Goal: Information Seeking & Learning: Learn about a topic

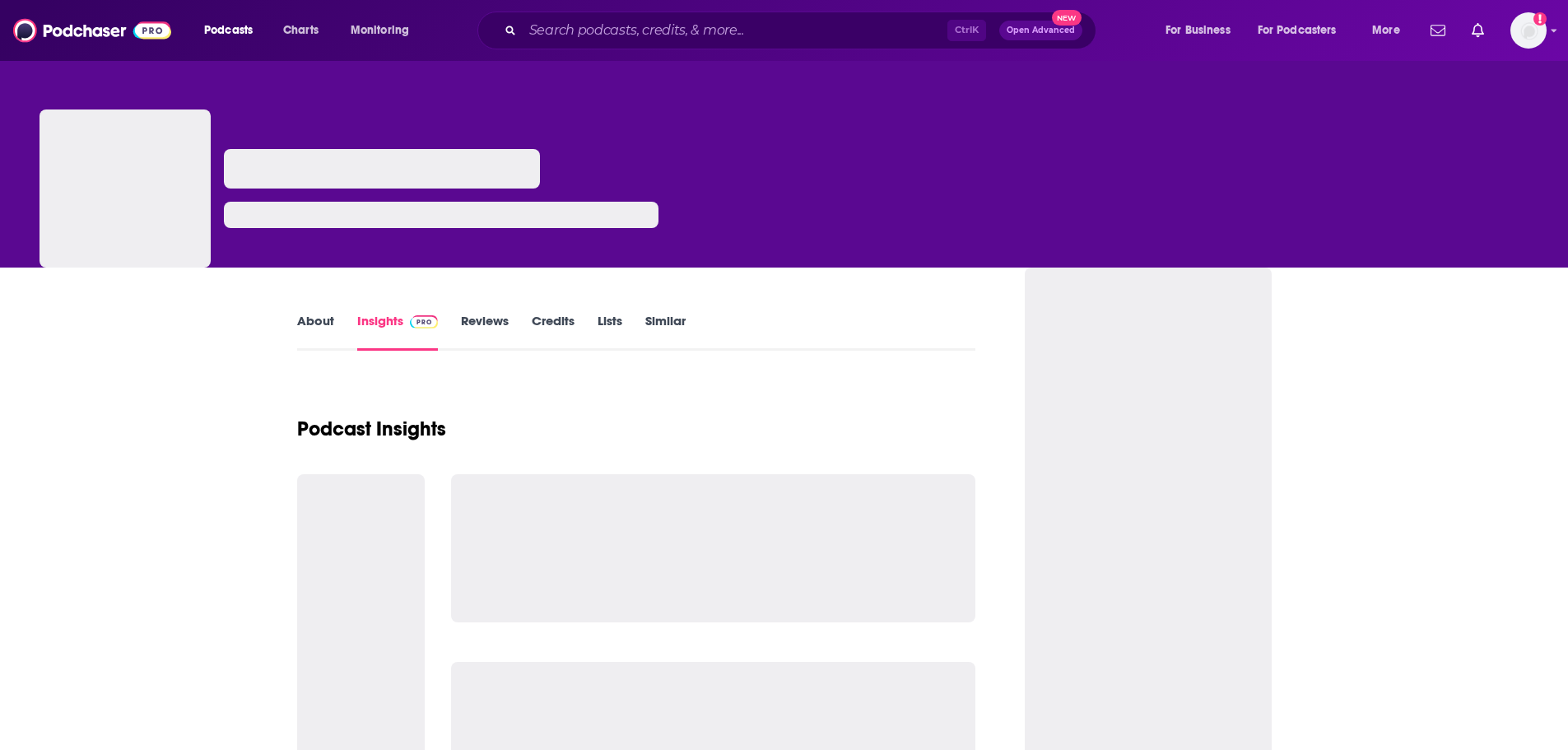
drag, startPoint x: 0, startPoint y: 0, endPoint x: 319, endPoint y: 327, distance: 456.8
click at [319, 327] on link "About" at bounding box center [315, 332] width 37 height 38
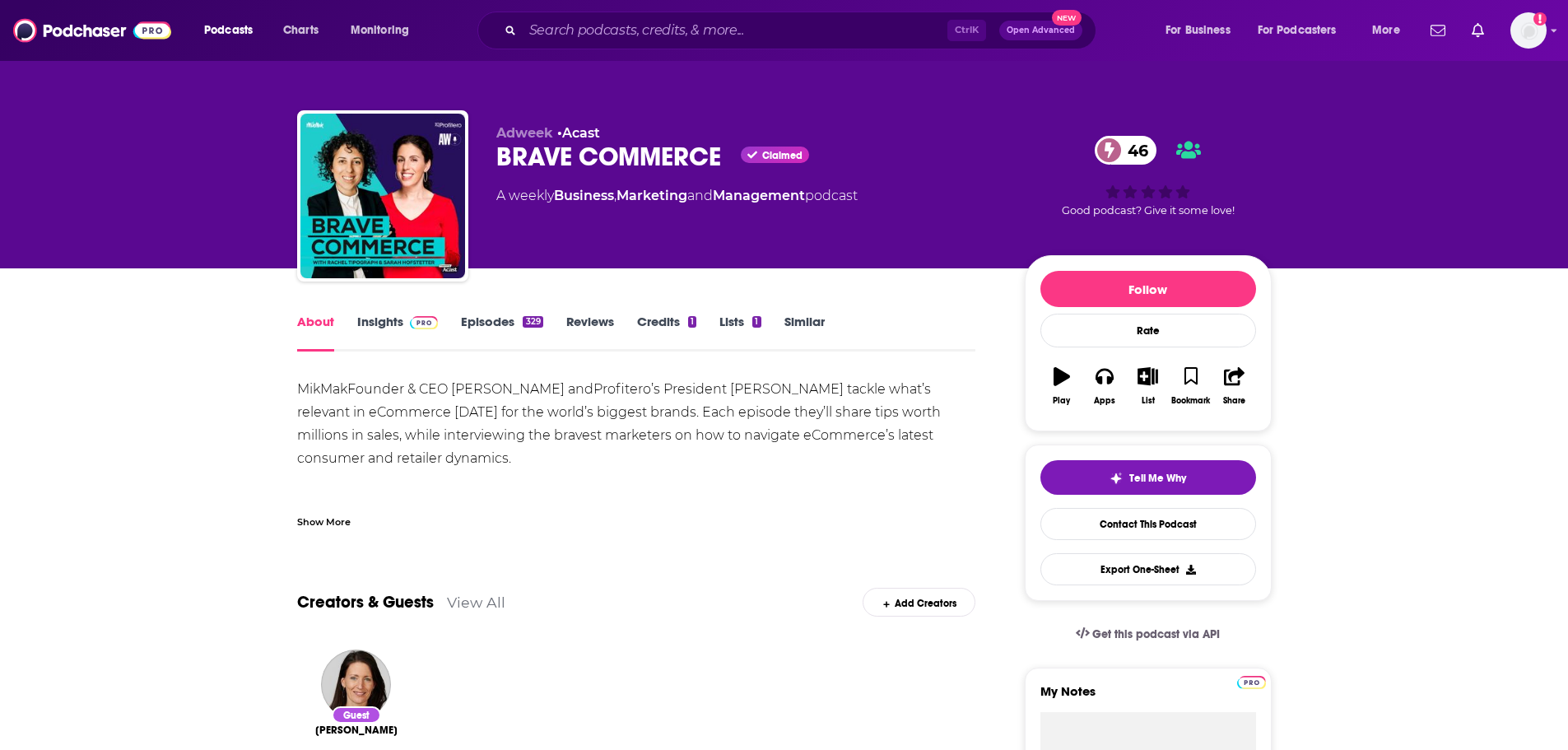
click at [648, 445] on div "MikMak Founder & CEO Rachel Tipograph and Profitero ’s President Sarah Hofstett…" at bounding box center [636, 447] width 679 height 138
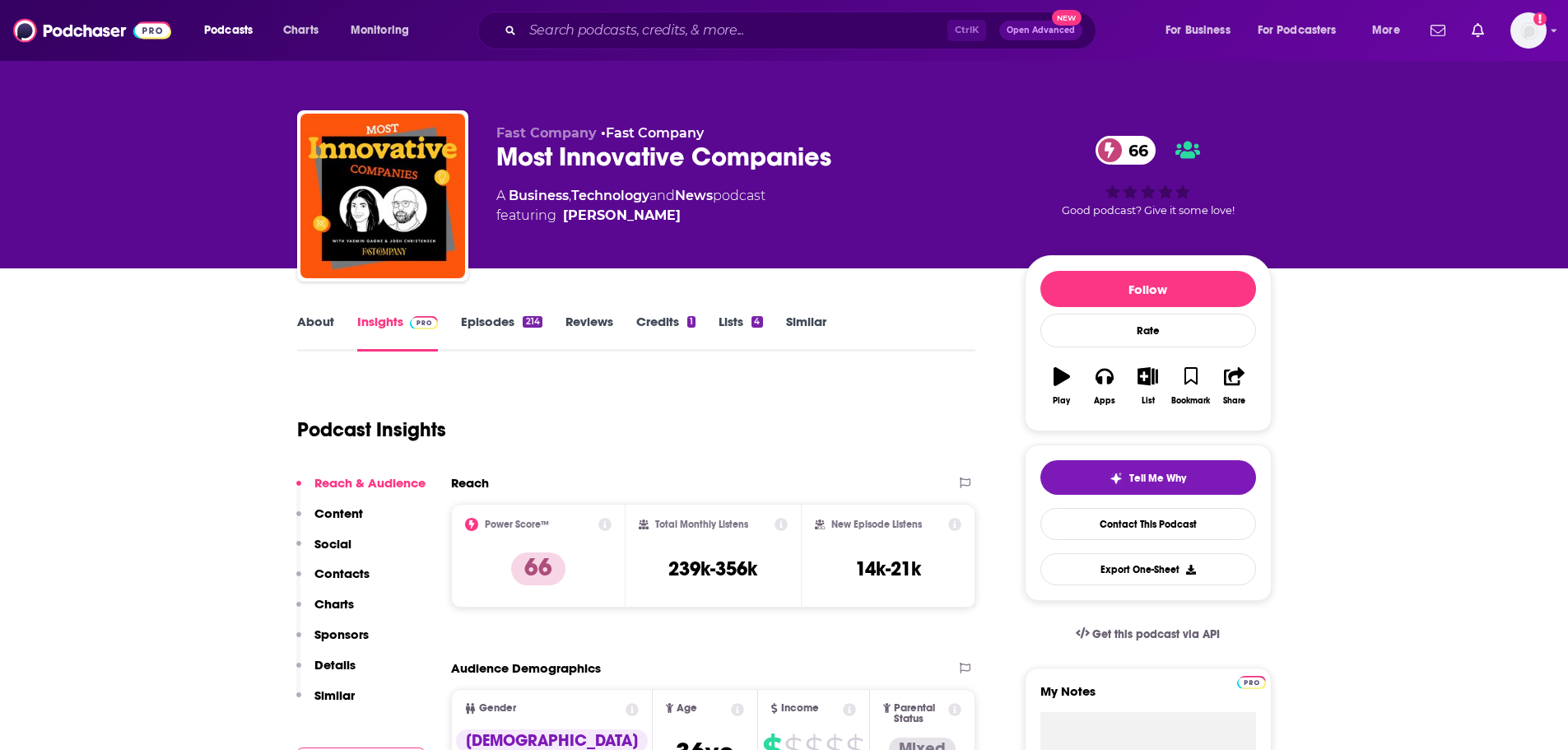
click at [321, 327] on link "About" at bounding box center [315, 333] width 37 height 38
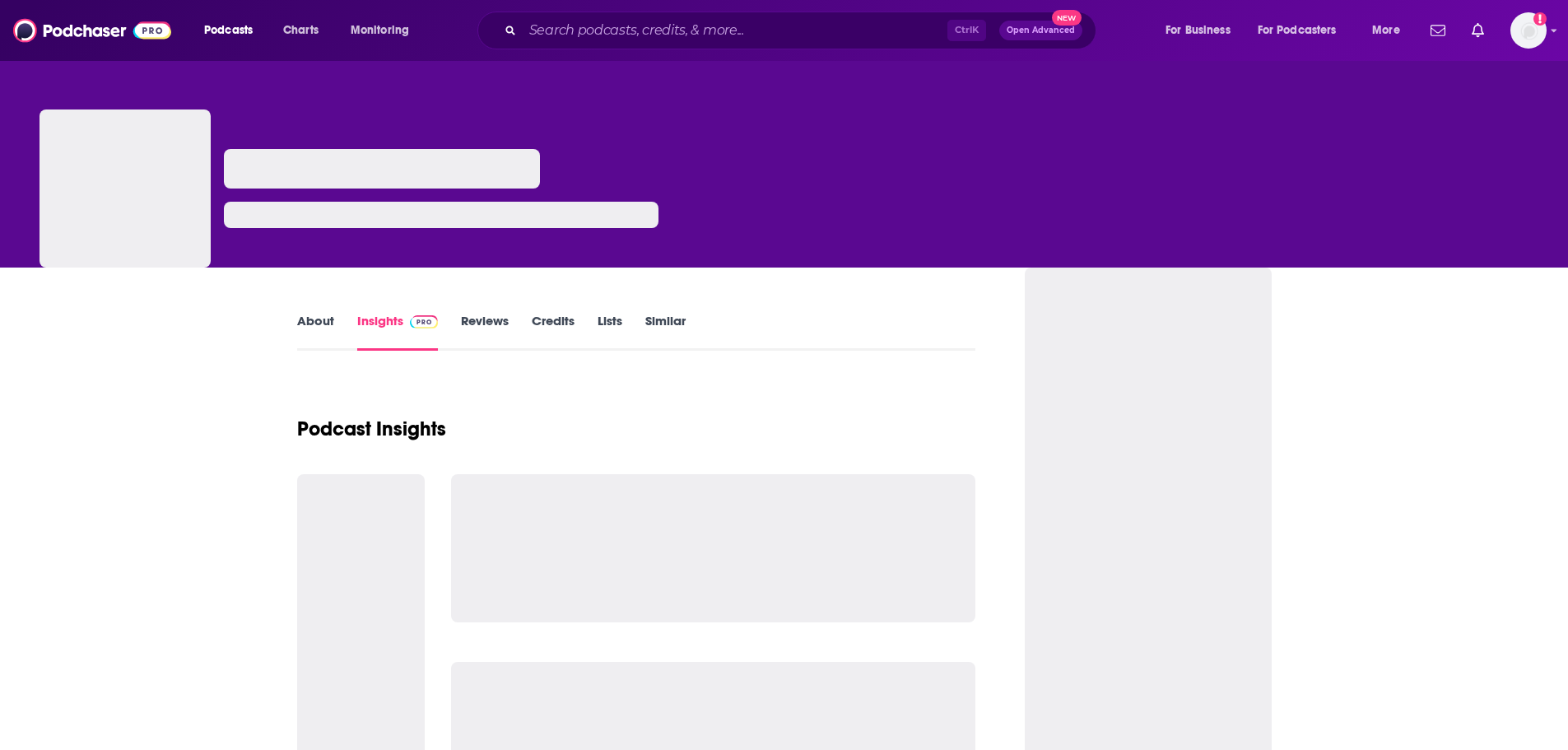
click at [305, 329] on link "About" at bounding box center [315, 332] width 37 height 38
click at [311, 326] on link "About" at bounding box center [315, 332] width 37 height 38
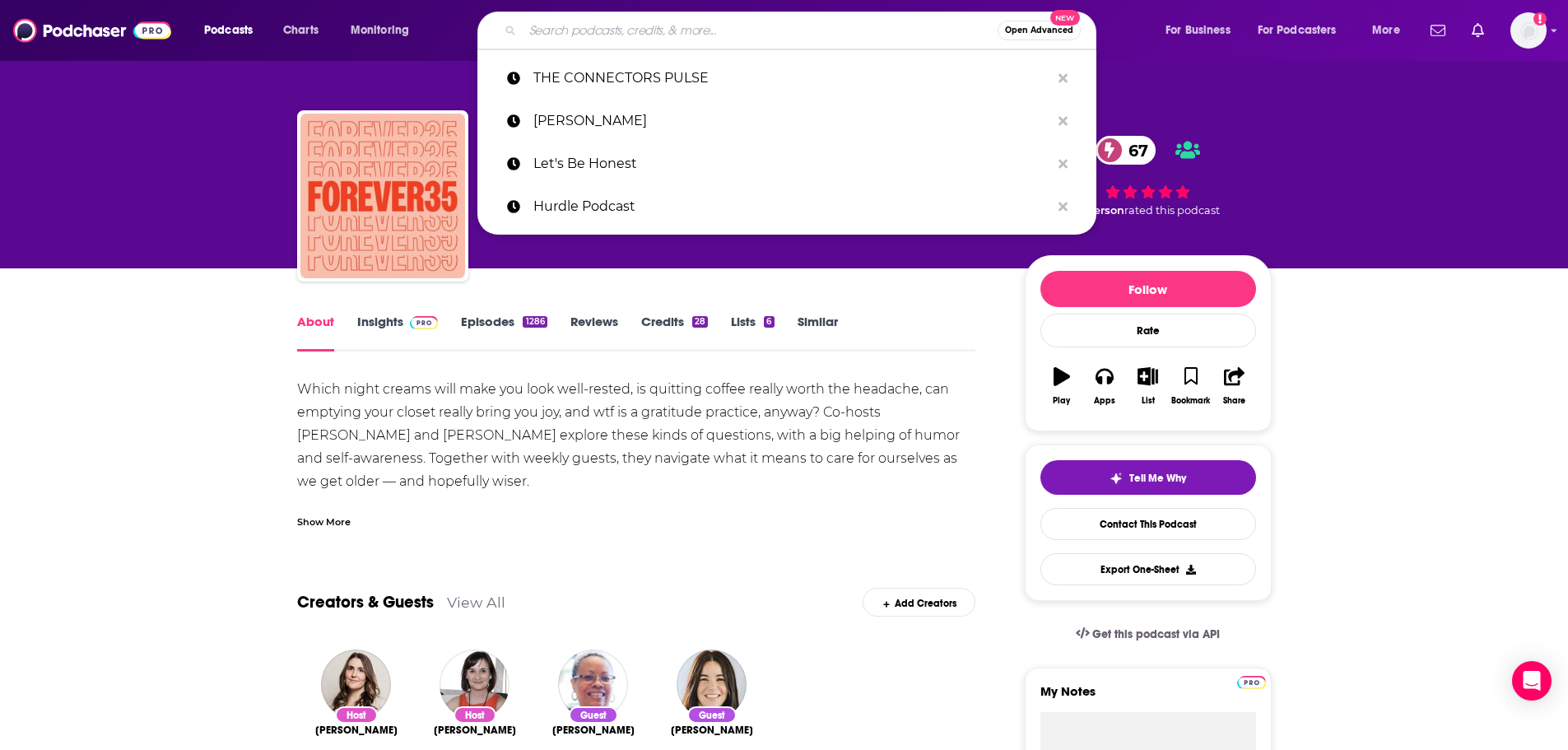
click at [606, 37] on input "Search podcasts, credits, & more..." at bounding box center [760, 30] width 475 height 26
paste input "Hurdle Podcast"
type input "Hurdle Podcast"
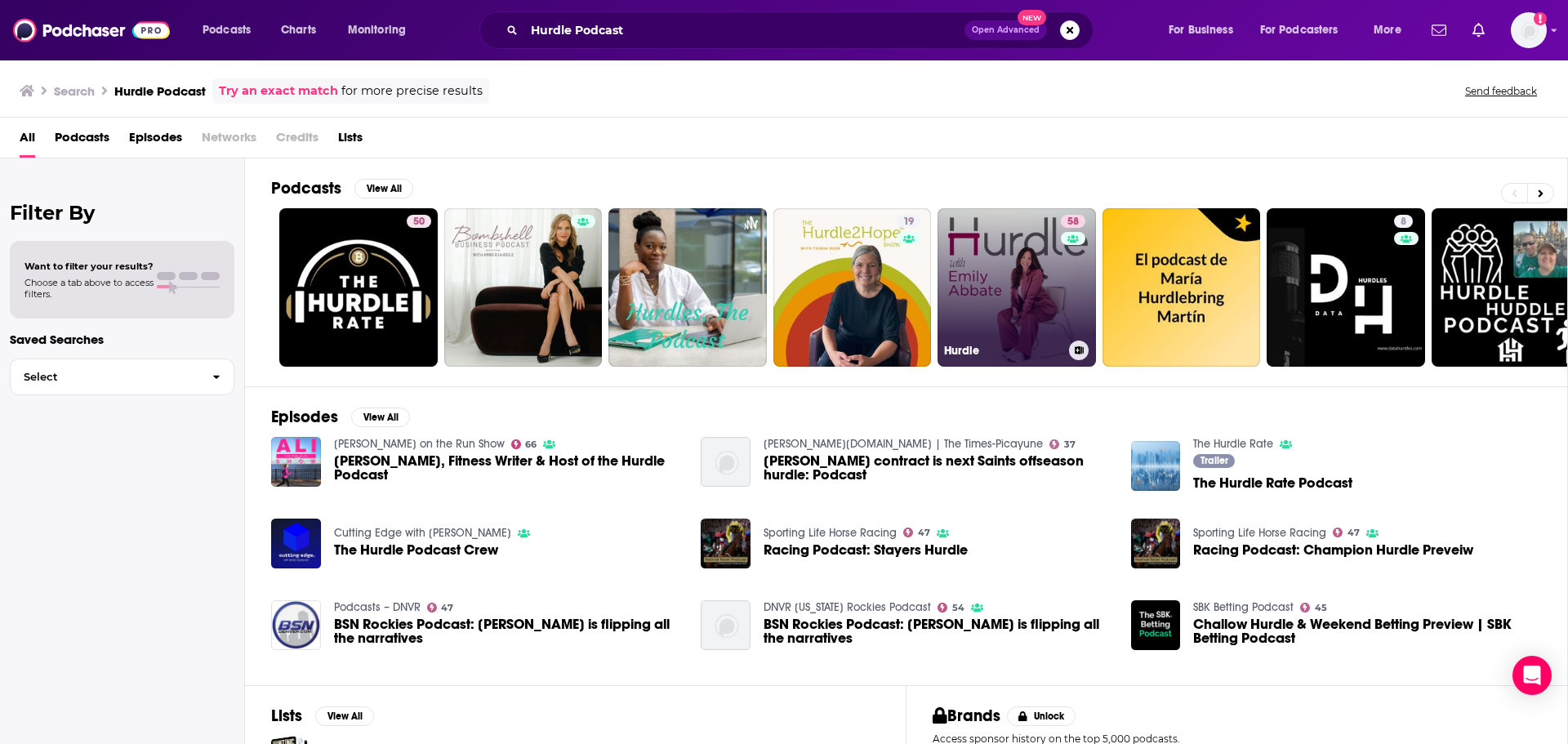
click at [1027, 308] on link "58 Hurdle" at bounding box center [1016, 287] width 158 height 158
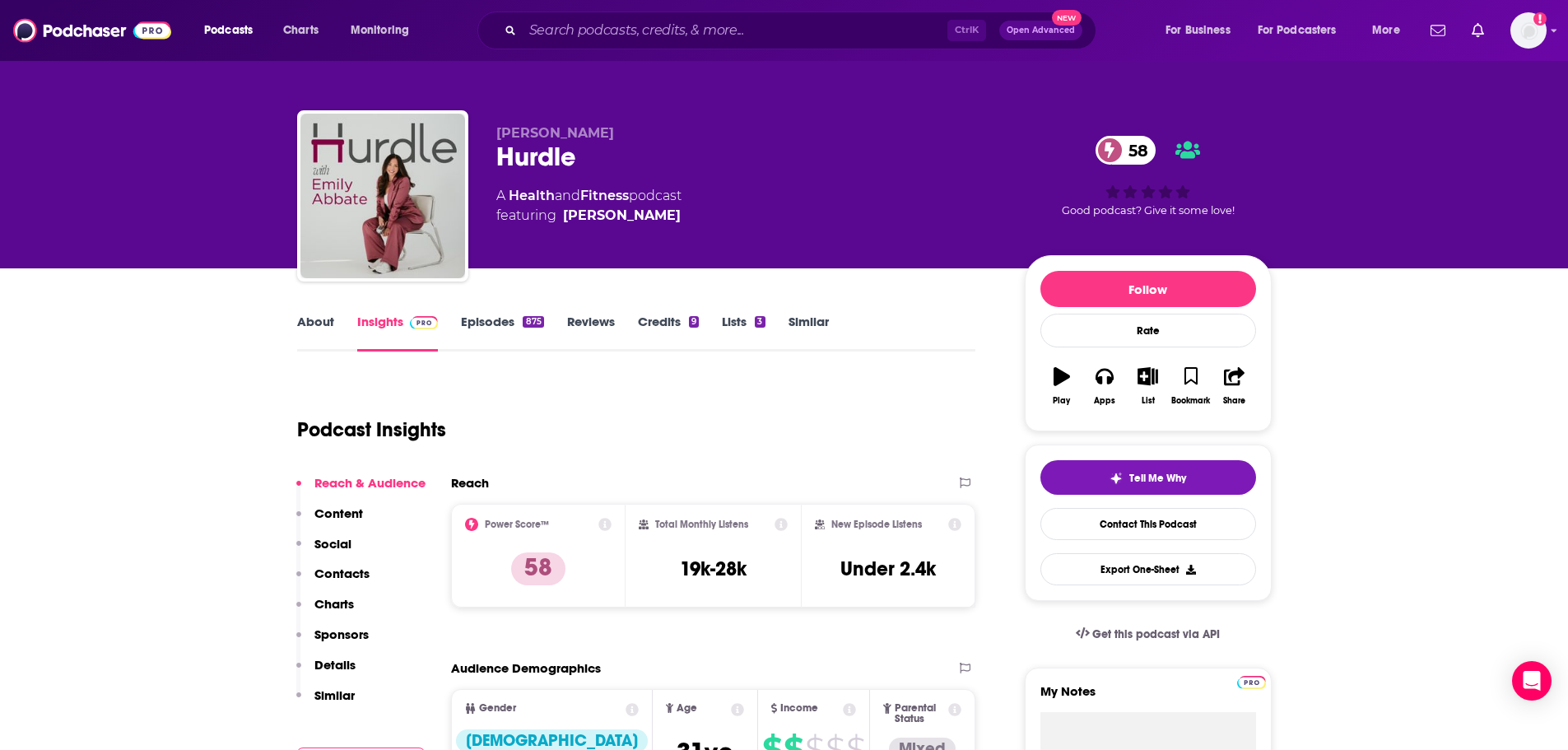
click at [329, 325] on link "About" at bounding box center [315, 333] width 37 height 38
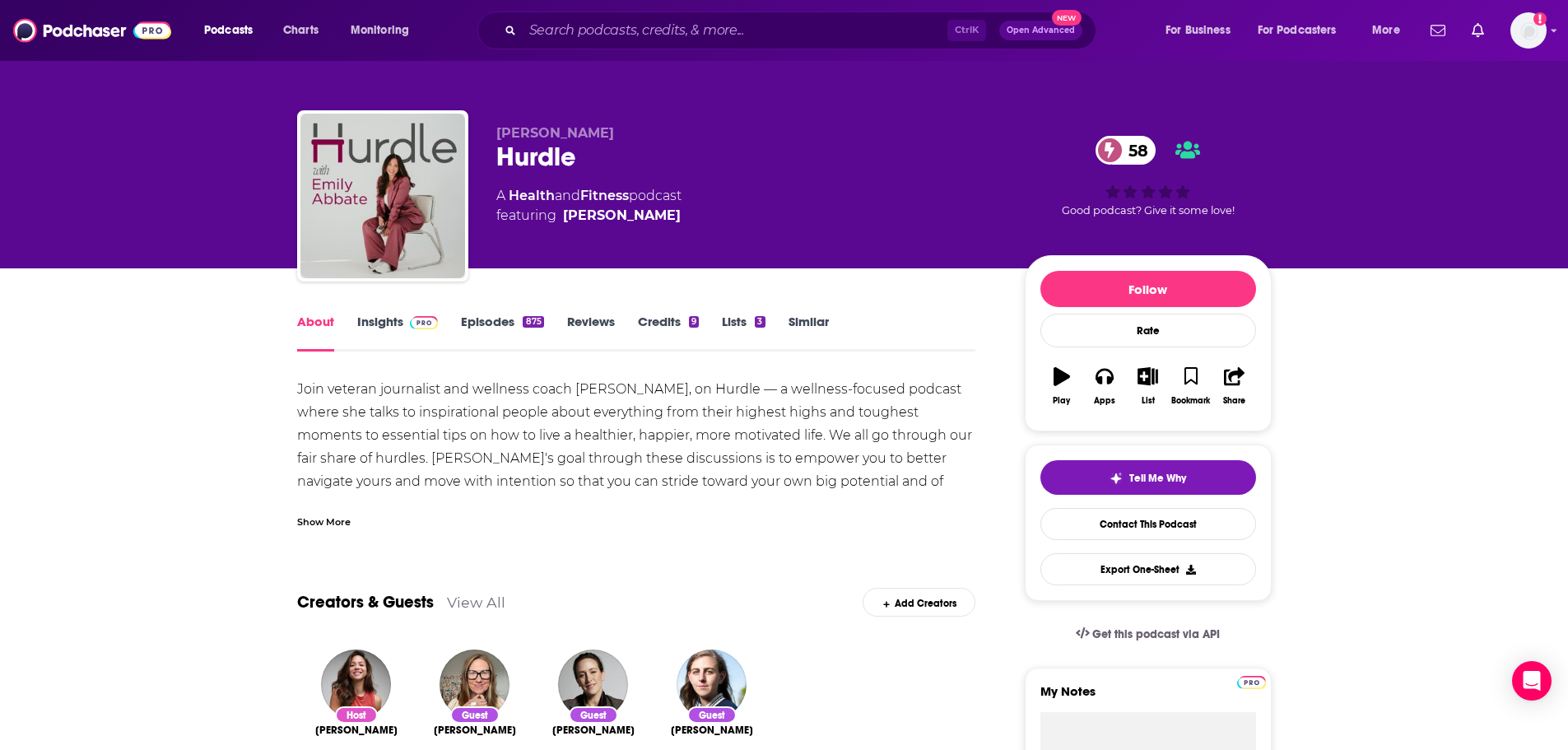
click at [380, 325] on link "Insights" at bounding box center [398, 333] width 82 height 38
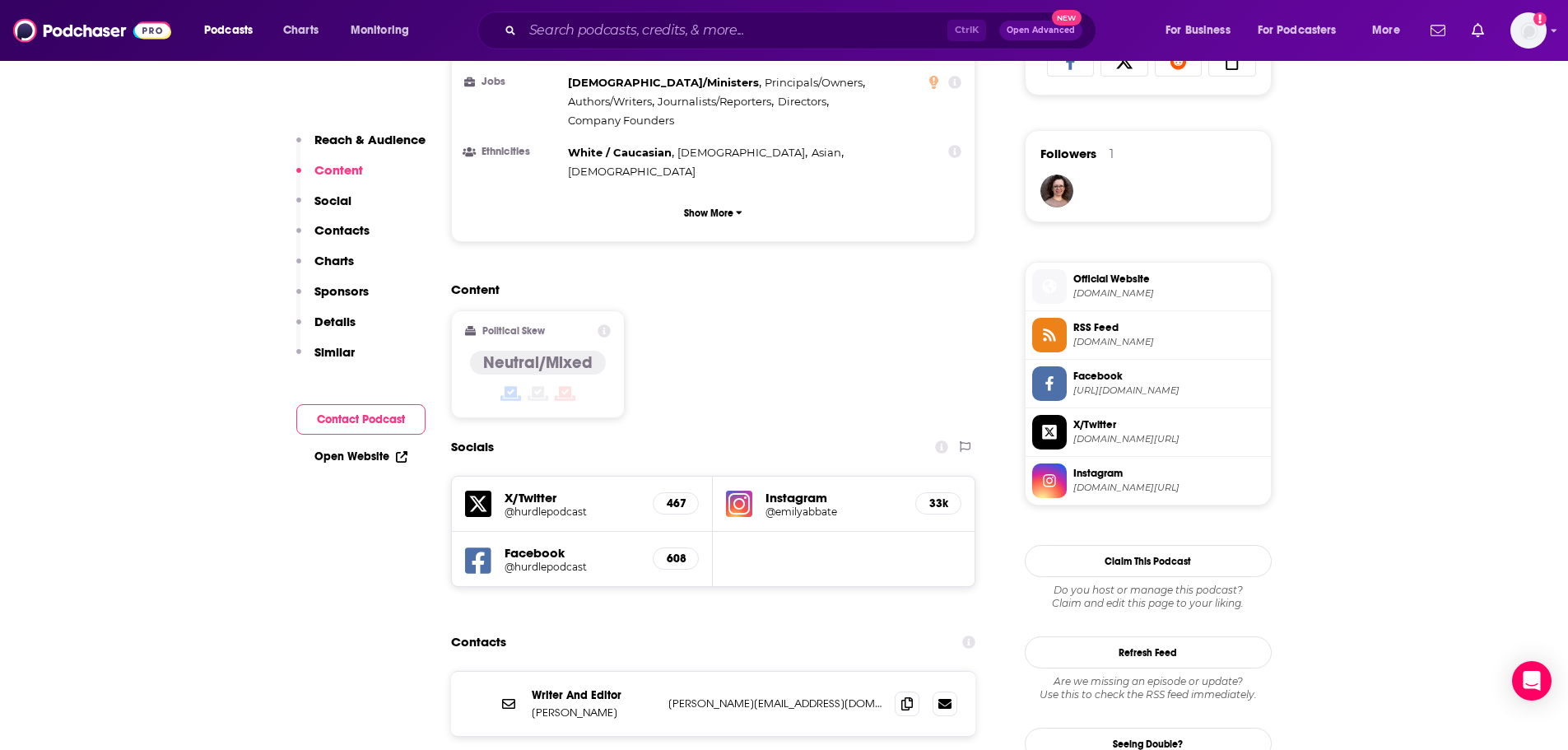
scroll to position [1234, 0]
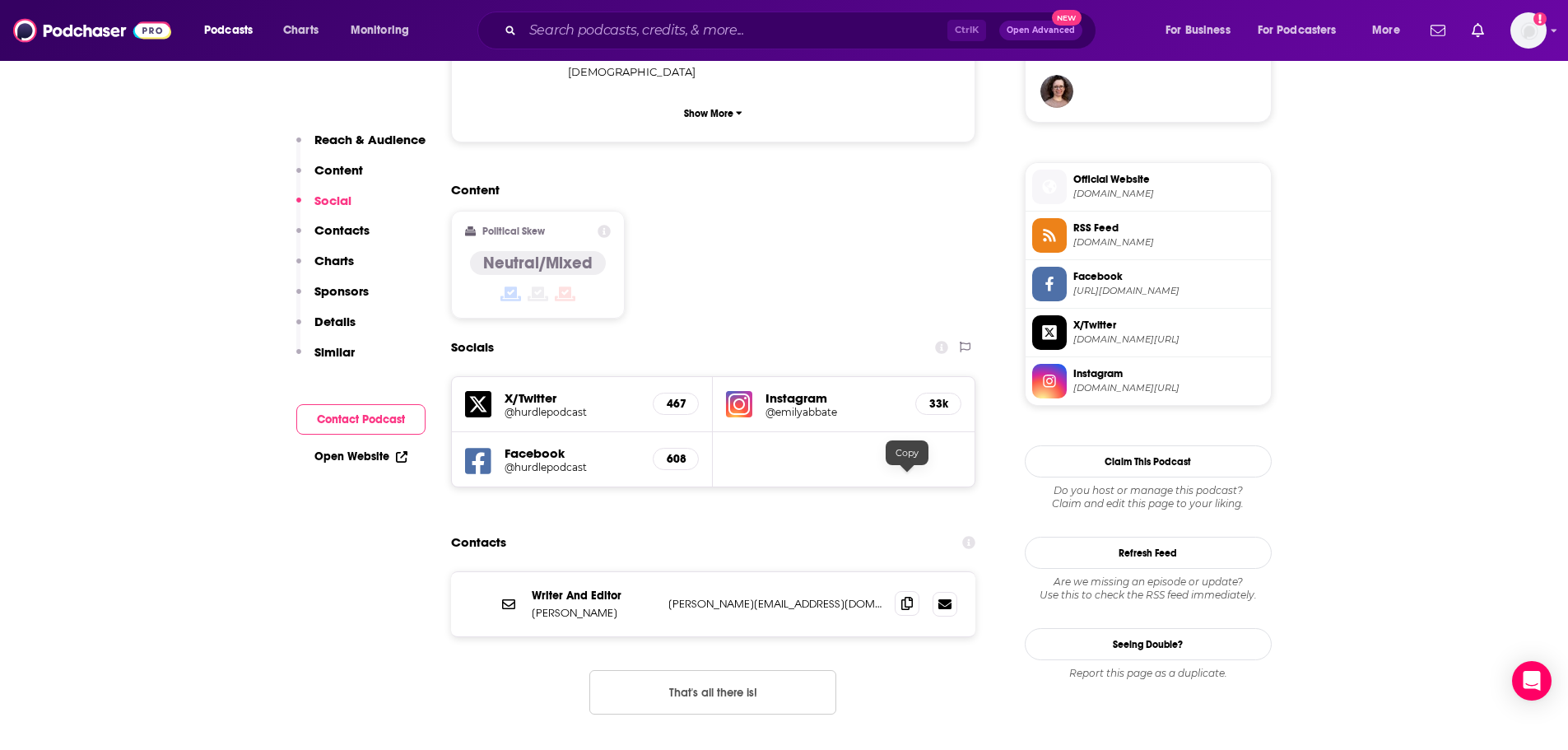
click at [906, 597] on icon at bounding box center [906, 603] width 12 height 13
click at [573, 606] on p "Emily Abbate" at bounding box center [593, 613] width 124 height 14
copy p "Abbate"
click at [584, 49] on div "Podcasts Charts Monitoring Ctrl K Open Advanced New For Business For Podcasters…" at bounding box center [784, 30] width 1568 height 61
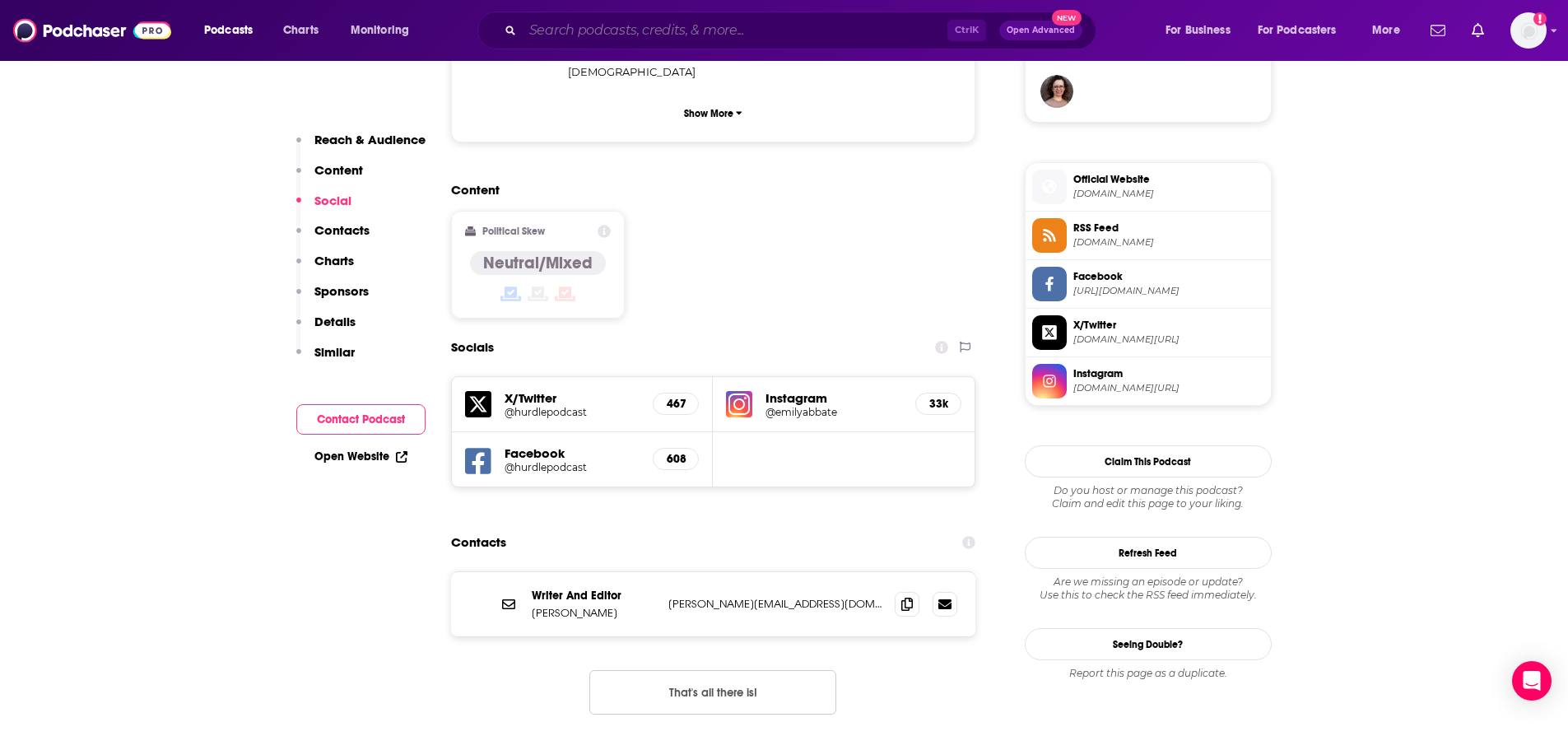
click at [584, 38] on input "Search podcasts, credits, & more..." at bounding box center [734, 30] width 425 height 26
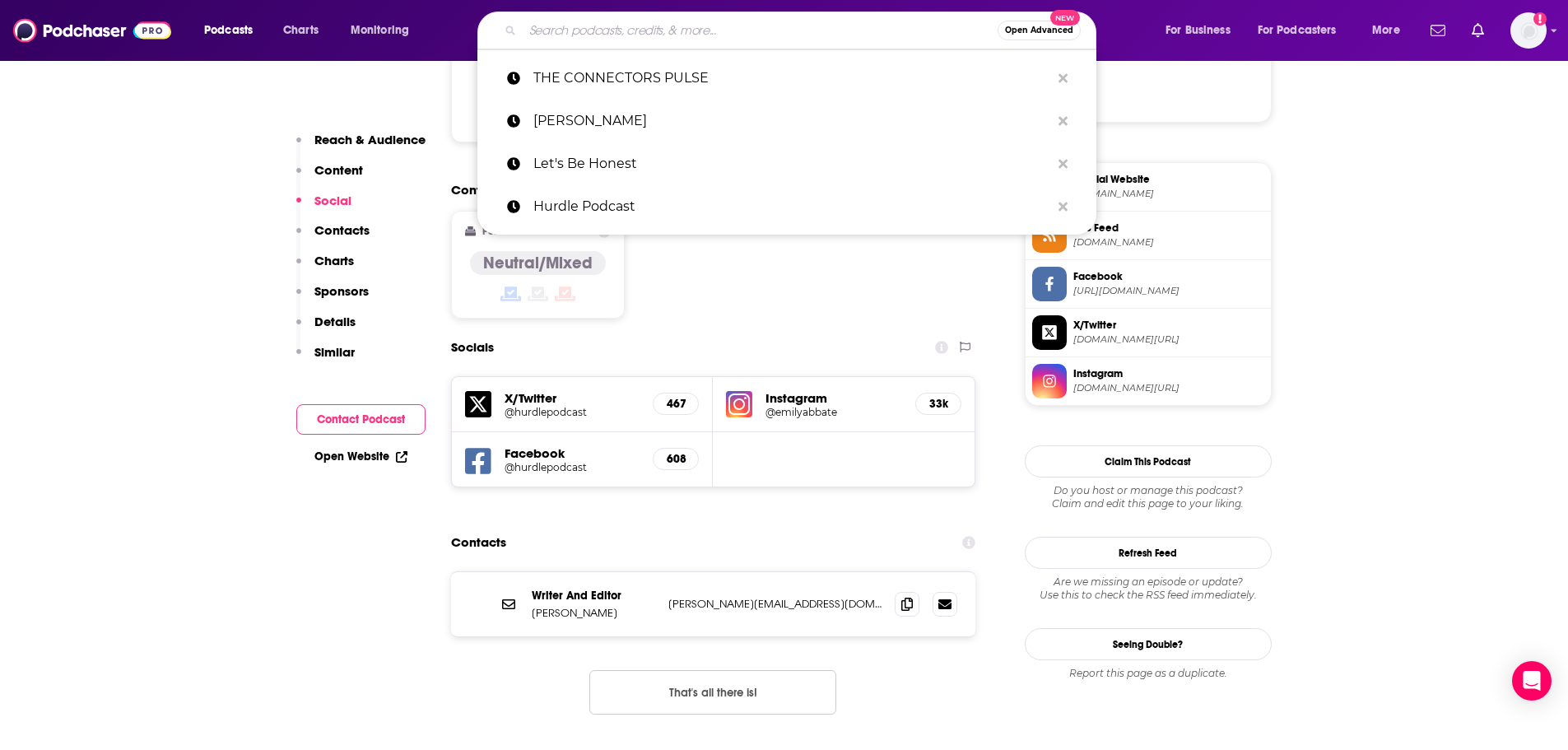
paste input "NerdWallet's Smart Money Podcast"
type input "NerdWallet's Smart Money Podcast"
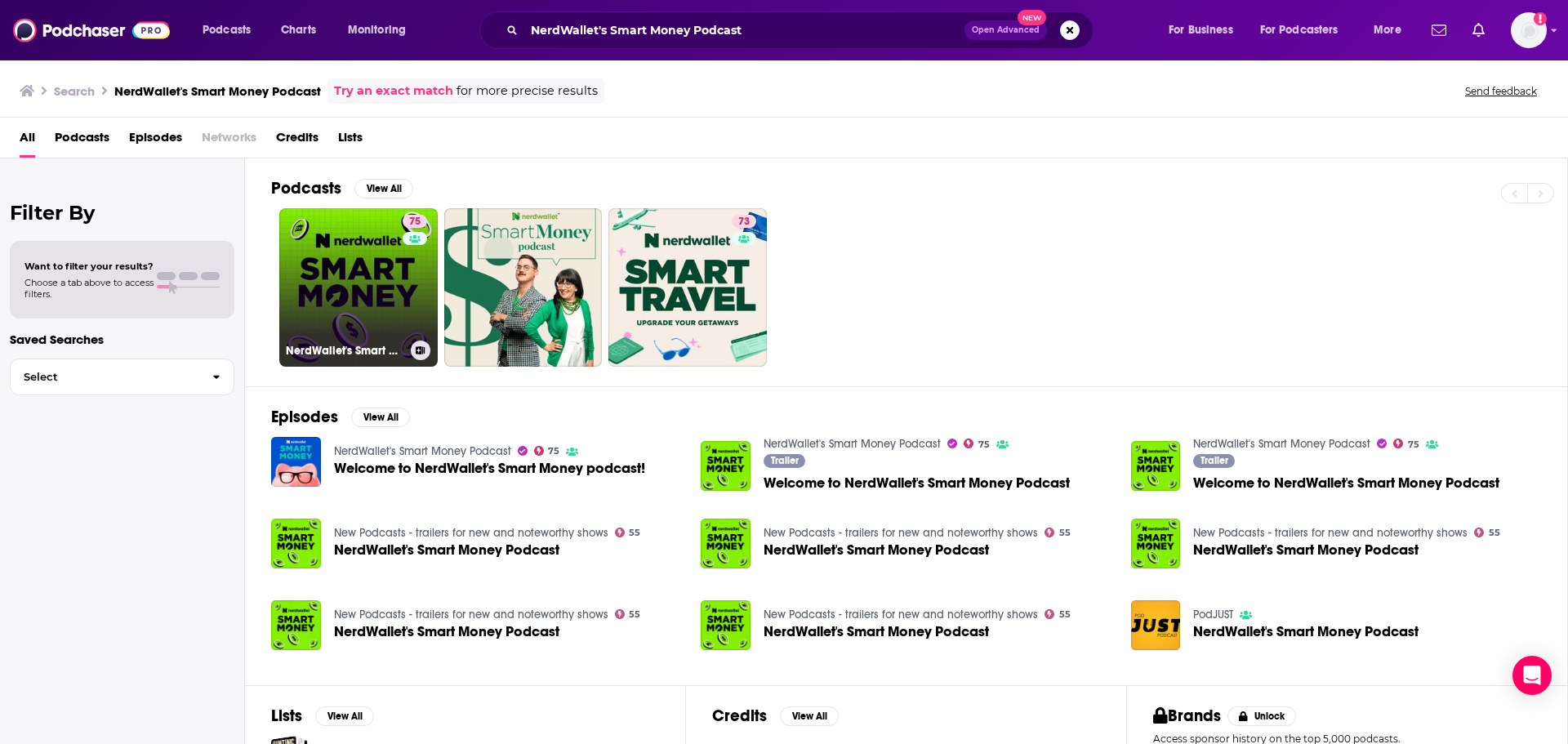
click at [369, 284] on link "75 NerdWallet's Smart Money Podcast" at bounding box center [358, 287] width 158 height 158
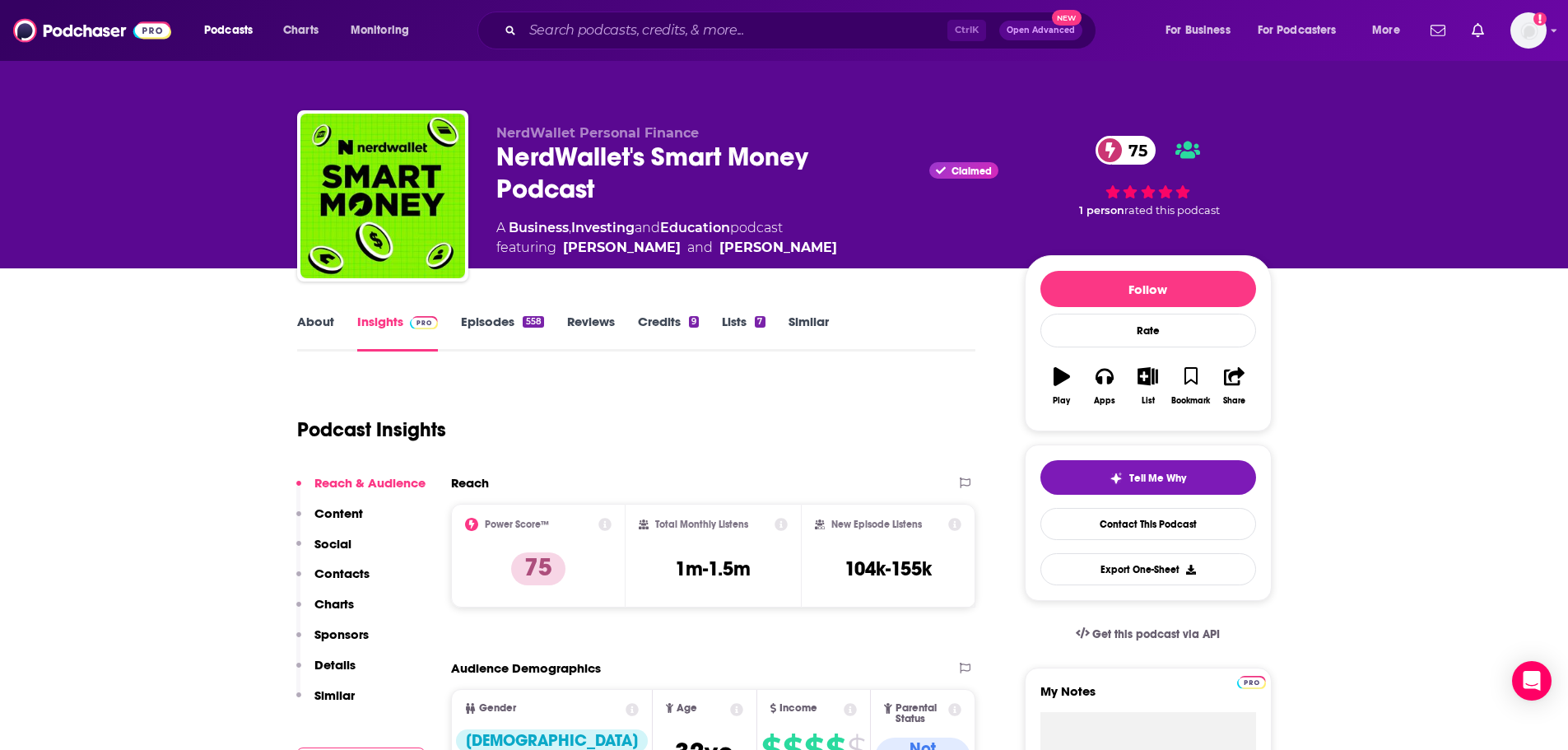
click at [298, 331] on link "About" at bounding box center [315, 333] width 37 height 38
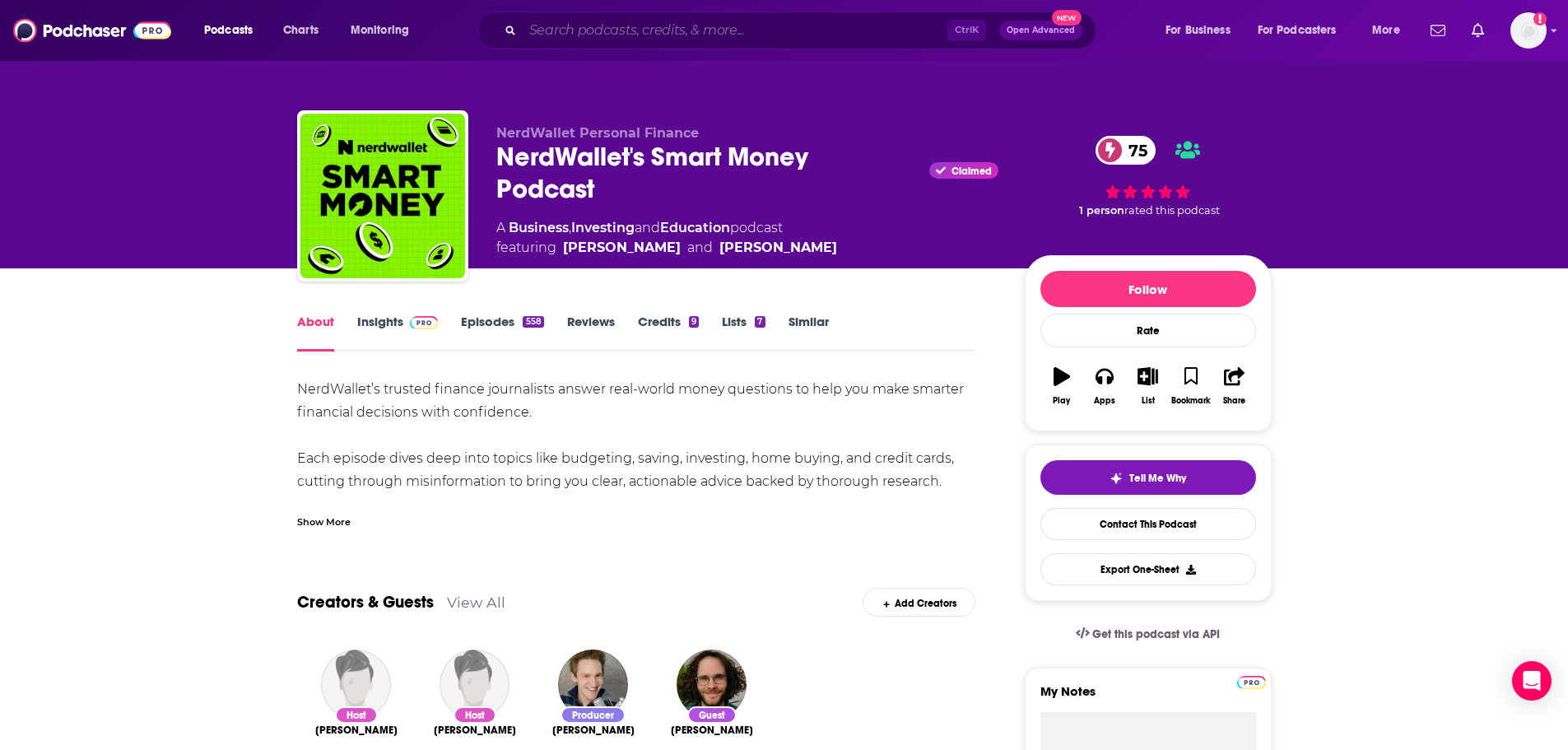
click at [708, 33] on input "Search podcasts, credits, & more..." at bounding box center [734, 30] width 425 height 26
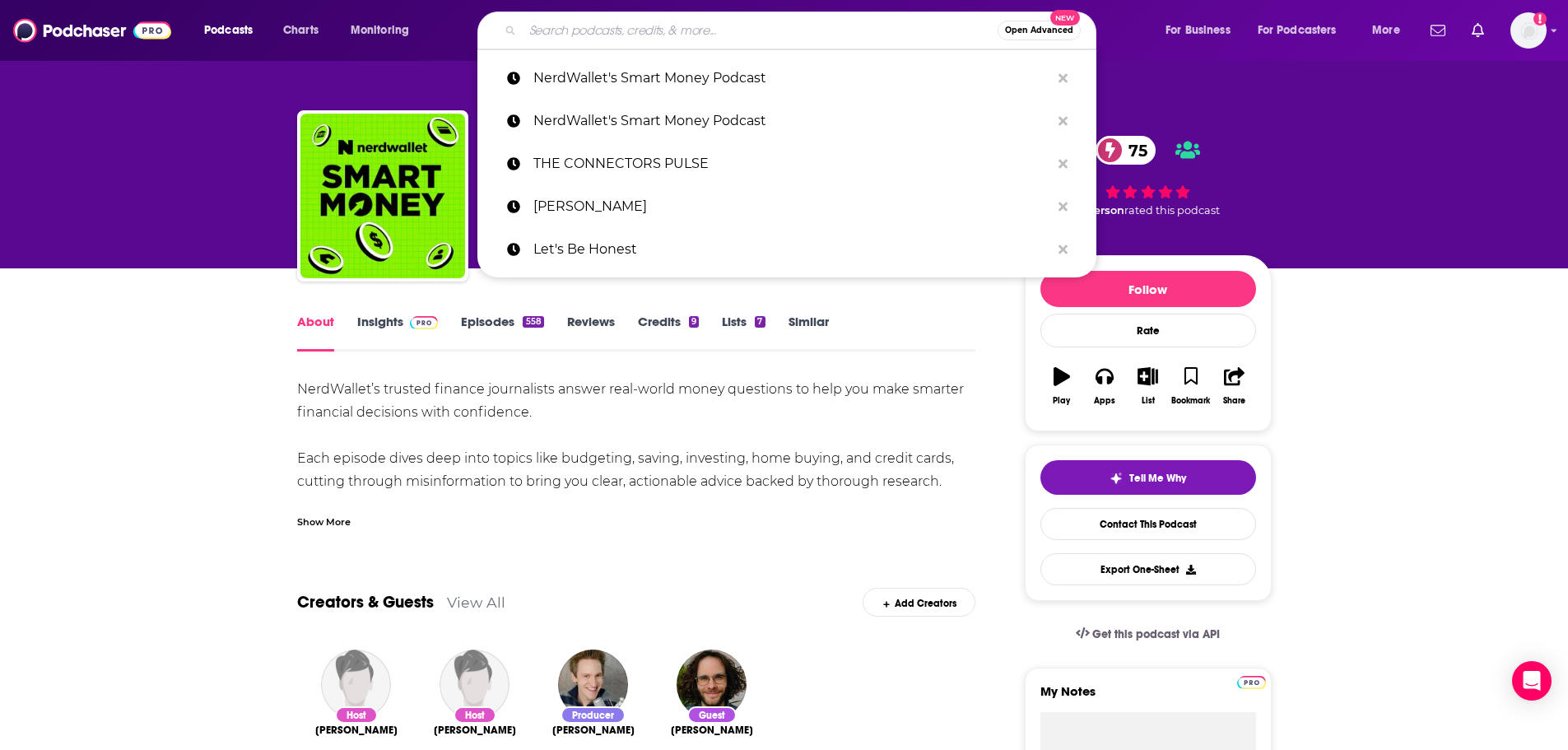
paste input "Noah Kagan"
type input "Noah Kagan"
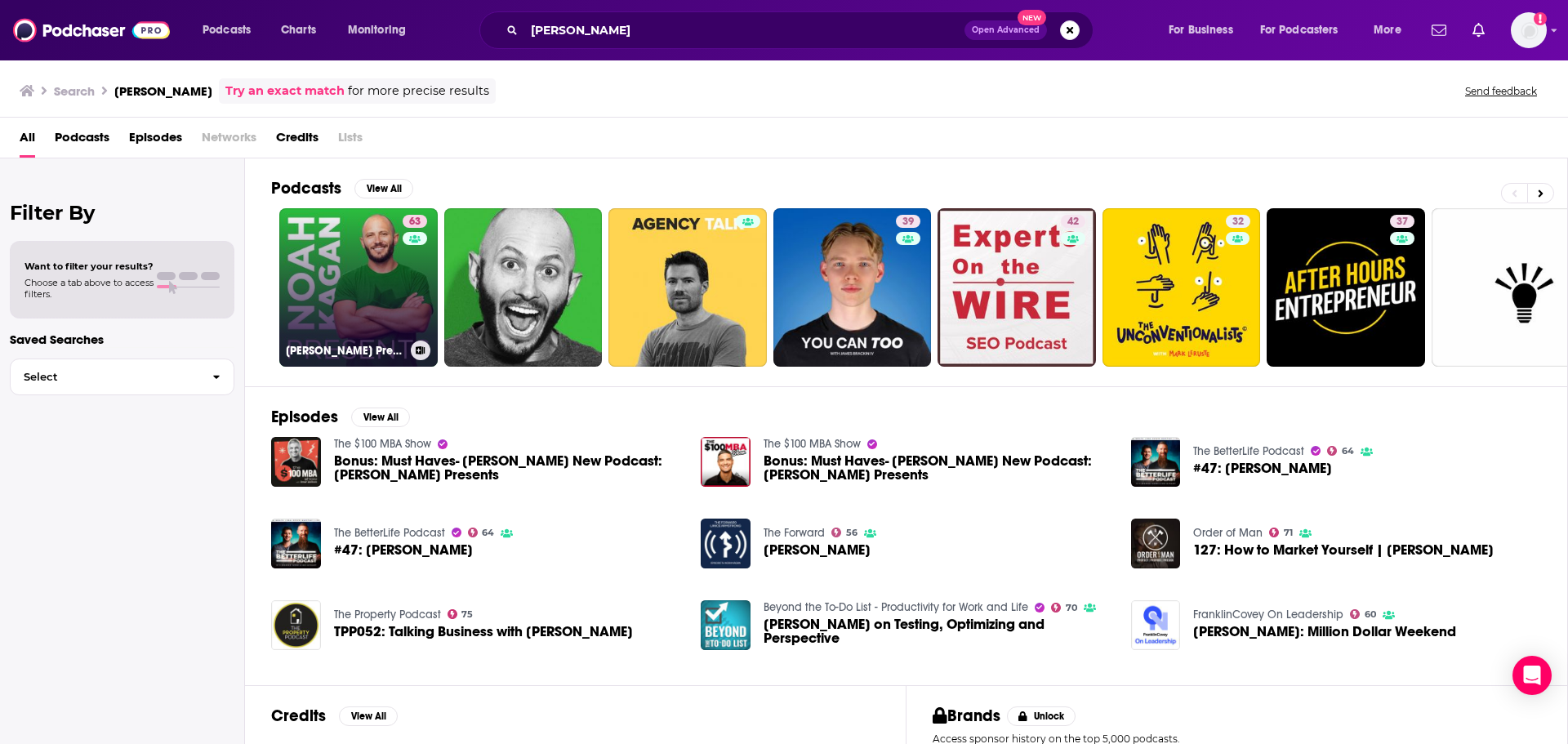
click at [392, 287] on link "63 Noah Kagan Presents" at bounding box center [358, 287] width 158 height 158
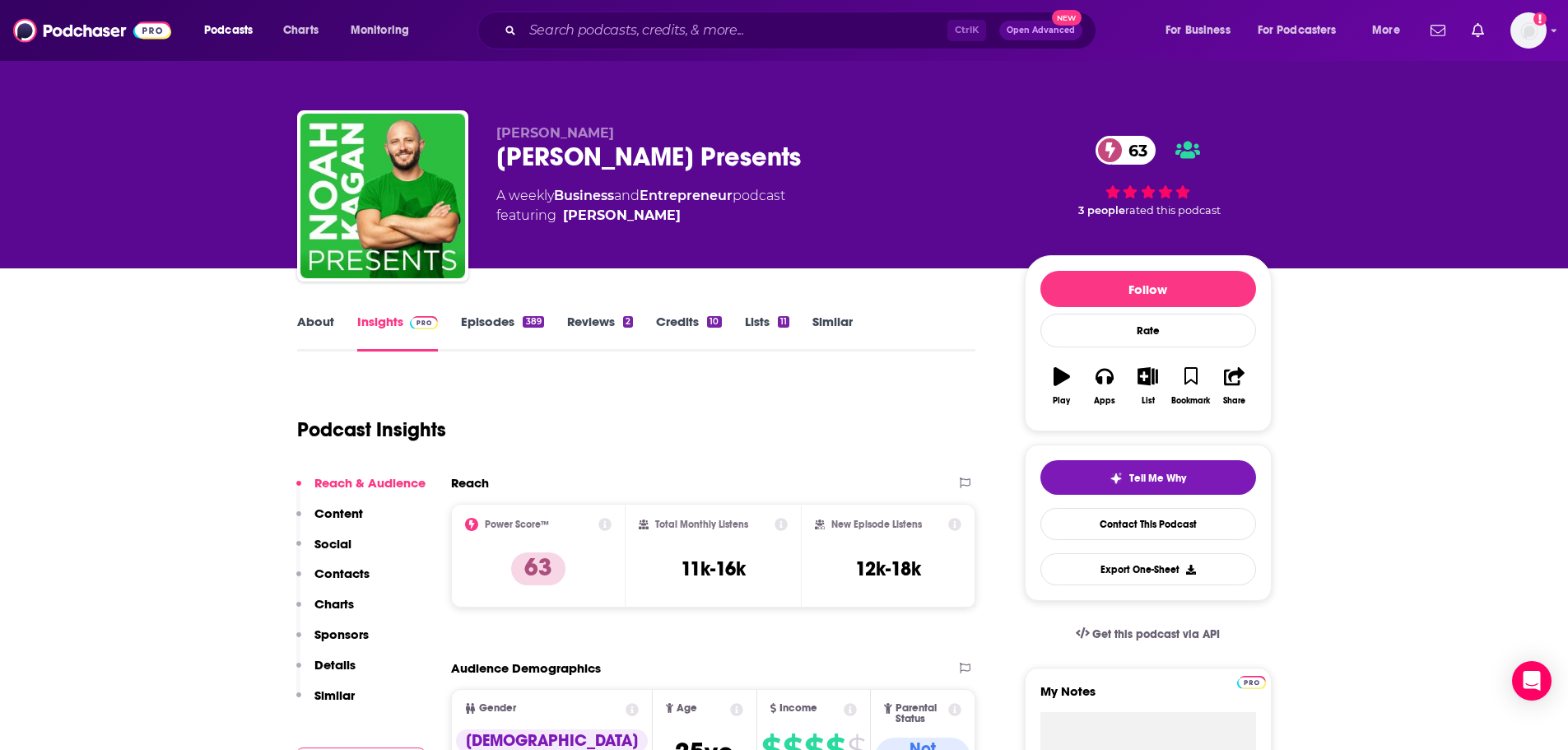
click at [315, 323] on link "About" at bounding box center [315, 333] width 37 height 38
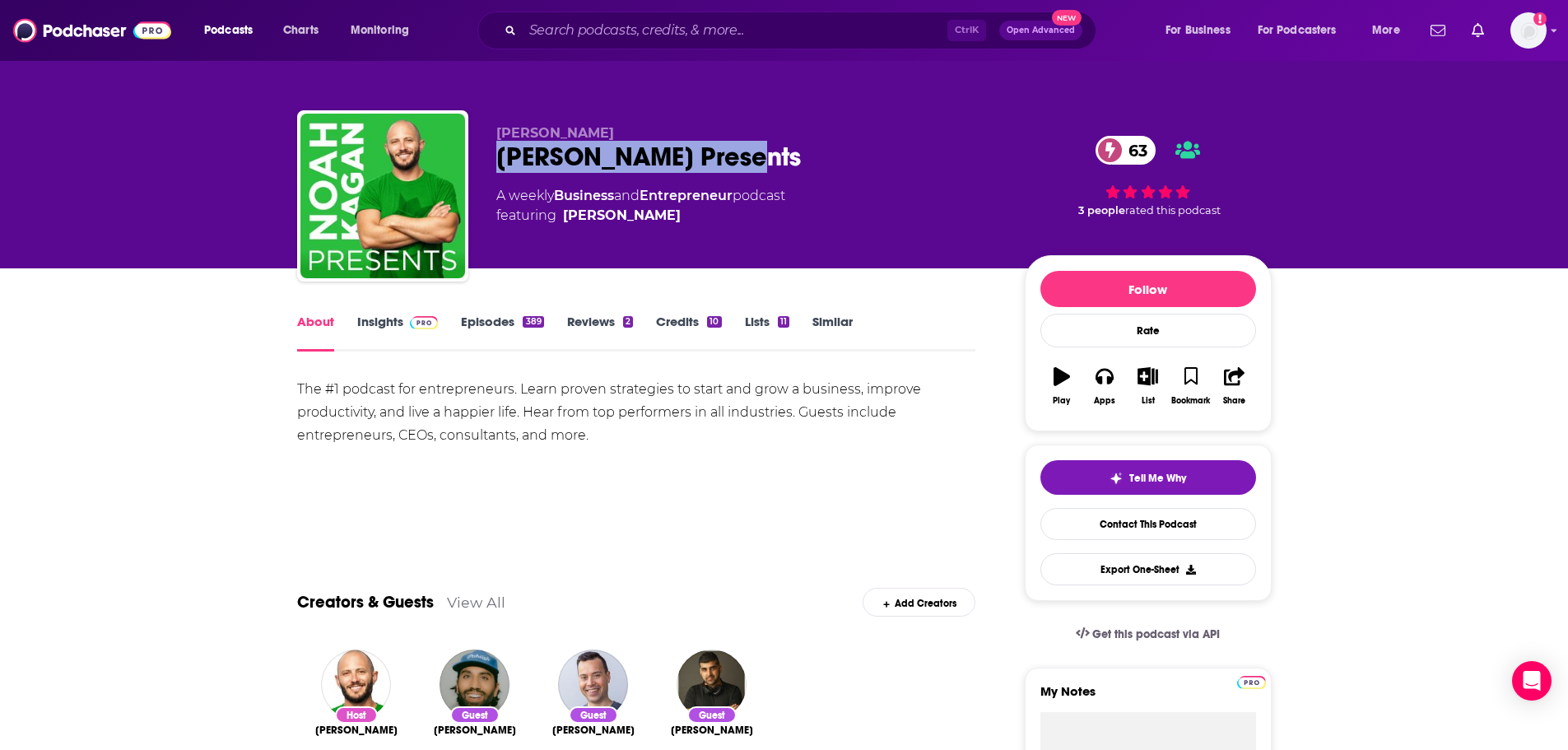
drag, startPoint x: 771, startPoint y: 162, endPoint x: 502, endPoint y: 168, distance: 269.1
click at [502, 168] on div "Noah Kagan Presents 63" at bounding box center [747, 157] width 502 height 32
copy h1 "Noah Kagan Presents"
click at [382, 322] on link "Insights" at bounding box center [398, 333] width 82 height 38
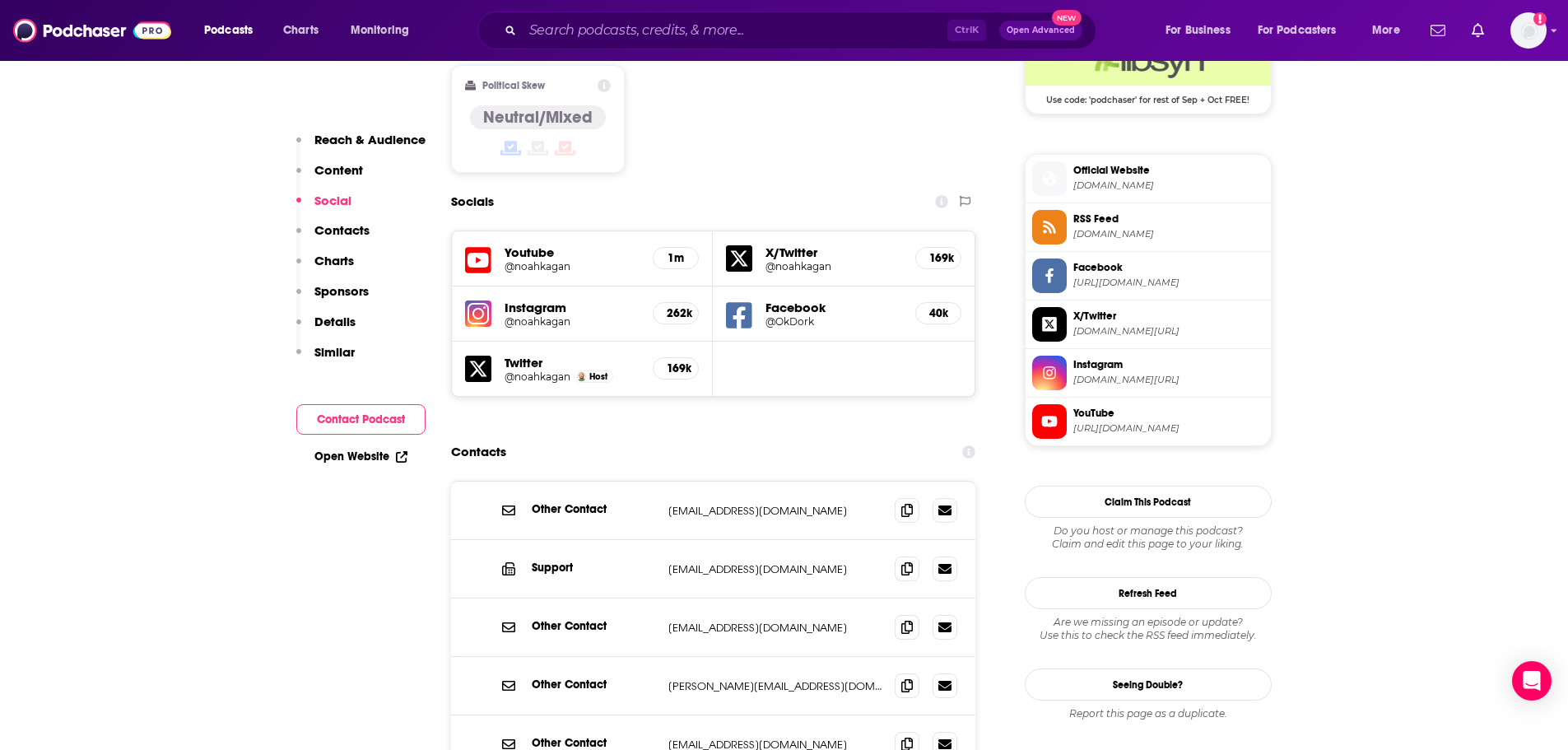
scroll to position [1399, 0]
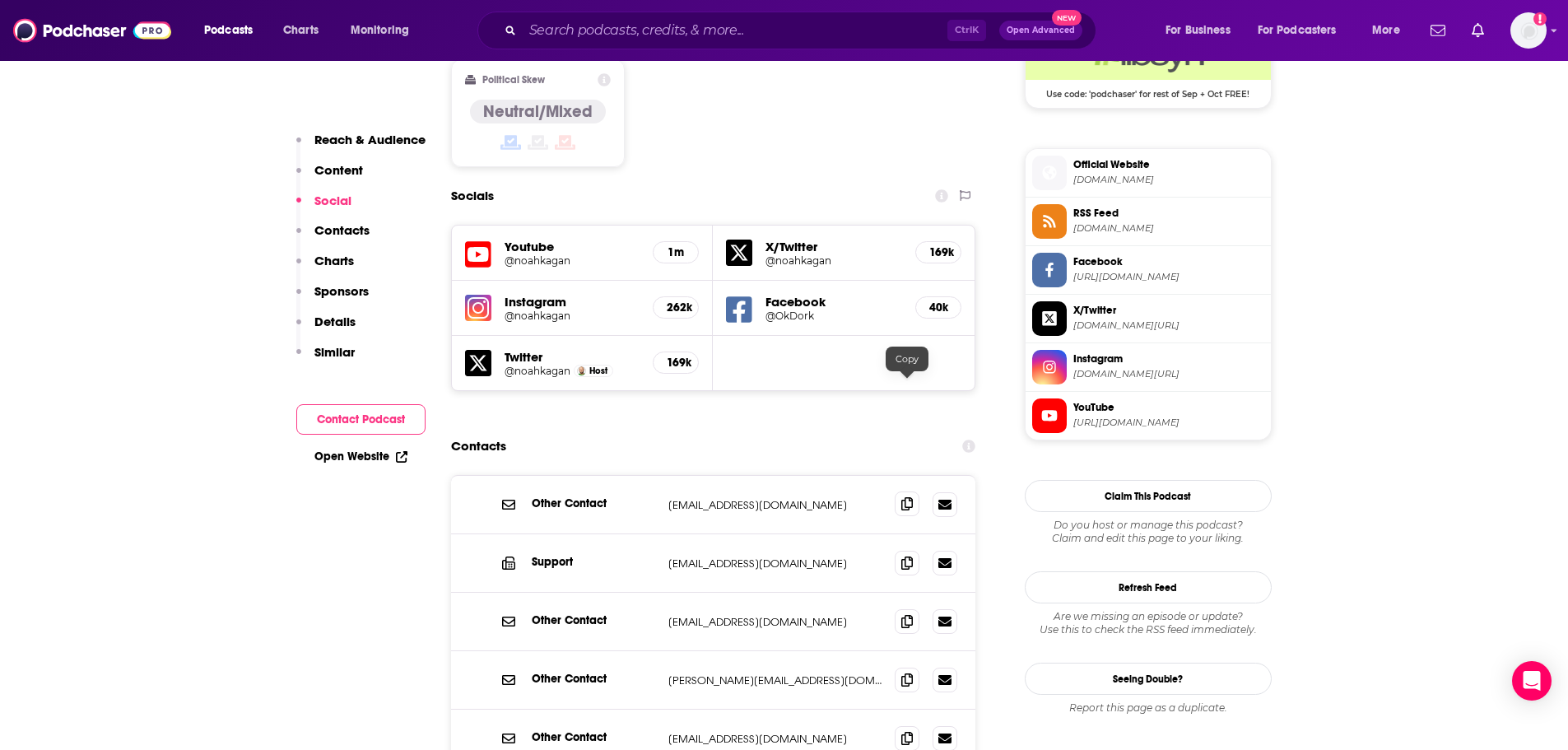
click at [898, 492] on span at bounding box center [906, 503] width 25 height 25
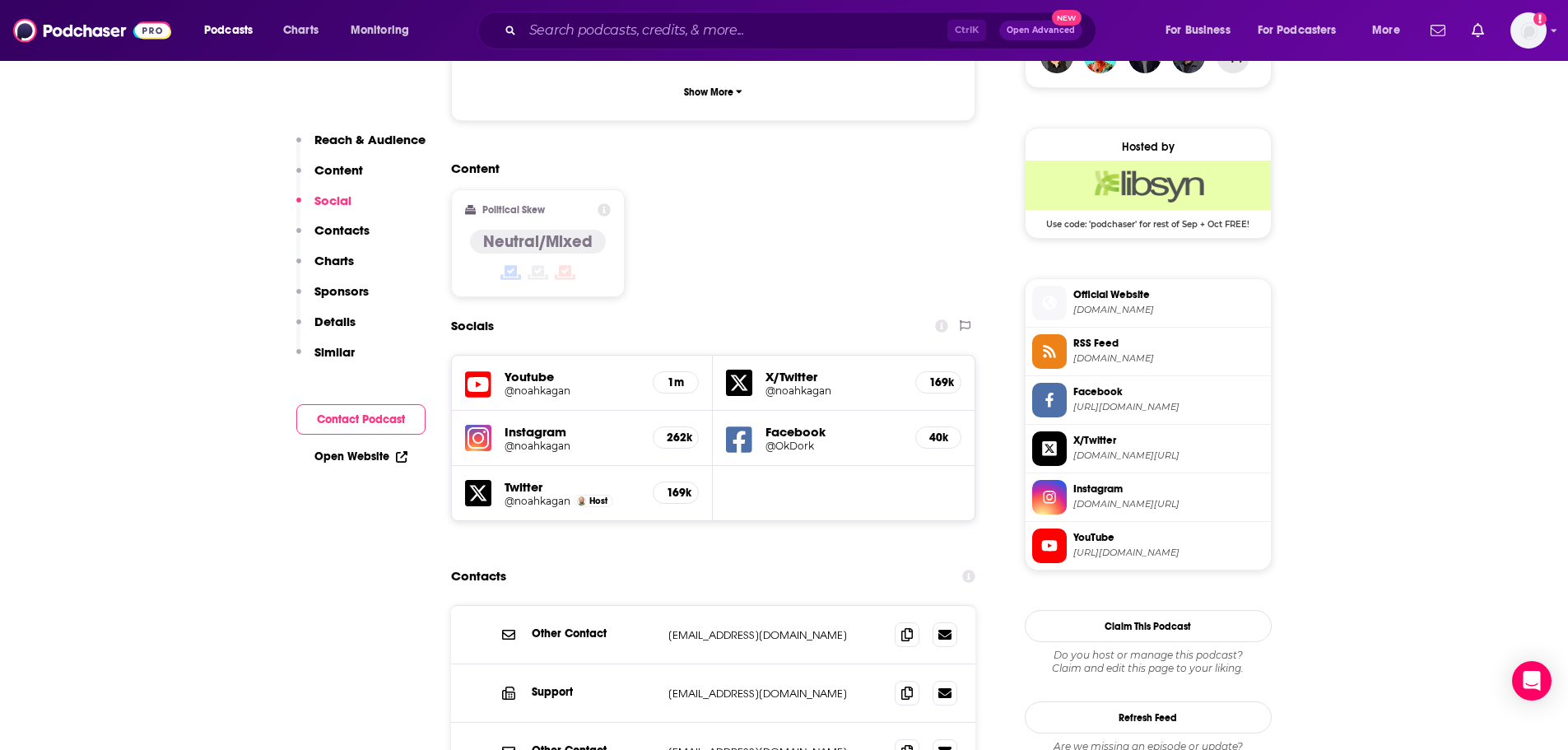
scroll to position [1234, 0]
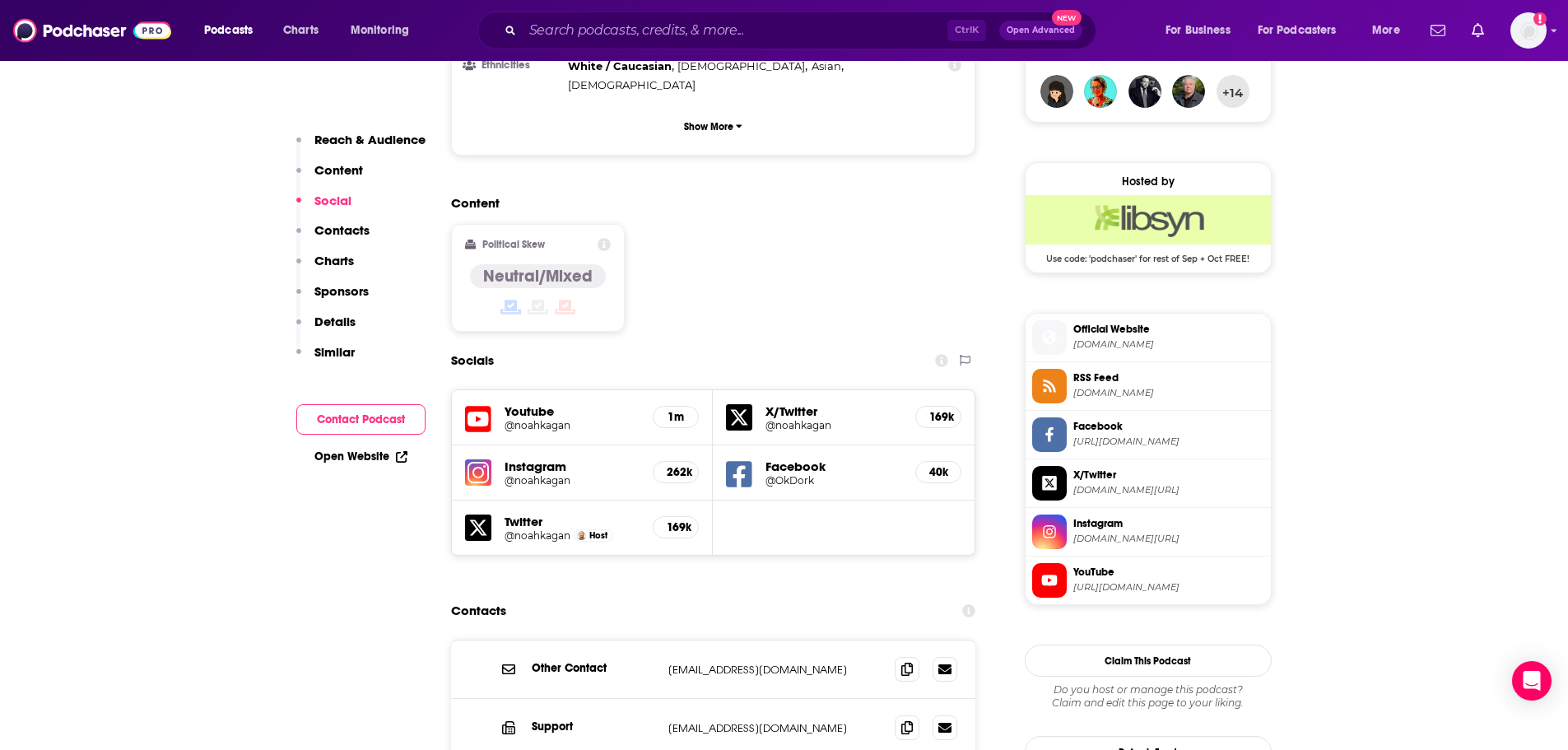
click at [1137, 322] on span "Official Website" at bounding box center [1168, 329] width 191 height 15
click at [601, 21] on input "Search podcasts, credits, & more..." at bounding box center [734, 30] width 425 height 26
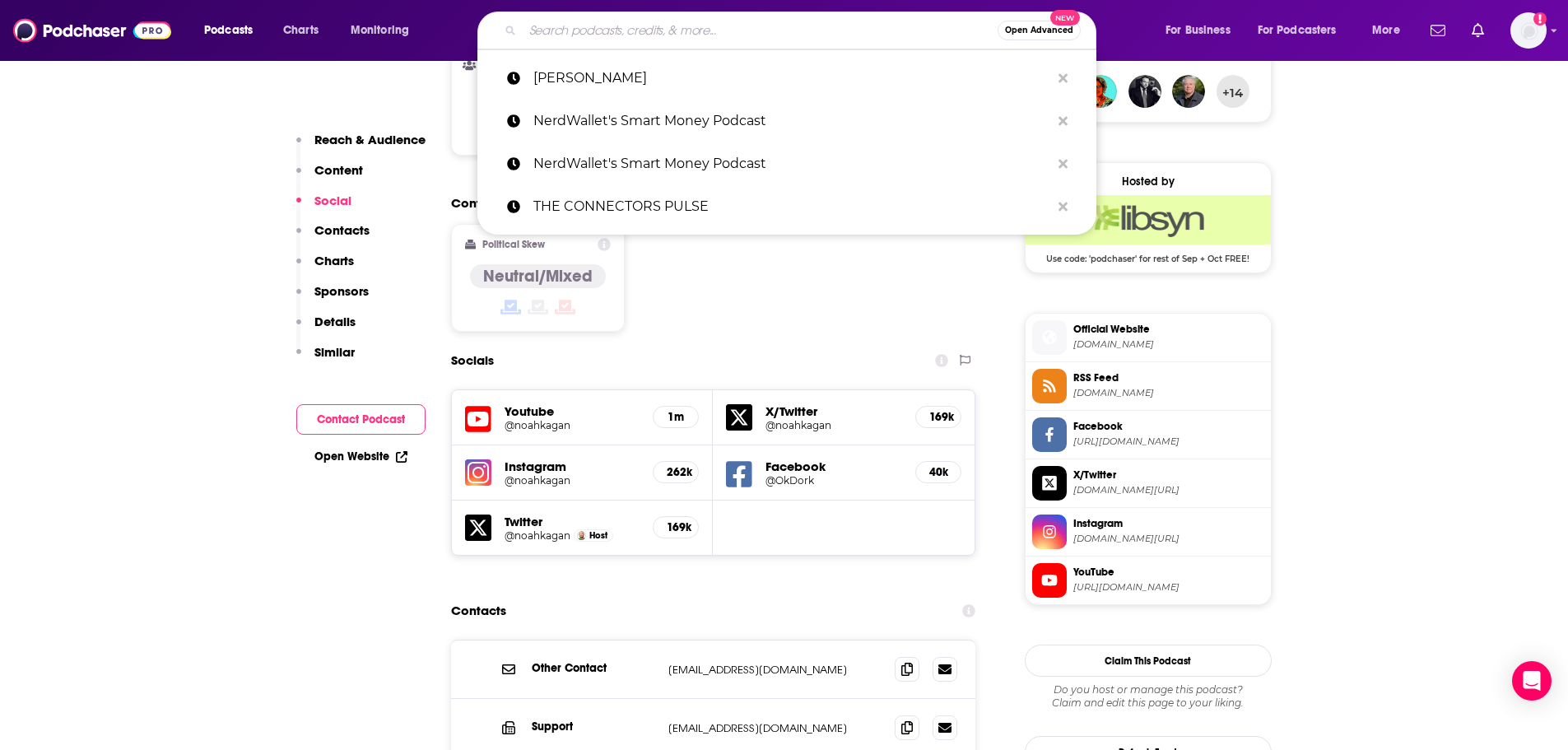
paste input "Science Weekly"
type input "Science Weekly"
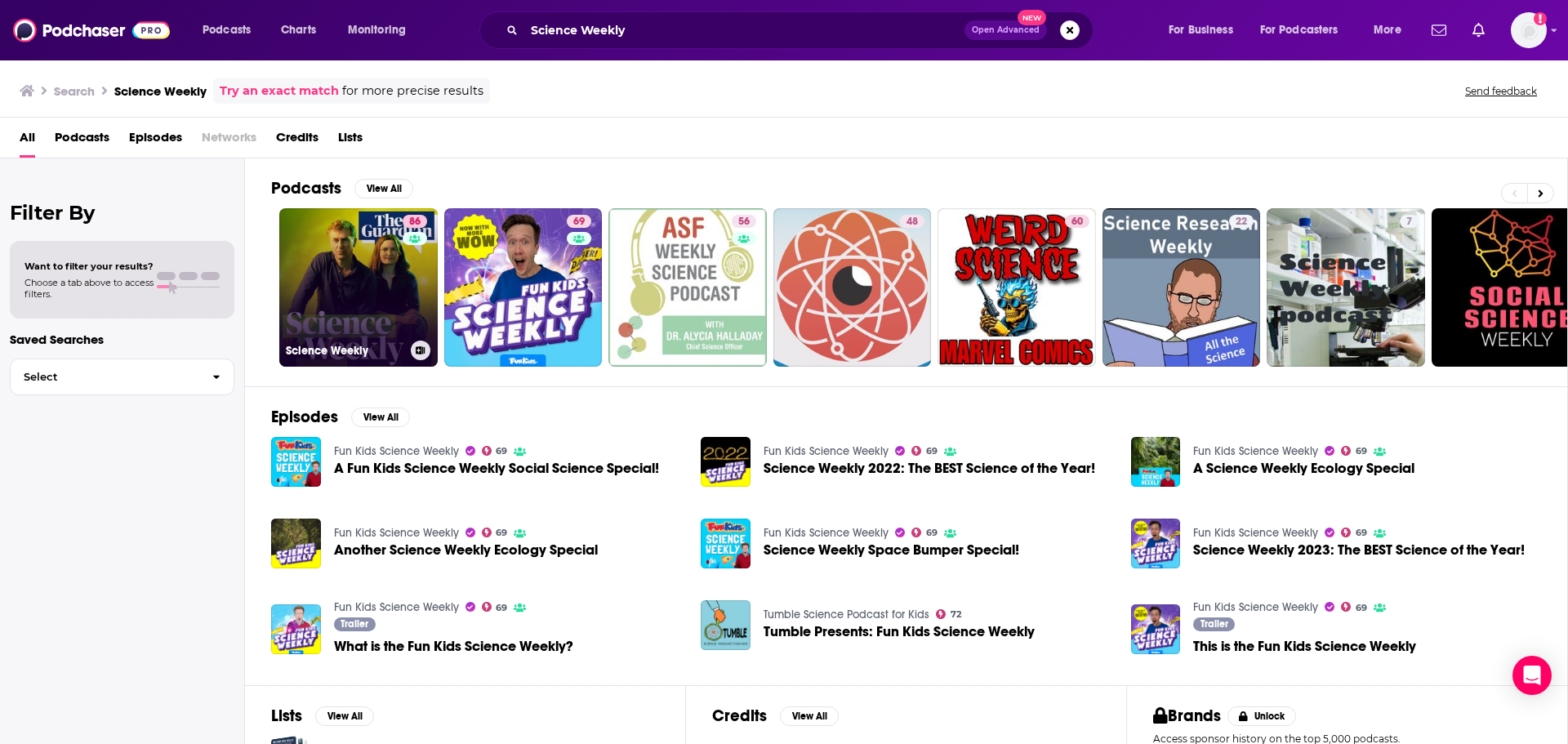
click at [394, 300] on link "86 Science Weekly" at bounding box center [358, 287] width 158 height 158
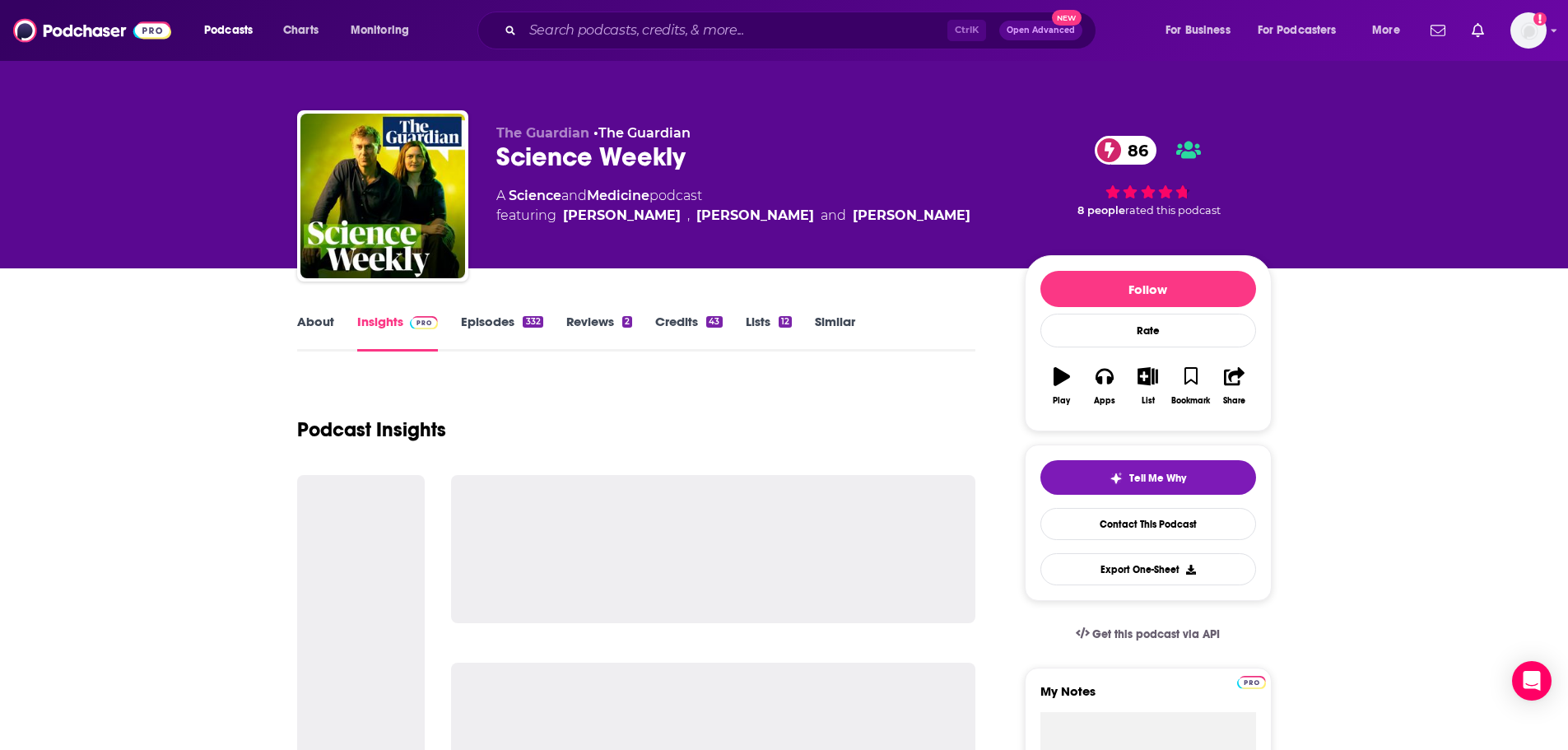
click at [324, 323] on link "About" at bounding box center [315, 333] width 37 height 38
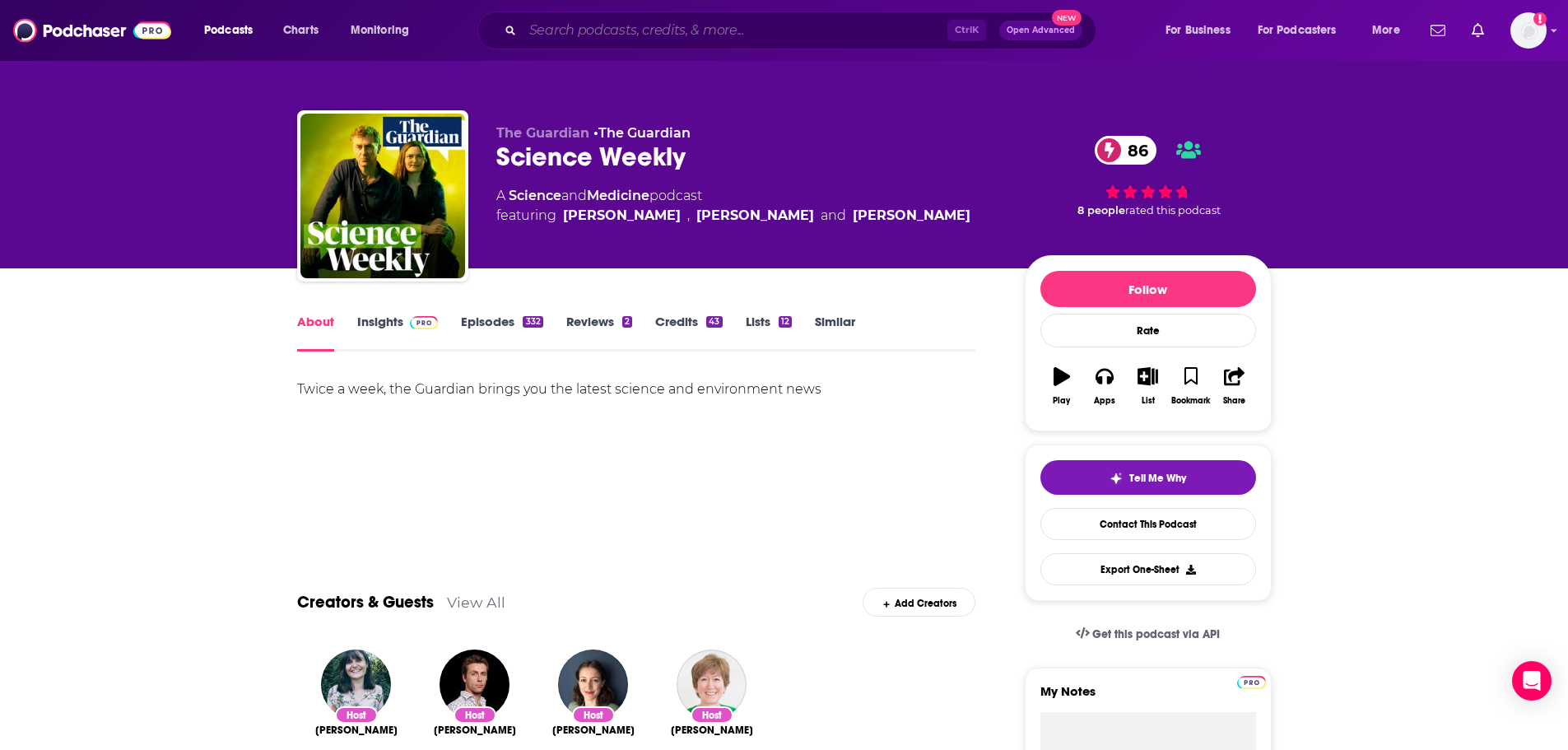
click at [704, 27] on input "Search podcasts, credits, & more..." at bounding box center [734, 30] width 425 height 26
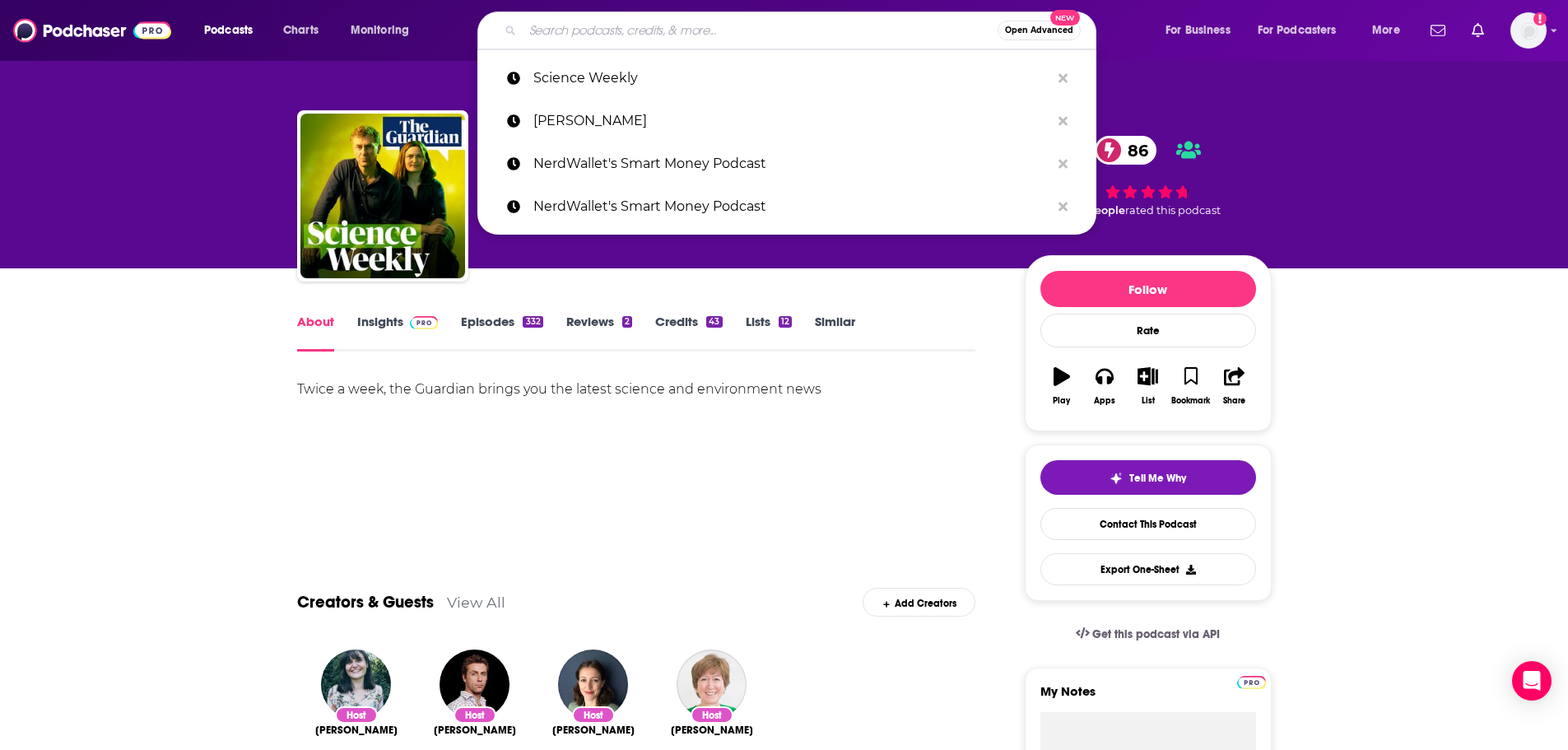
paste input "The James Altucher Show"
type input "The James Altucher Show"
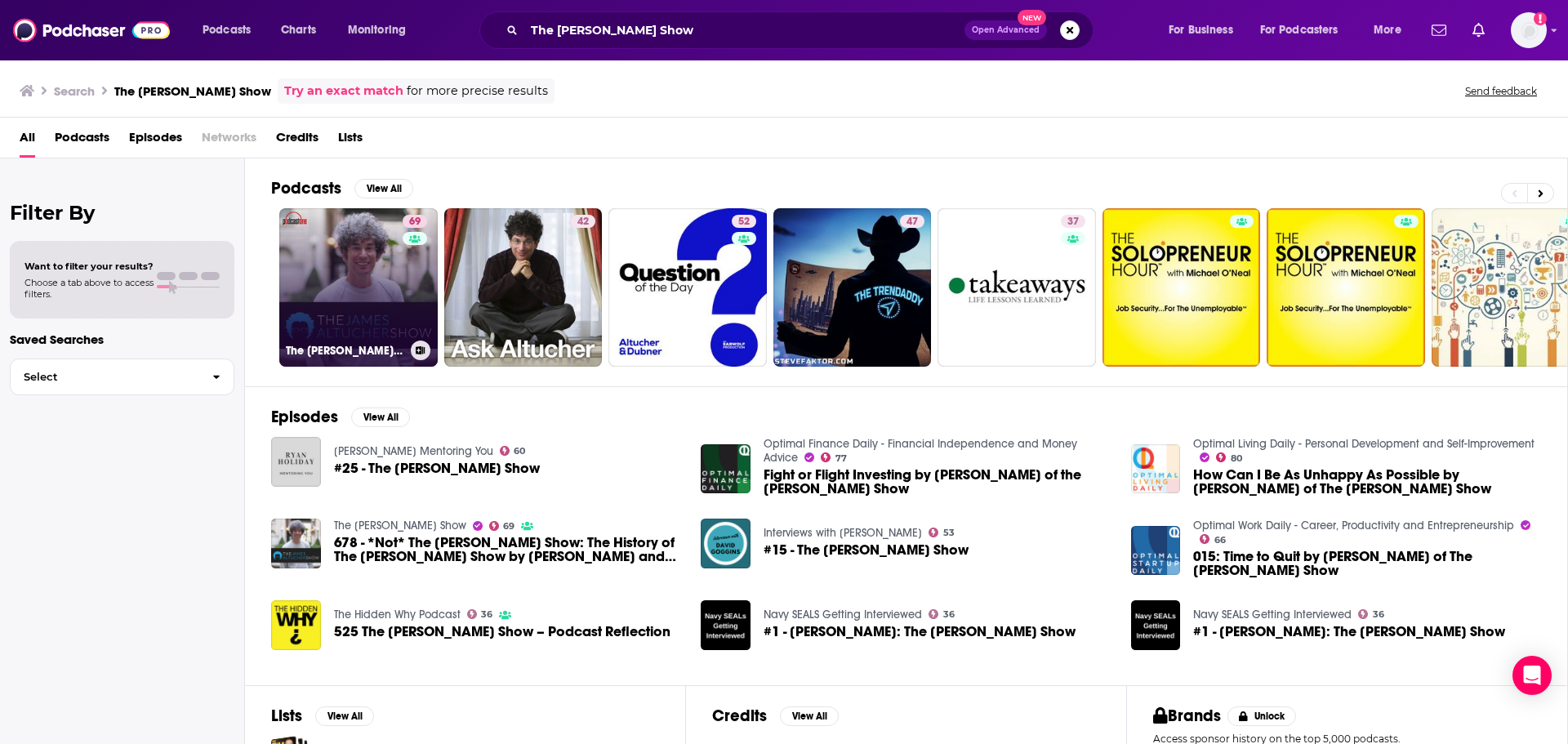
click at [354, 306] on link "69 The James Altucher Show" at bounding box center [358, 287] width 158 height 158
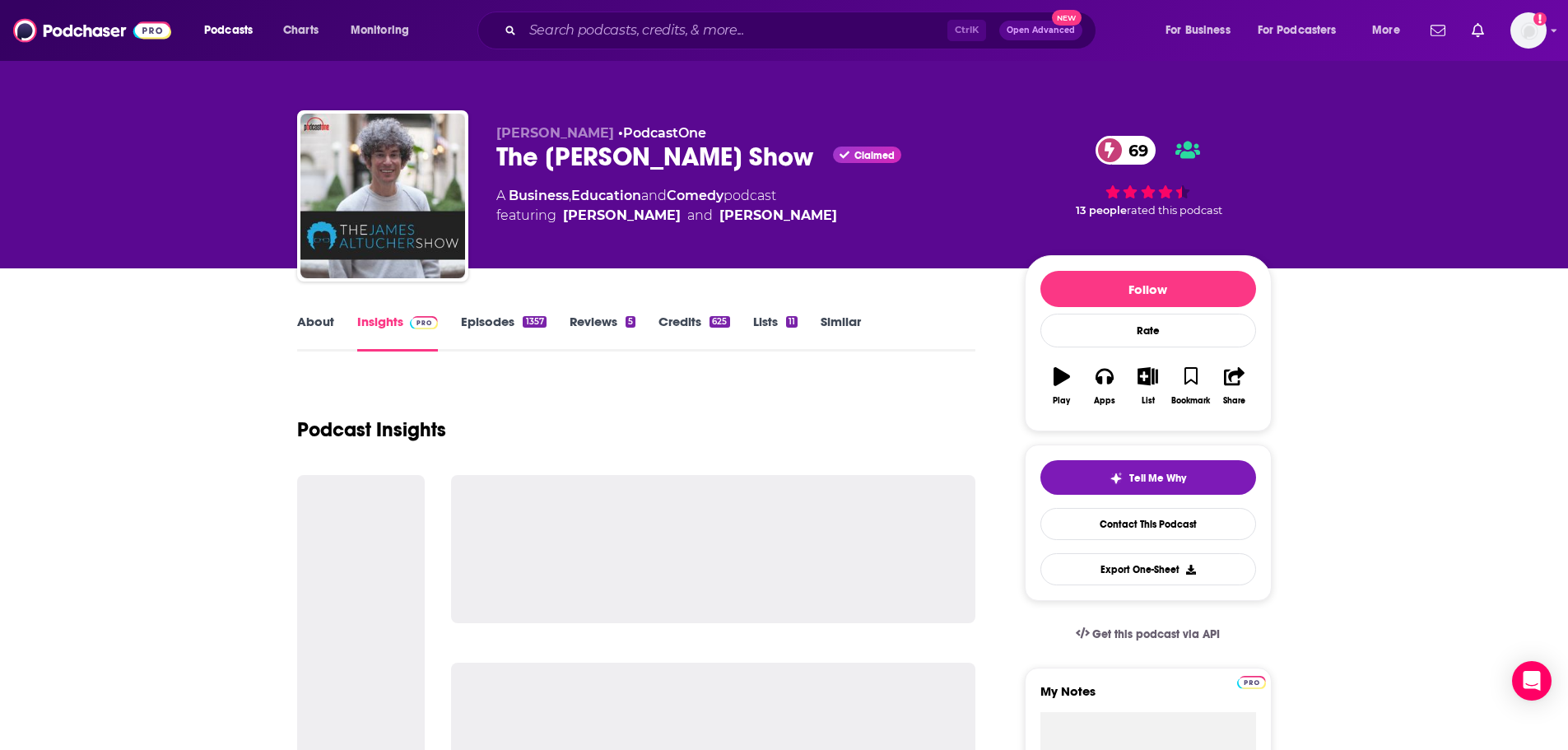
click at [318, 322] on link "About" at bounding box center [315, 333] width 37 height 38
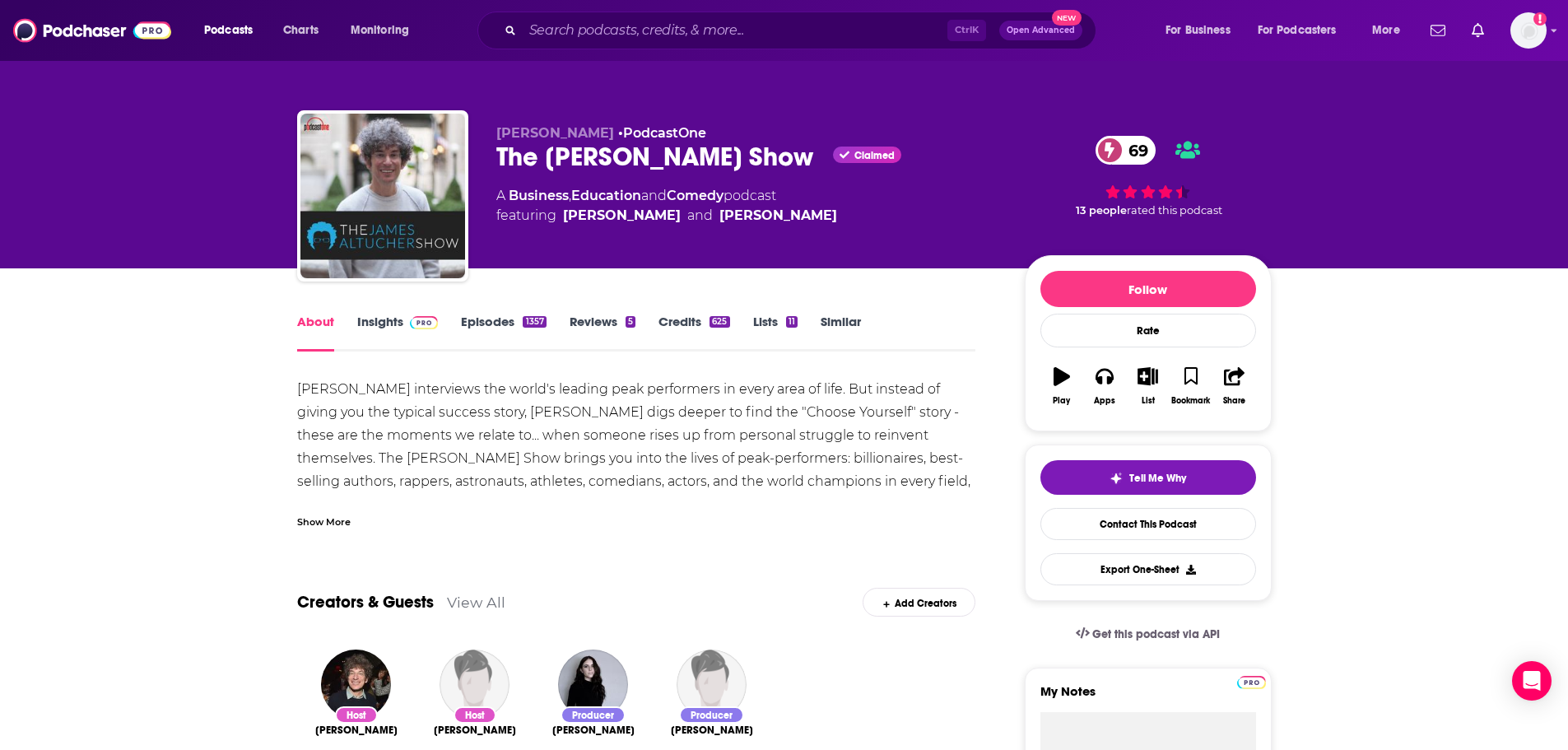
click at [318, 523] on div "Show More" at bounding box center [323, 520] width 54 height 15
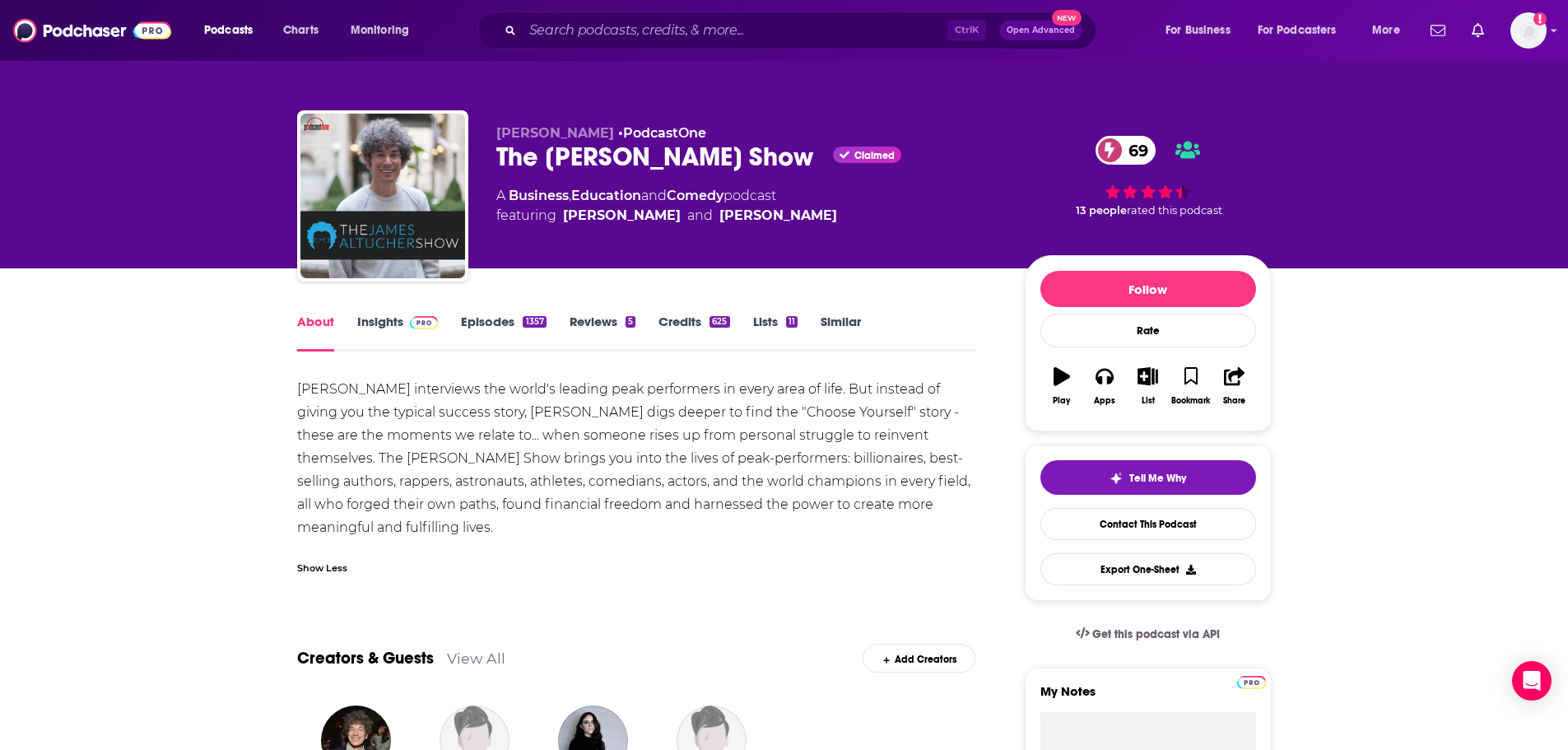
drag, startPoint x: 787, startPoint y: 152, endPoint x: 497, endPoint y: 152, distance: 290.0
click at [497, 152] on div "The James Altucher Show Claimed 69" at bounding box center [747, 157] width 502 height 32
copy h1 "The James Altucher Show"
drag, startPoint x: 376, startPoint y: 319, endPoint x: 651, endPoint y: 14, distance: 410.7
click at [376, 319] on link "Insights" at bounding box center [398, 333] width 82 height 38
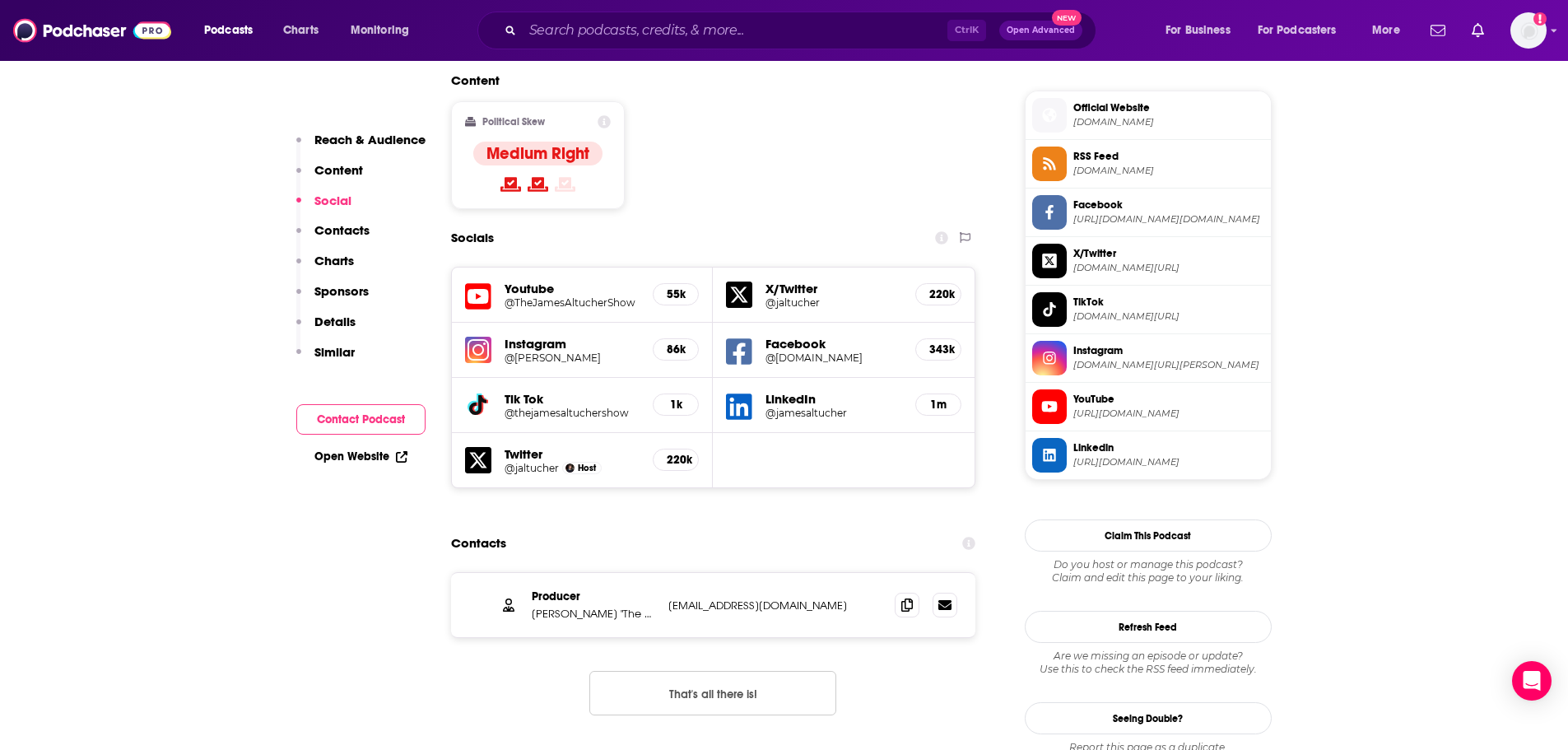
scroll to position [1399, 0]
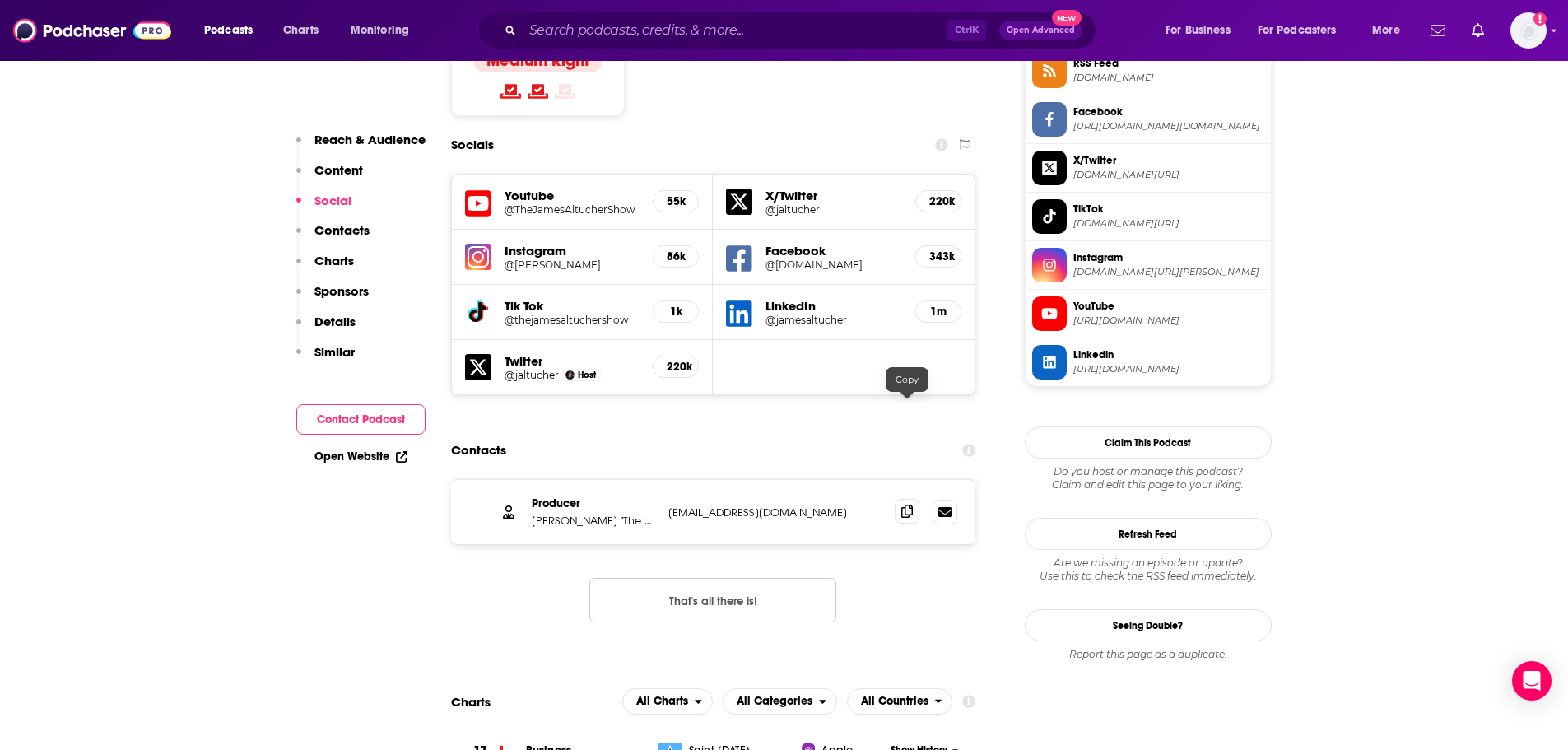
click at [910, 504] on icon at bounding box center [906, 511] width 12 height 13
click at [670, 35] on input "Search podcasts, credits, & more..." at bounding box center [734, 30] width 425 height 26
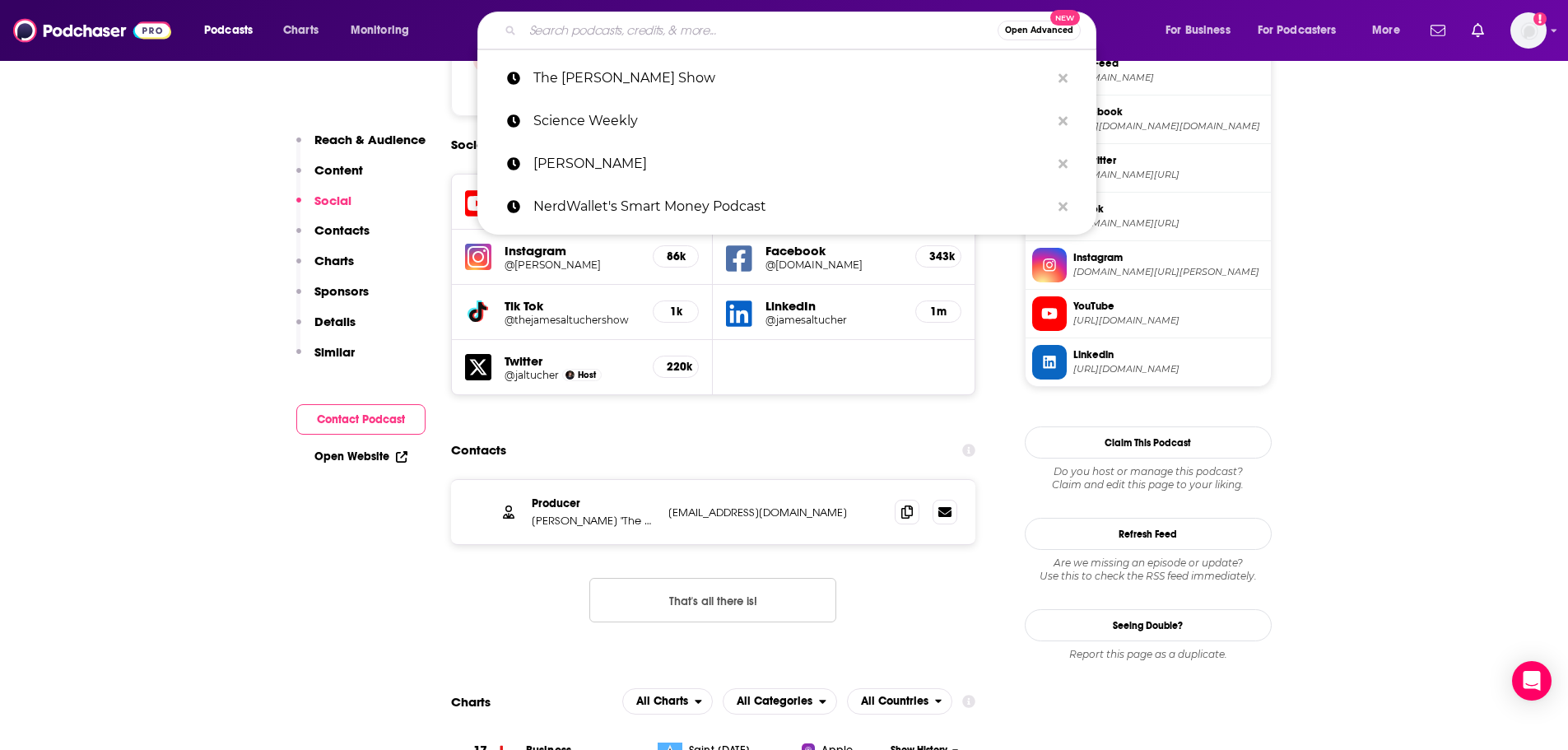
paste input "The Science of Happiness Podcast"
type input "The Science of Happiness Podcast"
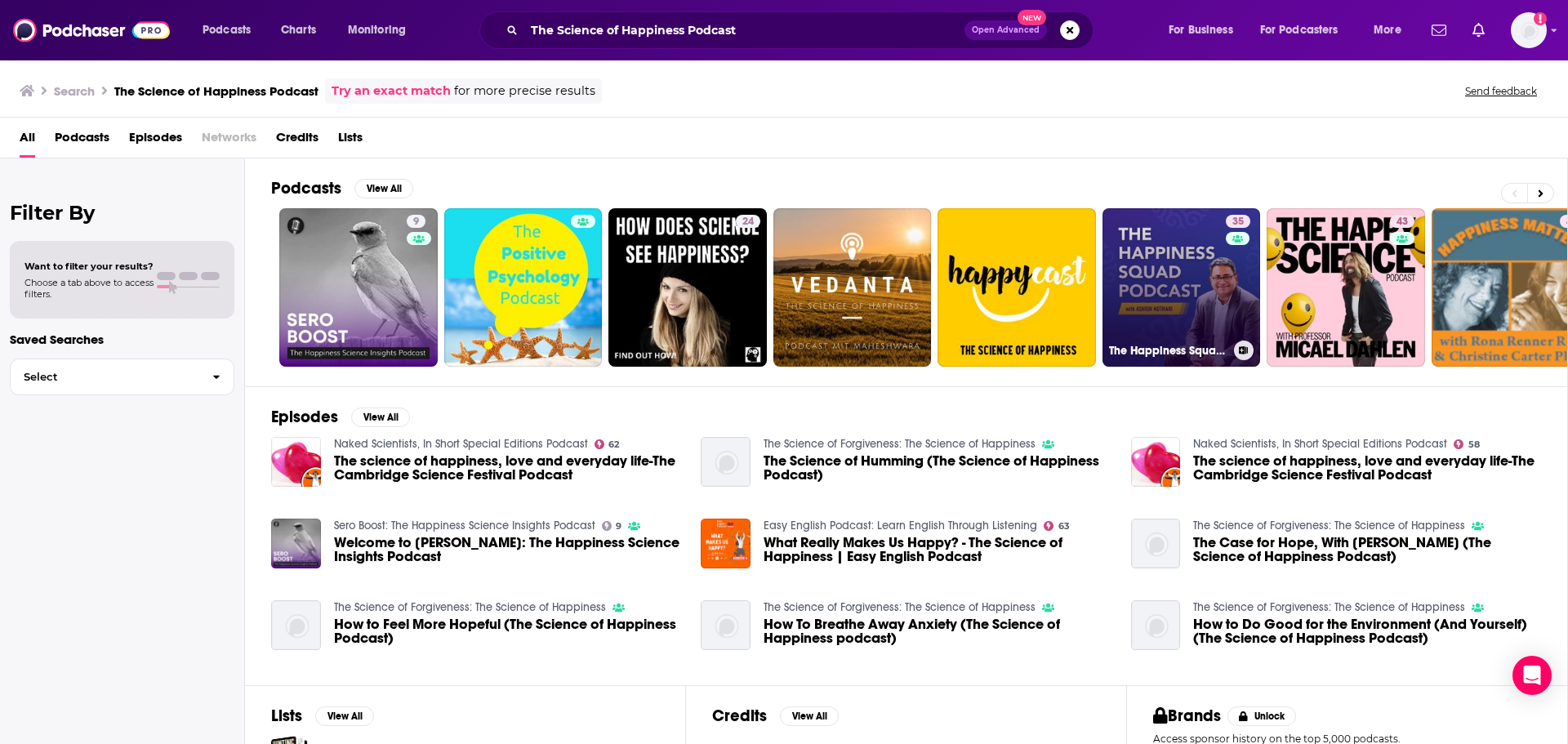
click at [1164, 301] on link "35 The Happiness Squad Podcast with Ashish Kothari" at bounding box center [1181, 287] width 158 height 158
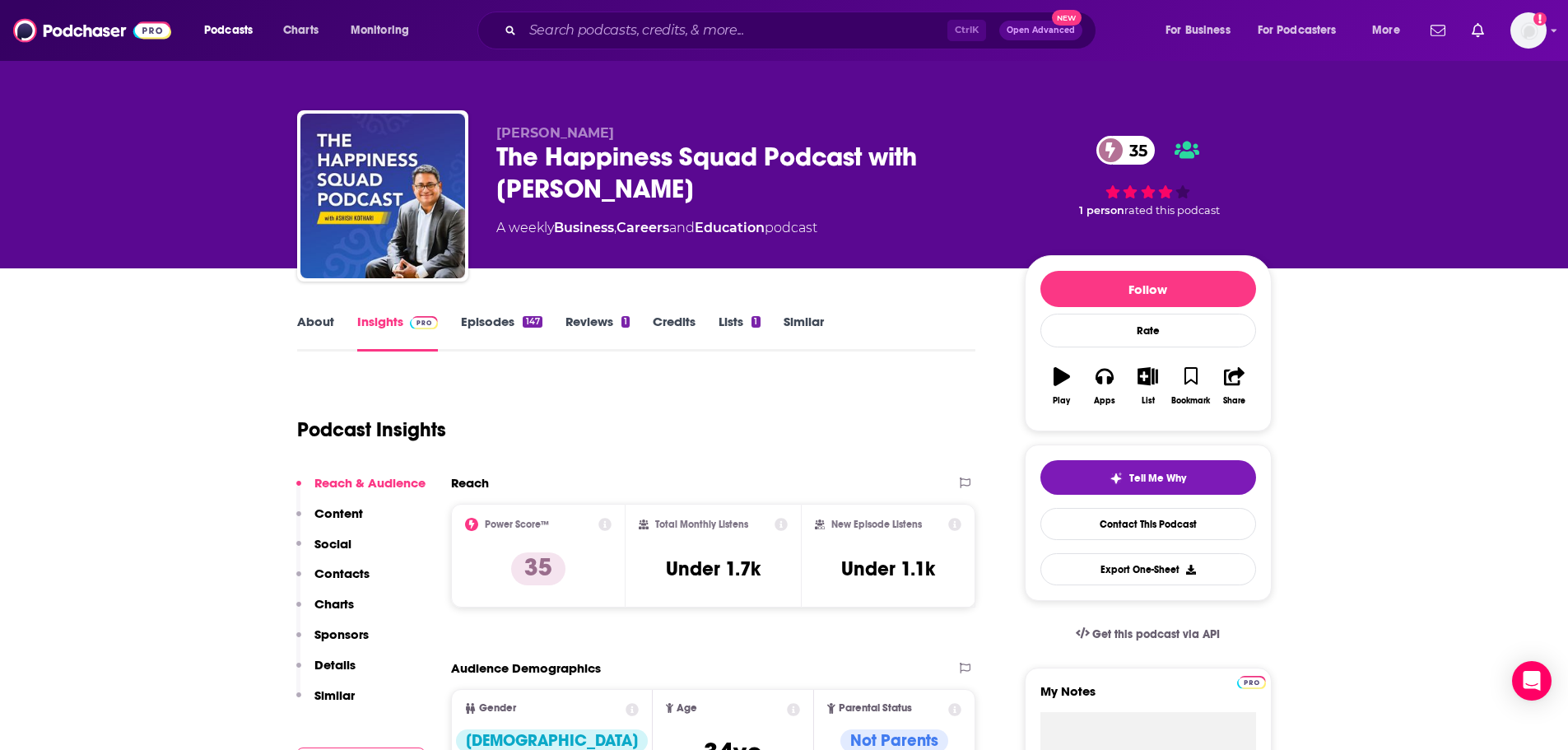
click at [322, 329] on link "About" at bounding box center [315, 333] width 37 height 38
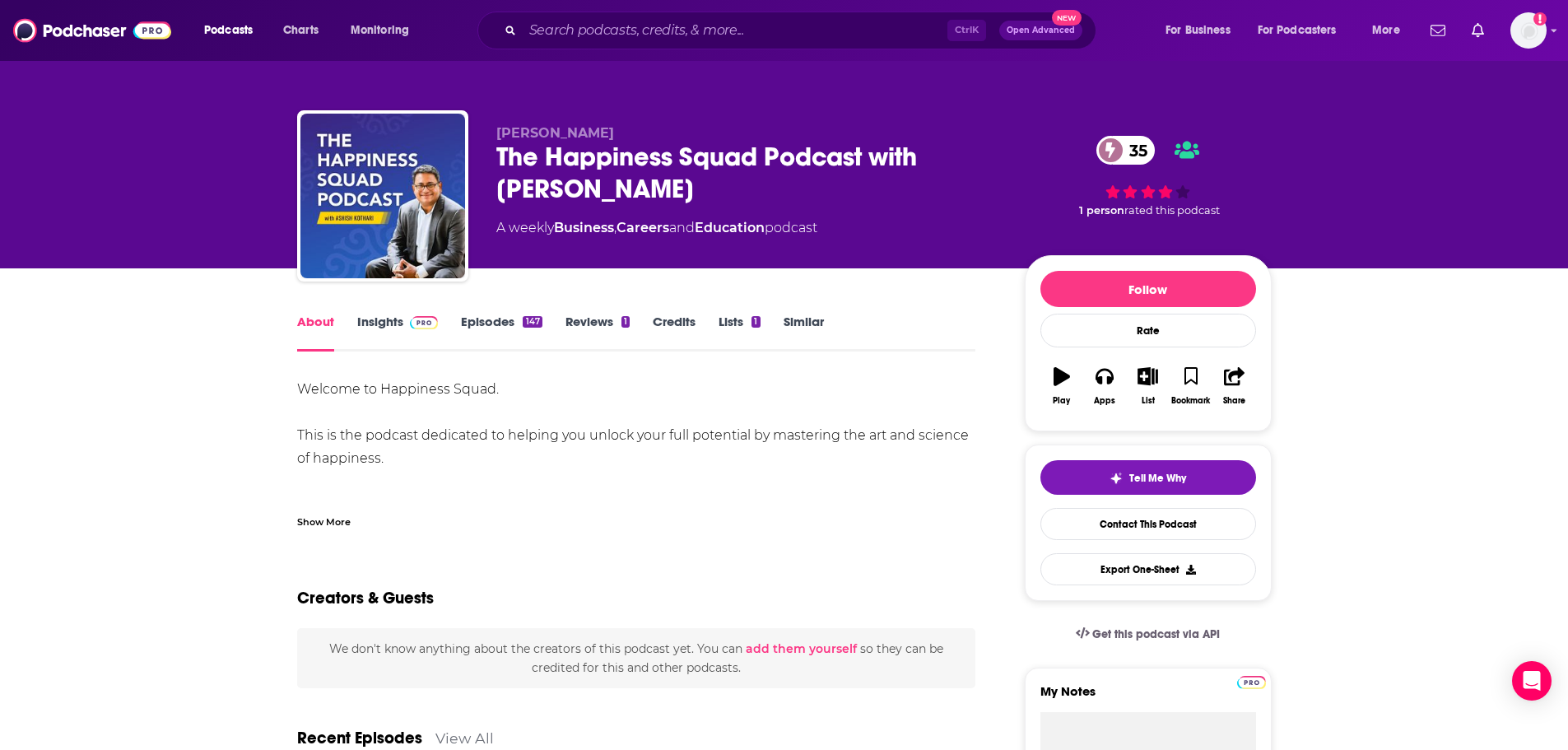
click at [339, 518] on div "Show More" at bounding box center [323, 520] width 54 height 15
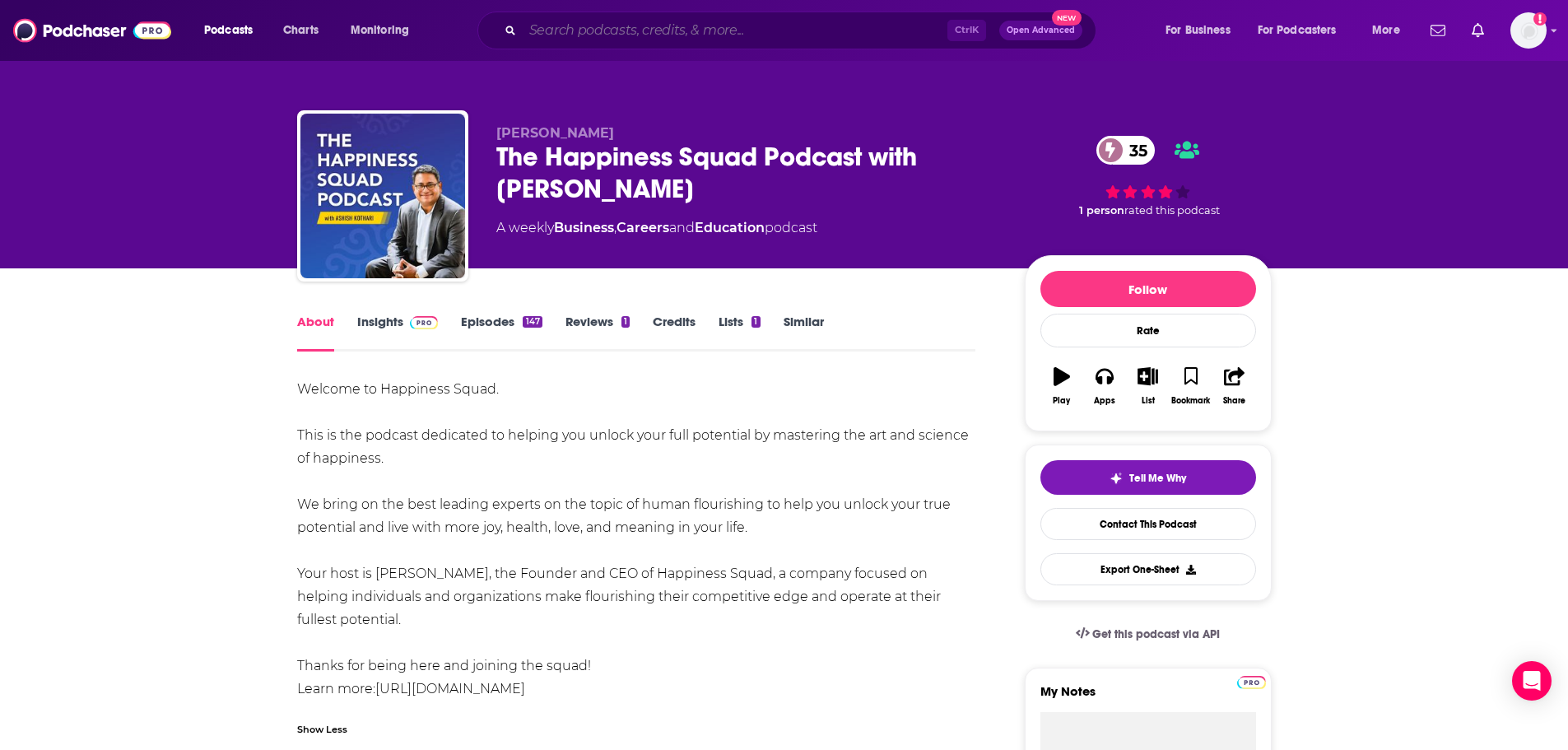
click at [663, 30] on input "Search podcasts, credits, & more..." at bounding box center [734, 30] width 425 height 26
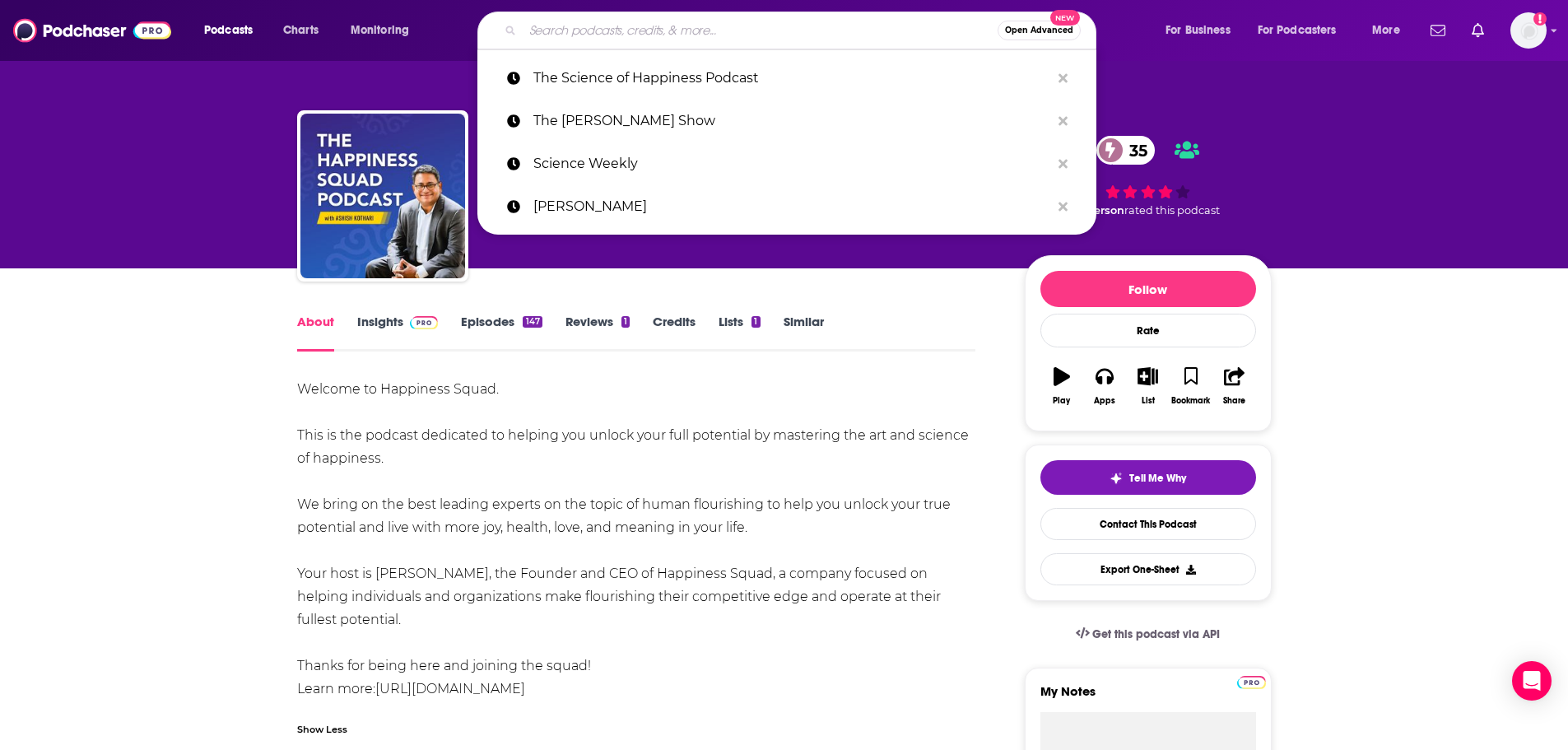
paste input "From the Ground Up"
type input "From the Ground Up"
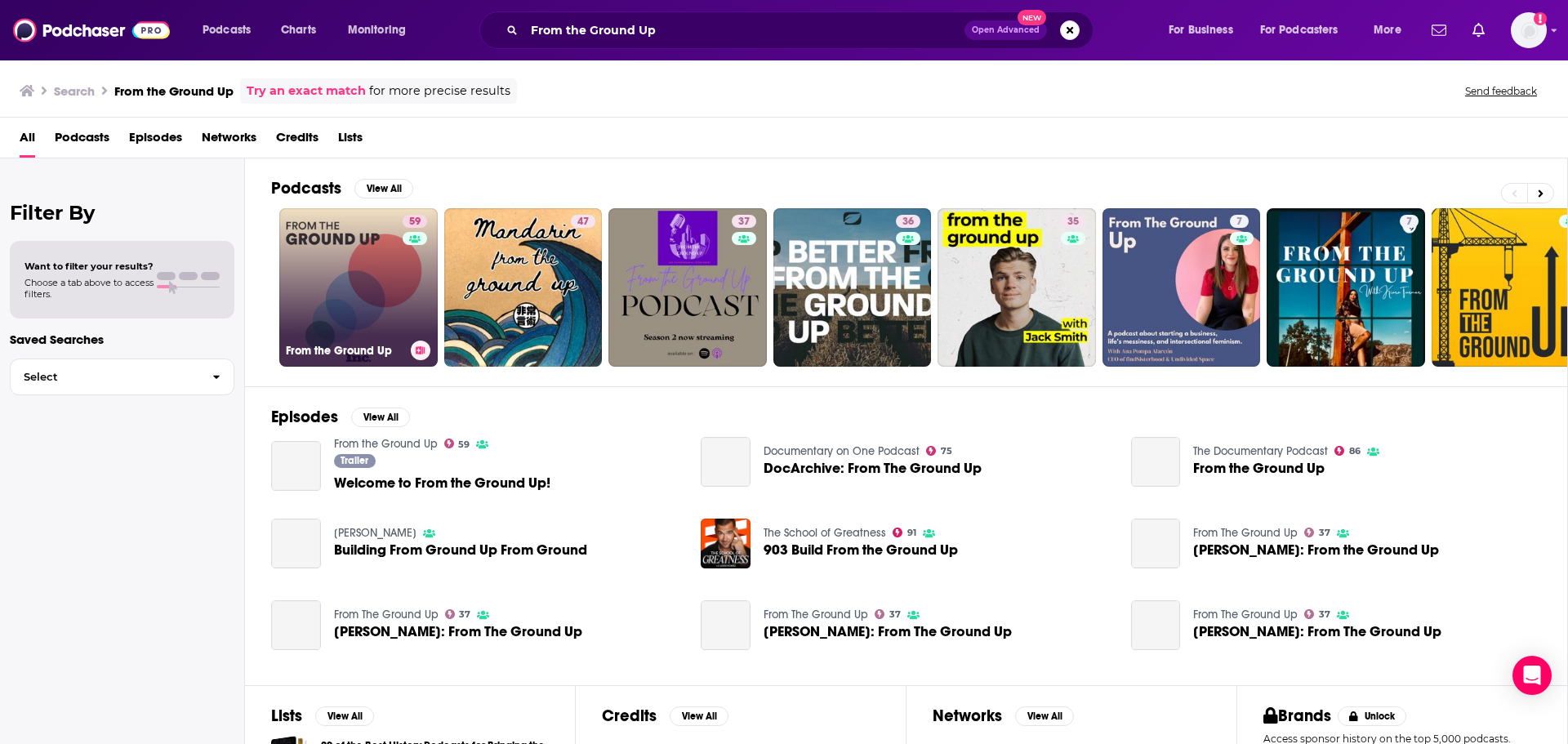
click at [410, 304] on div "59" at bounding box center [417, 277] width 29 height 126
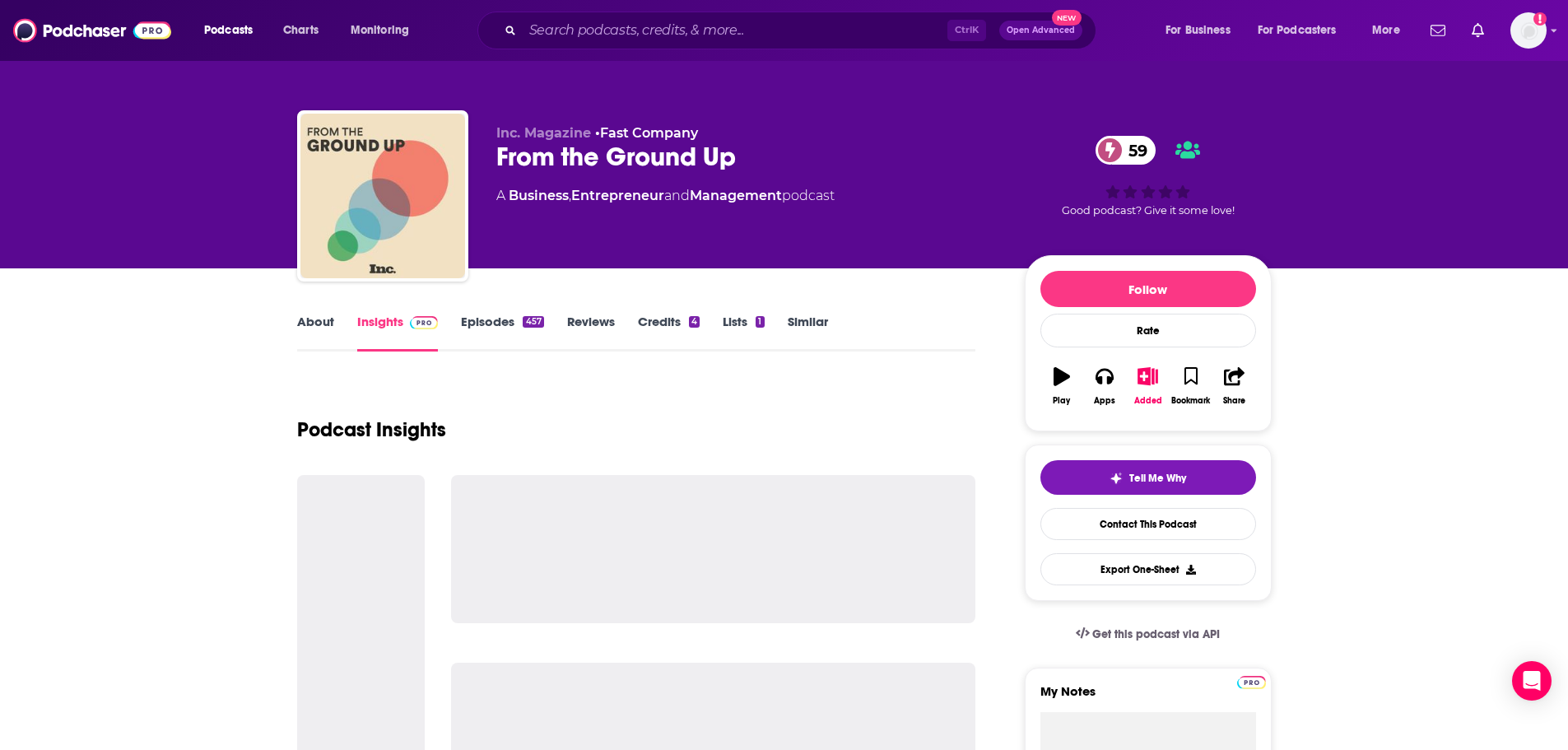
click at [325, 329] on link "About" at bounding box center [315, 333] width 37 height 38
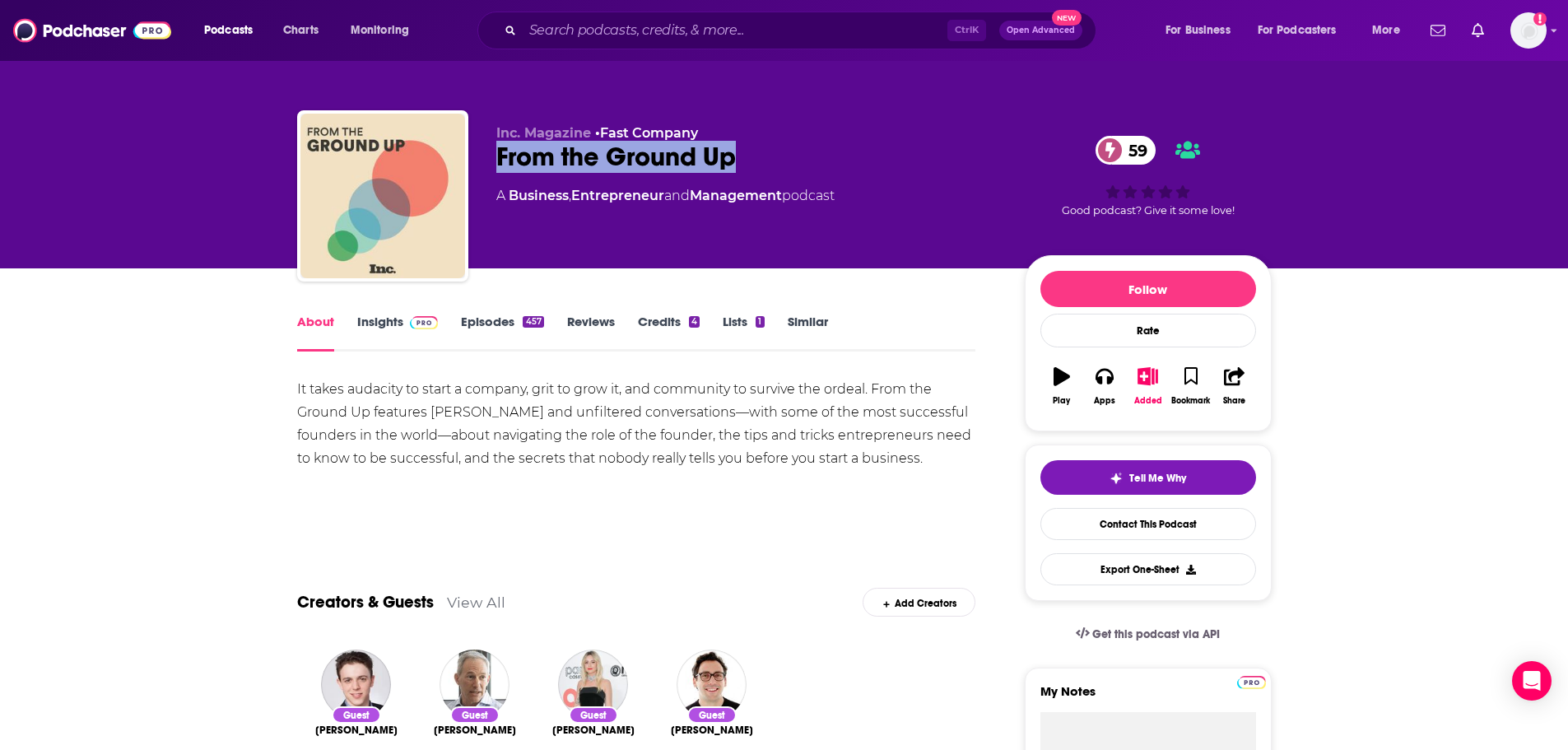
drag, startPoint x: 754, startPoint y: 158, endPoint x: 480, endPoint y: 178, distance: 274.7
click at [480, 178] on div "Inc. Magazine • Fast Company From the Ground Up 59 A Business , Entrepreneur an…" at bounding box center [784, 198] width 975 height 177
copy h1 "From the Ground Up"
click at [371, 326] on link "Insights" at bounding box center [398, 333] width 82 height 38
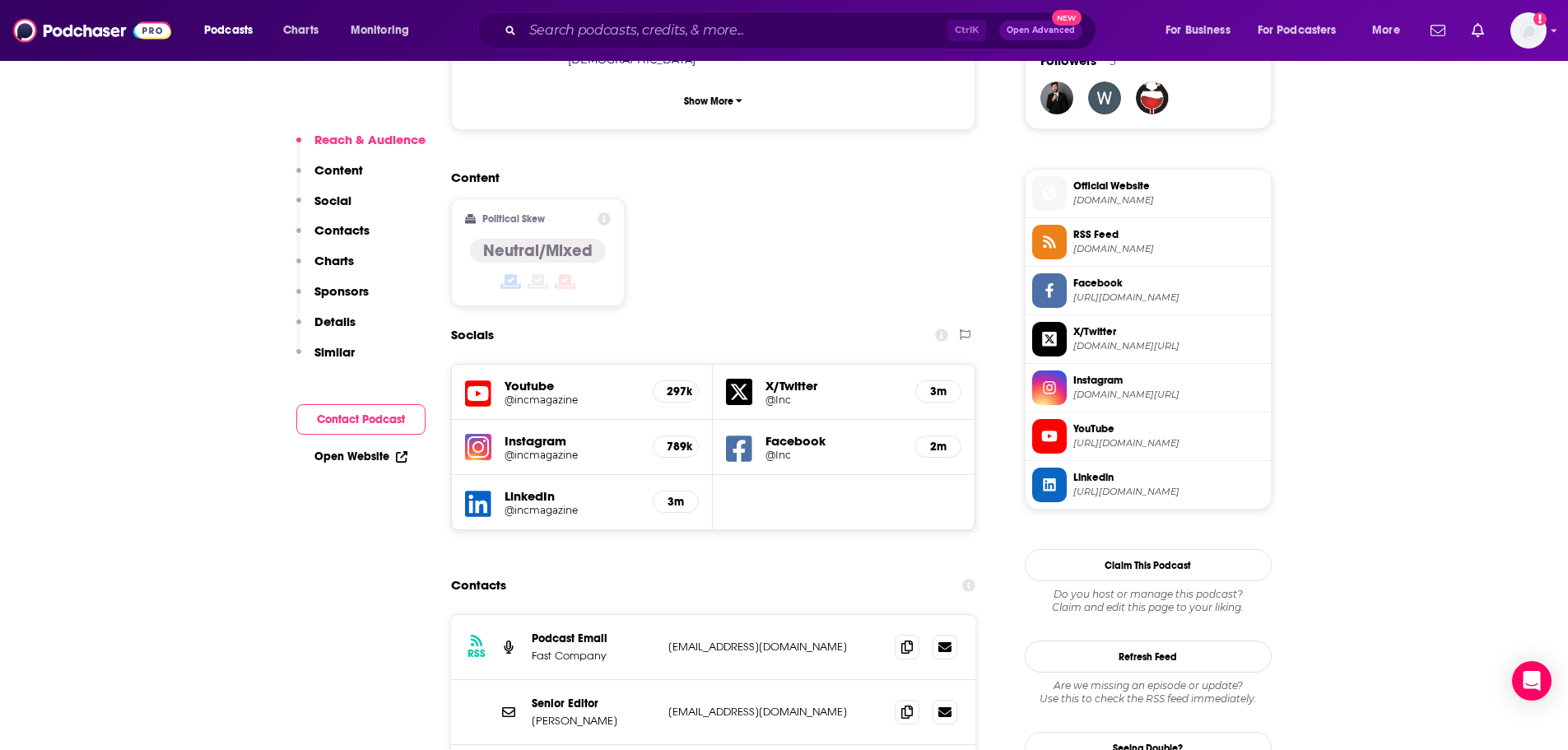
scroll to position [1234, 0]
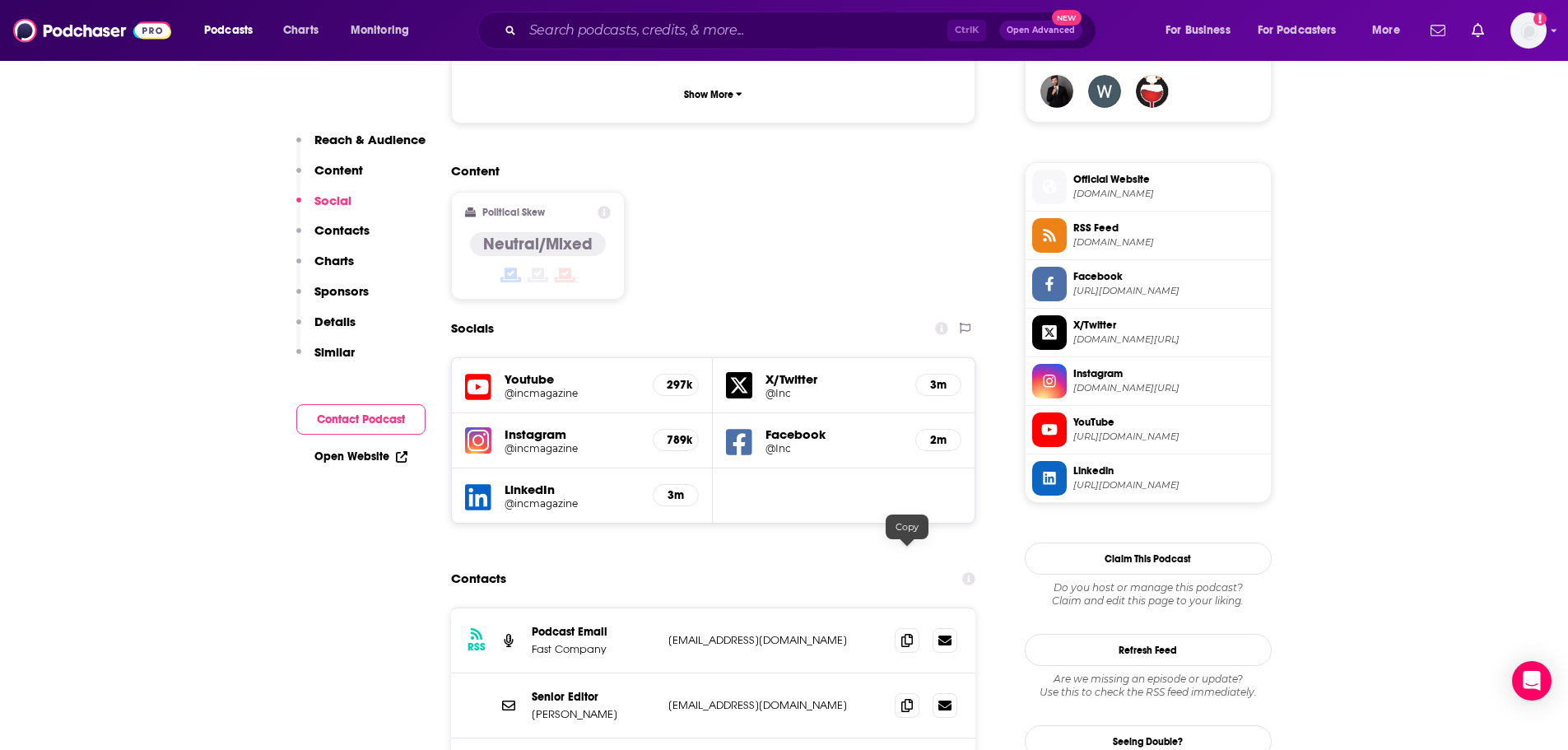
drag, startPoint x: 908, startPoint y: 557, endPoint x: 674, endPoint y: 575, distance: 234.7
click at [908, 633] on icon at bounding box center [906, 640] width 12 height 13
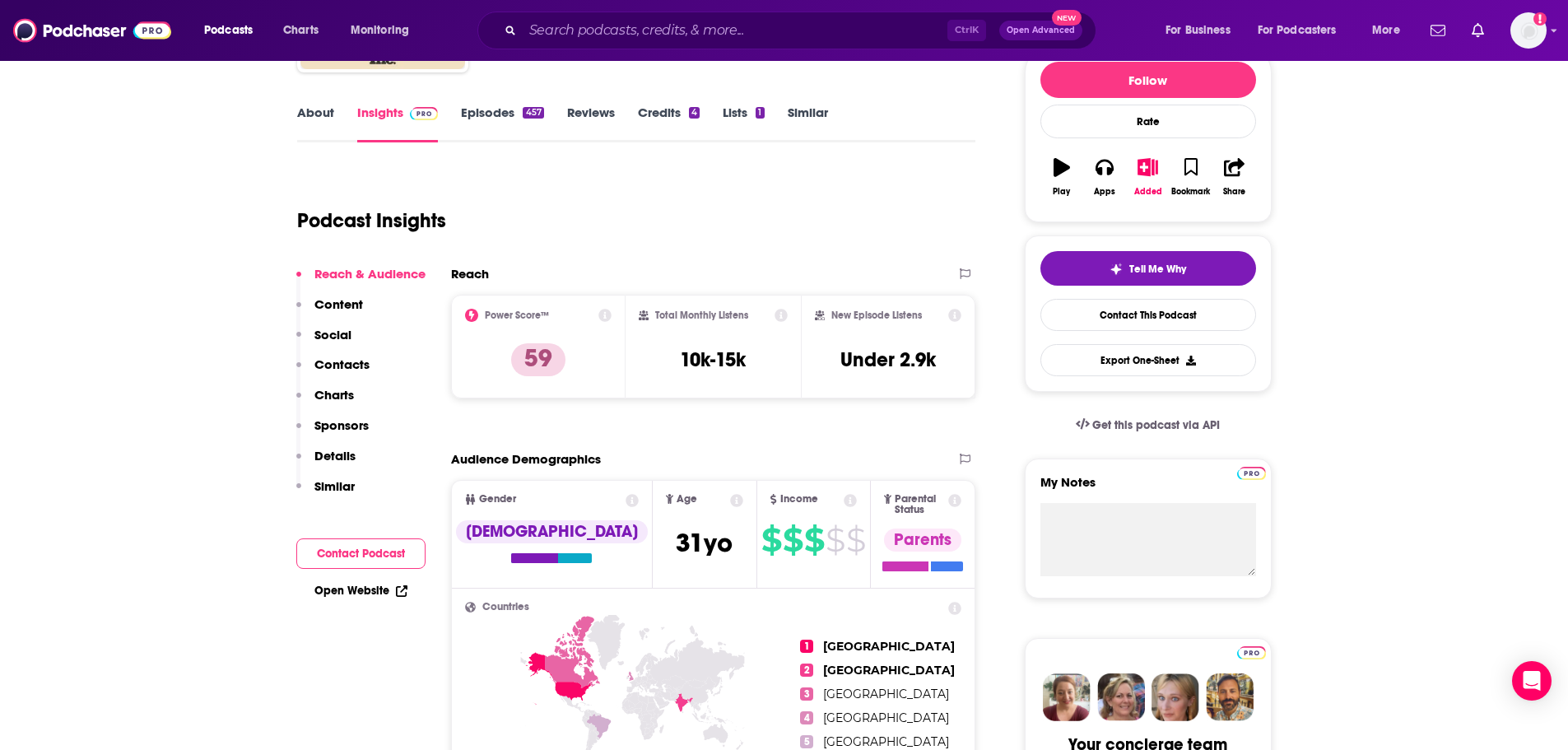
scroll to position [82, 0]
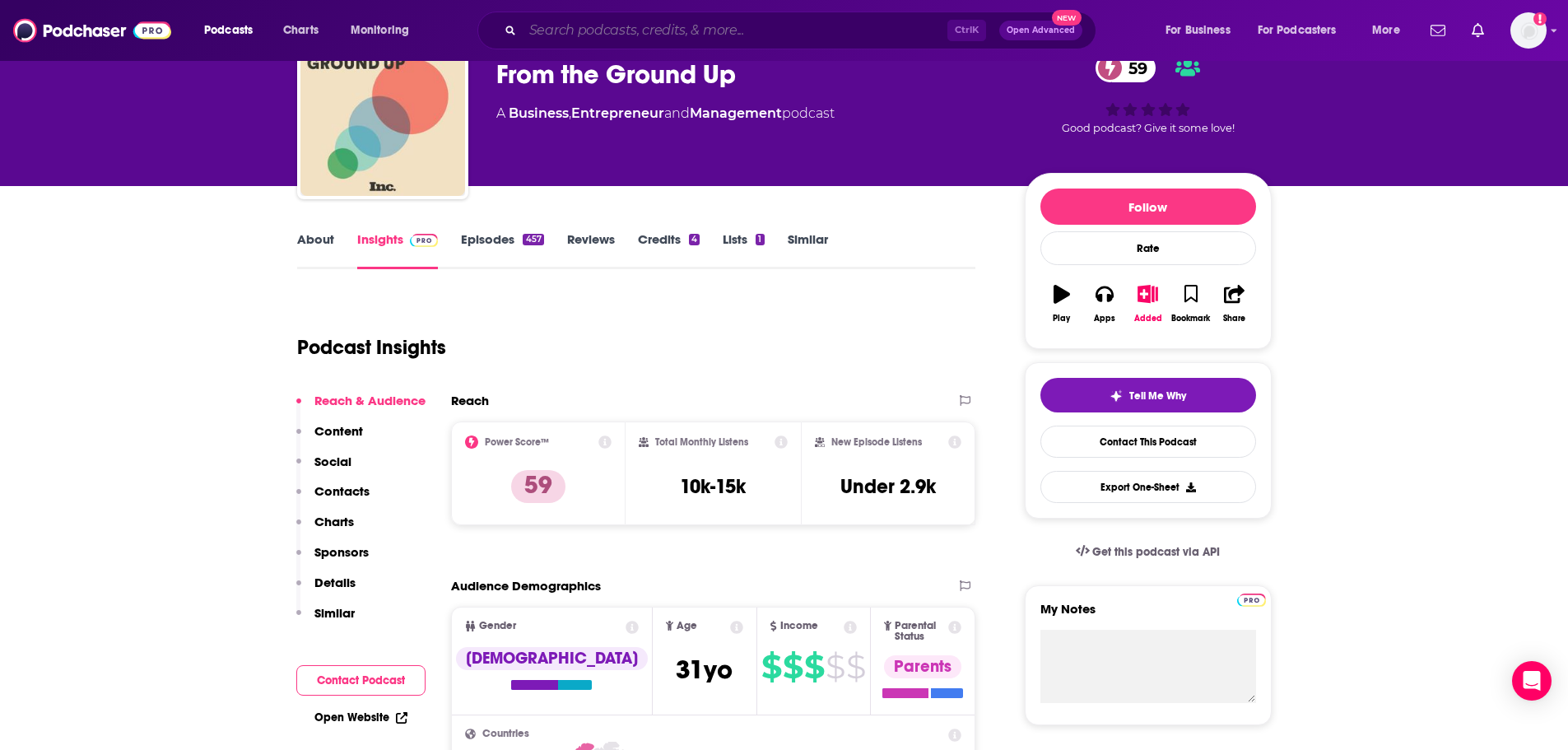
click at [739, 26] on input "Search podcasts, credits, & more..." at bounding box center [734, 30] width 425 height 26
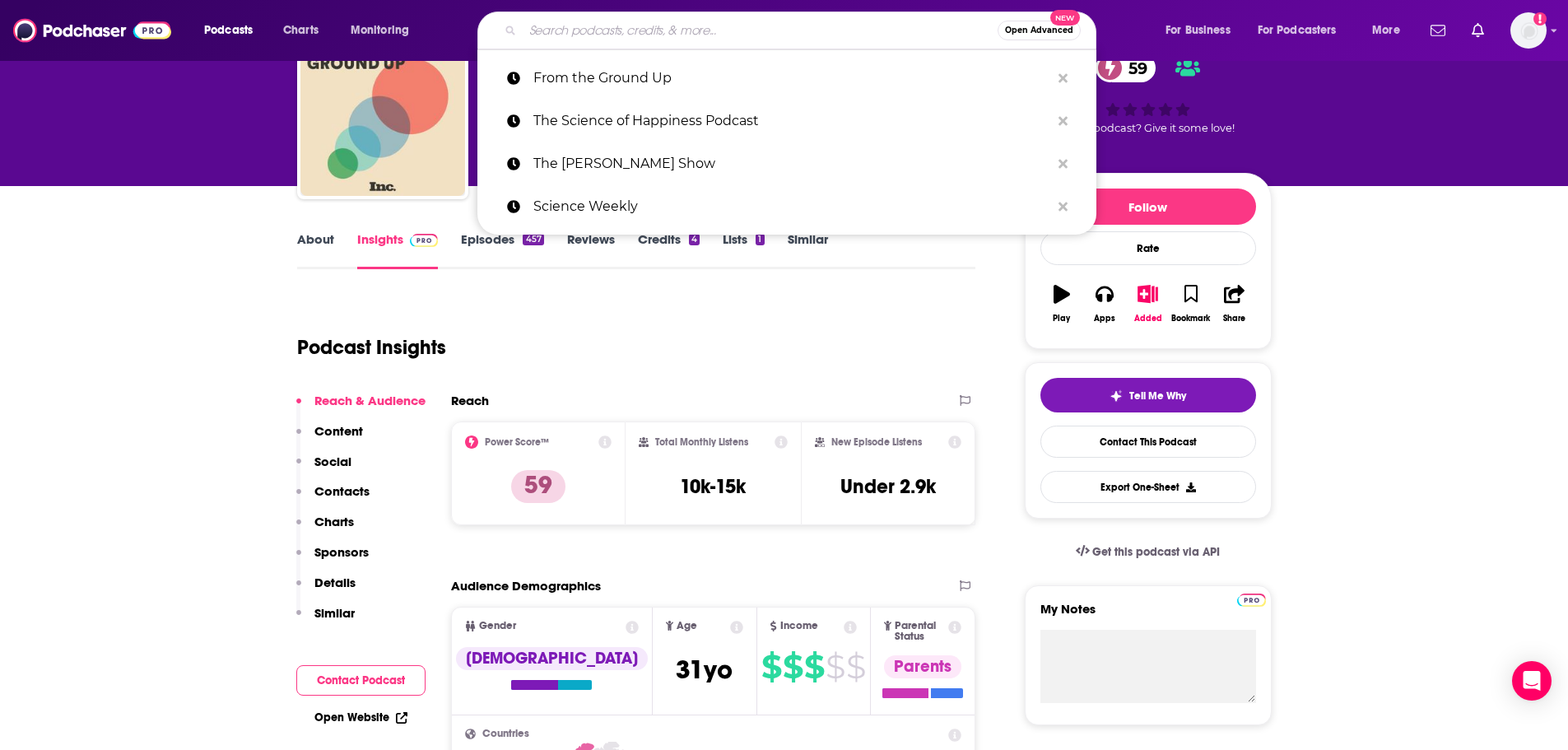
paste input "Founders"
type input "Founders"
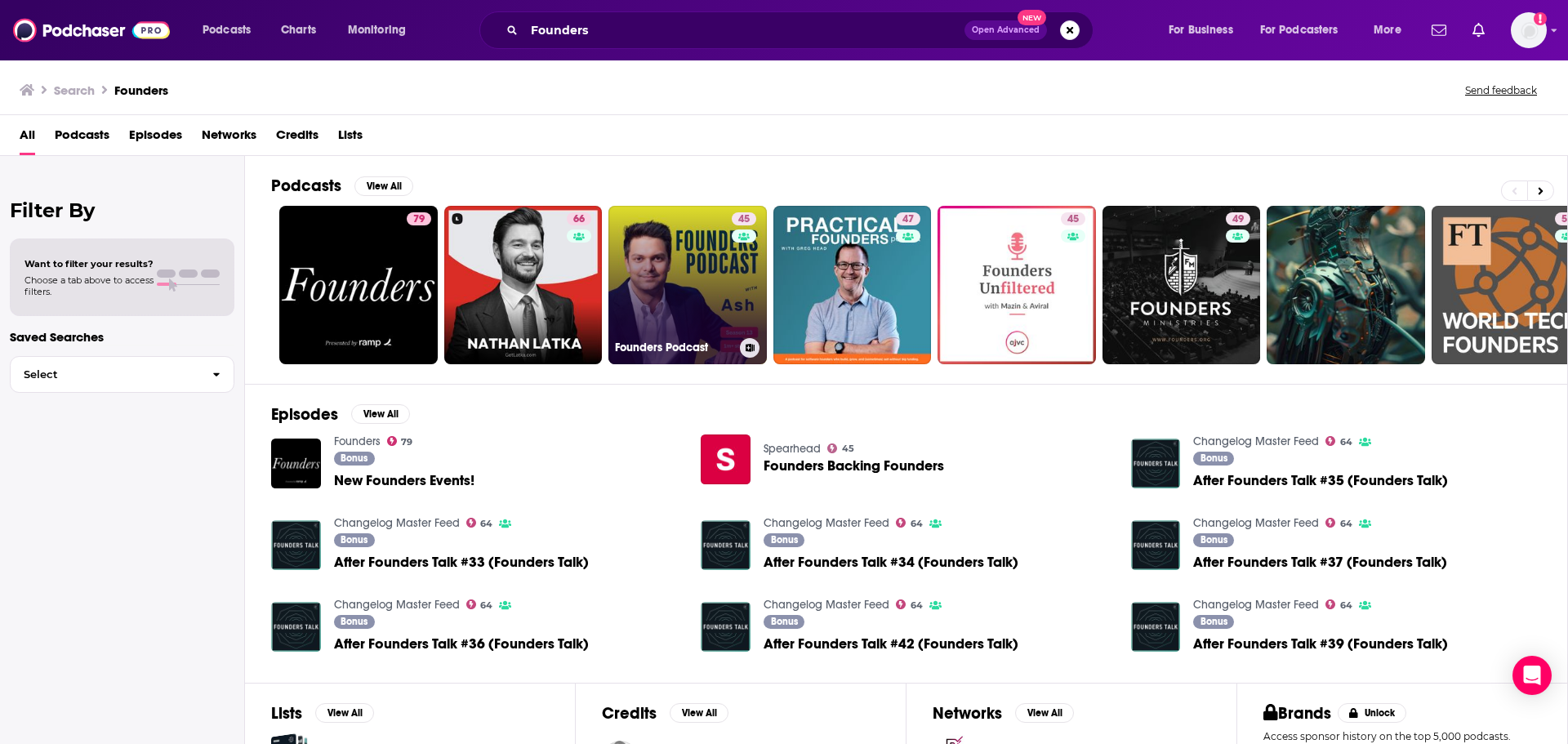
click at [704, 306] on link "45 Founders Podcast" at bounding box center [687, 284] width 158 height 158
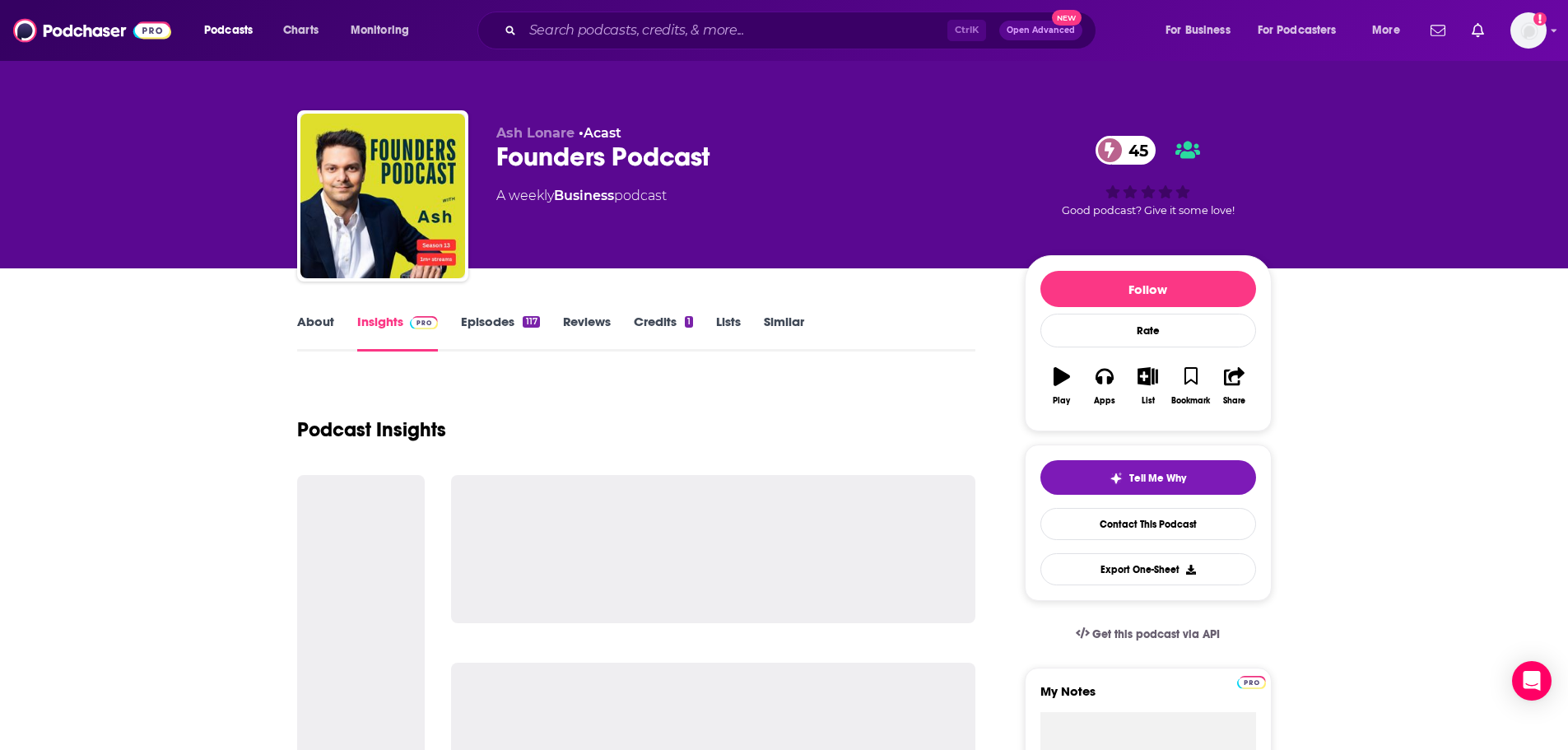
click at [308, 331] on link "About" at bounding box center [315, 333] width 37 height 38
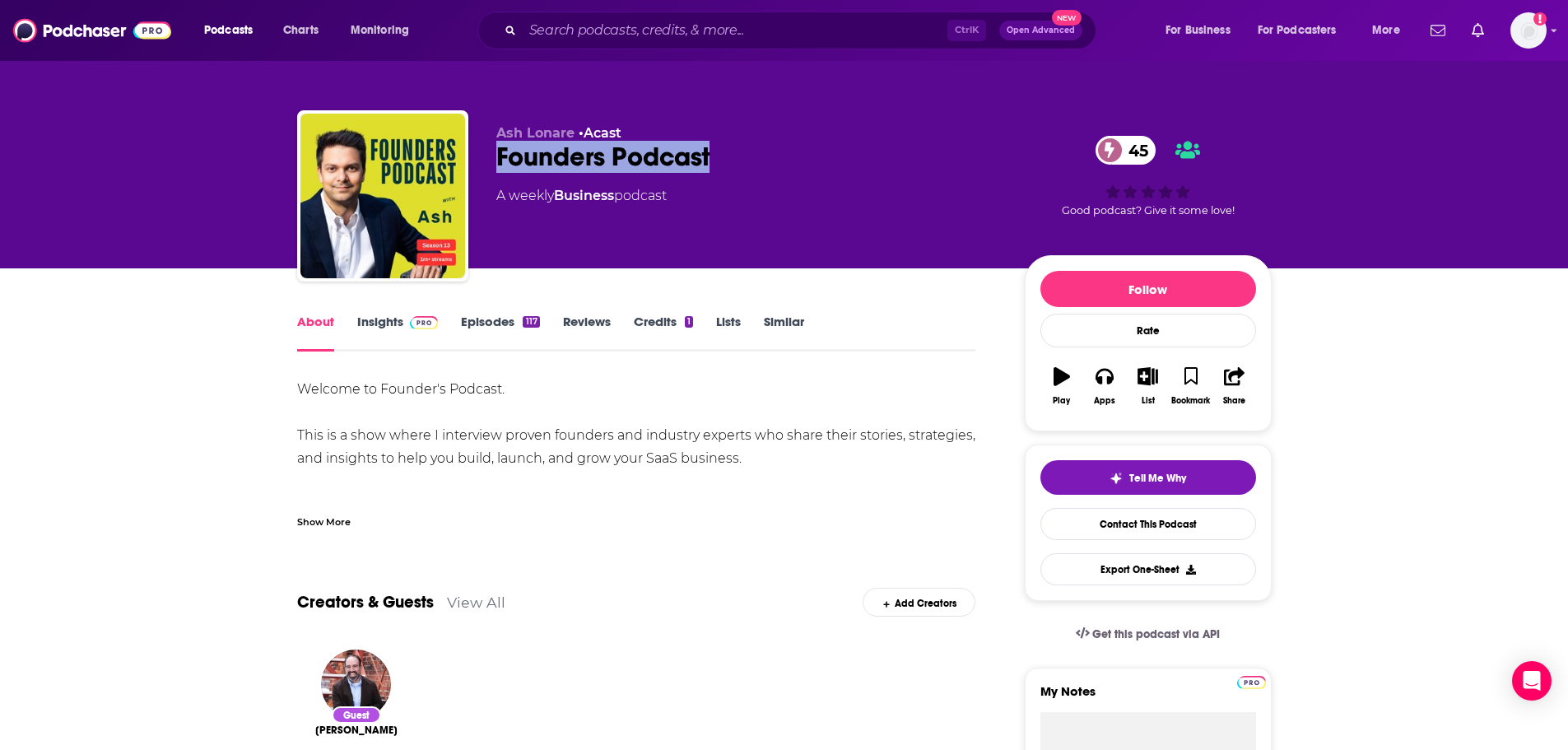
drag, startPoint x: 693, startPoint y: 159, endPoint x: 493, endPoint y: 167, distance: 200.2
click at [493, 167] on div "Ash Lonare • Acast Founders Podcast 45 A weekly Business podcast 45 Good podcas…" at bounding box center [784, 198] width 975 height 177
copy h1 "Founders Podcast"
click at [321, 521] on div "Show More" at bounding box center [323, 520] width 54 height 15
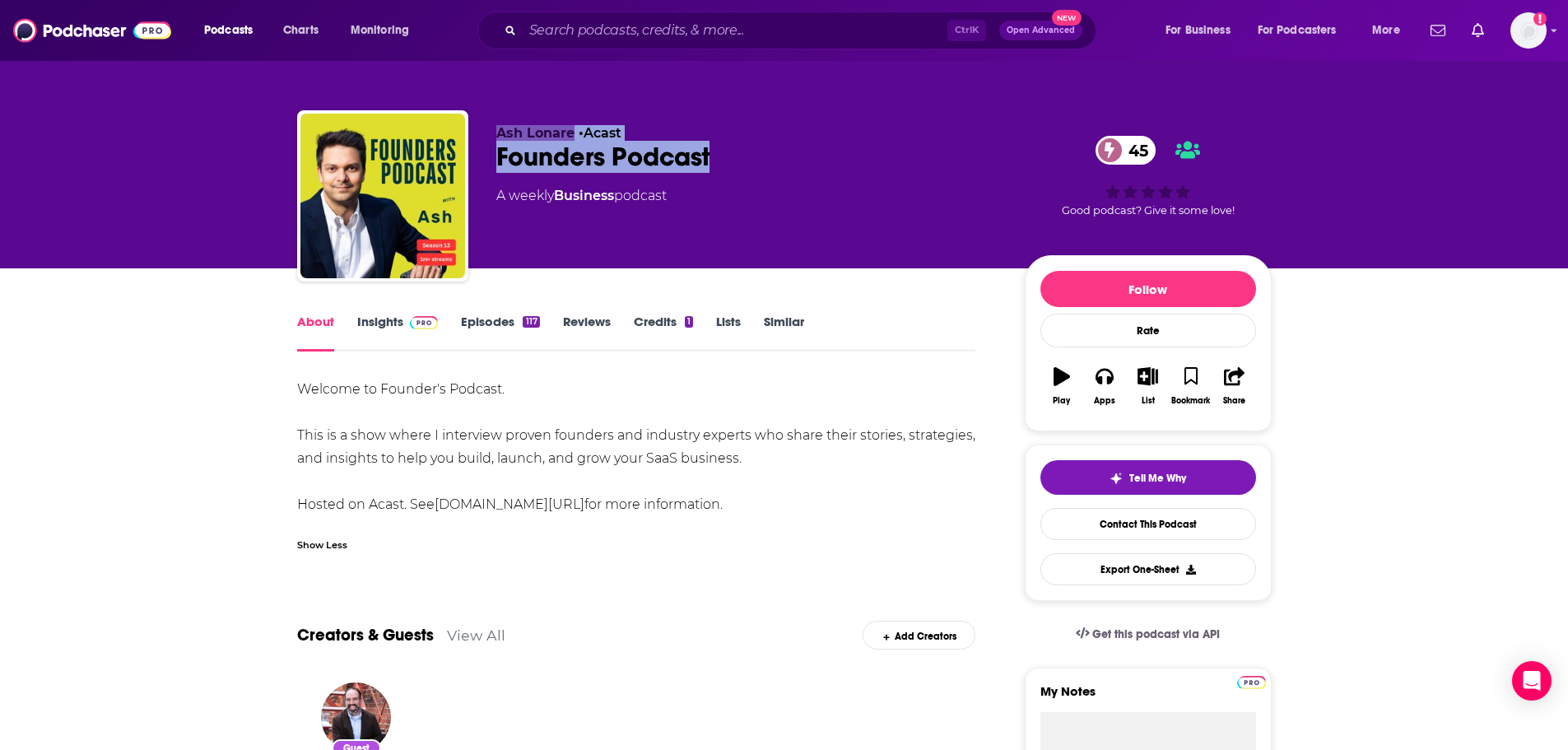
drag, startPoint x: 717, startPoint y: 149, endPoint x: 459, endPoint y: 160, distance: 258.2
click at [459, 160] on div "Ash Lonare • Acast Founders Podcast 45 A weekly Business podcast 45 Good podcas…" at bounding box center [784, 198] width 975 height 177
click at [678, 160] on div "Founders Podcast 45" at bounding box center [747, 157] width 502 height 32
drag, startPoint x: 721, startPoint y: 159, endPoint x: 499, endPoint y: 165, distance: 222.1
click at [499, 165] on div "Founders Podcast 45" at bounding box center [747, 157] width 502 height 32
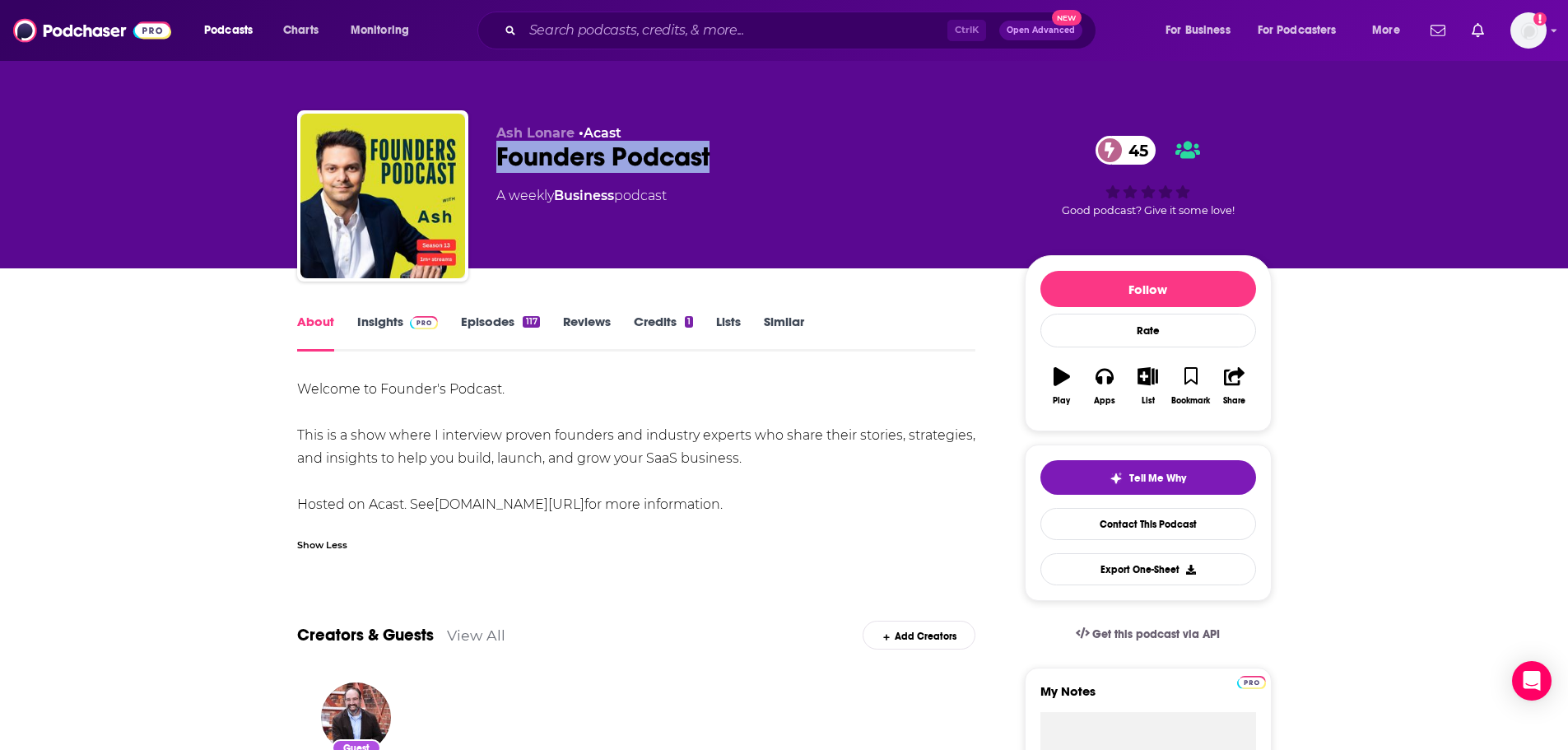
copy h1 "Founders Podcast"
click at [375, 335] on link "Insights" at bounding box center [398, 333] width 82 height 38
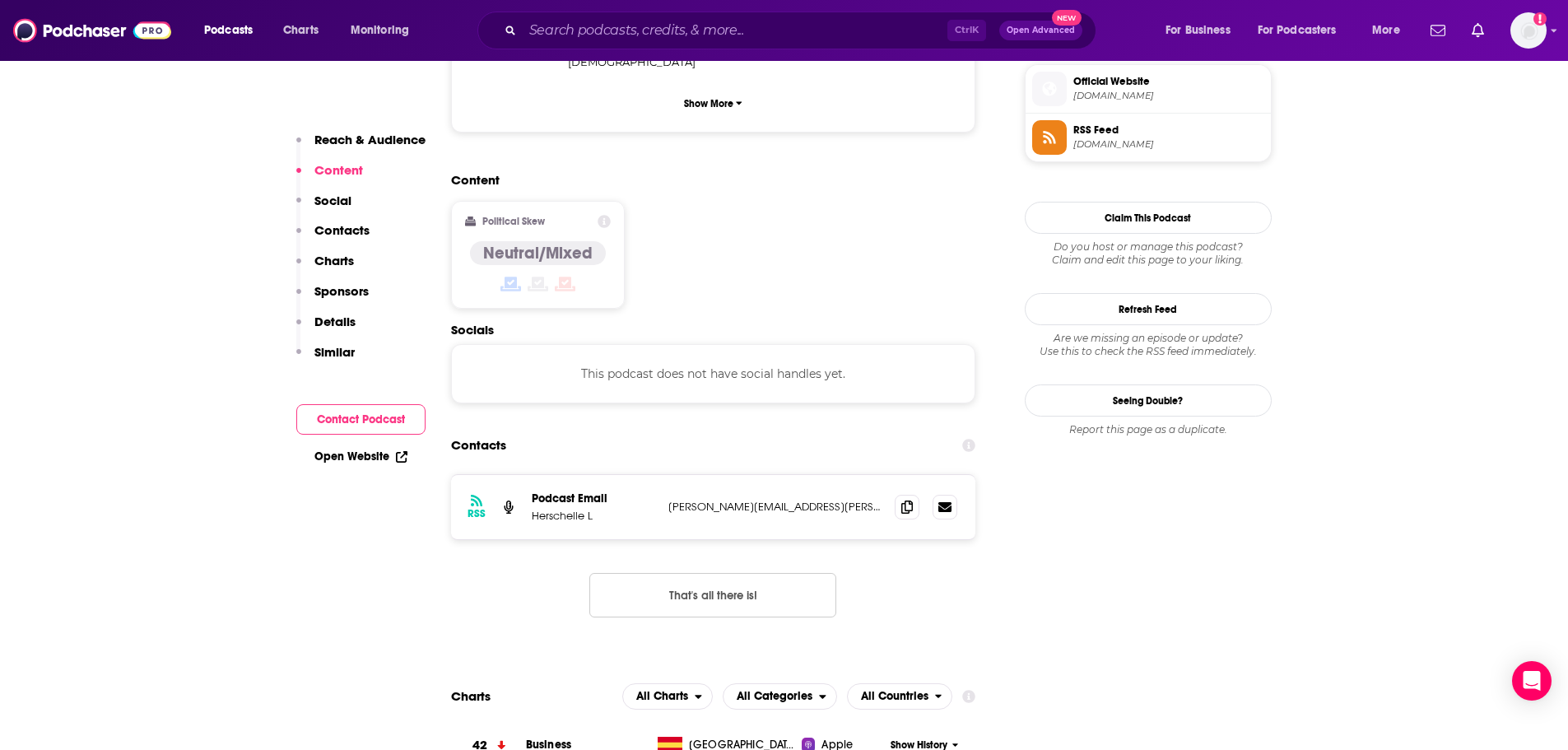
scroll to position [1234, 0]
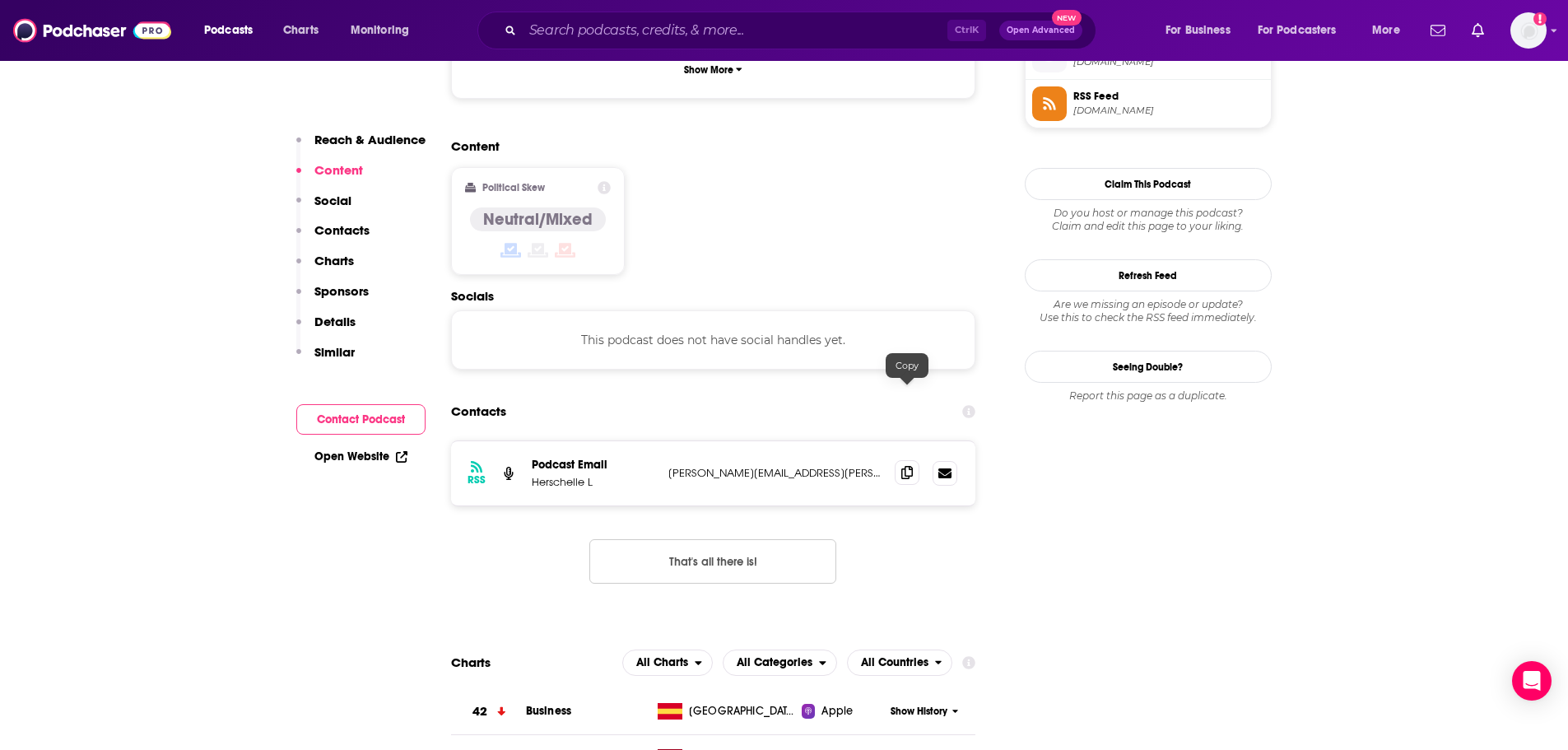
click at [916, 460] on span at bounding box center [906, 471] width 25 height 25
click at [545, 475] on p "Herschelle L" at bounding box center [593, 481] width 124 height 14
click at [546, 475] on p "Herschelle L" at bounding box center [593, 481] width 124 height 14
copy p "Herschelle"
click at [664, 28] on input "Search podcasts, credits, & more..." at bounding box center [734, 30] width 425 height 26
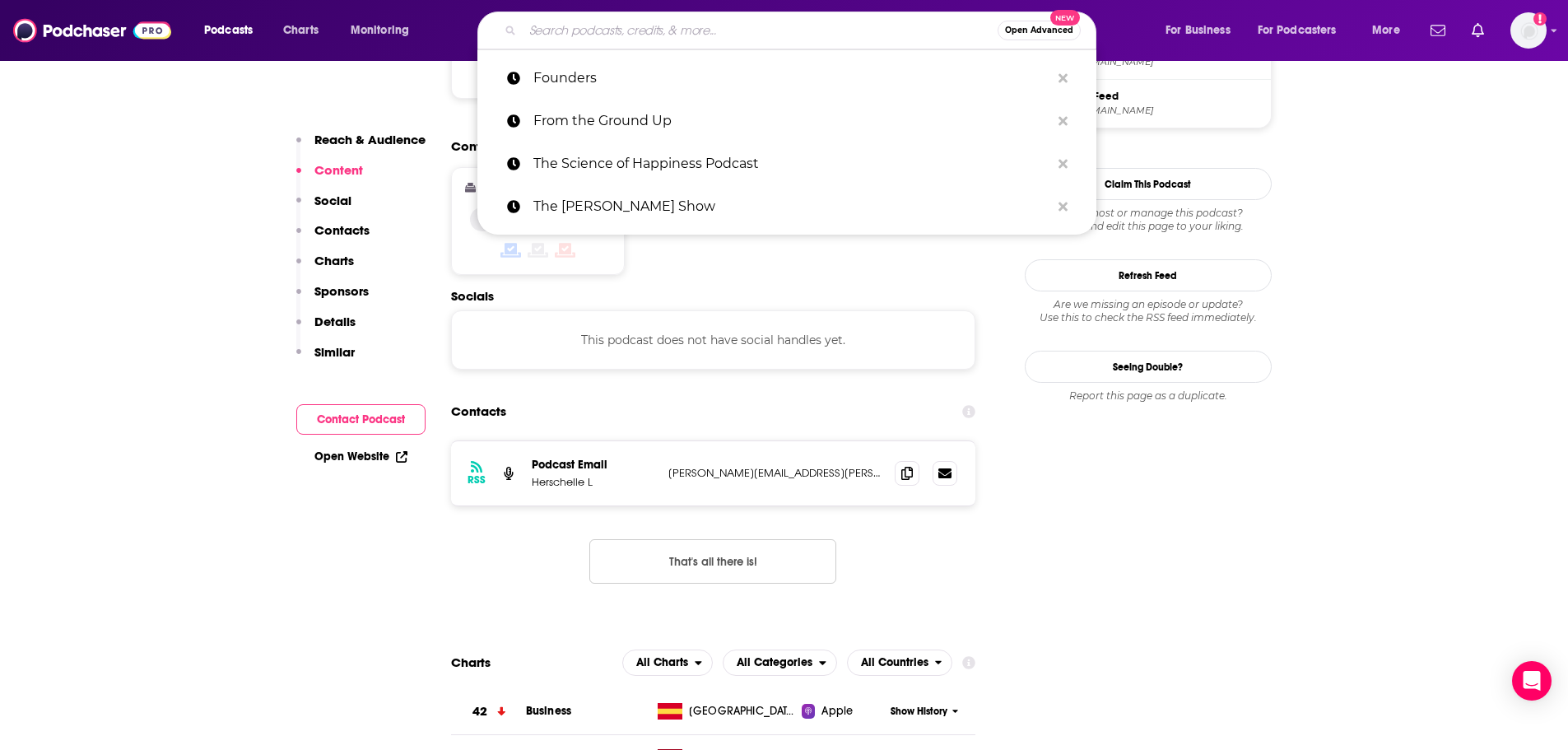
paste input "FT News Briefing"
type input "FT News Briefing"
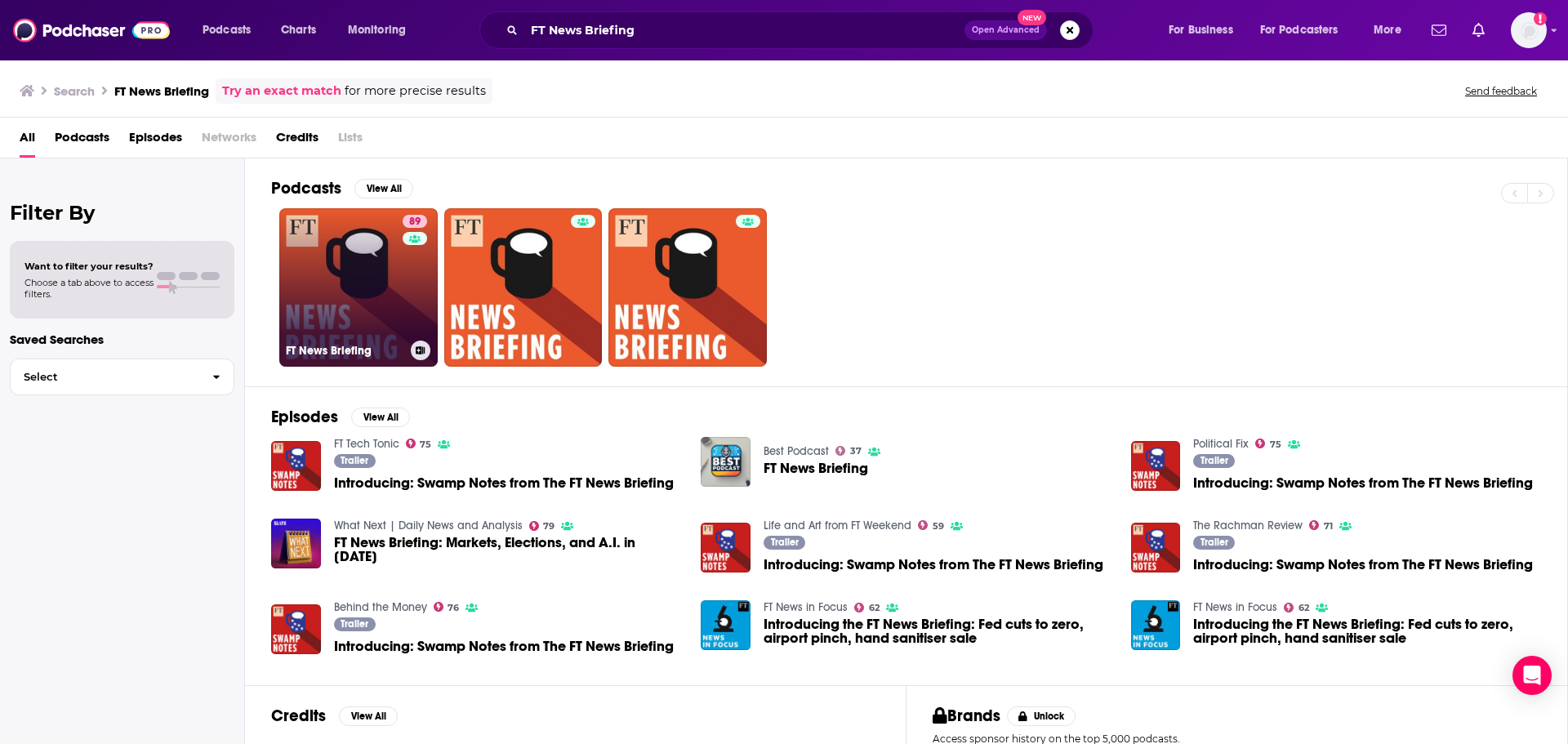
click at [409, 315] on div "89" at bounding box center [417, 277] width 29 height 126
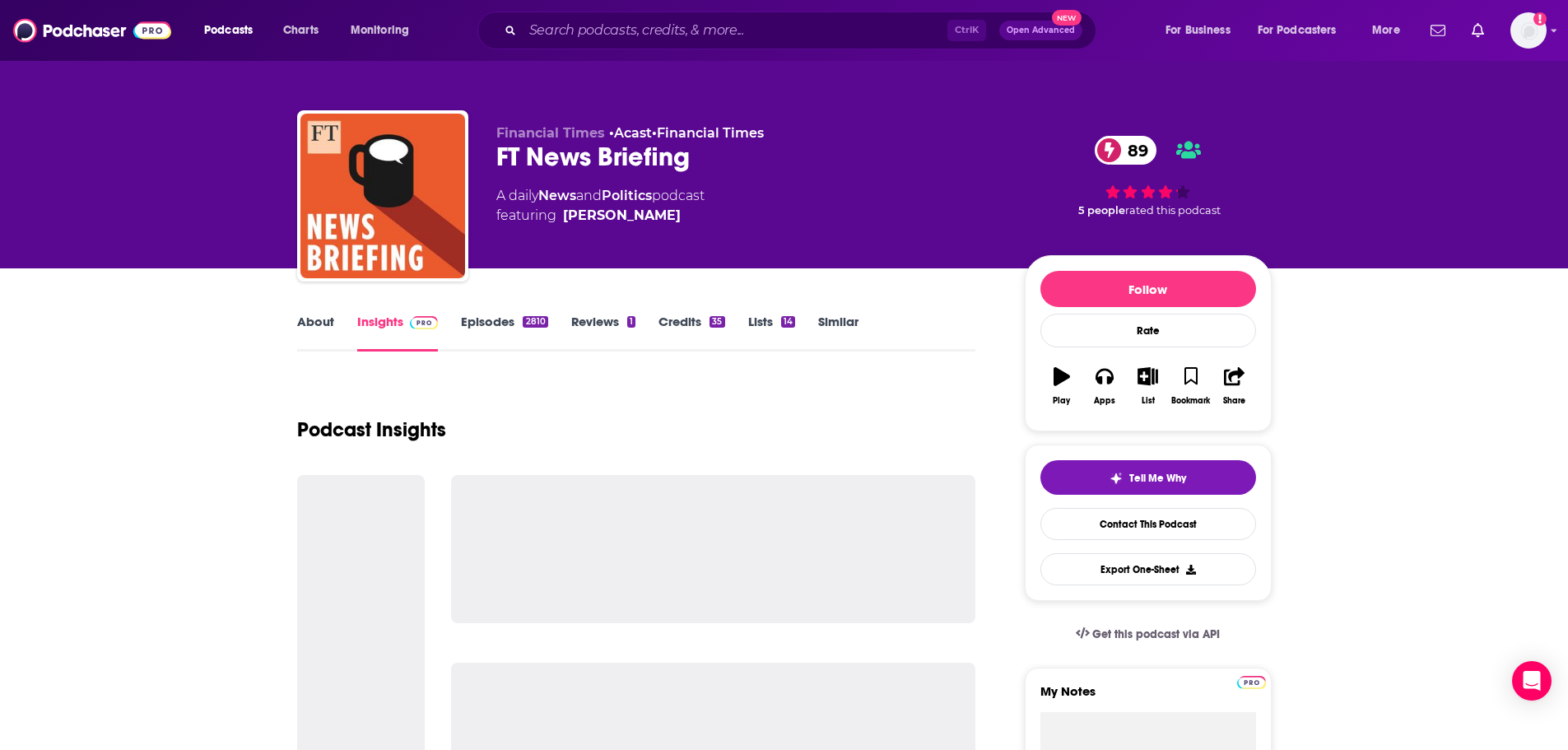
click at [319, 330] on link "About" at bounding box center [315, 333] width 37 height 38
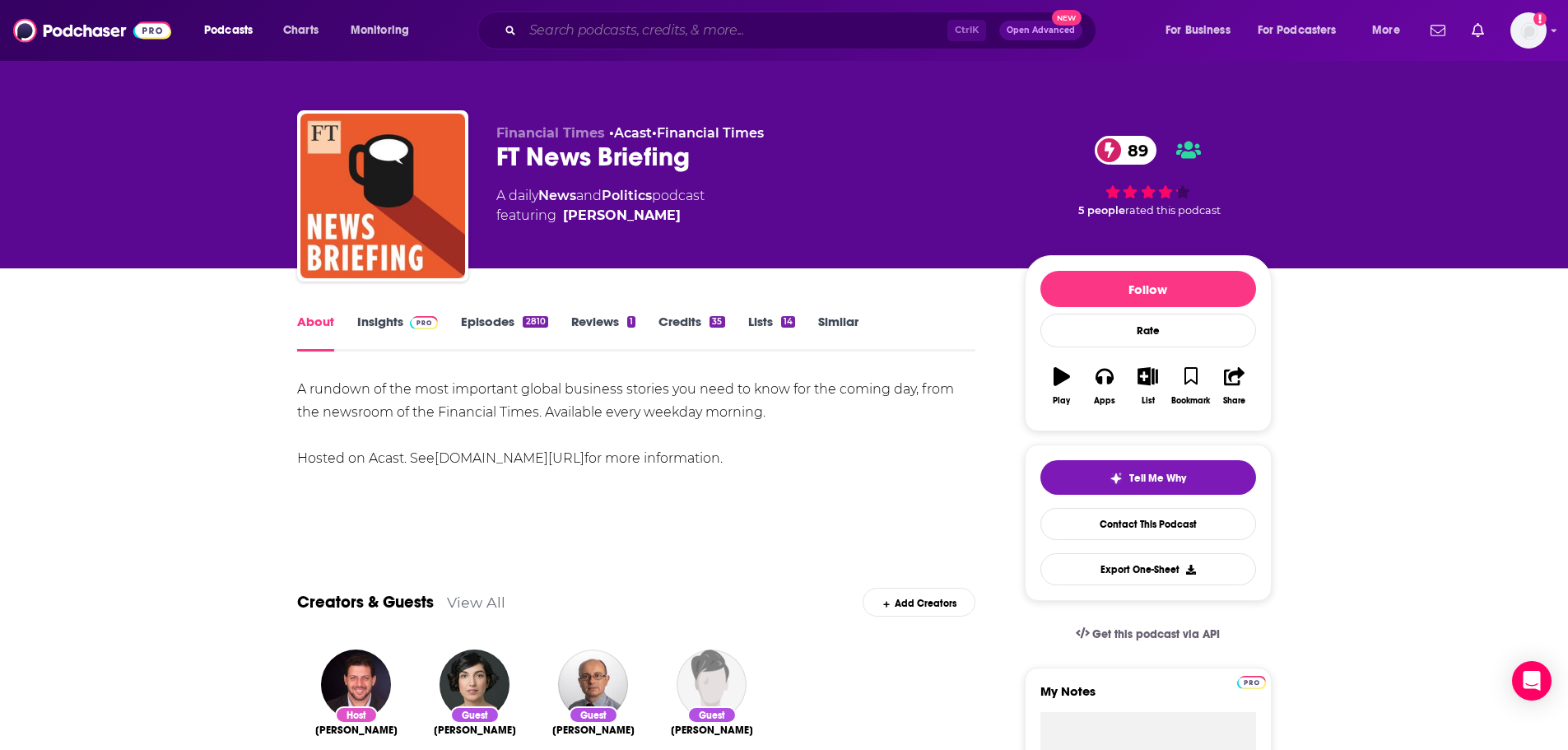
click at [641, 30] on input "Search podcasts, credits, & more..." at bounding box center [734, 30] width 425 height 26
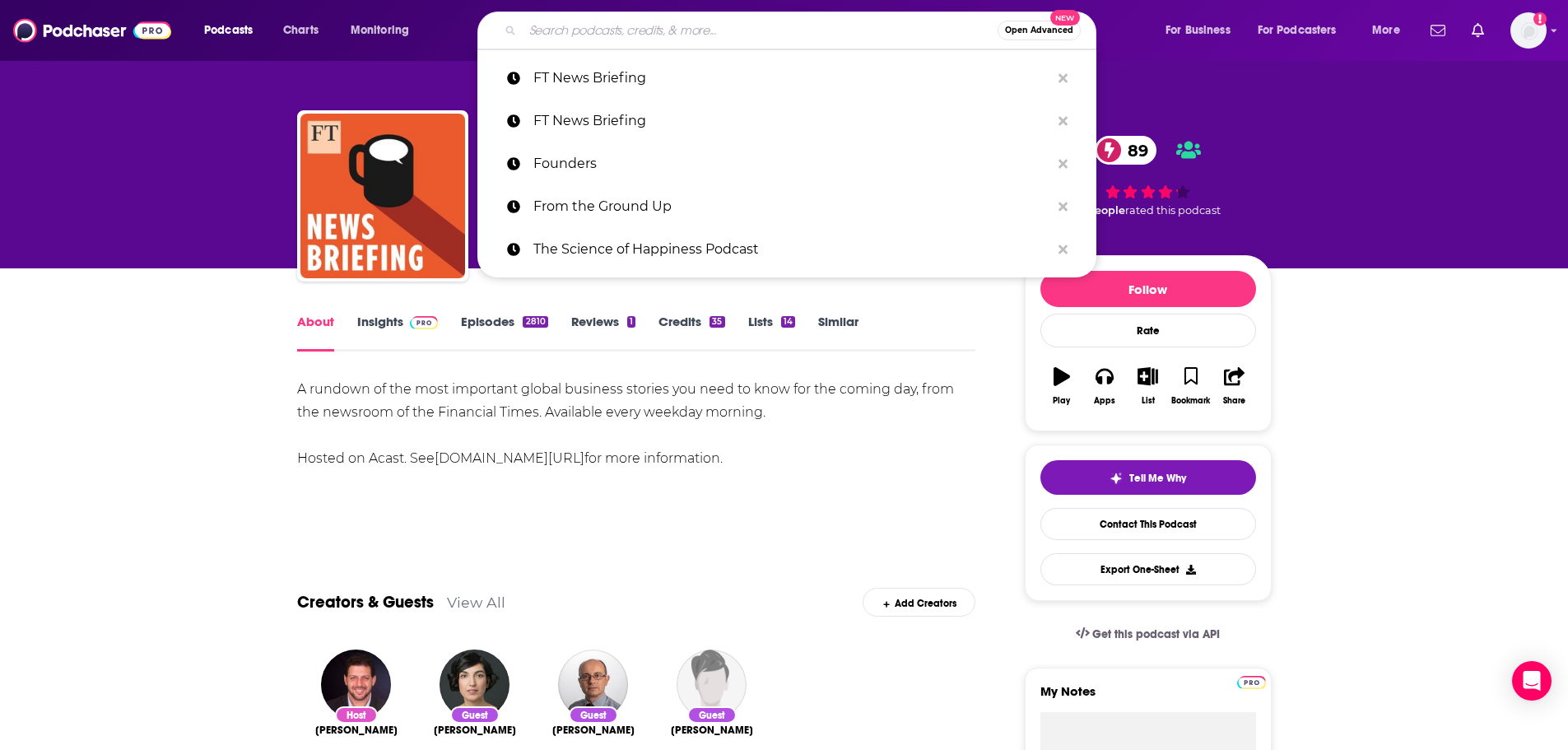
paste input "Glad We Had This Chat"
type input "Glad We Had This Chat"
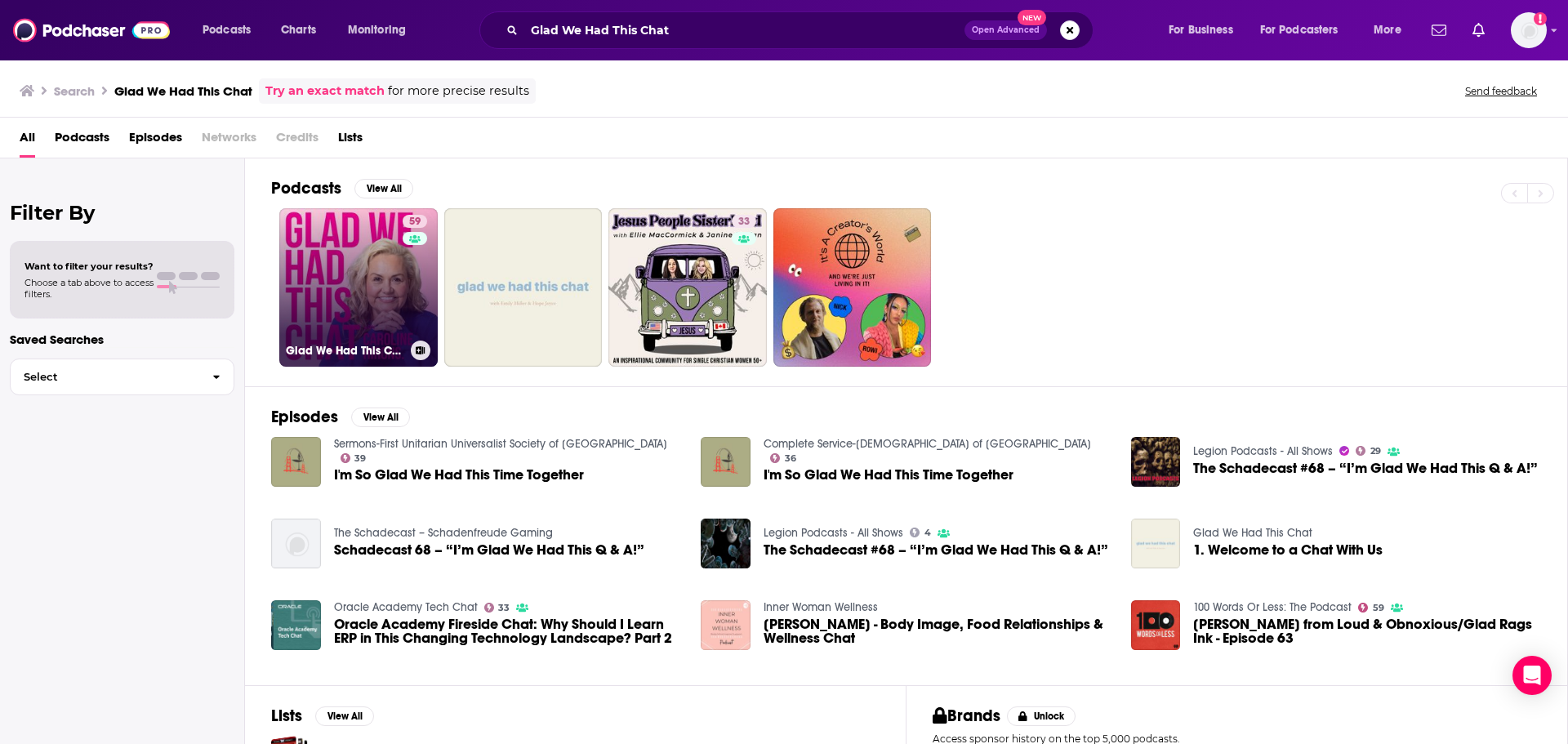
click at [353, 314] on link "59 Glad We Had This Chat with Caroline Hirons" at bounding box center [358, 287] width 158 height 158
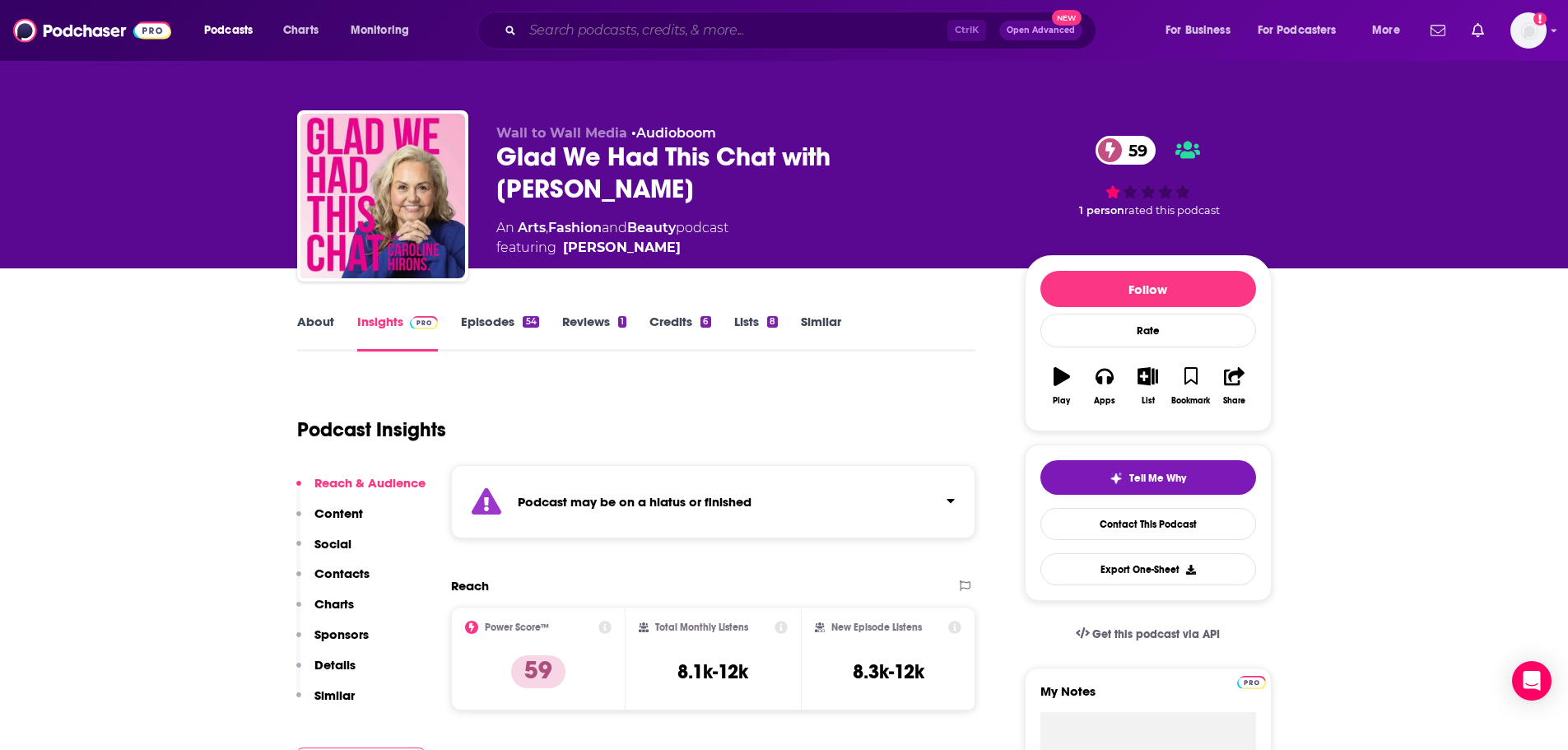
click at [546, 37] on input "Search podcasts, credits, & more..." at bounding box center [734, 30] width 425 height 26
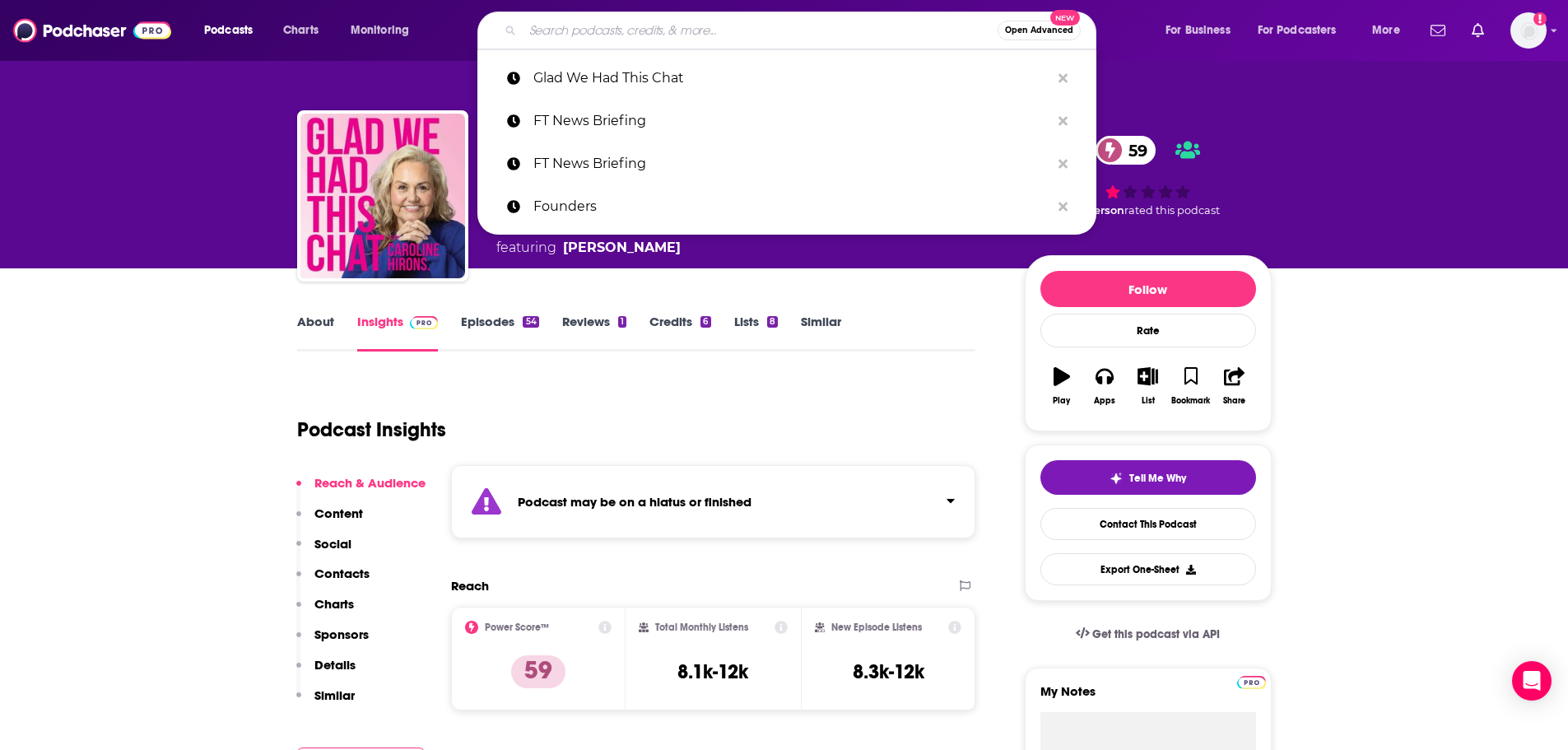
paste input "Glossy"
type input "Glossy"
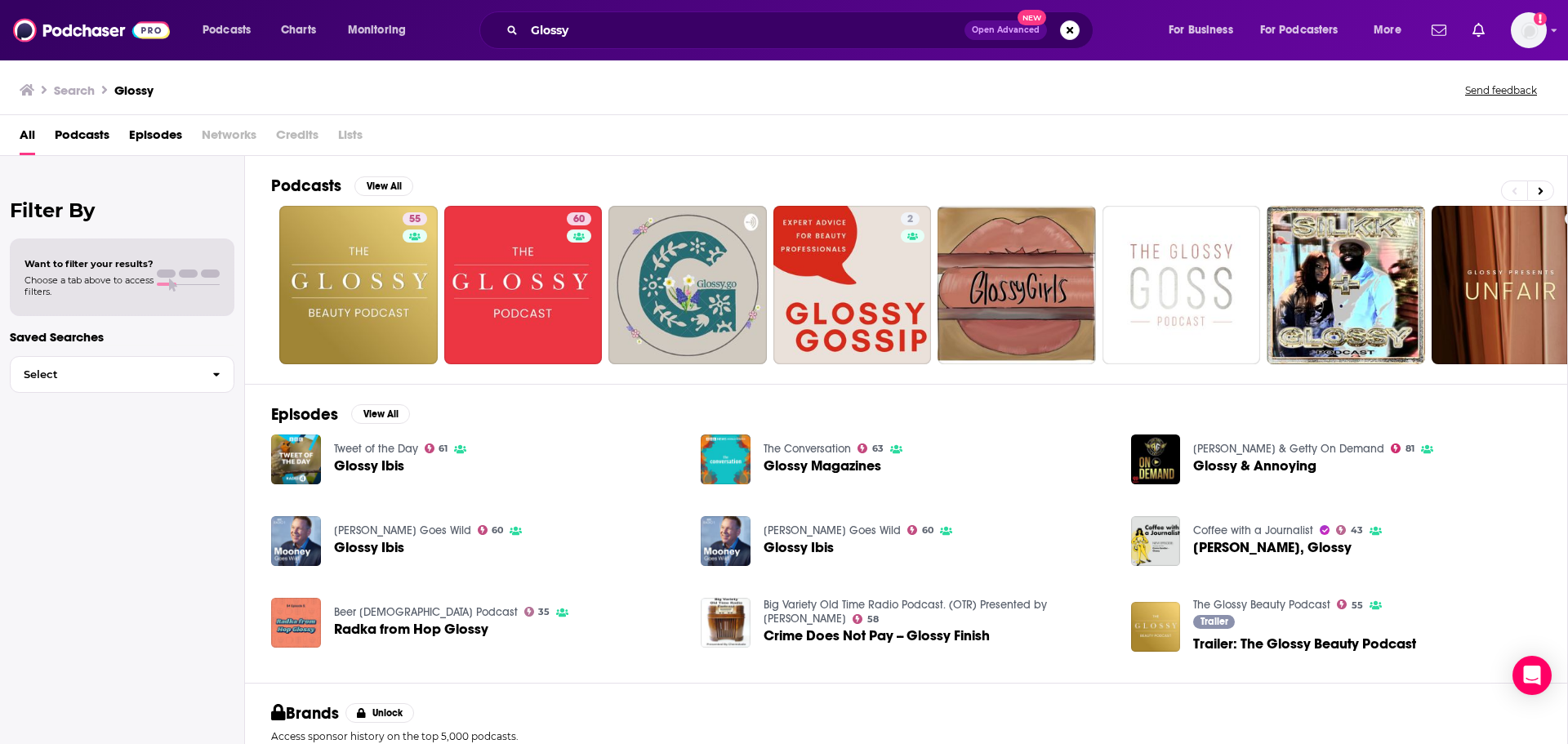
click at [603, 46] on div "Glossy Open Advanced New" at bounding box center [787, 31] width 614 height 38
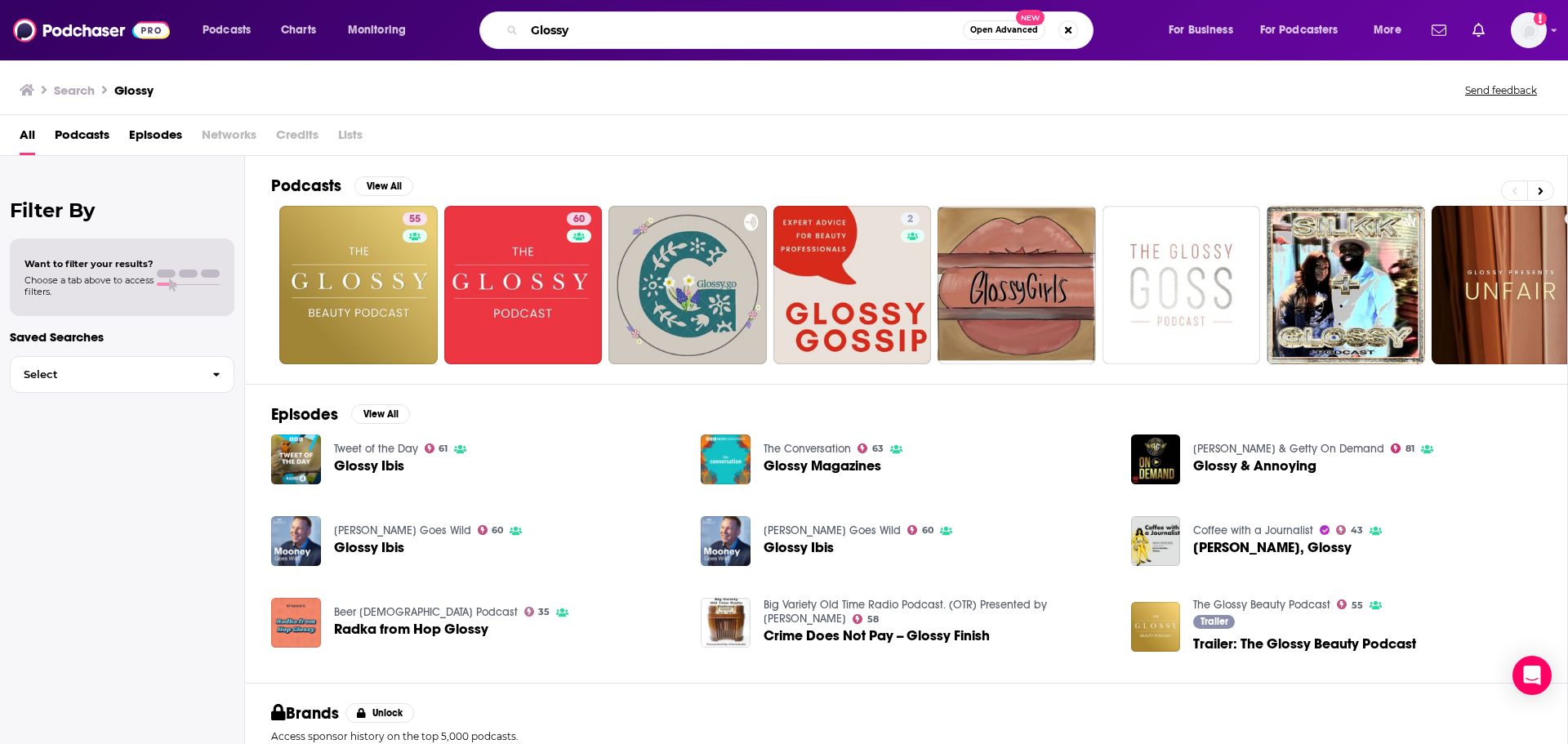
drag, startPoint x: 587, startPoint y: 31, endPoint x: 525, endPoint y: 30, distance: 62.0
click at [525, 30] on input "Glossy" at bounding box center [744, 30] width 439 height 26
paste input "ood Life Project"
type input "Good Life Project"
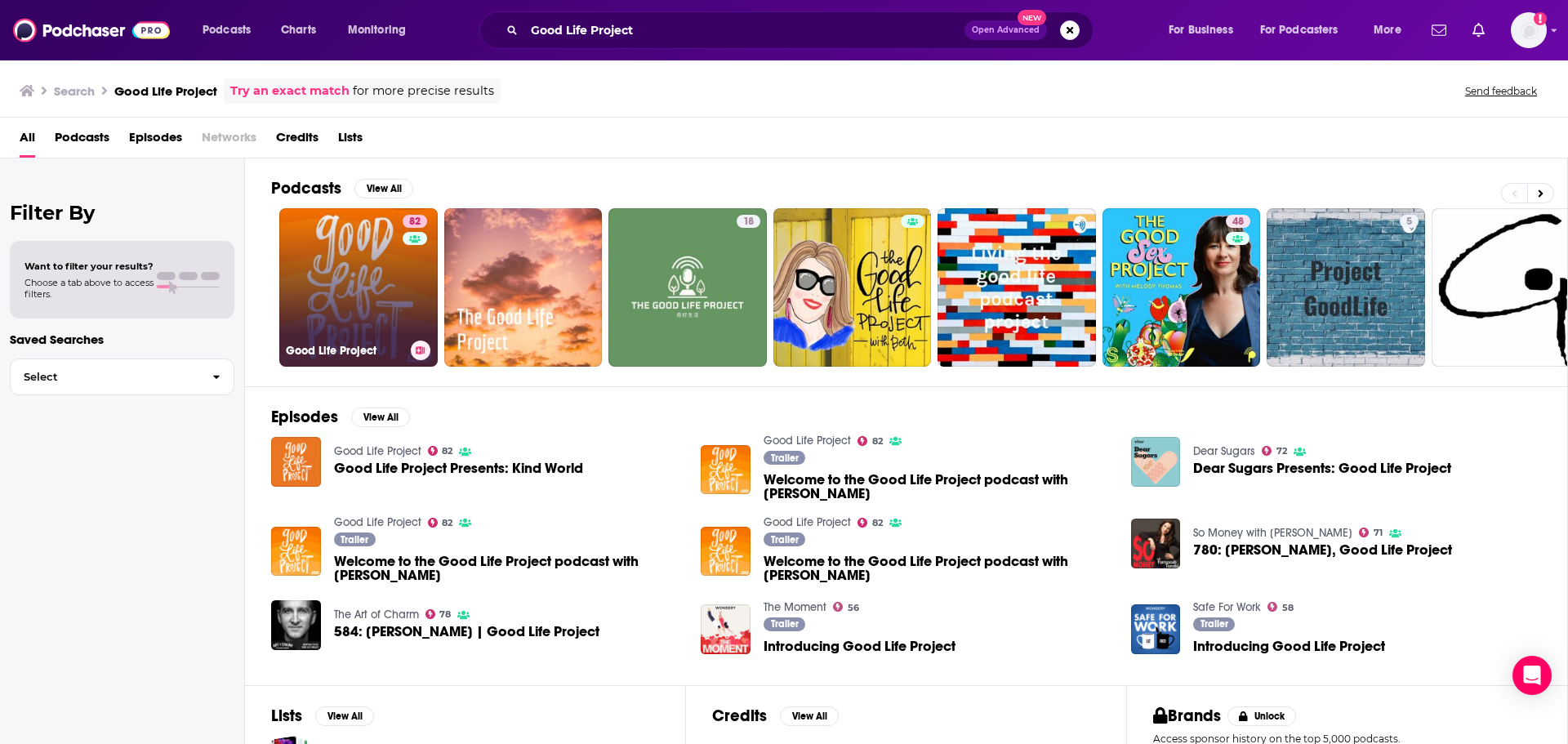
click at [371, 296] on link "82 Good Life Project" at bounding box center [358, 287] width 158 height 158
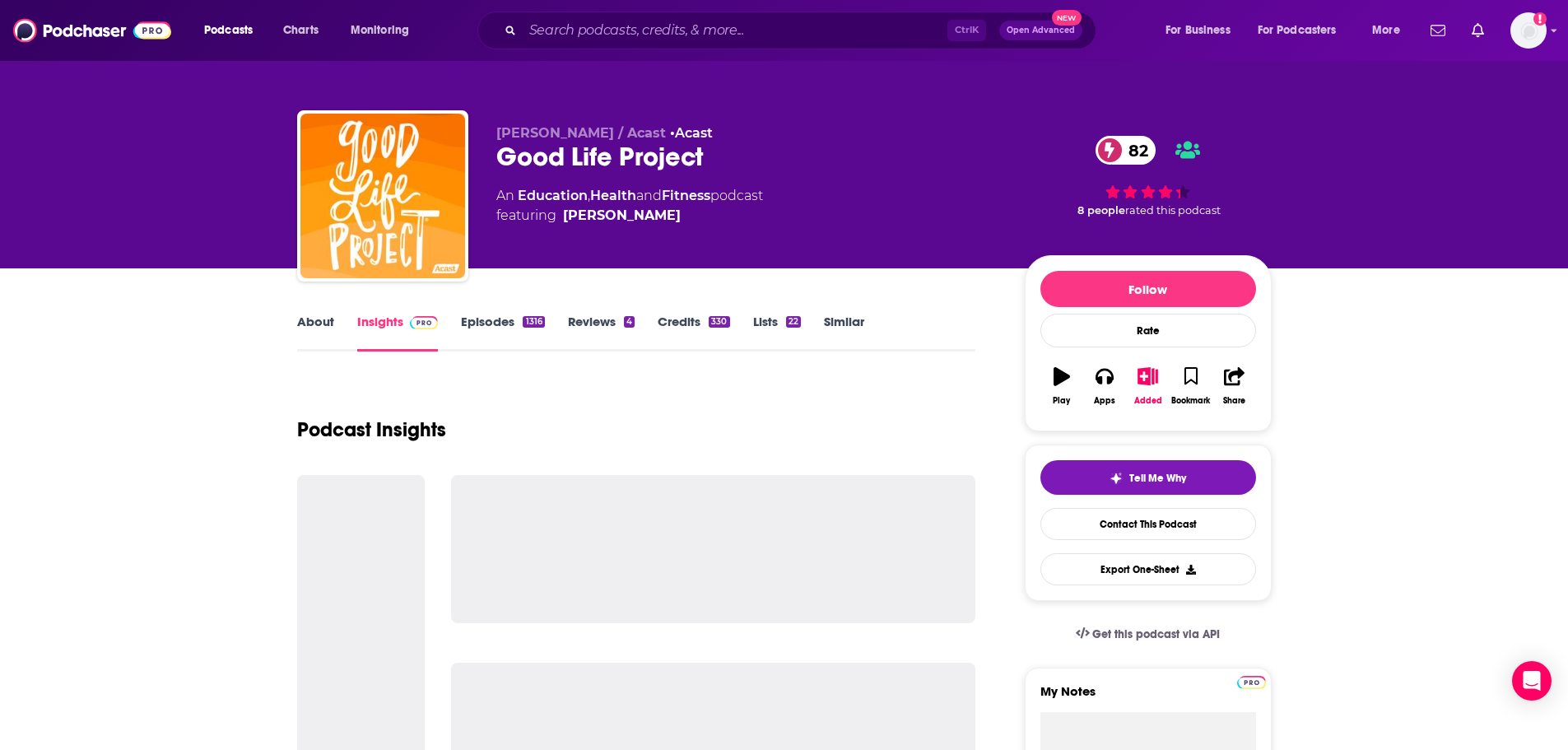
click at [315, 321] on link "About" at bounding box center [315, 333] width 37 height 38
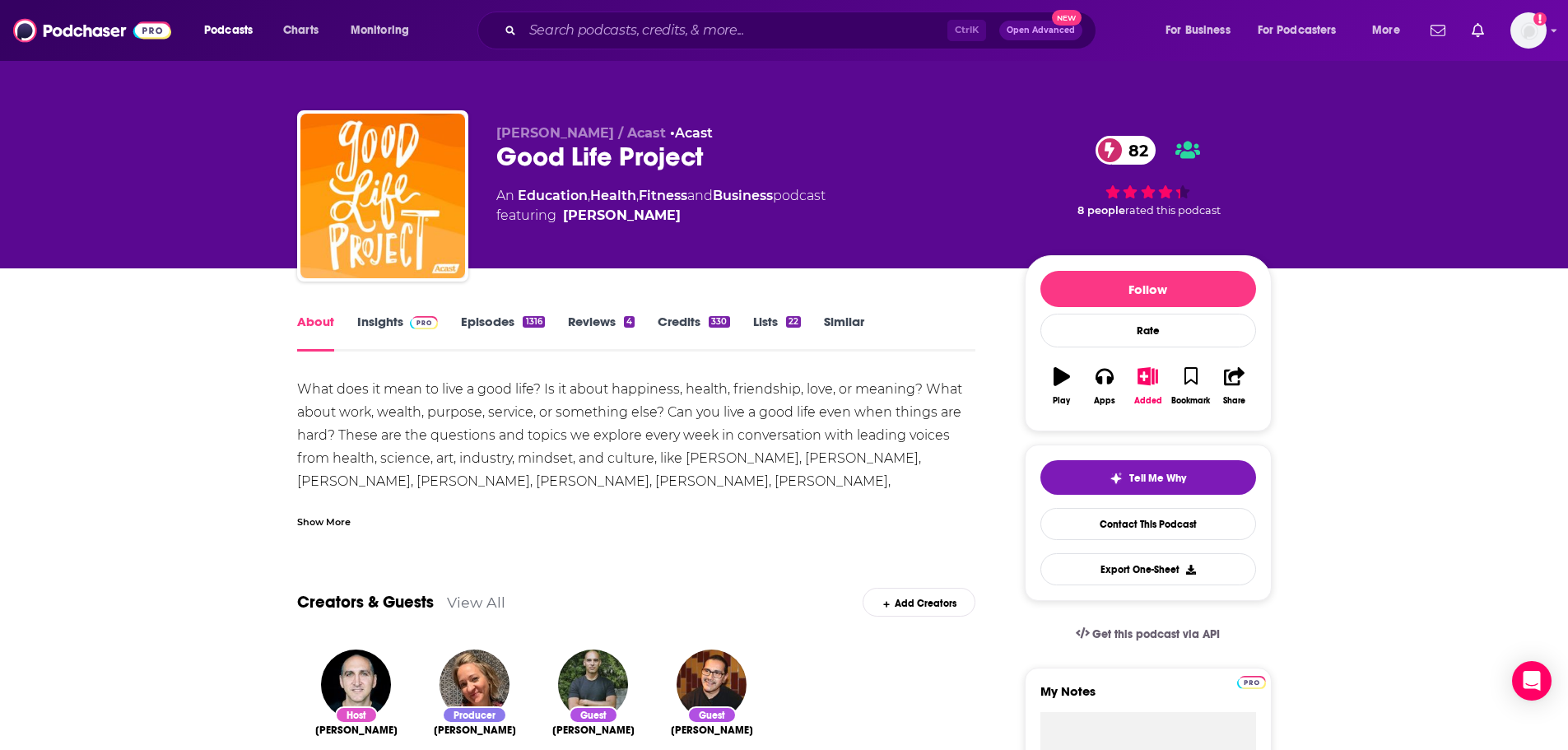
click at [329, 520] on div "Show More" at bounding box center [323, 520] width 54 height 15
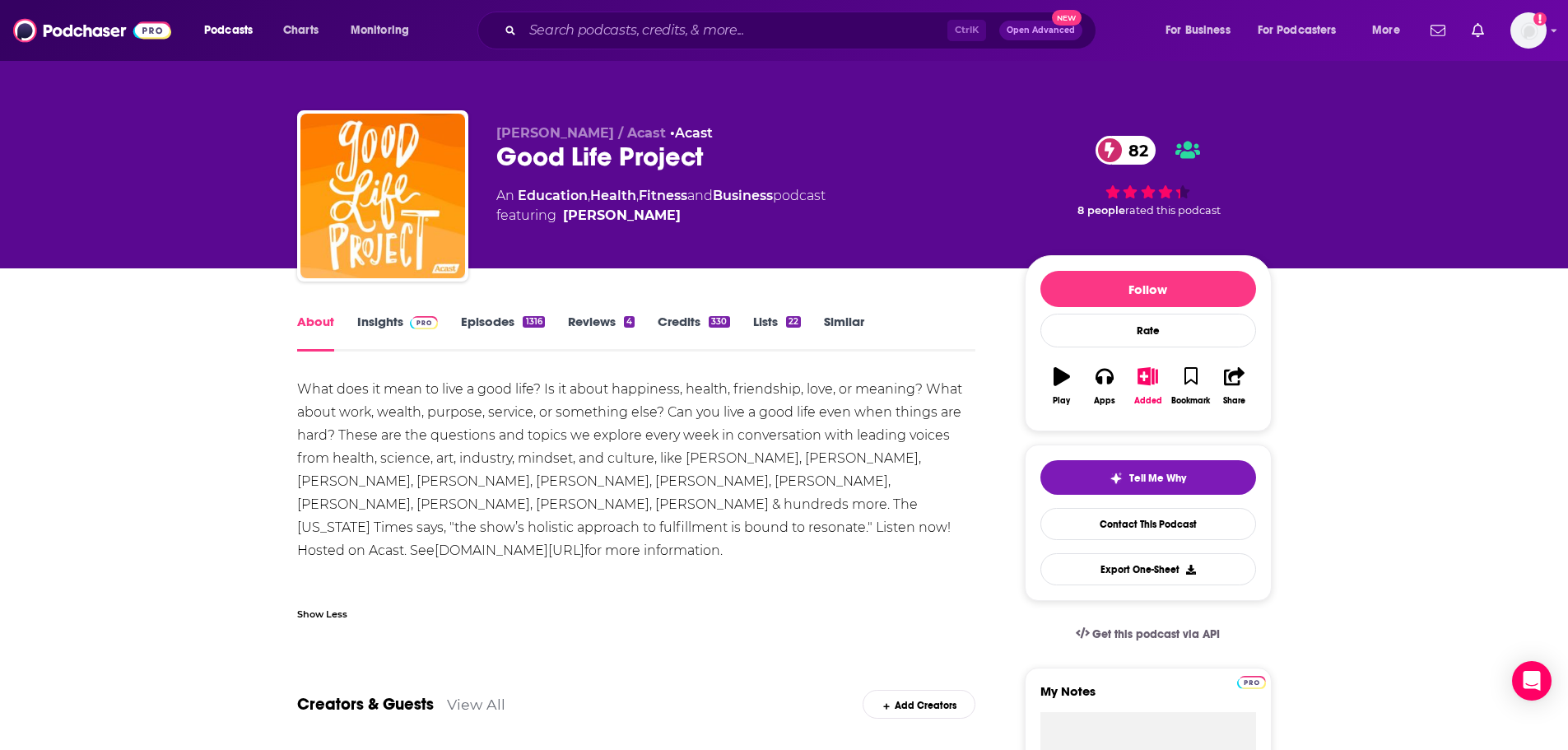
click at [365, 324] on link "Insights" at bounding box center [398, 333] width 82 height 38
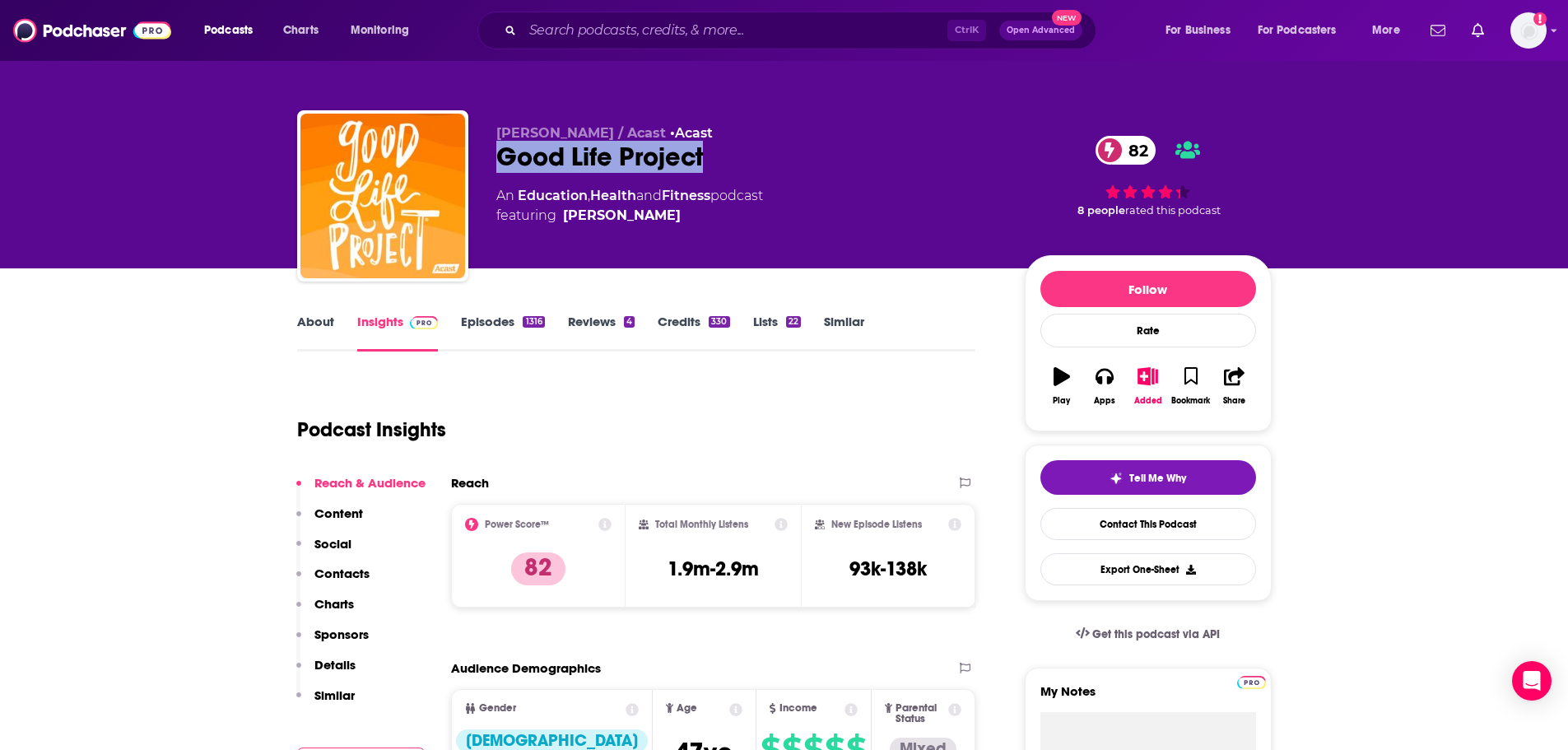
drag, startPoint x: 717, startPoint y: 155, endPoint x: 495, endPoint y: 159, distance: 222.0
click at [496, 159] on div "Good Life Project 82" at bounding box center [747, 157] width 502 height 32
copy h2 "Good Life Project"
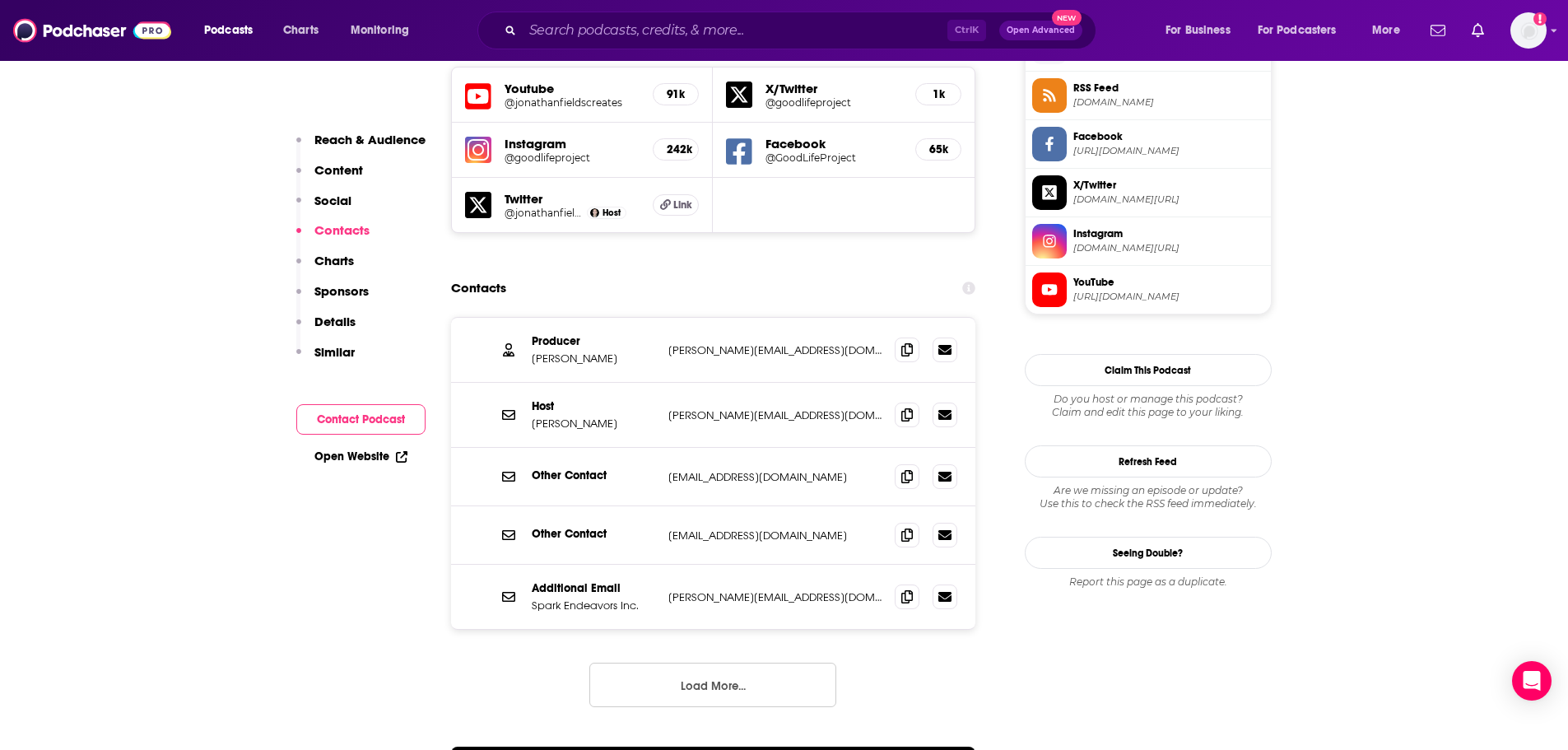
scroll to position [1564, 0]
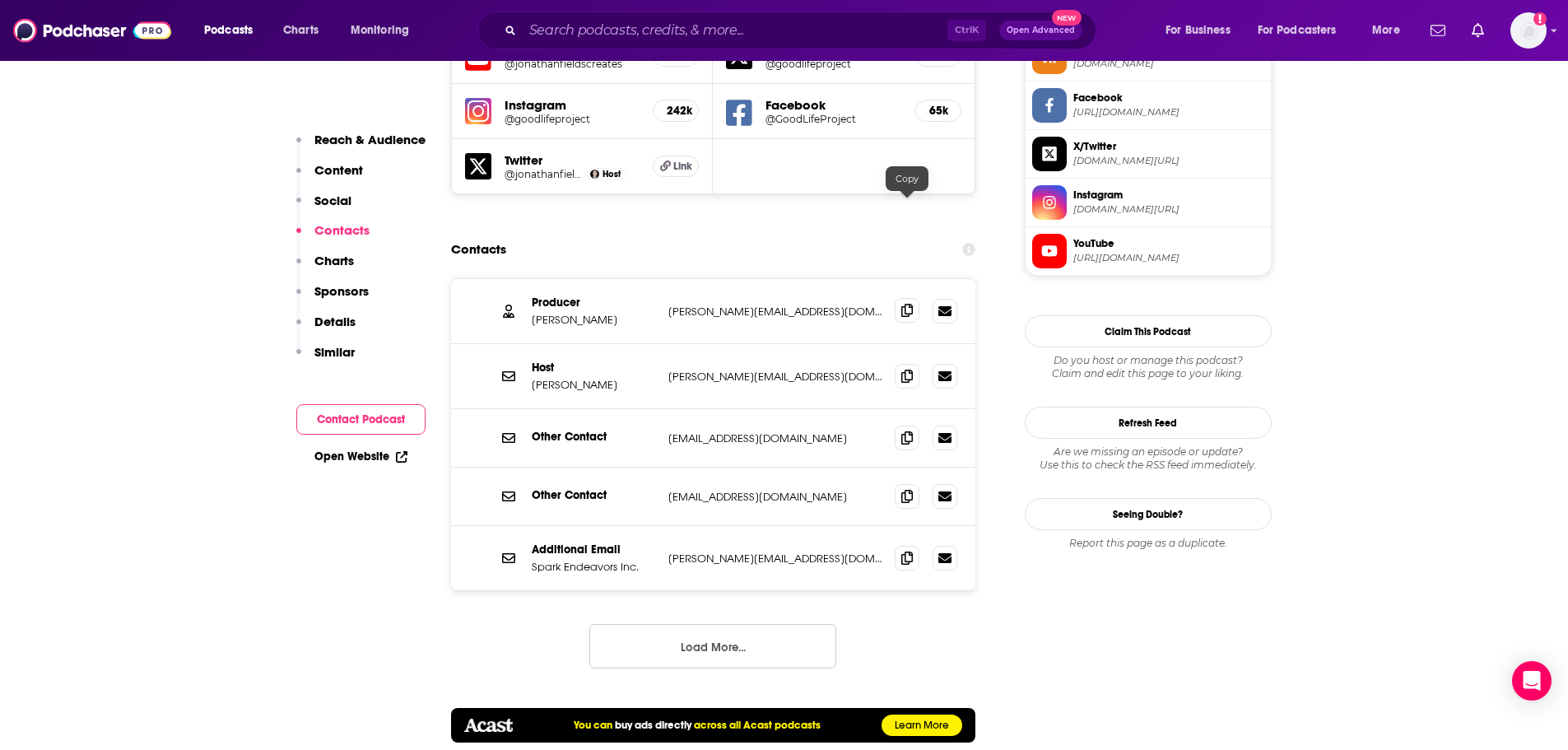
click at [901, 304] on icon at bounding box center [906, 310] width 12 height 13
click at [598, 279] on div "Producer Lindsey Fox lindsey@goodlifeproject.com lindsey@goodlifeproject.com" at bounding box center [713, 311] width 525 height 65
click at [544, 313] on p "Lindsey Fox" at bounding box center [593, 319] width 124 height 14
copy p "Lindsey"
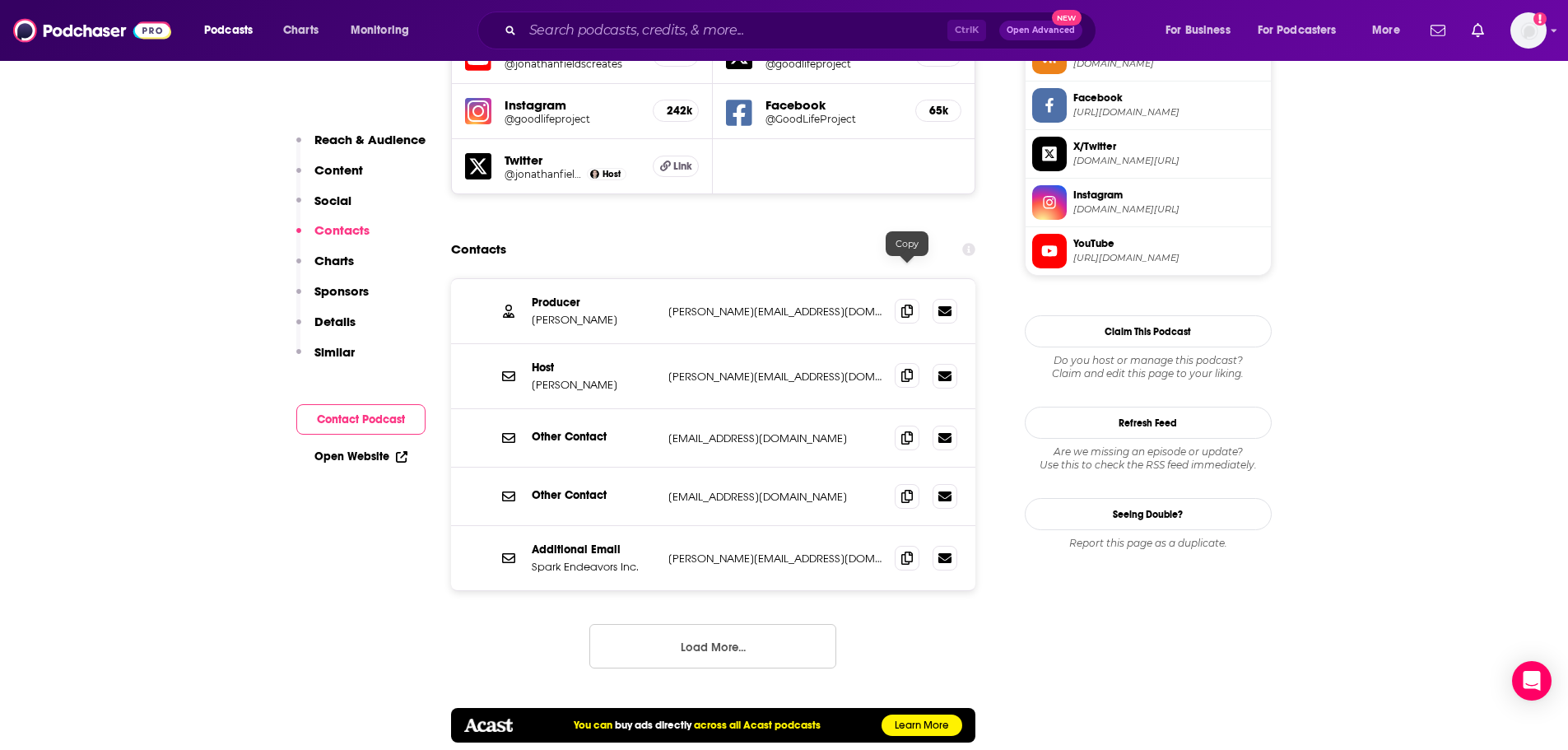
click at [905, 363] on span at bounding box center [906, 375] width 25 height 25
click at [552, 378] on p "Jonathan Fields" at bounding box center [593, 384] width 124 height 14
copy p "Jonathan"
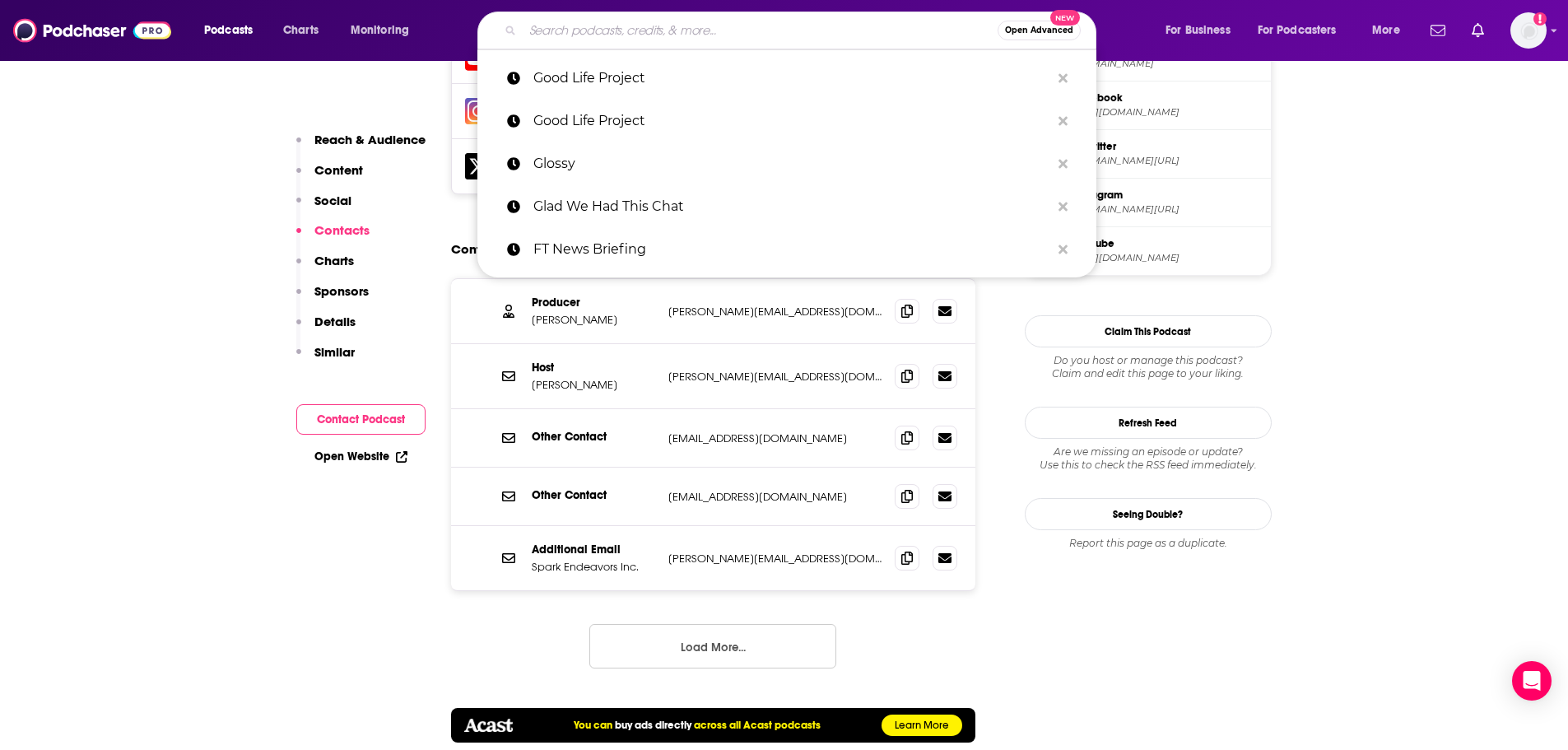
click at [751, 33] on input "Search podcasts, credits, & more..." at bounding box center [760, 30] width 475 height 26
paste input "The Breakdown with Bethany"
type input "The Breakdown with Bethany"
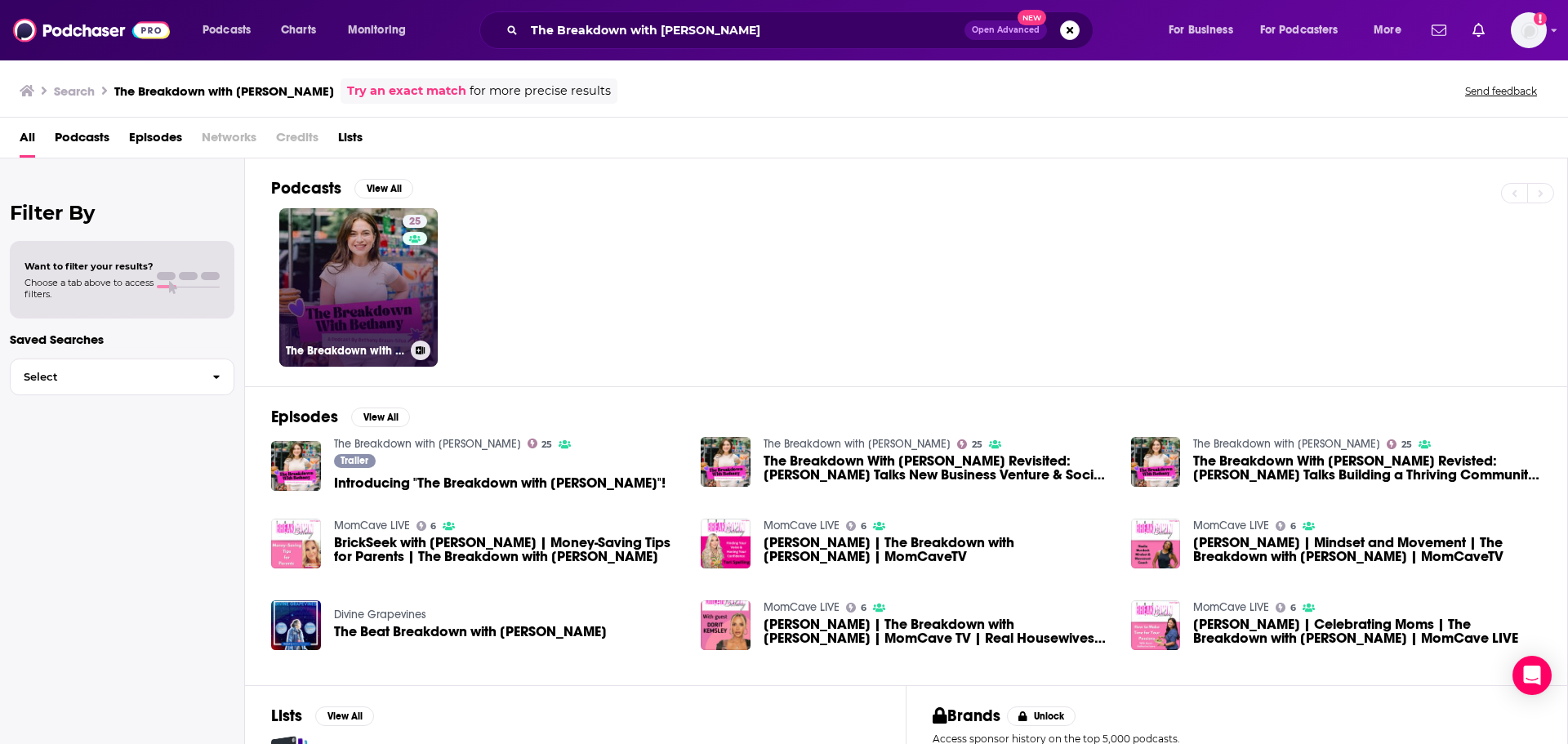
click at [358, 274] on link "25 The Breakdown with Bethany" at bounding box center [358, 287] width 158 height 158
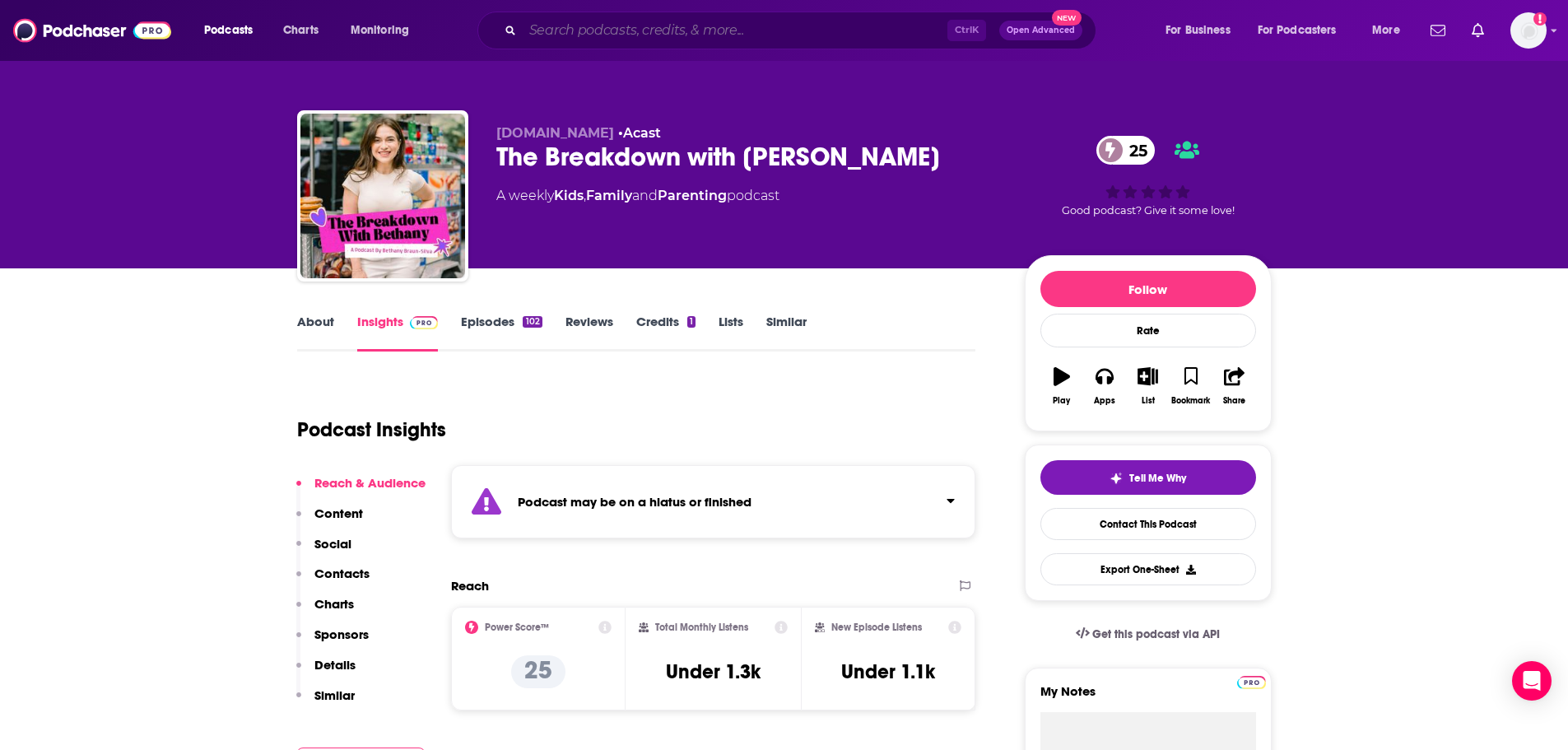
click at [666, 30] on input "Search podcasts, credits, & more..." at bounding box center [734, 30] width 425 height 26
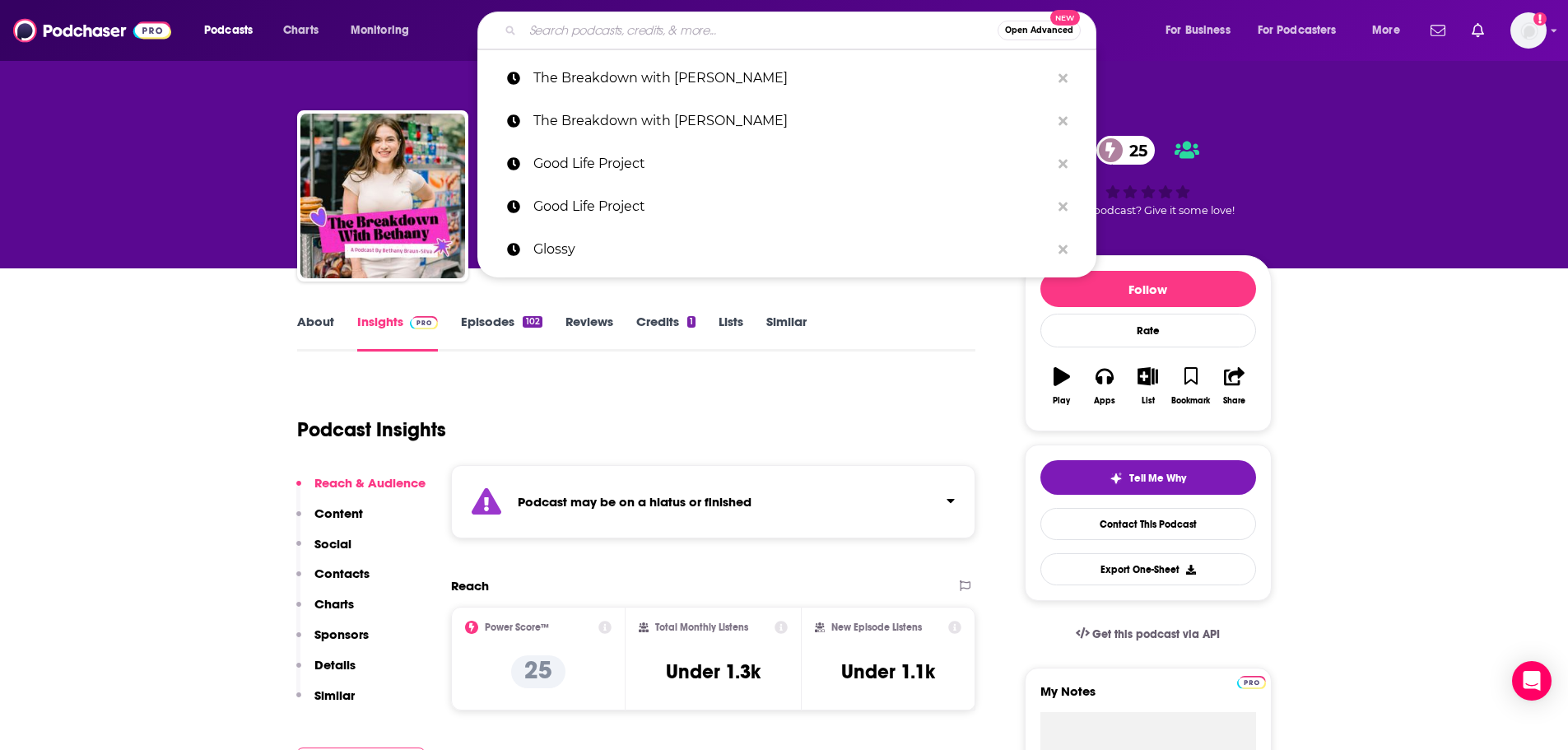
paste input "The Good Buy"
type input "The Good Buy"
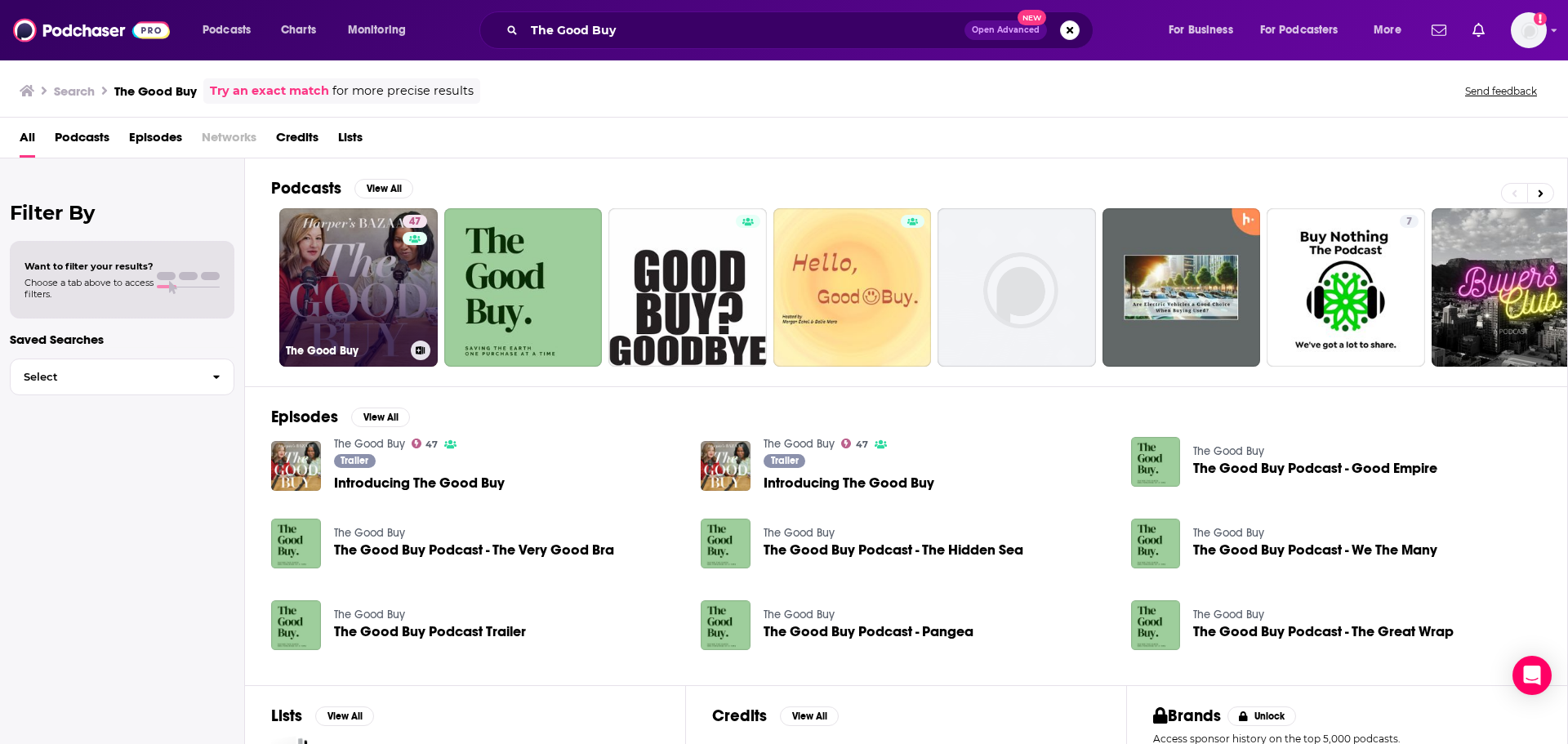
click at [332, 322] on link "47 The Good Buy" at bounding box center [358, 287] width 158 height 158
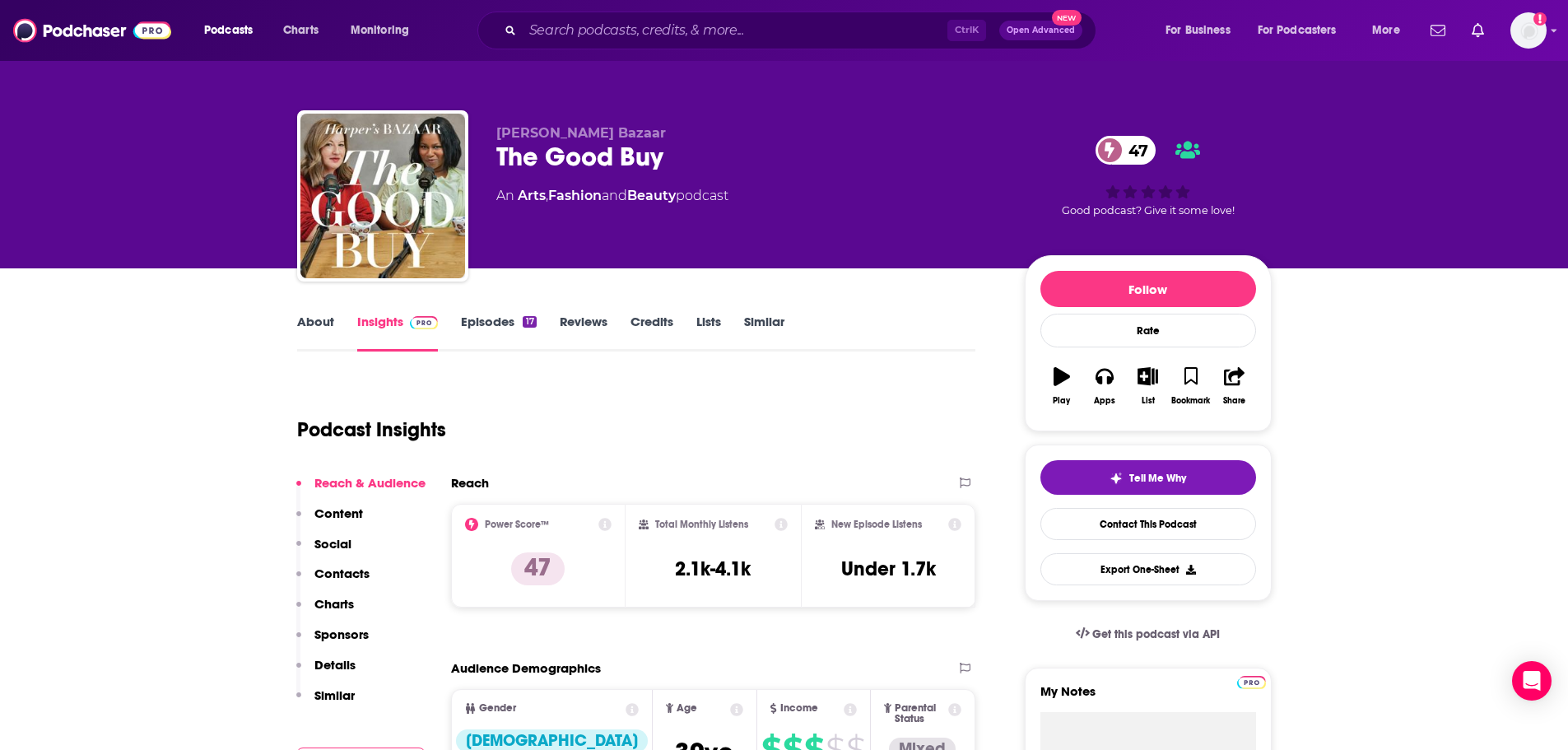
click at [322, 324] on link "About" at bounding box center [315, 333] width 37 height 38
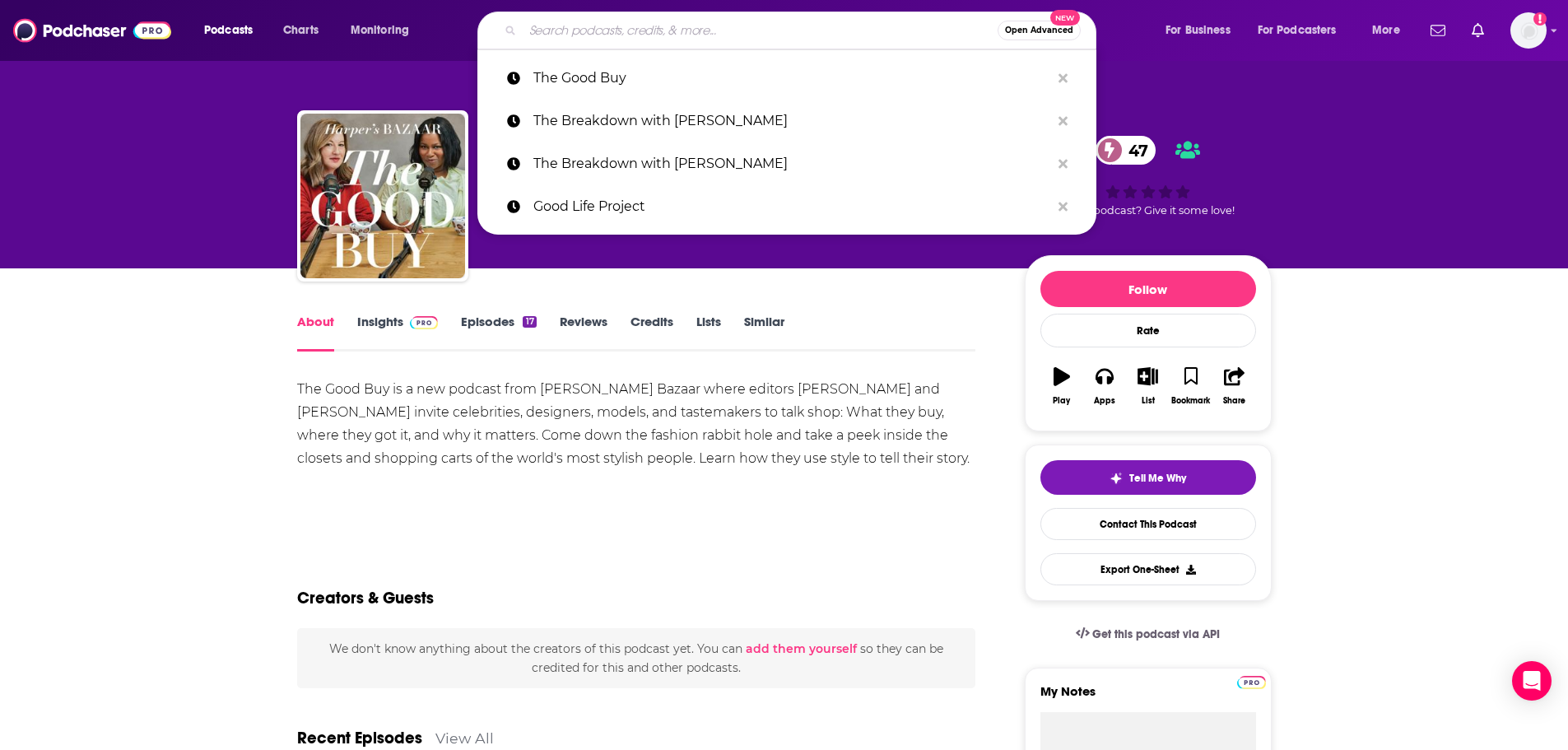
click at [573, 30] on input "Search podcasts, credits, & more..." at bounding box center [760, 30] width 475 height 26
paste input "On Leadership"
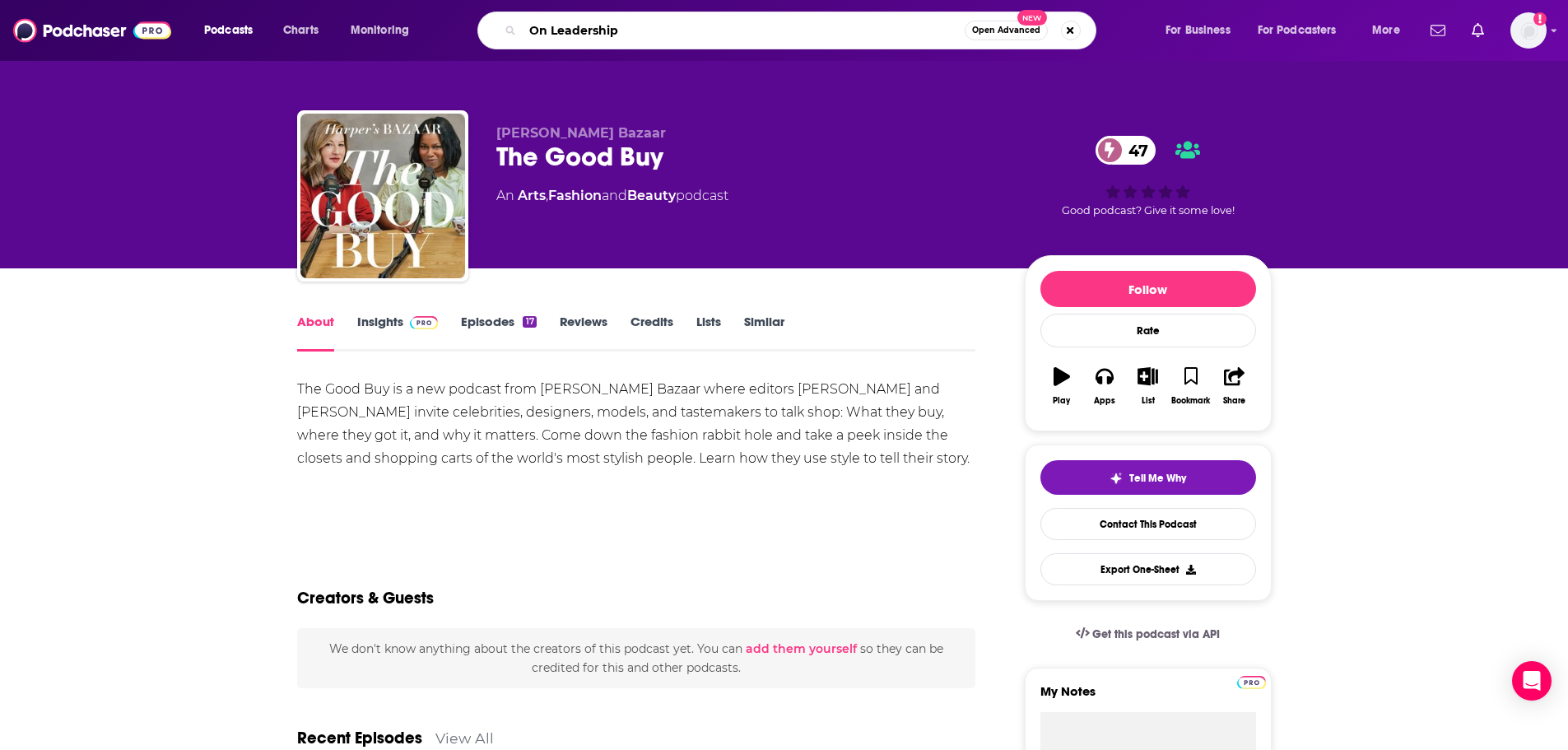
type input "On Leadership"
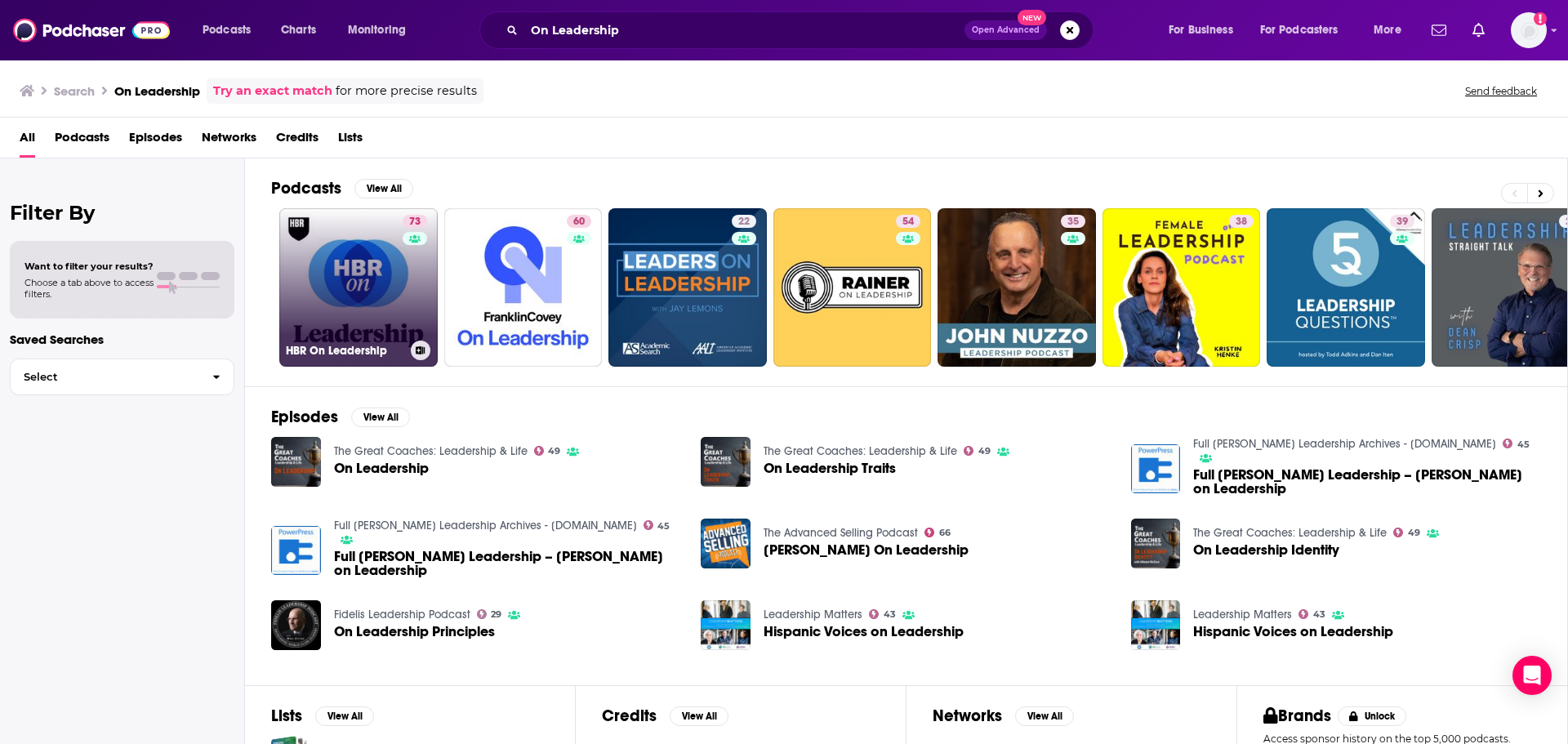
click at [378, 276] on link "73 HBR On Leadership" at bounding box center [358, 287] width 158 height 158
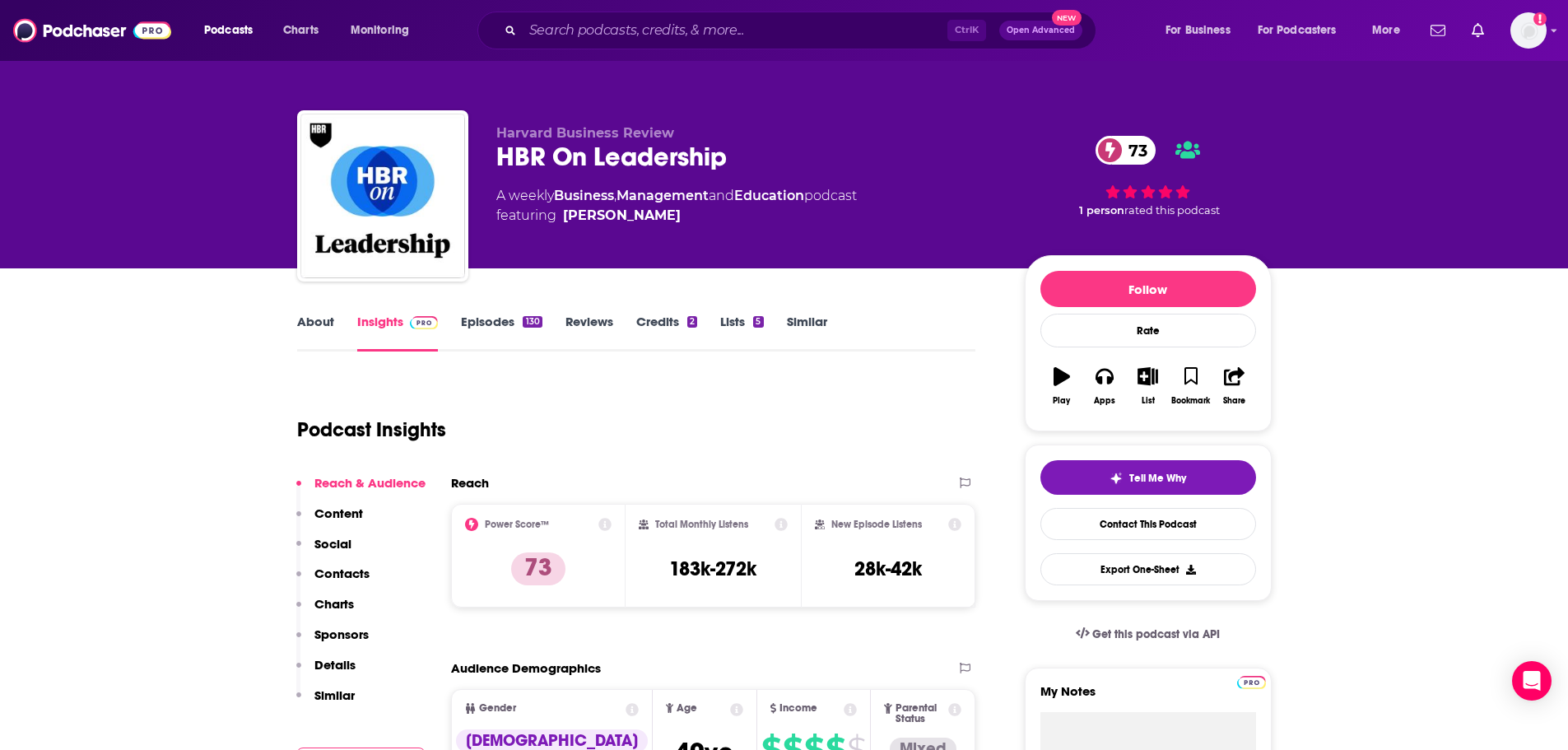
click at [302, 321] on link "About" at bounding box center [315, 333] width 37 height 38
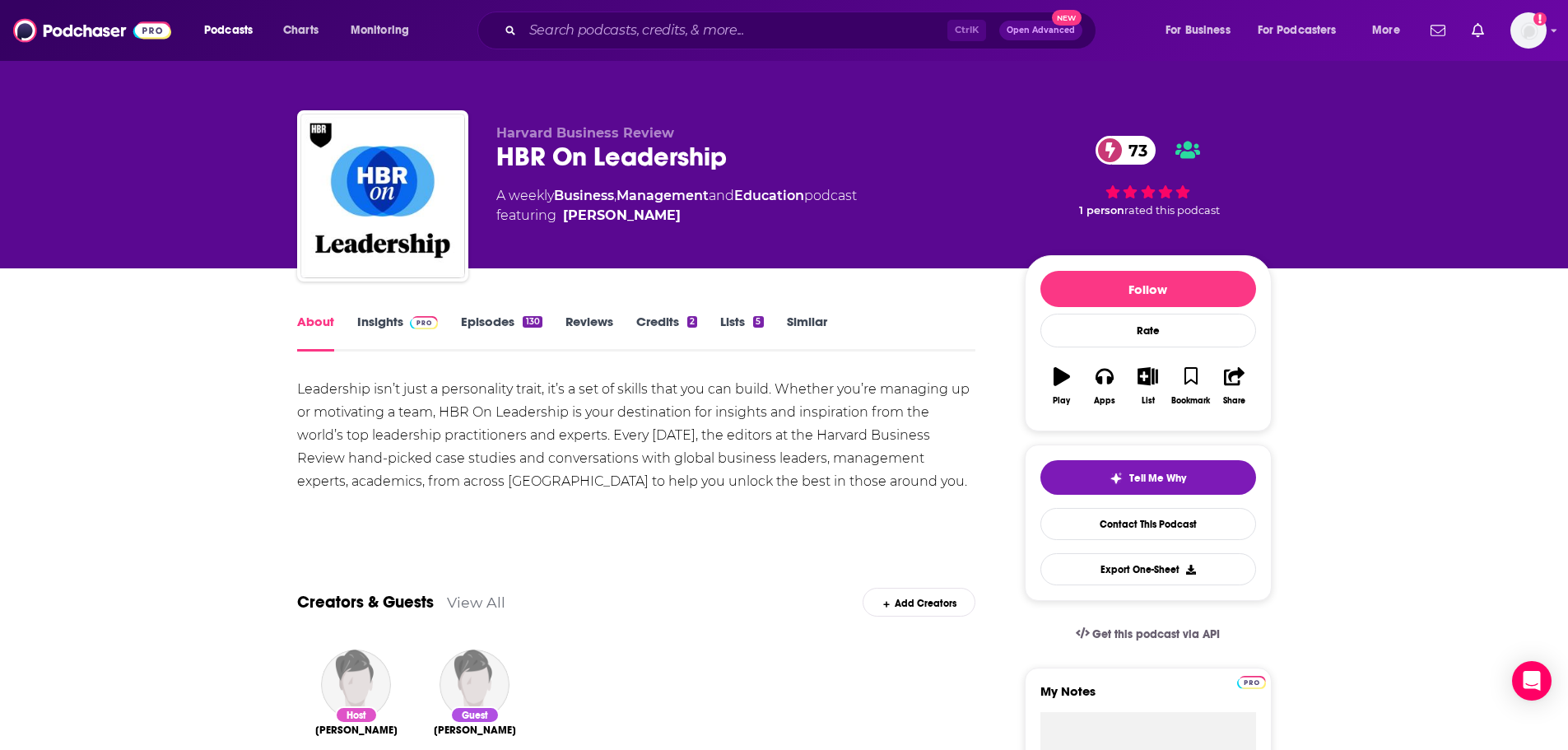
drag, startPoint x: 379, startPoint y: 330, endPoint x: 592, endPoint y: 13, distance: 381.9
click at [379, 330] on link "Insights" at bounding box center [398, 333] width 82 height 38
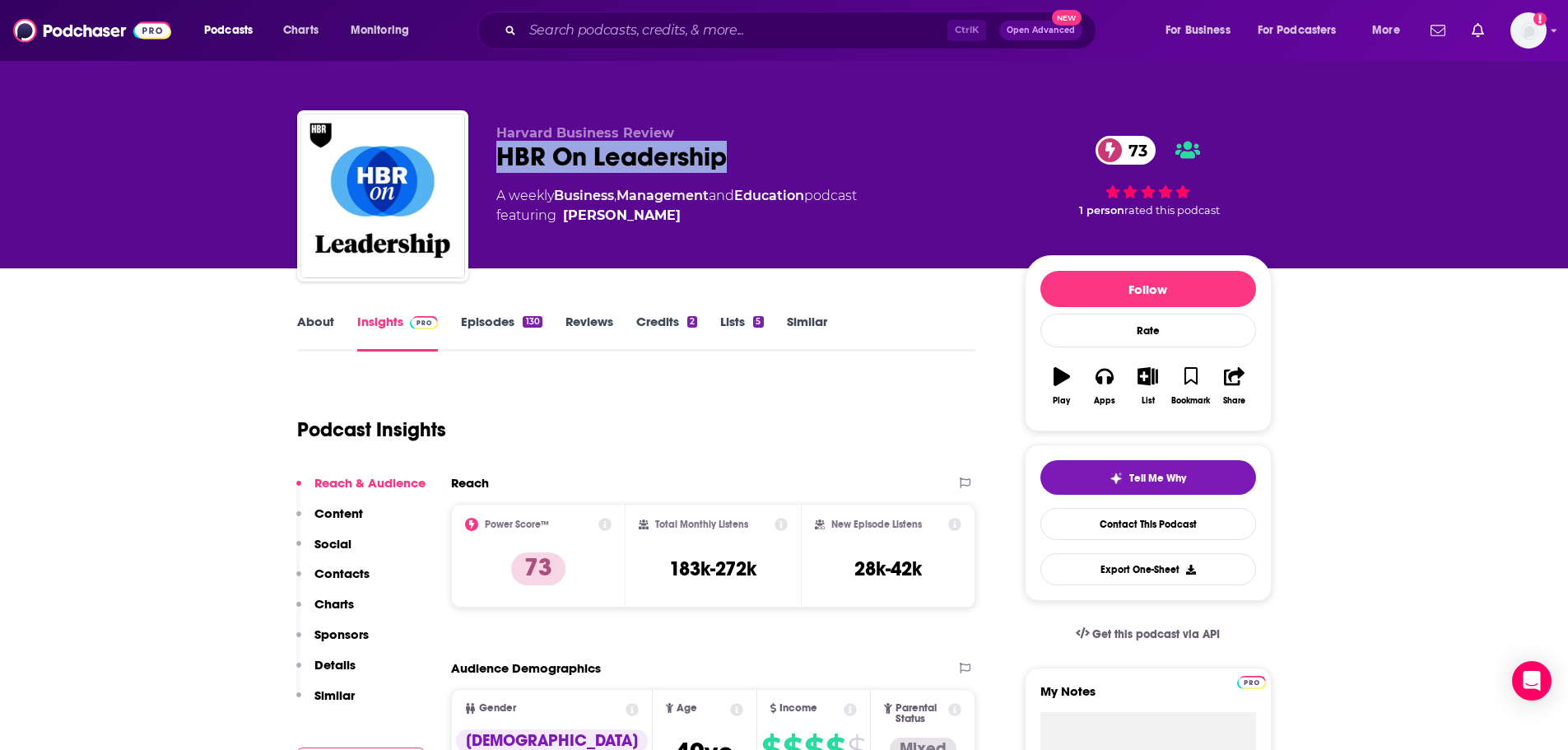
drag, startPoint x: 698, startPoint y: 157, endPoint x: 494, endPoint y: 162, distance: 204.1
click at [494, 162] on div "Harvard Business Review HBR On Leadership 73 A weekly Business , Management and…" at bounding box center [784, 198] width 975 height 177
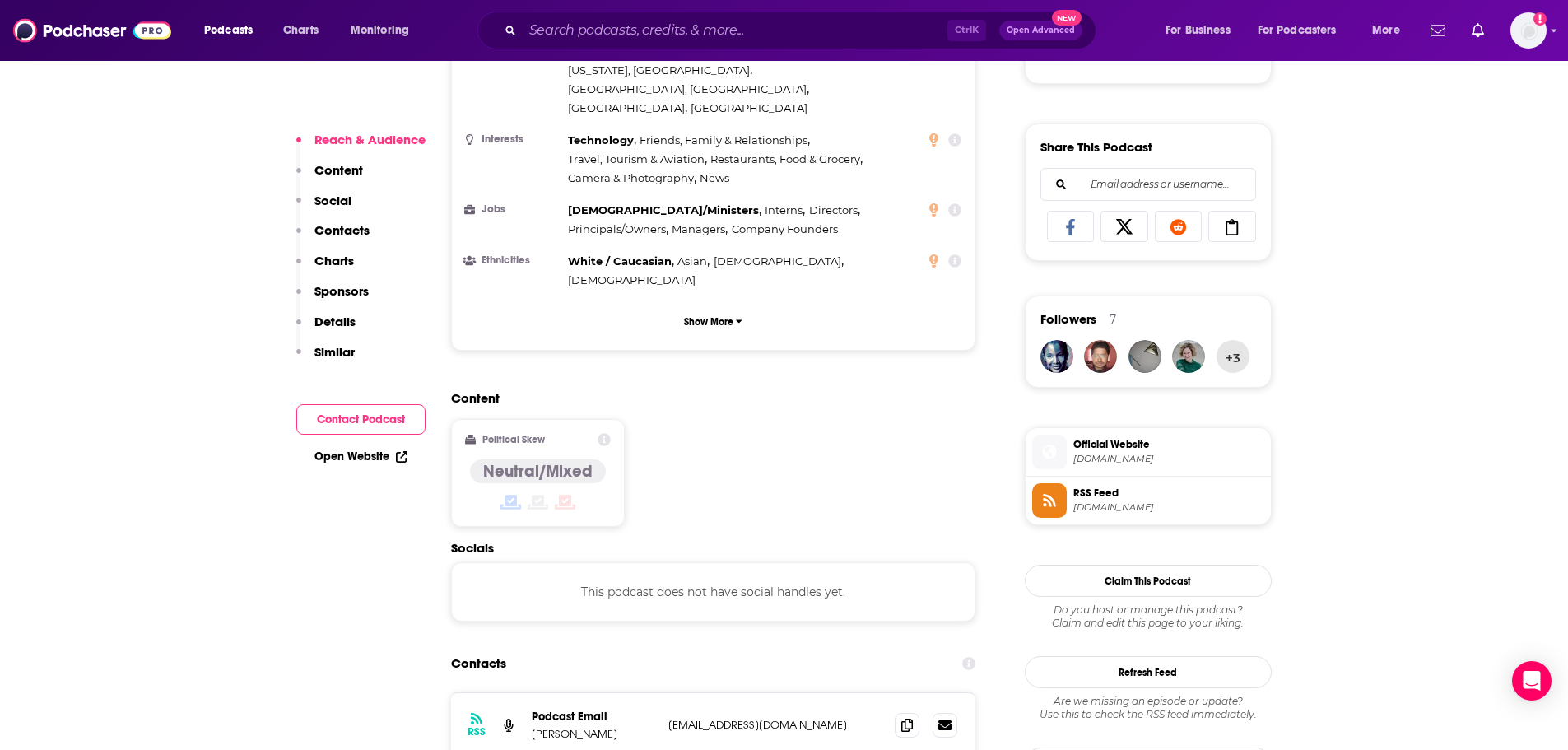
scroll to position [988, 0]
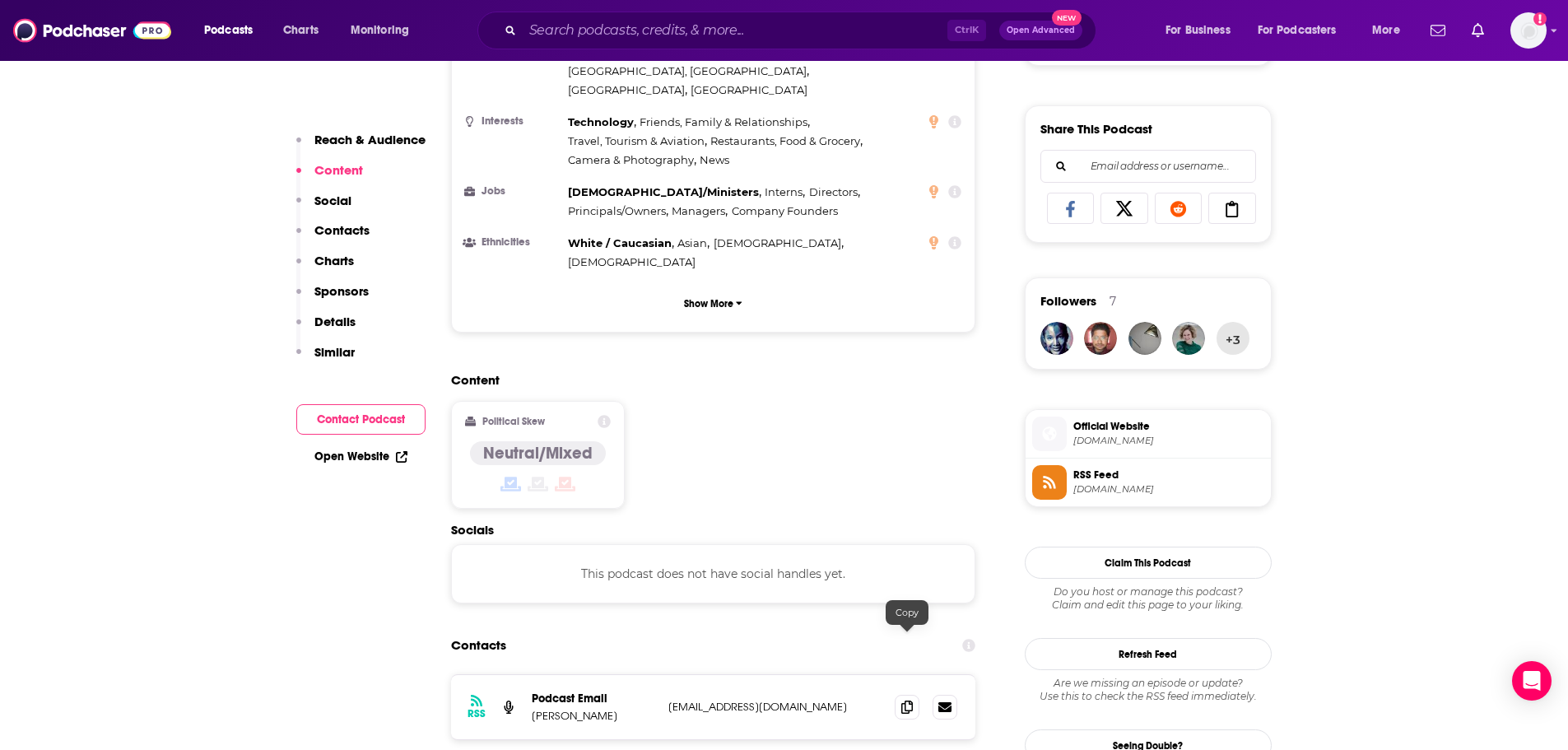
drag, startPoint x: 907, startPoint y: 644, endPoint x: 663, endPoint y: 602, distance: 247.6
click at [906, 701] on icon at bounding box center [906, 707] width 12 height 13
click at [588, 28] on input "Search podcasts, credits, & more..." at bounding box center [734, 30] width 425 height 26
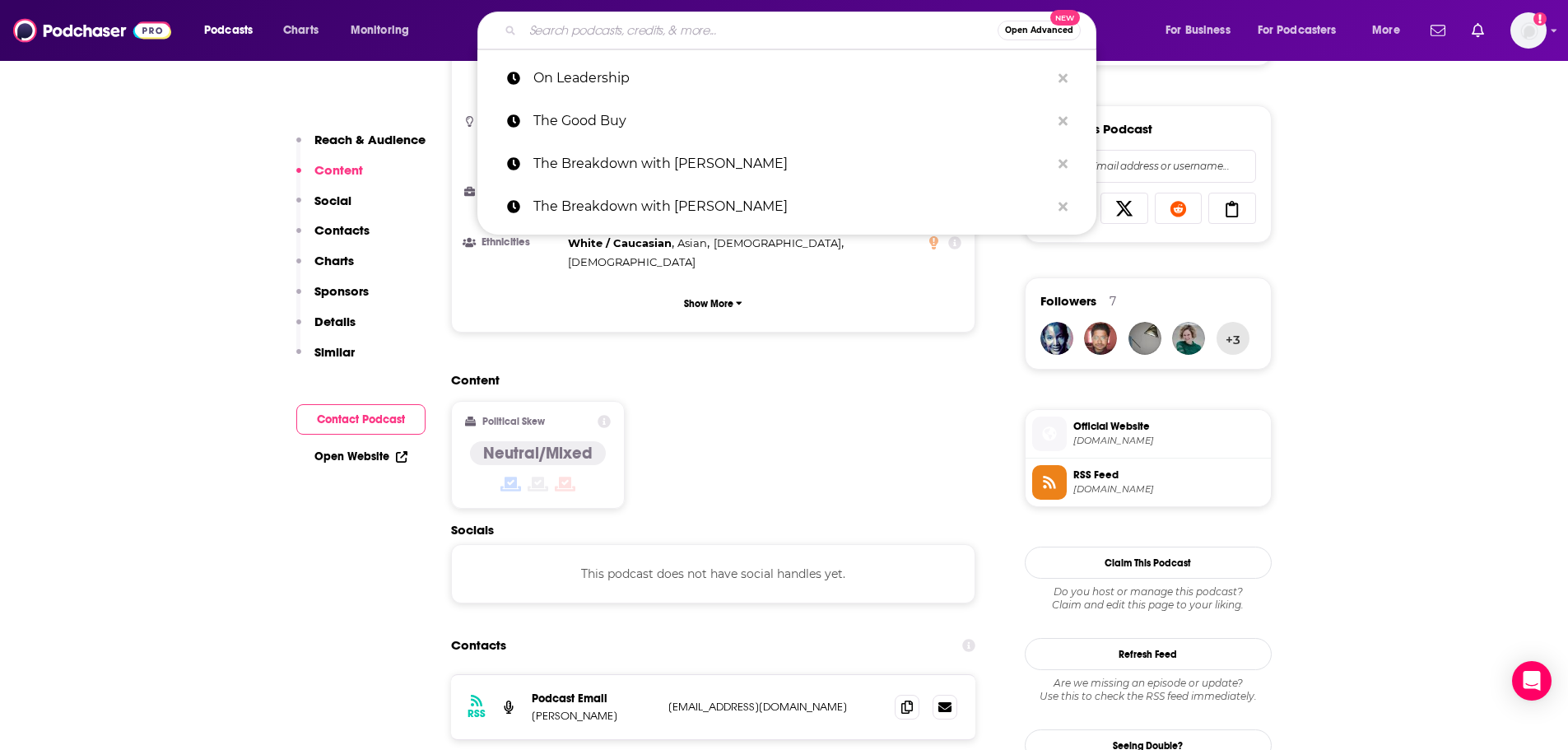
paste input "Health & Veritas"
type input "Health & Veritas"
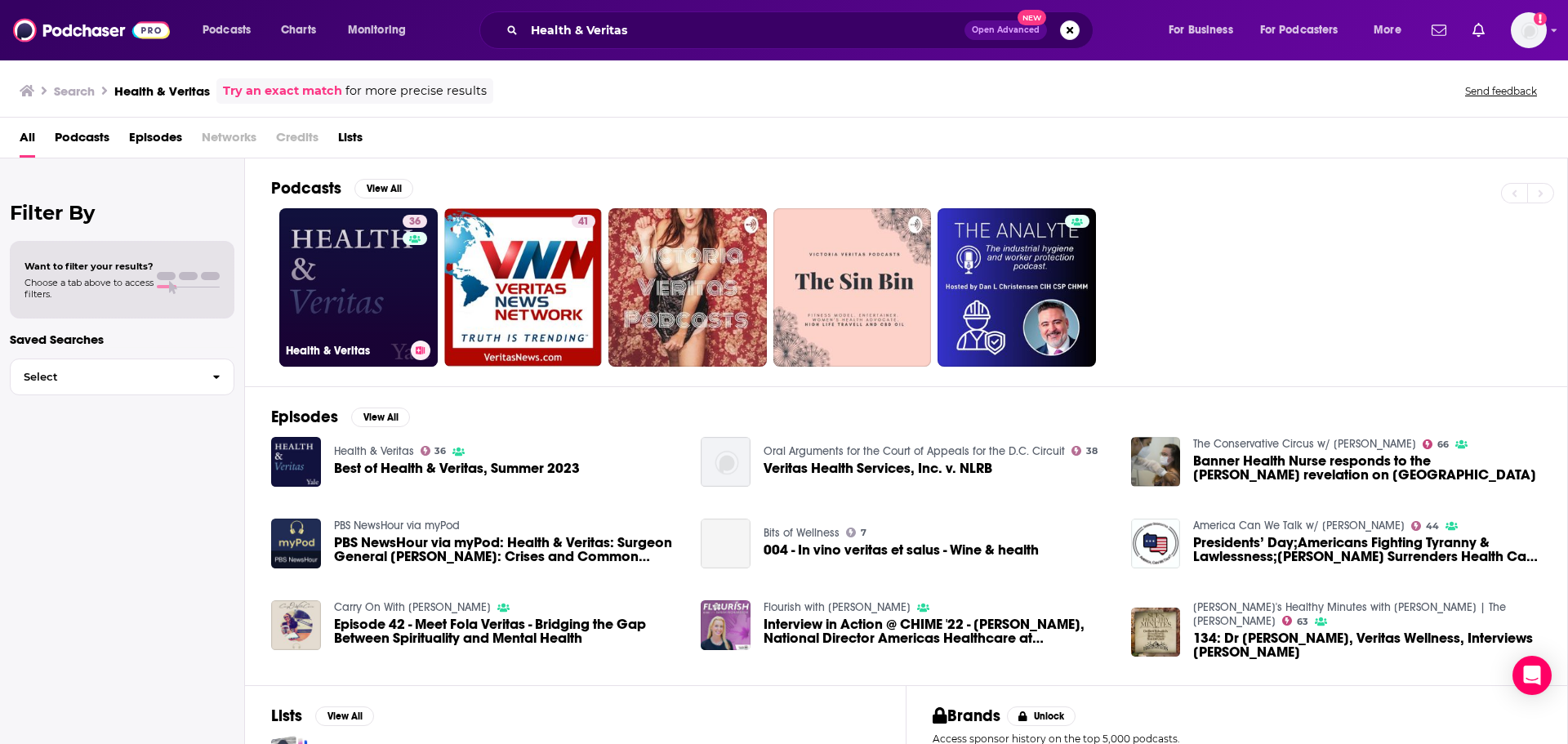
click at [356, 314] on link "36 Health & Veritas" at bounding box center [358, 287] width 158 height 158
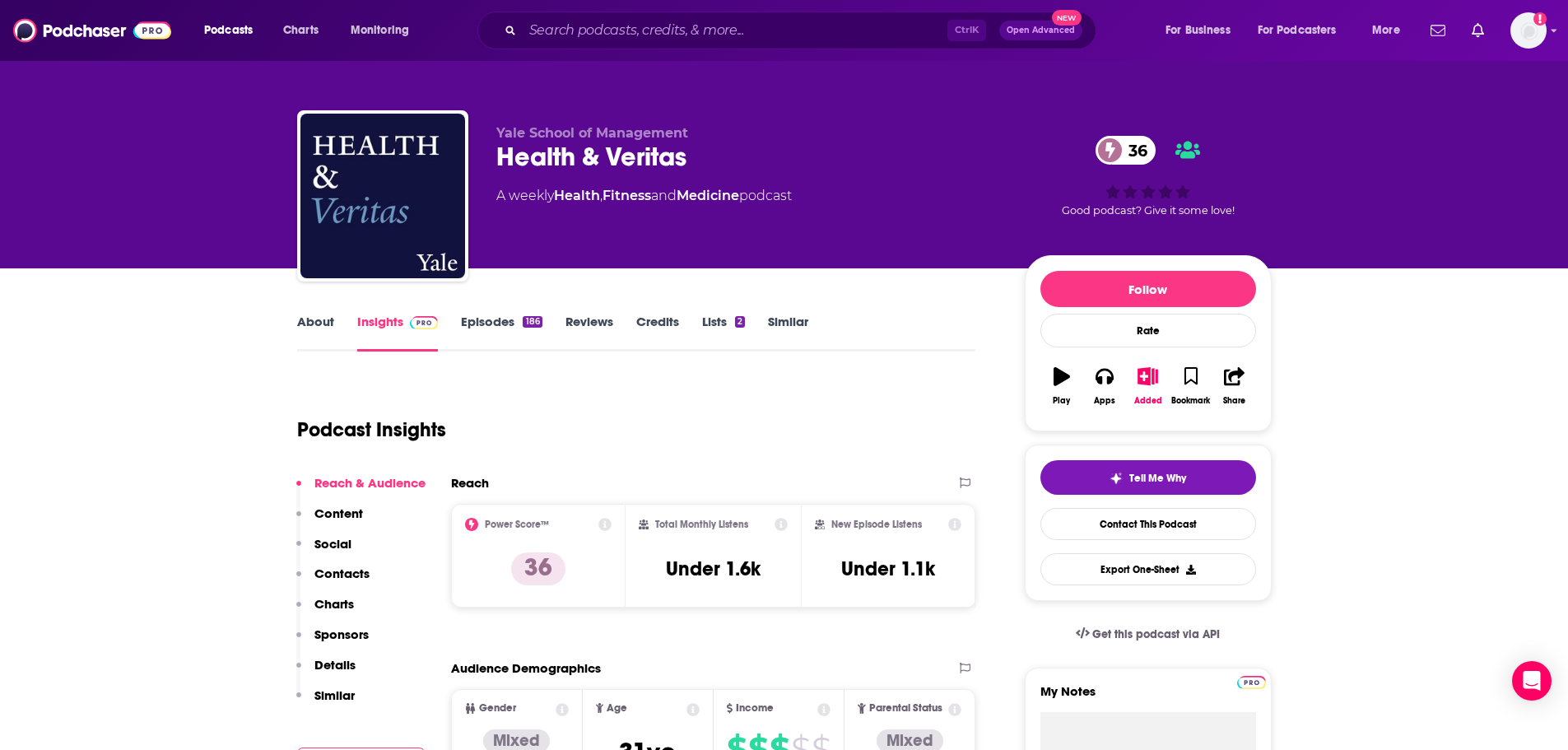
click at [317, 326] on link "About" at bounding box center [315, 333] width 37 height 38
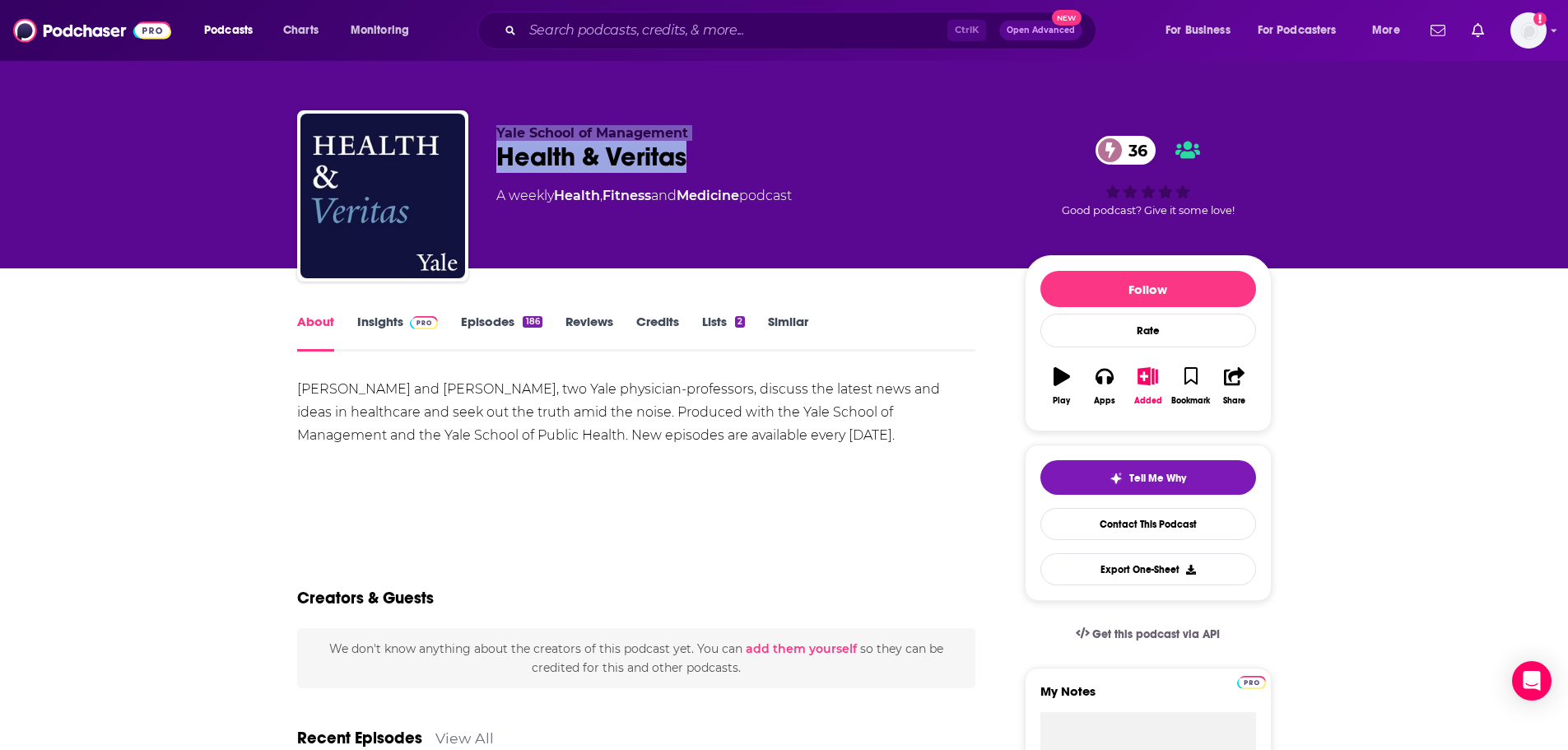
drag, startPoint x: 695, startPoint y: 156, endPoint x: 465, endPoint y: 177, distance: 231.0
click at [465, 177] on div "Yale School of Management Health & Veritas 36 A weekly Health , Fitness and Med…" at bounding box center [784, 198] width 975 height 177
click at [631, 163] on div "Health & Veritas 36" at bounding box center [747, 157] width 502 height 32
drag, startPoint x: 691, startPoint y: 157, endPoint x: 501, endPoint y: 163, distance: 190.1
click at [501, 163] on div "Health & Veritas 36" at bounding box center [747, 157] width 502 height 32
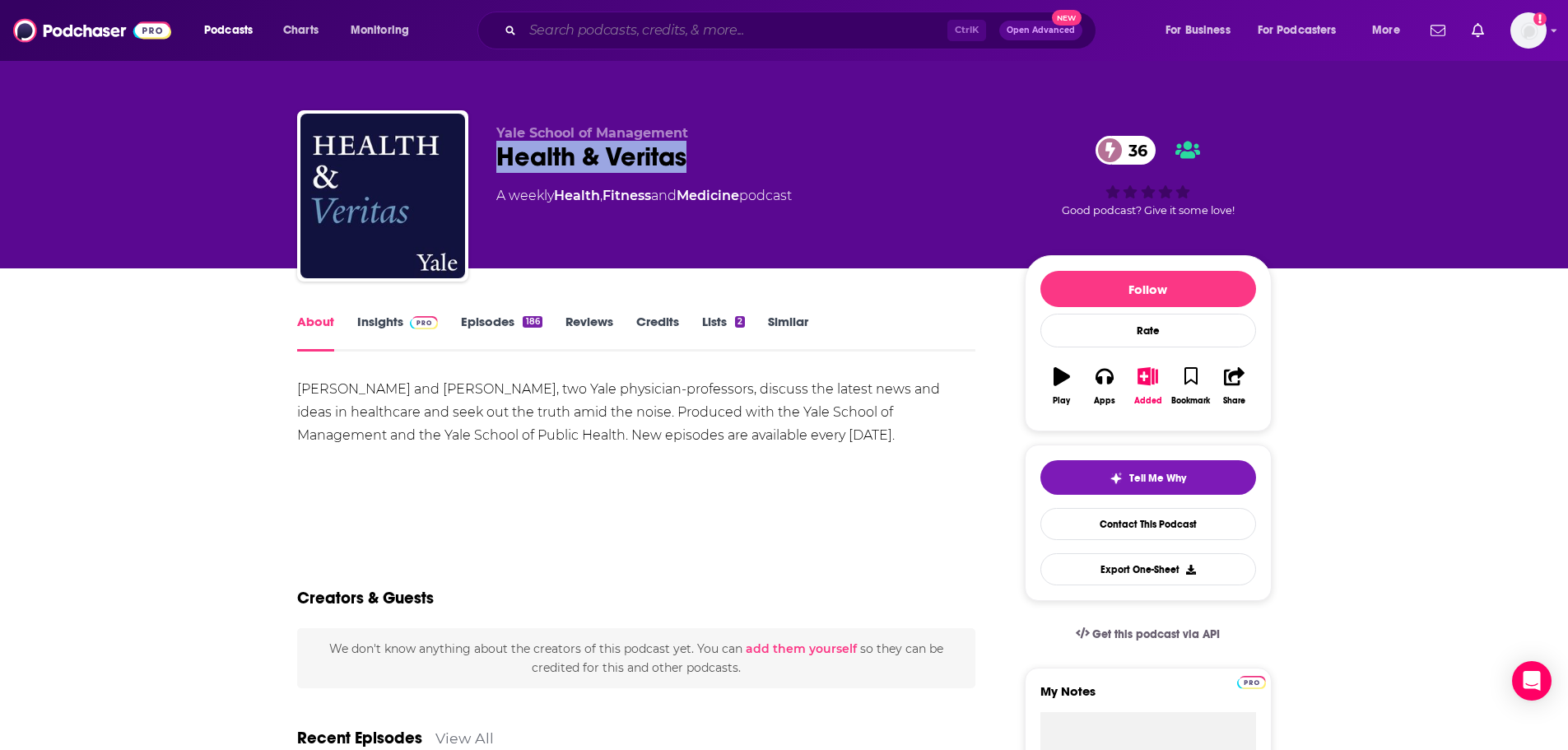
click at [589, 30] on input "Search podcasts, credits, & more..." at bounding box center [734, 30] width 425 height 26
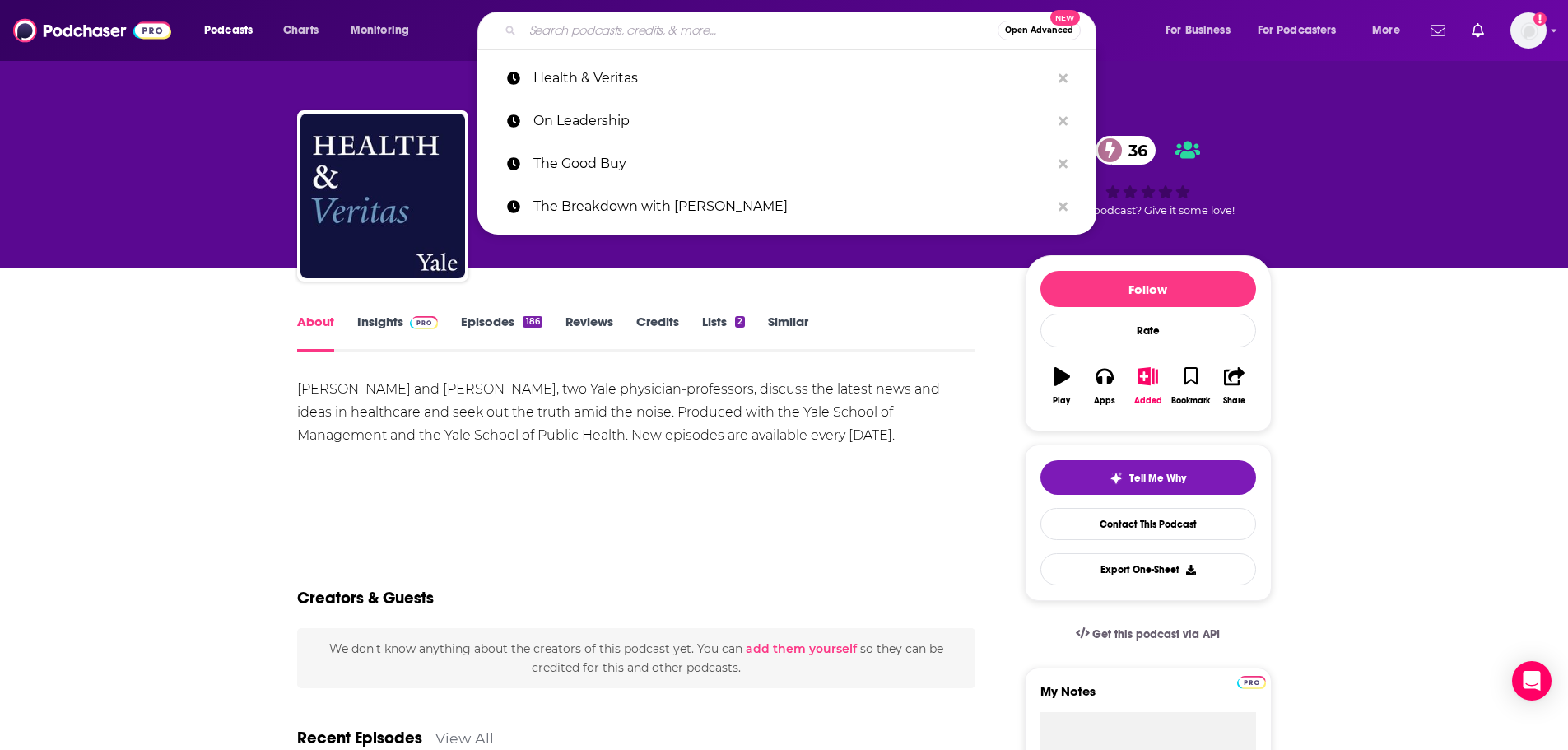
paste input "Health Discovered Podcast"
type input "Health Discovered Podcast"
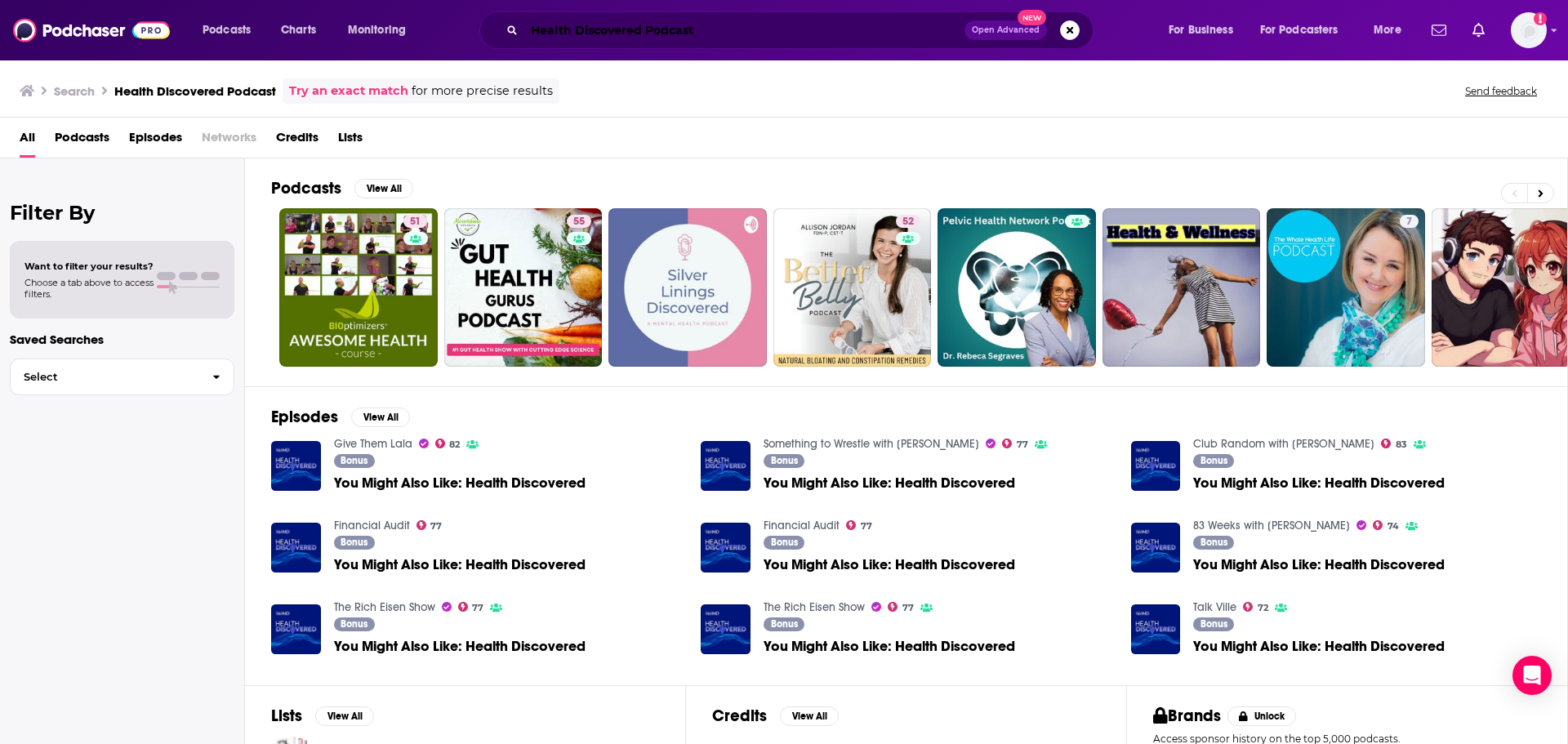
click at [661, 32] on input "Health Discovered Podcast" at bounding box center [744, 30] width 440 height 26
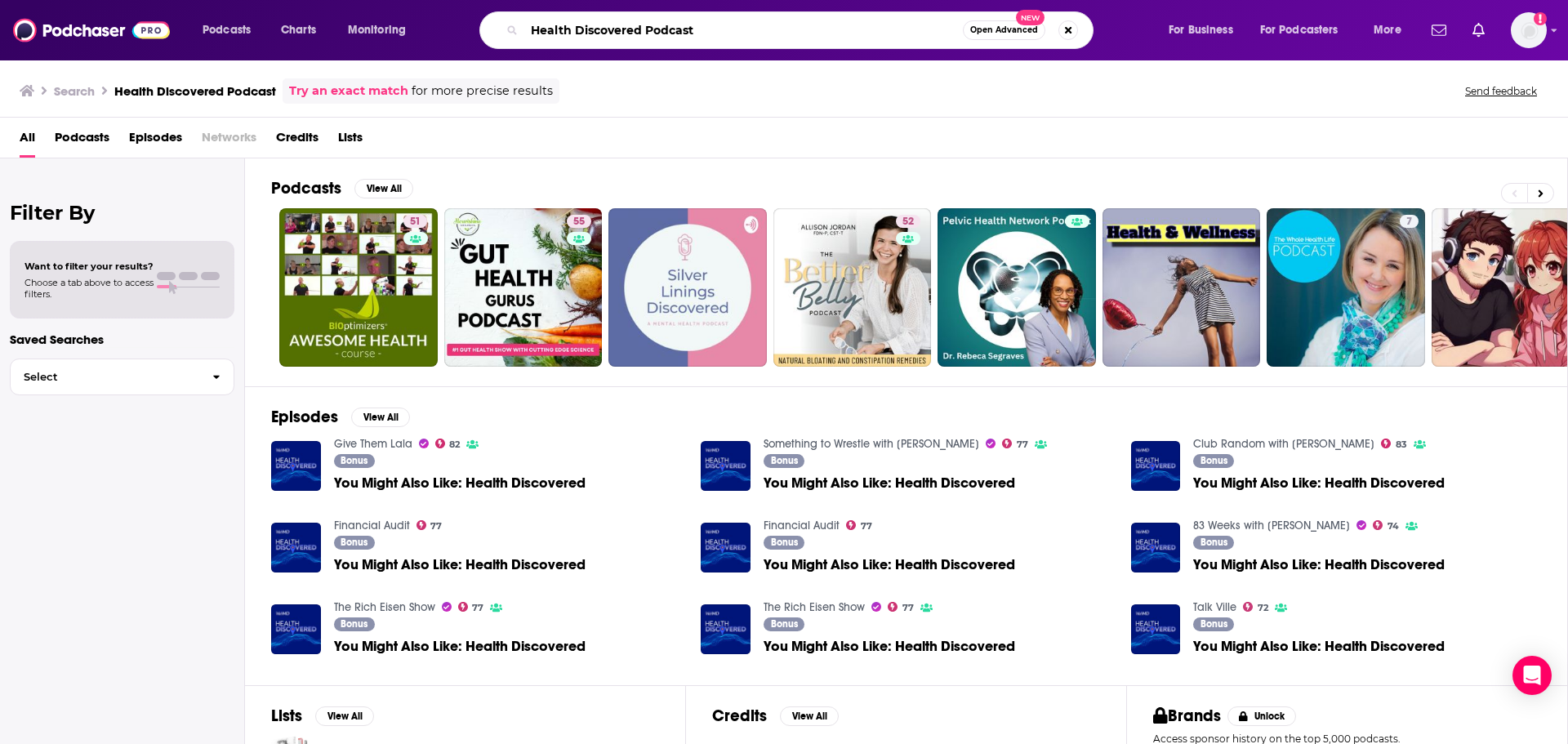
click at [661, 32] on input "Health Discovered Podcast" at bounding box center [744, 30] width 439 height 26
type input "Health Discovered"
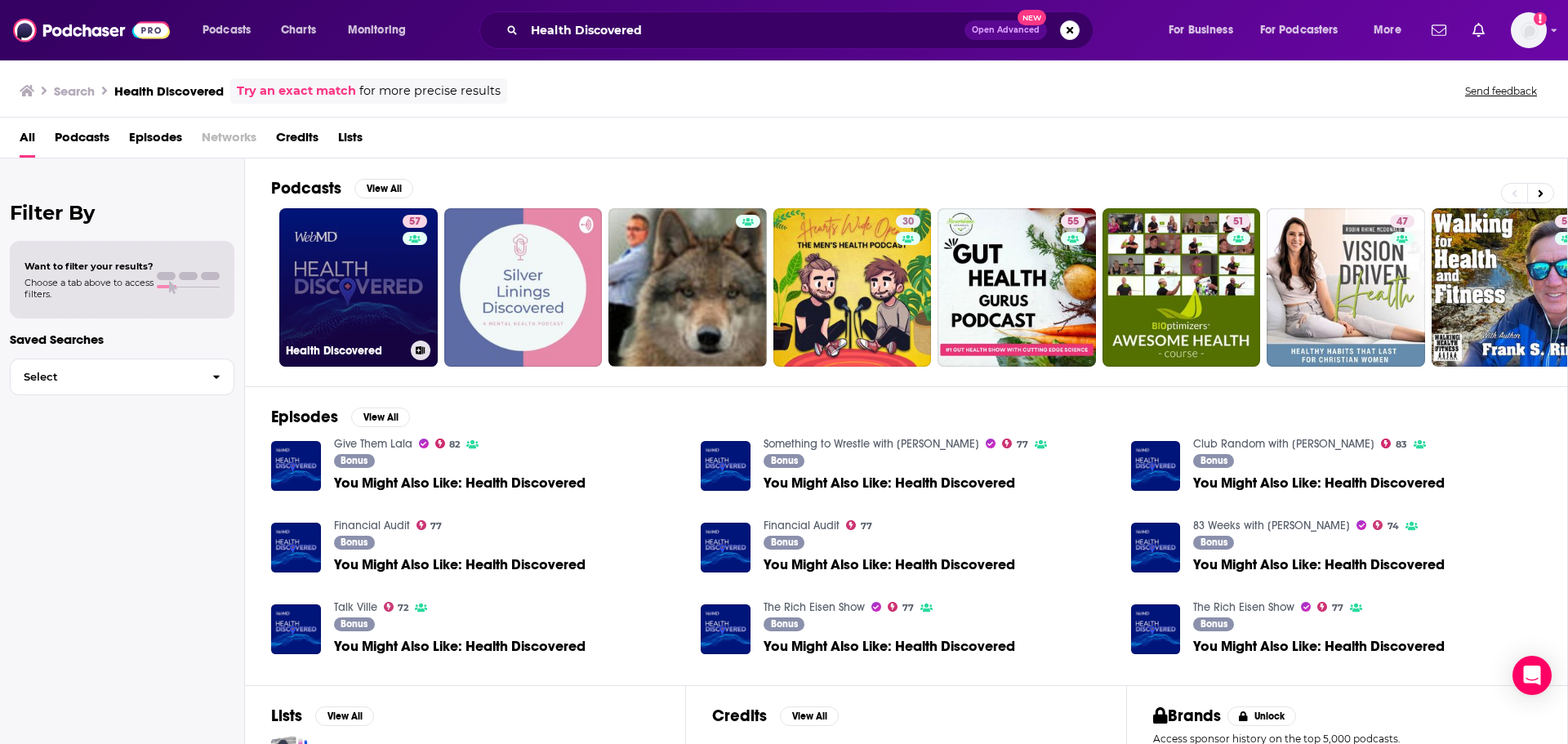
click at [355, 289] on link "57 Health Discovered" at bounding box center [358, 287] width 158 height 158
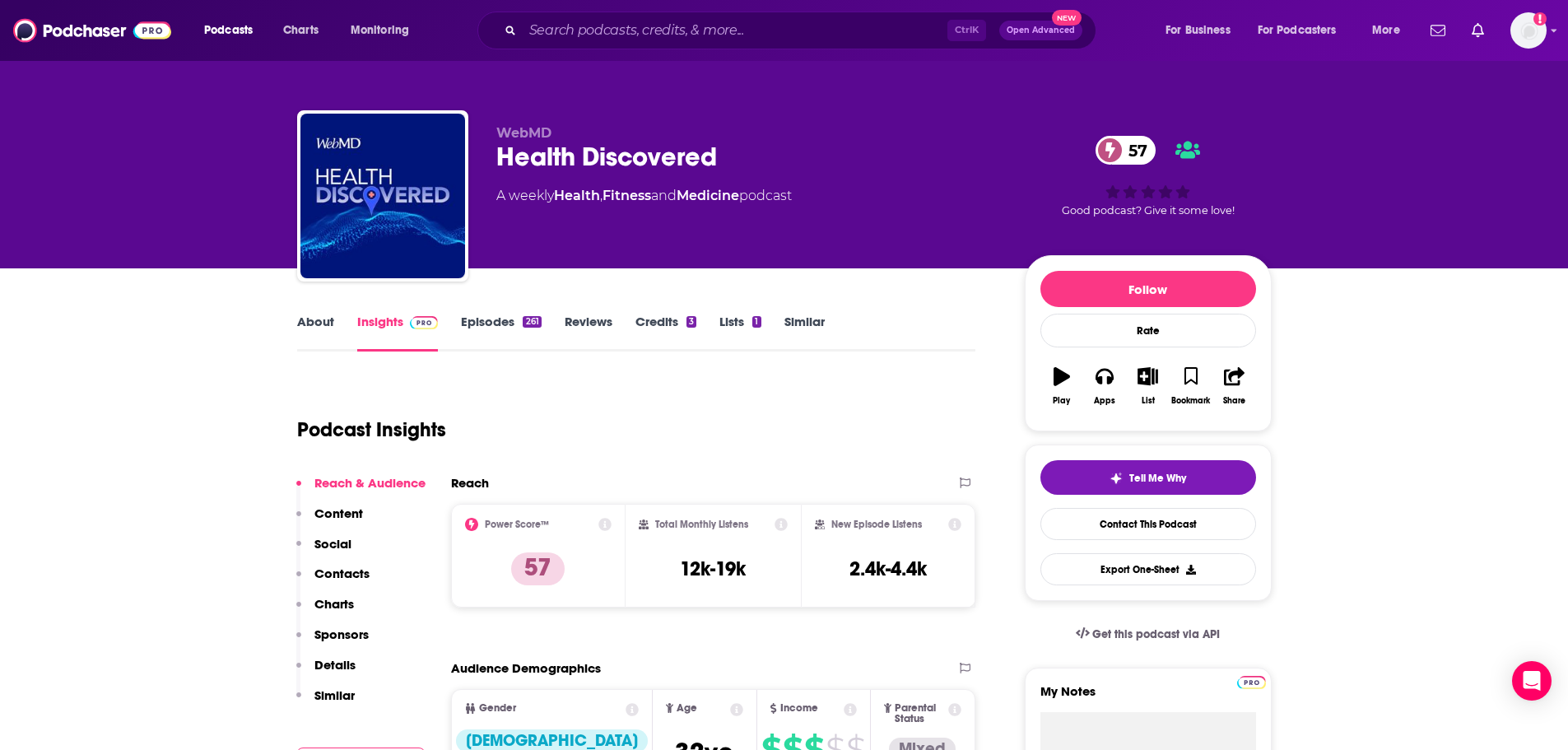
click at [319, 323] on link "About" at bounding box center [315, 333] width 37 height 38
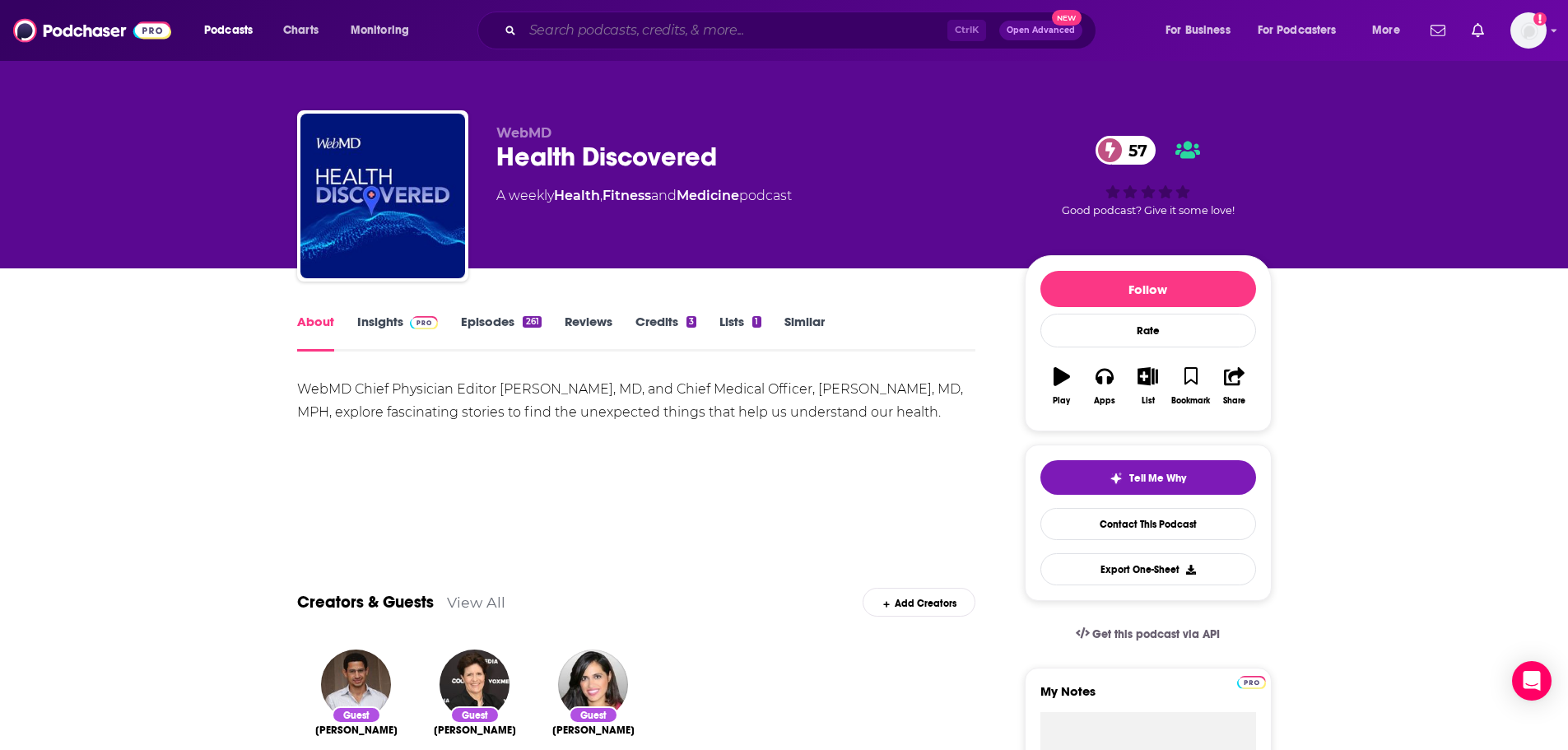
click at [649, 33] on input "Search podcasts, credits, & more..." at bounding box center [734, 30] width 425 height 26
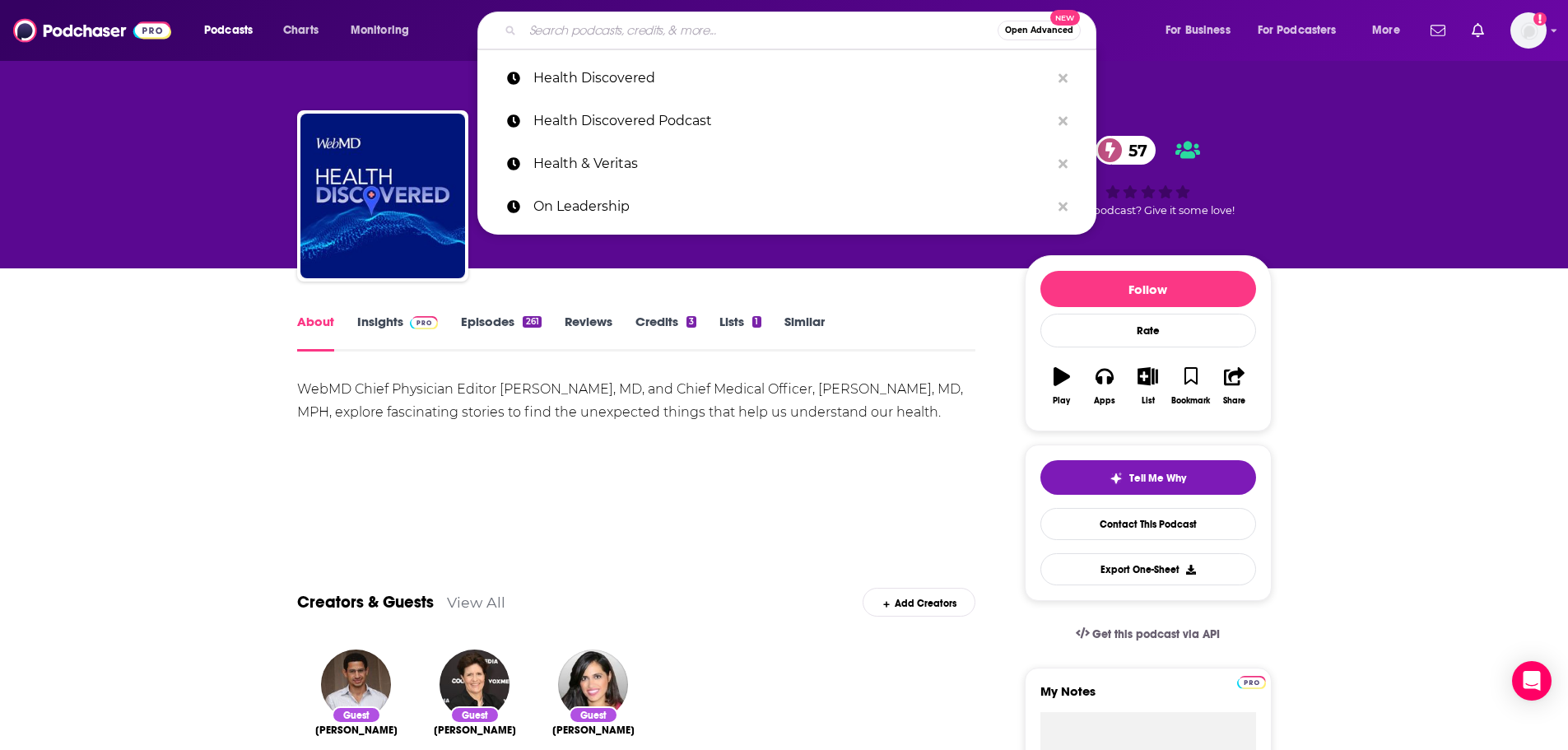
paste input "Health:Further"
type input "Health:Further"
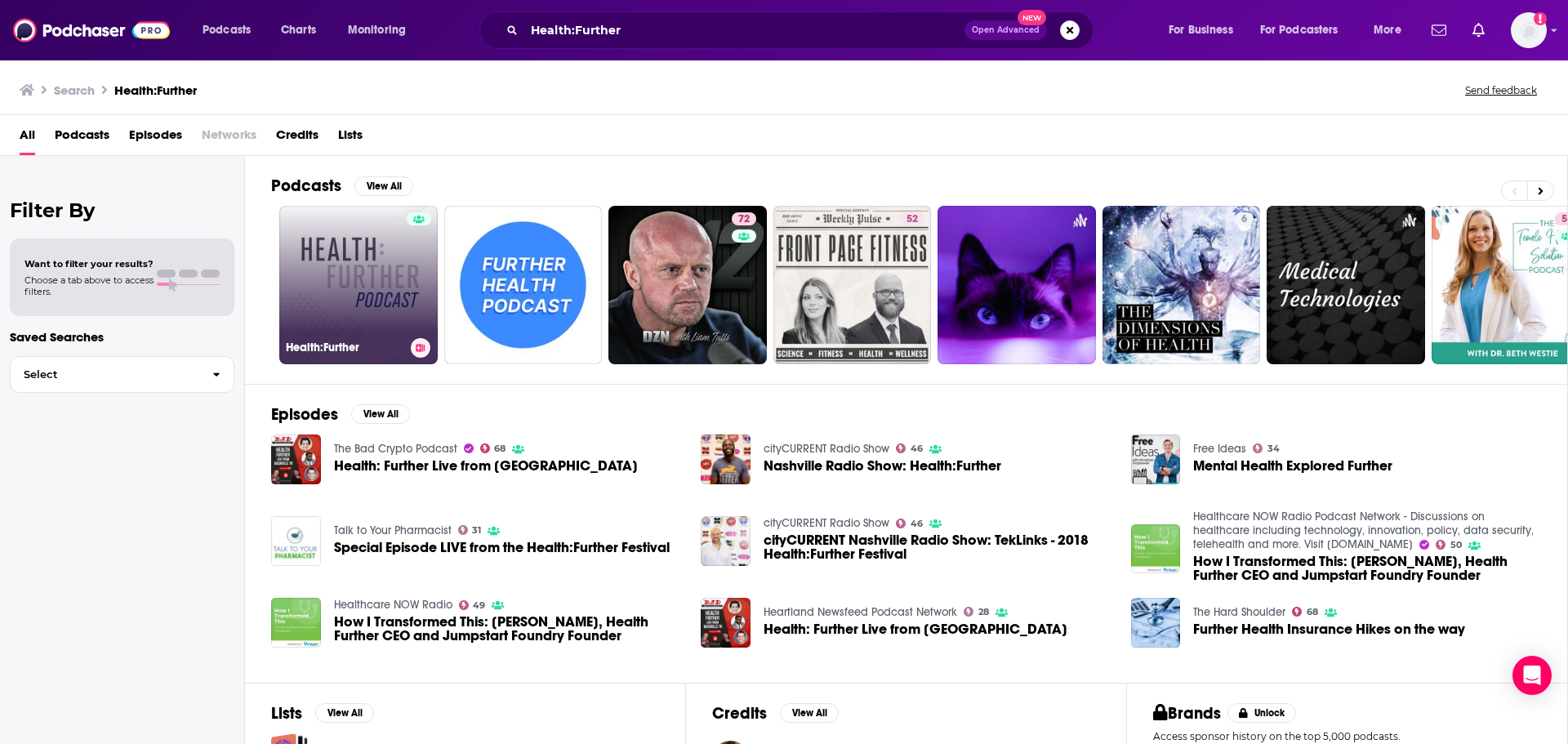
click at [347, 284] on link "Health:Further" at bounding box center [358, 284] width 158 height 158
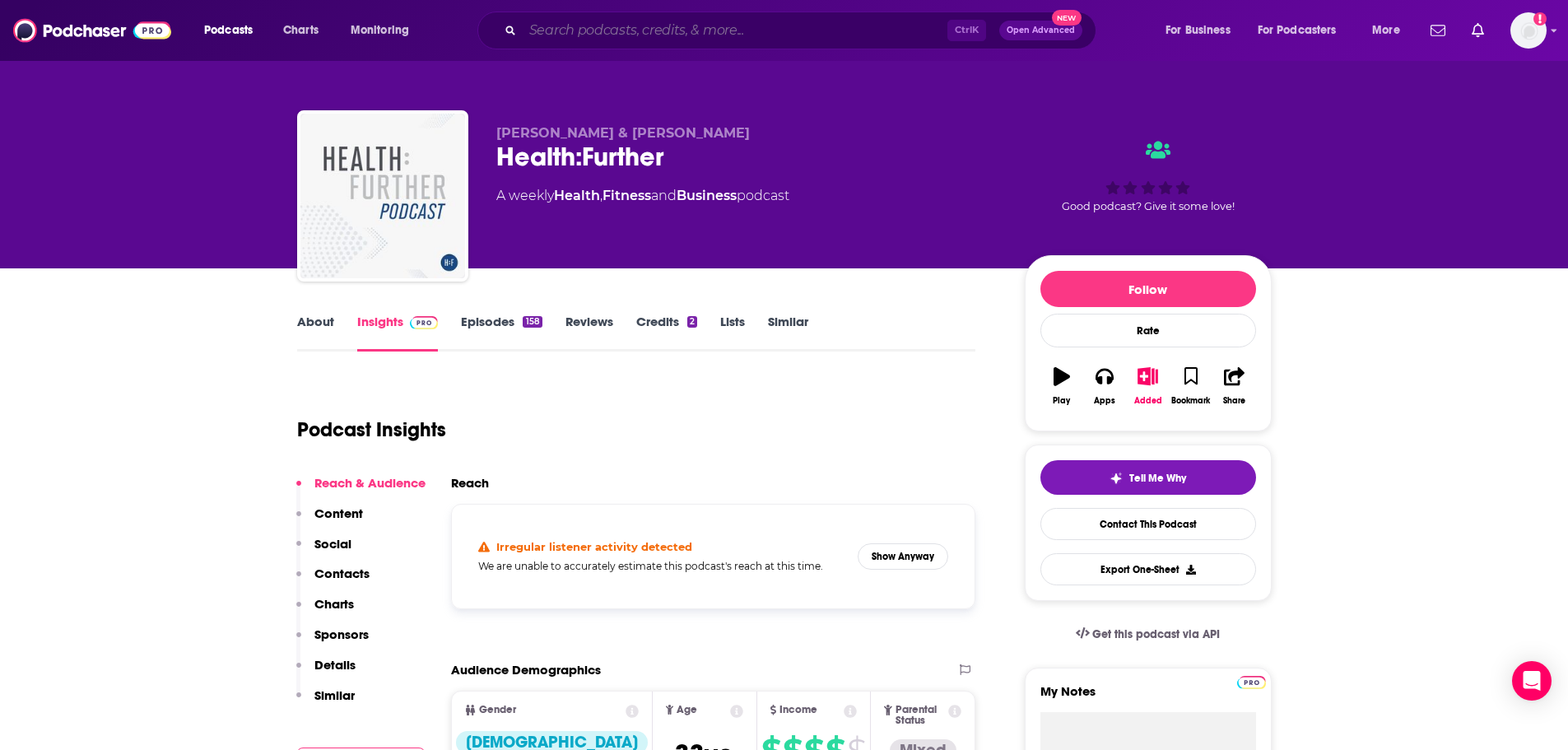
click at [671, 39] on input "Search podcasts, credits, & more..." at bounding box center [734, 30] width 425 height 26
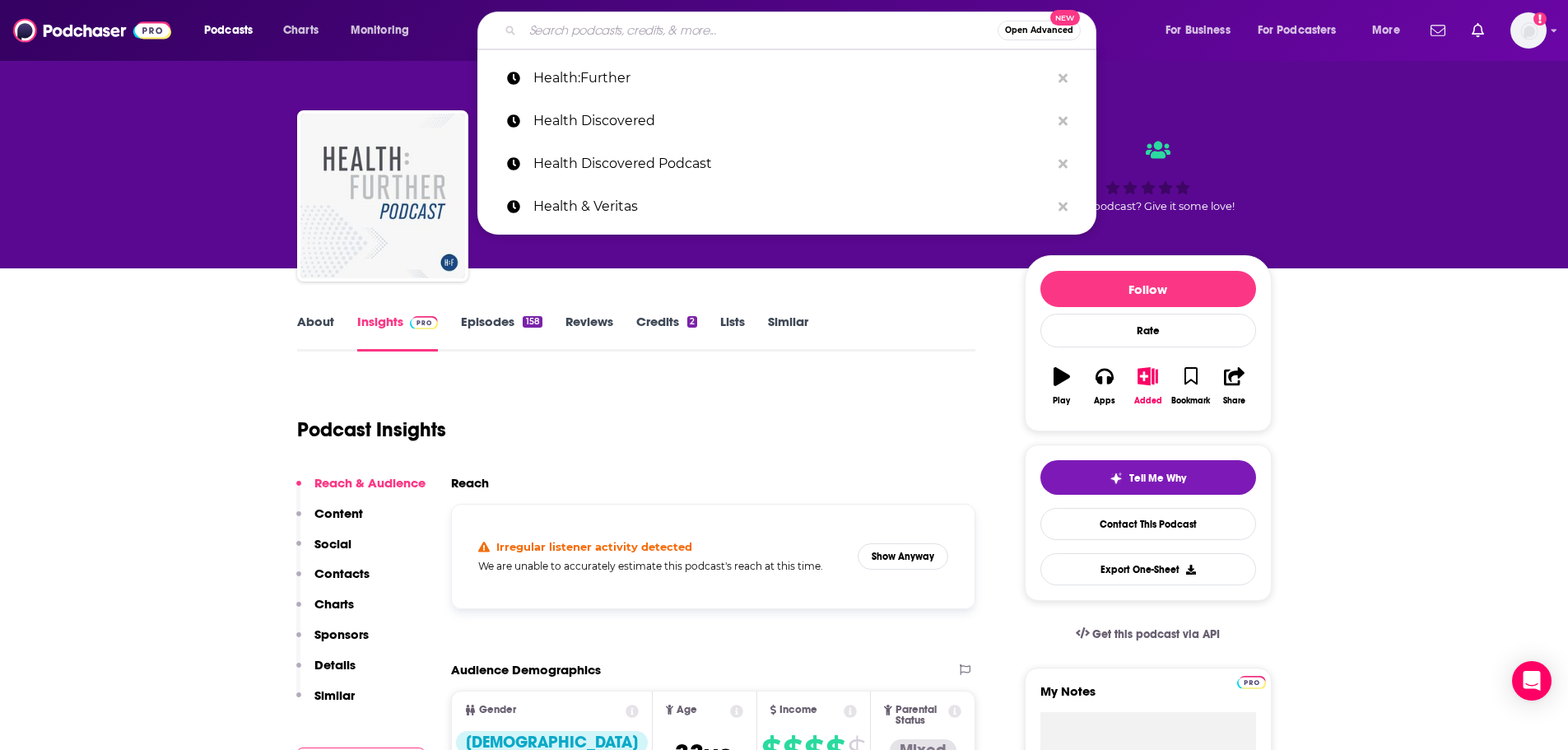
paste input "Healthcare Plus Podcast"
type input "Healthcare Plus Podcast"
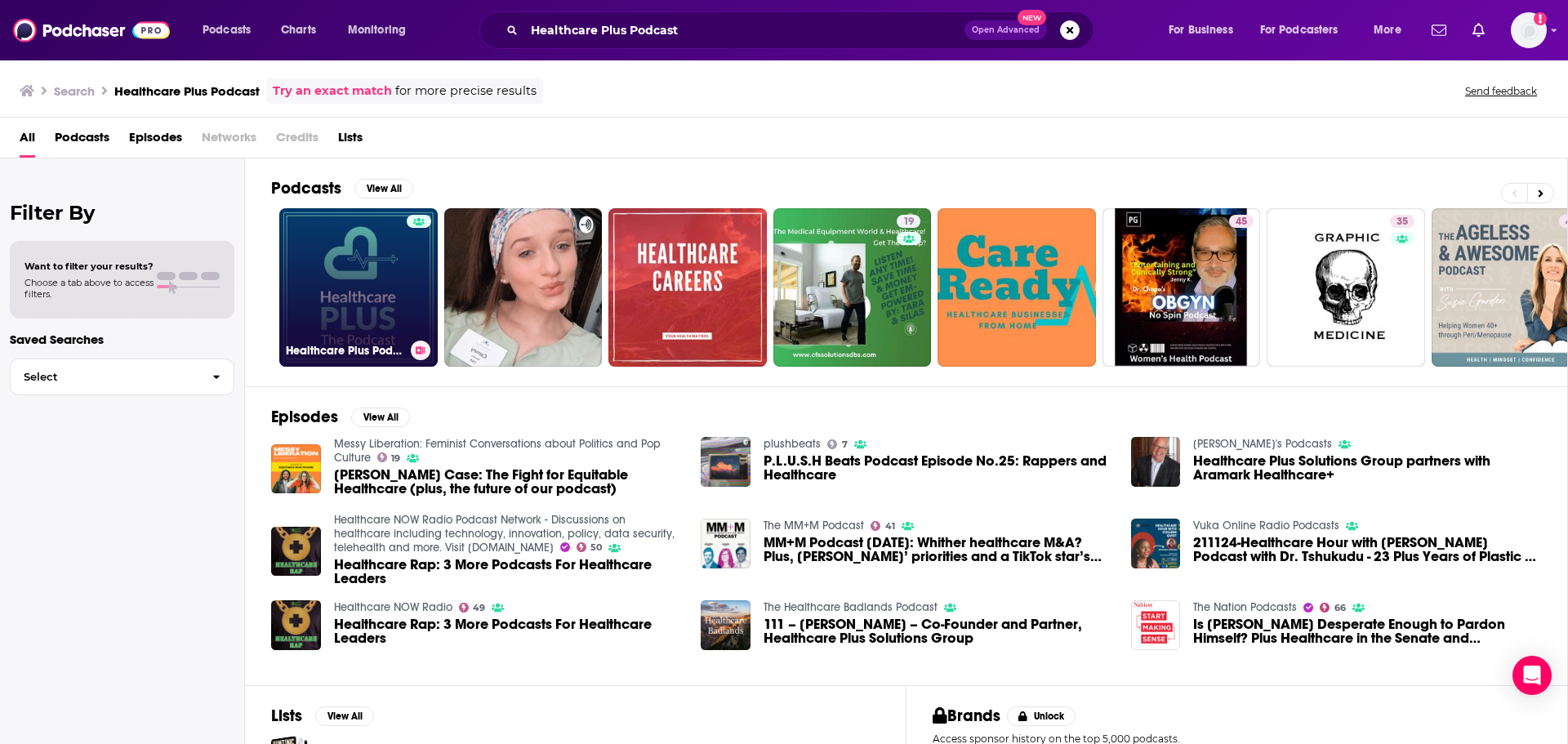
click at [345, 272] on link "Healthcare Plus Podcast" at bounding box center [358, 287] width 158 height 158
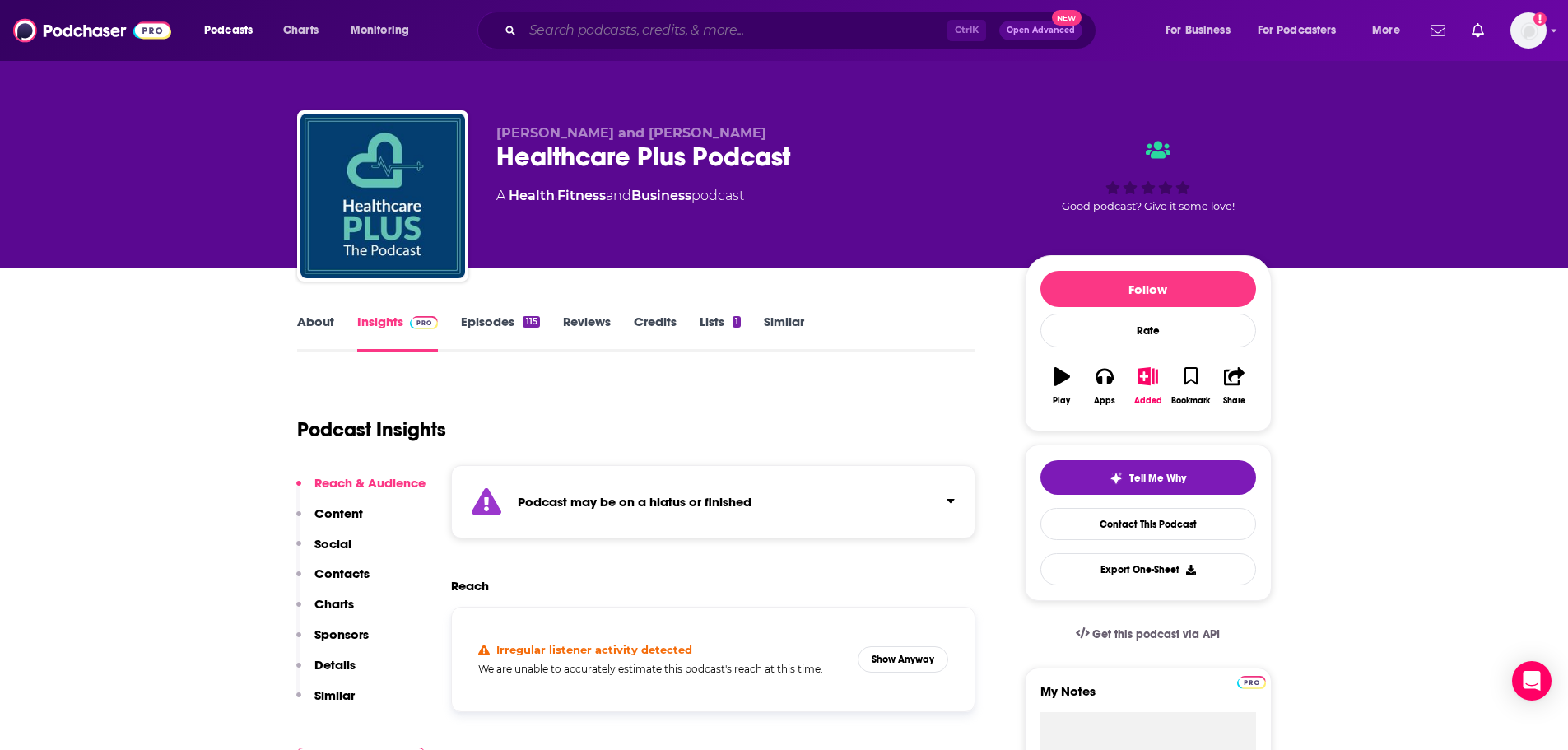
click at [569, 23] on input "Search podcasts, credits, & more..." at bounding box center [734, 30] width 425 height 26
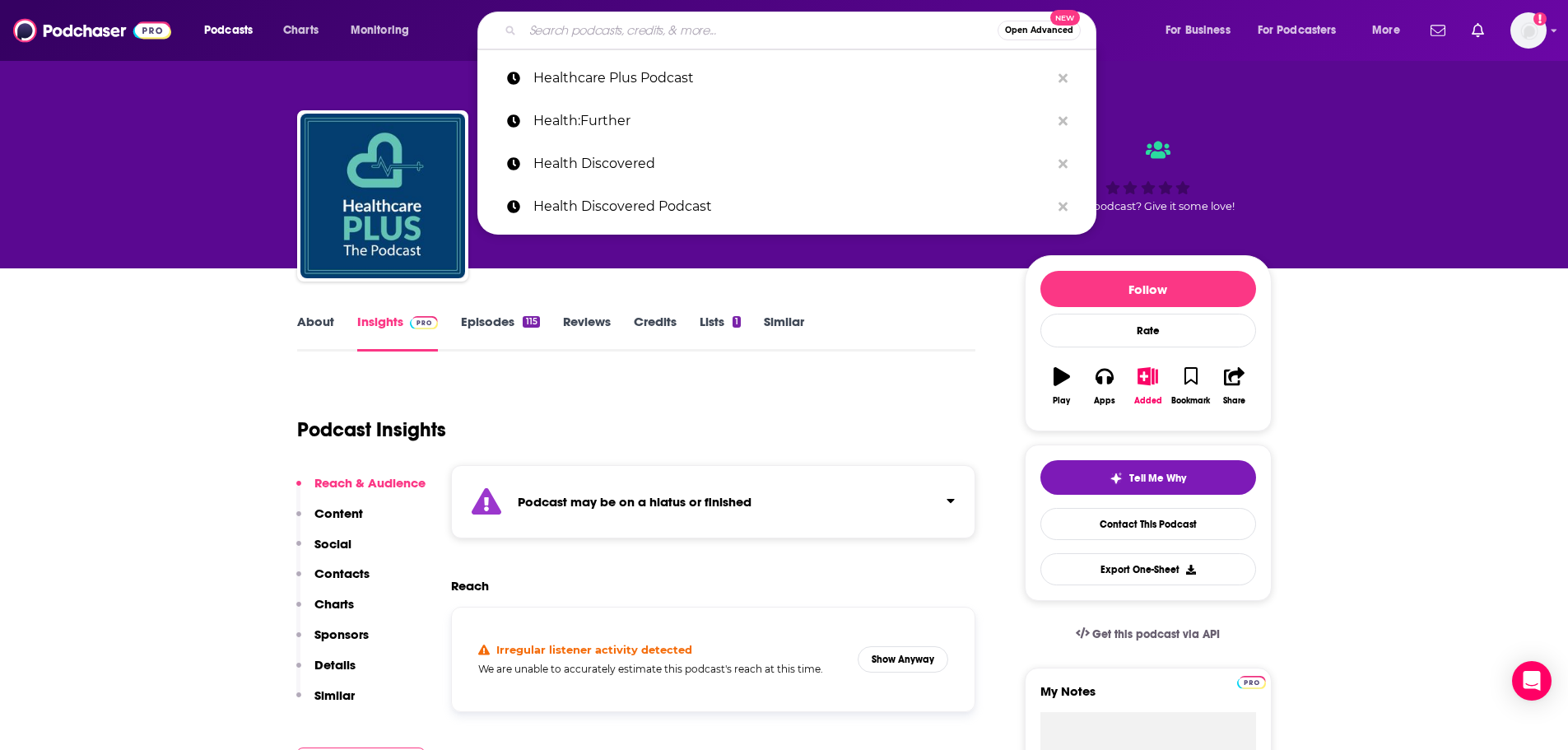
paste input "How to Money"
type input "How to Money"
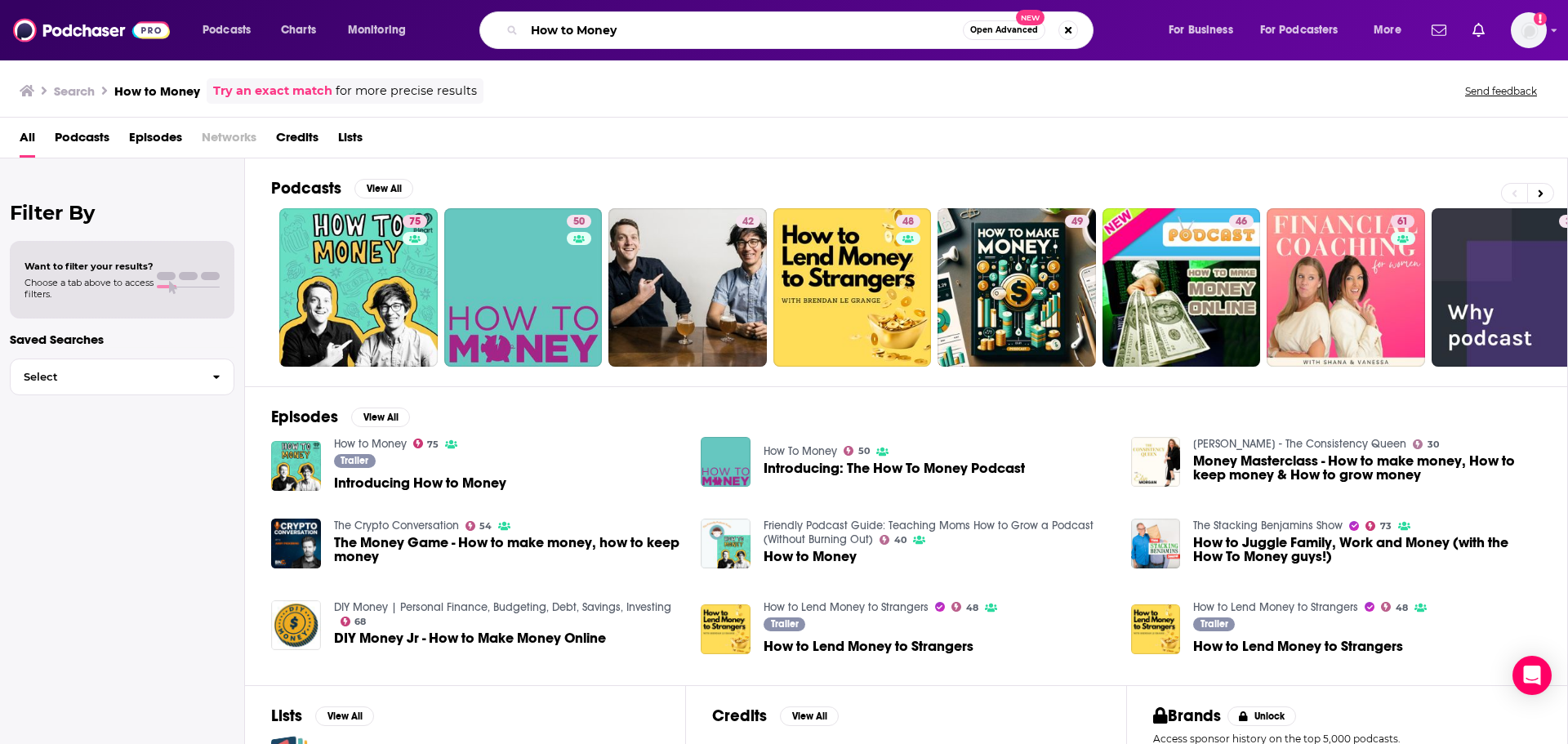
drag, startPoint x: 647, startPoint y: 31, endPoint x: 503, endPoint y: 26, distance: 144.1
click at [503, 26] on div "How to Money Open Advanced New" at bounding box center [787, 31] width 614 height 38
paste input "I Built This"
type input "How I Built This"
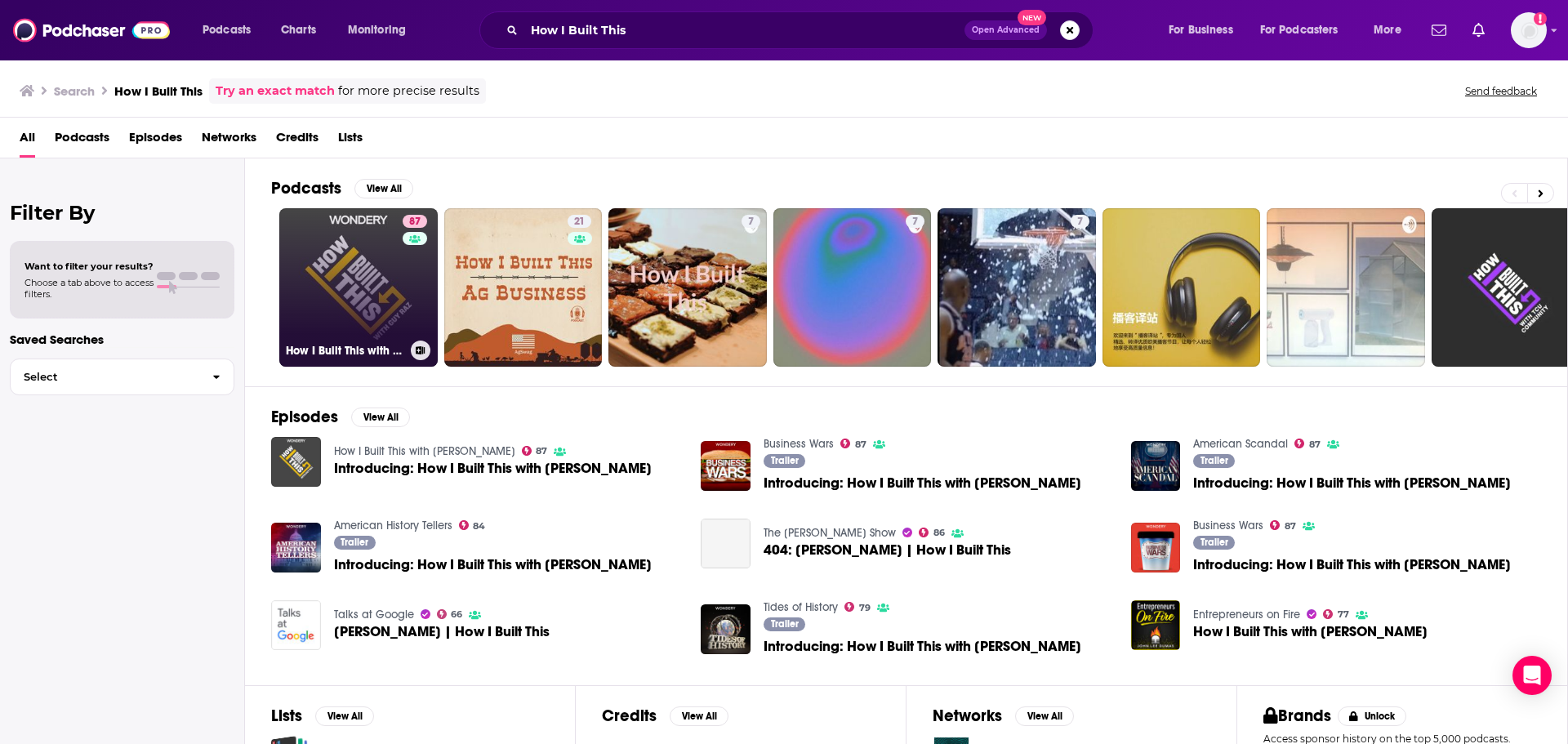
click at [366, 302] on link "87 How I Built This with Guy Raz" at bounding box center [358, 287] width 158 height 158
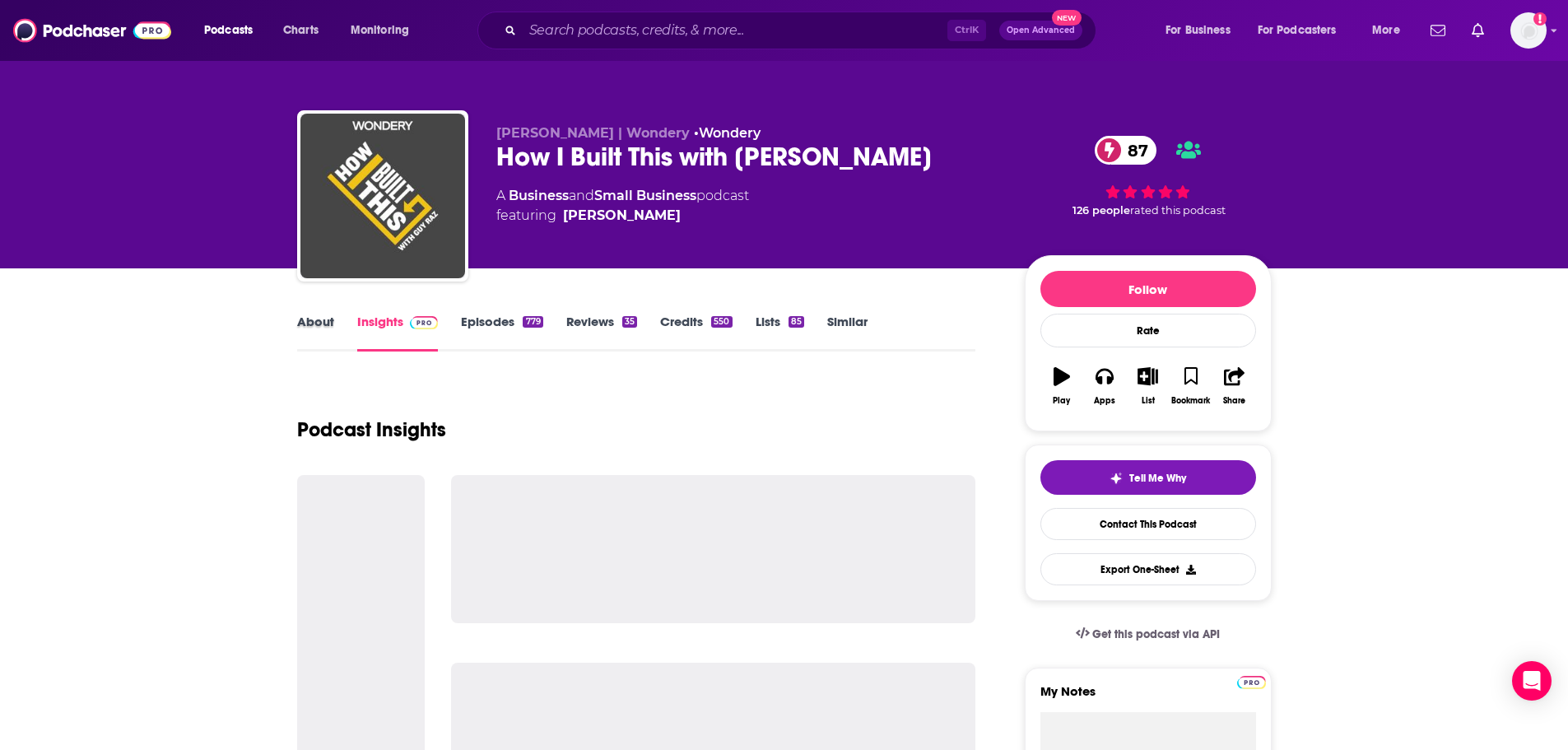
click at [334, 329] on div "About" at bounding box center [327, 333] width 60 height 38
click at [305, 322] on link "About" at bounding box center [315, 333] width 37 height 38
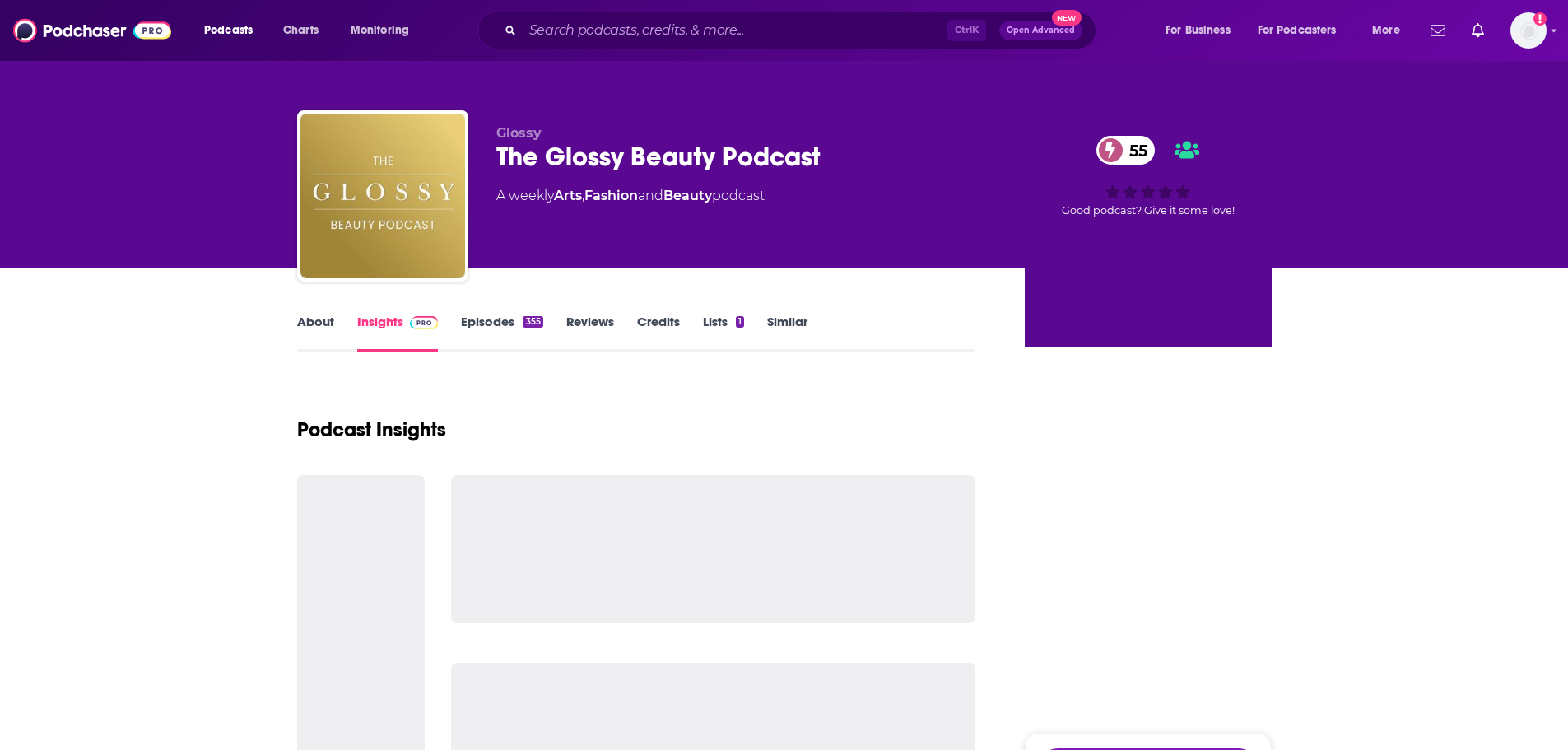
click at [309, 319] on link "About" at bounding box center [315, 333] width 37 height 38
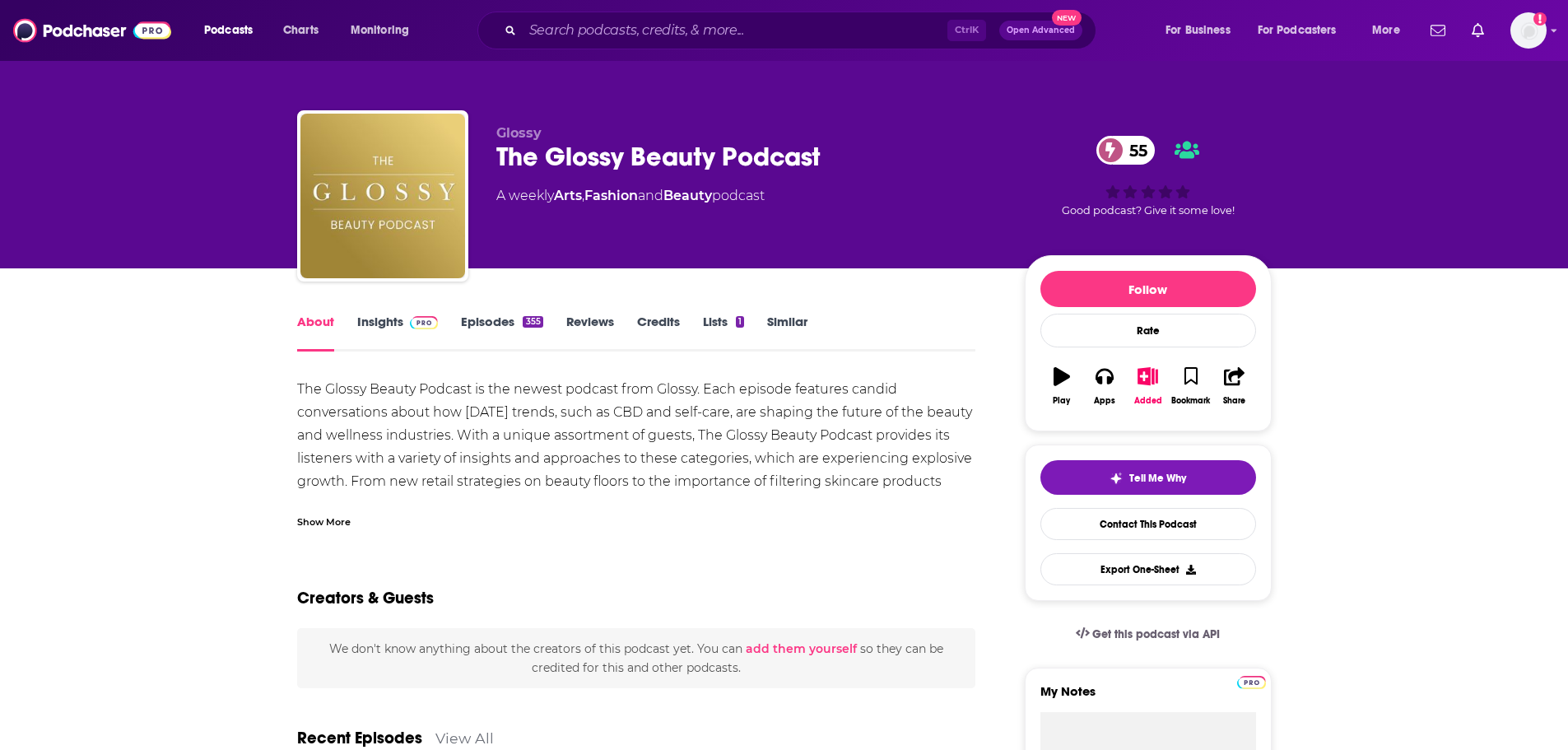
click at [371, 330] on link "Insights" at bounding box center [398, 333] width 82 height 38
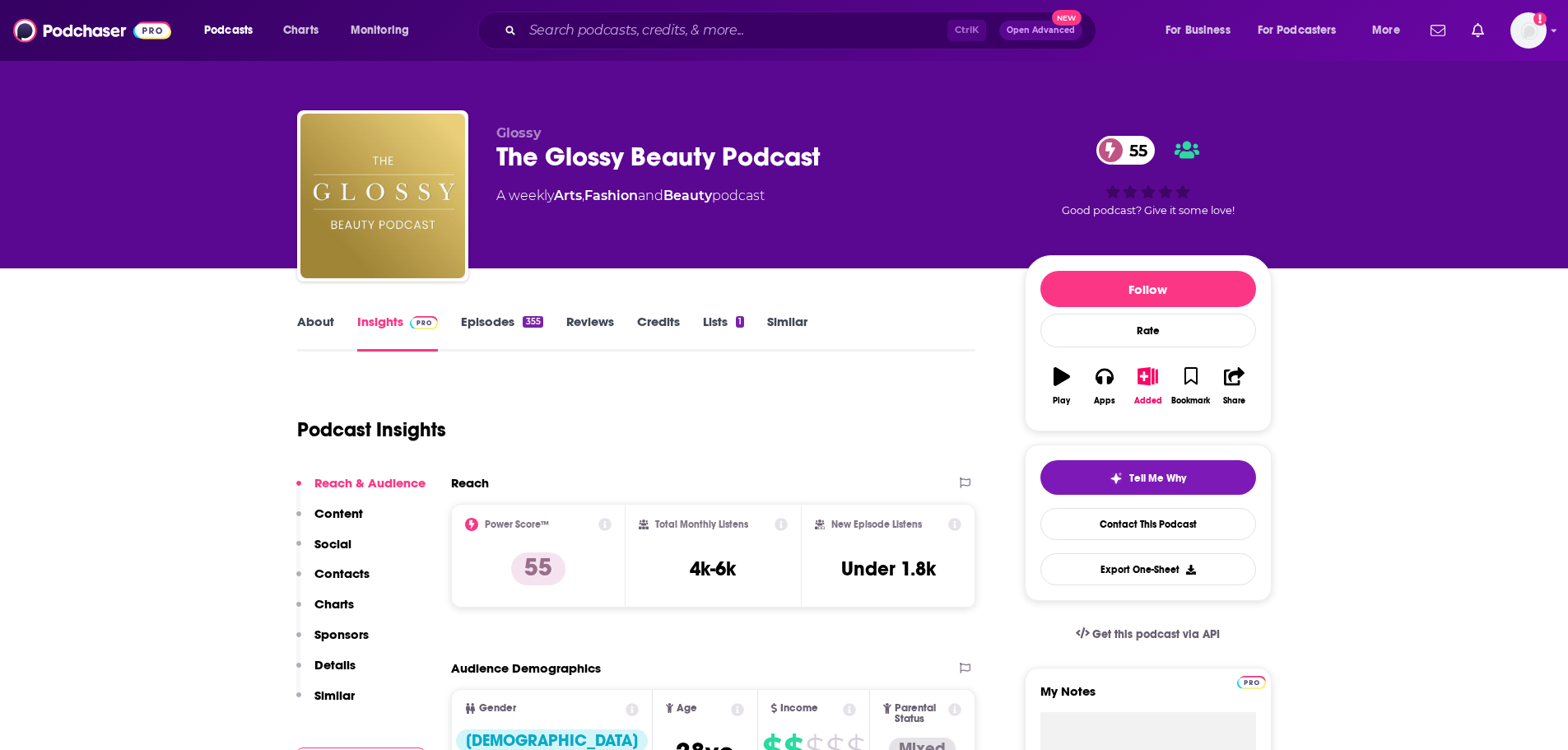
click at [314, 323] on link "About" at bounding box center [315, 333] width 37 height 38
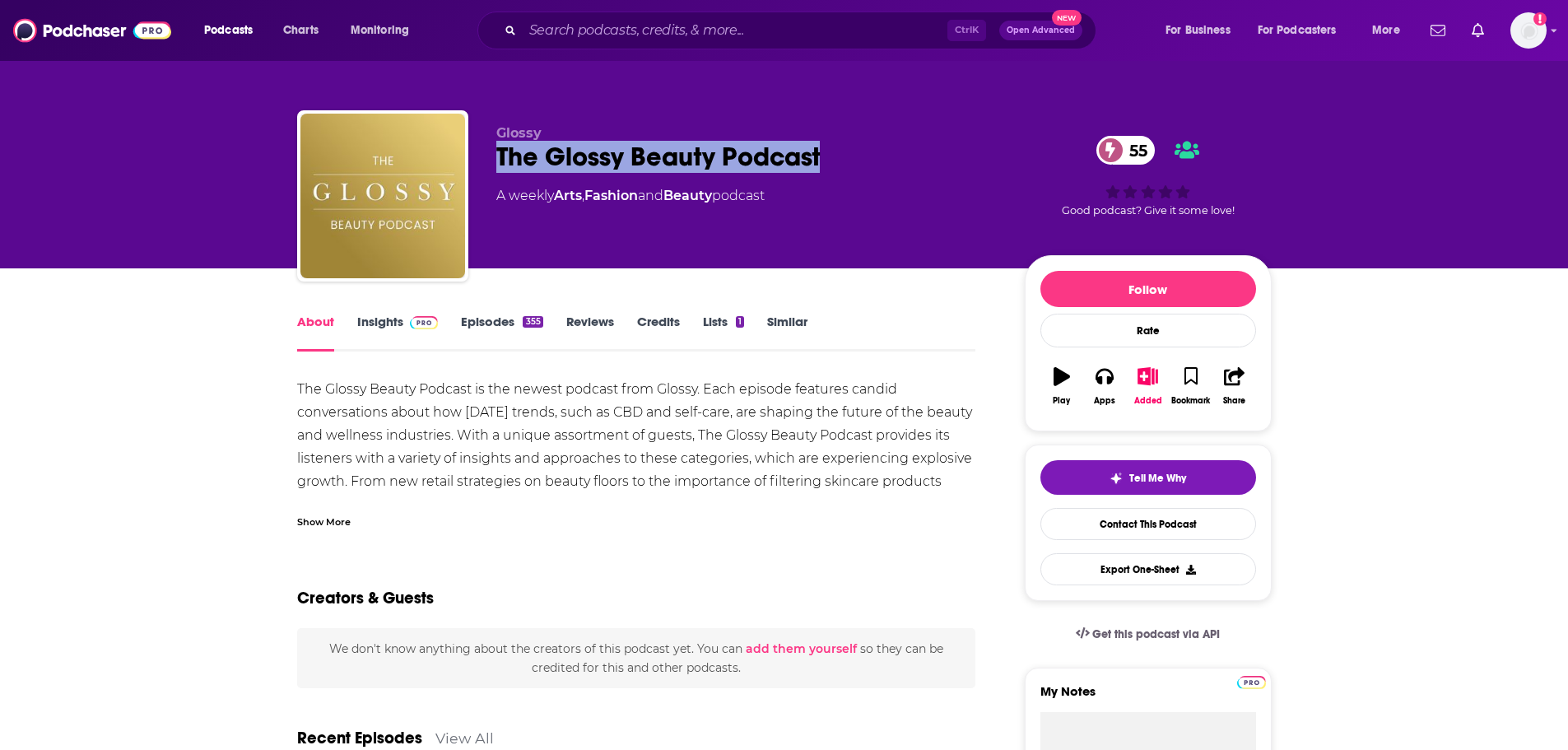
drag, startPoint x: 495, startPoint y: 153, endPoint x: 845, endPoint y: 157, distance: 350.0
click at [845, 157] on div "The Glossy Beauty Podcast 55" at bounding box center [747, 157] width 502 height 32
copy h1 "The Glossy Beauty Podcast"
click at [385, 319] on link "Insights" at bounding box center [398, 333] width 82 height 38
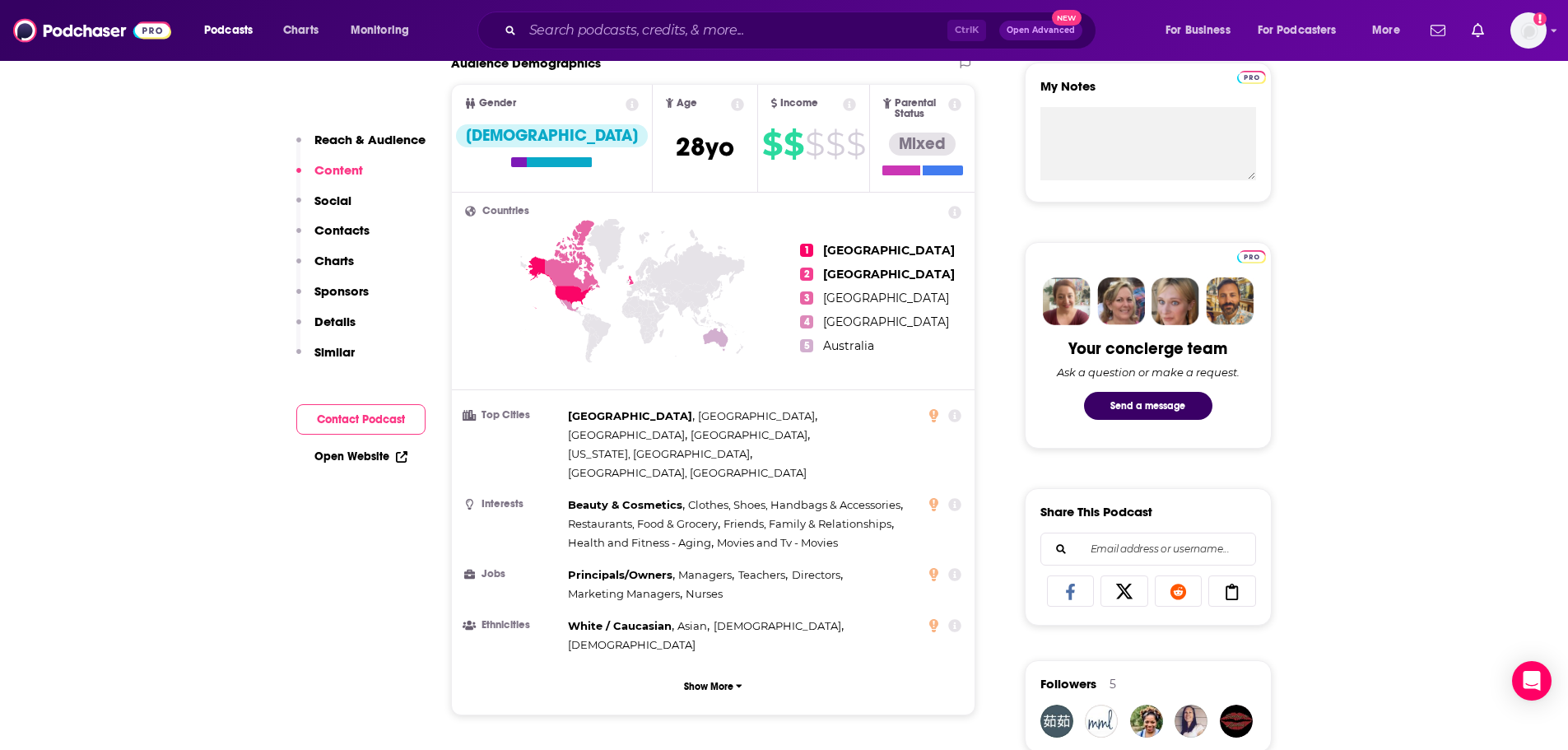
scroll to position [494, 0]
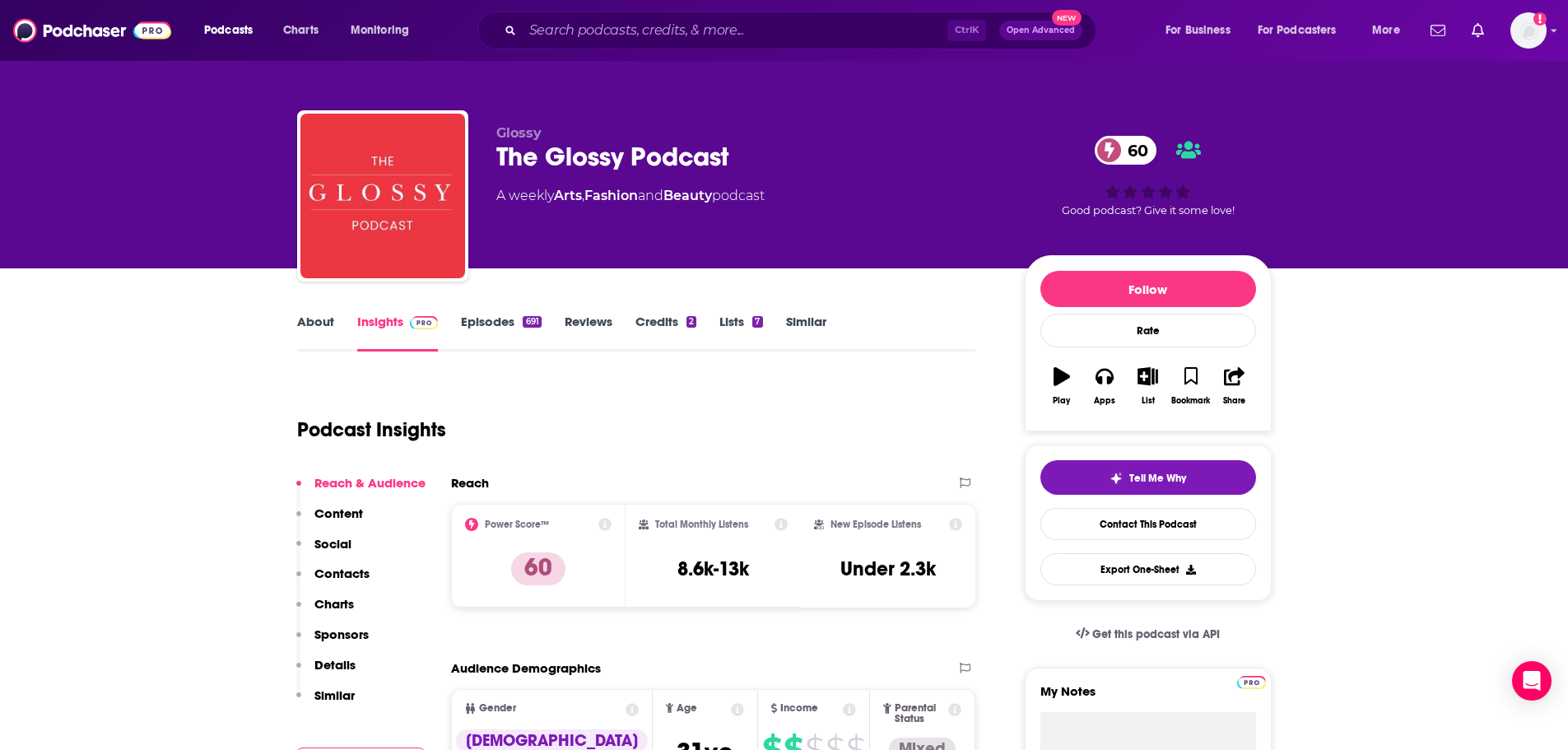
click at [319, 325] on link "About" at bounding box center [315, 333] width 37 height 38
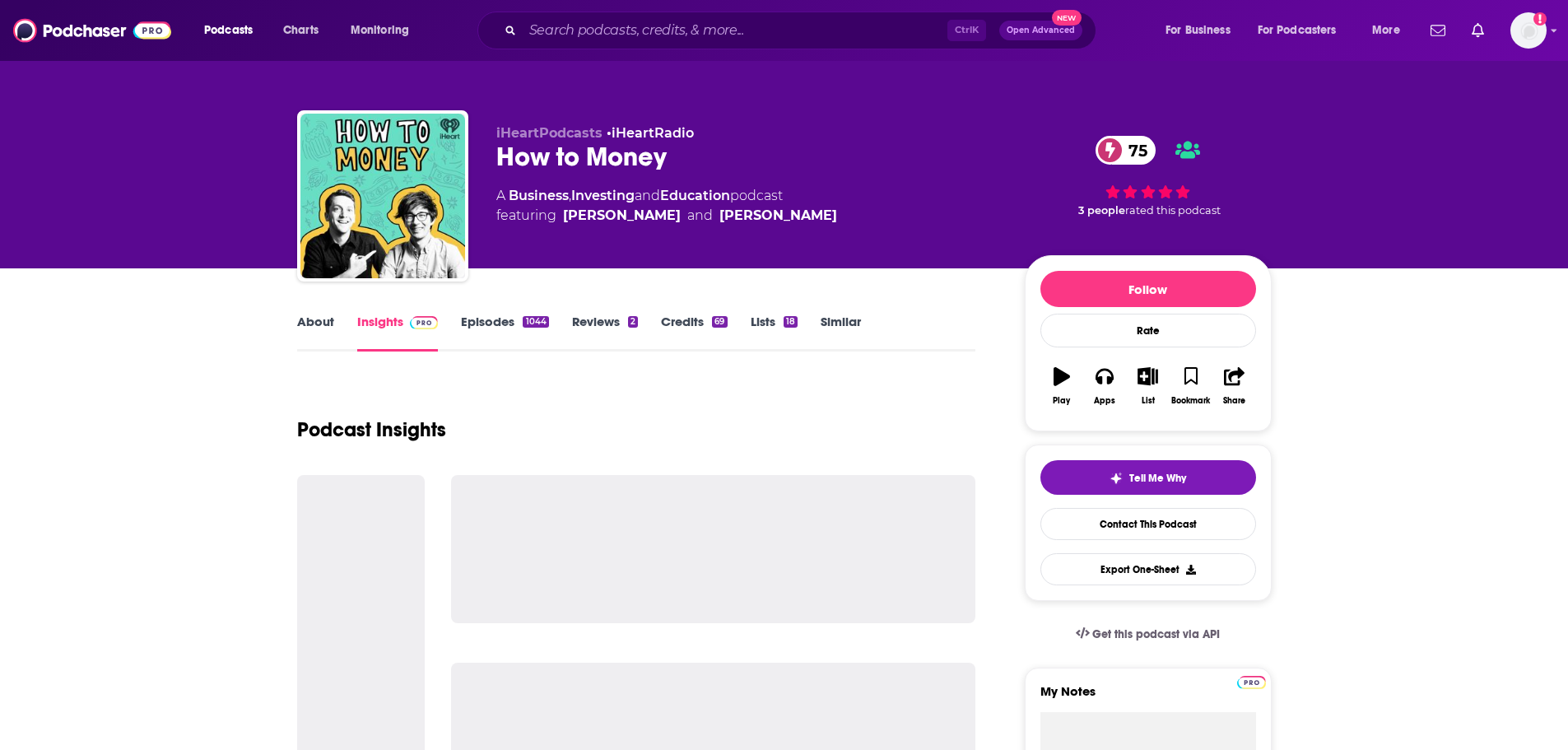
click at [318, 320] on link "About" at bounding box center [315, 333] width 37 height 38
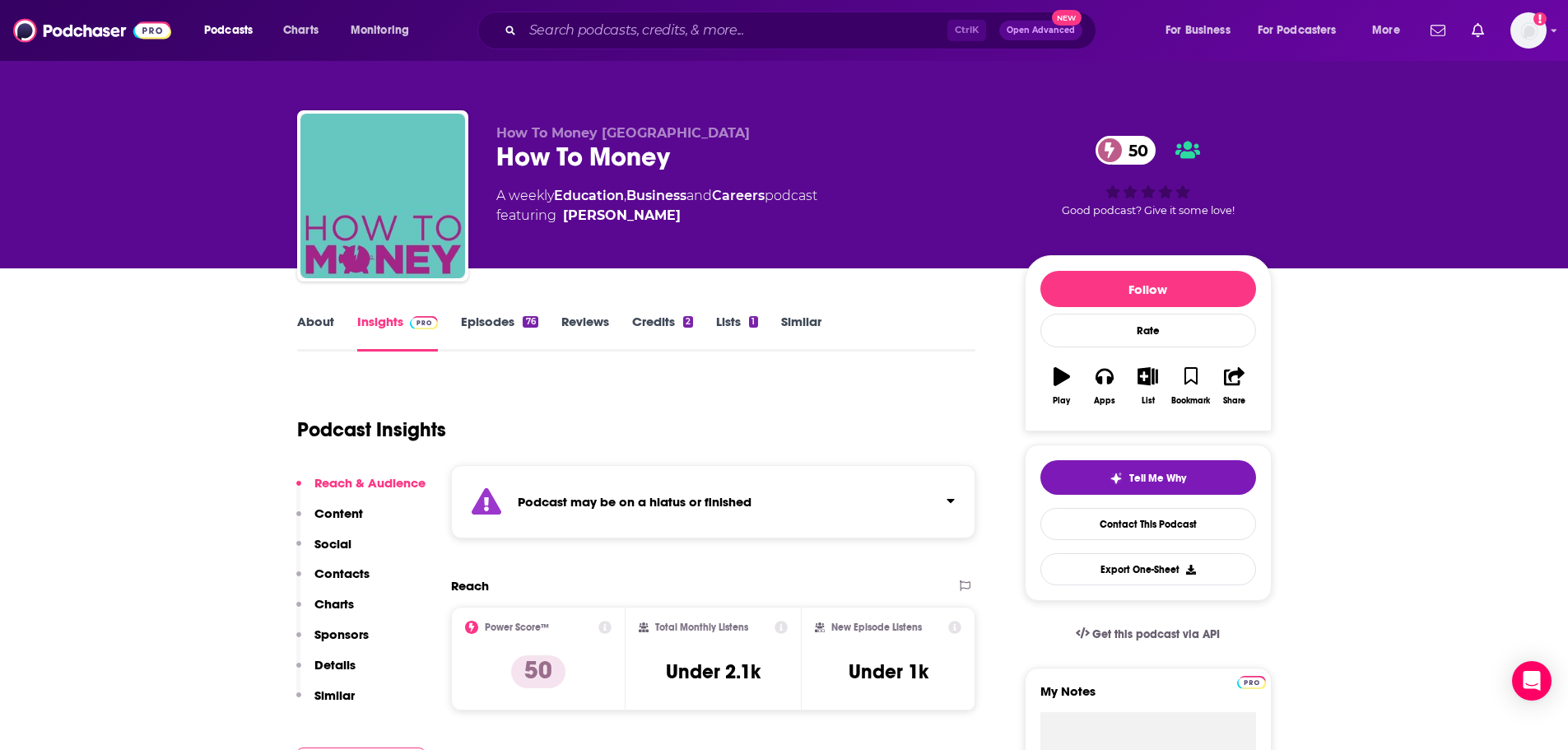
click at [319, 329] on link "About" at bounding box center [315, 333] width 37 height 38
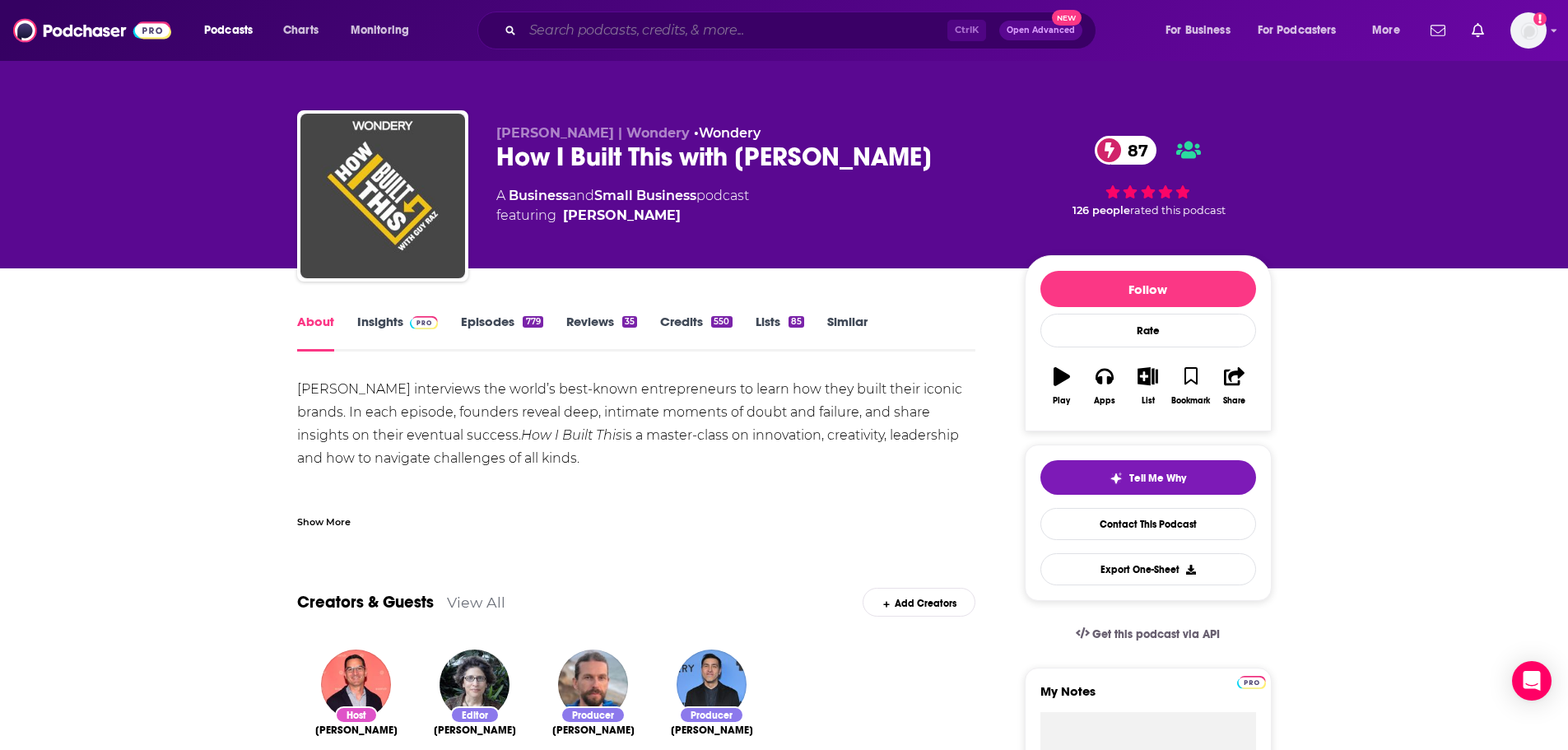
click at [790, 36] on input "Search podcasts, credits, & more..." at bounding box center [734, 30] width 425 height 26
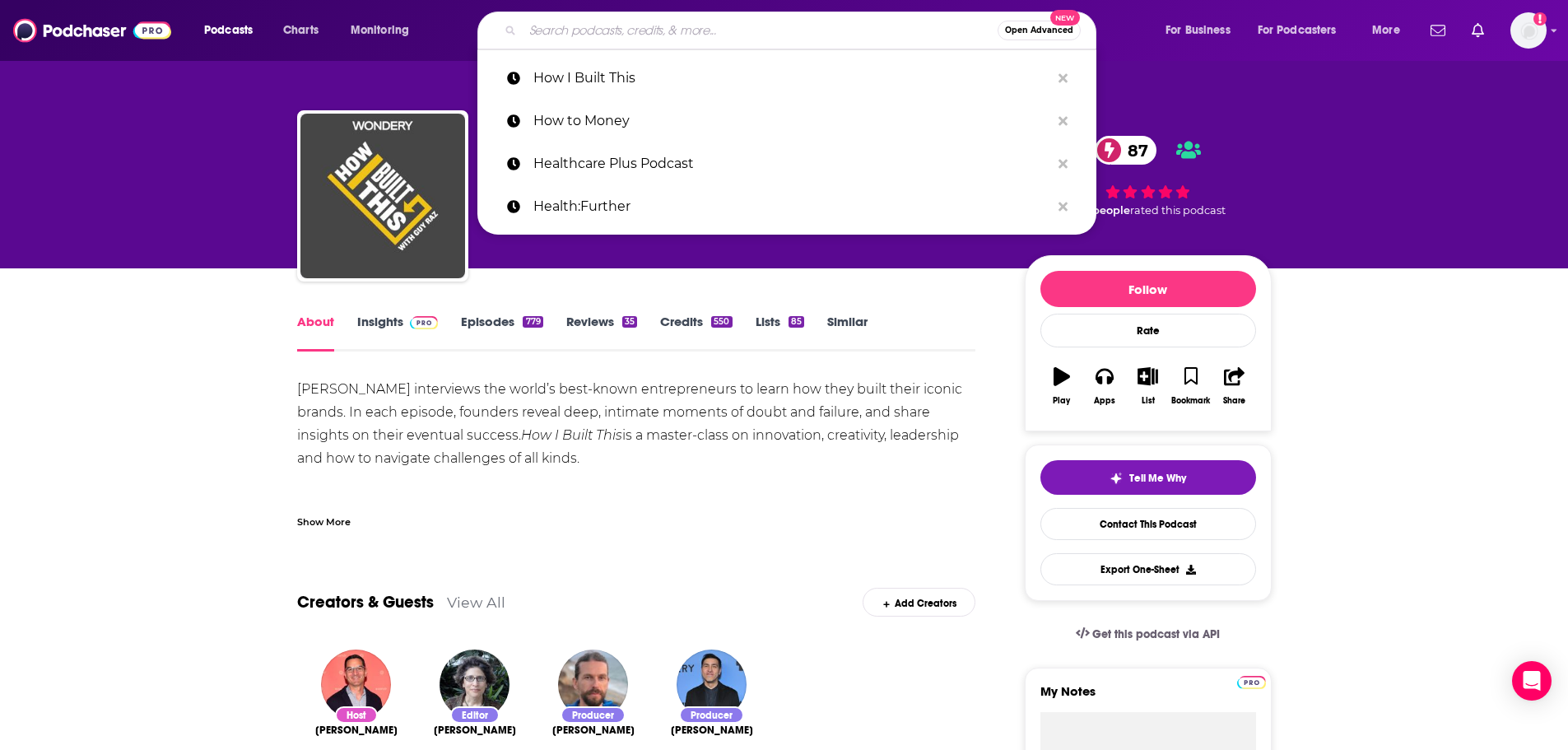
paste input "ImpactAlpha"
type input "ImpactAlpha"
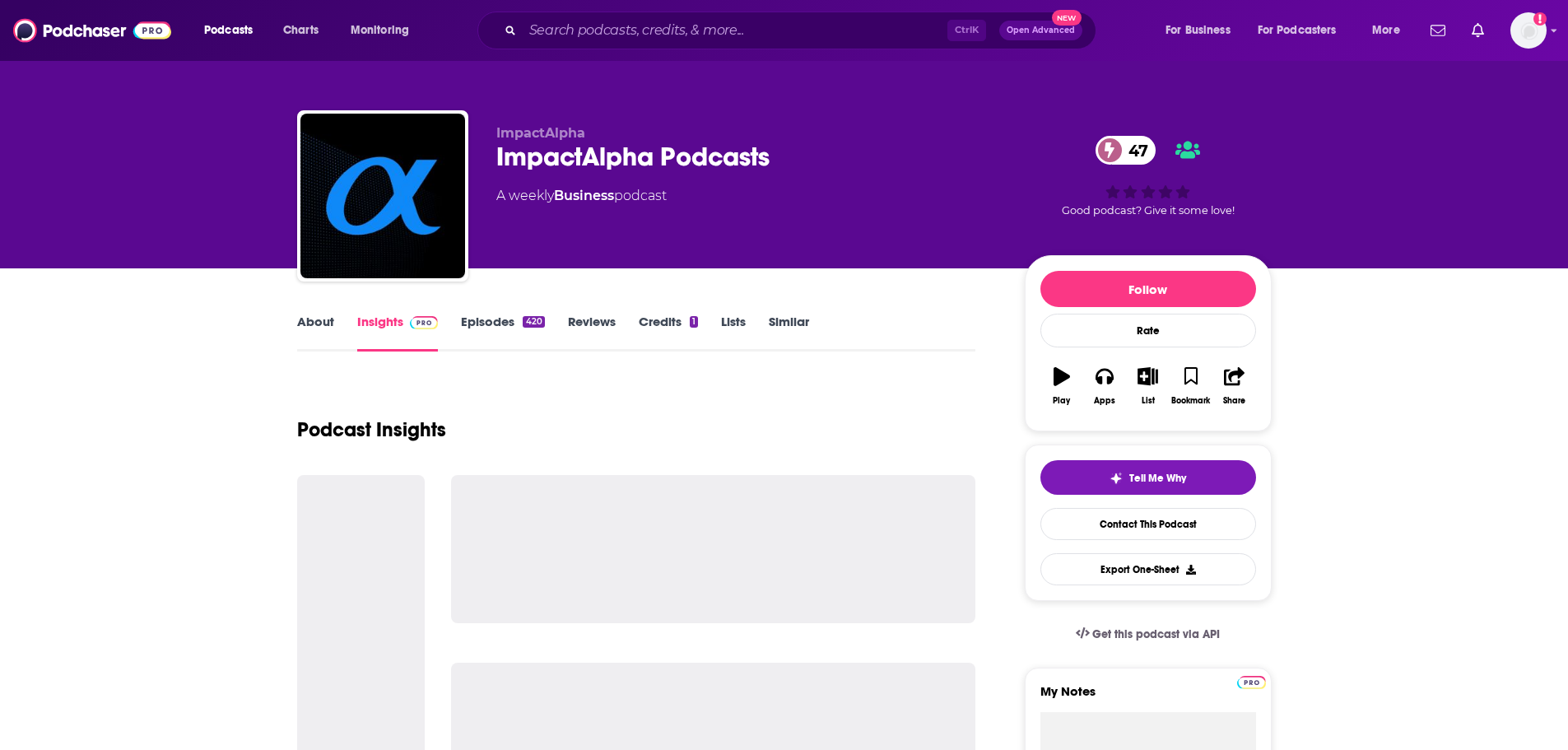
click at [307, 329] on link "About" at bounding box center [315, 333] width 37 height 38
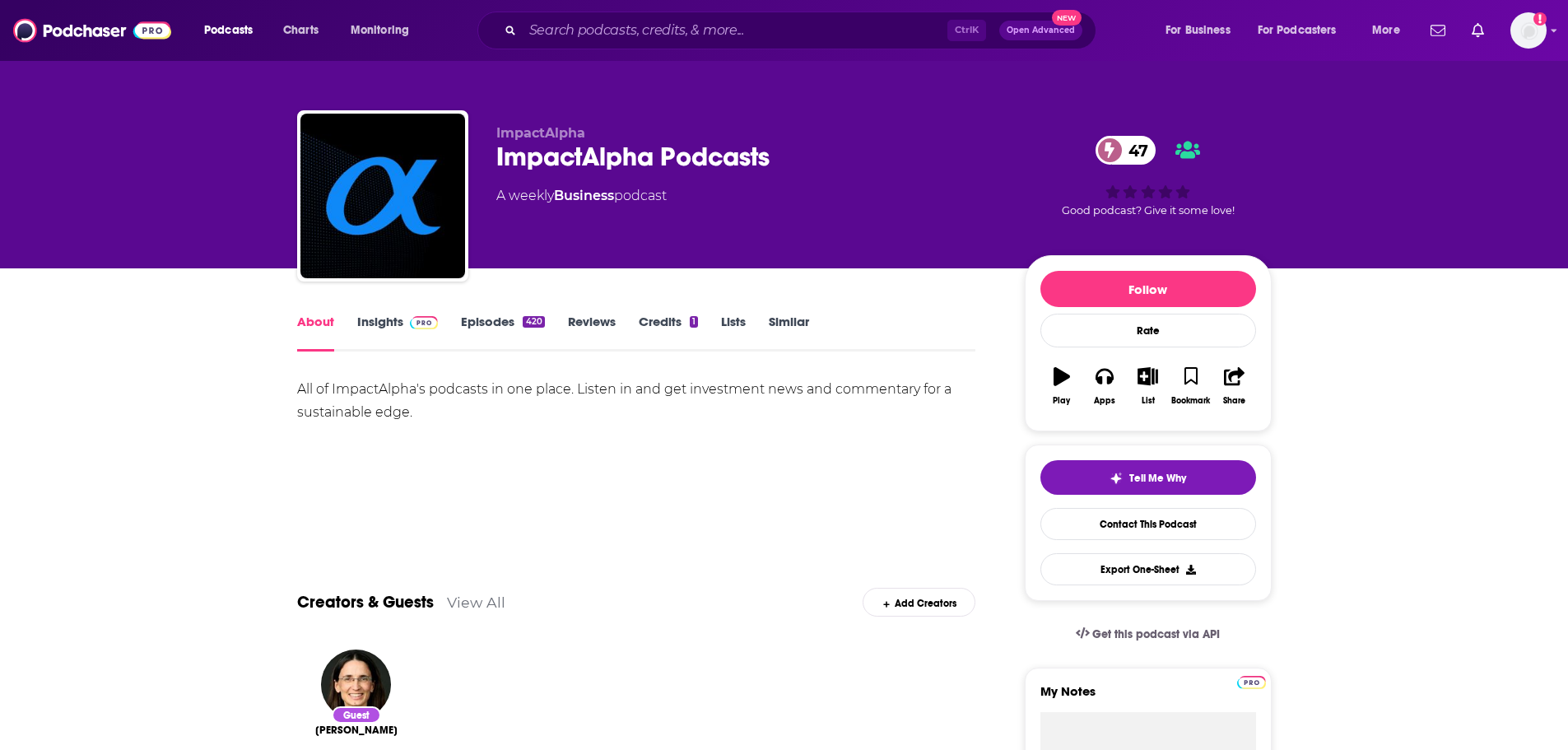
click at [400, 326] on link "Insights" at bounding box center [398, 333] width 82 height 38
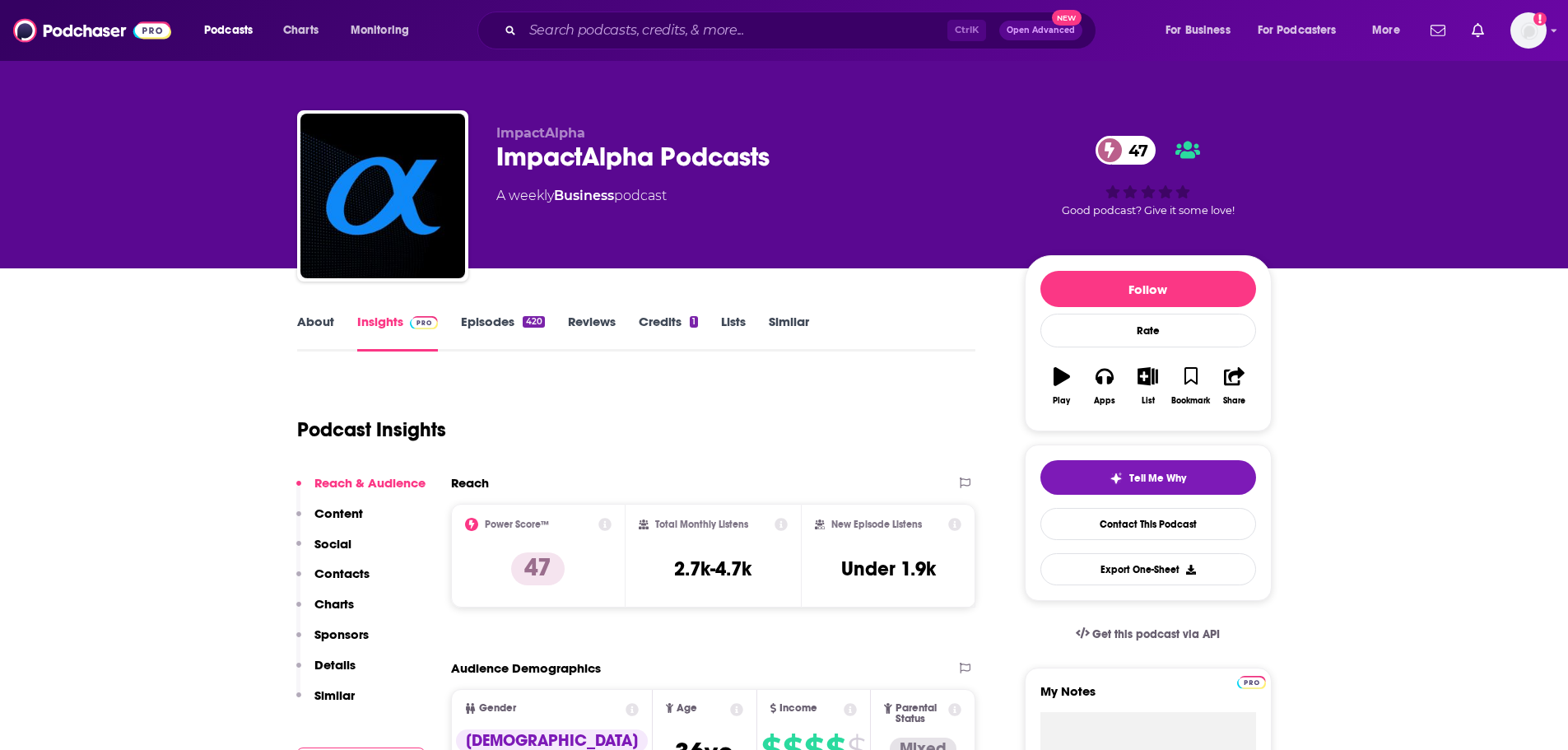
click at [315, 327] on link "About" at bounding box center [315, 333] width 37 height 38
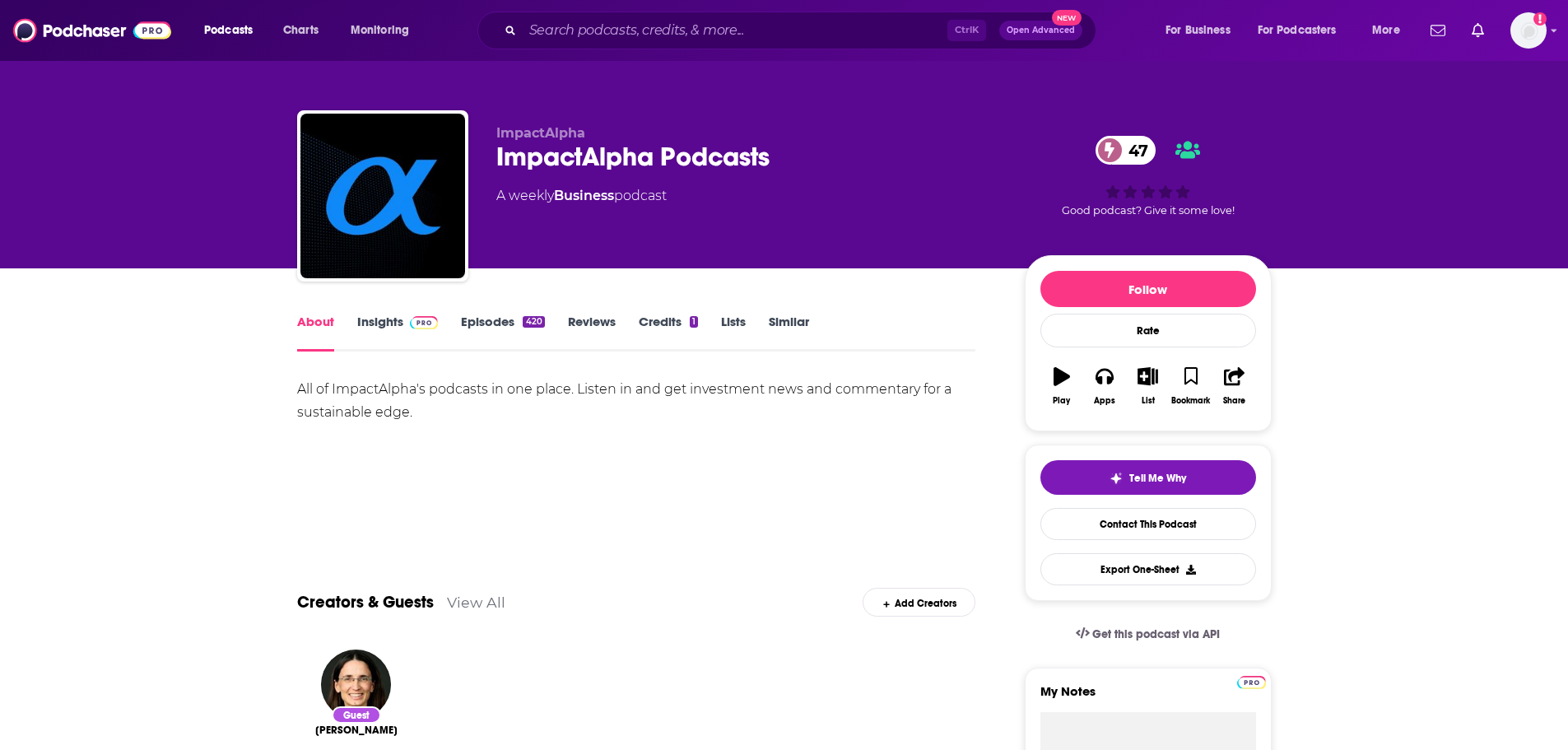
click at [378, 326] on link "Insights" at bounding box center [398, 333] width 82 height 38
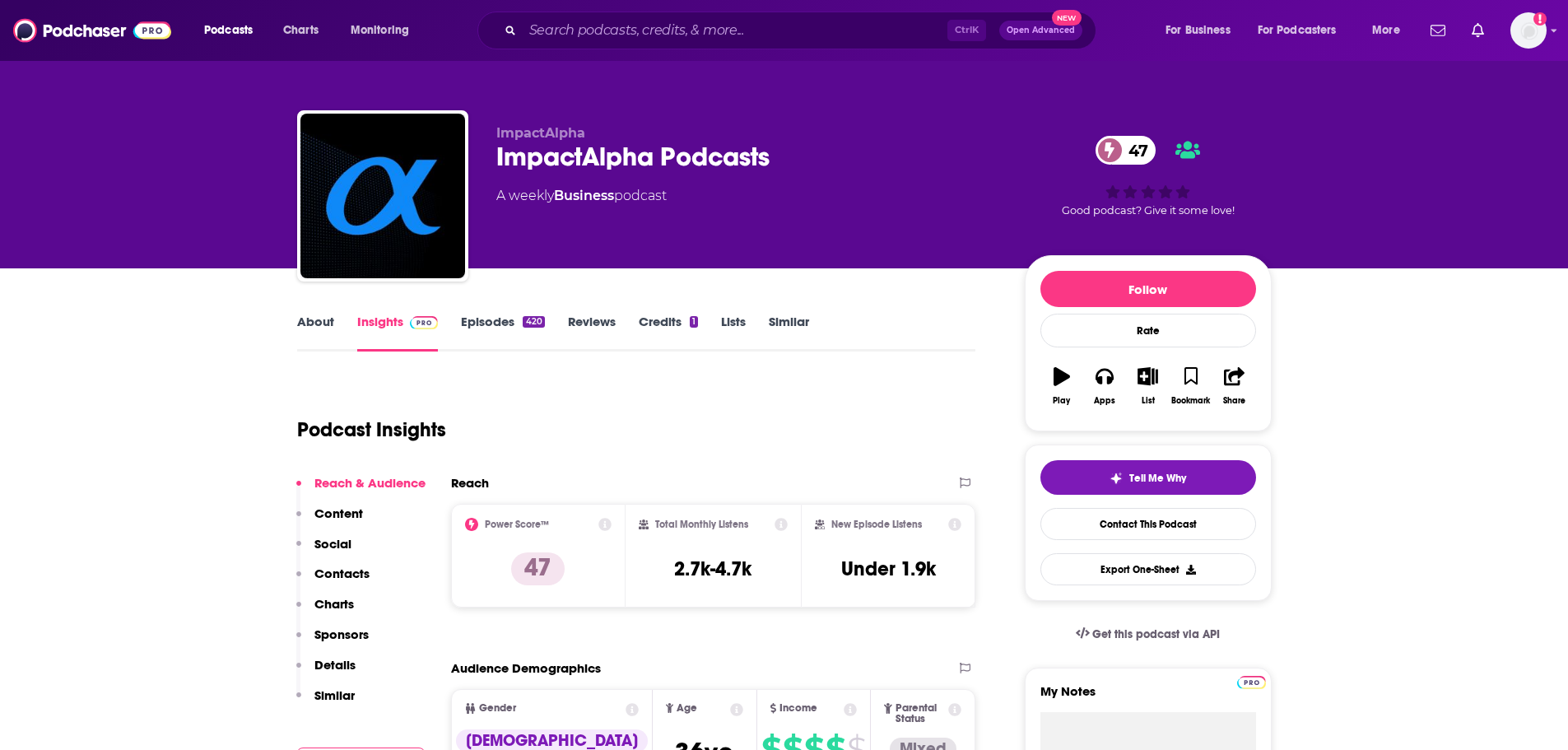
click at [312, 324] on link "About" at bounding box center [315, 333] width 37 height 38
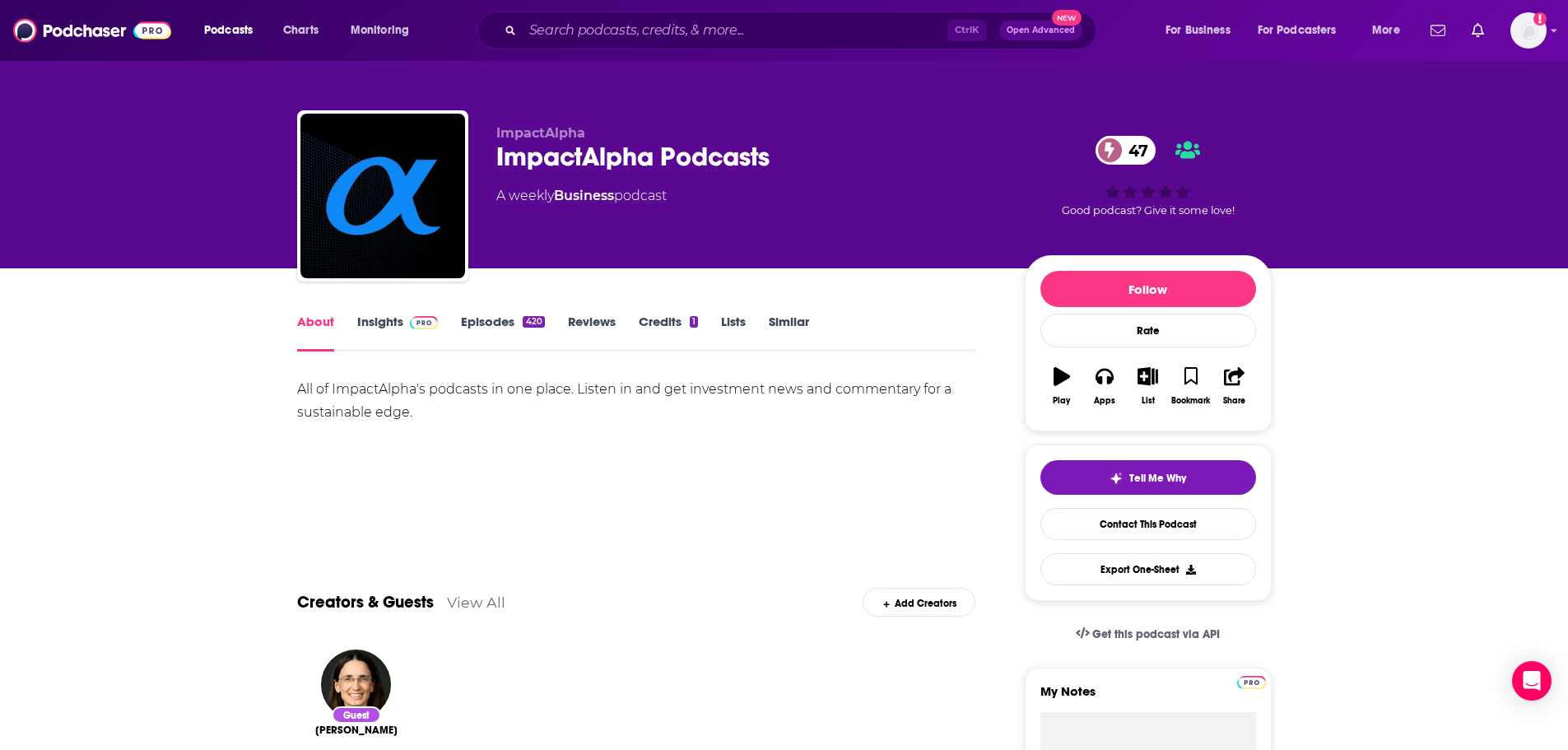
click at [719, 16] on div "Ctrl K Open Advanced New" at bounding box center [786, 31] width 619 height 38
click at [717, 26] on input "Search podcasts, credits, & more..." at bounding box center [734, 30] width 425 height 26
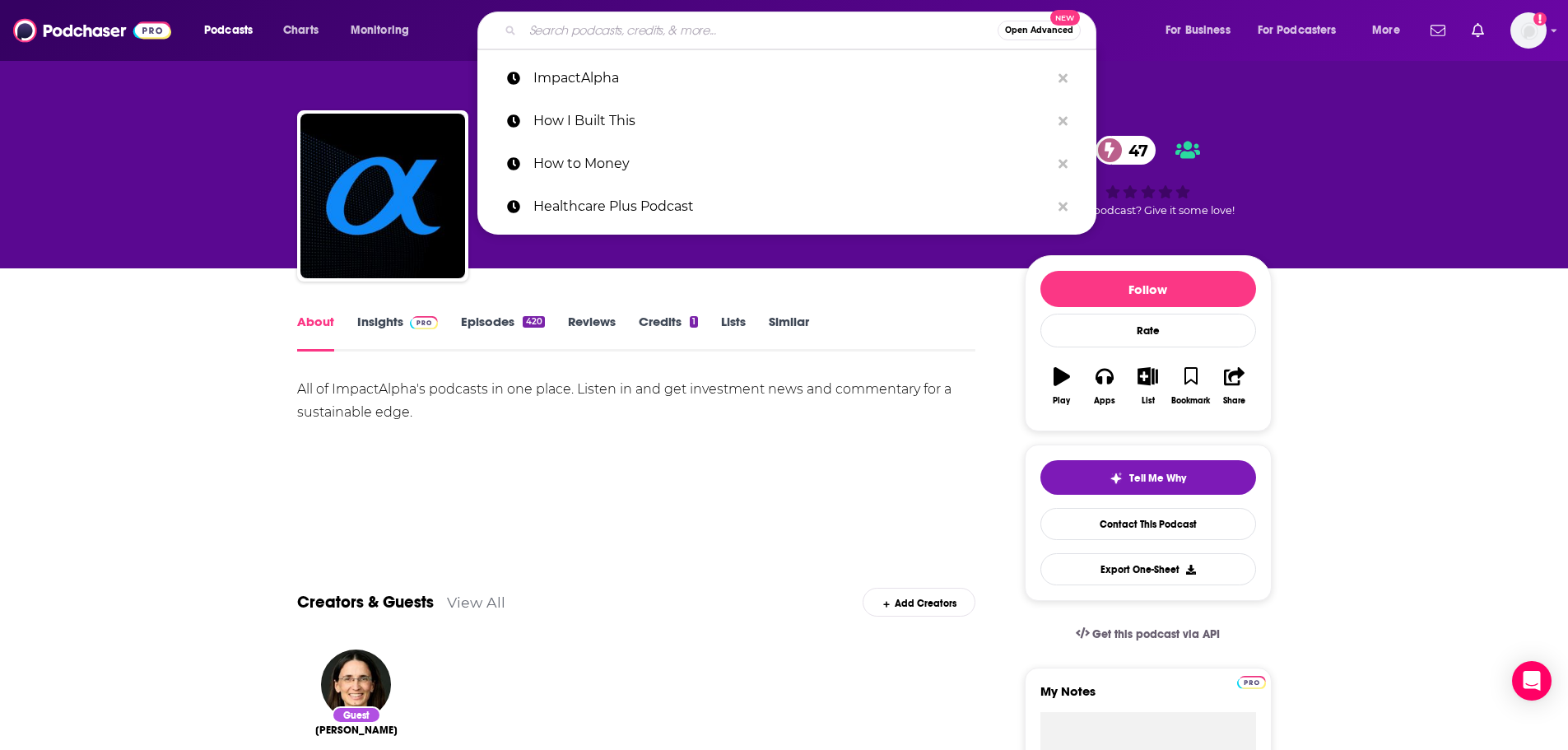
paste input "The 29 Steps Podcast"
type input "The 29 Steps Podcast"
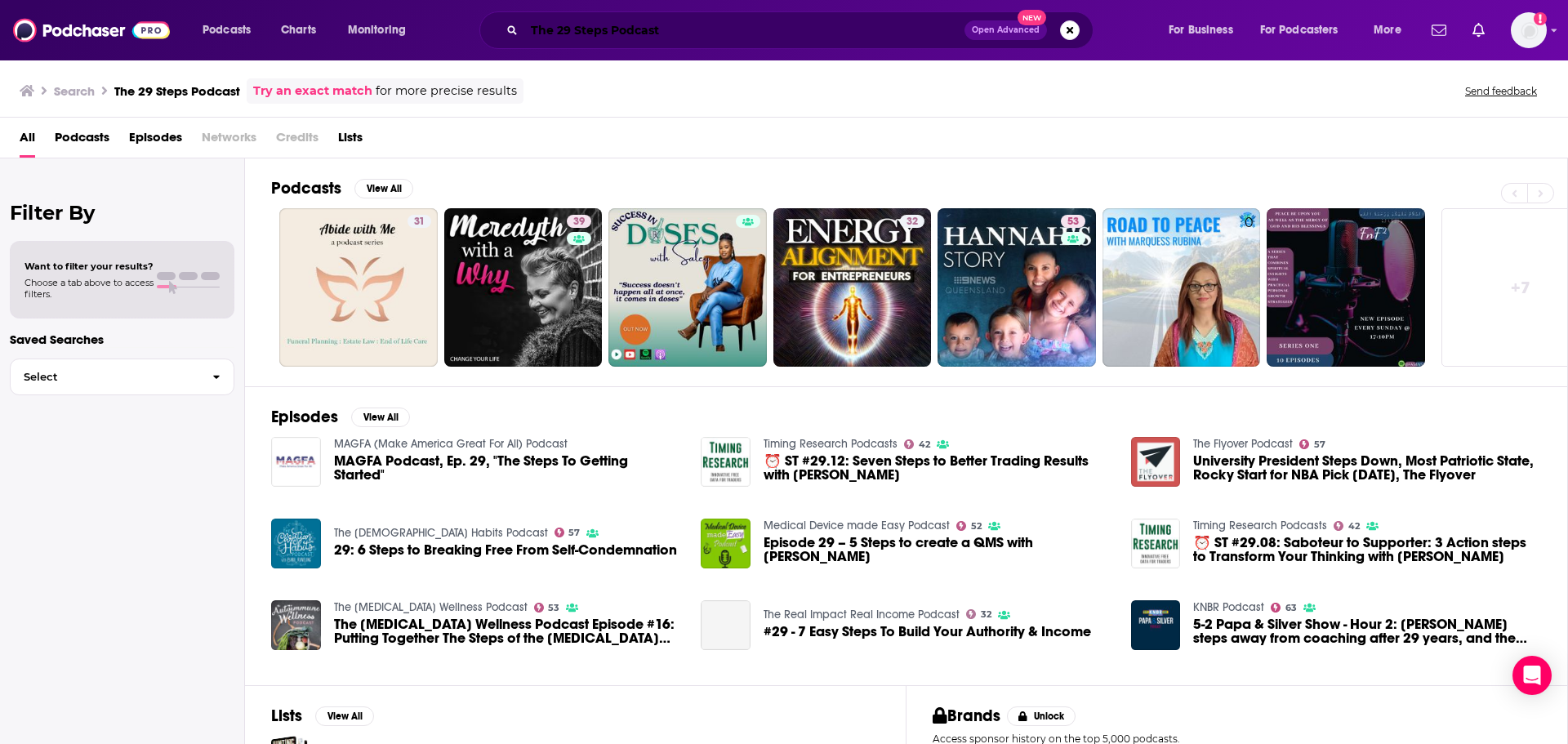
click at [637, 23] on input "The 29 Steps Podcast" at bounding box center [744, 30] width 440 height 26
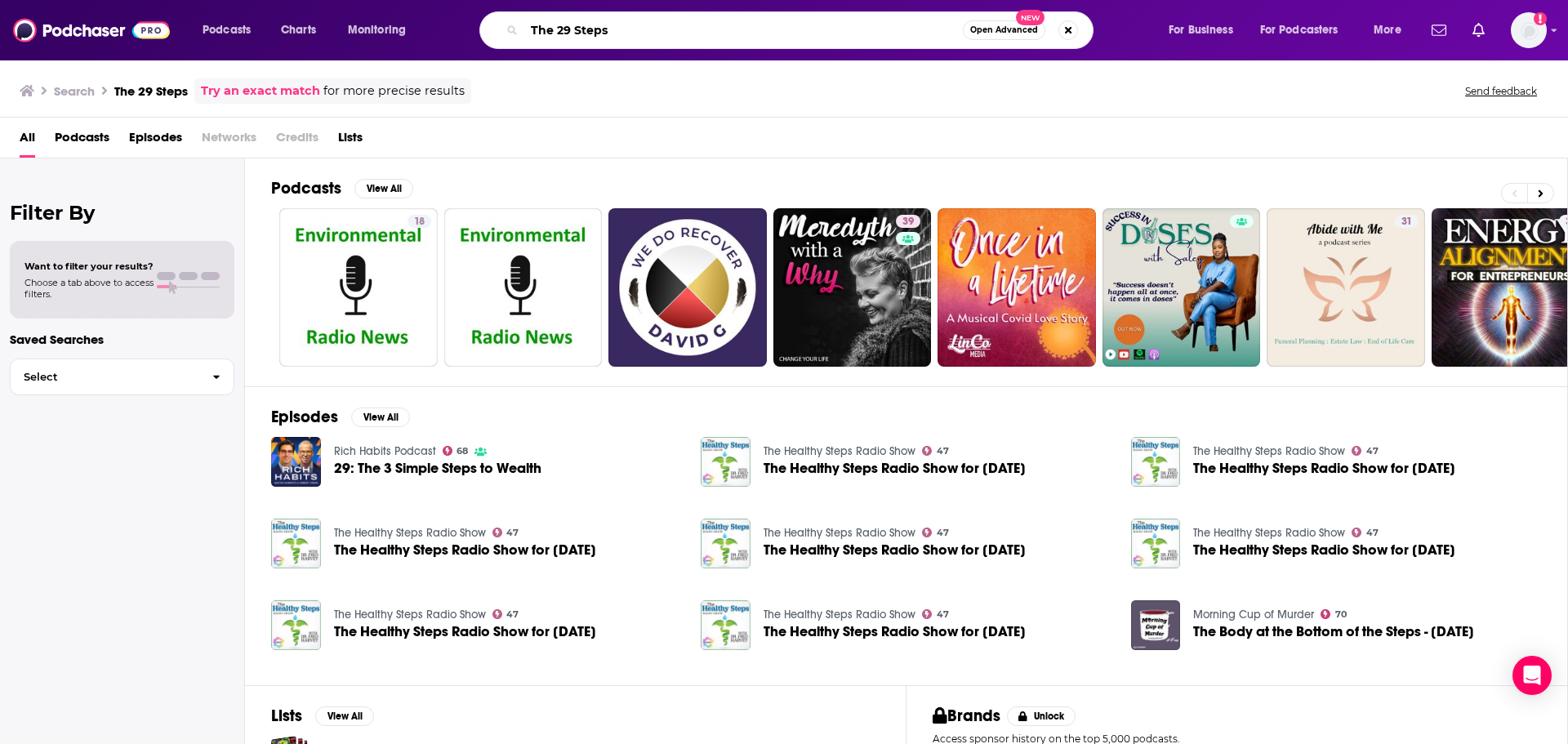
drag, startPoint x: 558, startPoint y: 34, endPoint x: 517, endPoint y: 34, distance: 41.0
click at [517, 34] on div "The 29 Steps Open Advanced New" at bounding box center [787, 31] width 614 height 38
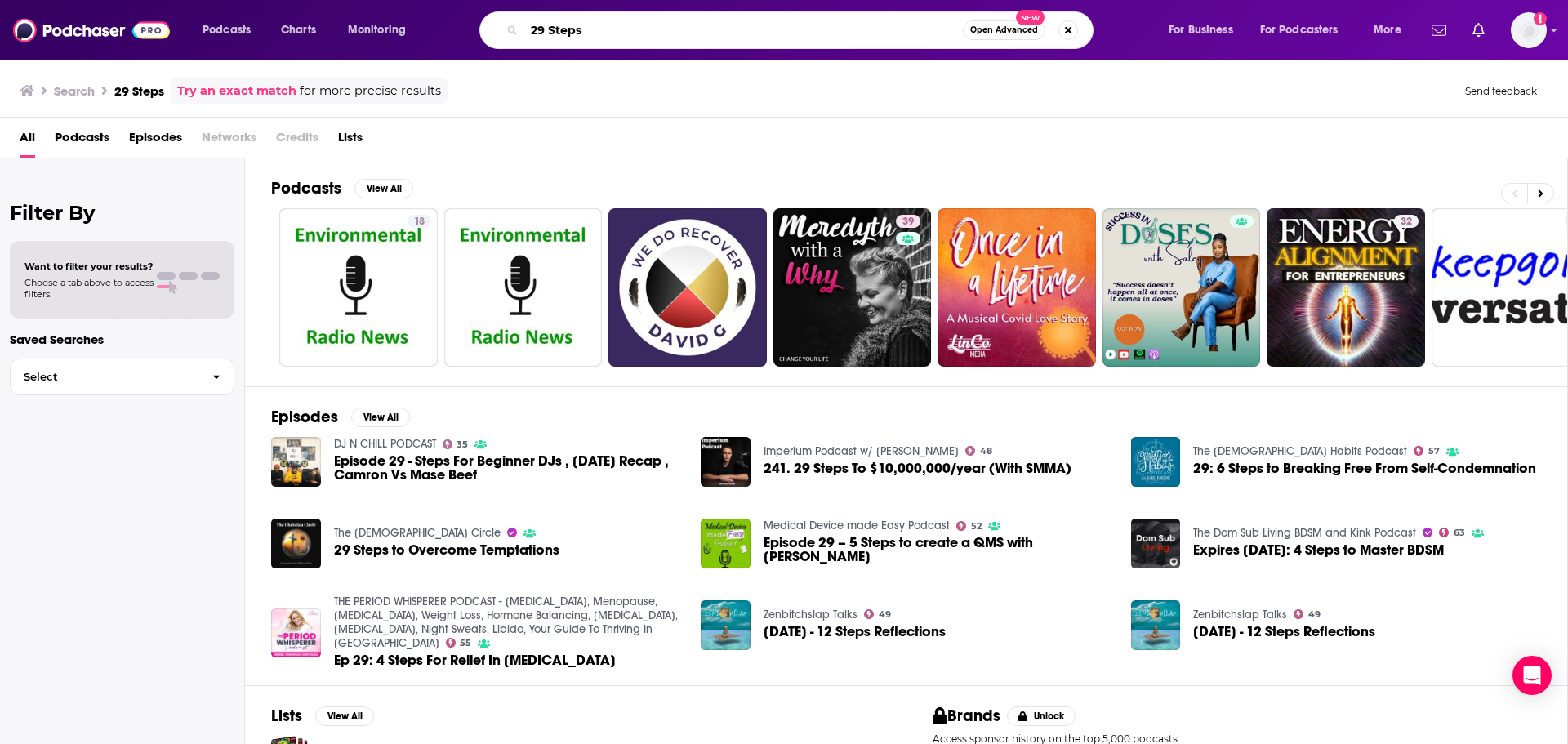
drag, startPoint x: 585, startPoint y: 22, endPoint x: 497, endPoint y: 22, distance: 88.0
click at [497, 22] on div "29 Steps Open Advanced New" at bounding box center [787, 31] width 614 height 38
paste input "Jay Shetty On Purpose"
type input "Jay Shetty On Purpose"
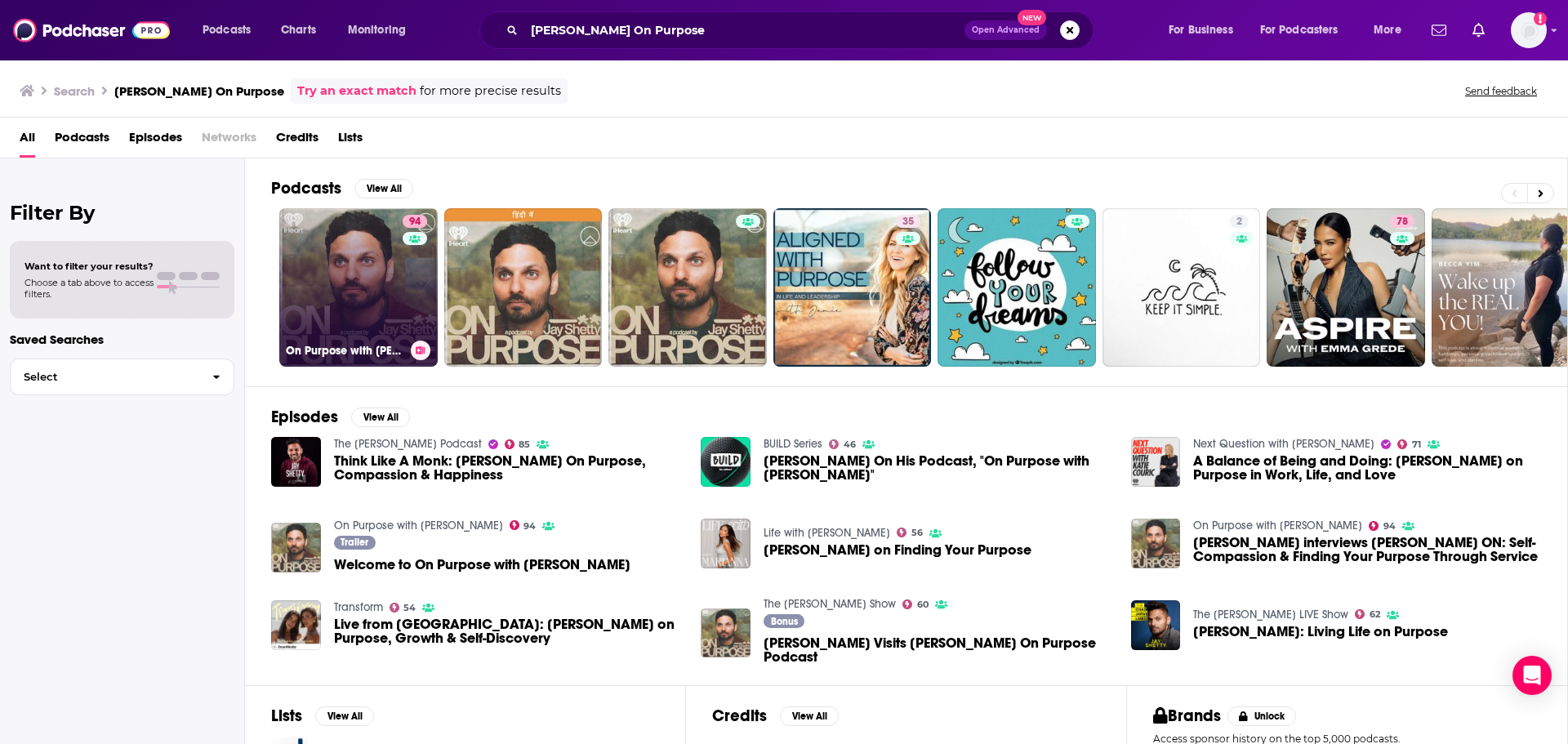
click at [404, 301] on div "94" at bounding box center [417, 277] width 29 height 126
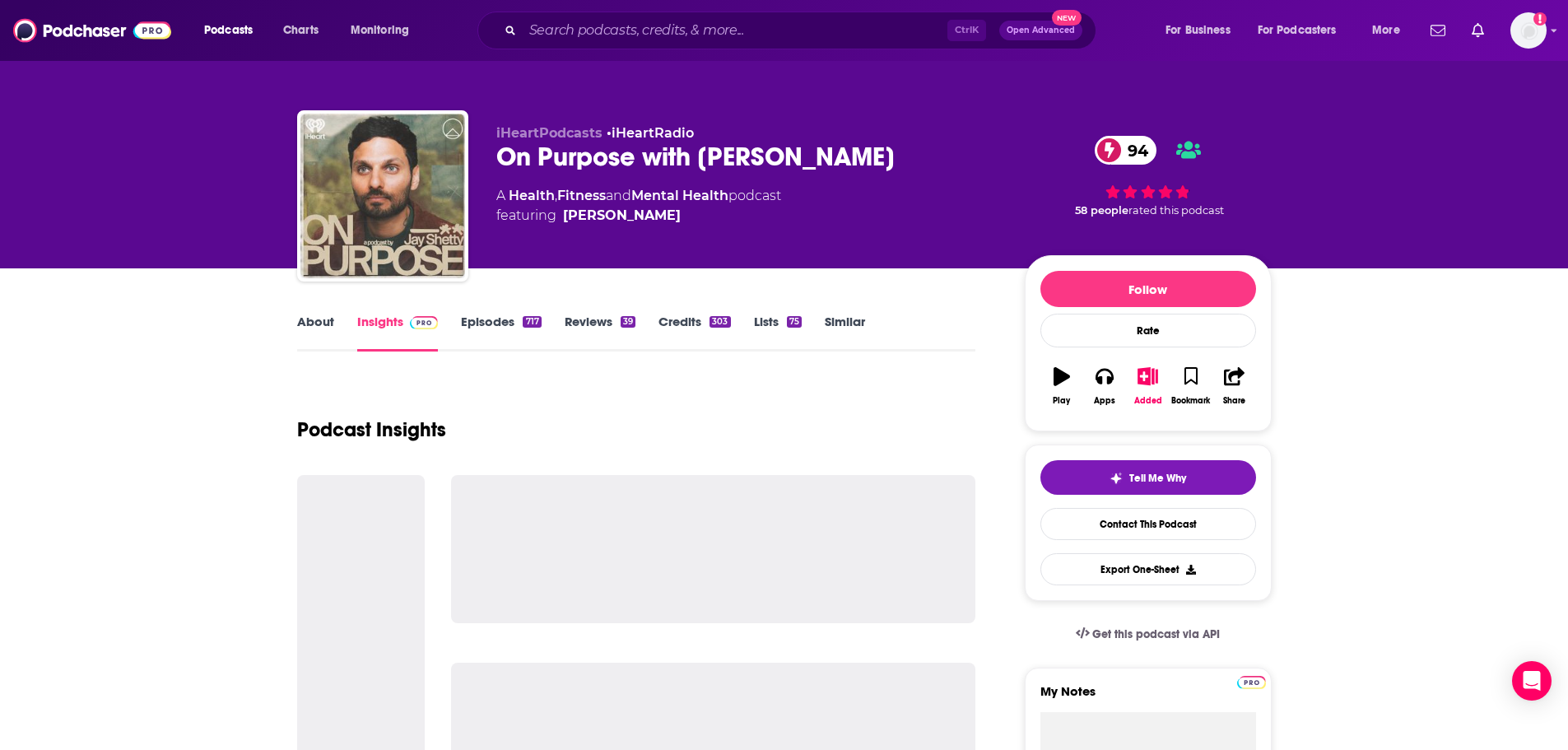
click at [323, 324] on link "About" at bounding box center [315, 333] width 37 height 38
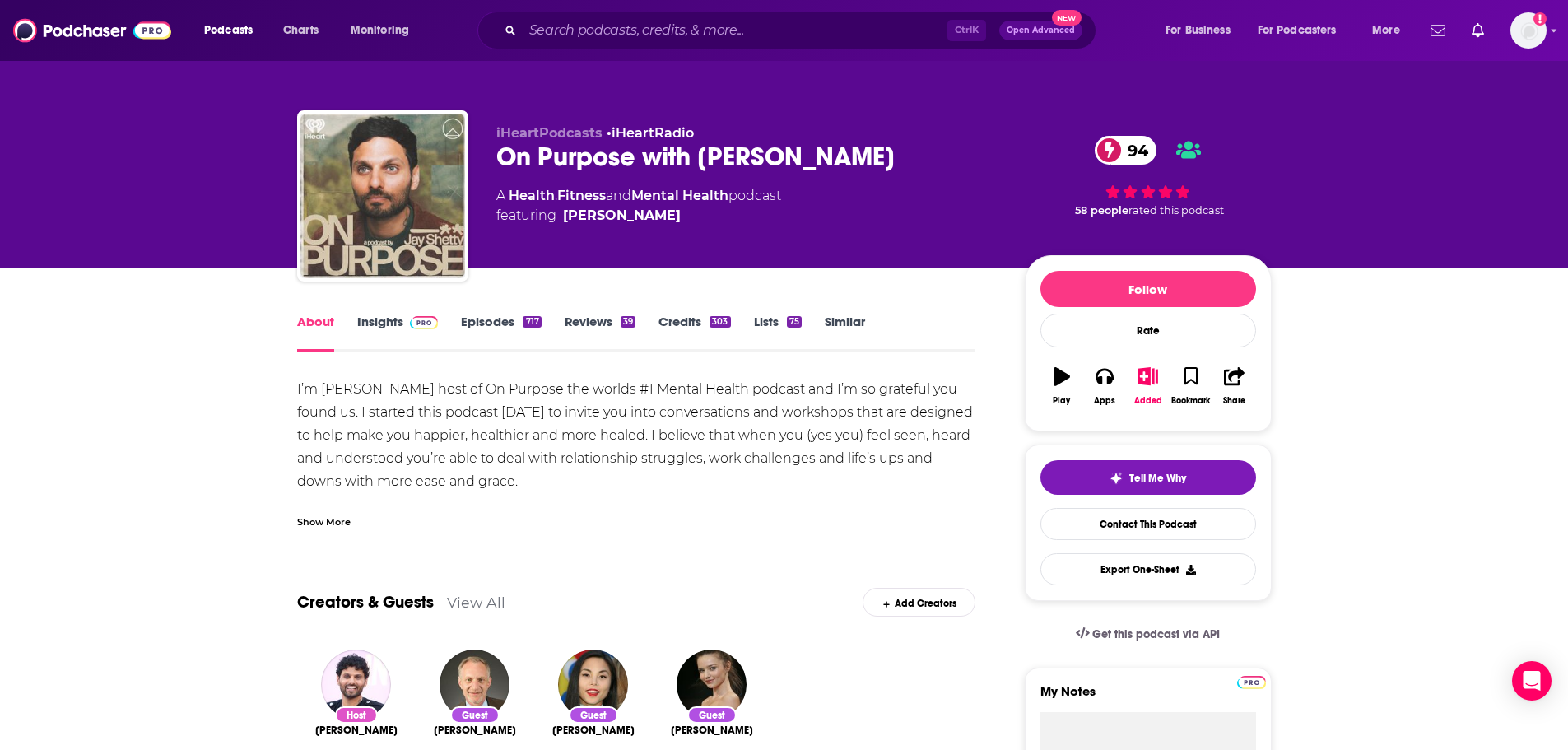
click at [520, 458] on div "I’m Jay Shetty host of On Purpose the worlds #1 Mental Health podcast and I’m s…" at bounding box center [636, 504] width 679 height 254
click at [307, 524] on div "Show More" at bounding box center [323, 520] width 54 height 15
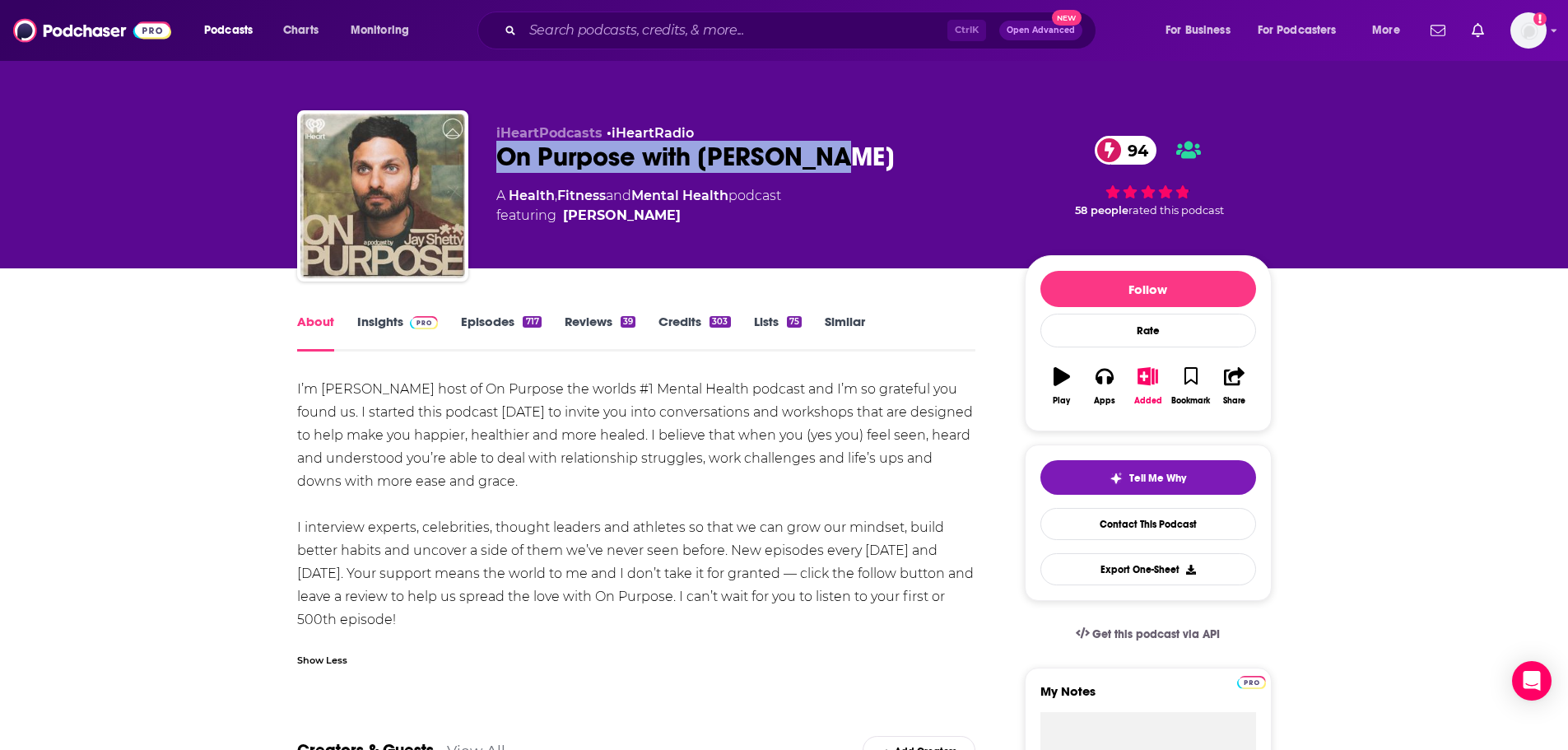
drag, startPoint x: 824, startPoint y: 150, endPoint x: 485, endPoint y: 155, distance: 339.0
click at [485, 155] on div "iHeartPodcasts • iHeartRadio On Purpose with Jay Shetty 94 A Health , Fitness a…" at bounding box center [784, 198] width 975 height 177
copy h1 "On Purpose with Jay Shetty"
drag, startPoint x: 369, startPoint y: 324, endPoint x: 564, endPoint y: 19, distance: 362.0
click at [370, 324] on link "Insights" at bounding box center [398, 333] width 82 height 38
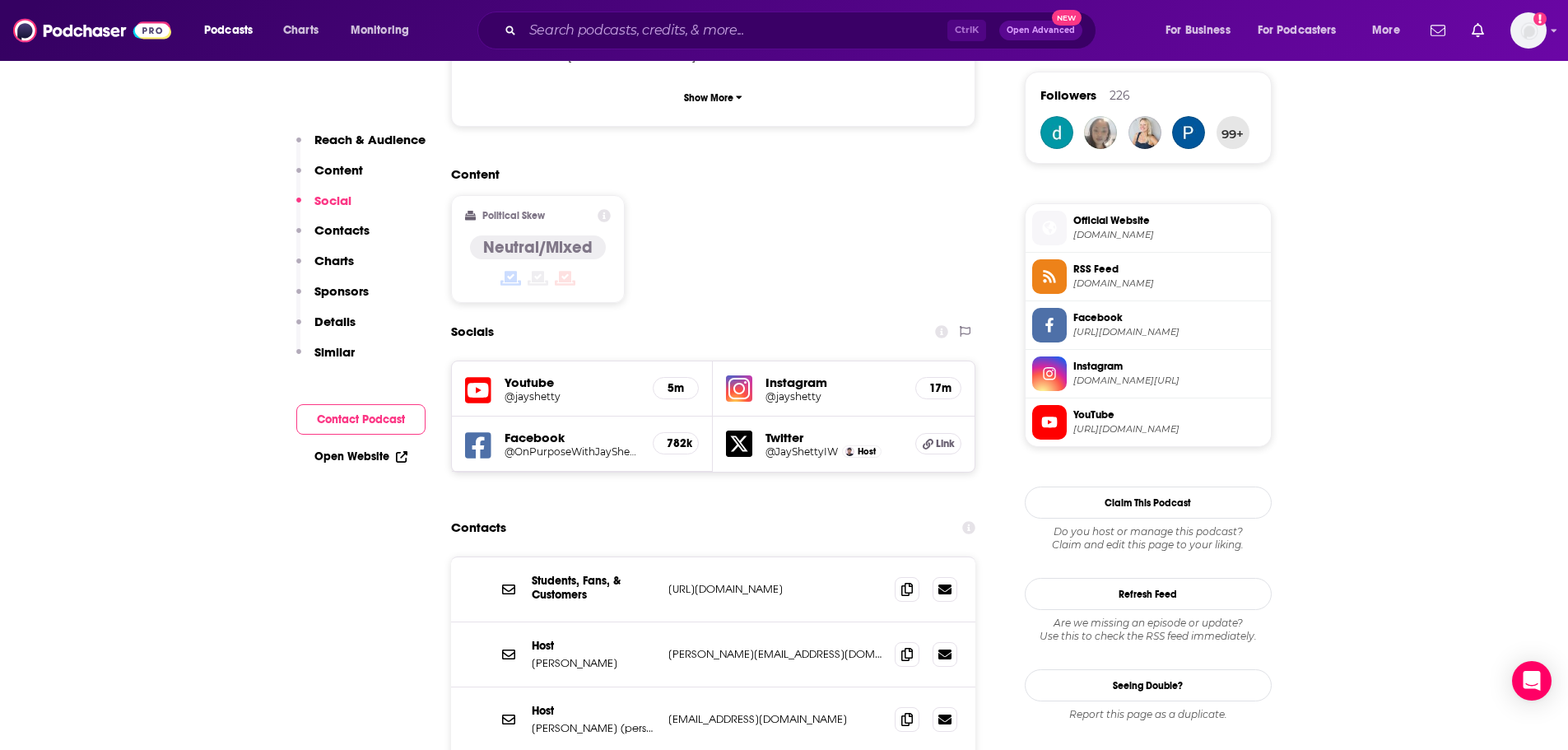
scroll to position [1234, 0]
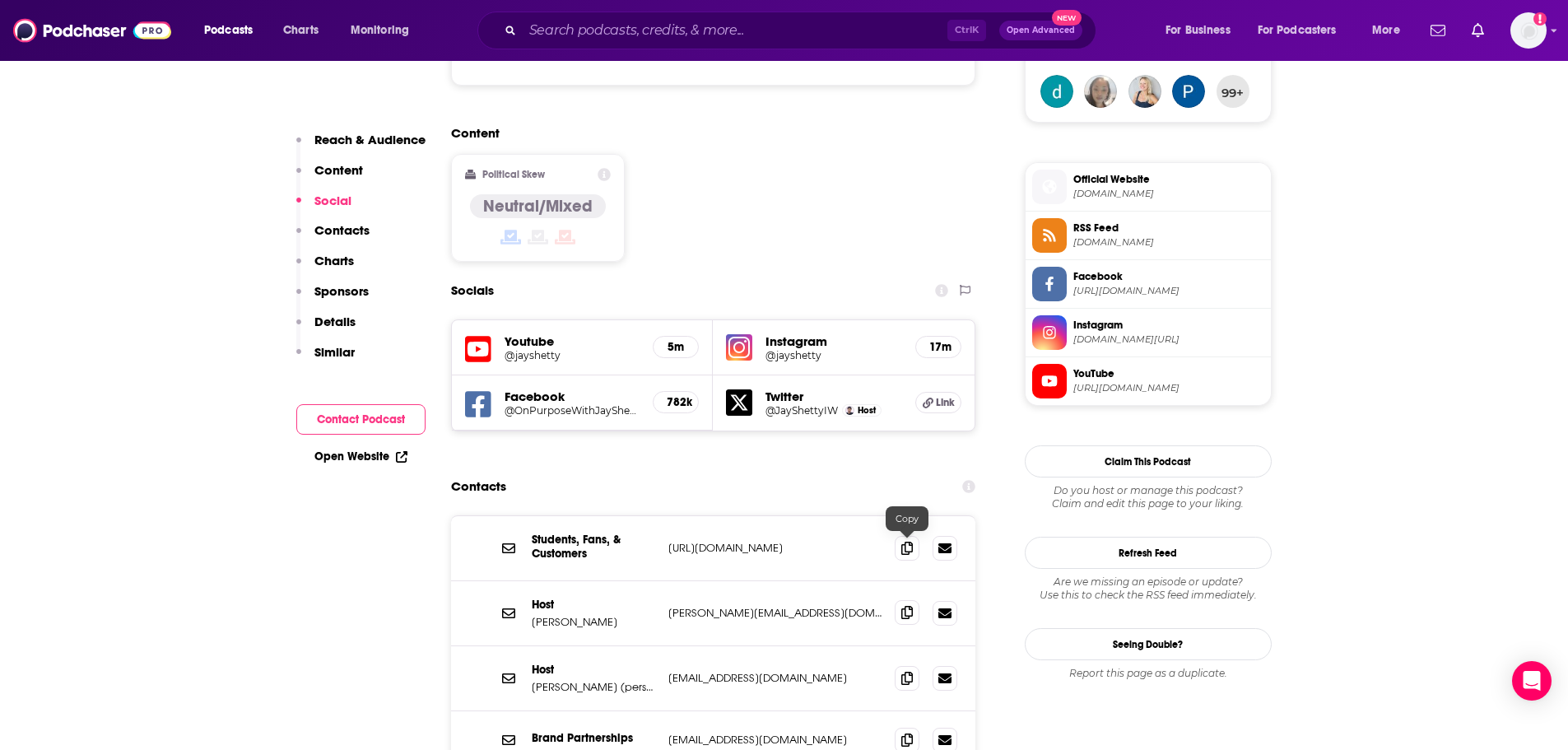
click at [911, 606] on icon at bounding box center [906, 613] width 12 height 13
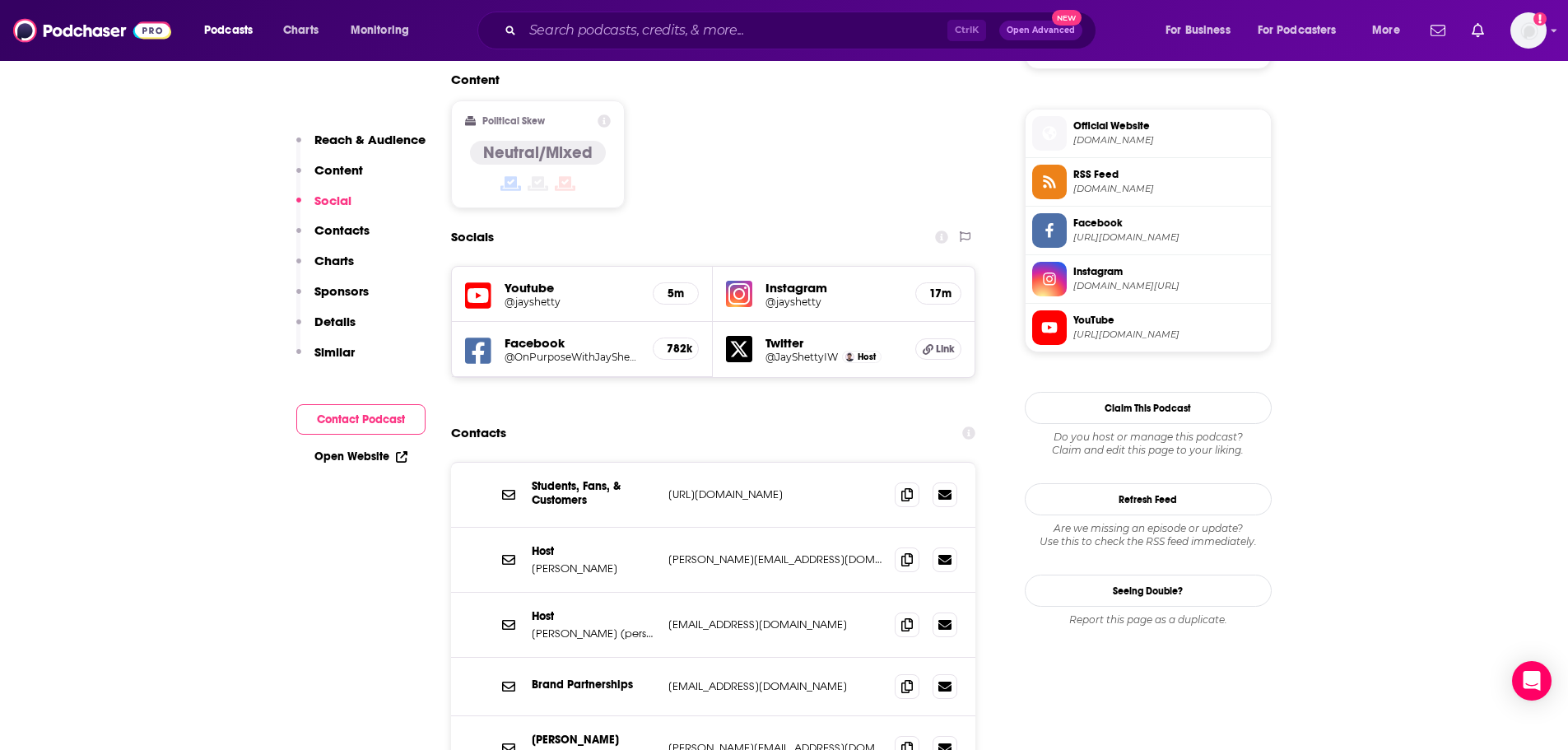
scroll to position [1317, 0]
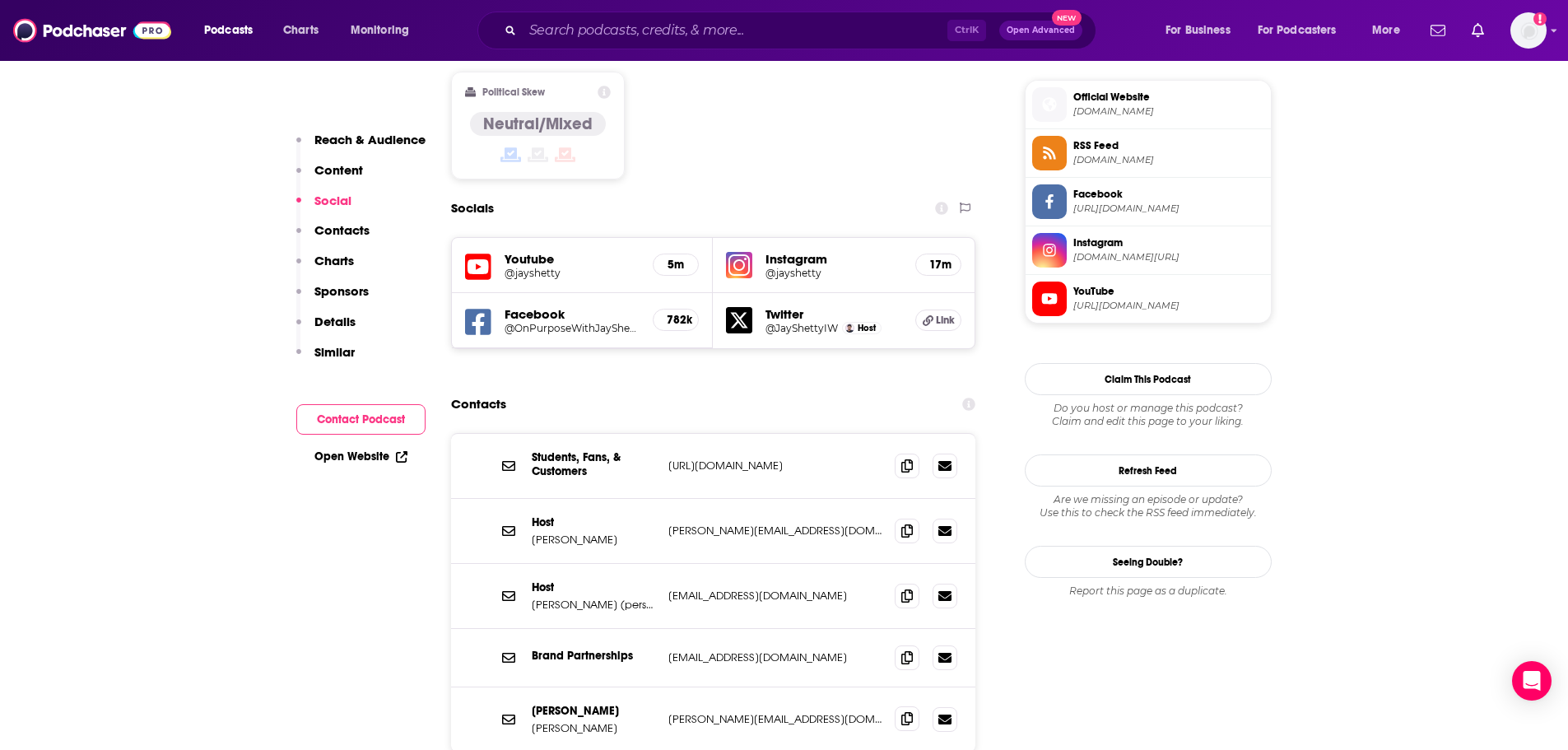
click at [901, 712] on icon at bounding box center [906, 718] width 12 height 13
click at [747, 28] on input "Search podcasts, credits, & more..." at bounding box center [734, 30] width 425 height 26
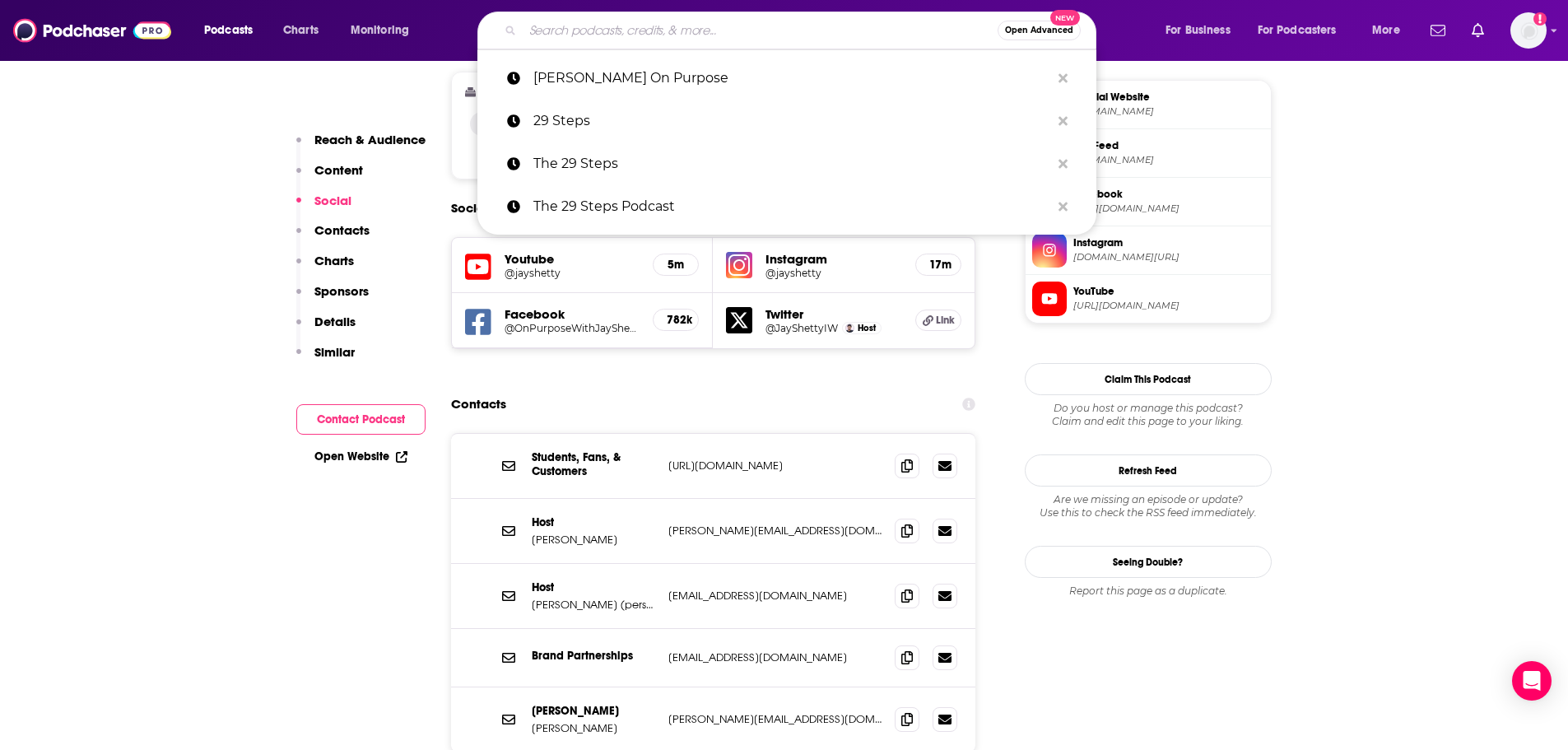
paste input "Sand Hill Road"
type input "Sand Hill Road"
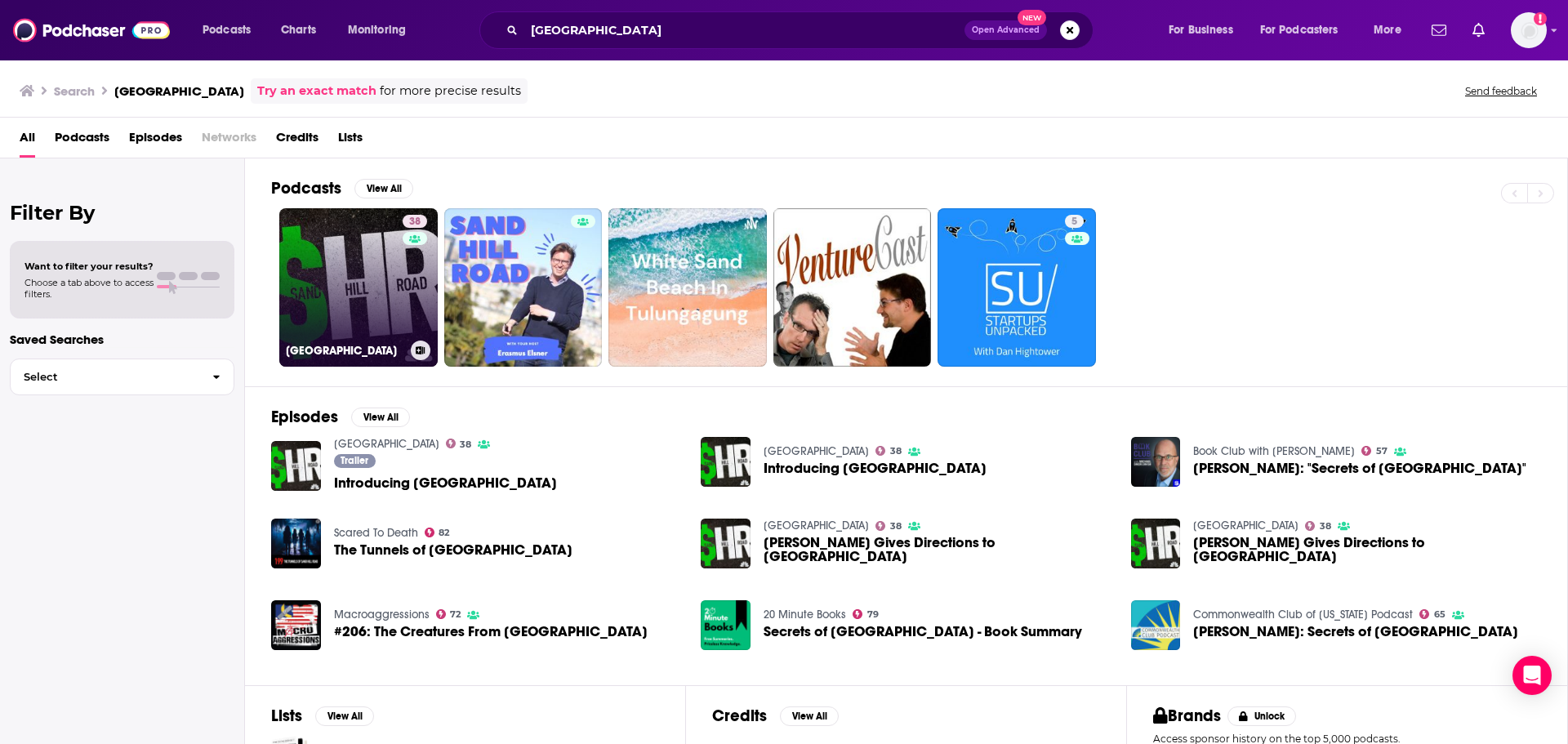
click at [362, 306] on link "38 Sand Hill Road" at bounding box center [358, 287] width 158 height 158
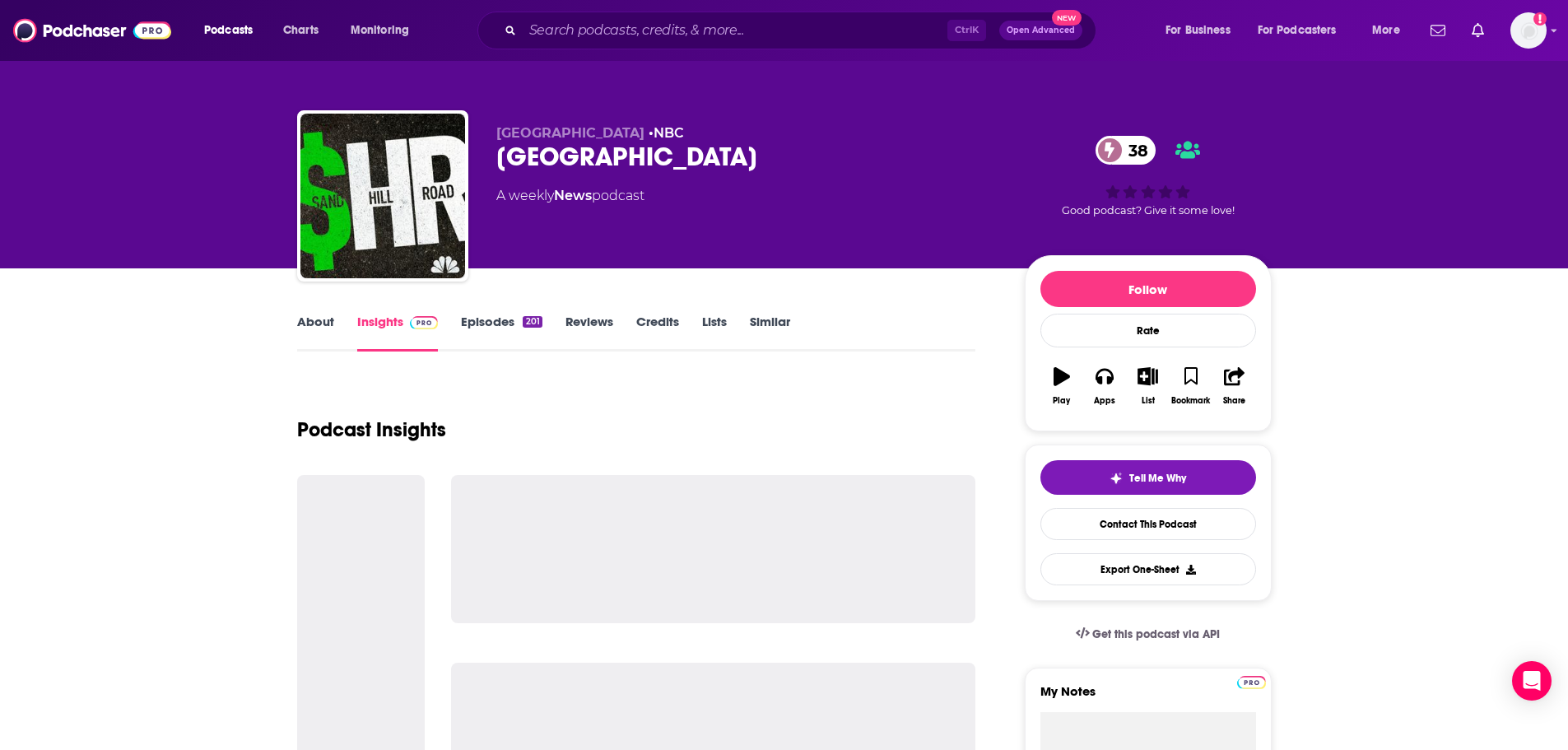
click at [321, 326] on link "About" at bounding box center [315, 333] width 37 height 38
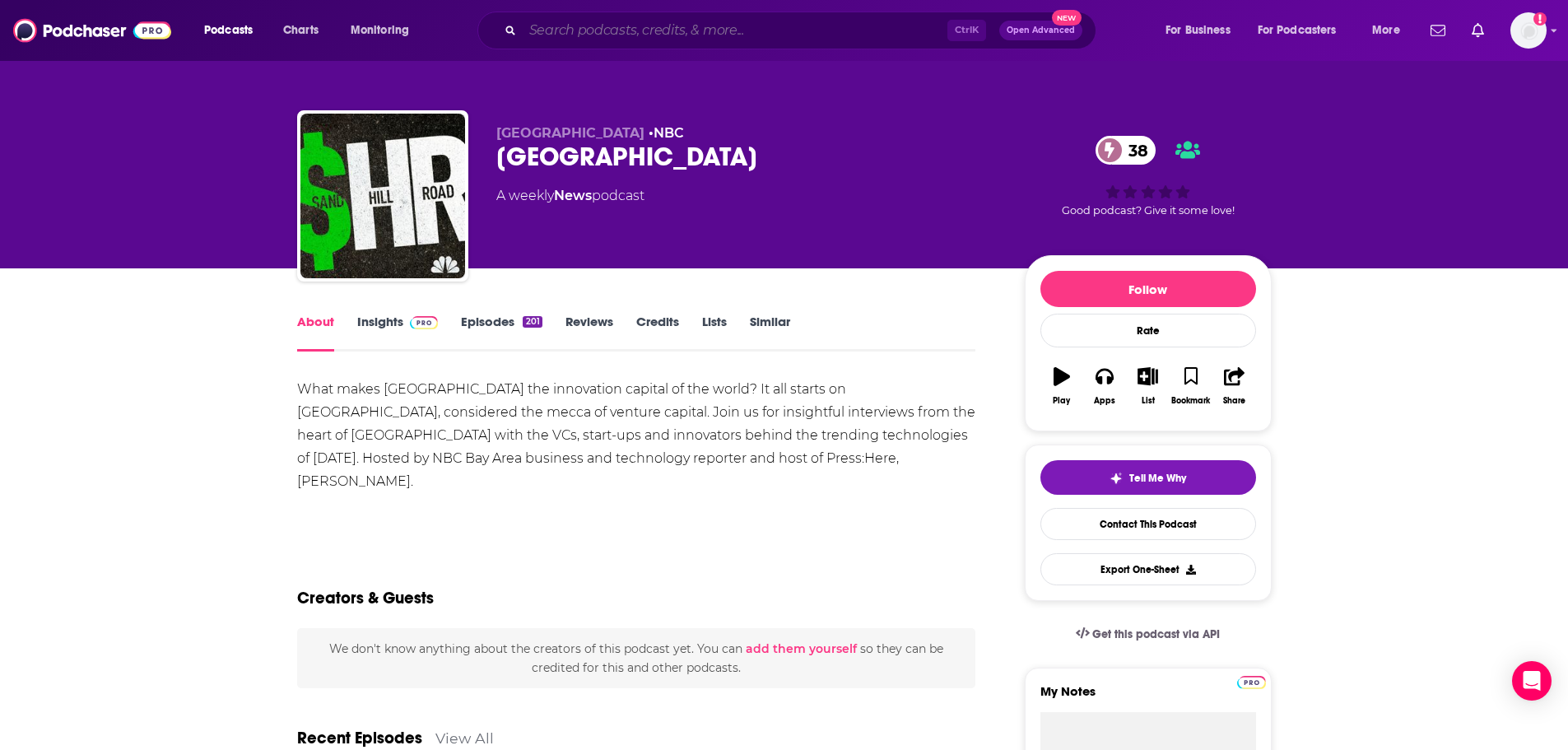
click at [566, 36] on input "Search podcasts, credits, & more..." at bounding box center [734, 30] width 425 height 26
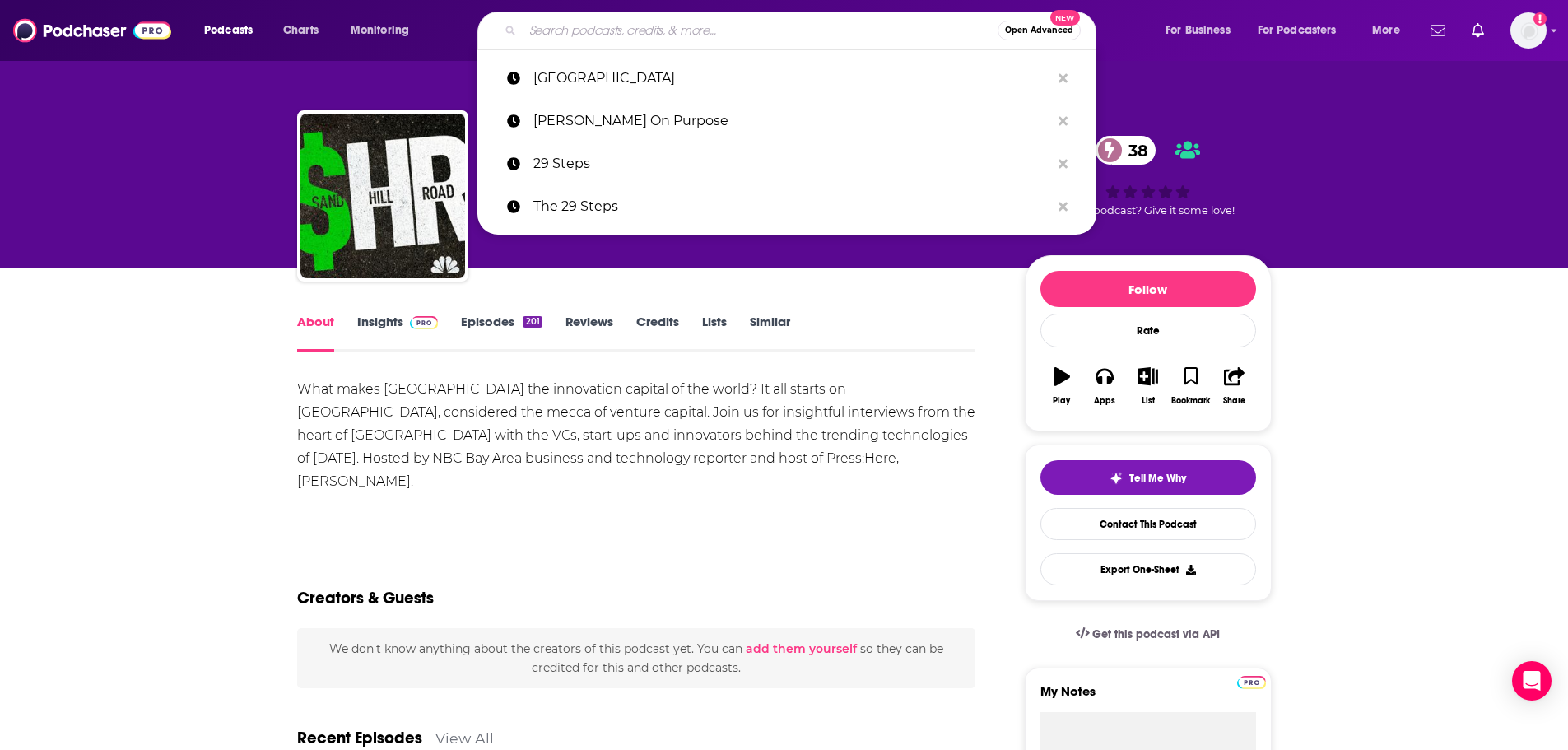
paste input "Two Guys on Your Head"
type input "Two Guys on Your Head"
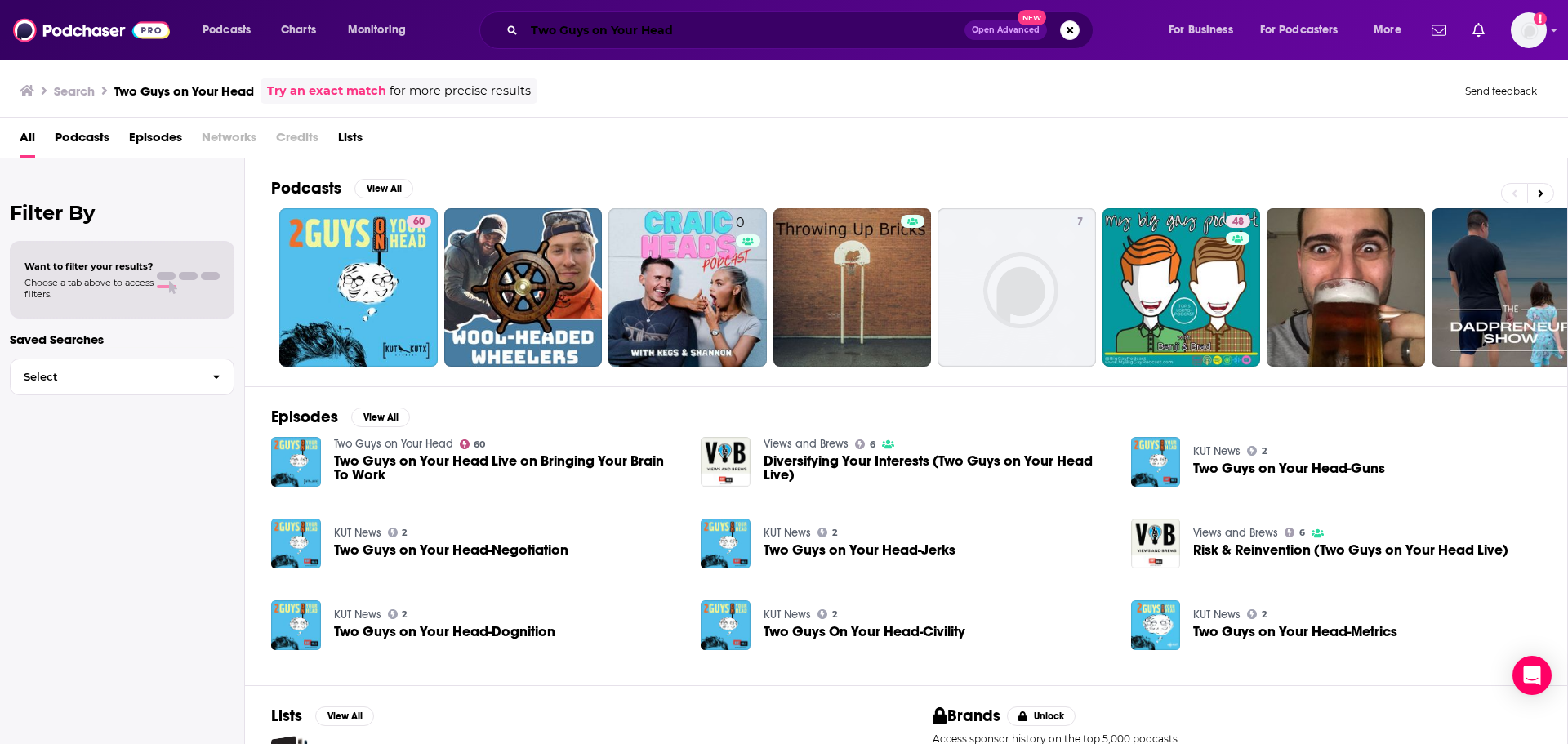
click at [763, 34] on input "Two Guys on Your Head" at bounding box center [744, 30] width 440 height 26
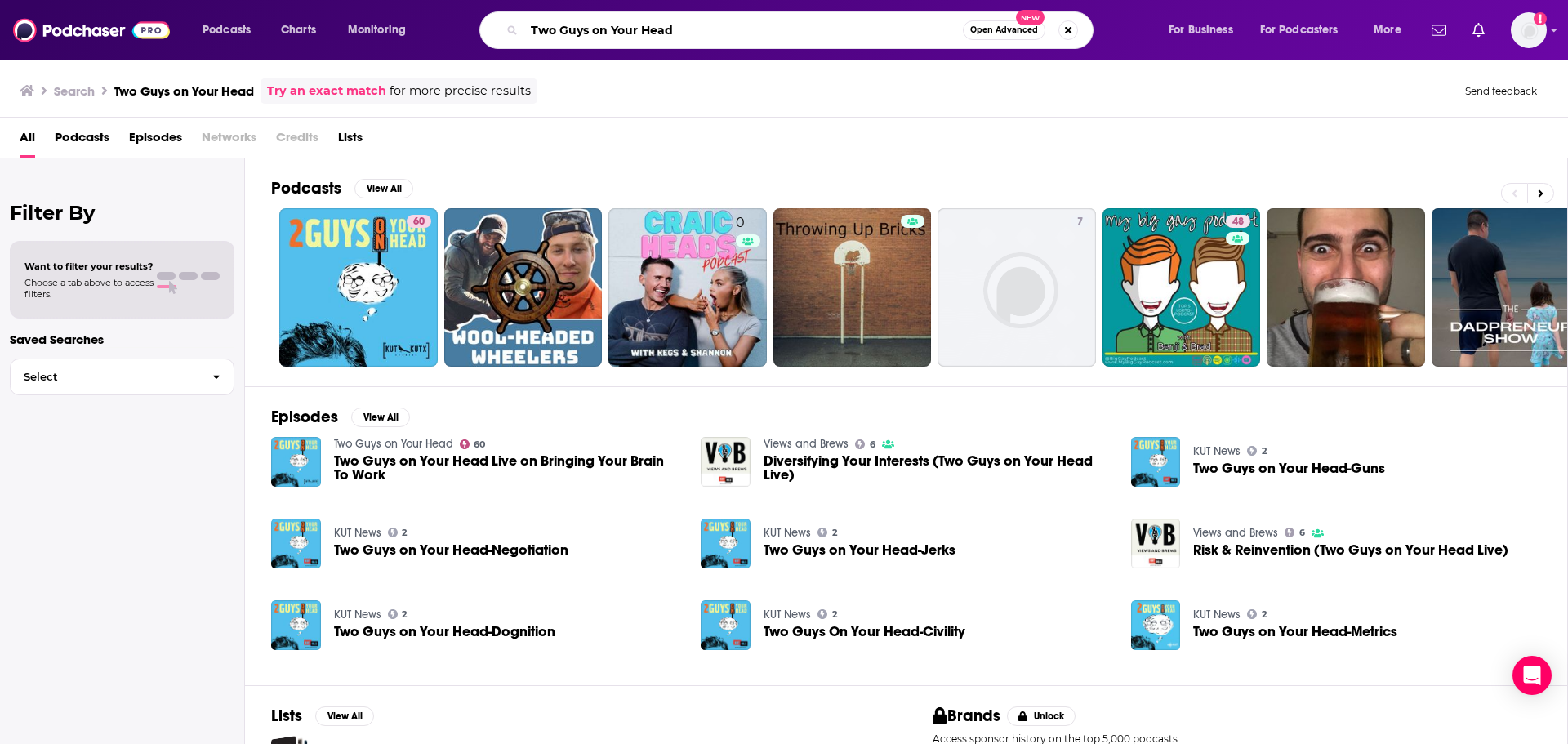
paste input "Leader's Edge Magazine"
type input "Leader's Edge Magazine"
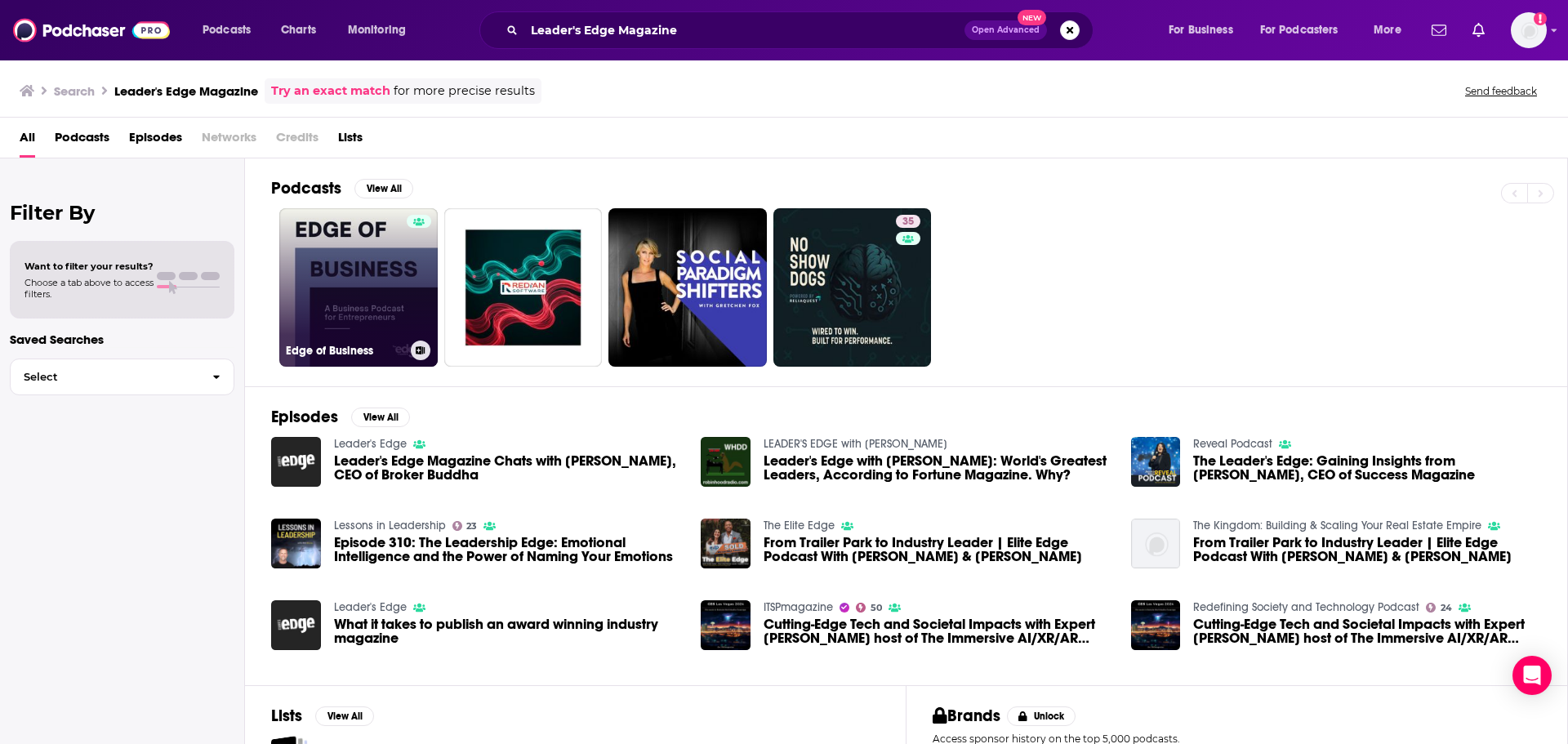
click at [371, 303] on link "Edge of Business" at bounding box center [358, 287] width 158 height 158
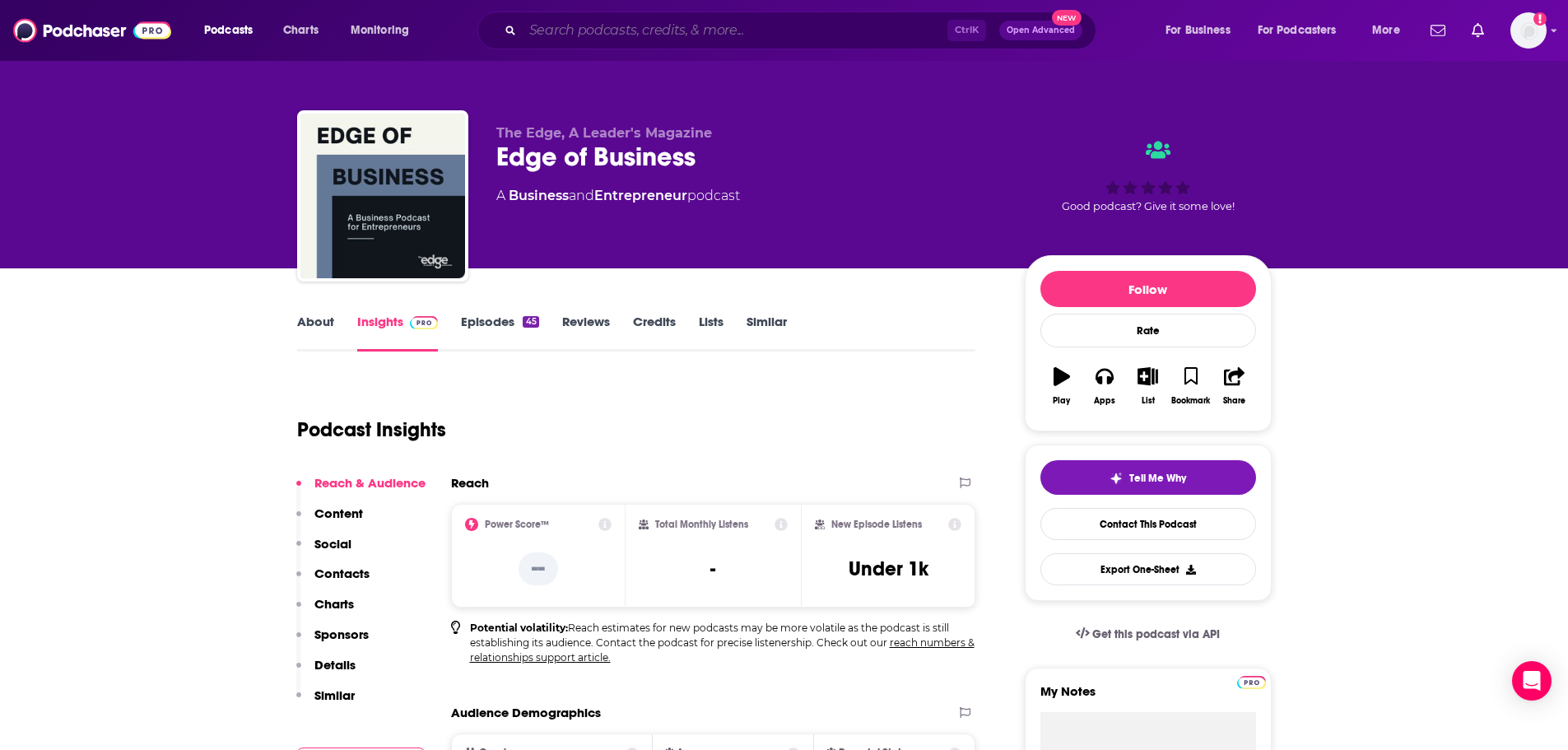
click at [597, 19] on input "Search podcasts, credits, & more..." at bounding box center [734, 30] width 425 height 26
paste input "Life Kit"
type input "Life Kit"
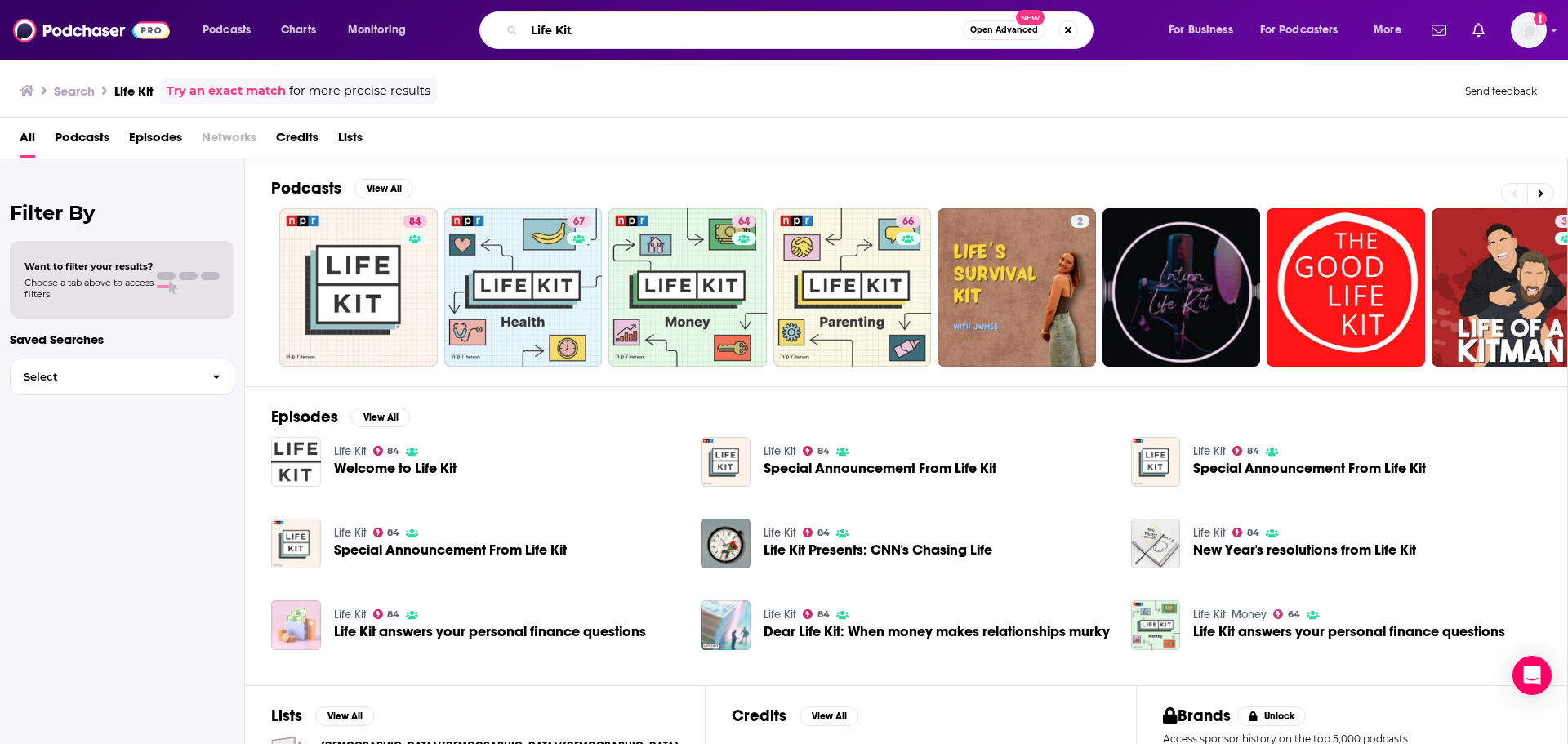
drag, startPoint x: 594, startPoint y: 30, endPoint x: 516, endPoint y: 33, distance: 78.1
click at [516, 33] on div "Life Kit Open Advanced New" at bounding box center [787, 31] width 614 height 38
paste input "With Marianna"
type input "Life With Marianna"
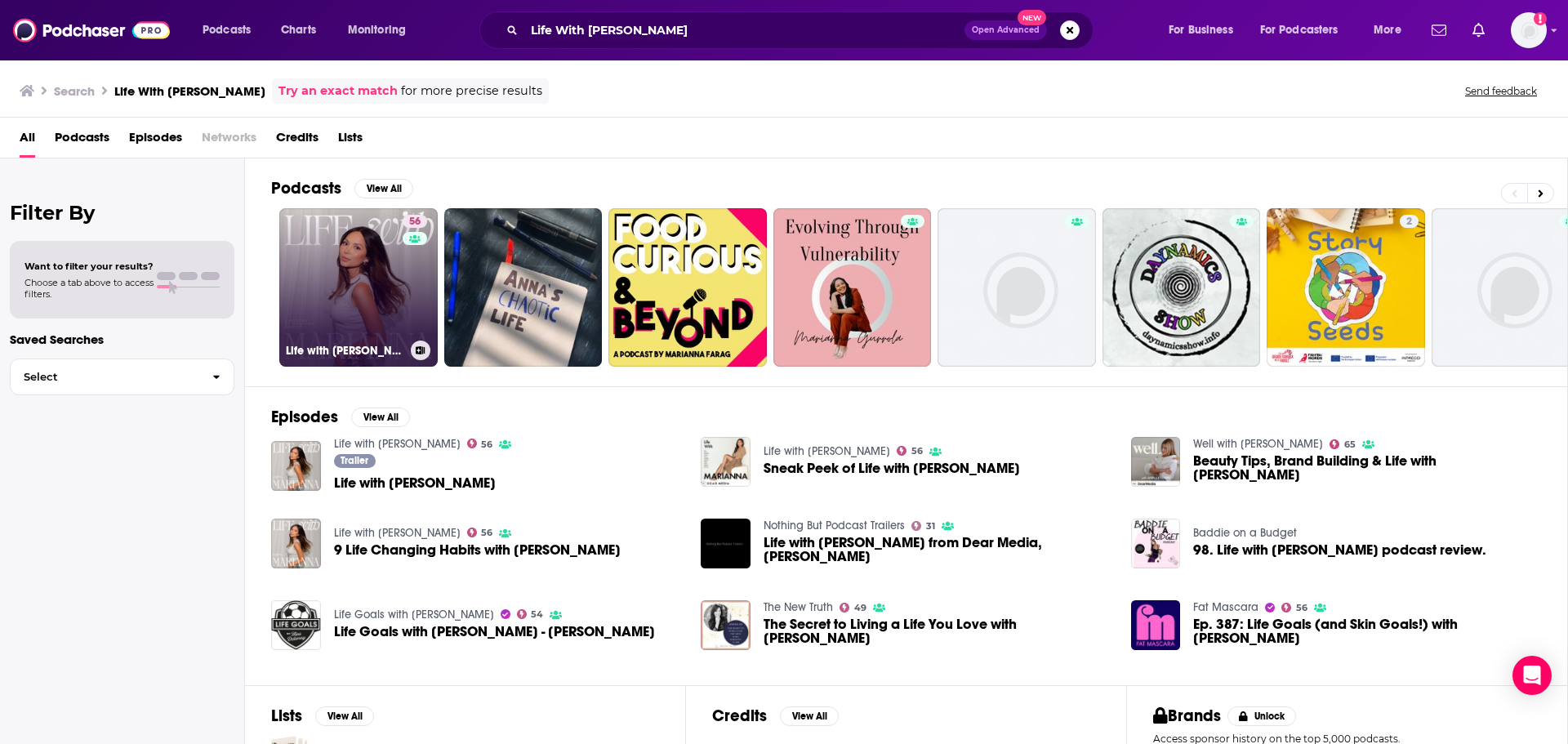
click at [373, 278] on link "56 Life with Marianna" at bounding box center [358, 287] width 158 height 158
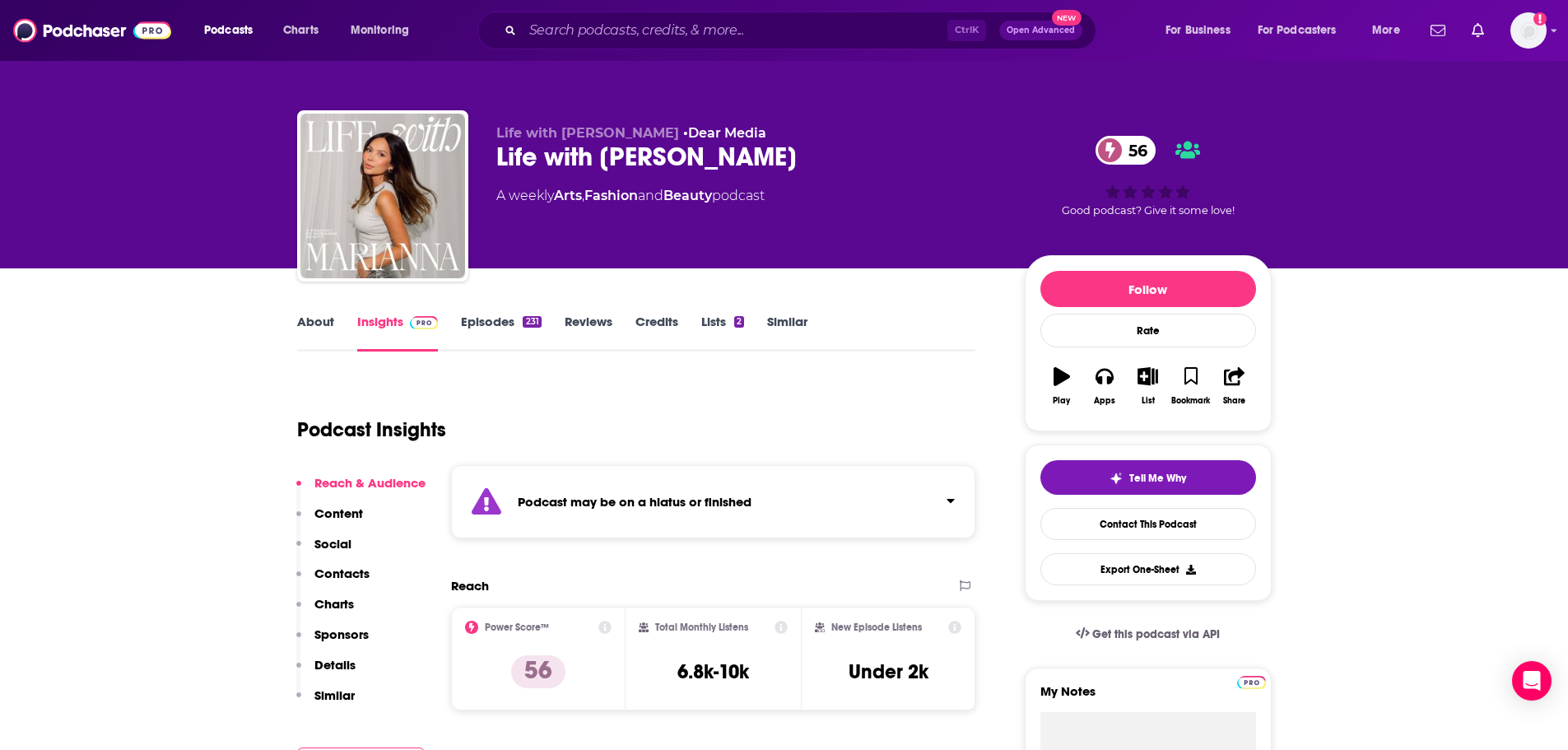
click at [321, 321] on link "About" at bounding box center [315, 333] width 37 height 38
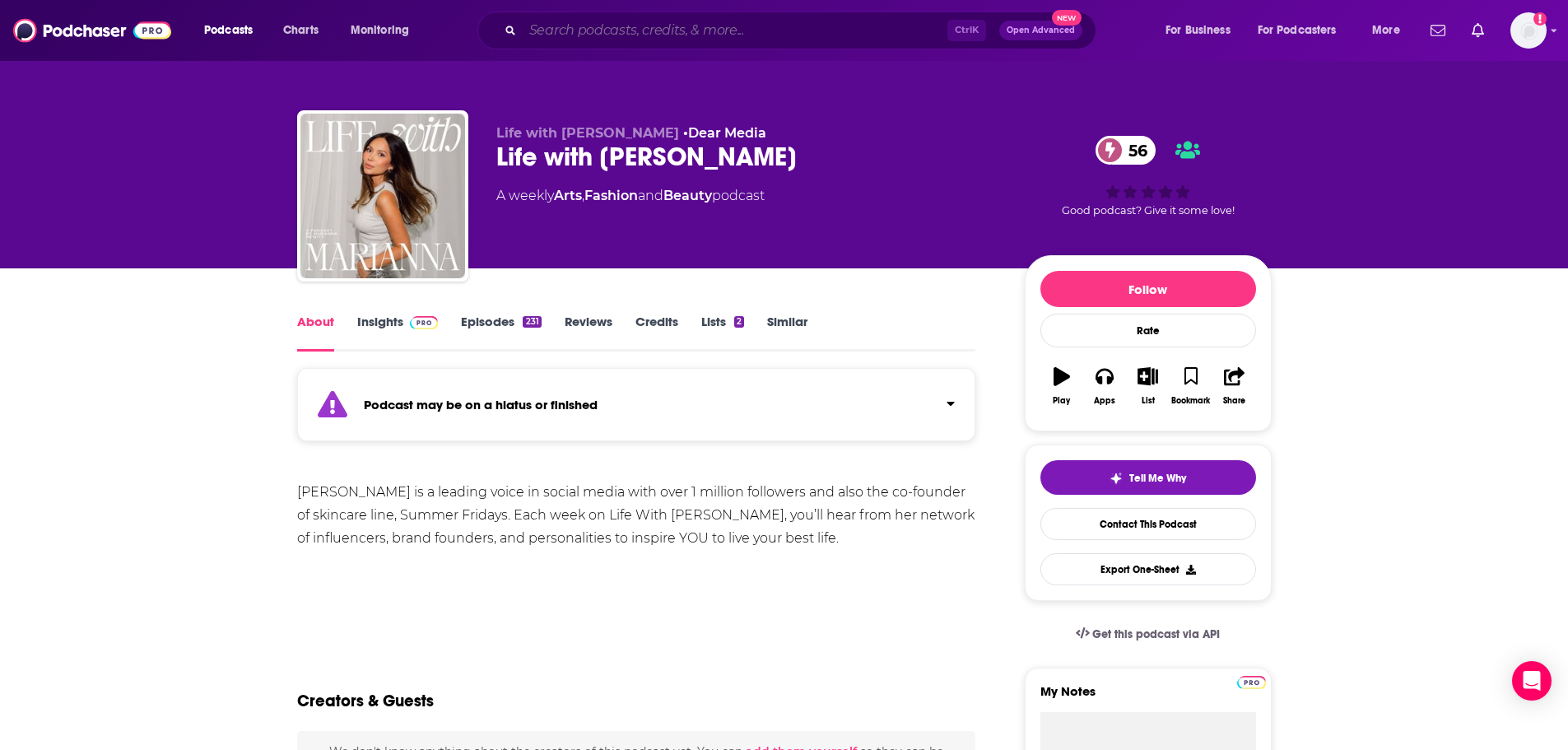
click at [610, 35] on input "Search podcasts, credits, & more..." at bounding box center [734, 30] width 425 height 26
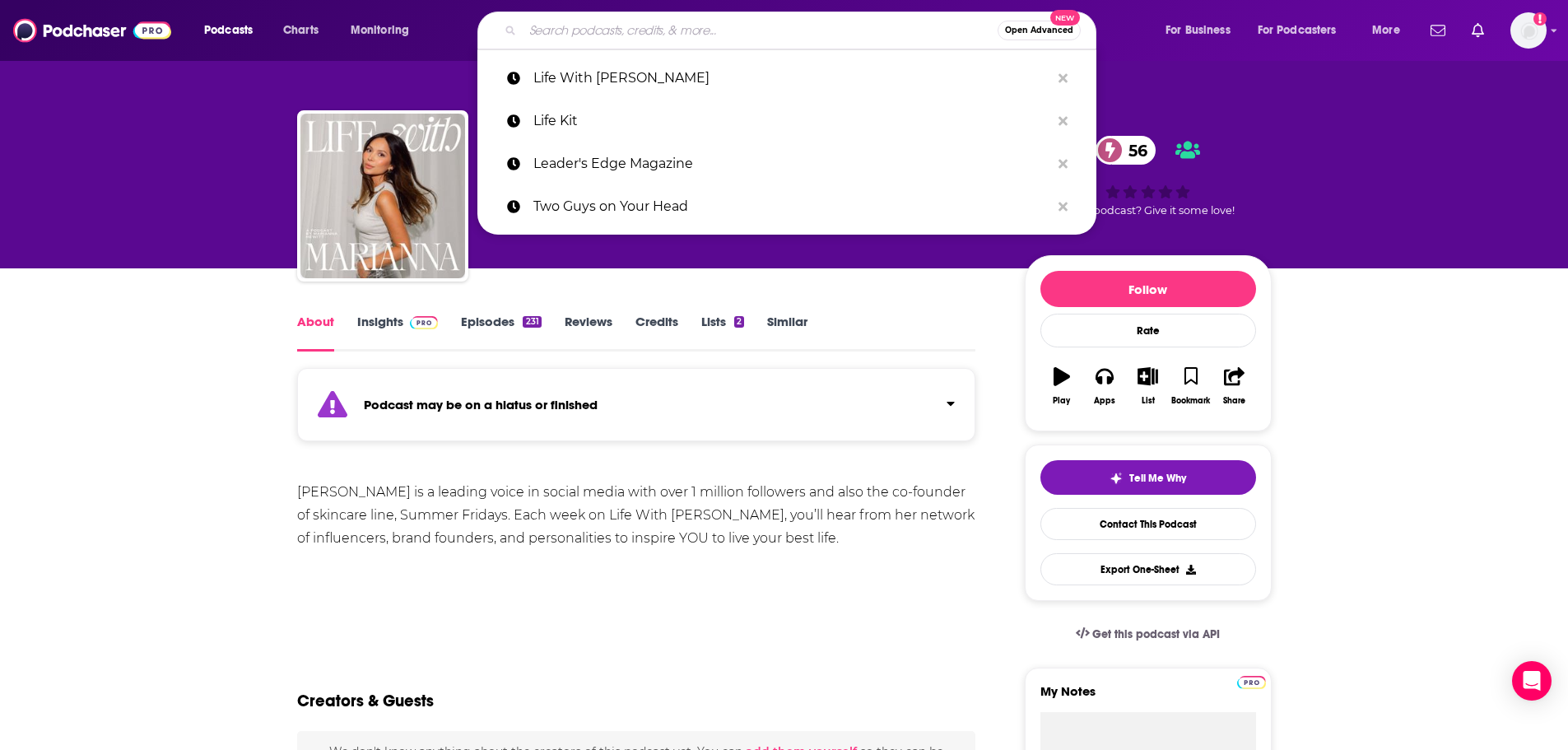
paste input "This Is Working with Daniel Roth"
type input "This Is Working with Daniel Roth"
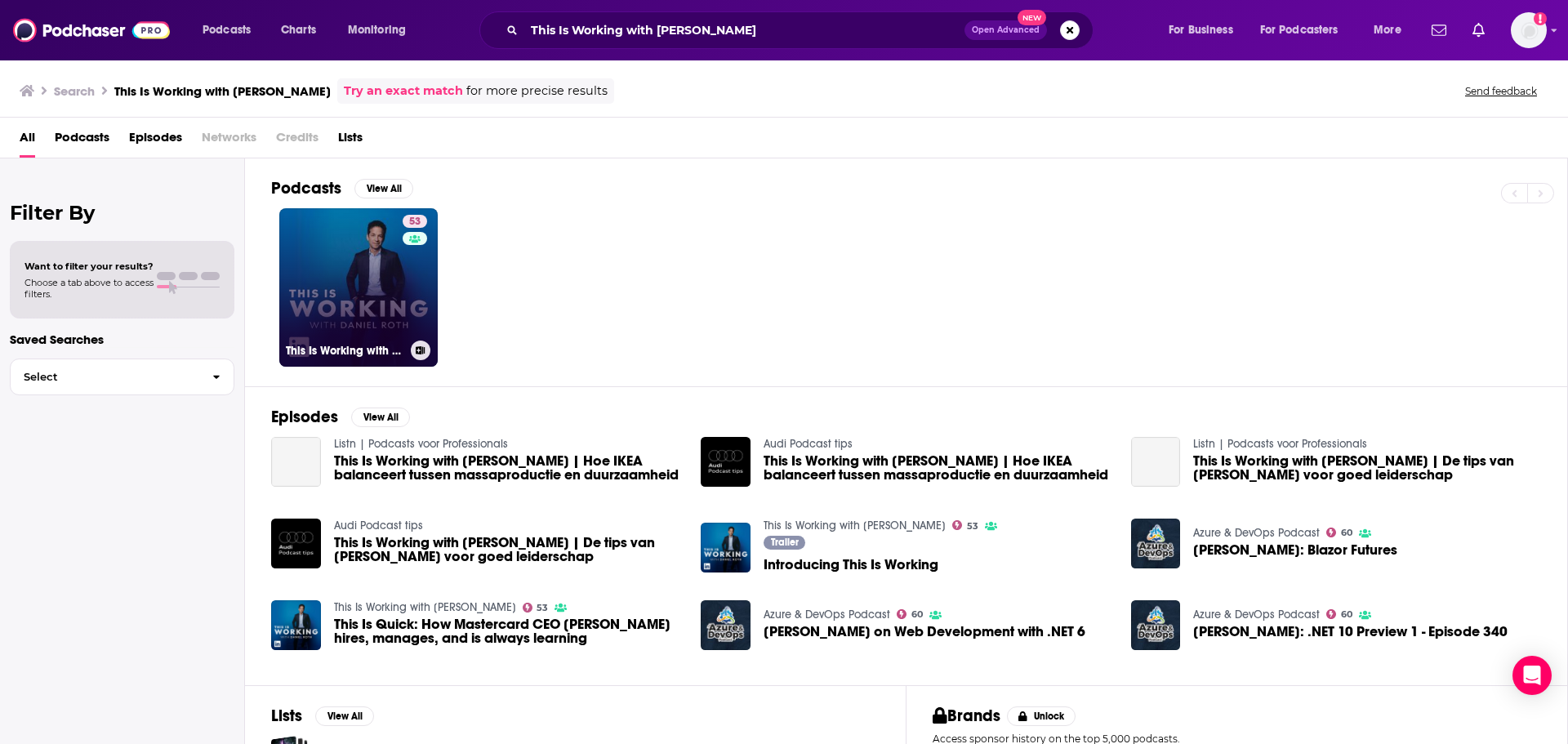
click at [335, 316] on link "53 This Is Working with Daniel Roth" at bounding box center [358, 287] width 158 height 158
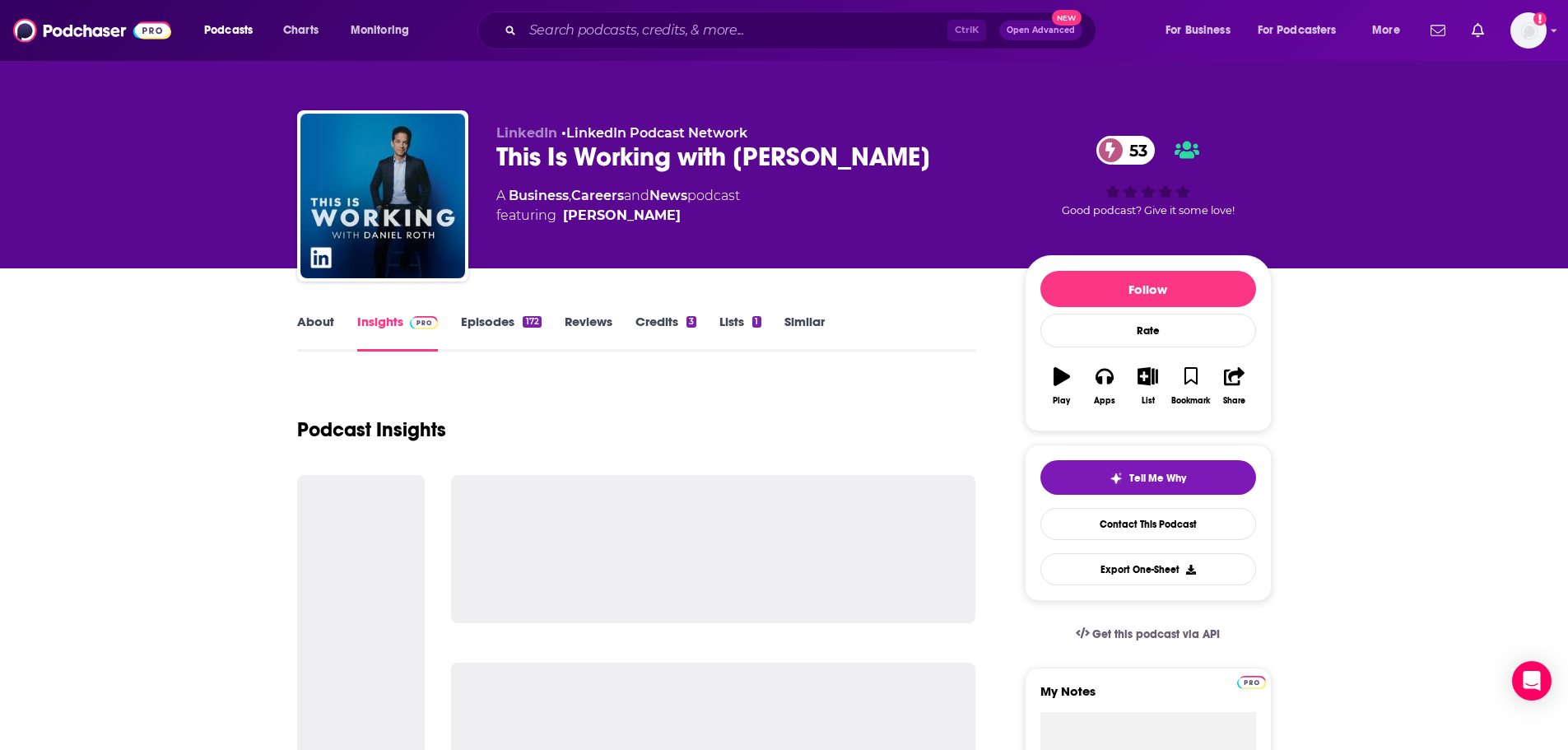
click at [318, 313] on div "About Insights Episodes 172 Reviews Credits 3 Lists 1 Similar" at bounding box center [636, 331] width 679 height 40
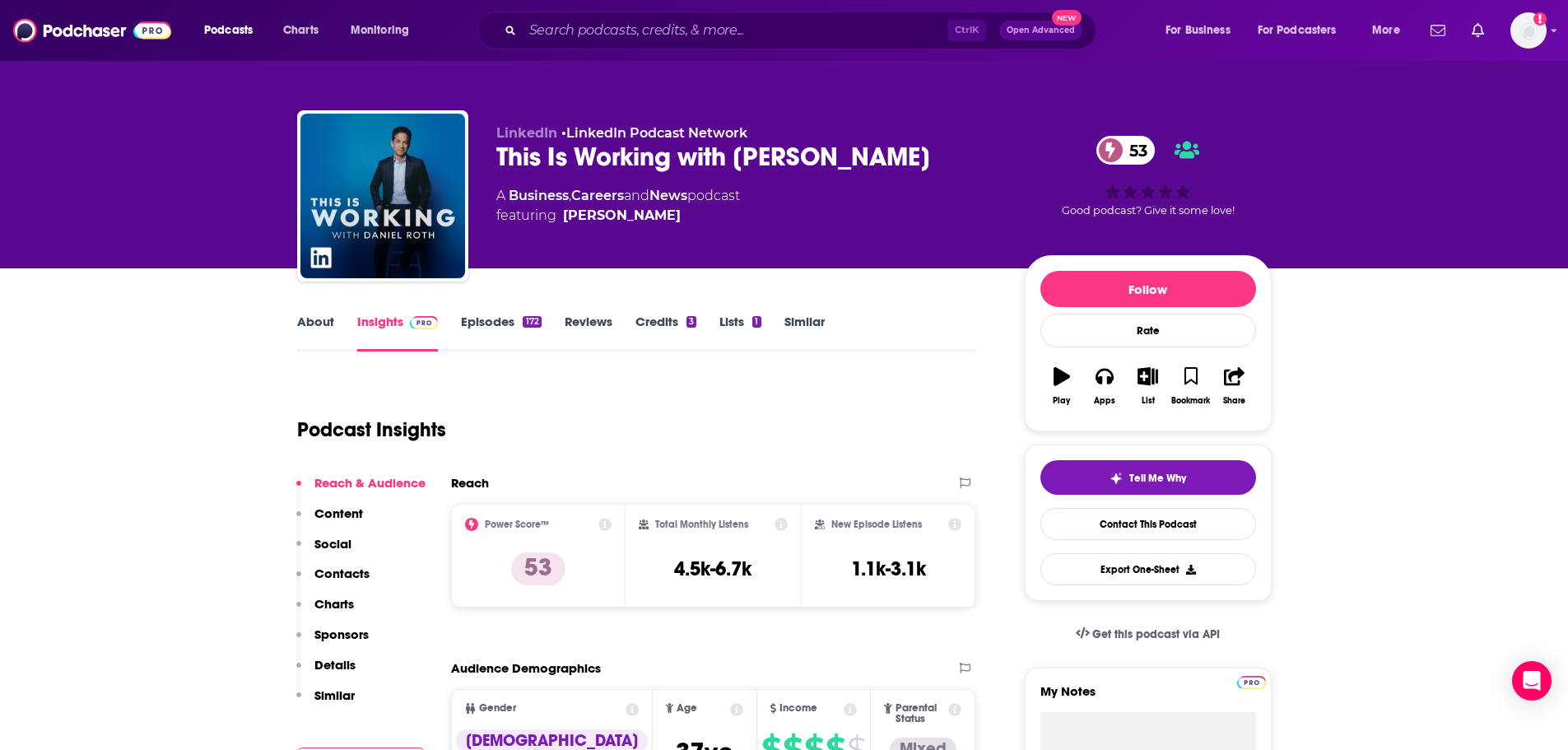
click at [312, 326] on link "About" at bounding box center [315, 333] width 37 height 38
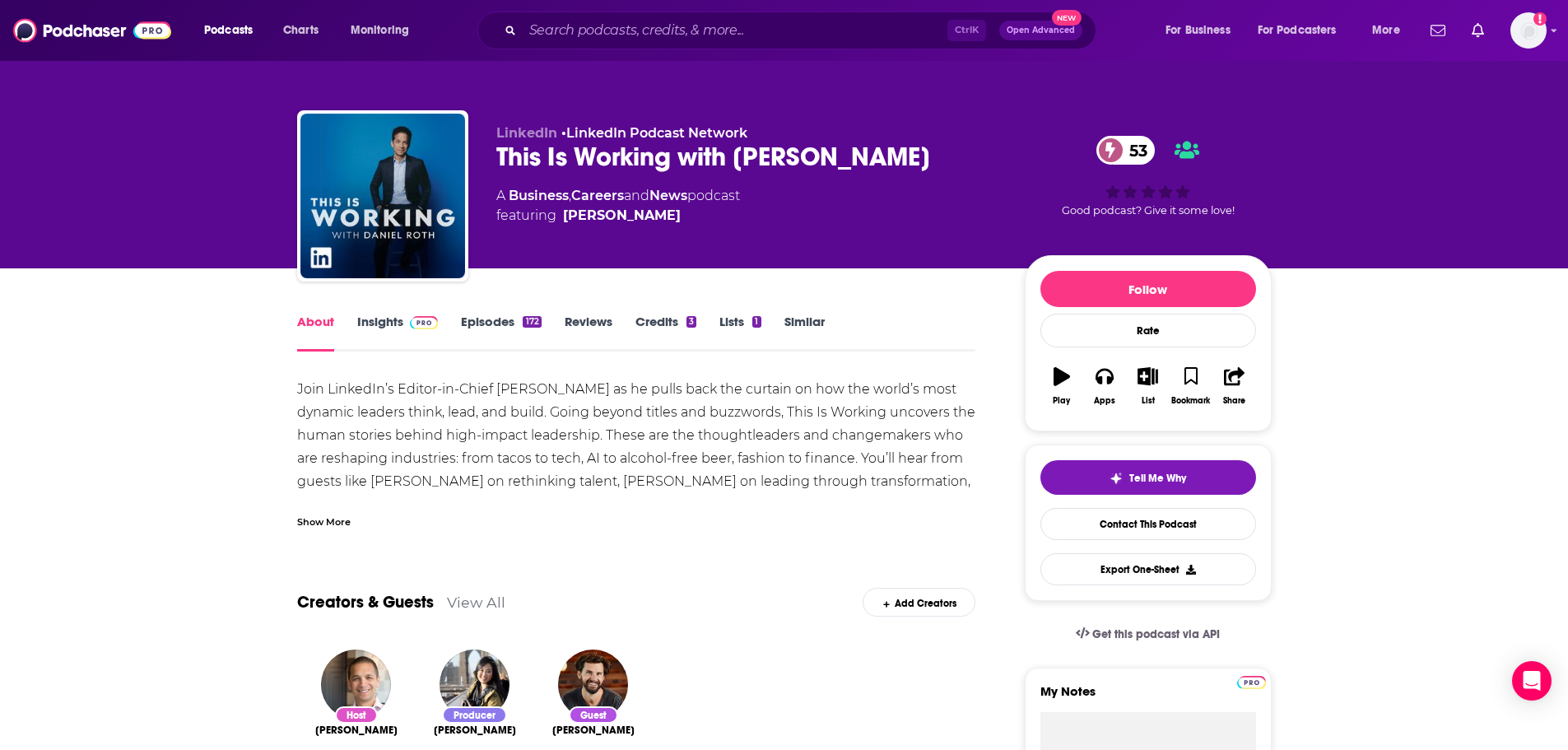
click at [319, 521] on div "Show More" at bounding box center [323, 520] width 54 height 15
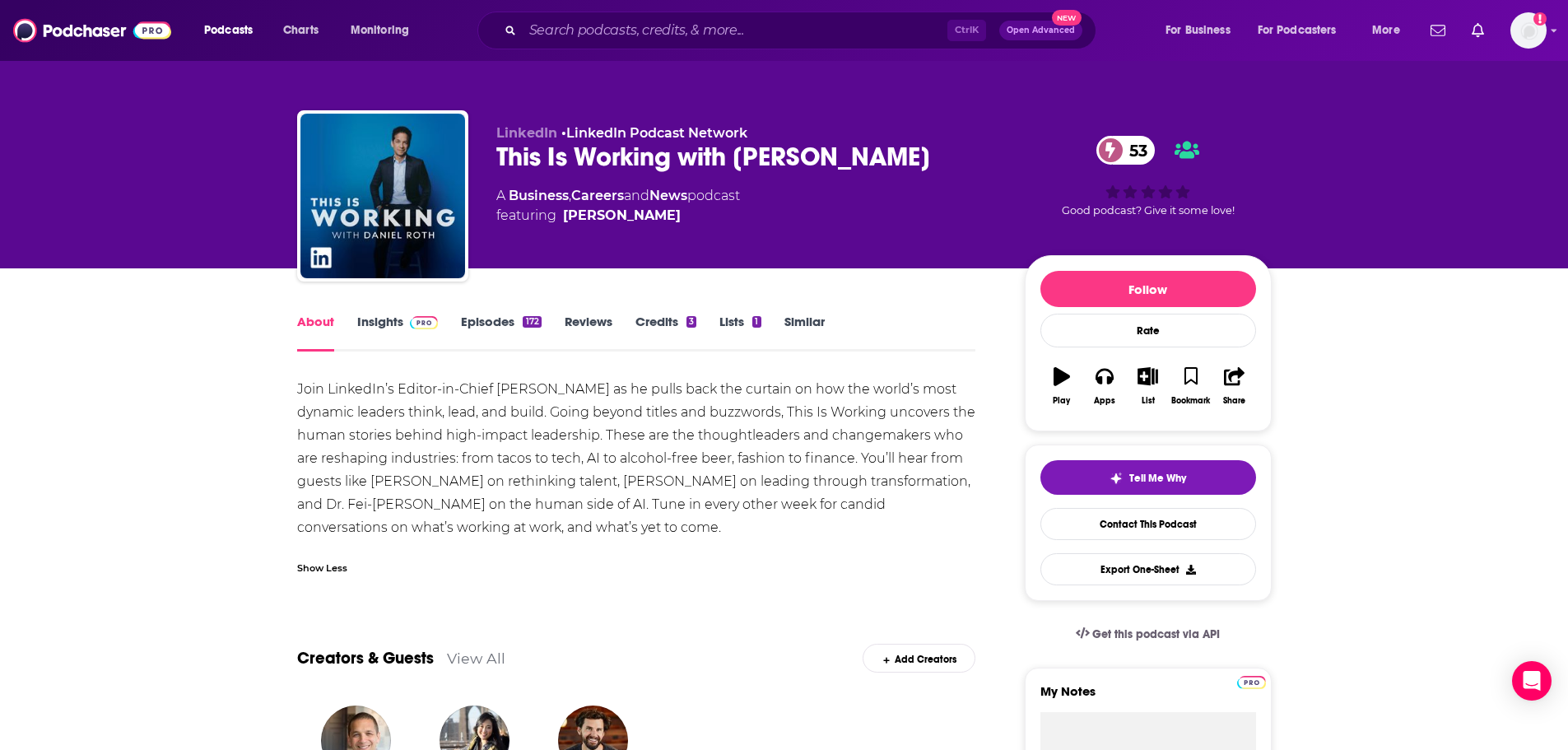
click at [393, 320] on link "Insights" at bounding box center [398, 333] width 82 height 38
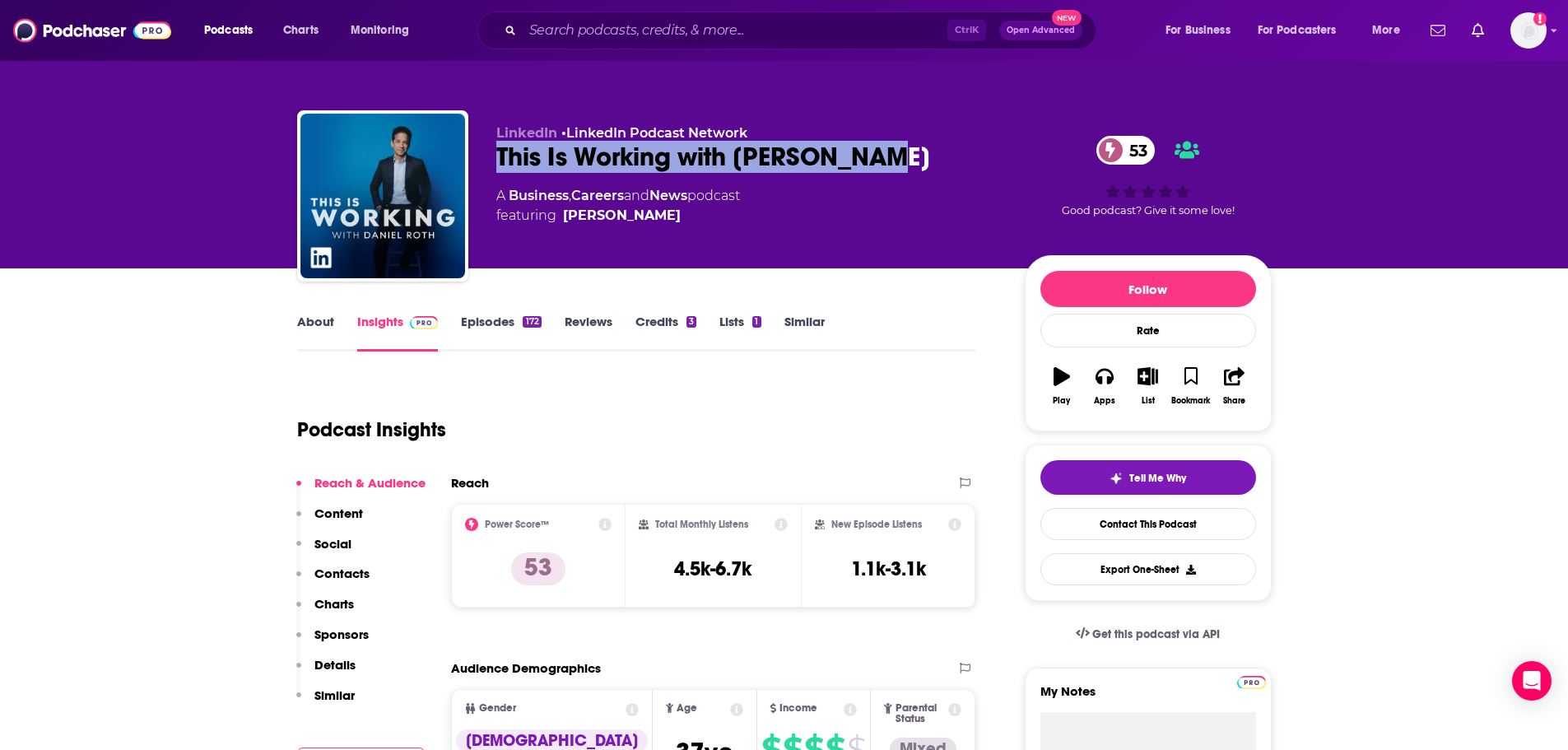
drag, startPoint x: 884, startPoint y: 150, endPoint x: 494, endPoint y: 167, distance: 390.4
click at [494, 167] on div "LinkedIn • LinkedIn Podcast Network This Is Working with Daniel Roth 53 A Busin…" at bounding box center [784, 198] width 975 height 177
copy h2 "This Is Working with Daniel Roth"
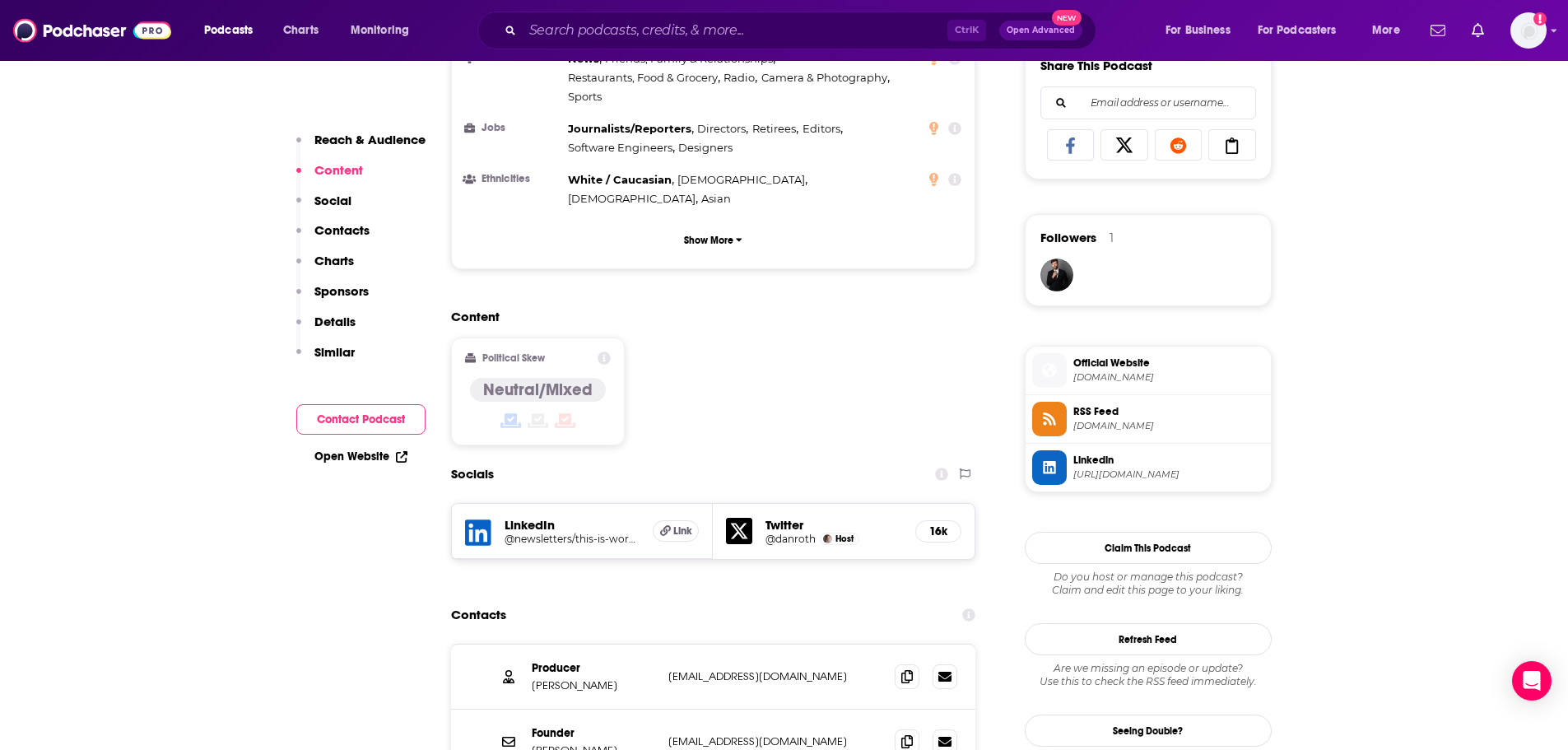
scroll to position [1070, 0]
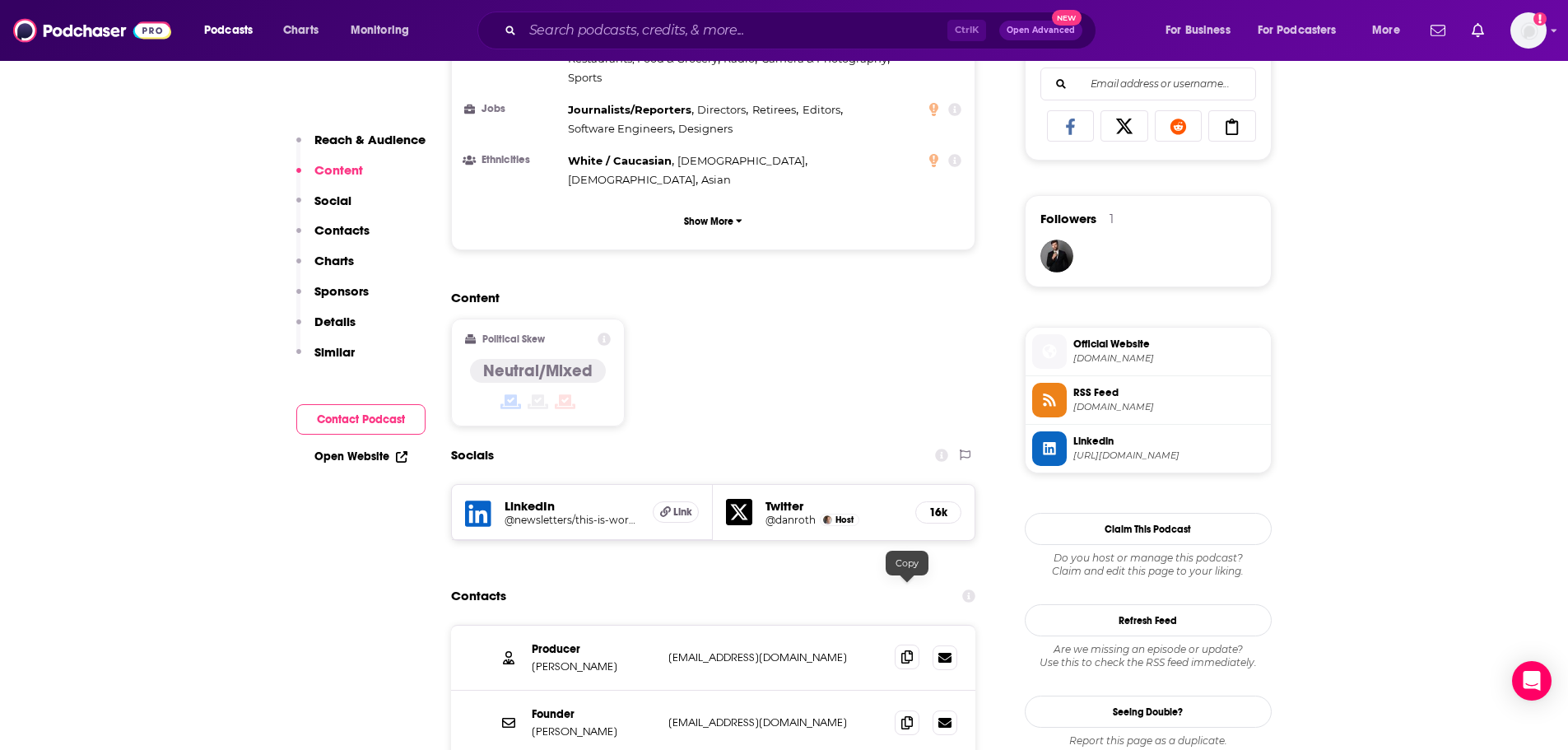
click at [913, 650] on icon at bounding box center [906, 656] width 12 height 13
click at [682, 33] on input "Search podcasts, credits, & more..." at bounding box center [734, 30] width 425 height 26
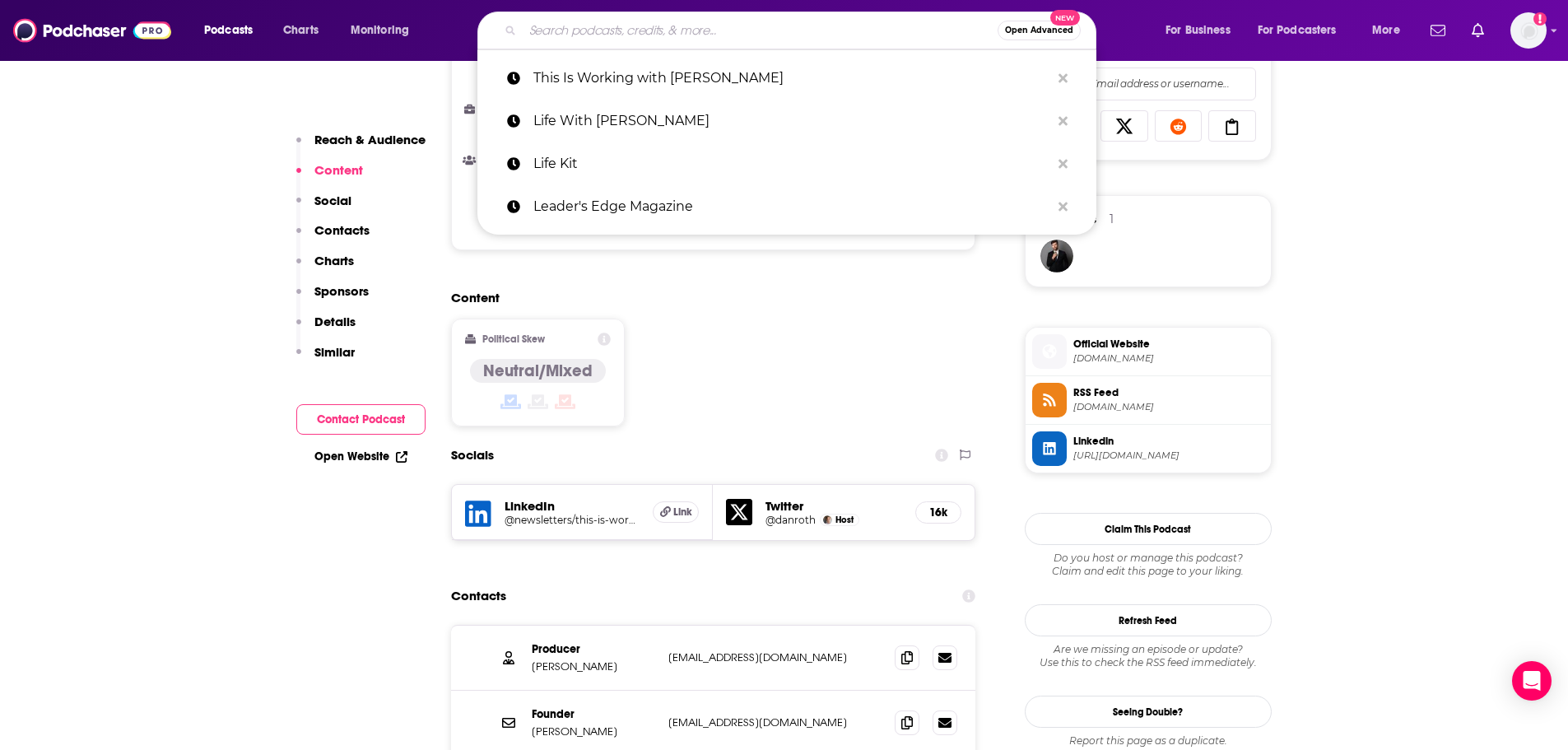
paste input "Maintenance Phase"
type input "Maintenance Phase"
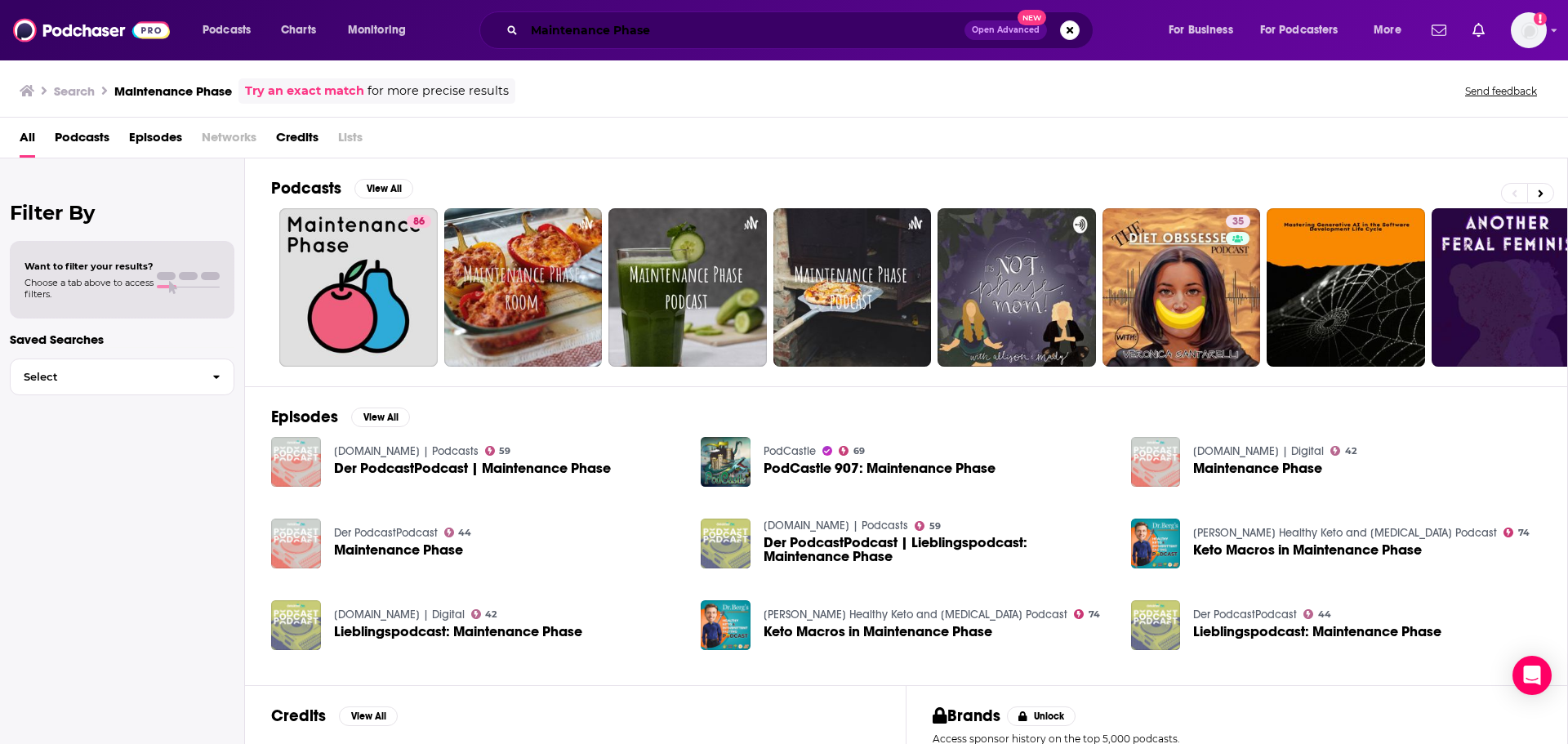
click at [693, 30] on input "Maintenance Phase" at bounding box center [744, 30] width 440 height 26
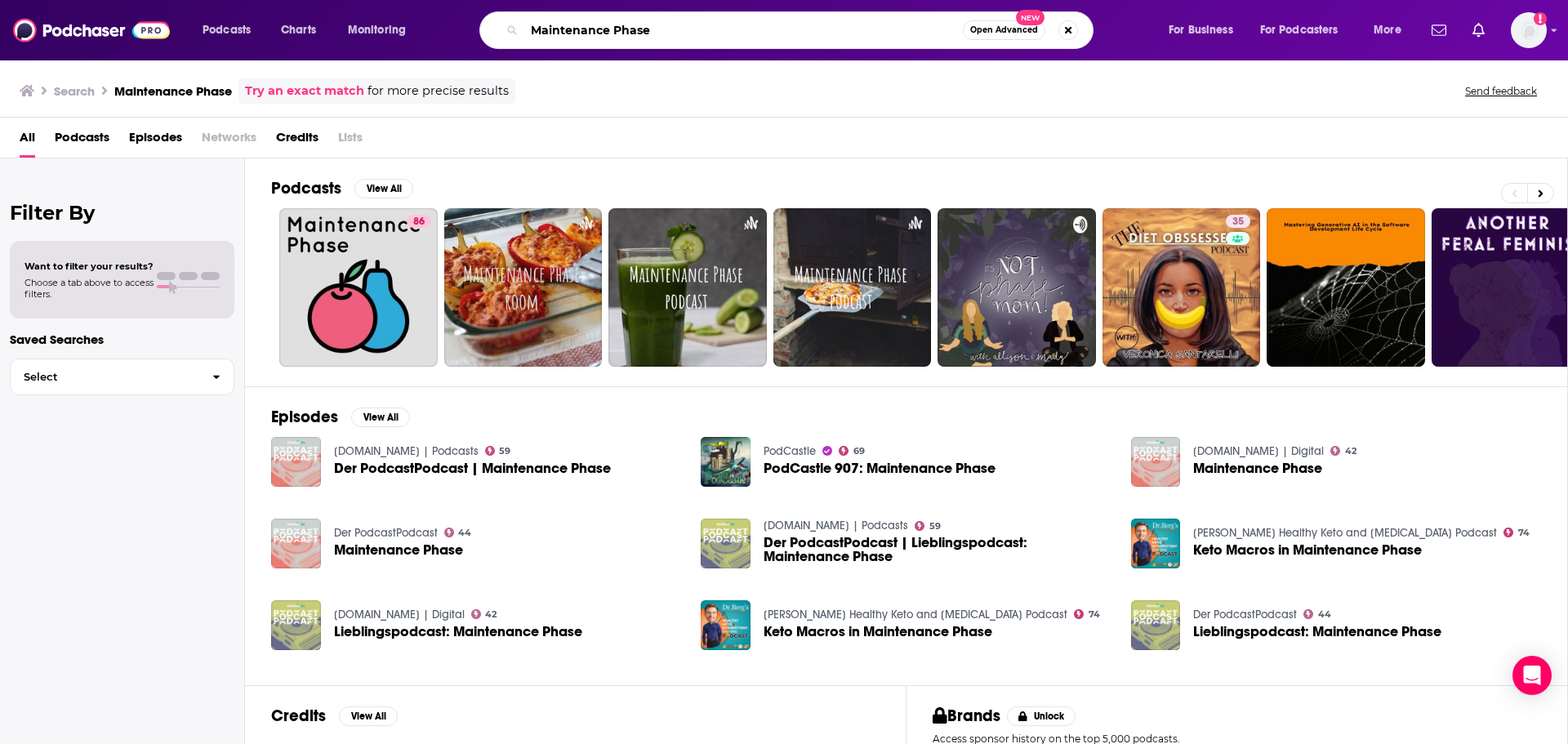
paste input "sters of Scal"
type input "Masters of Scale"
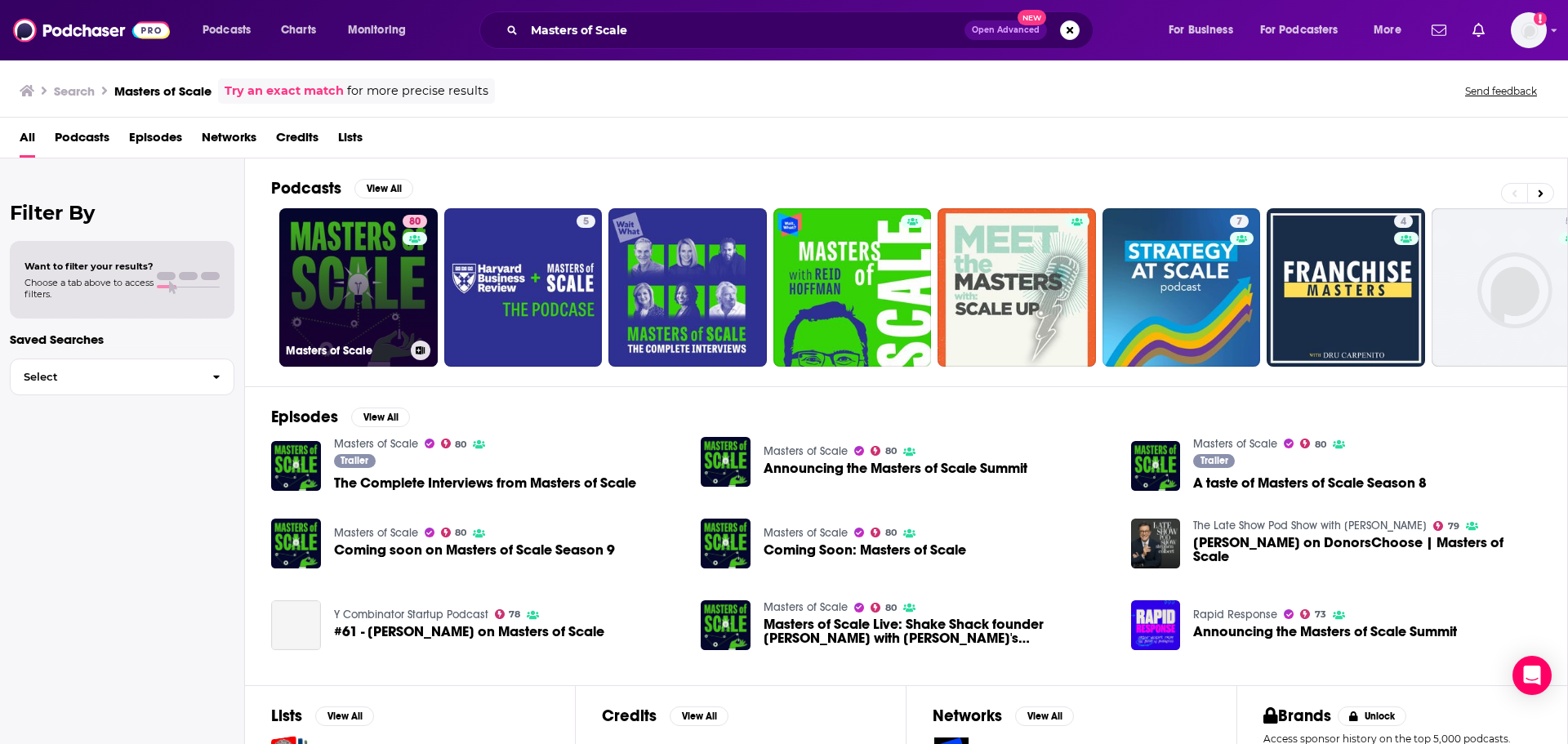
click at [406, 284] on div "80" at bounding box center [417, 277] width 29 height 126
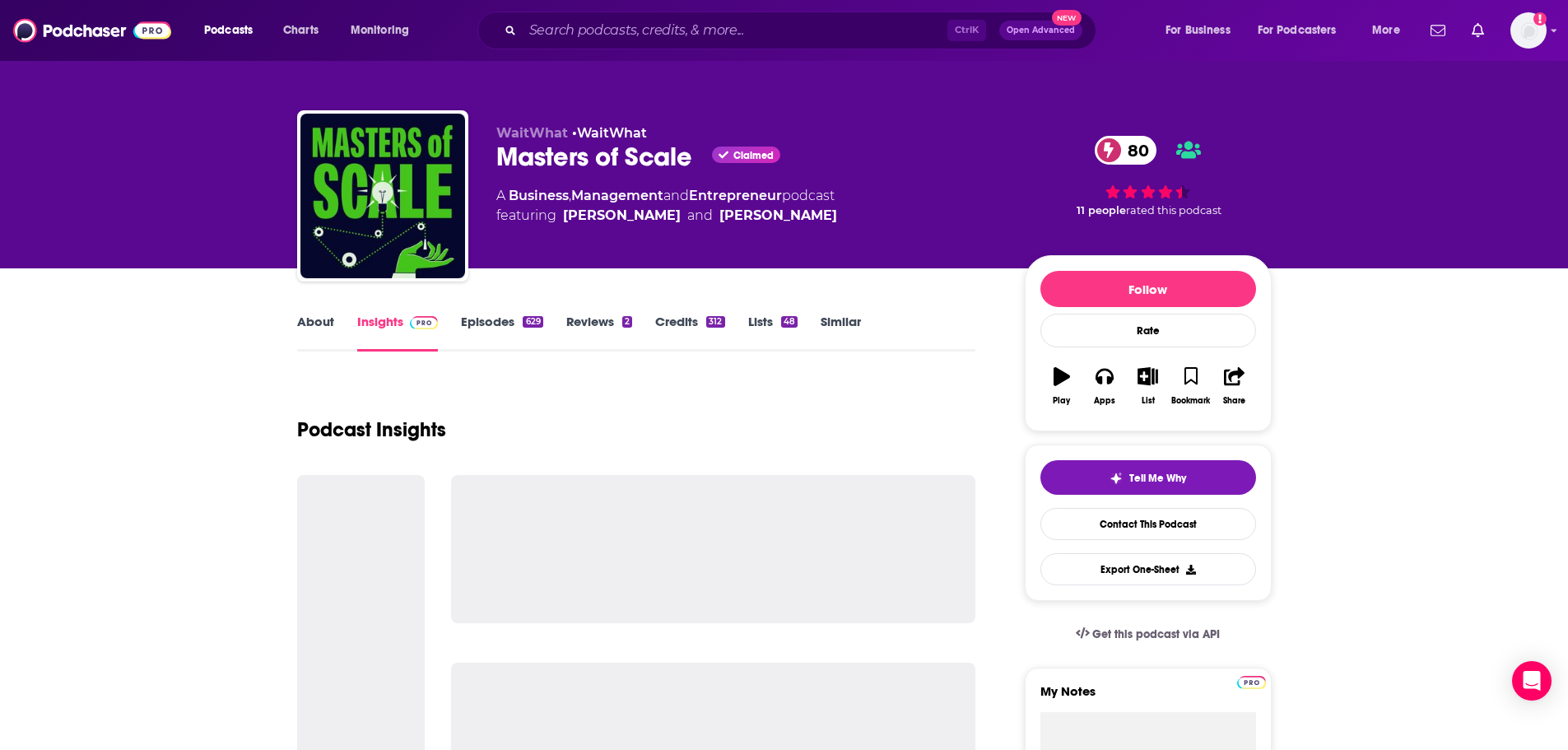
click at [329, 322] on link "About" at bounding box center [315, 333] width 37 height 38
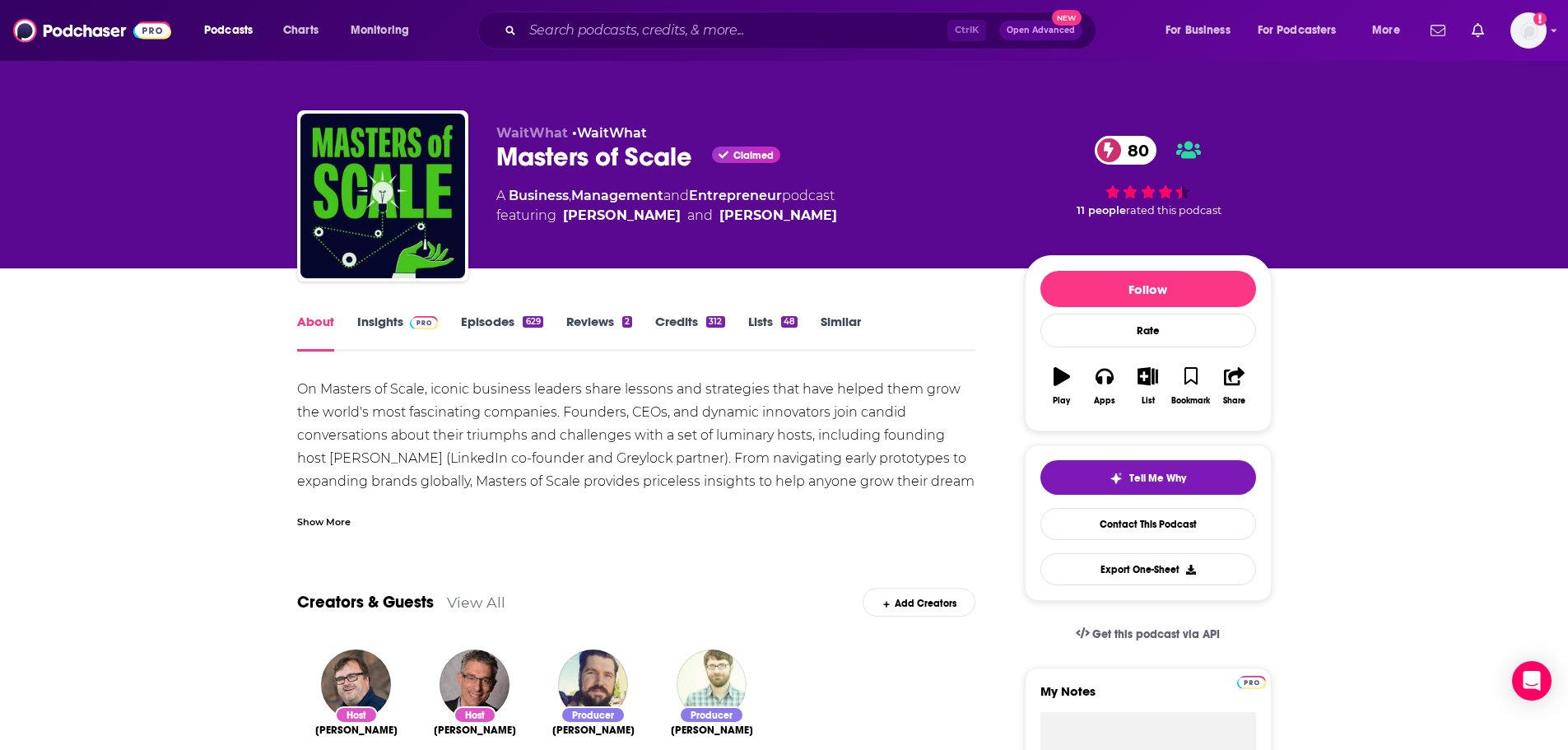
click at [326, 510] on div "Show More" at bounding box center [636, 515] width 679 height 28
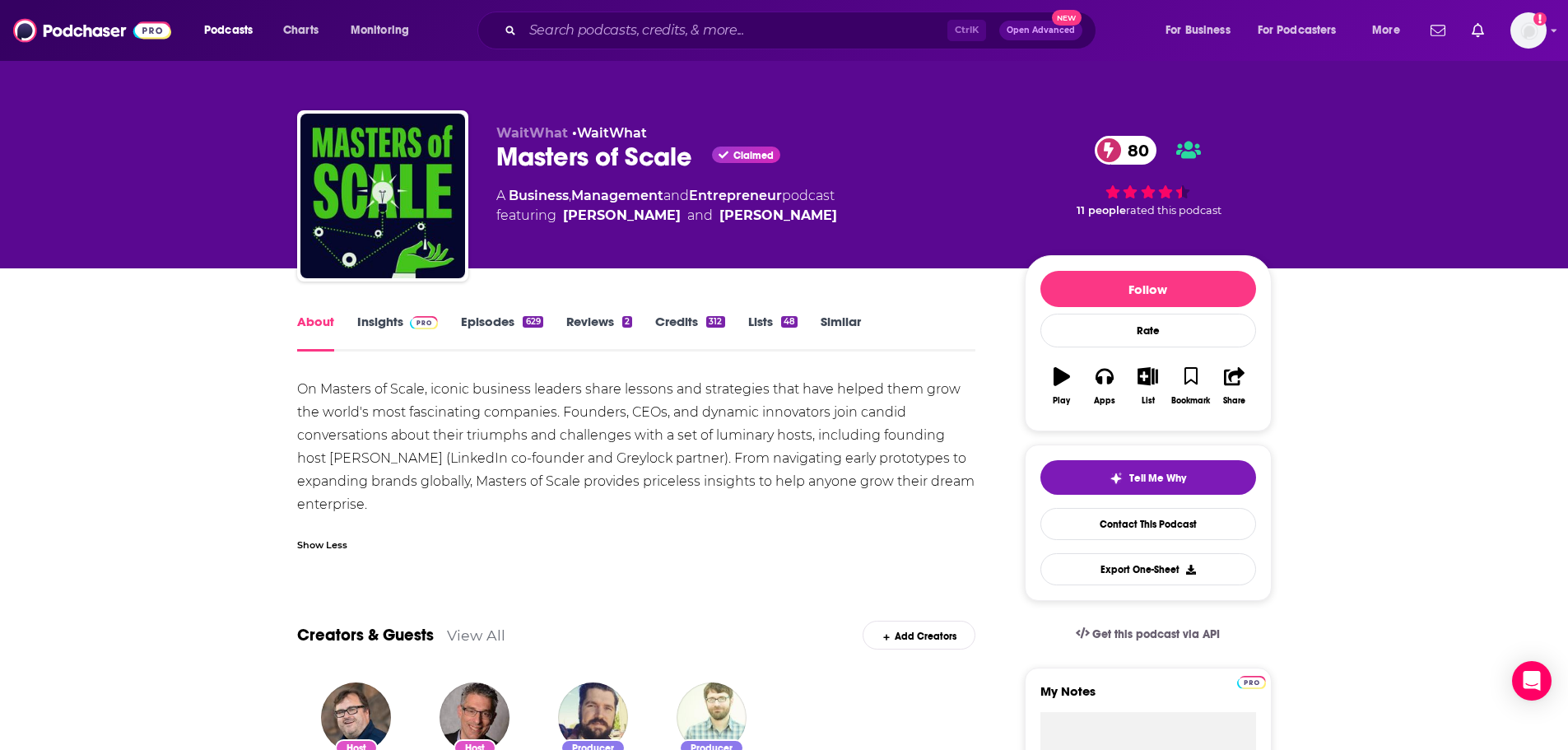
click at [374, 330] on link "Insights" at bounding box center [398, 333] width 82 height 38
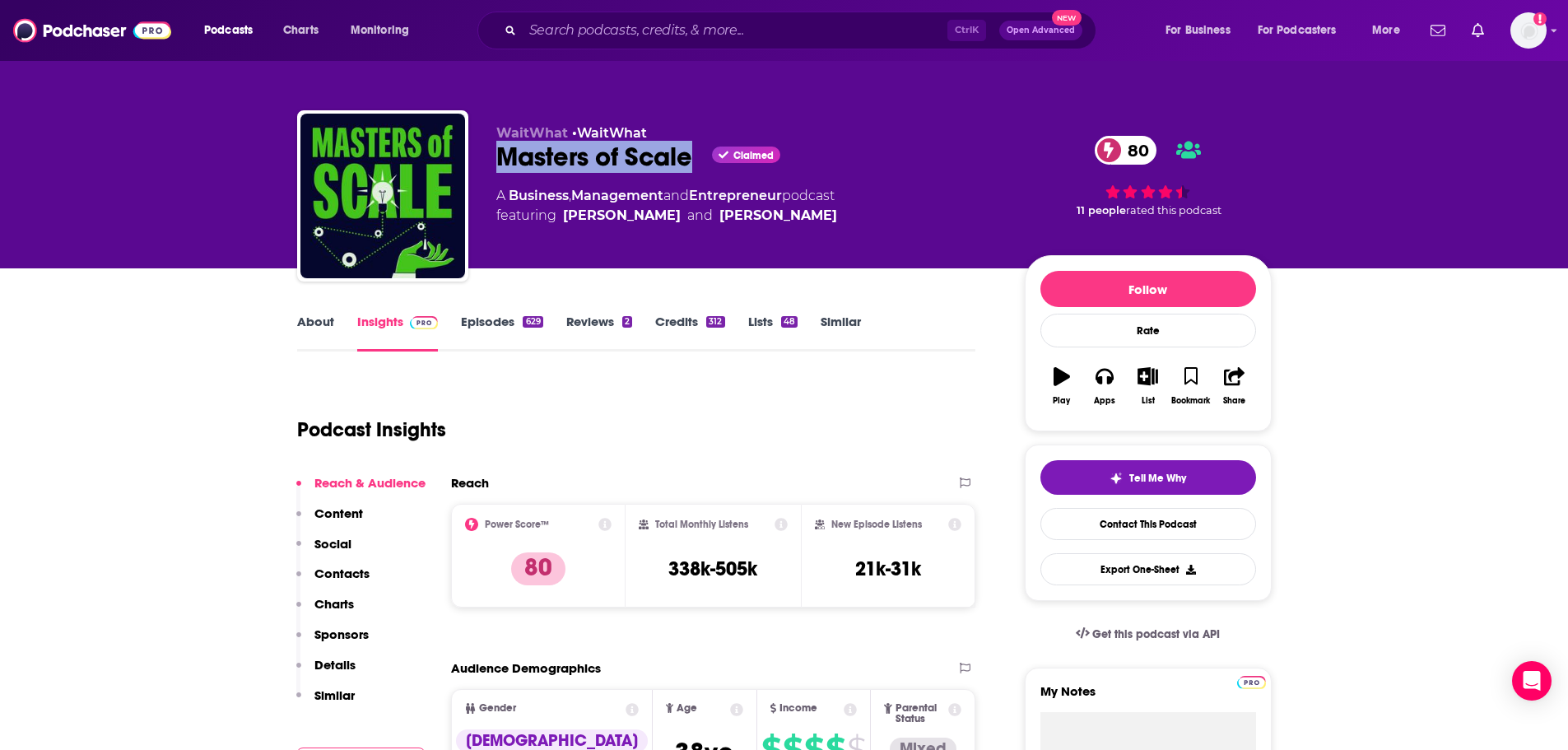
drag, startPoint x: 695, startPoint y: 152, endPoint x: 496, endPoint y: 167, distance: 199.6
click at [496, 167] on div "Masters of Scale Claimed 80" at bounding box center [747, 157] width 502 height 32
copy h2 "Masters of Scale"
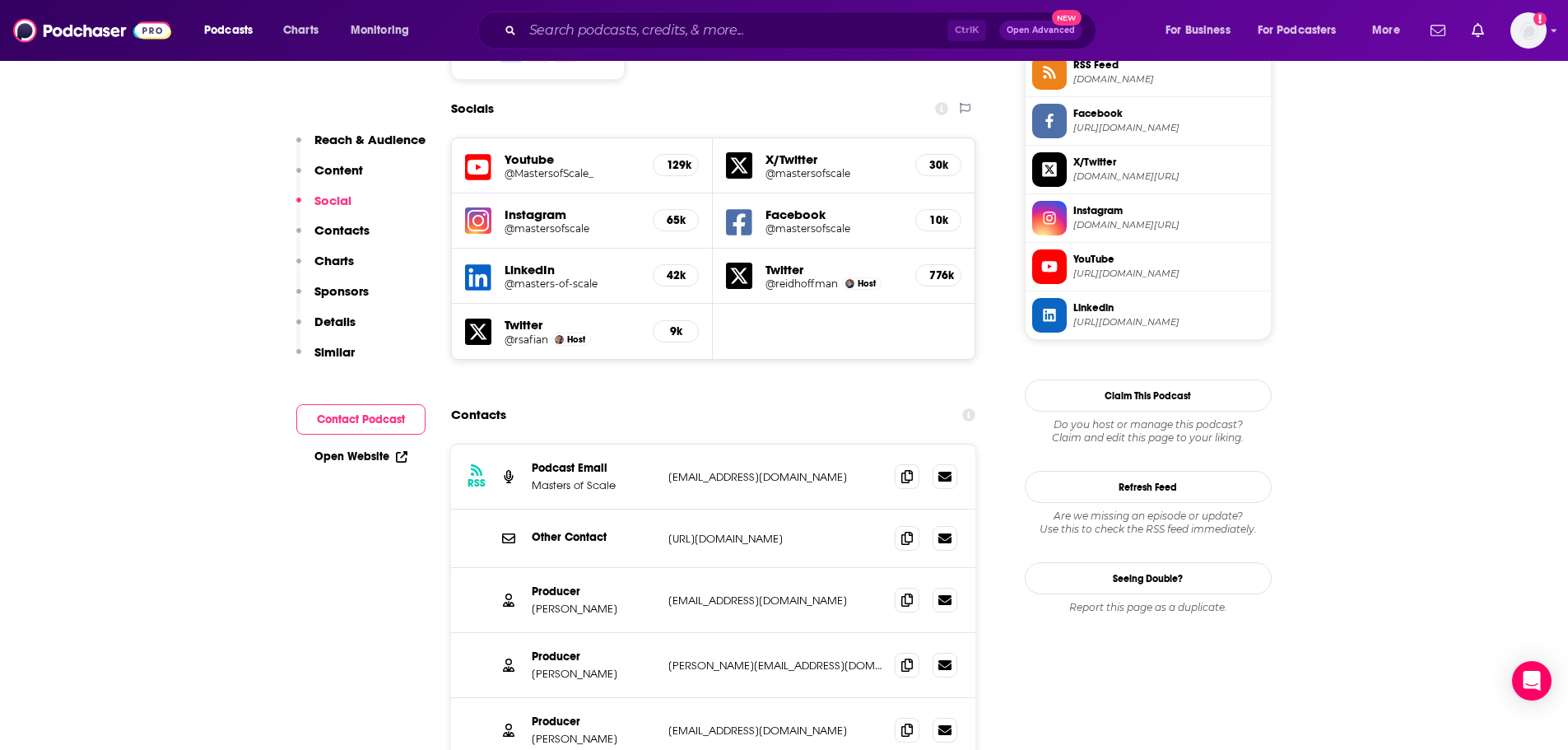
scroll to position [1399, 0]
click at [905, 468] on icon at bounding box center [906, 474] width 12 height 13
click at [625, 34] on input "Search podcasts, credits, & more..." at bounding box center [734, 30] width 425 height 26
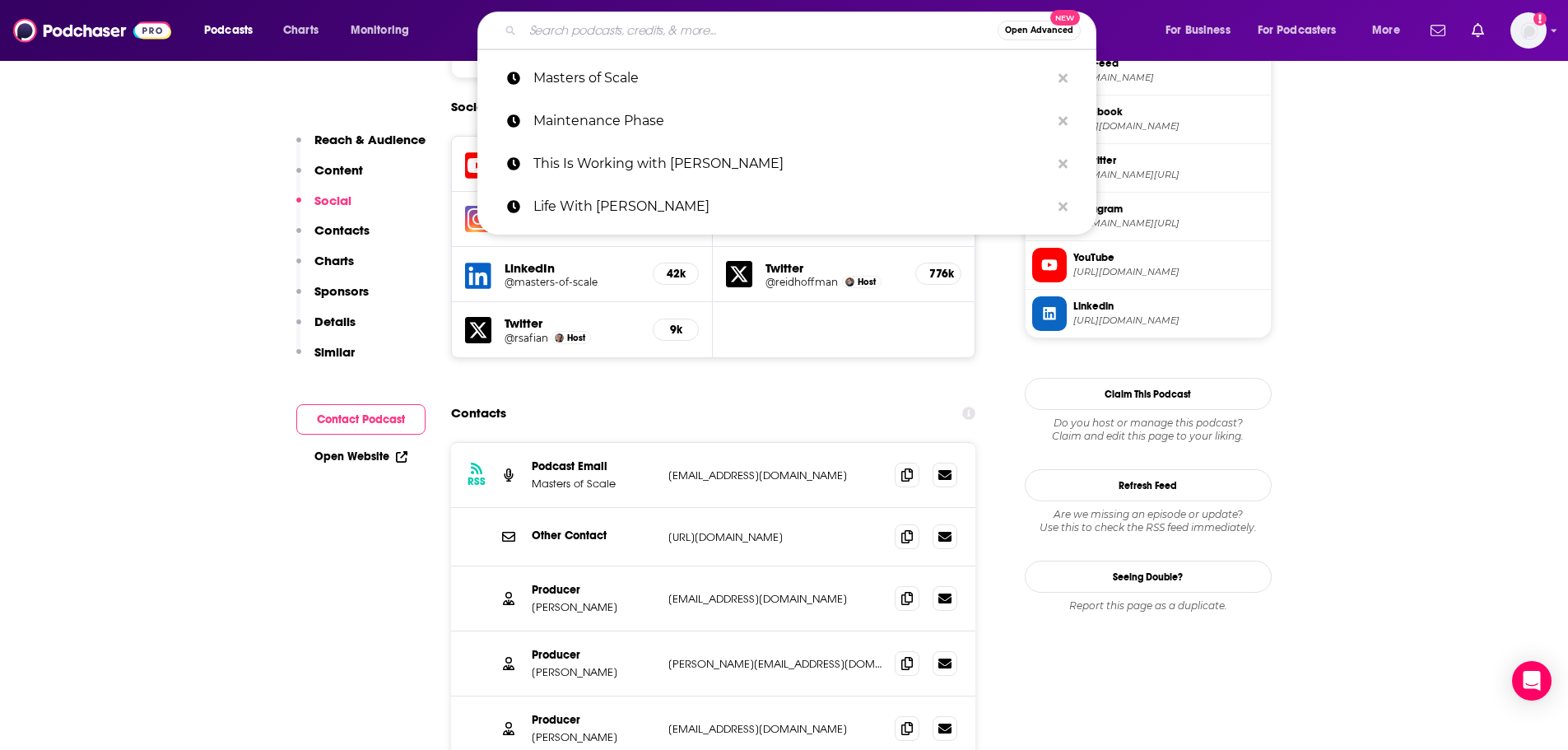
paste input "MGMA Podcasts"
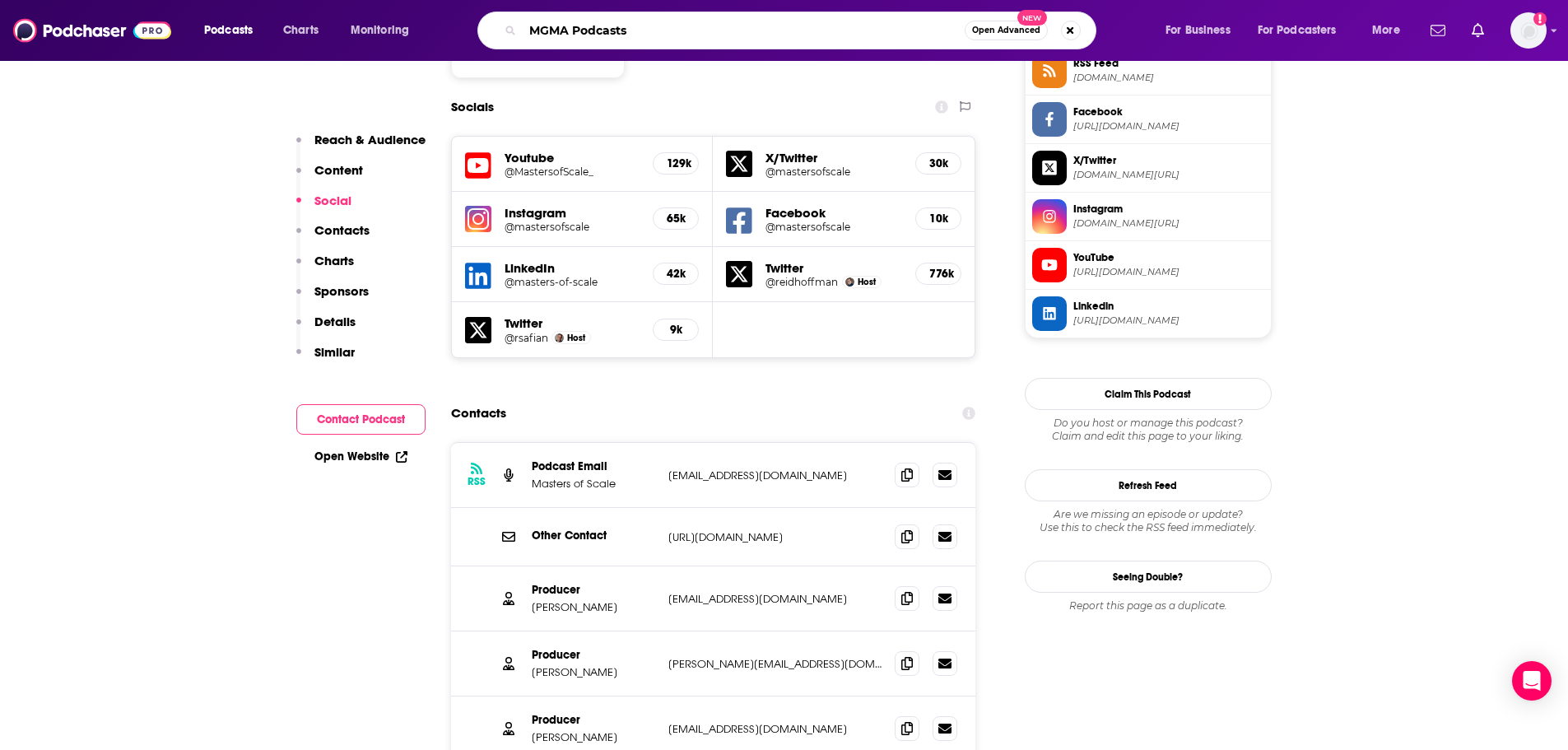
click at [612, 28] on input "MGMA Podcasts" at bounding box center [744, 30] width 442 height 26
type input "MGMA"
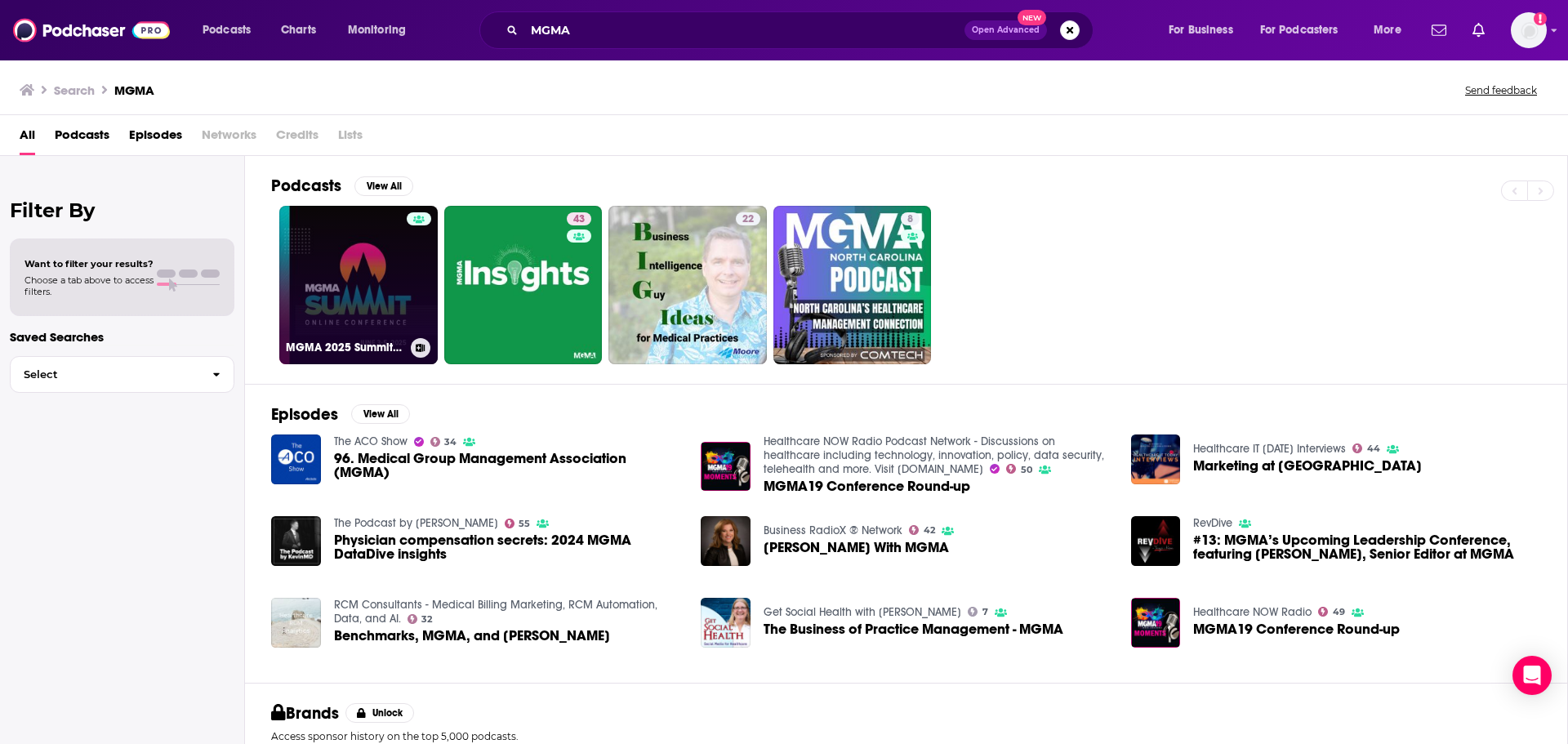
click at [393, 278] on link "MGMA 2025 Summit Online Conference" at bounding box center [358, 284] width 158 height 158
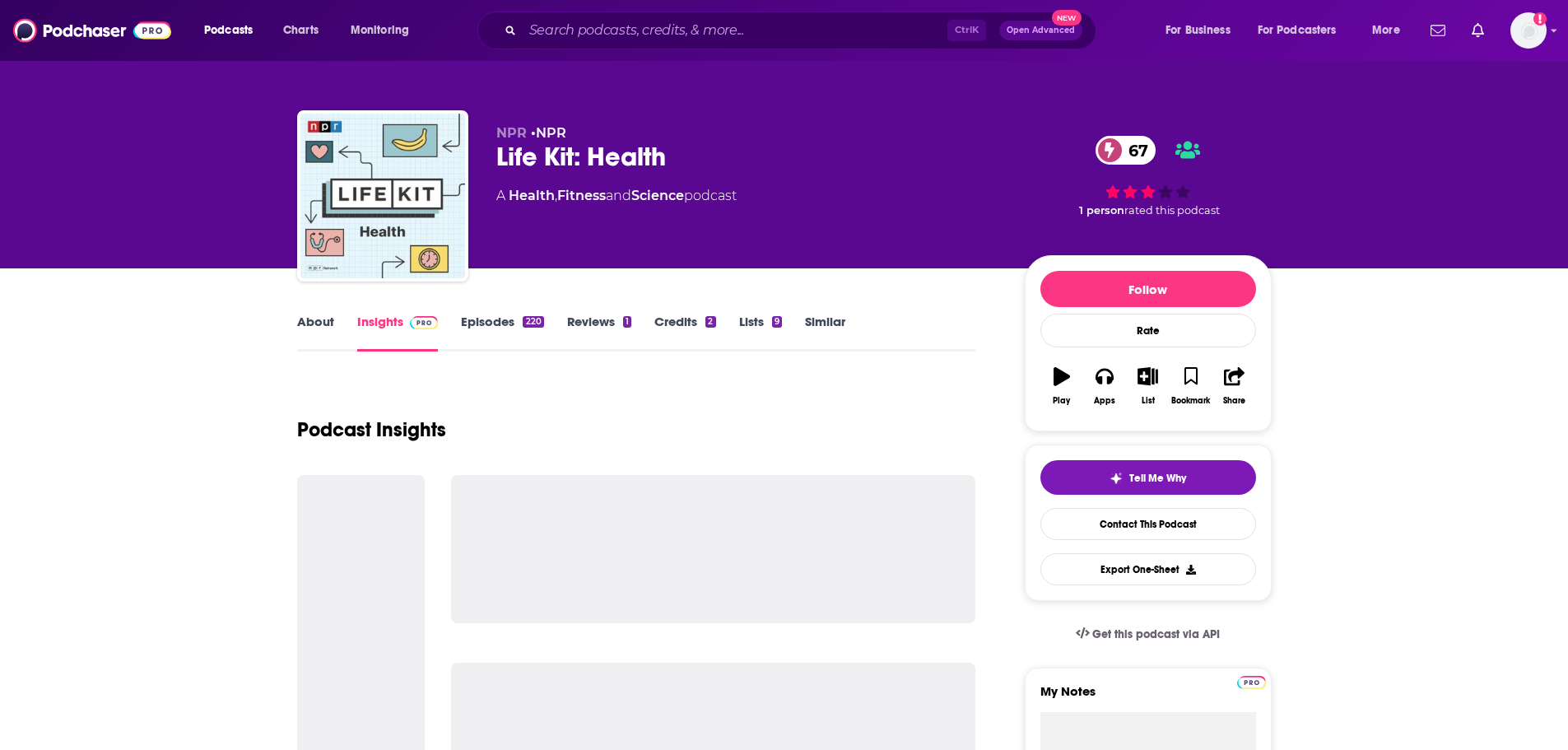
click at [302, 327] on link "About" at bounding box center [315, 333] width 37 height 38
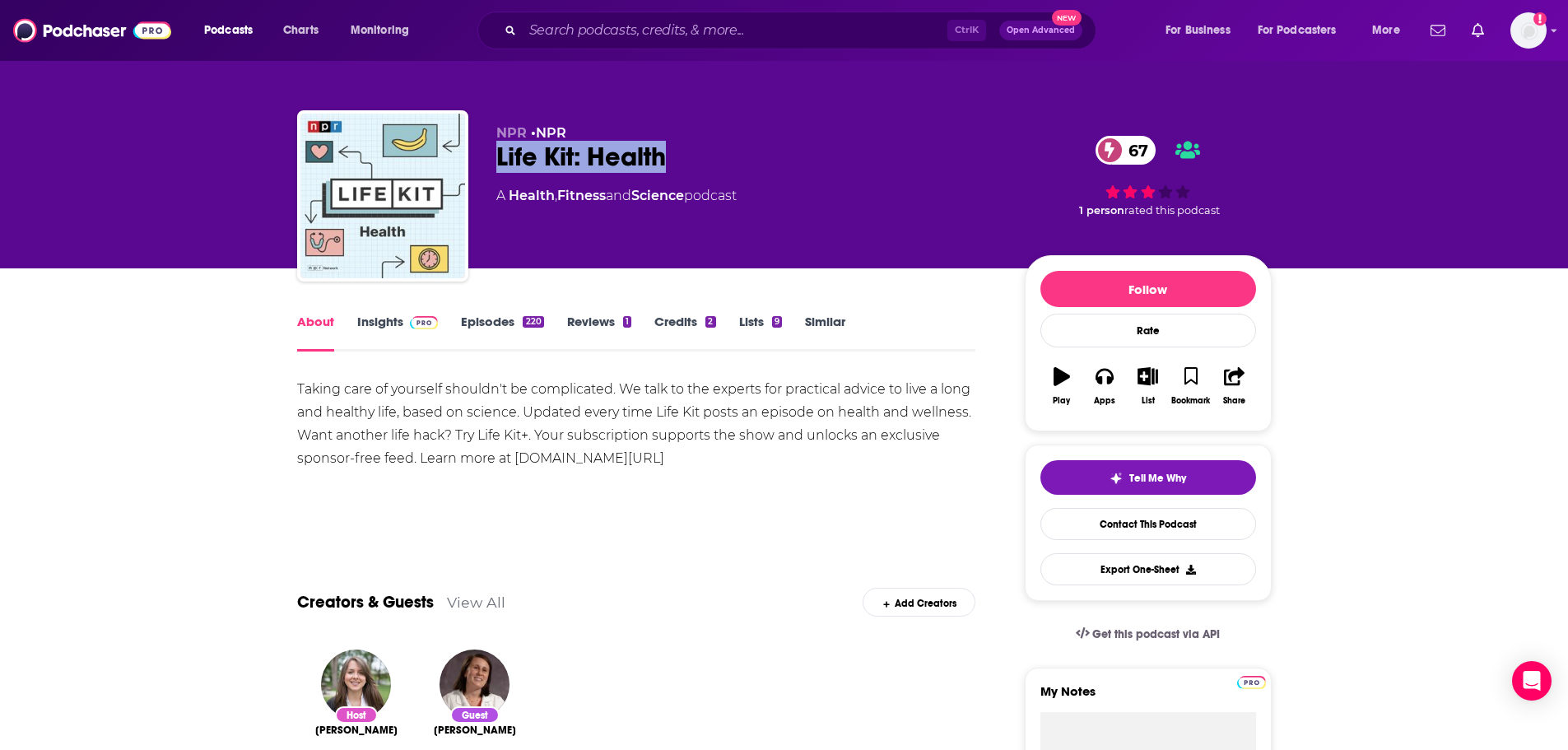
drag, startPoint x: 630, startPoint y: 152, endPoint x: 499, endPoint y: 153, distance: 131.0
click at [499, 153] on div "Life Kit: Health 67" at bounding box center [747, 157] width 502 height 32
click at [370, 326] on link "Insights" at bounding box center [398, 333] width 82 height 38
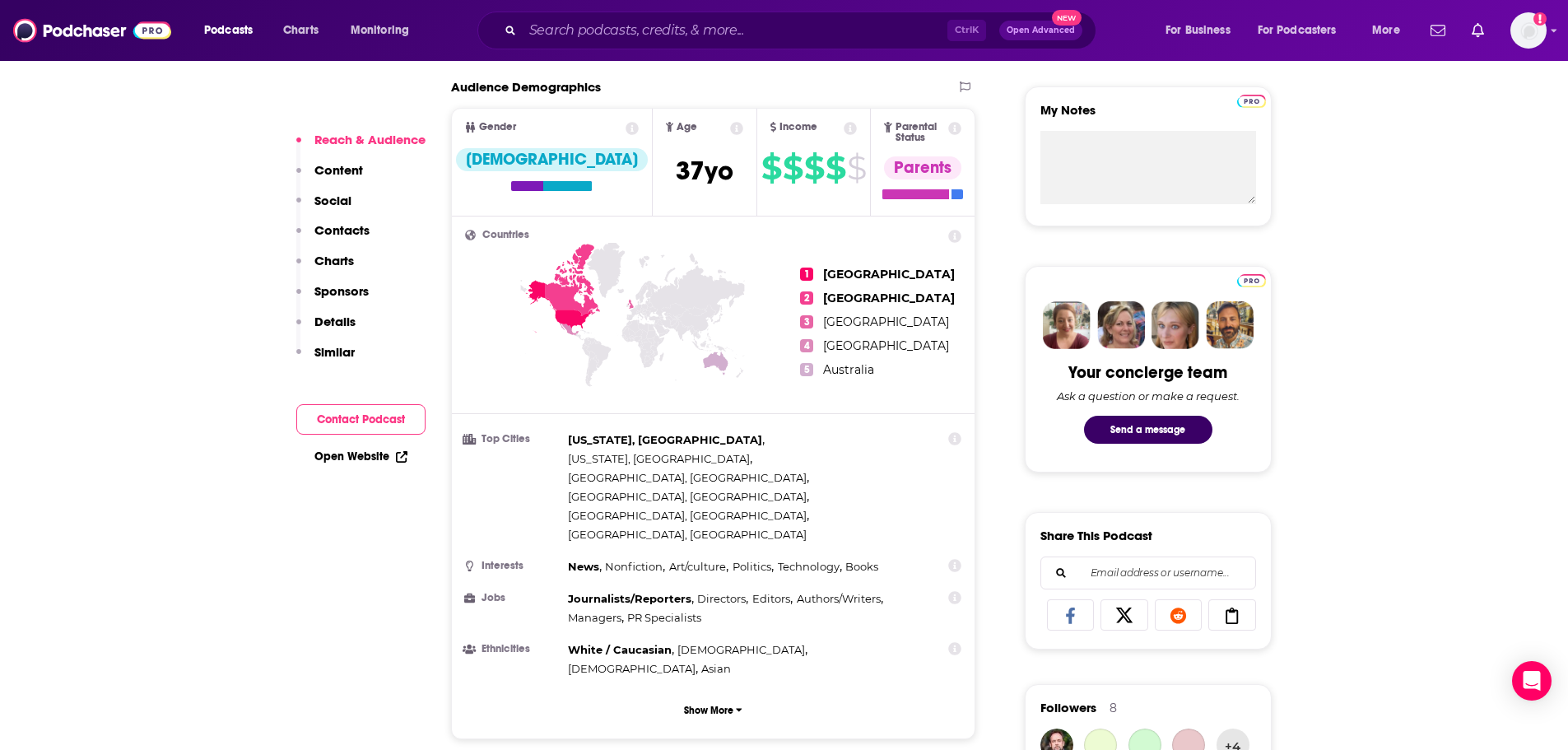
scroll to position [1070, 0]
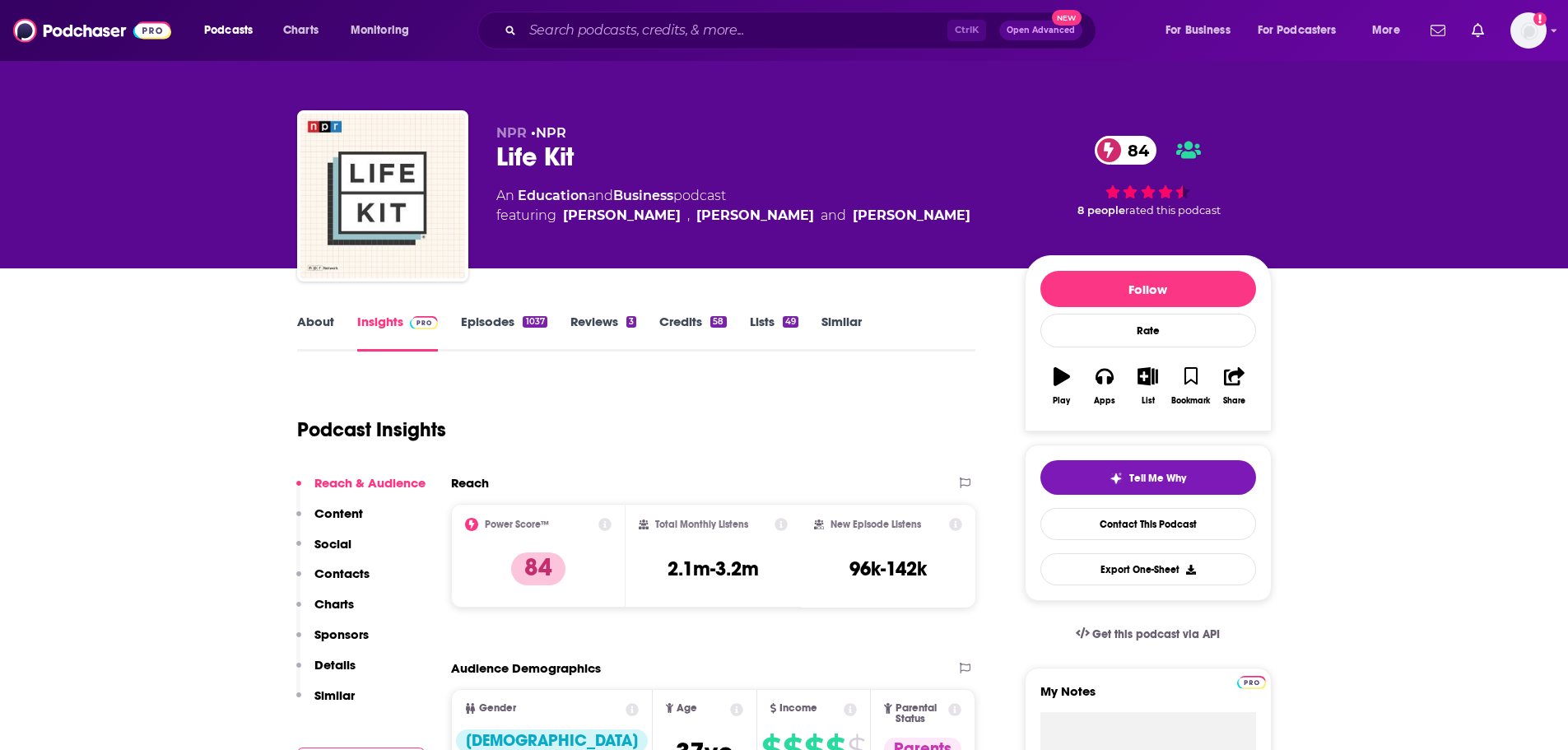
click at [314, 330] on link "About" at bounding box center [315, 333] width 37 height 38
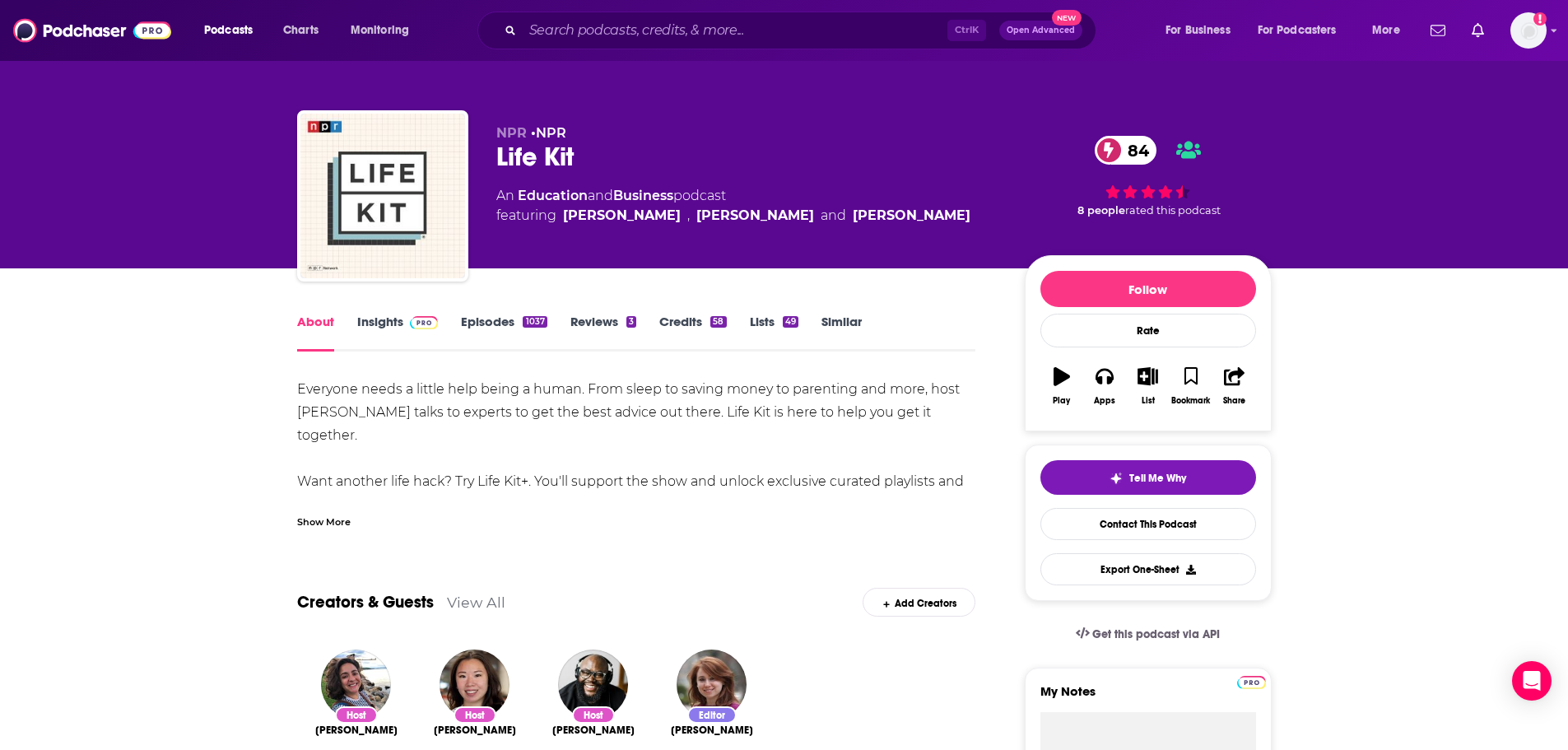
click at [317, 524] on div "Show More" at bounding box center [323, 520] width 54 height 15
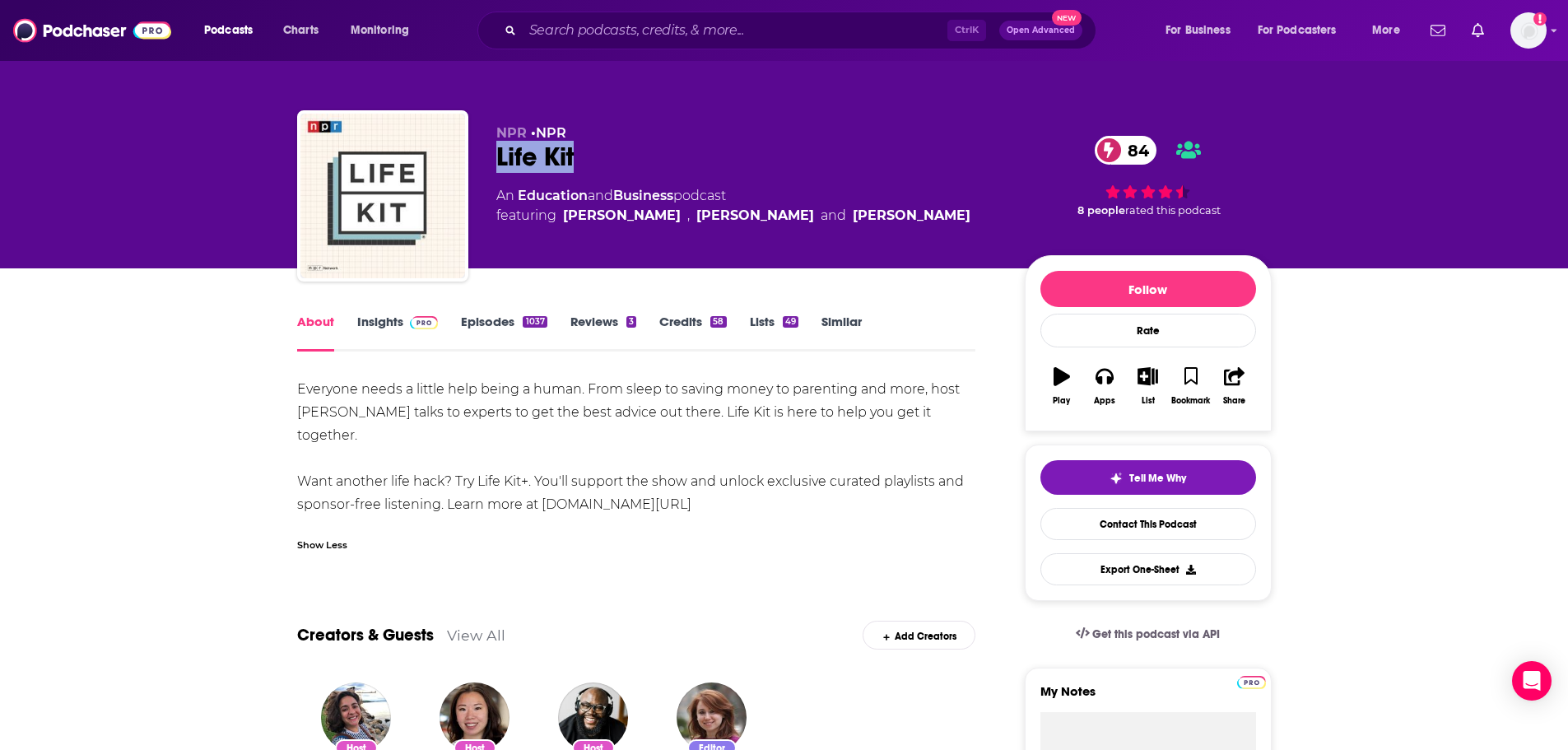
drag, startPoint x: 581, startPoint y: 157, endPoint x: 473, endPoint y: 163, distance: 108.2
click at [473, 163] on div "NPR • NPR Life Kit 84 An Education and Business podcast featuring Ruth Tam , Ro…" at bounding box center [784, 198] width 975 height 177
copy h1 "Life Kit"
drag, startPoint x: 385, startPoint y: 329, endPoint x: 563, endPoint y: 5, distance: 369.7
click at [385, 329] on link "Insights" at bounding box center [398, 333] width 82 height 38
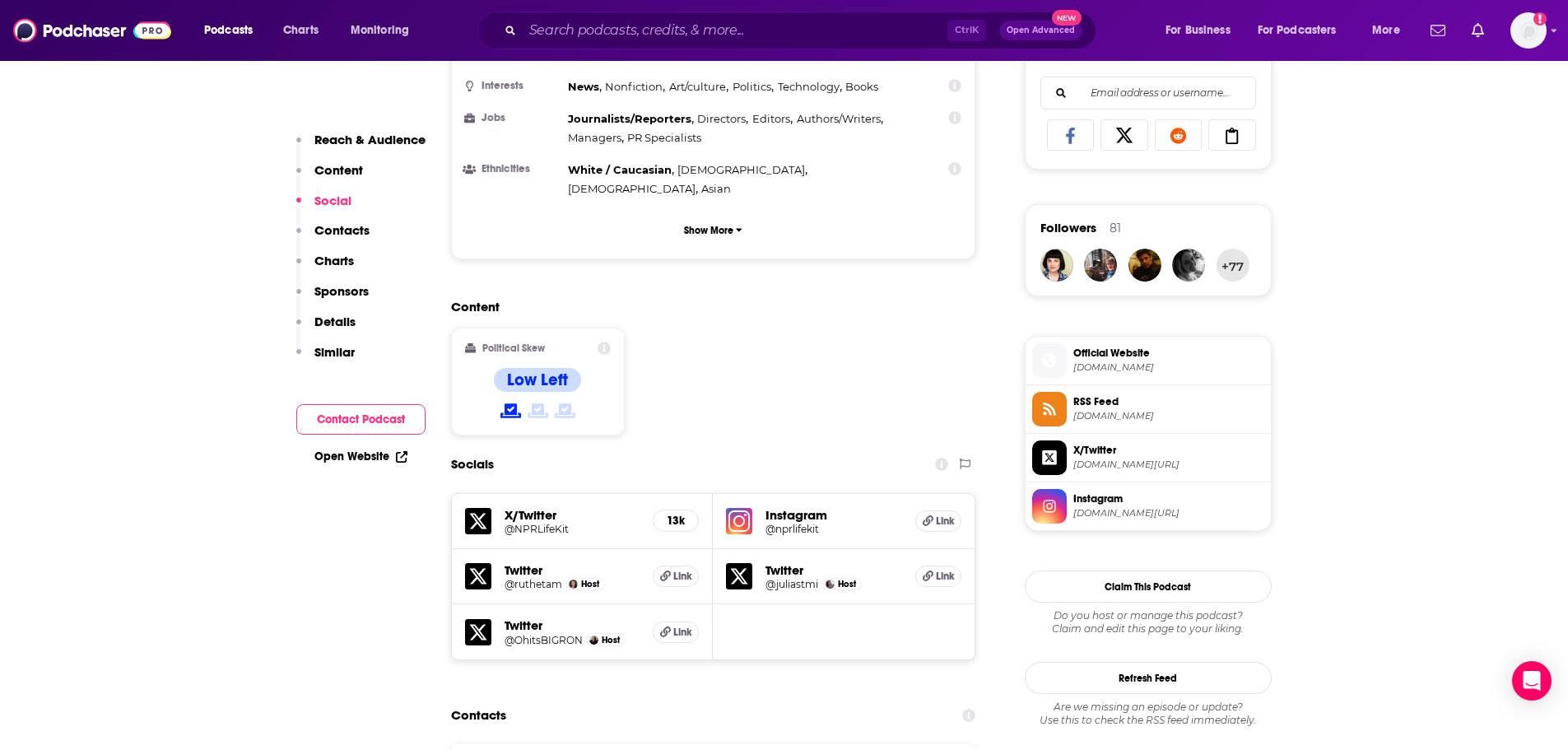
scroll to position [1234, 0]
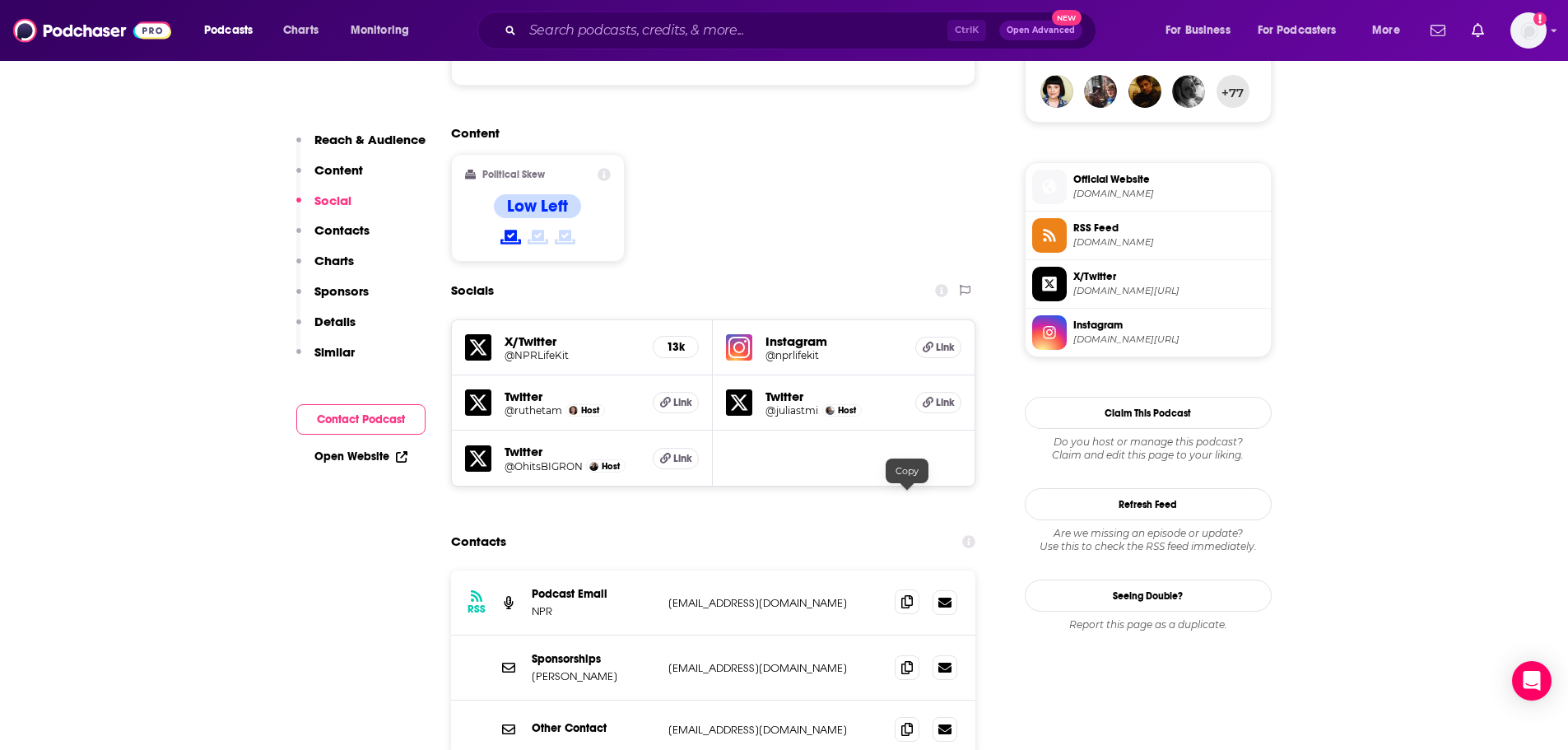
click at [900, 589] on span at bounding box center [906, 601] width 25 height 25
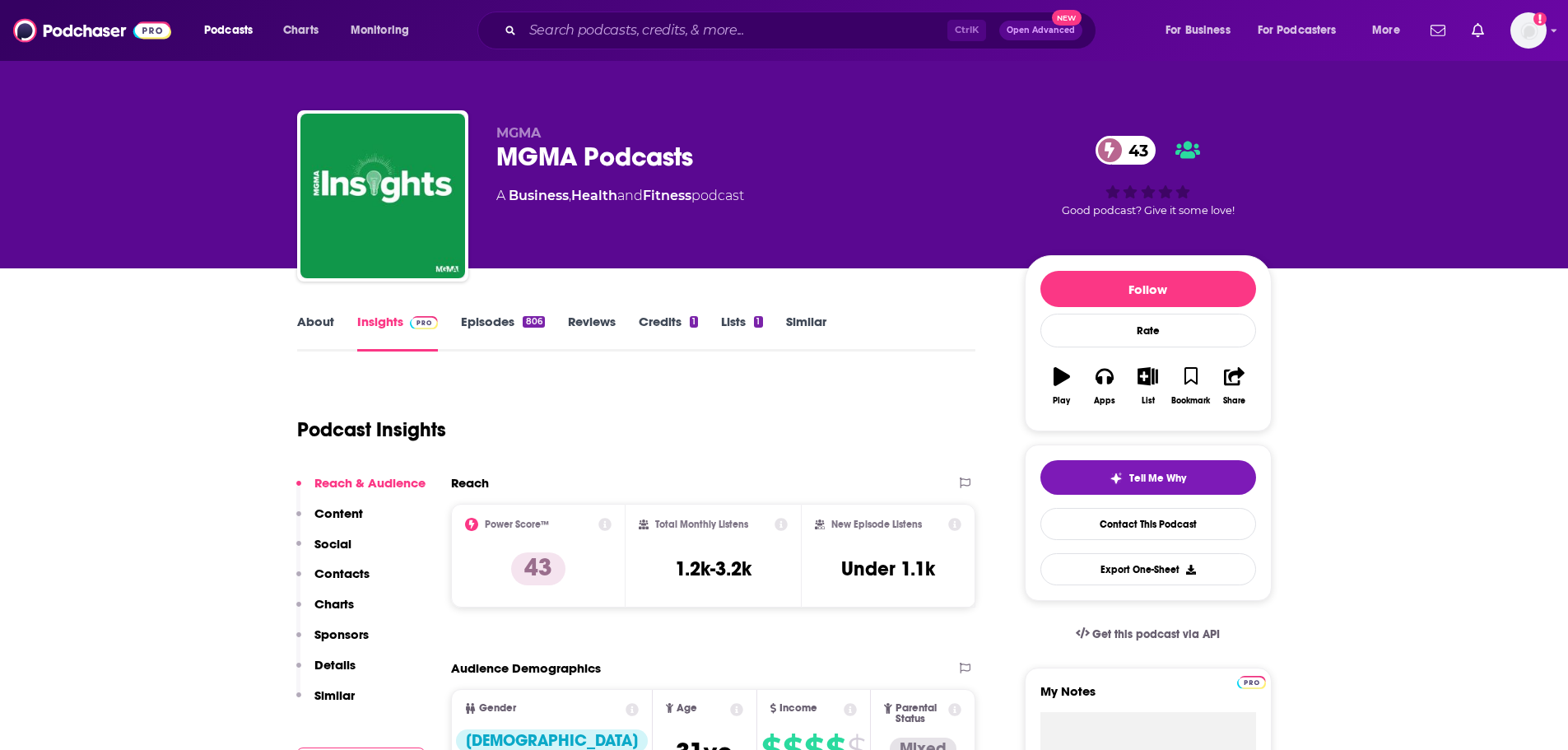
click at [322, 328] on link "About" at bounding box center [315, 333] width 37 height 38
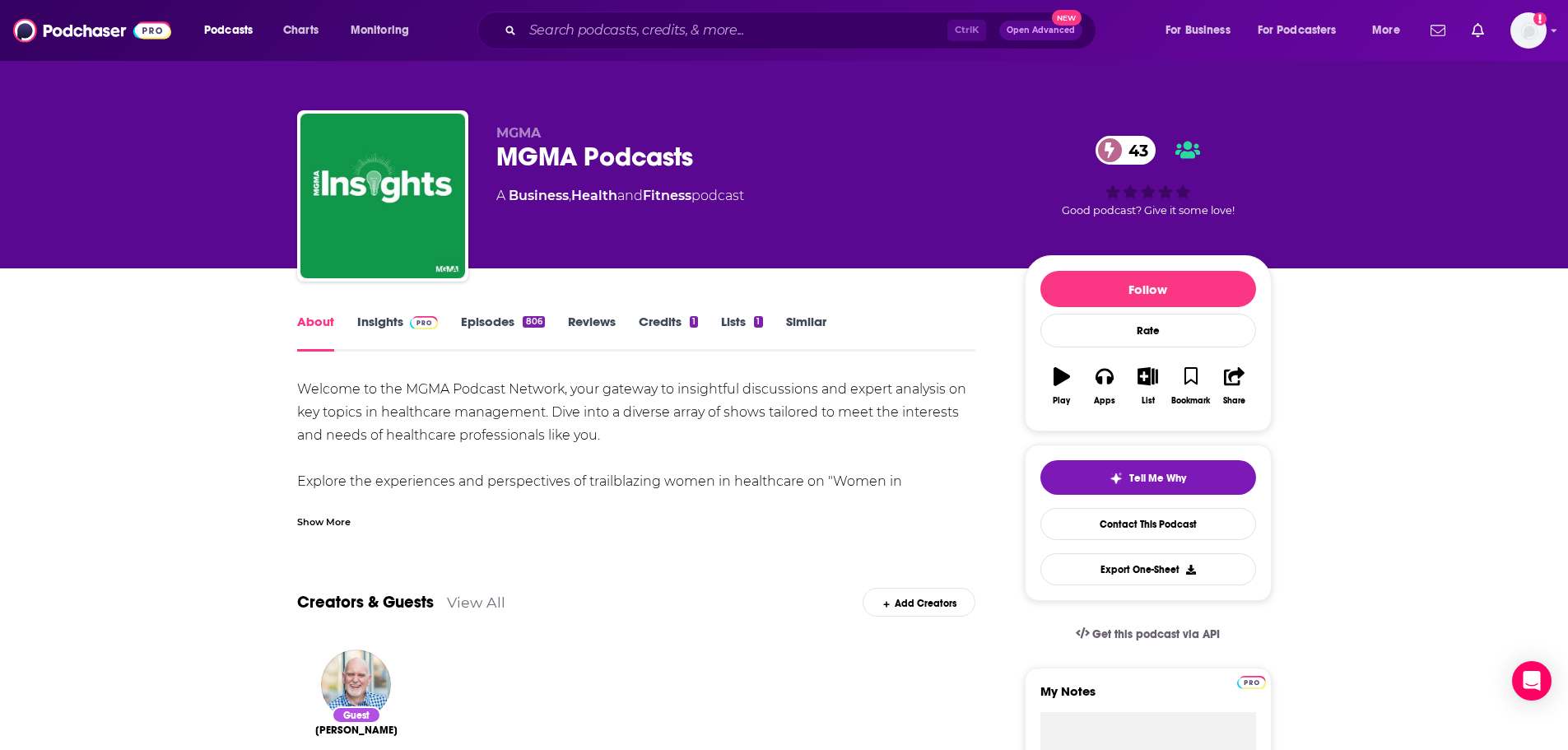
click at [321, 522] on div "Show More" at bounding box center [323, 520] width 54 height 15
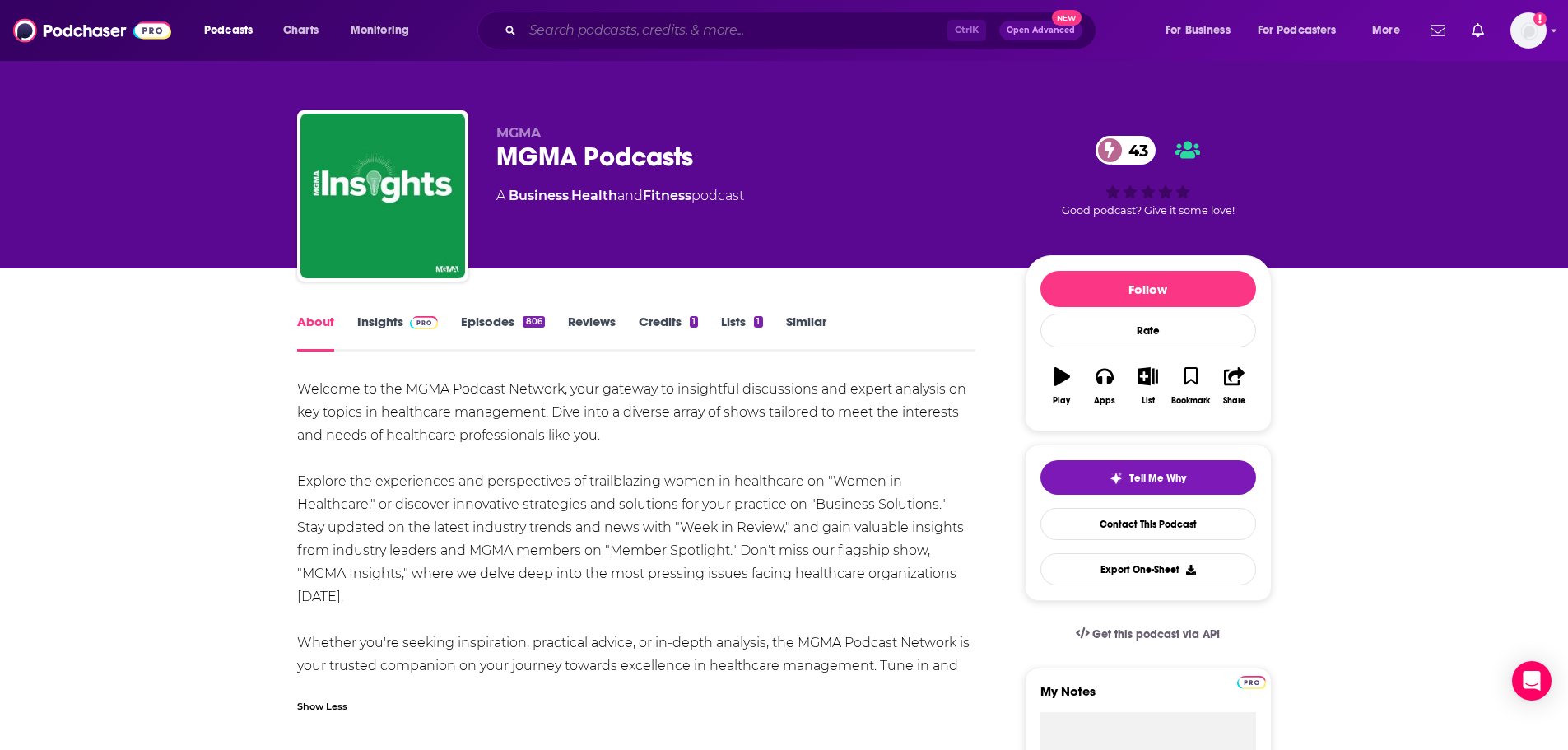
click at [628, 25] on input "Search podcasts, credits, & more..." at bounding box center [734, 30] width 425 height 26
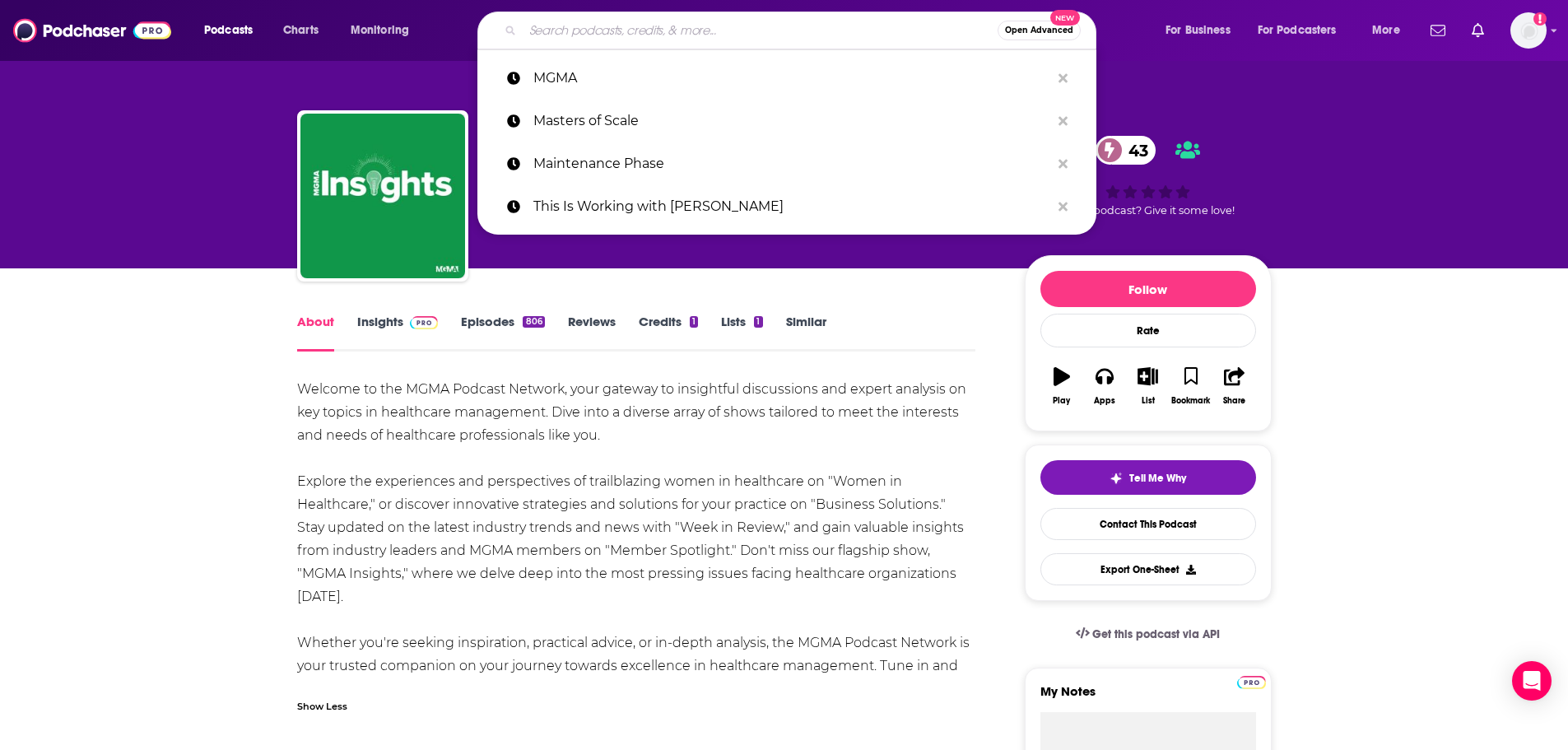
paste input "Mindset Mentor"
type input "Mindset Mentor"
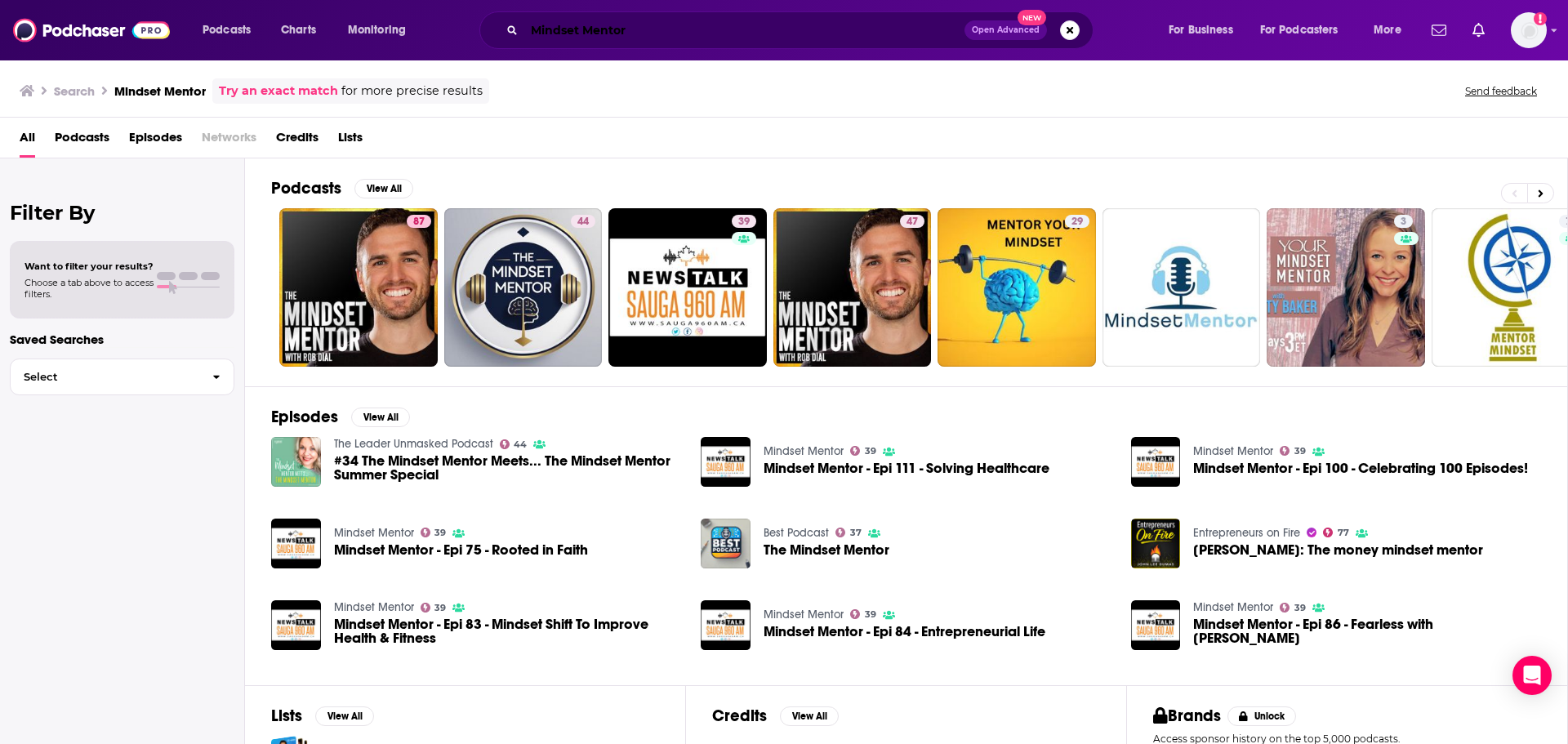
click at [662, 34] on input "Mindset Mentor" at bounding box center [744, 30] width 440 height 26
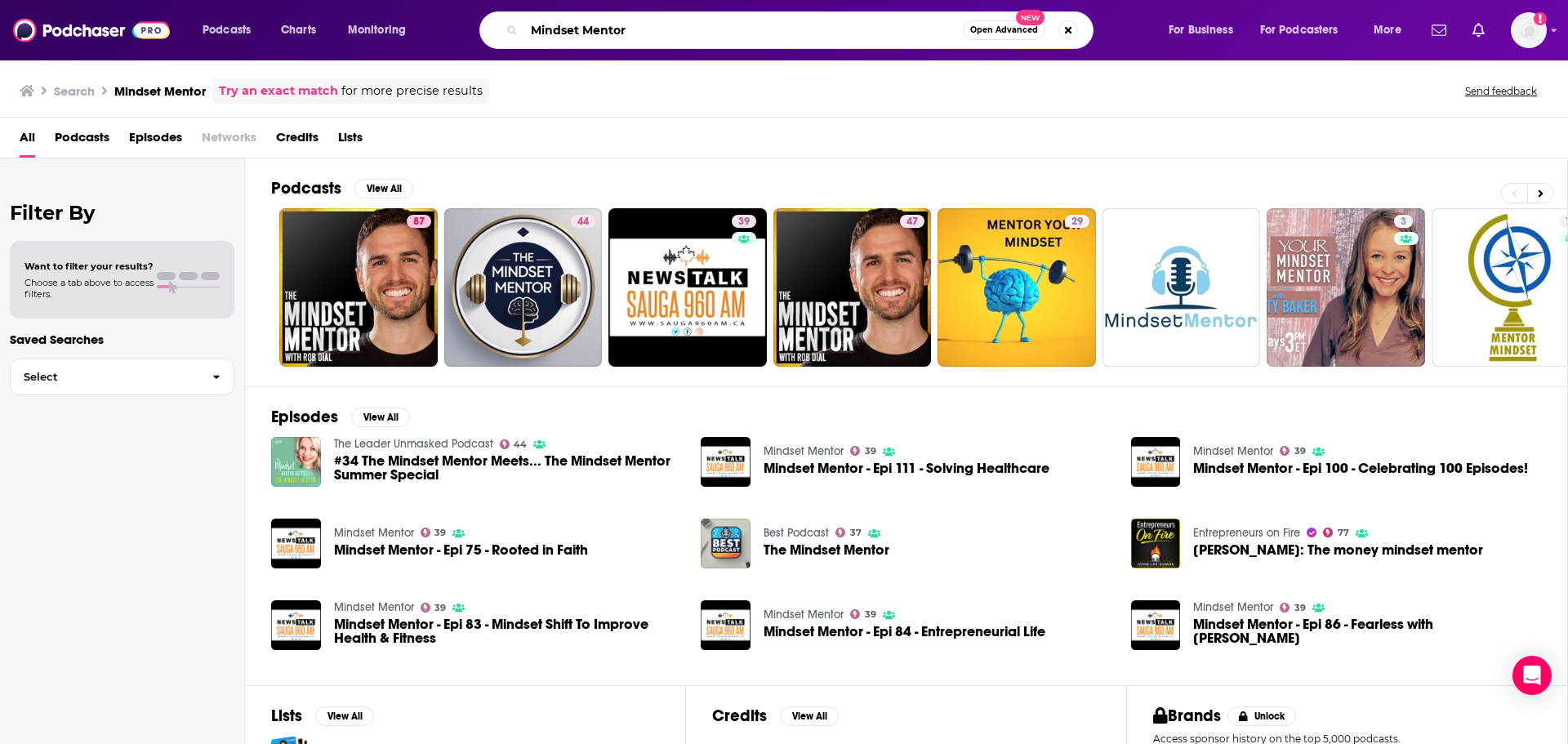
paste input "M+M"
type input "MM+M"
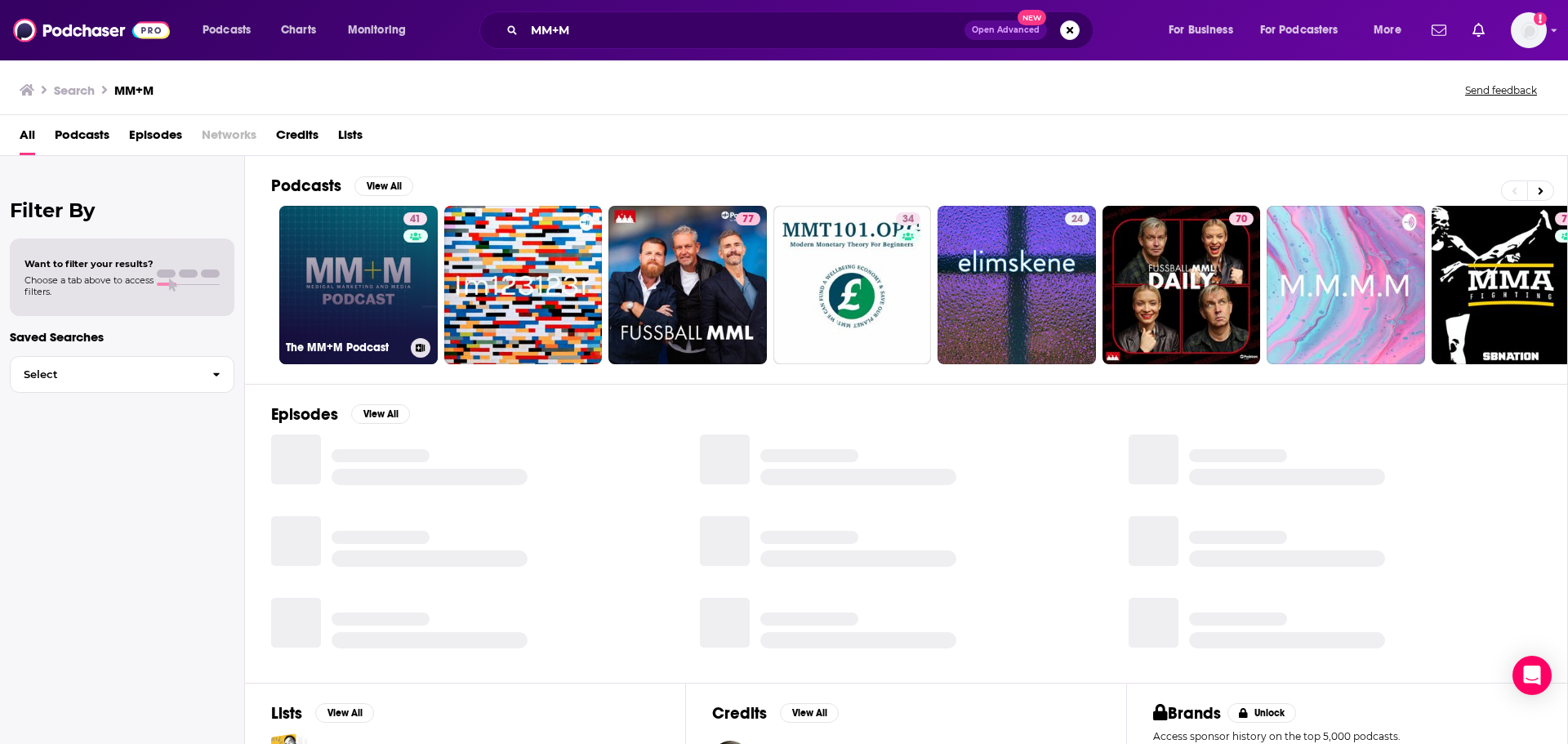
click at [379, 285] on link "41 The MM+M Podcast" at bounding box center [358, 284] width 158 height 158
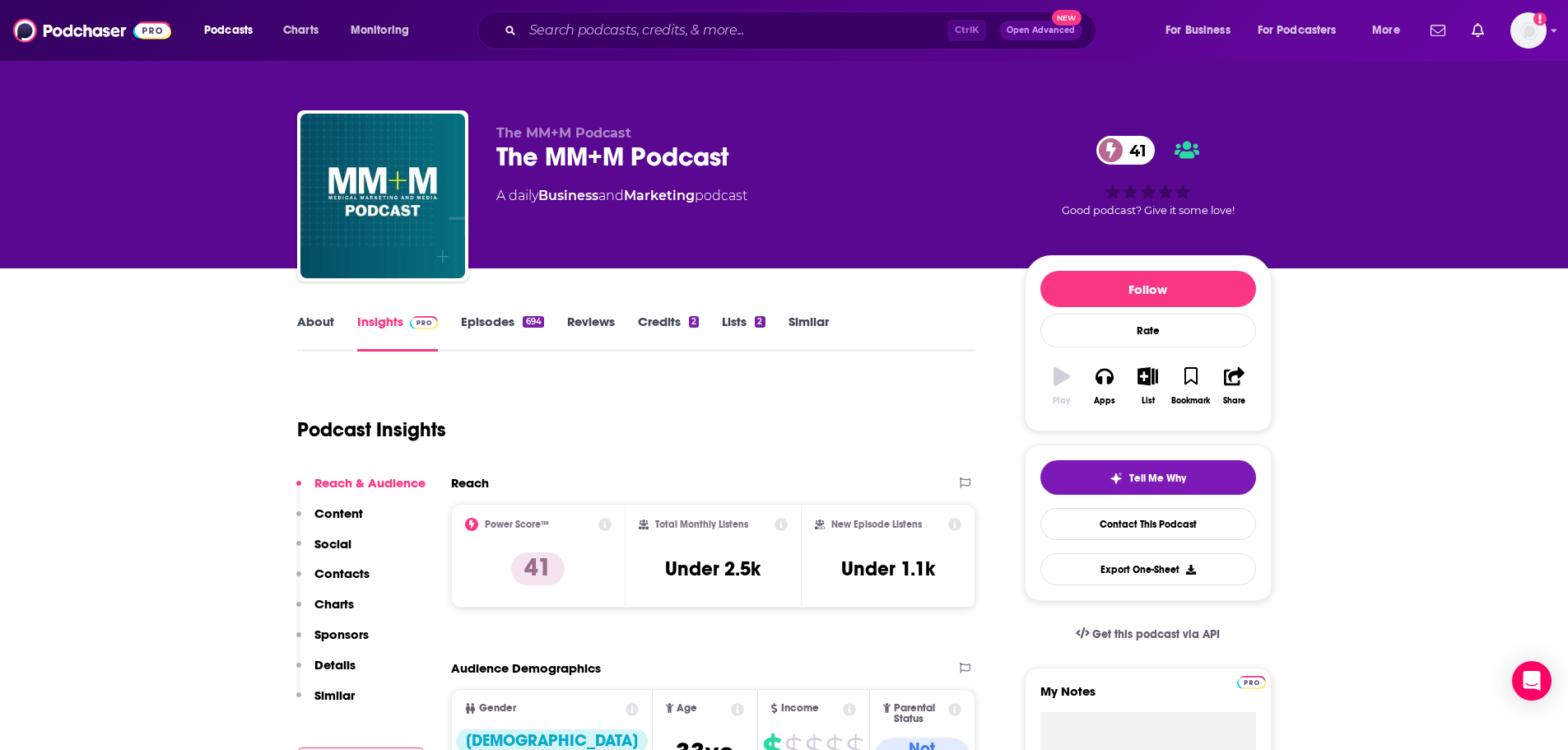
click at [322, 330] on link "About" at bounding box center [315, 333] width 37 height 38
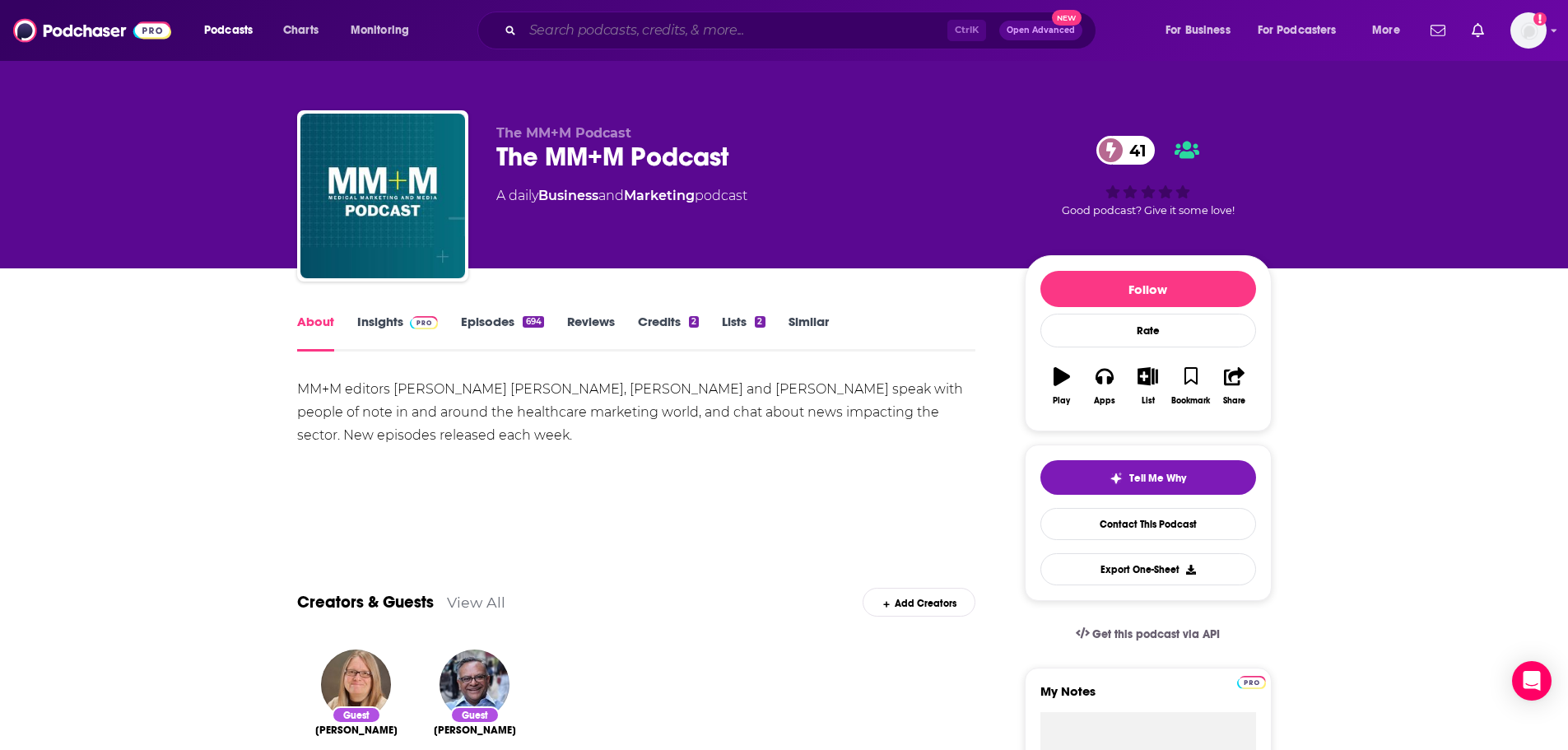
click at [786, 25] on input "Search podcasts, credits, & more..." at bounding box center [734, 30] width 425 height 26
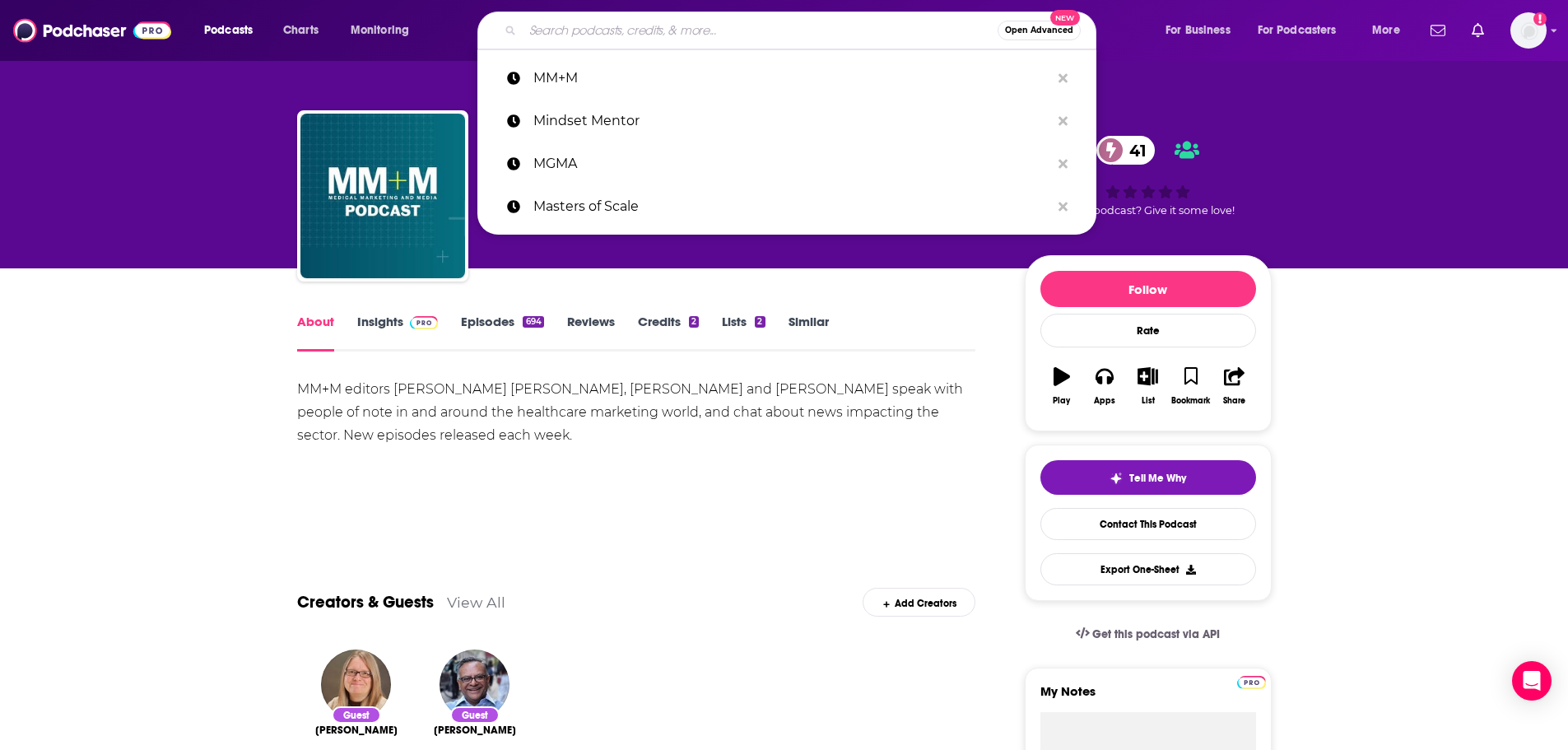
paste input "Money Talks"
type input "Money Talks"
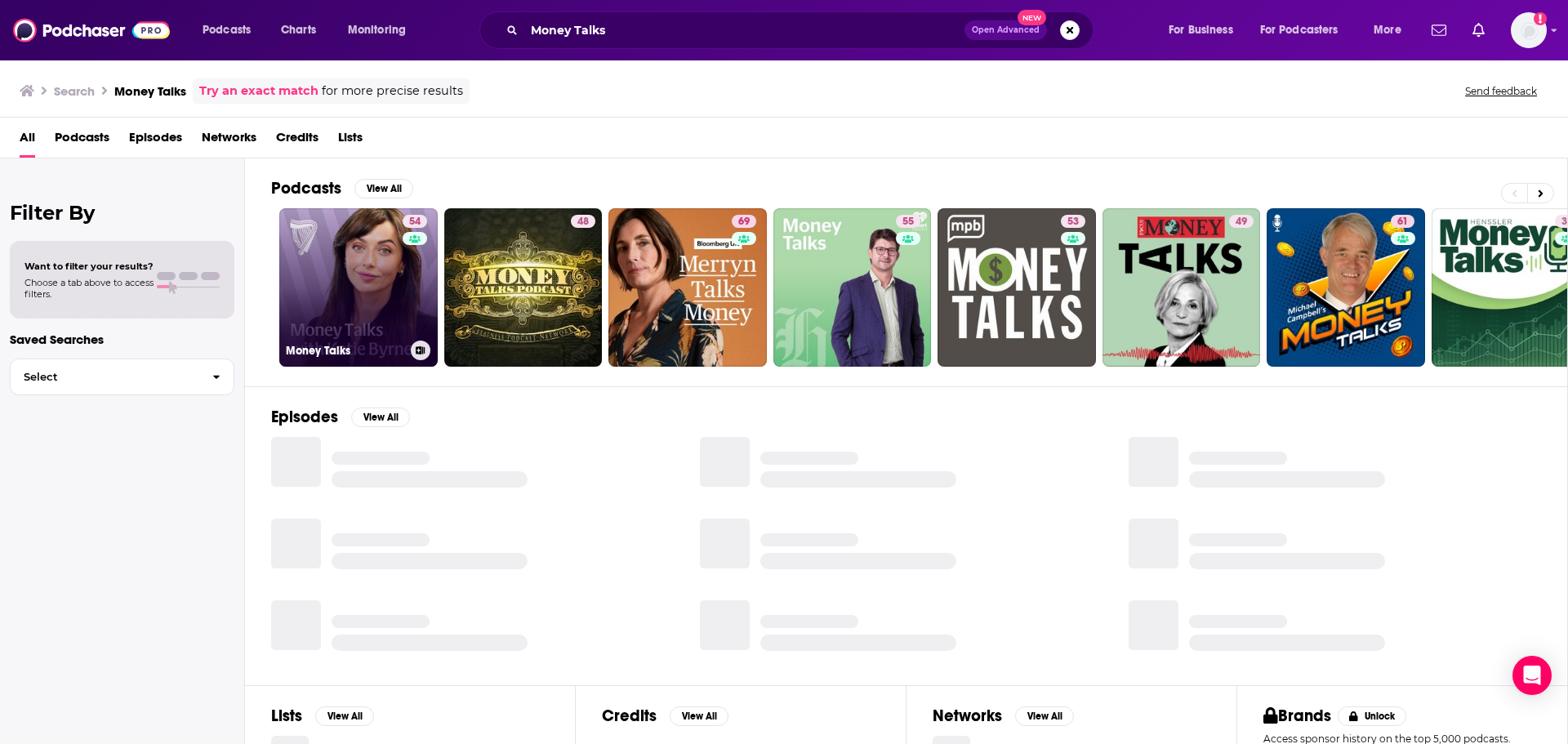
click at [381, 292] on link "54 Money Talks" at bounding box center [358, 287] width 158 height 158
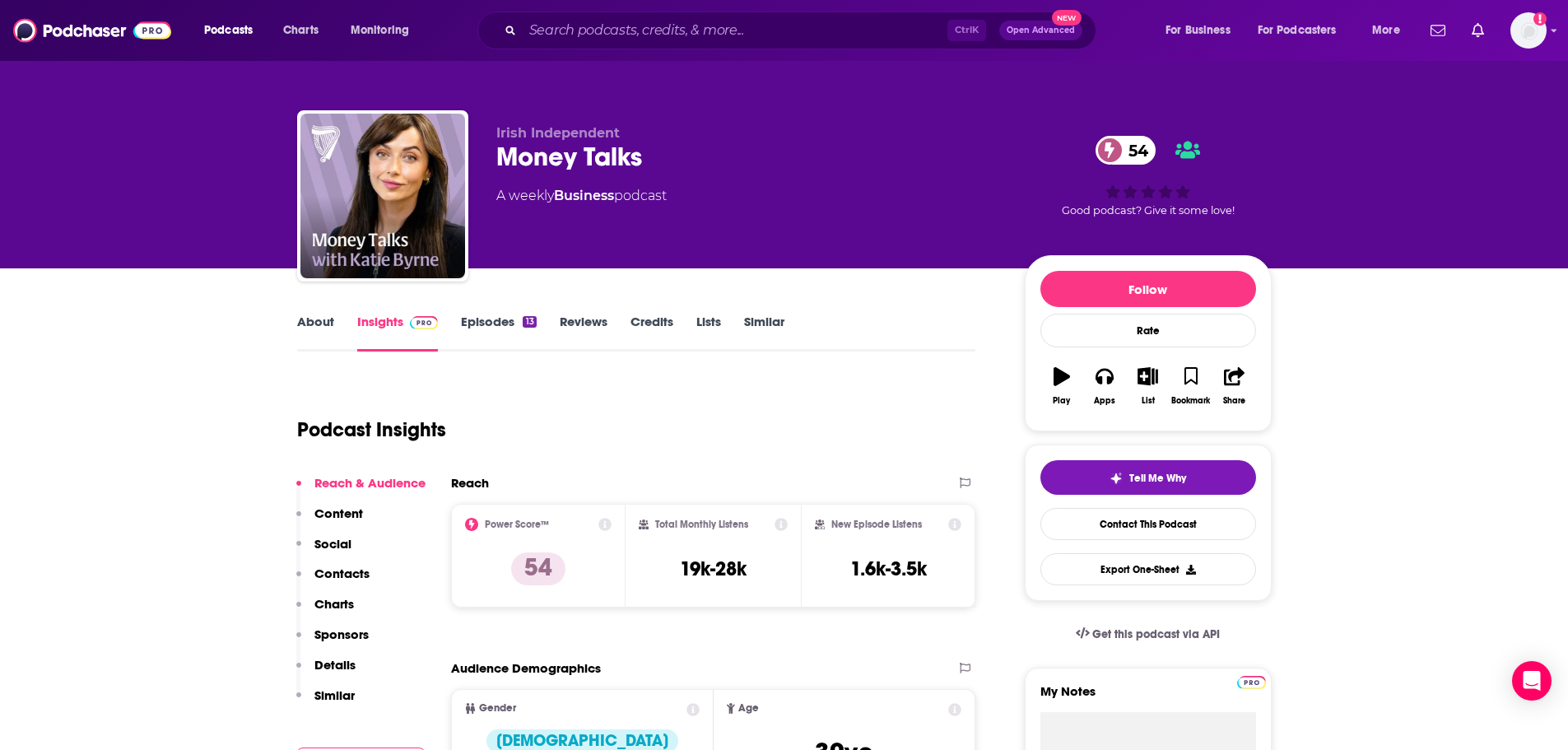
click at [328, 323] on link "About" at bounding box center [315, 333] width 37 height 38
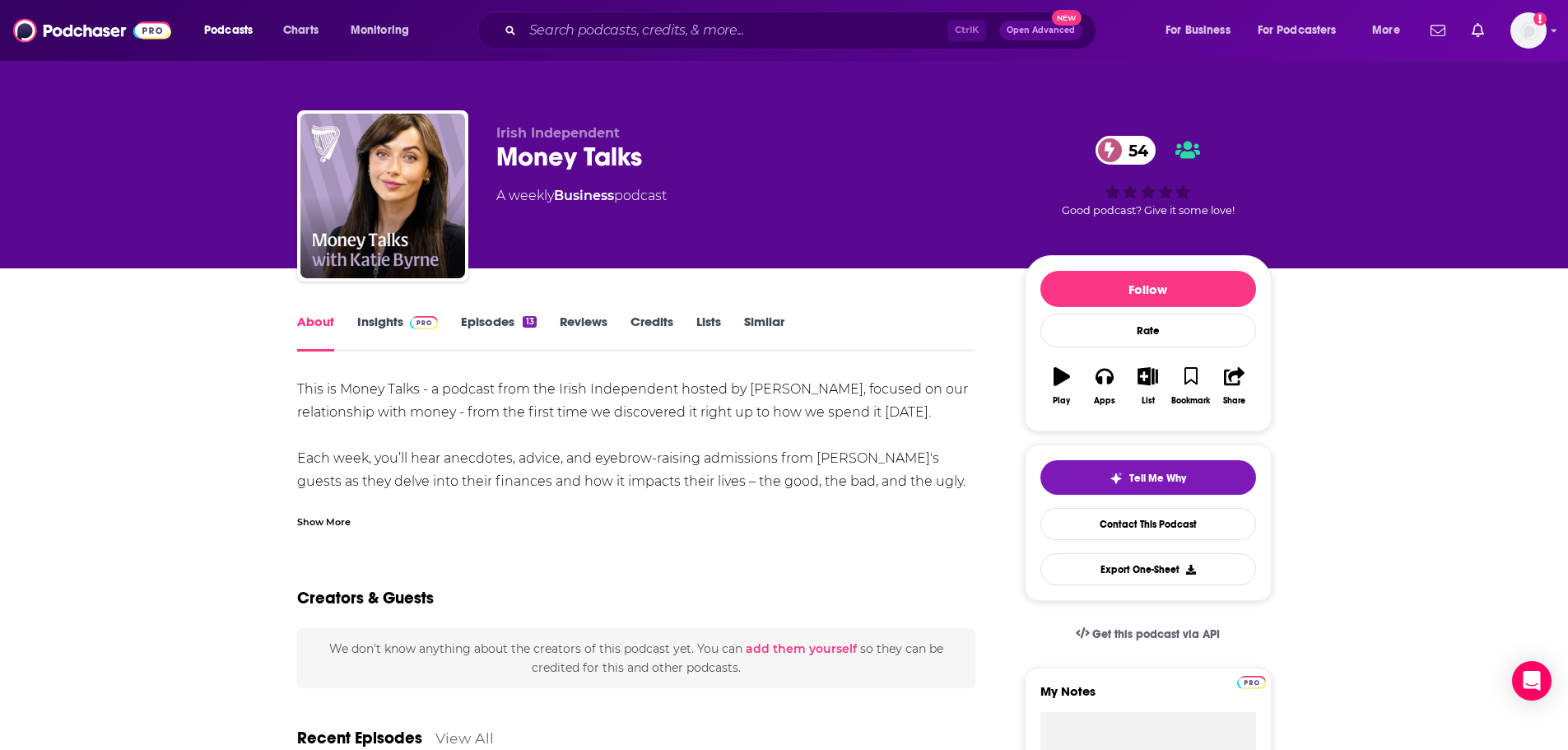
click at [313, 525] on div "Show More" at bounding box center [323, 520] width 54 height 15
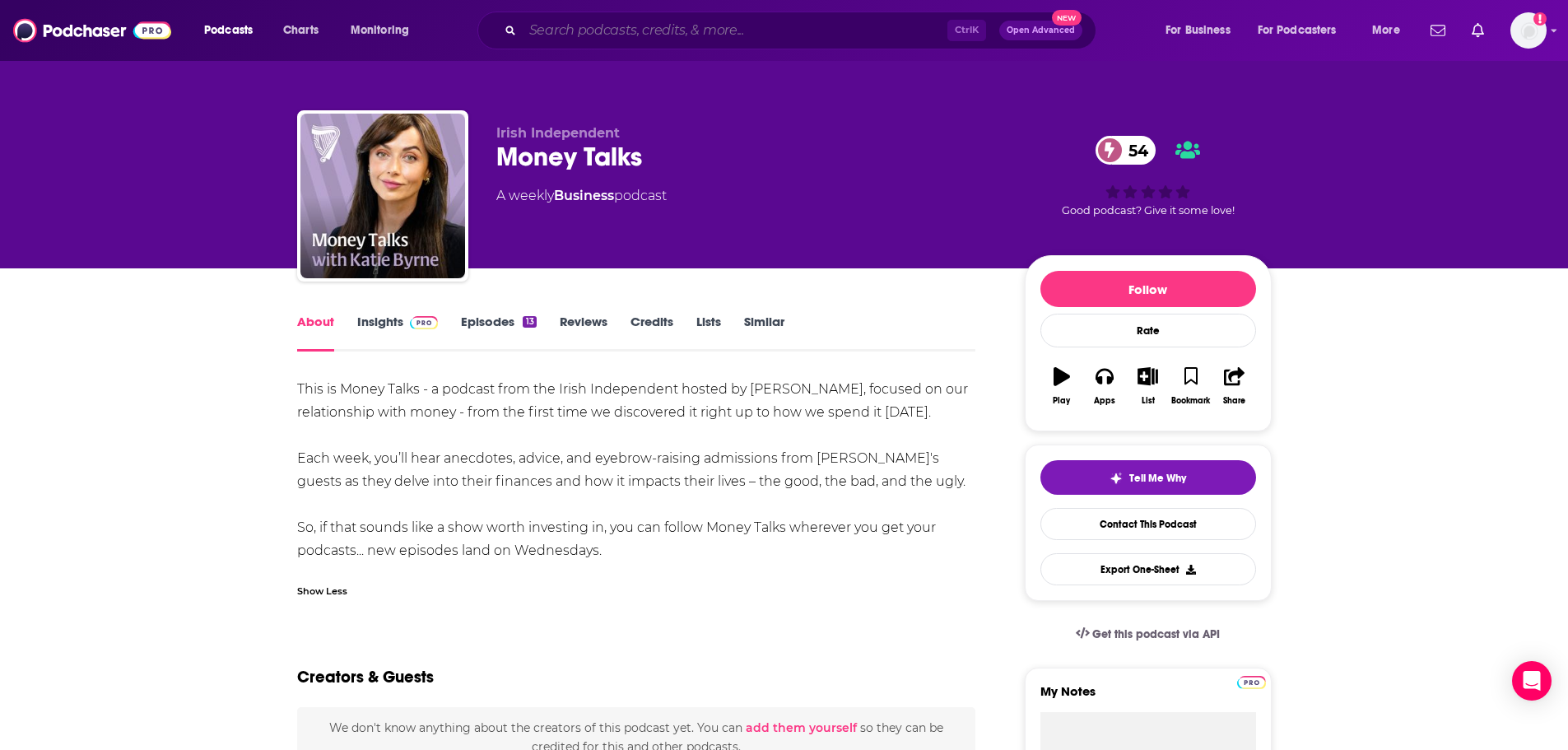
click at [680, 38] on input "Search podcasts, credits, & more..." at bounding box center [734, 30] width 425 height 26
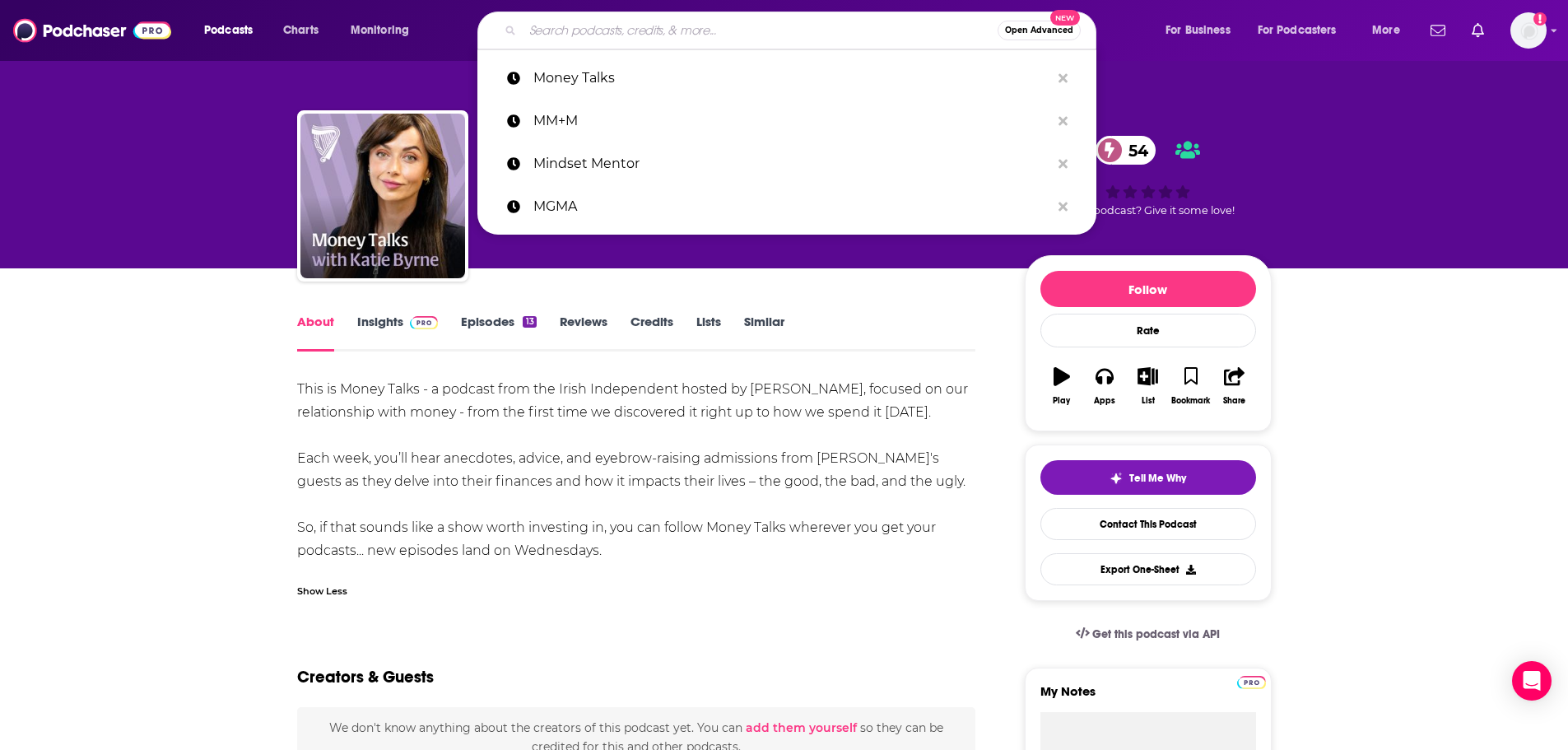
paste input "Morning Brew"
type input "Morning Brew"
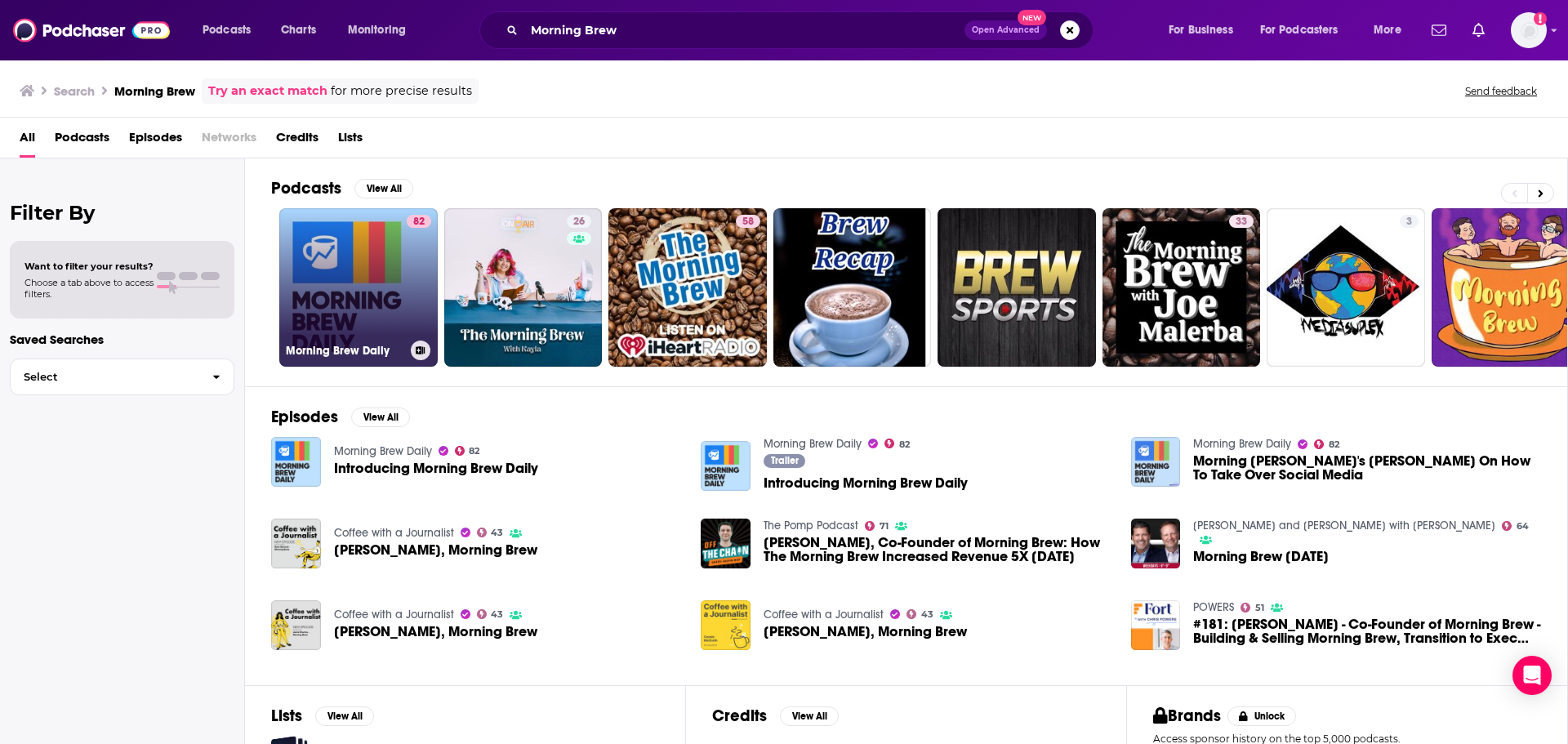
click at [377, 286] on link "82 Morning Brew Daily" at bounding box center [358, 287] width 158 height 158
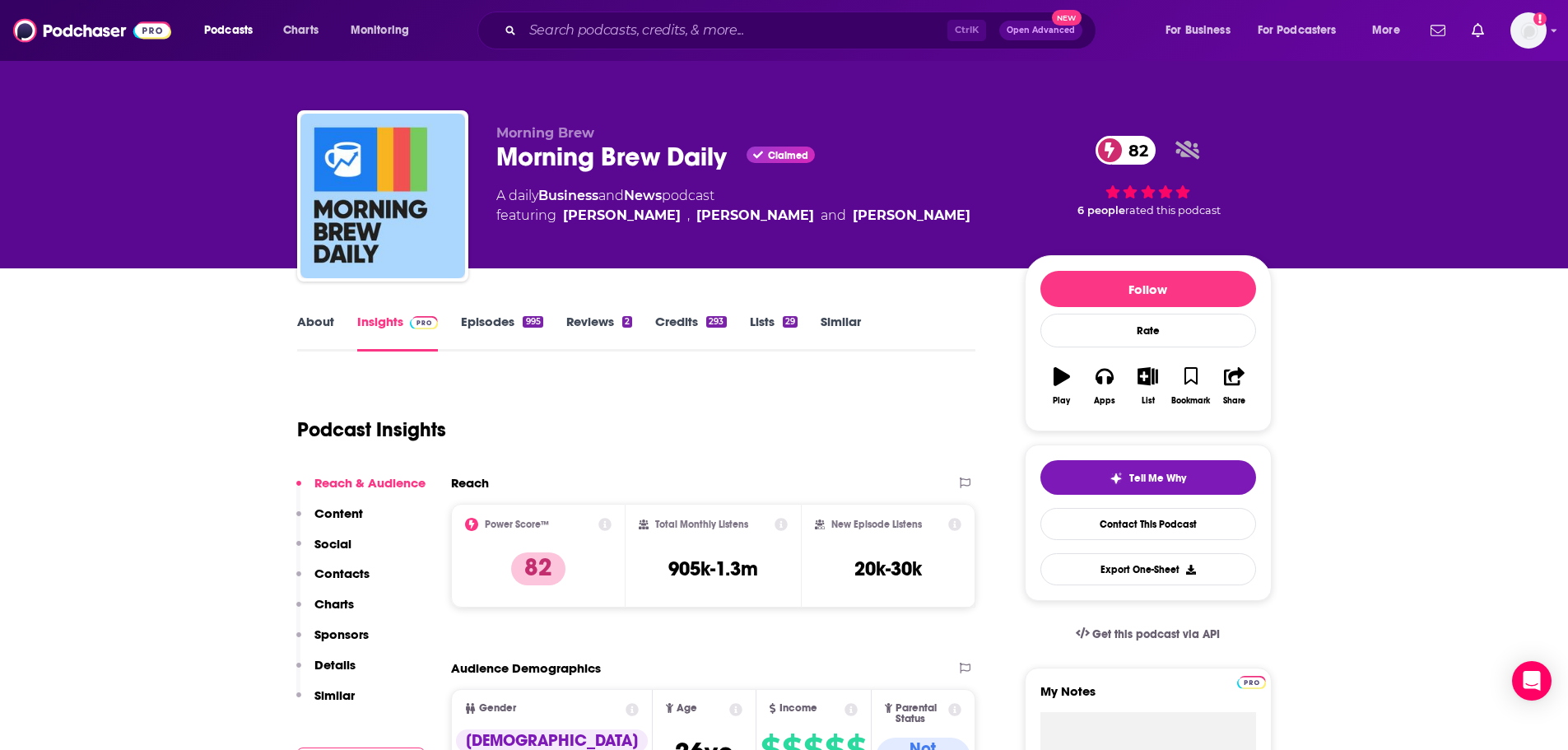
click at [477, 327] on link "Episodes 995" at bounding box center [501, 333] width 82 height 38
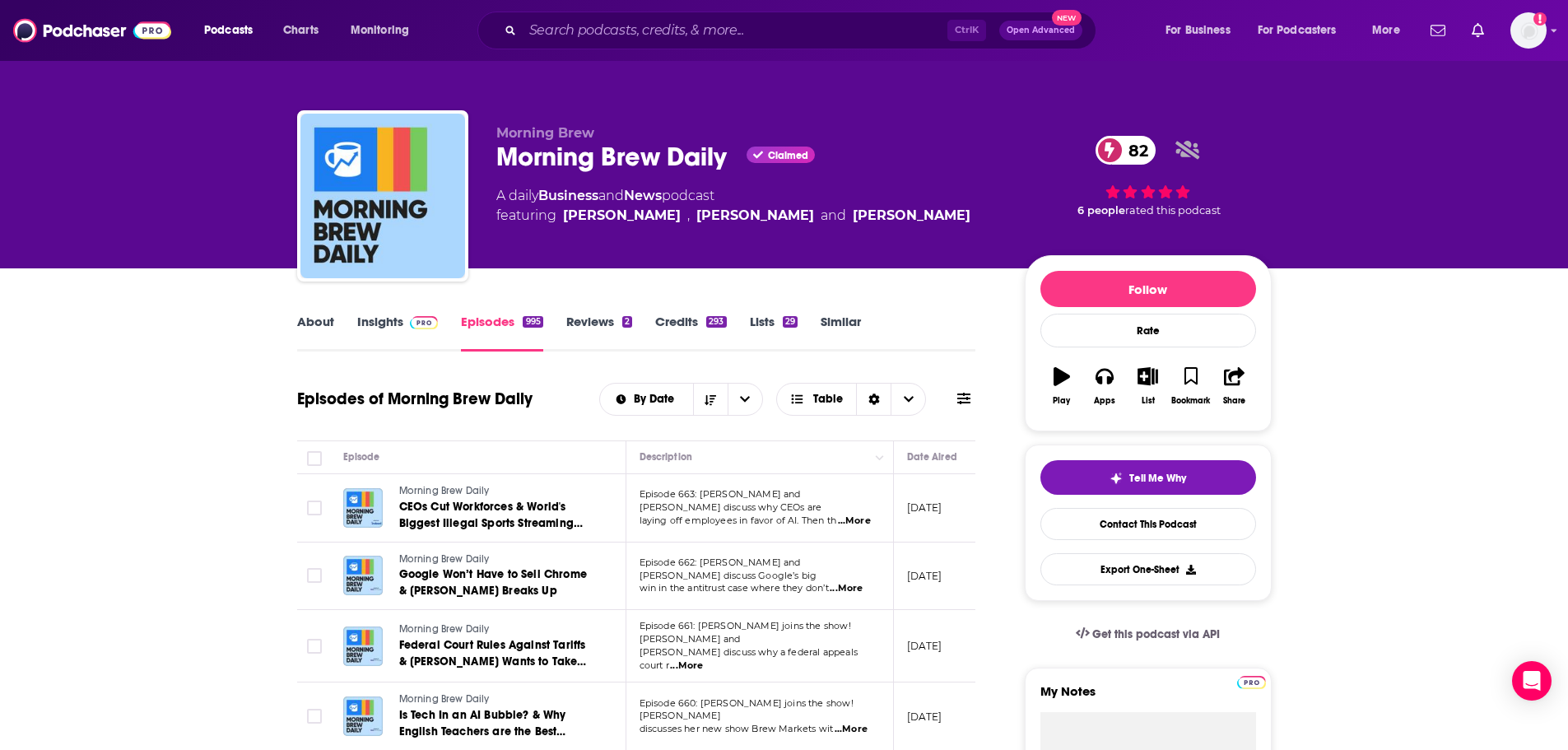
click at [315, 324] on link "About" at bounding box center [315, 333] width 37 height 38
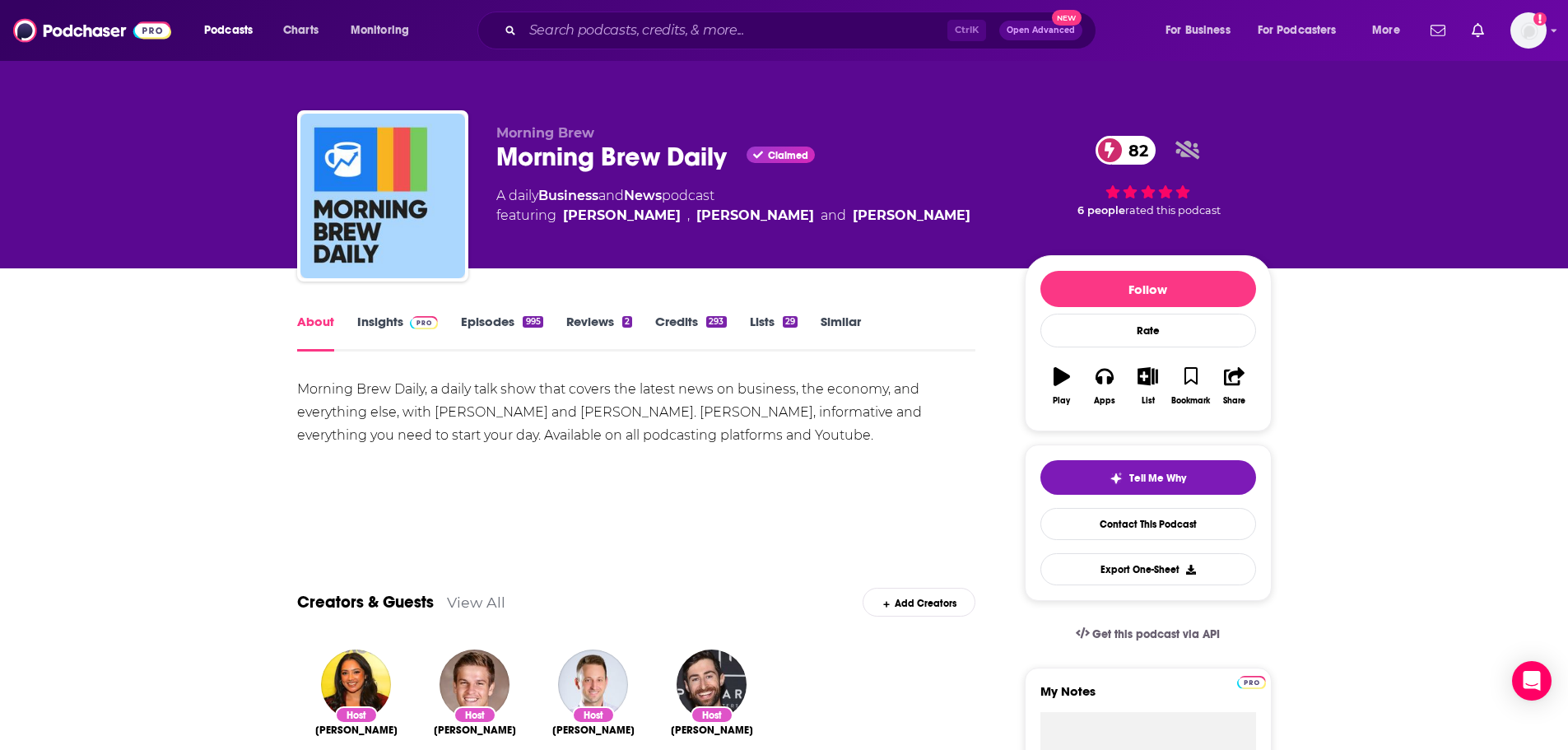
click at [484, 325] on link "Episodes 995" at bounding box center [501, 333] width 82 height 38
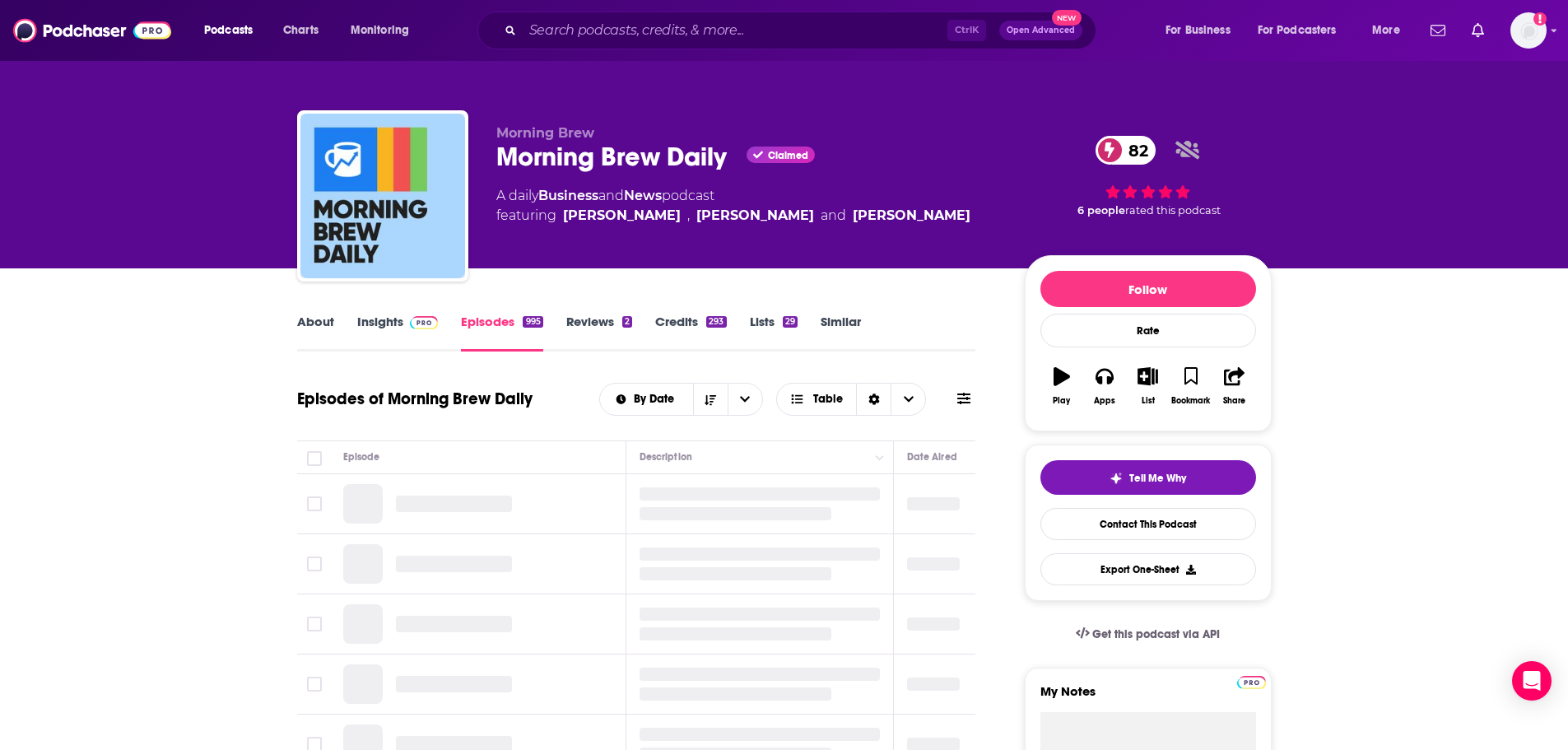
click at [962, 400] on icon at bounding box center [964, 398] width 13 height 12
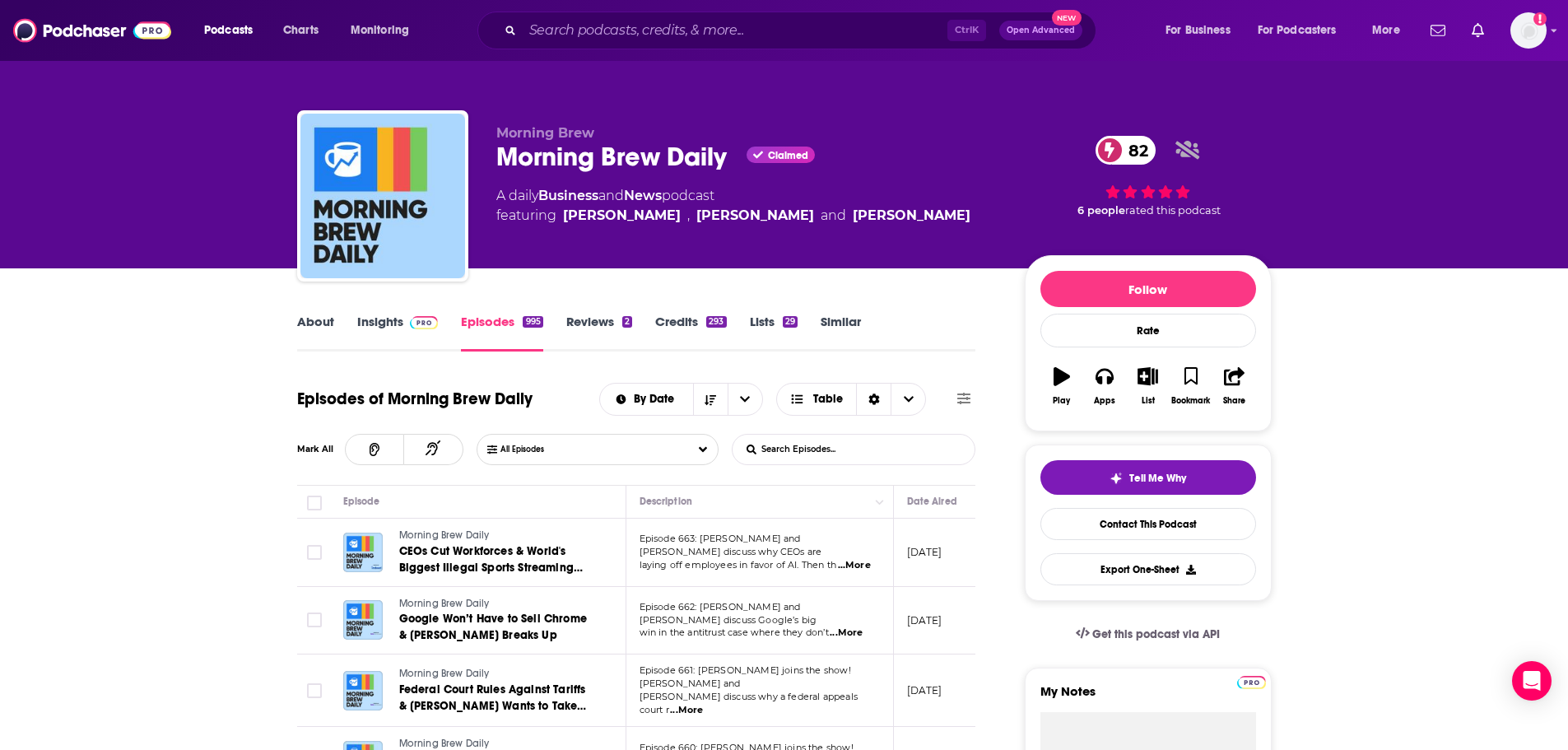
click at [962, 400] on icon at bounding box center [964, 398] width 13 height 12
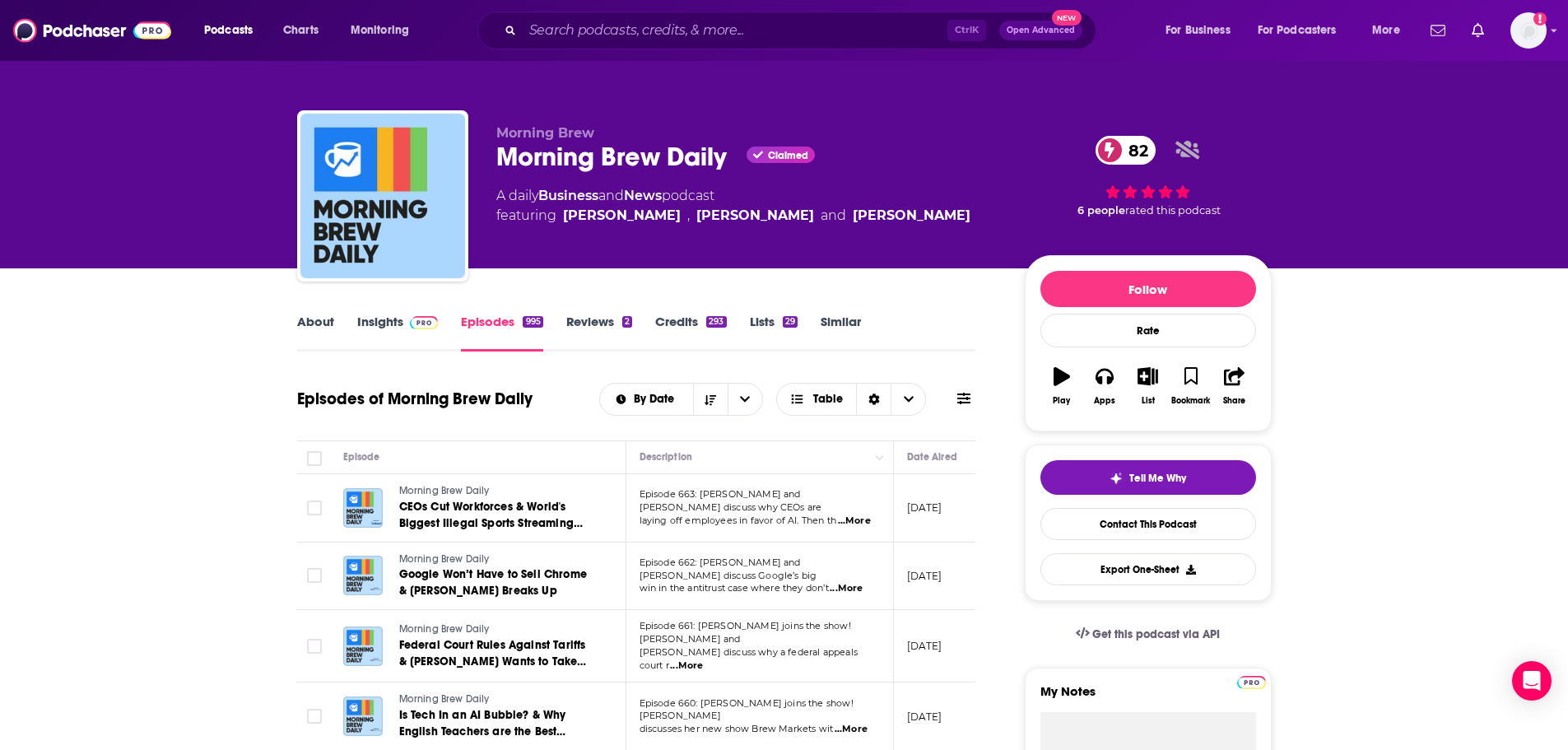
click at [962, 400] on icon at bounding box center [964, 398] width 13 height 12
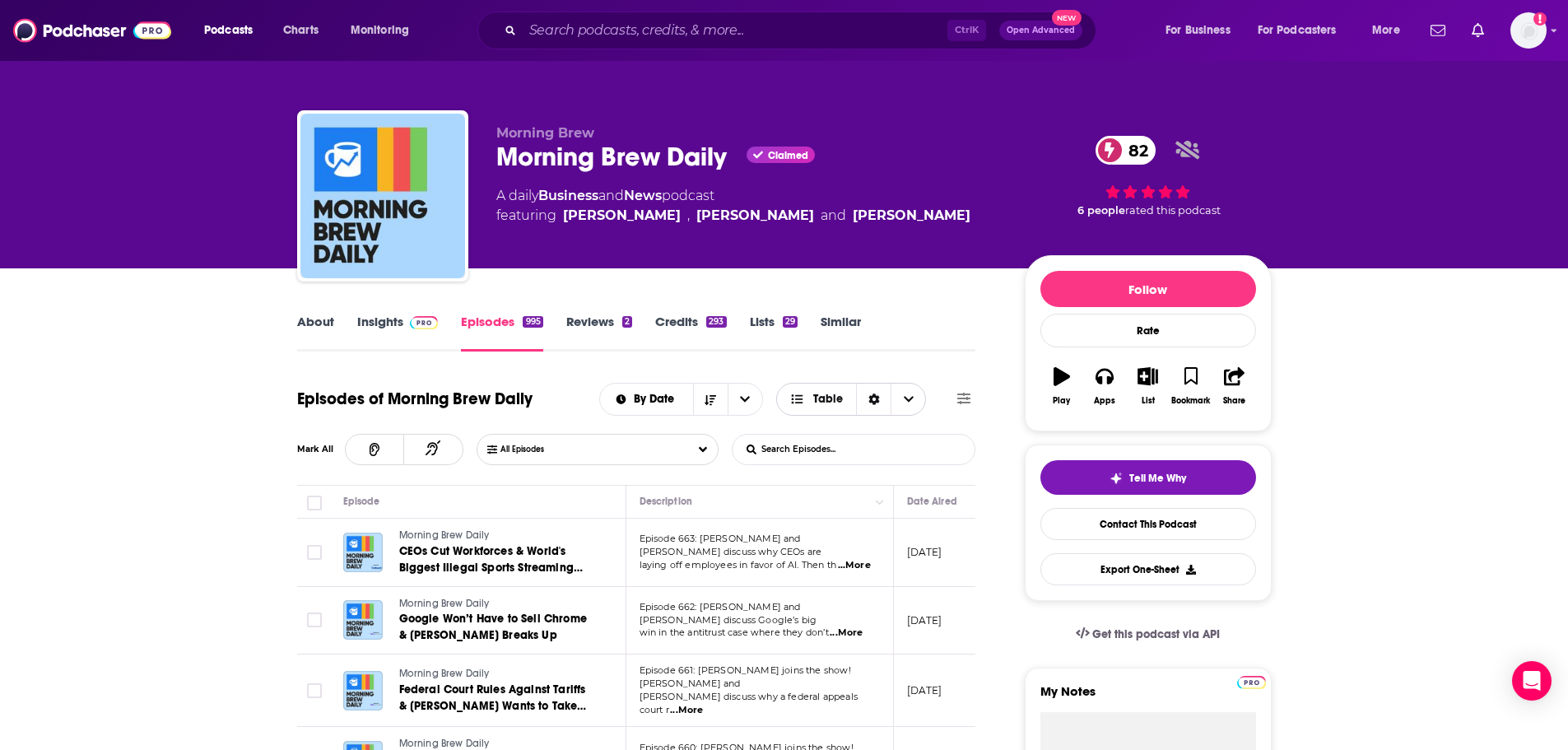
click at [864, 395] on div "Sort Direction" at bounding box center [873, 399] width 35 height 31
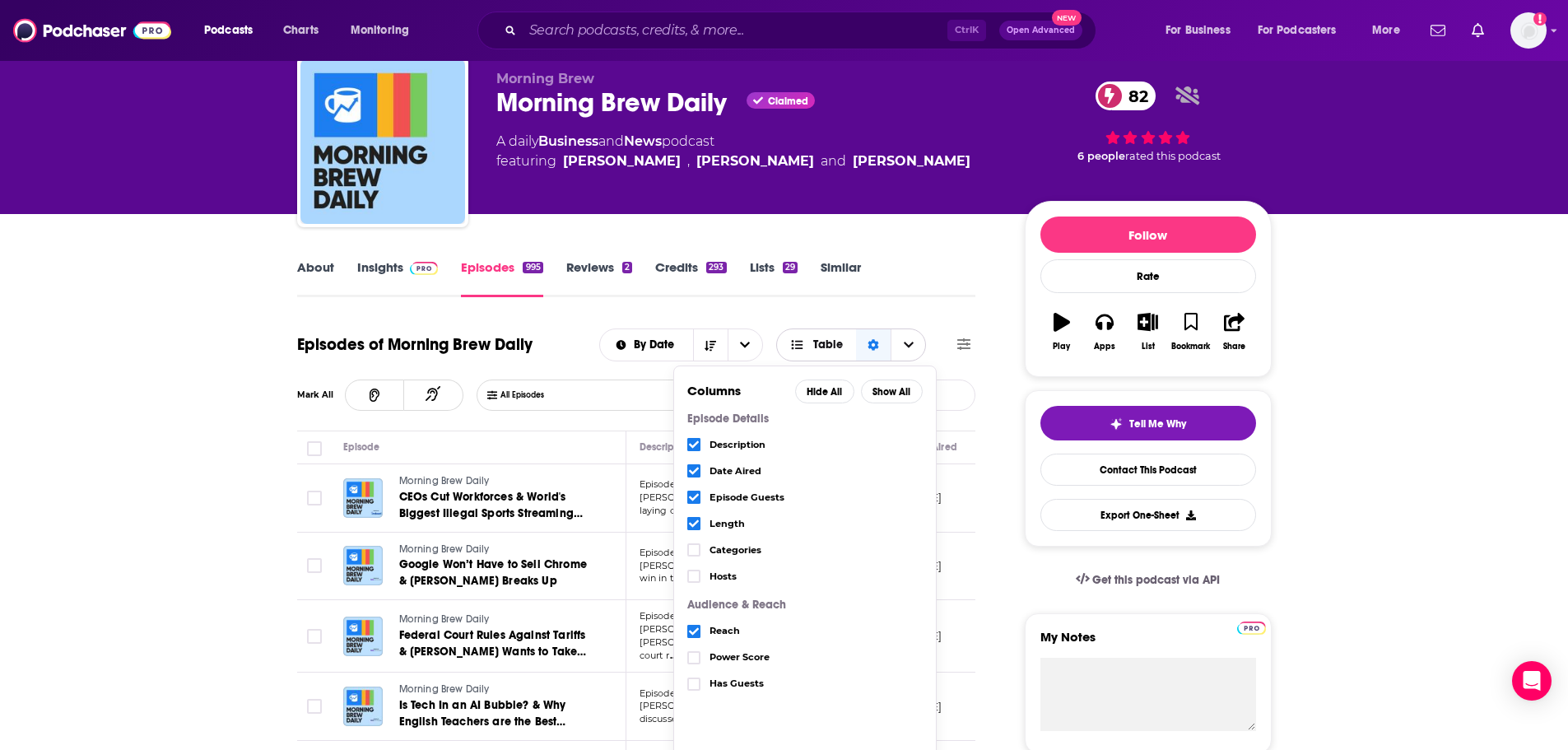
scroll to position [82, 0]
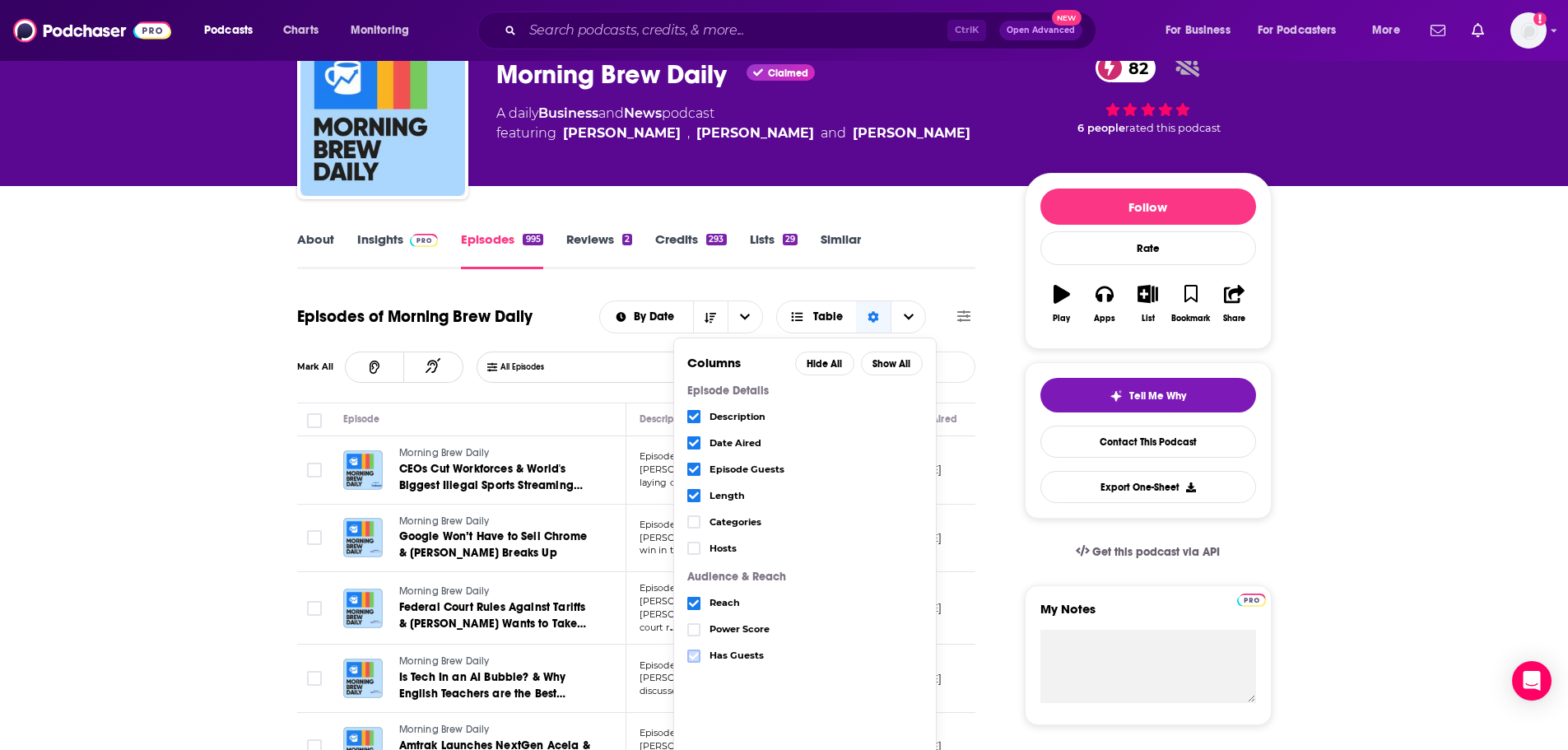
click at [694, 657] on icon "Choose View" at bounding box center [693, 655] width 10 height 7
click at [694, 605] on icon "Choose View" at bounding box center [693, 603] width 10 height 7
click at [693, 492] on icon "Choose View" at bounding box center [693, 495] width 10 height 10
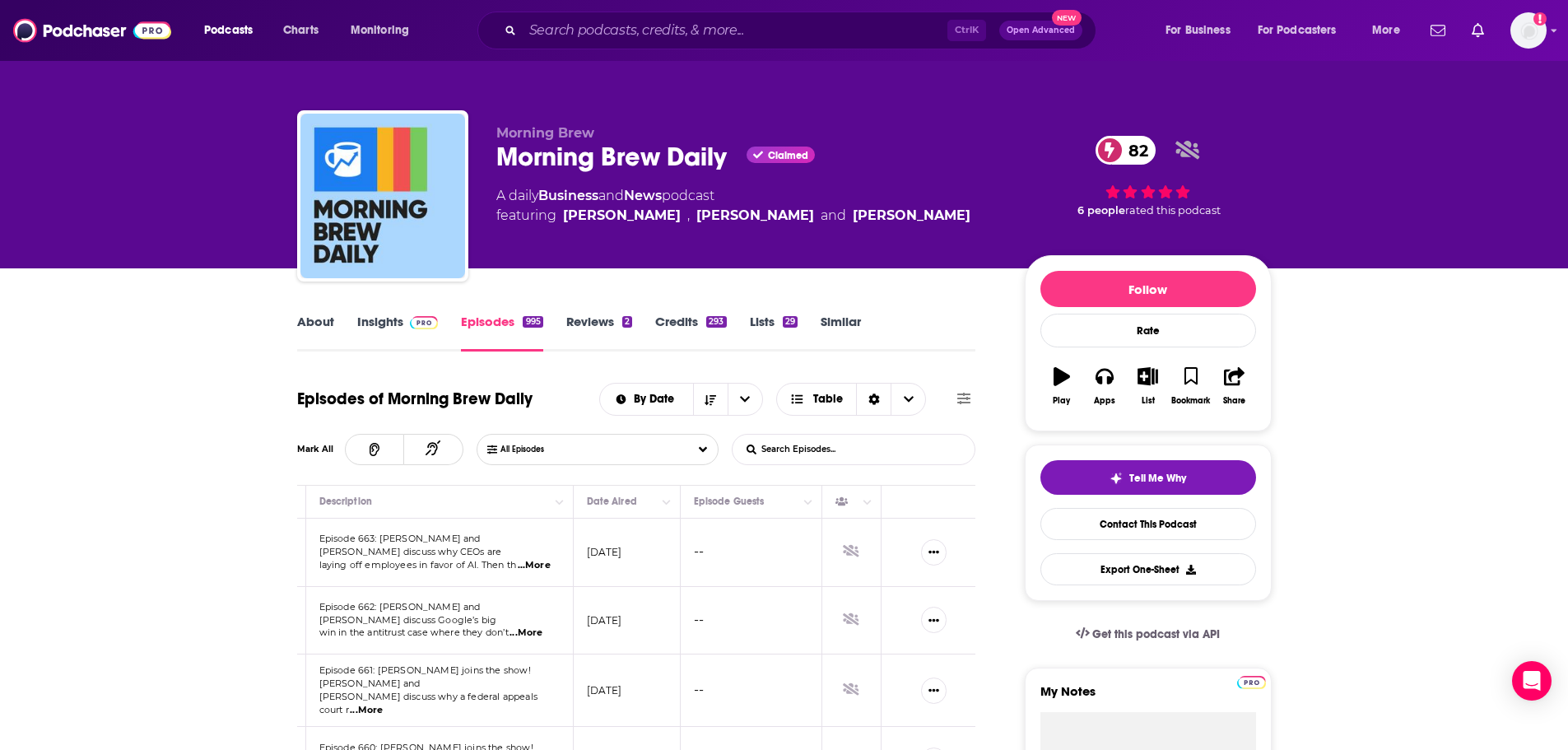
scroll to position [0, 0]
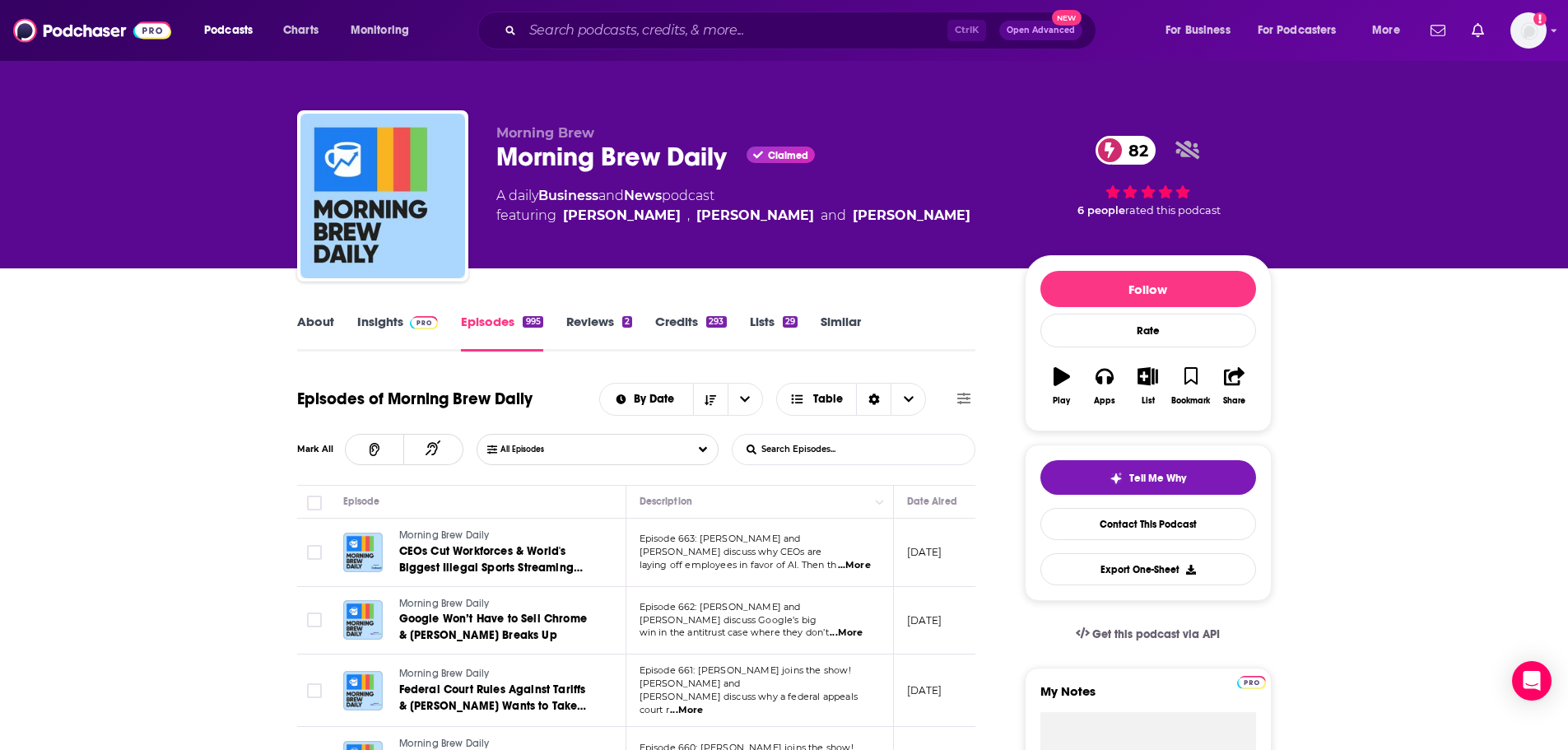
click at [313, 322] on link "About" at bounding box center [315, 333] width 37 height 38
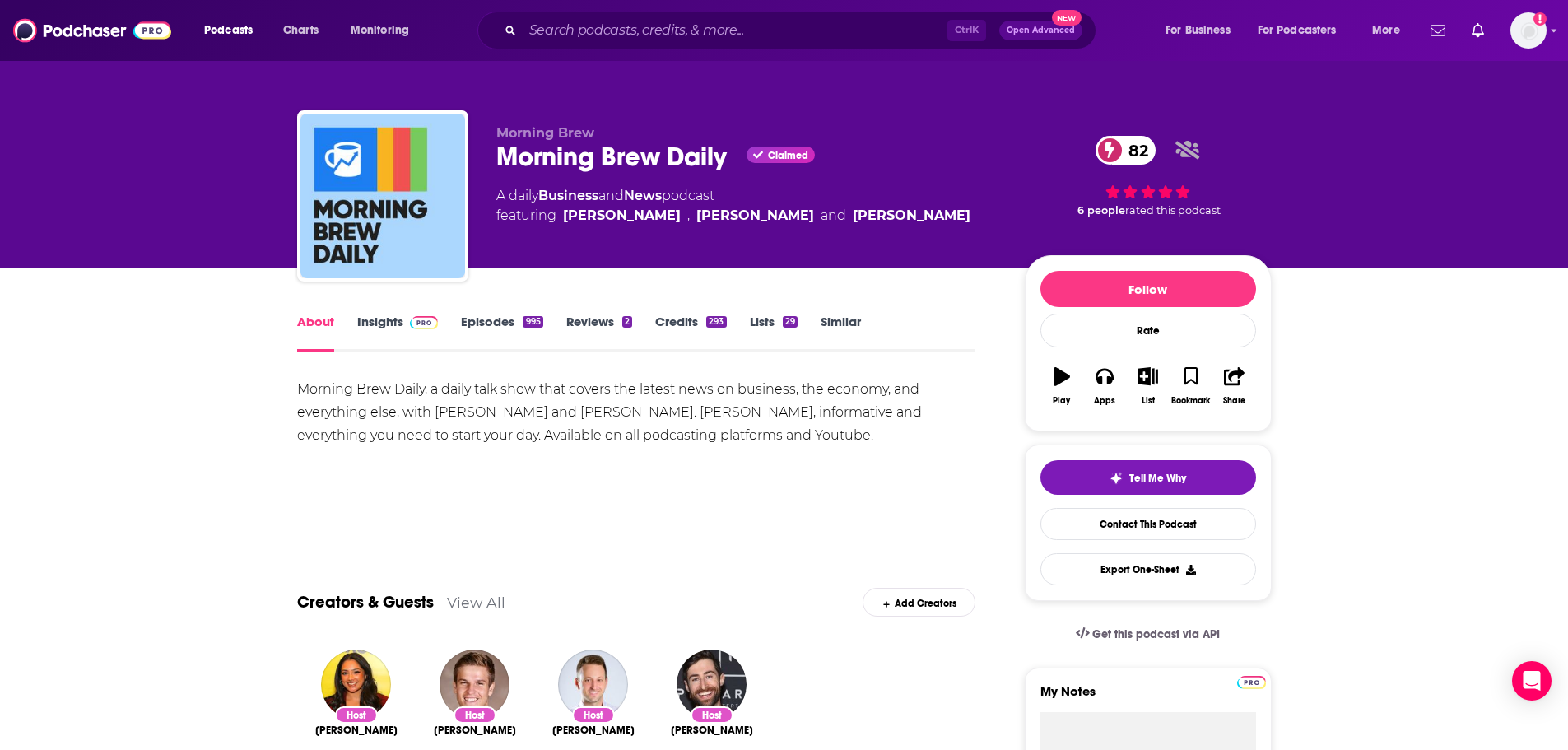
click at [376, 336] on link "Insights" at bounding box center [398, 333] width 82 height 38
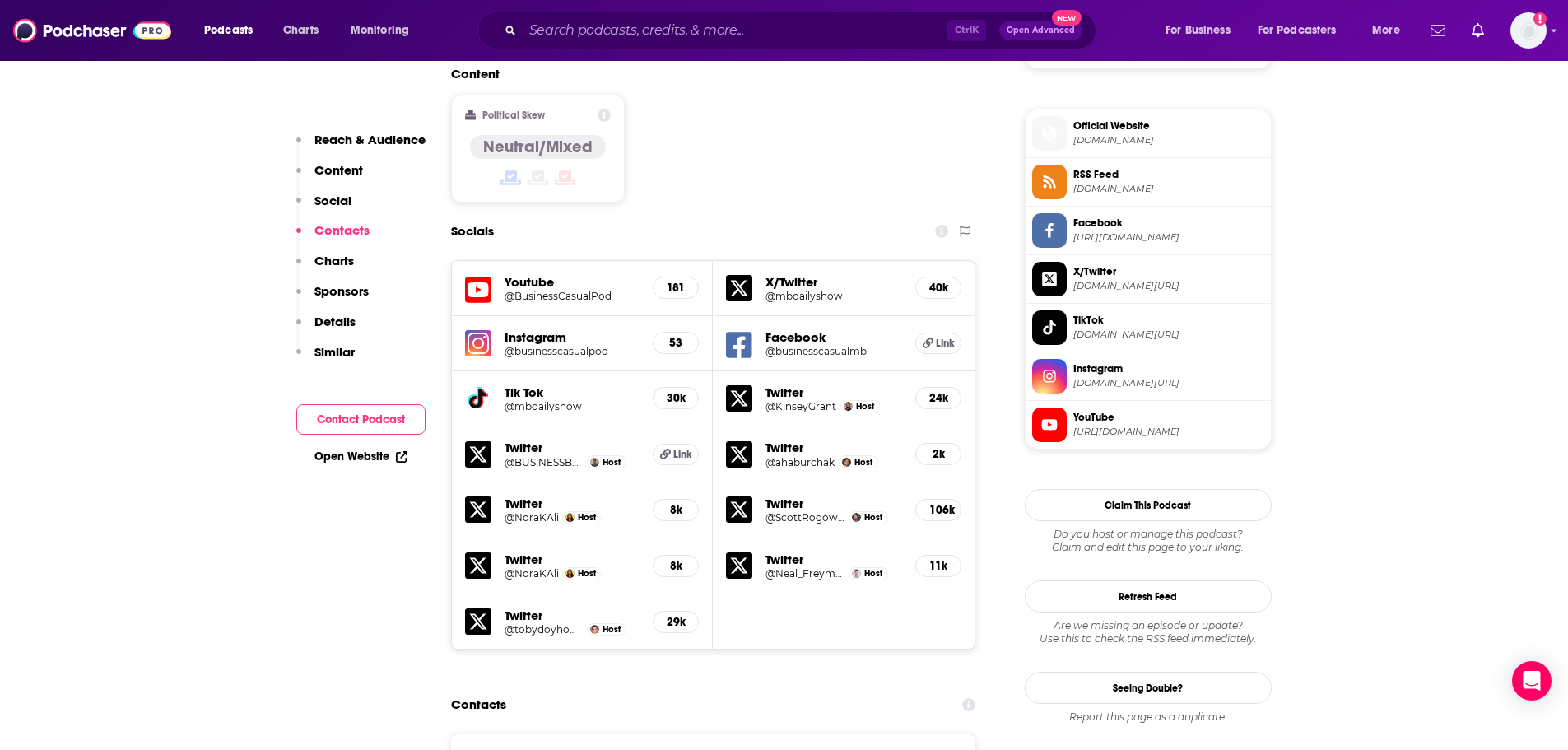
scroll to position [1317, 0]
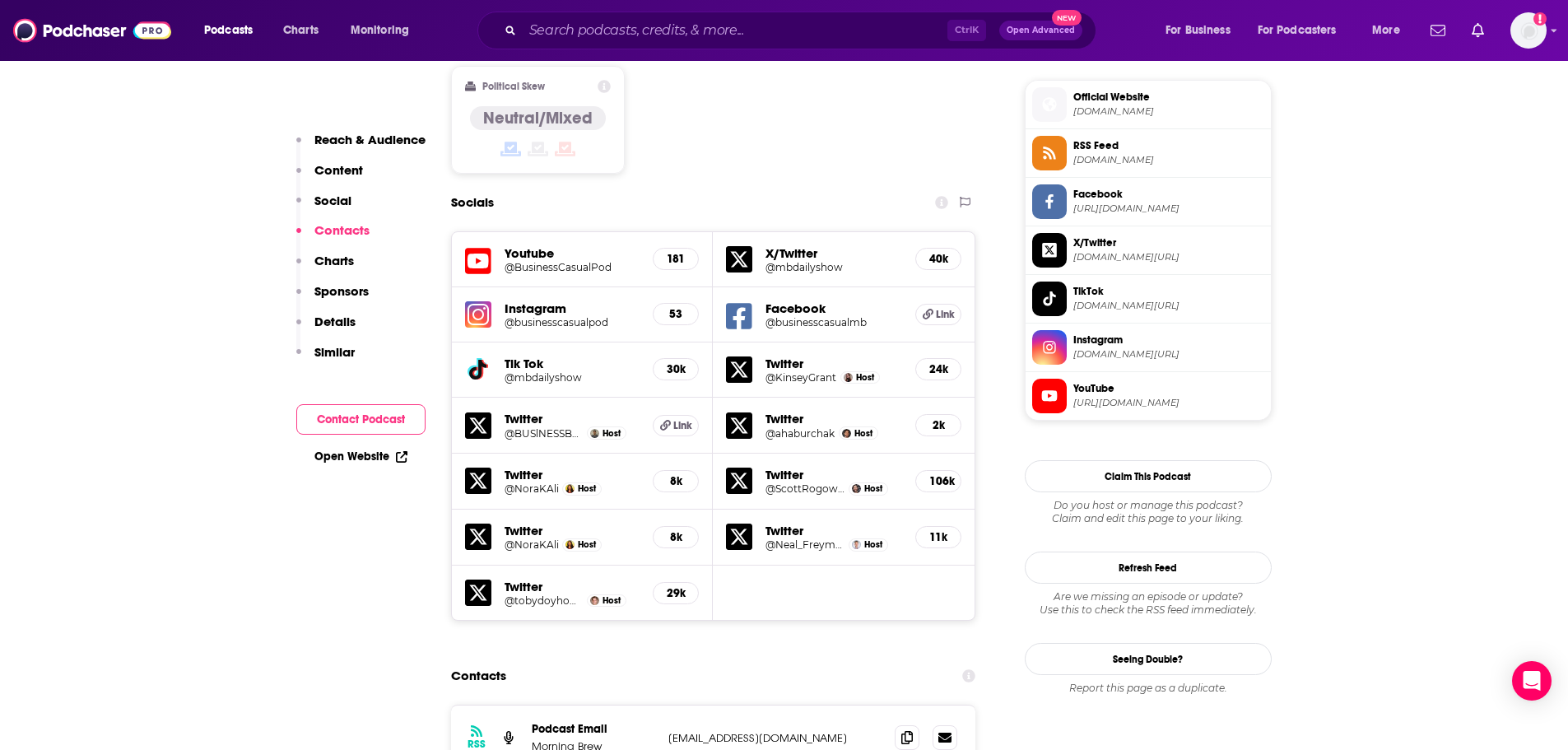
click at [1156, 116] on span "mbdailyshow.com" at bounding box center [1168, 112] width 191 height 13
click at [582, 29] on input "Search podcasts, credits, & more..." at bounding box center [734, 30] width 425 height 26
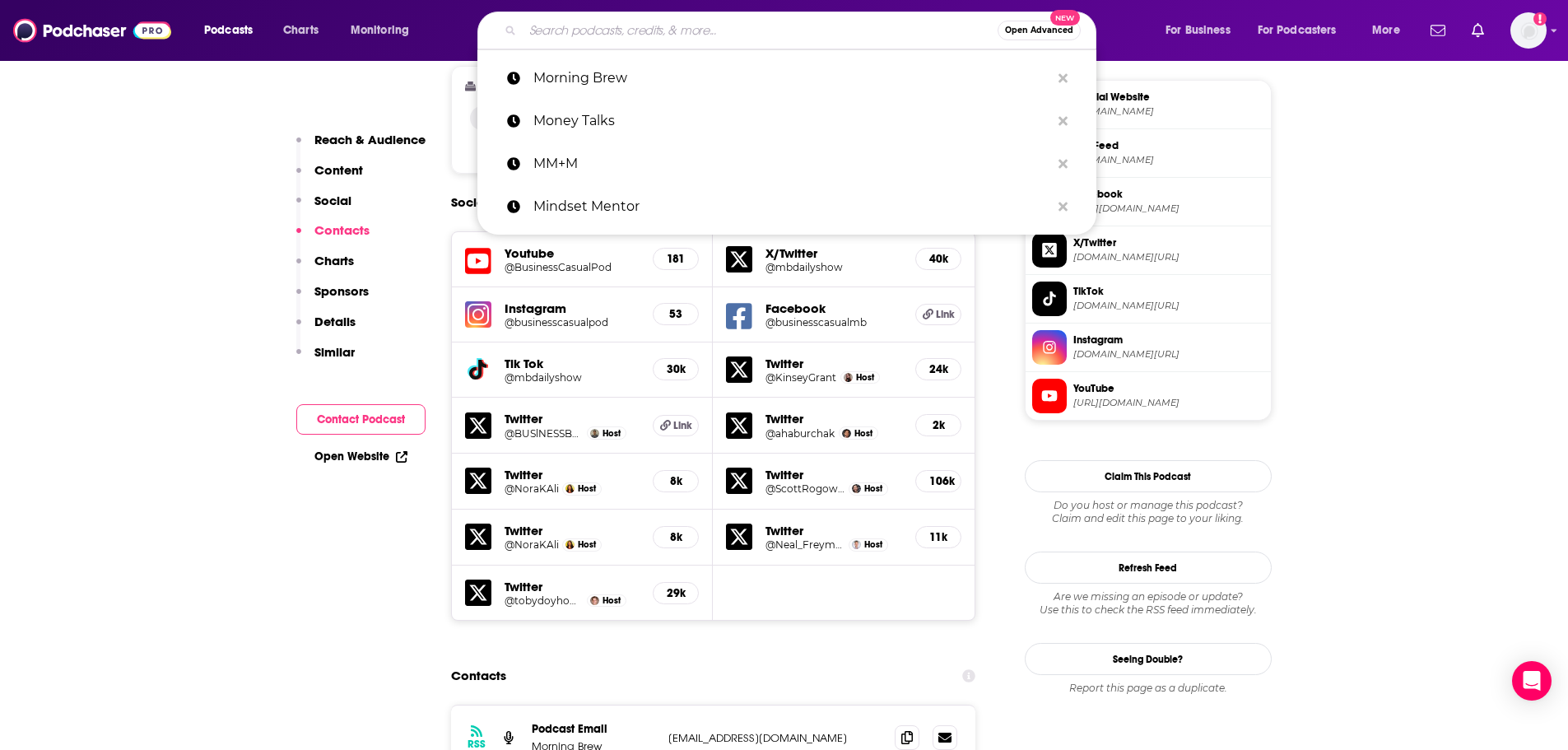
paste input "Why Is This Happening"
type input "Why Is This Happening"
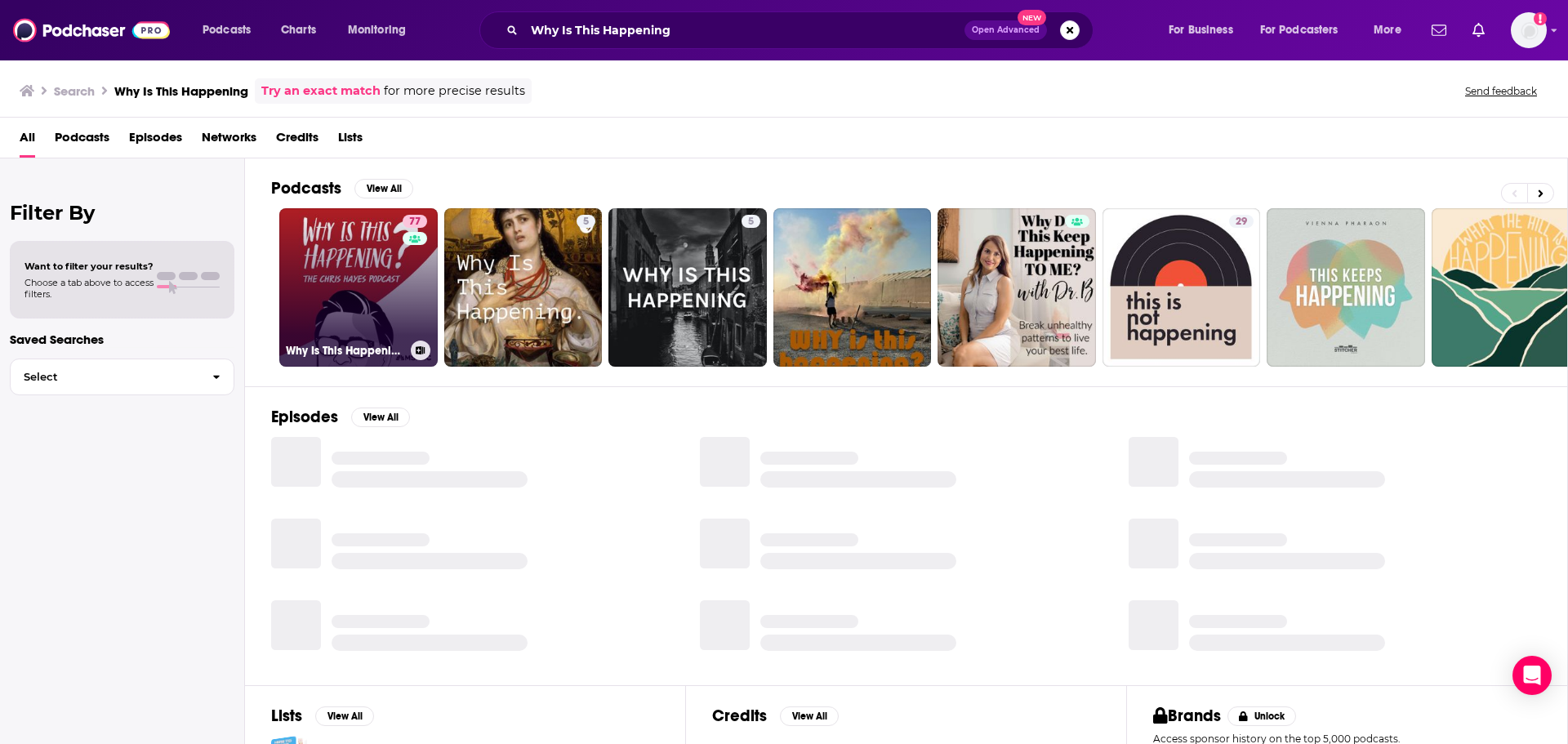
click at [370, 296] on link "77 Why Is This Happening? The Chris Hayes Podcast" at bounding box center [358, 287] width 158 height 158
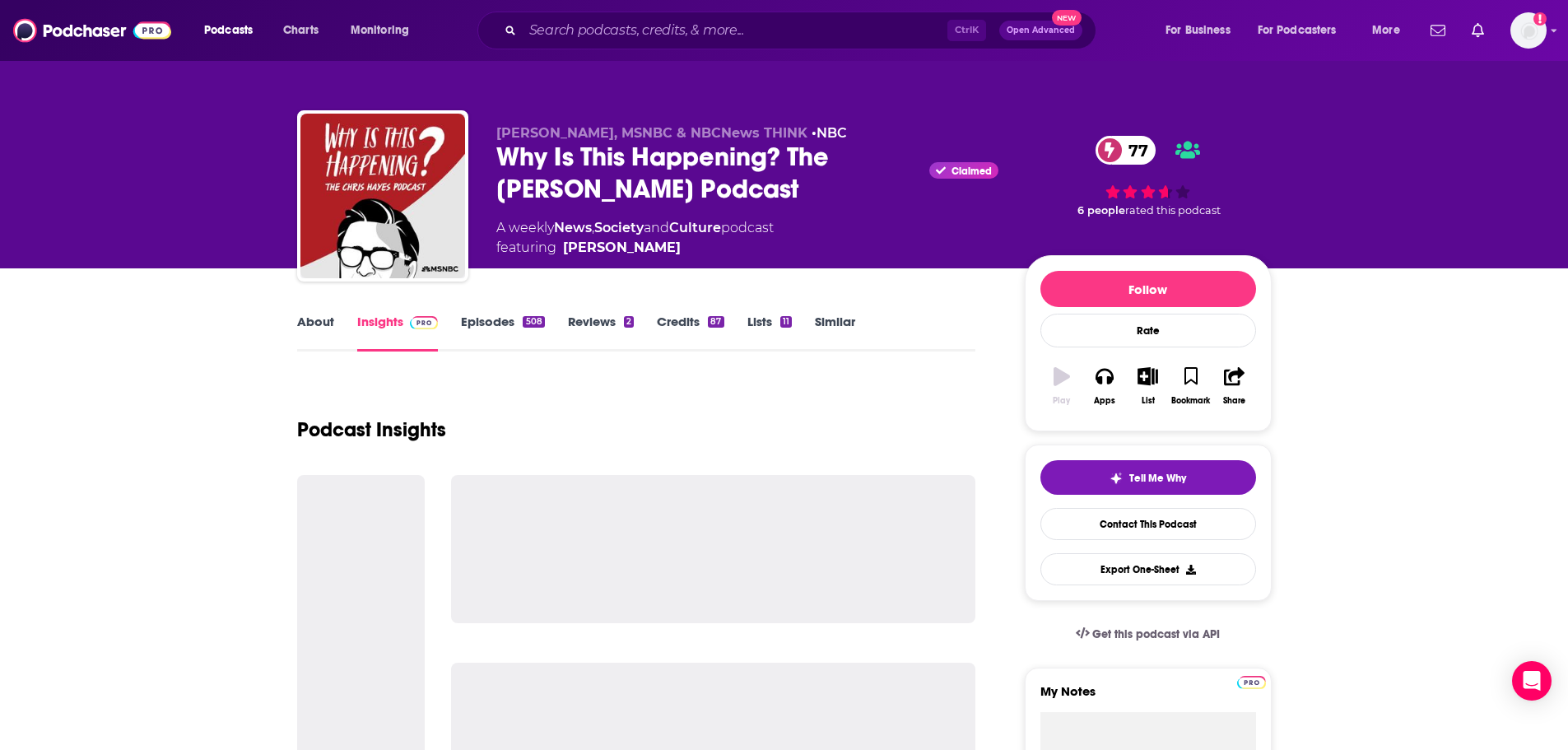
click at [320, 322] on link "About" at bounding box center [315, 333] width 37 height 38
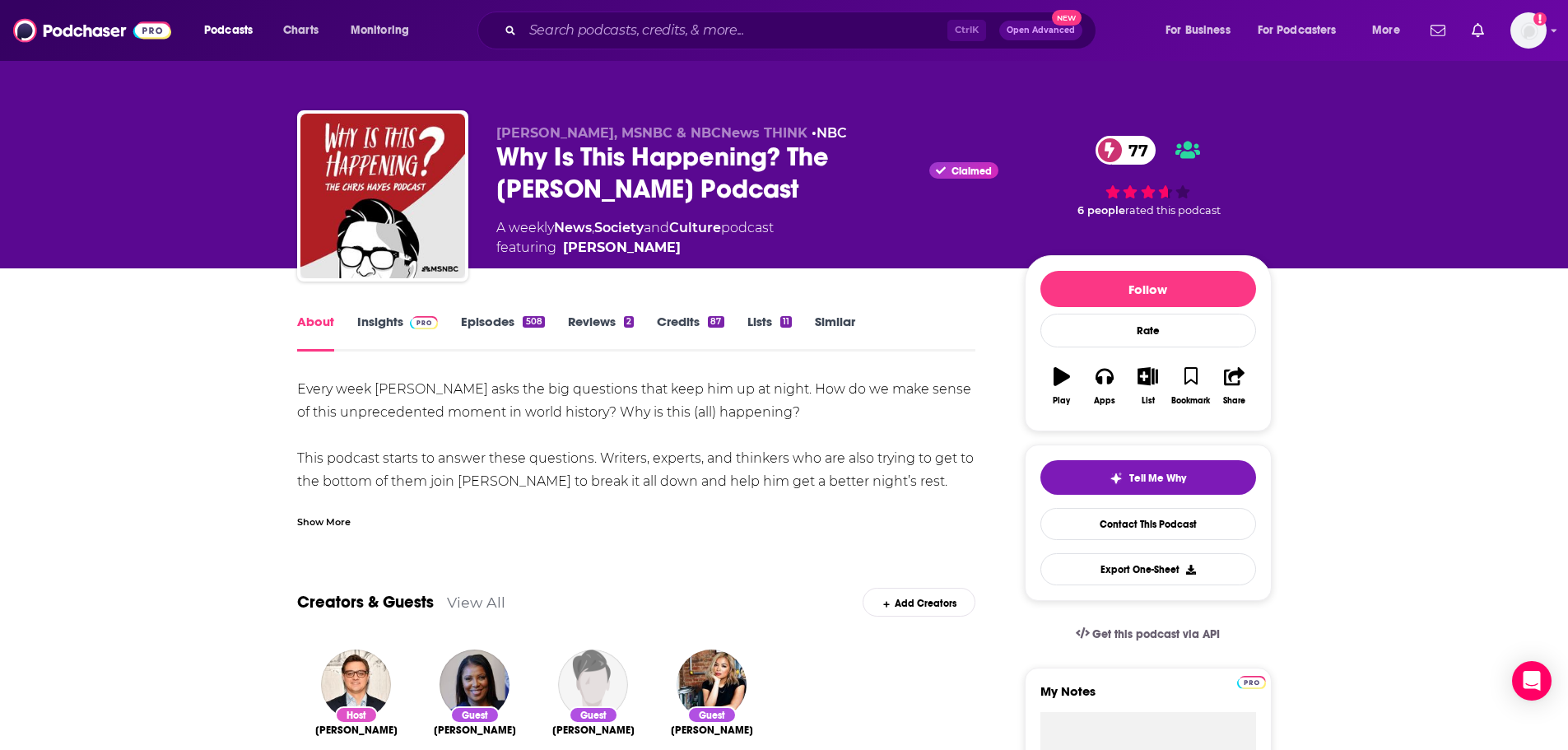
click at [327, 517] on div "Show More" at bounding box center [323, 520] width 54 height 15
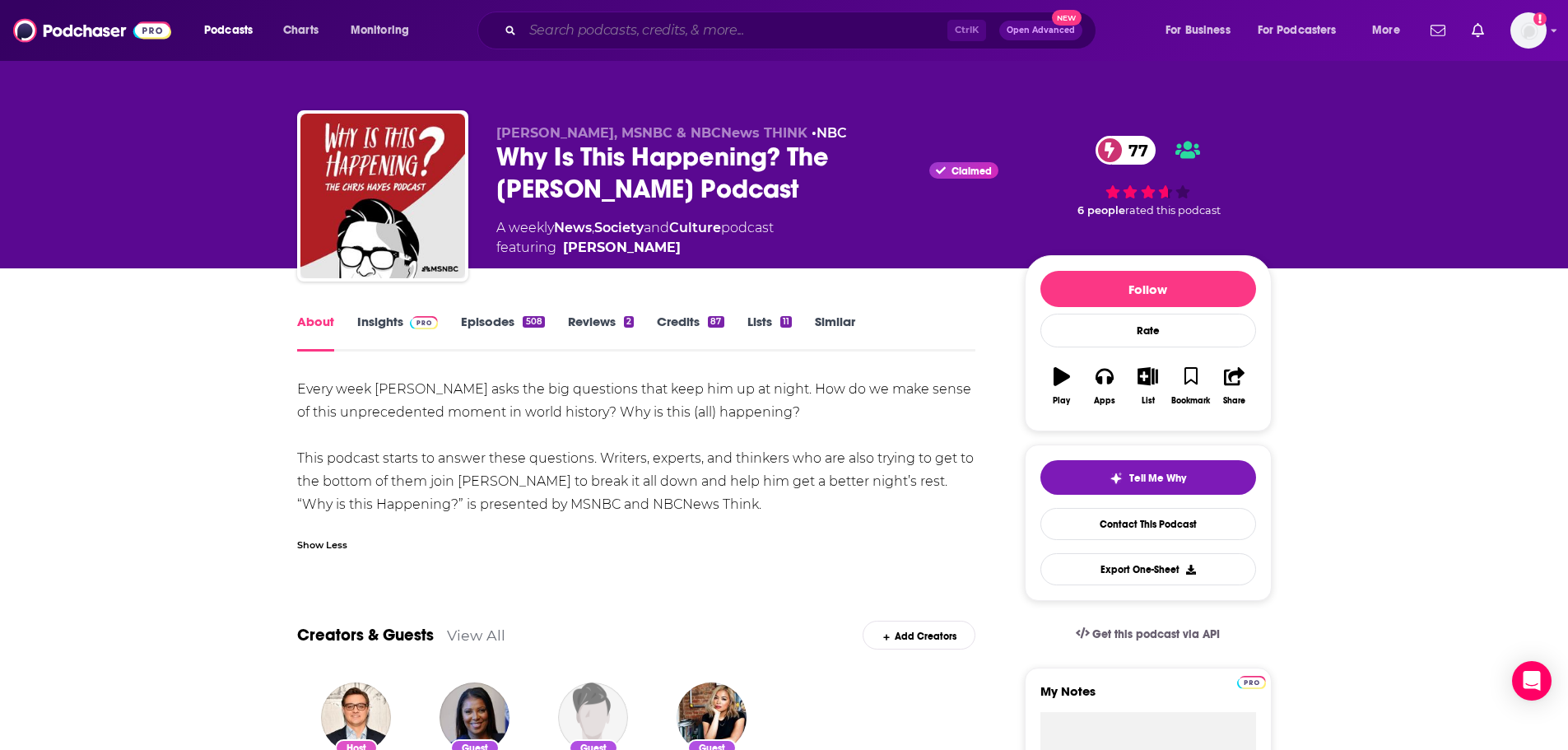
click at [642, 35] on input "Search podcasts, credits, & more..." at bounding box center [734, 30] width 425 height 26
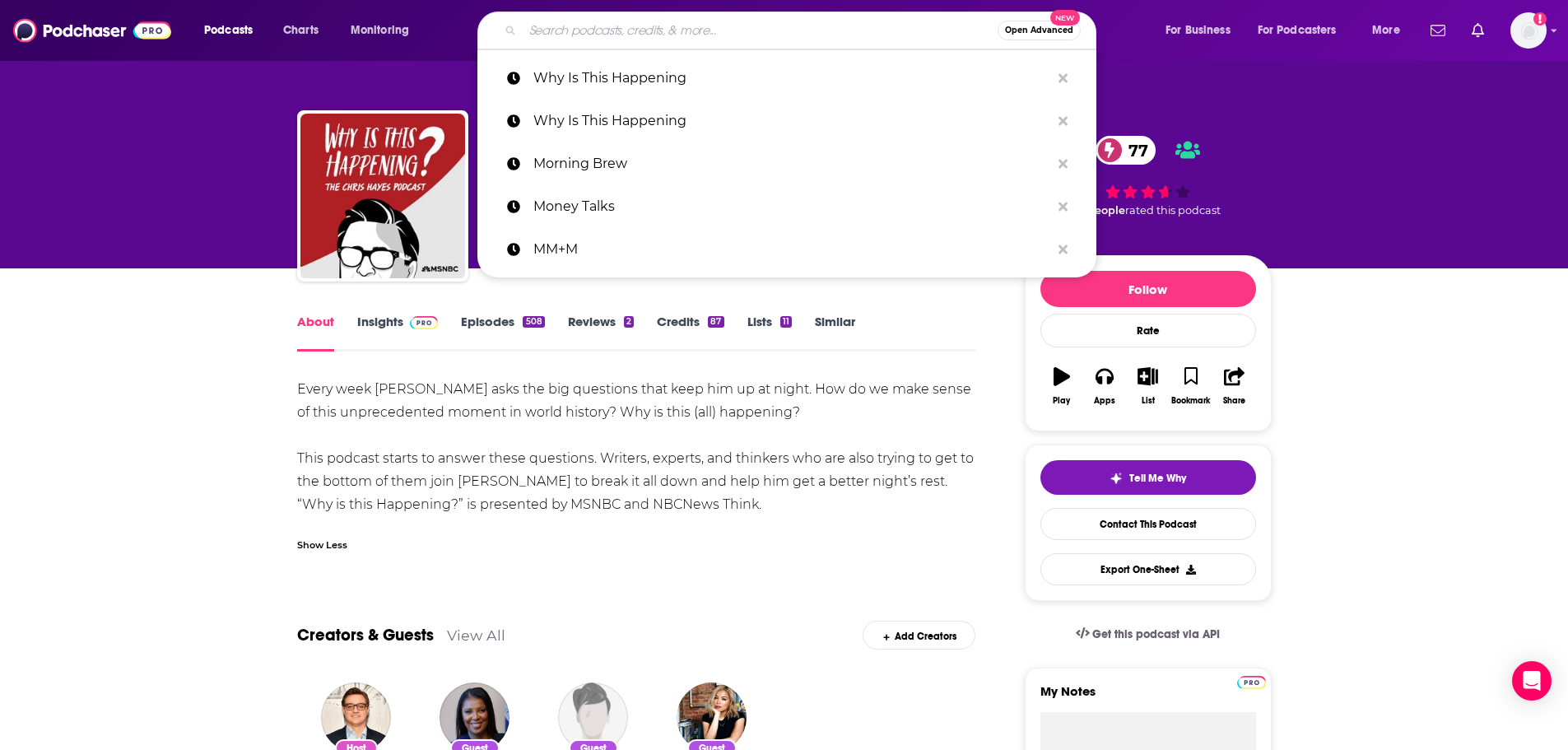
paste input "My First Million"
type input "My First Million"
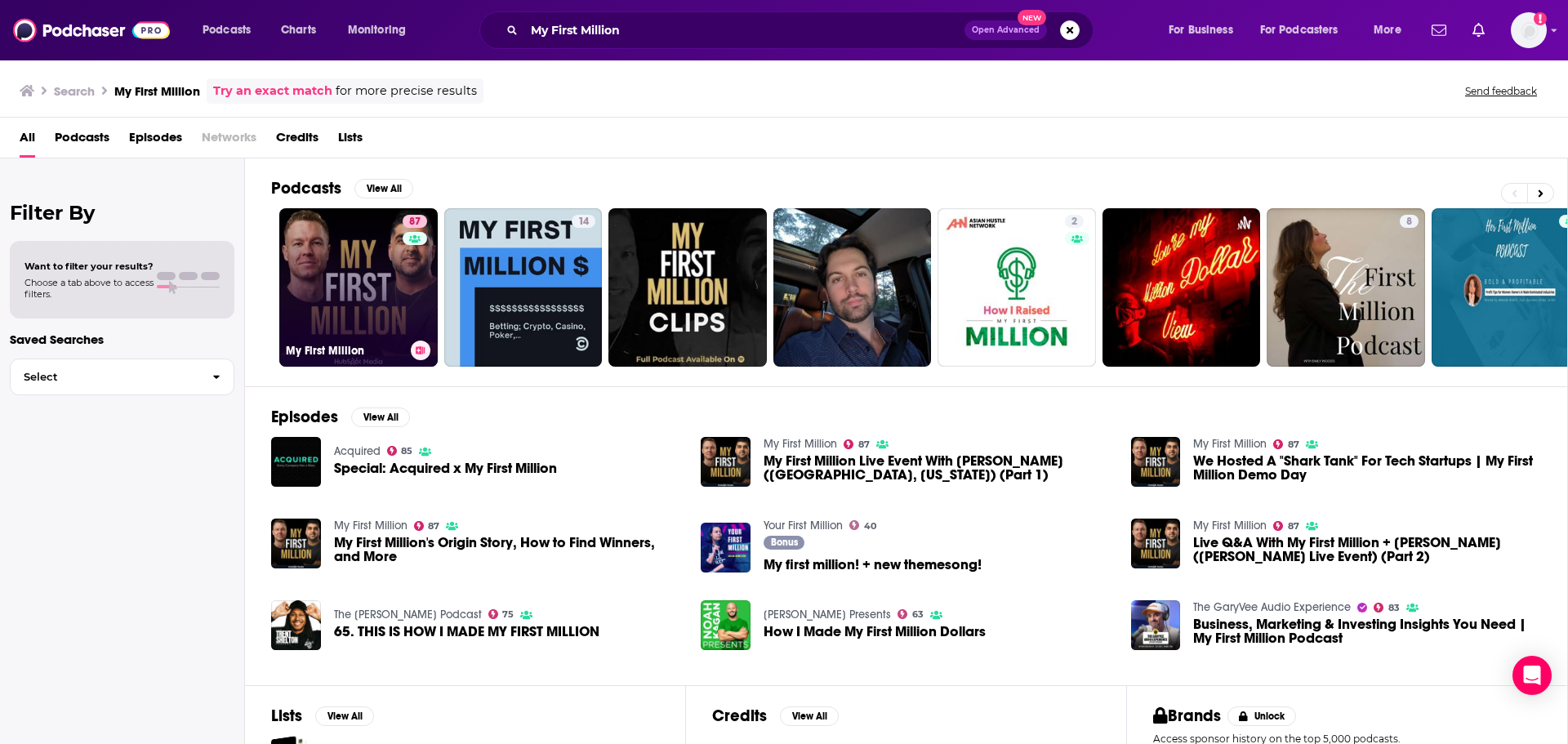
click at [337, 293] on link "87 My First Million" at bounding box center [358, 287] width 158 height 158
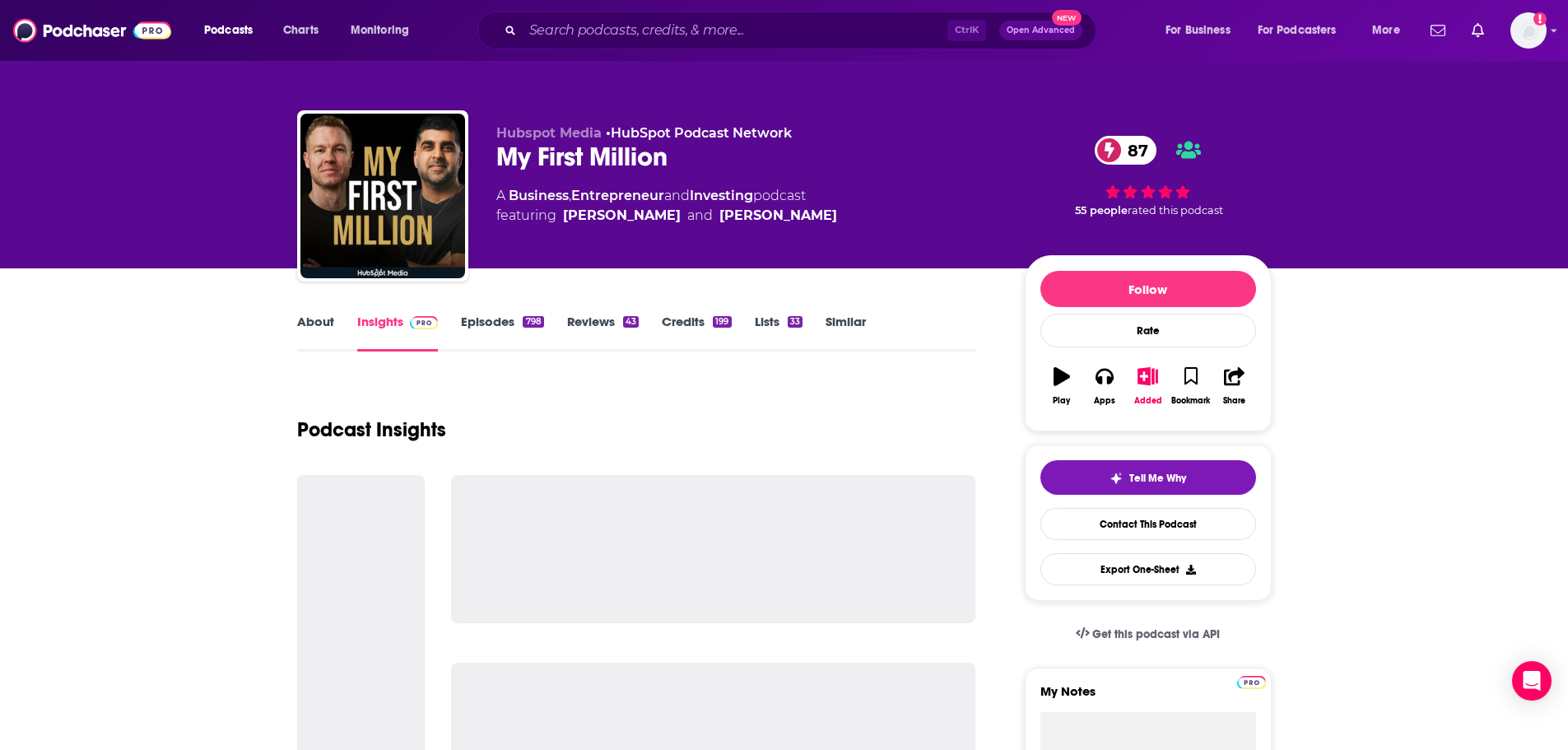
click at [312, 325] on link "About" at bounding box center [315, 333] width 37 height 38
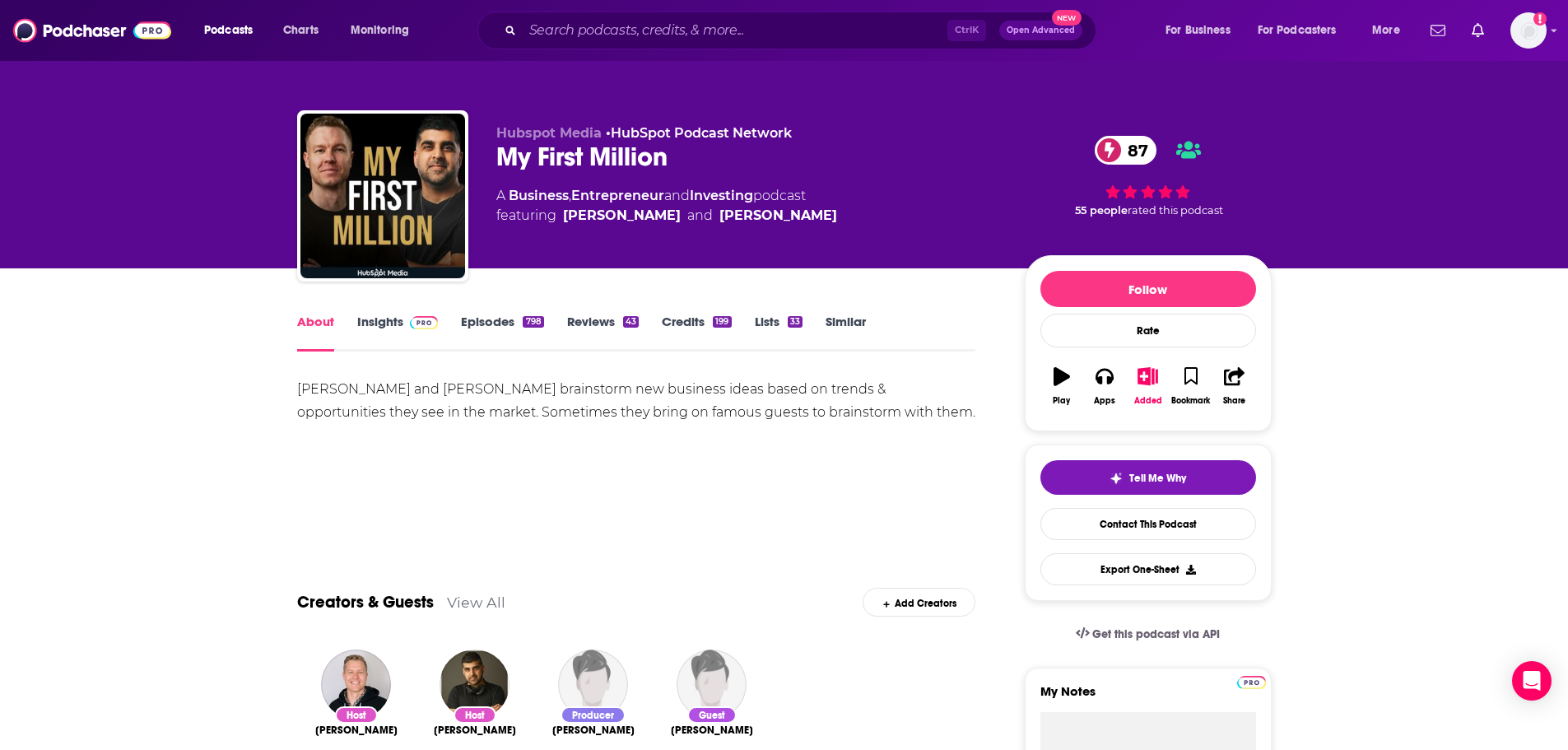
click at [381, 314] on link "Insights" at bounding box center [398, 333] width 82 height 38
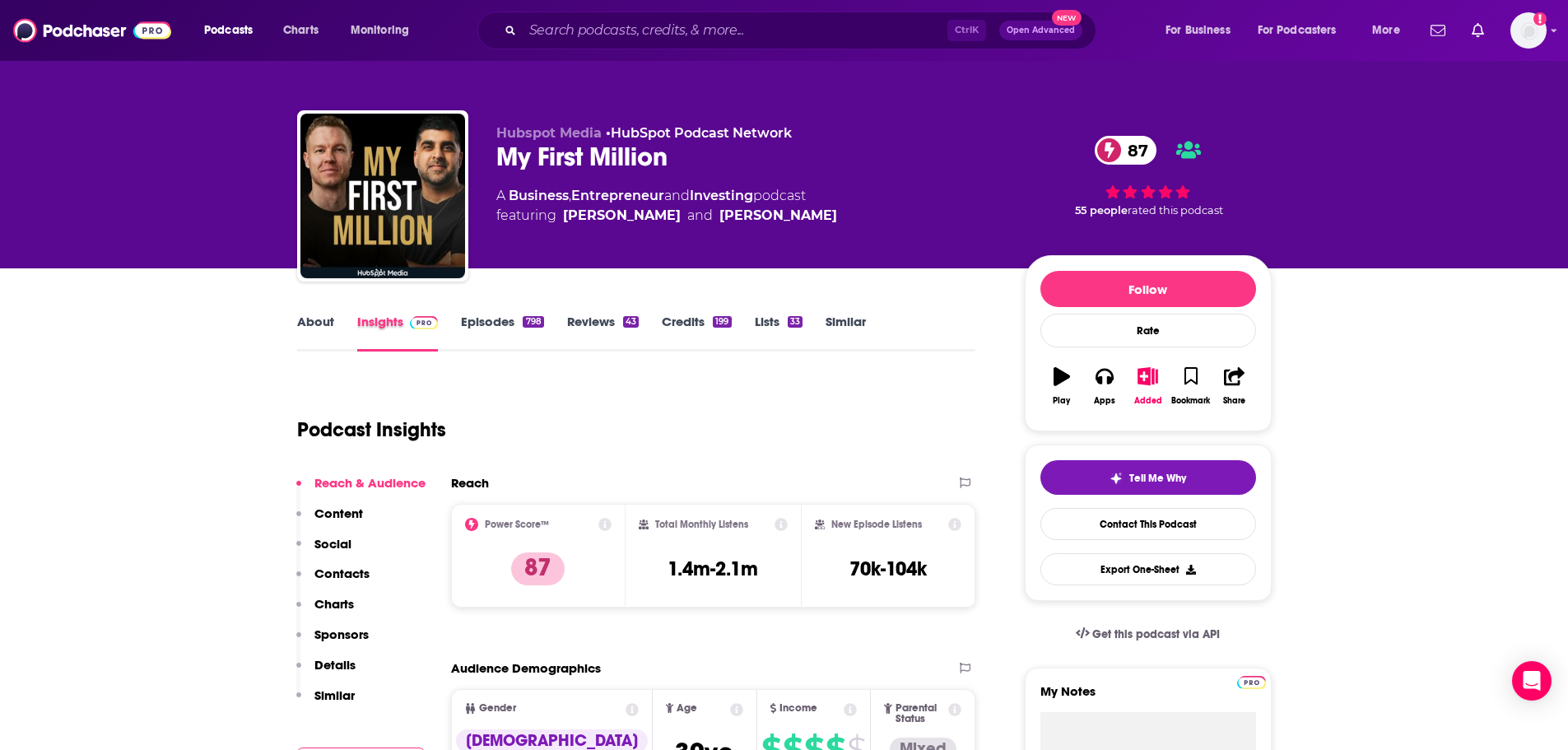
click at [457, 319] on div "Insights" at bounding box center [409, 333] width 105 height 38
click at [477, 323] on link "Episodes 798" at bounding box center [501, 333] width 82 height 38
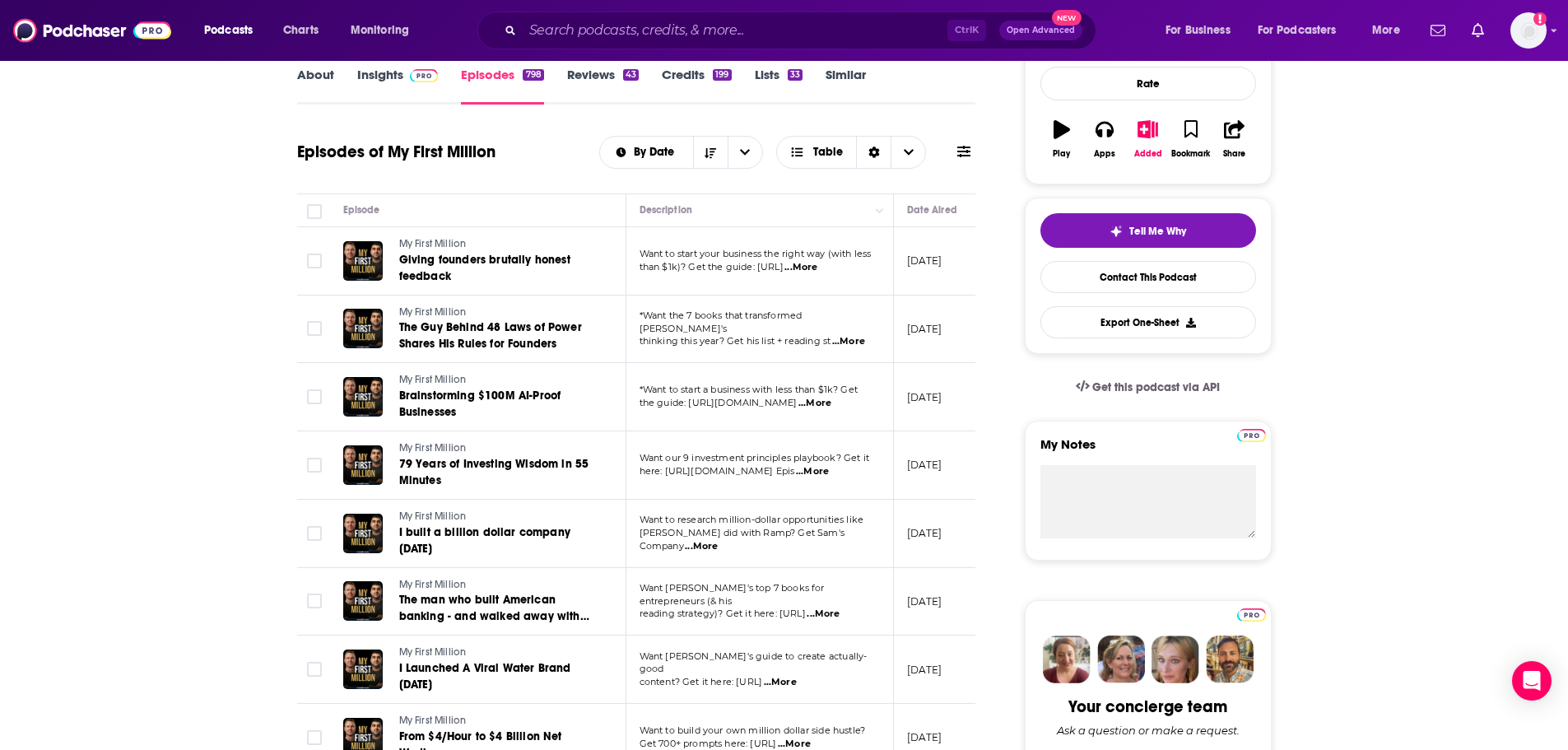
scroll to position [329, 0]
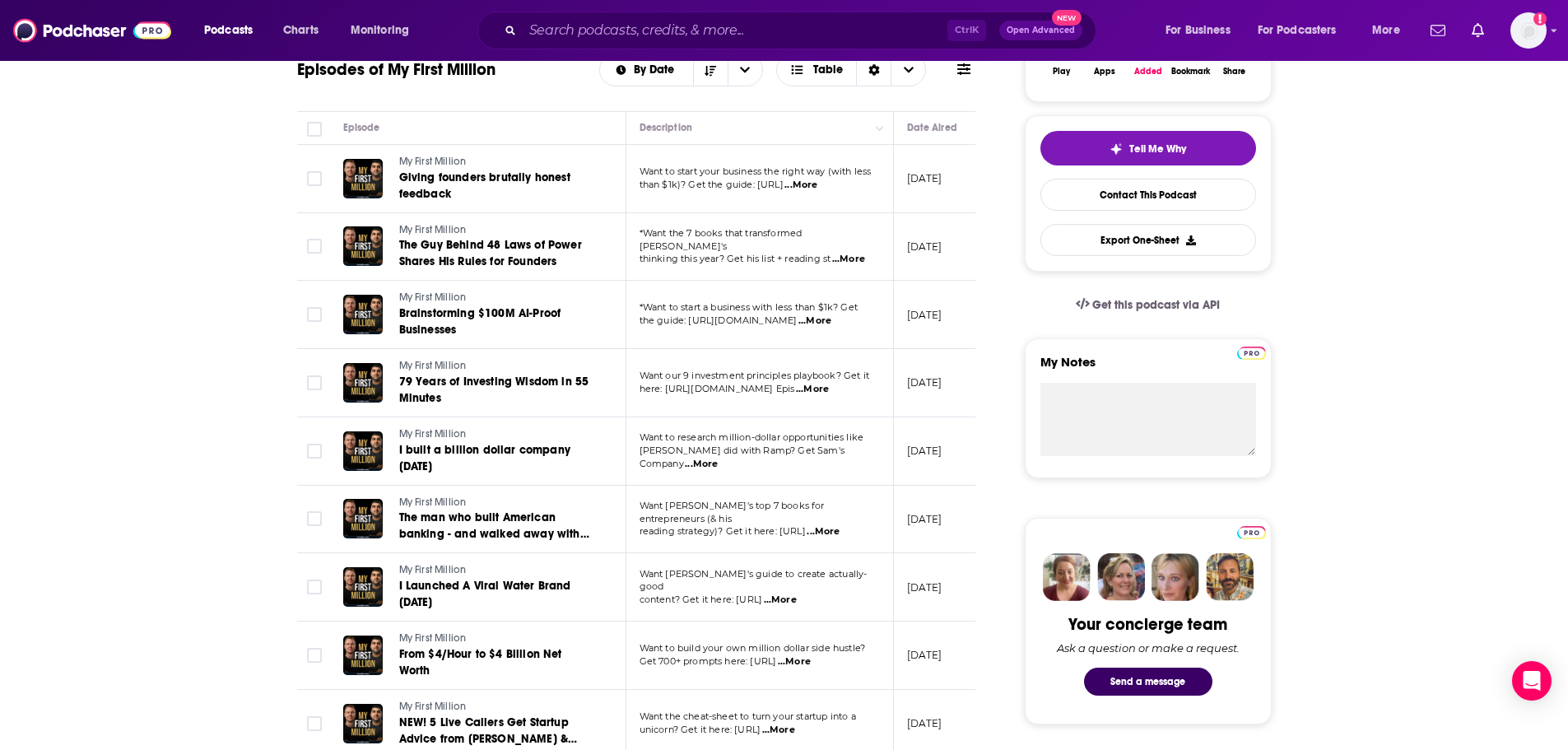
click at [839, 525] on span "...More" at bounding box center [823, 532] width 33 height 13
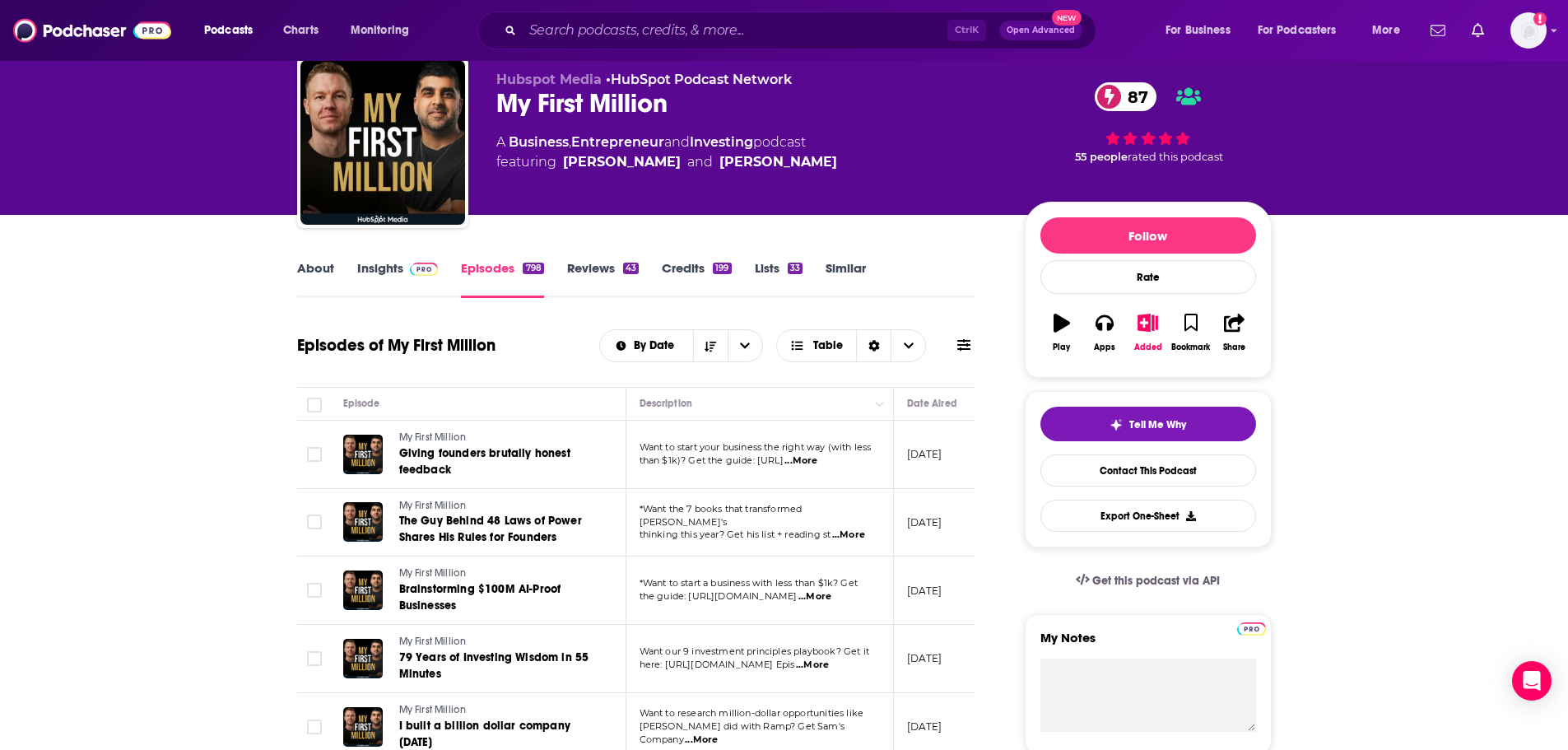
scroll to position [0, 0]
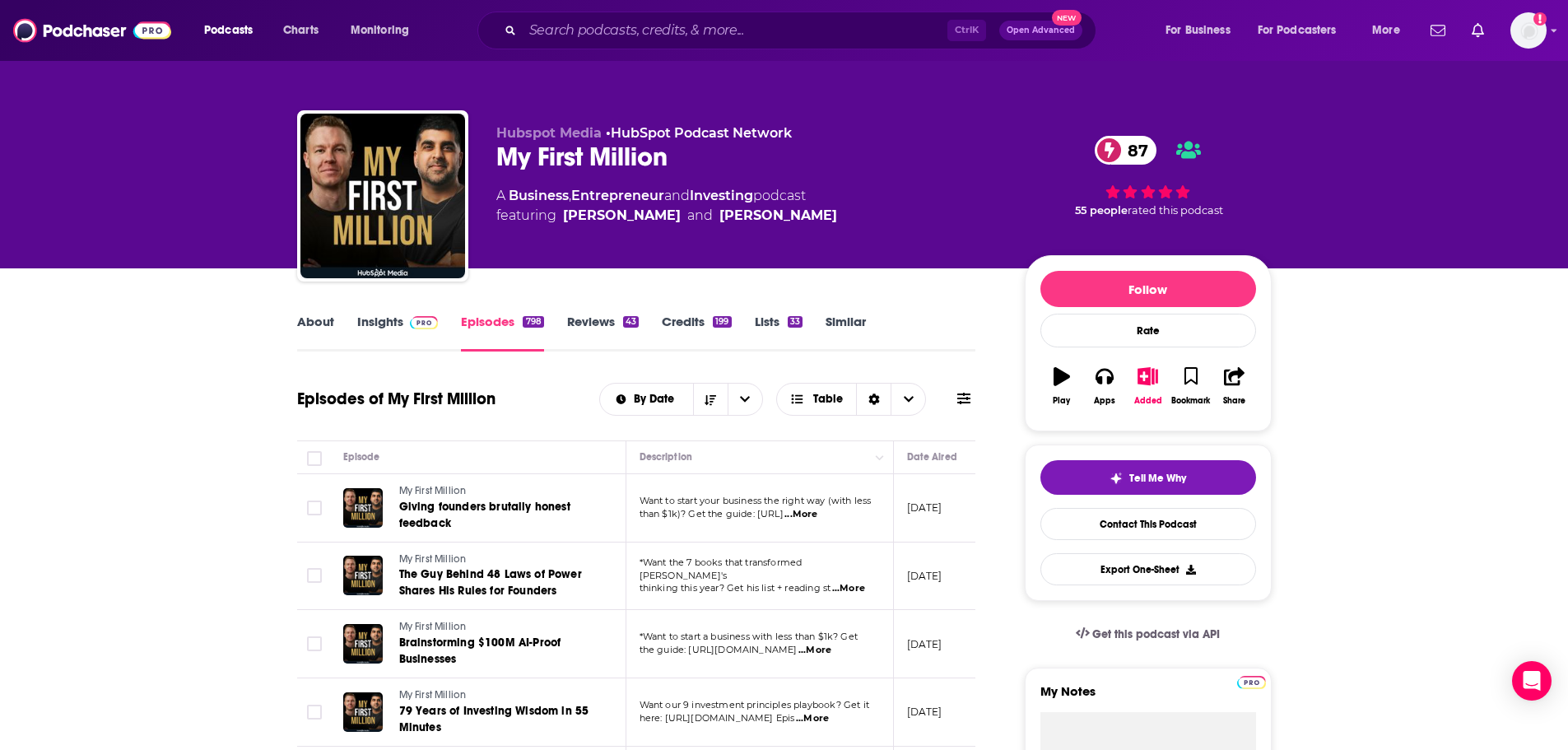
click at [306, 324] on link "About" at bounding box center [315, 333] width 37 height 38
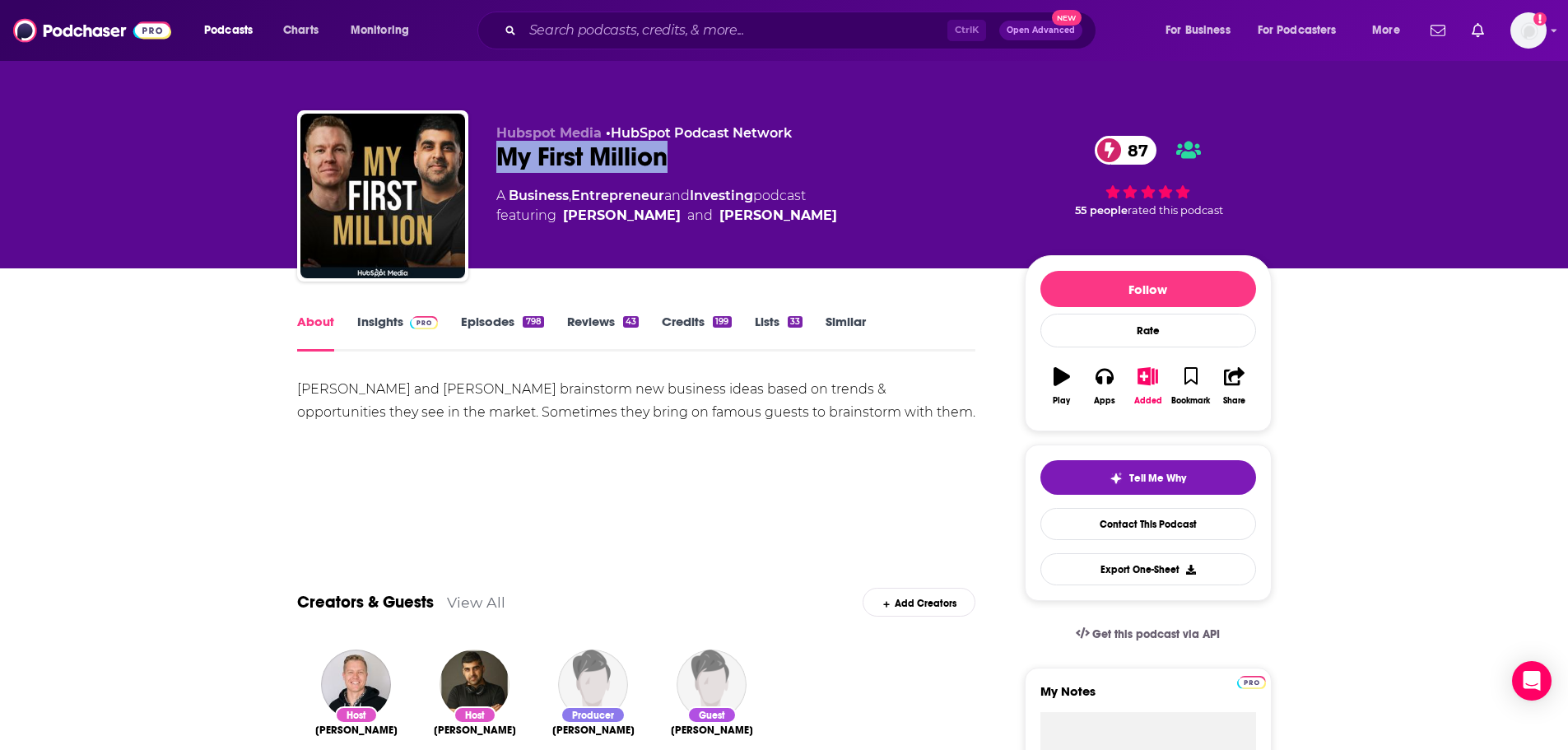
drag, startPoint x: 644, startPoint y: 149, endPoint x: 503, endPoint y: 162, distance: 141.6
click at [503, 162] on div "My First Million 87" at bounding box center [747, 157] width 502 height 32
copy h1 "My First Million"
drag, startPoint x: 379, startPoint y: 324, endPoint x: 558, endPoint y: 1, distance: 369.3
click at [379, 324] on link "Insights" at bounding box center [398, 333] width 82 height 38
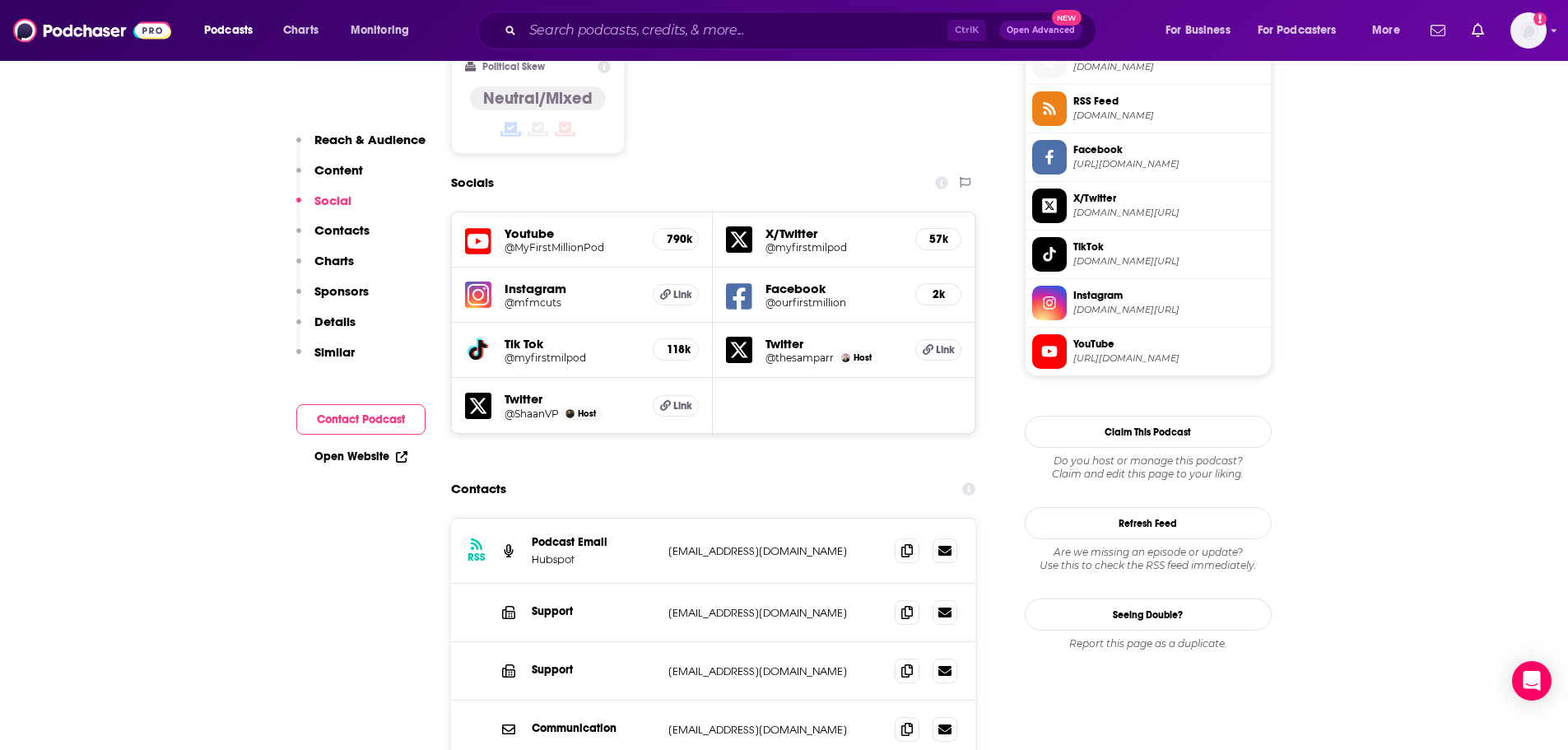
scroll to position [1399, 0]
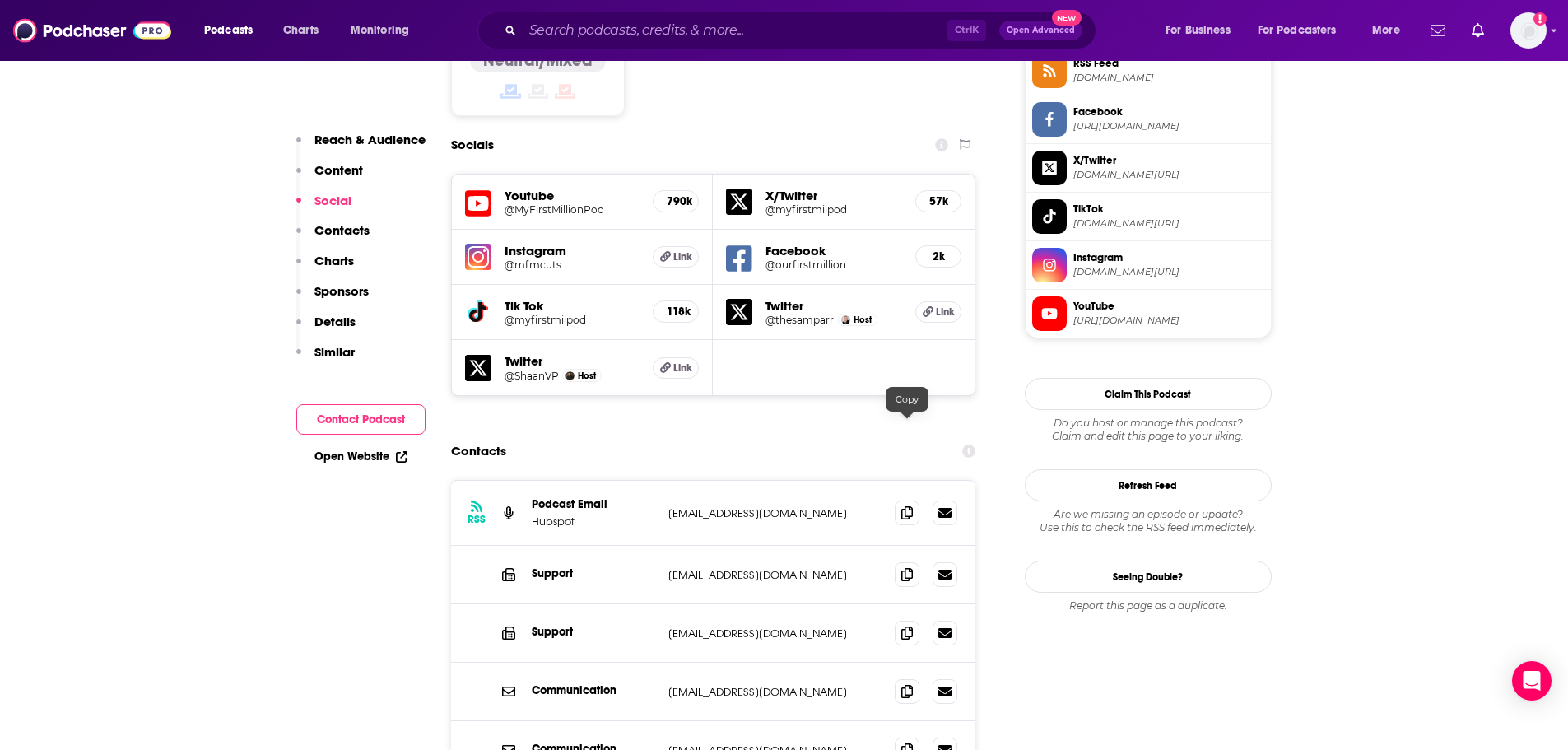
drag, startPoint x: 903, startPoint y: 424, endPoint x: 786, endPoint y: 434, distance: 117.4
click at [903, 506] on icon at bounding box center [906, 512] width 12 height 13
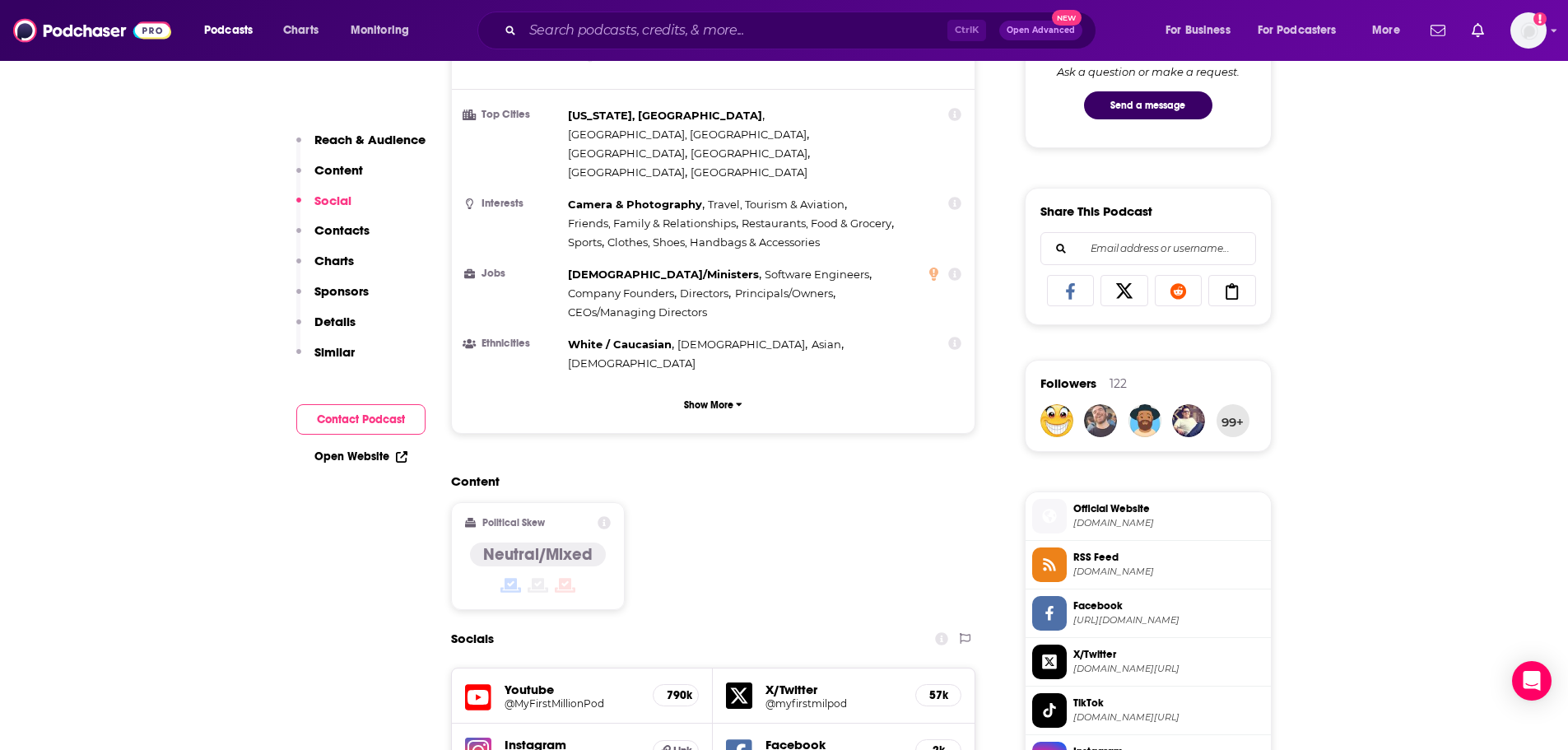
click at [1098, 527] on span "mfmpod.com" at bounding box center [1168, 523] width 191 height 13
click at [573, 38] on input "Search podcasts, credits, & more..." at bounding box center [734, 30] width 425 height 26
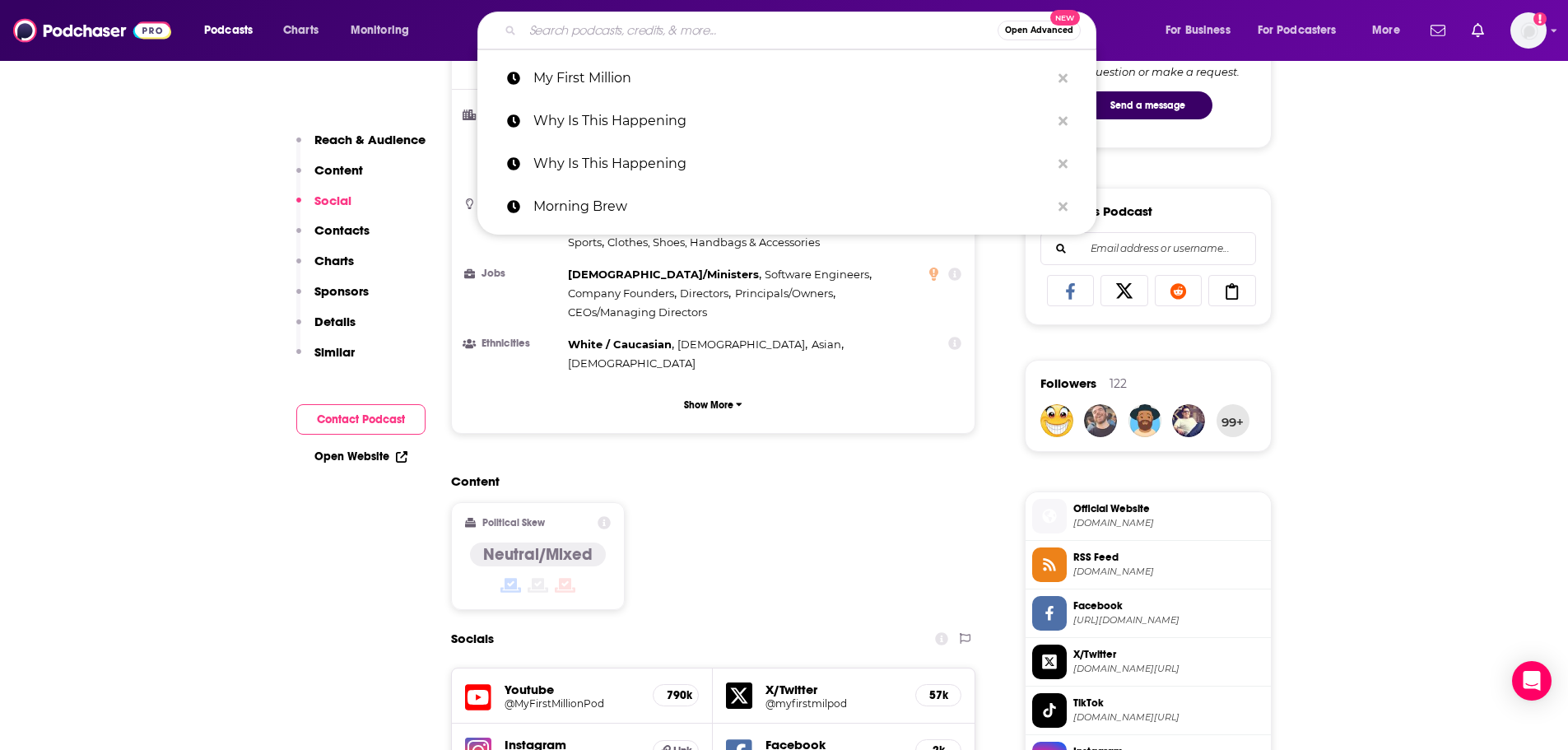
paste input "Total Retail"
type input "Total Retail"
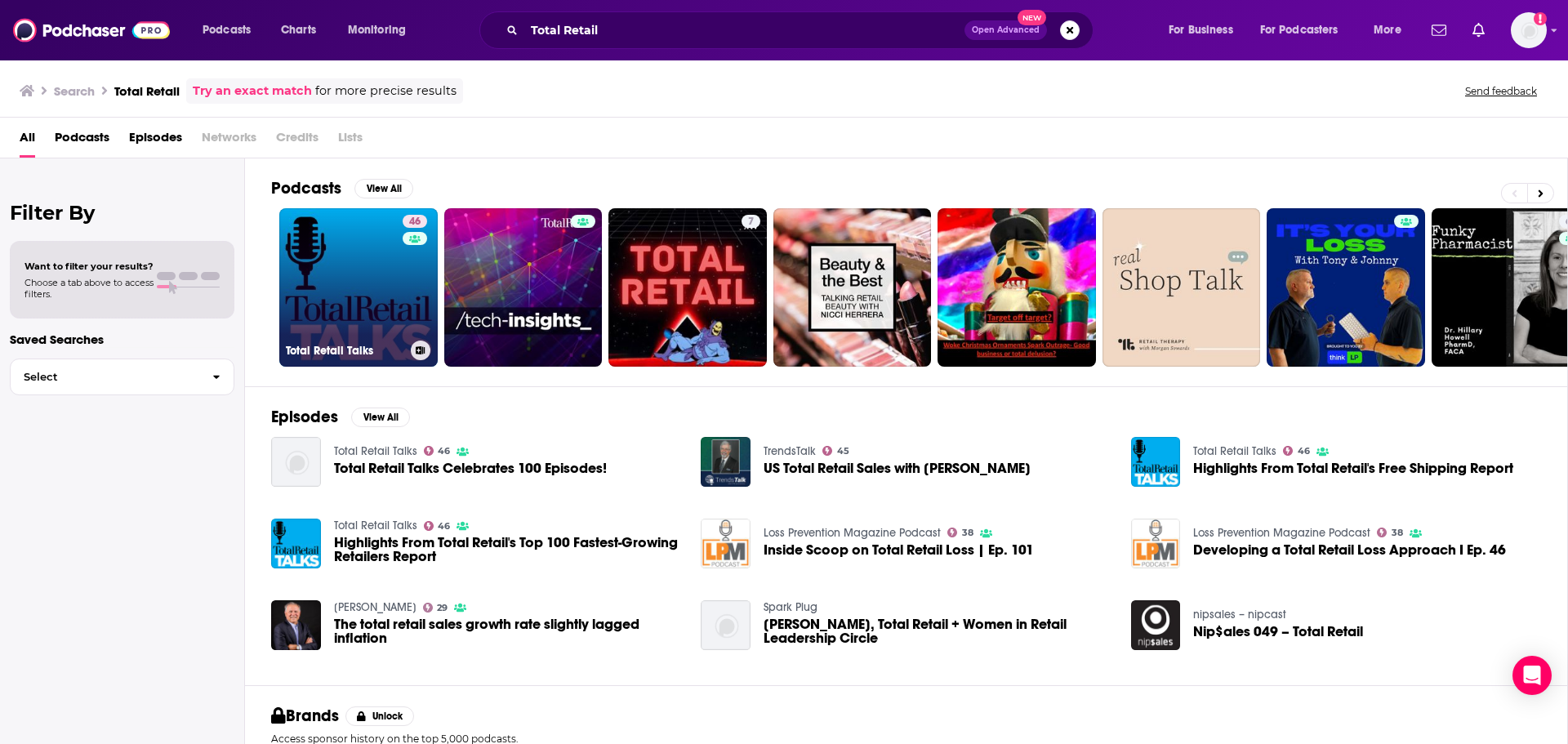
click at [389, 330] on link "46 Total Retail Talks" at bounding box center [358, 287] width 158 height 158
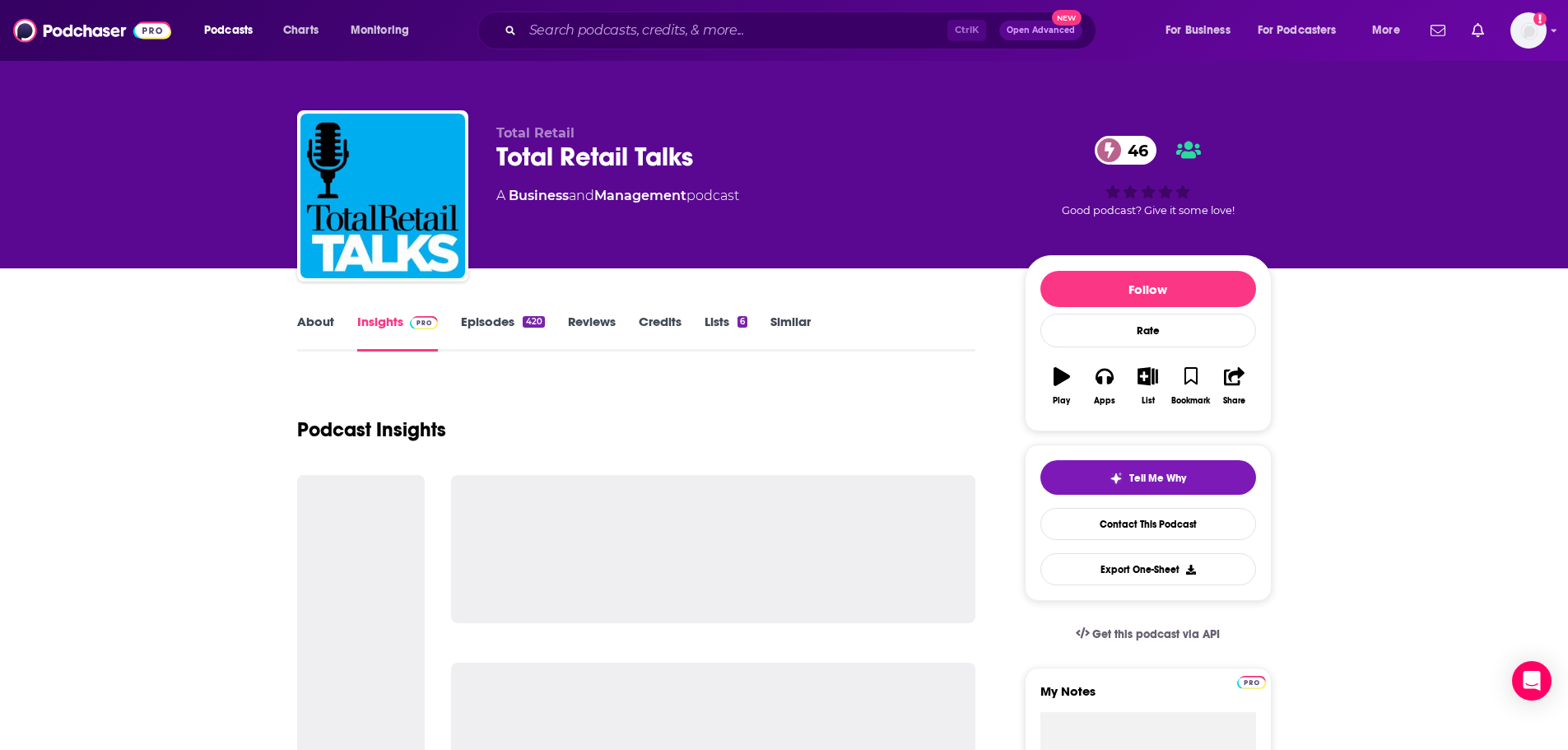
click at [331, 319] on link "About" at bounding box center [315, 333] width 37 height 38
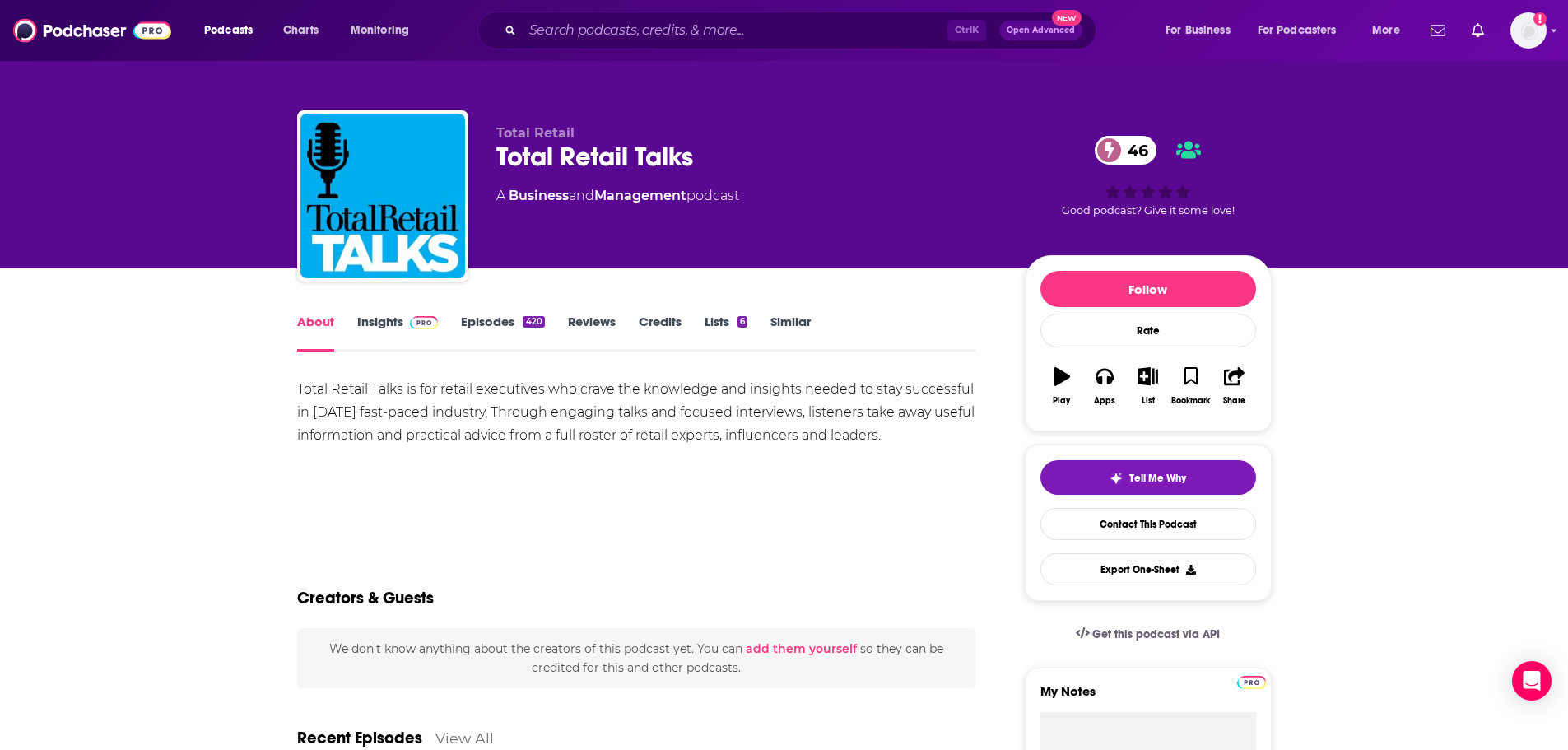
click at [470, 322] on link "Episodes 420" at bounding box center [501, 333] width 83 height 38
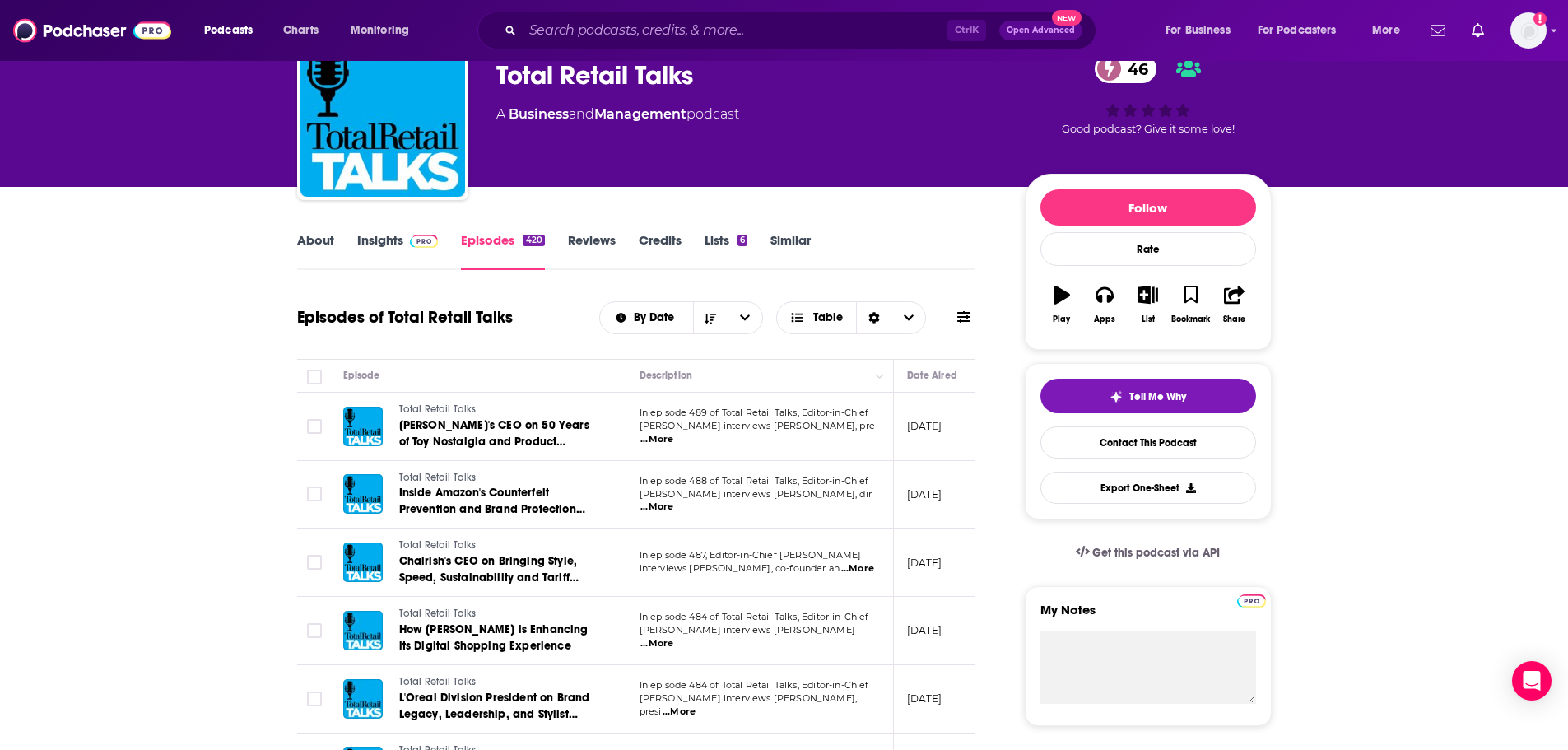
scroll to position [82, 0]
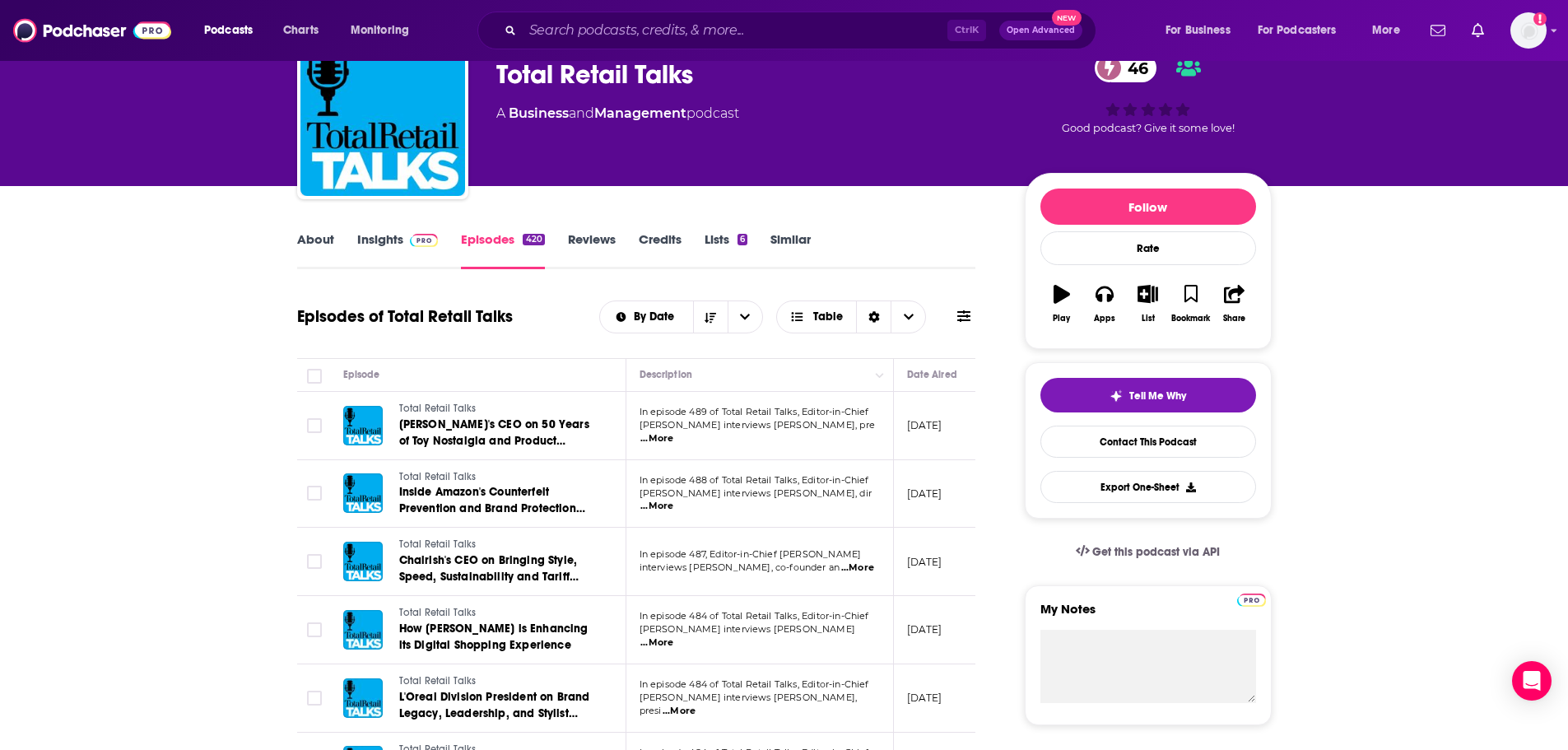
click at [328, 234] on link "About" at bounding box center [315, 250] width 37 height 38
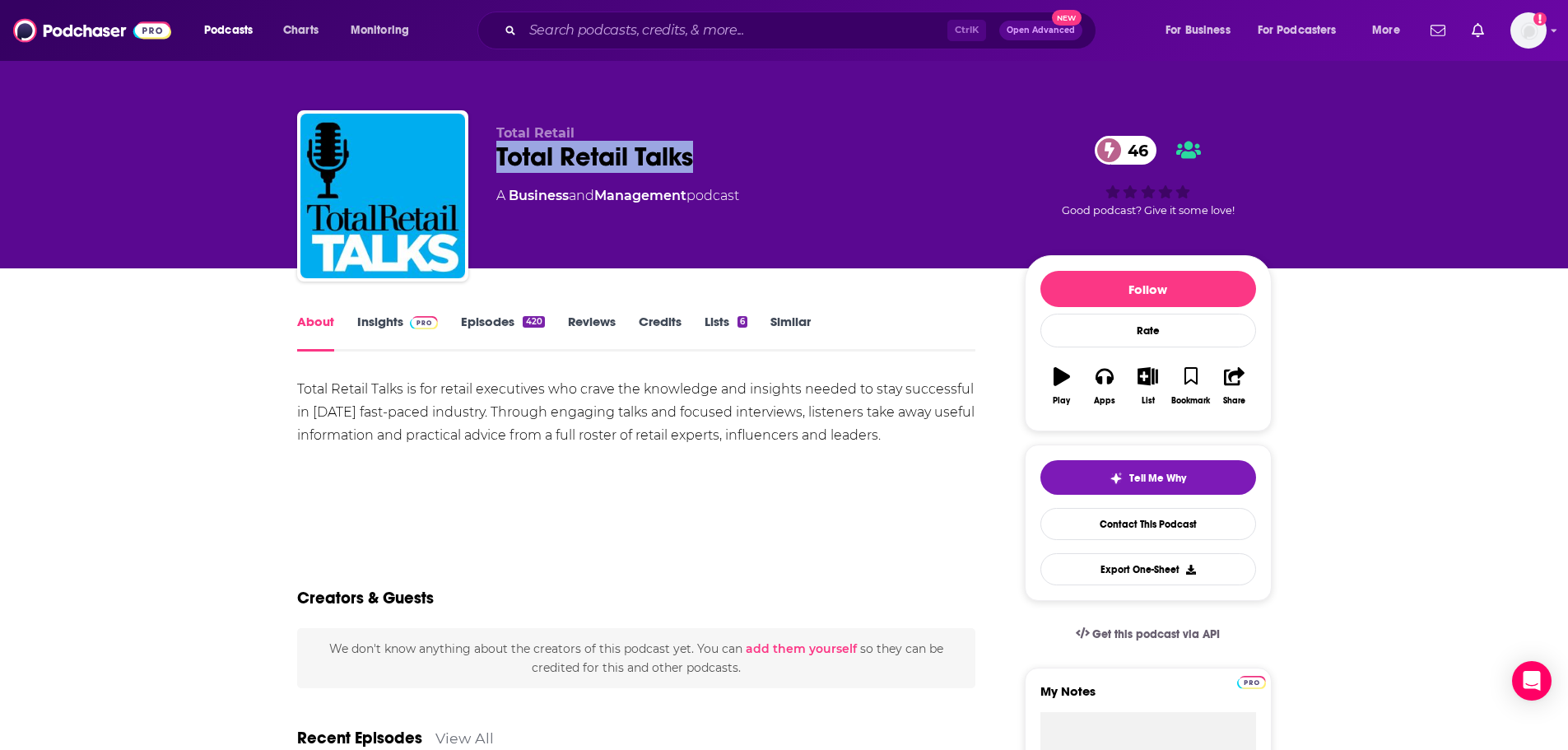
drag, startPoint x: 709, startPoint y: 157, endPoint x: 496, endPoint y: 152, distance: 213.1
click at [496, 152] on div "Total Retail Talks 46" at bounding box center [747, 157] width 502 height 32
copy h1 "Total Retail Talks"
drag, startPoint x: 373, startPoint y: 327, endPoint x: 584, endPoint y: 30, distance: 364.3
click at [373, 327] on link "Insights" at bounding box center [398, 333] width 82 height 38
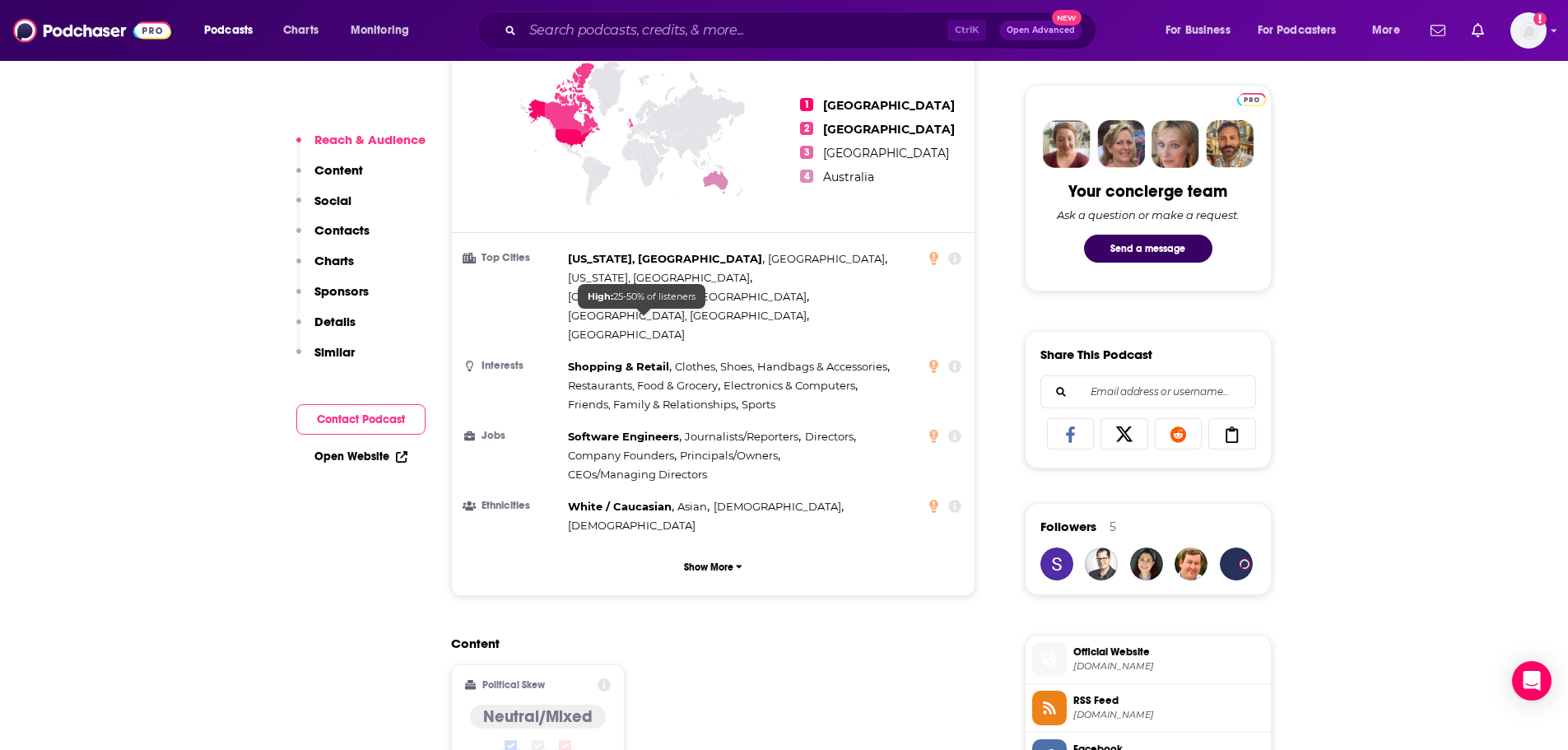
scroll to position [1070, 0]
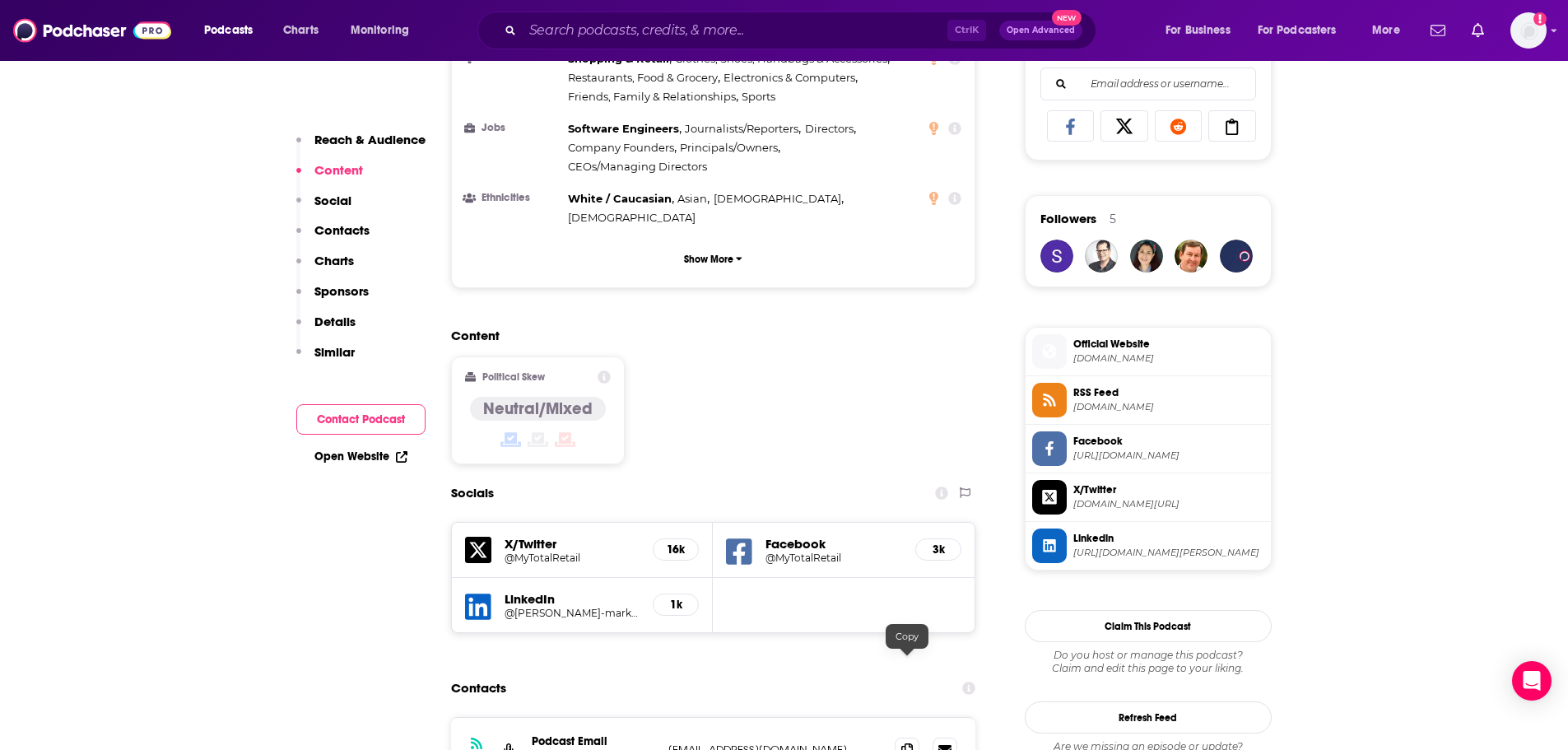
drag, startPoint x: 900, startPoint y: 669, endPoint x: 663, endPoint y: 678, distance: 237.2
click at [900, 737] on span at bounding box center [906, 749] width 25 height 25
click at [544, 749] on p "Ambrose Crenshaw" at bounding box center [593, 758] width 124 height 14
copy p "Ambrose"
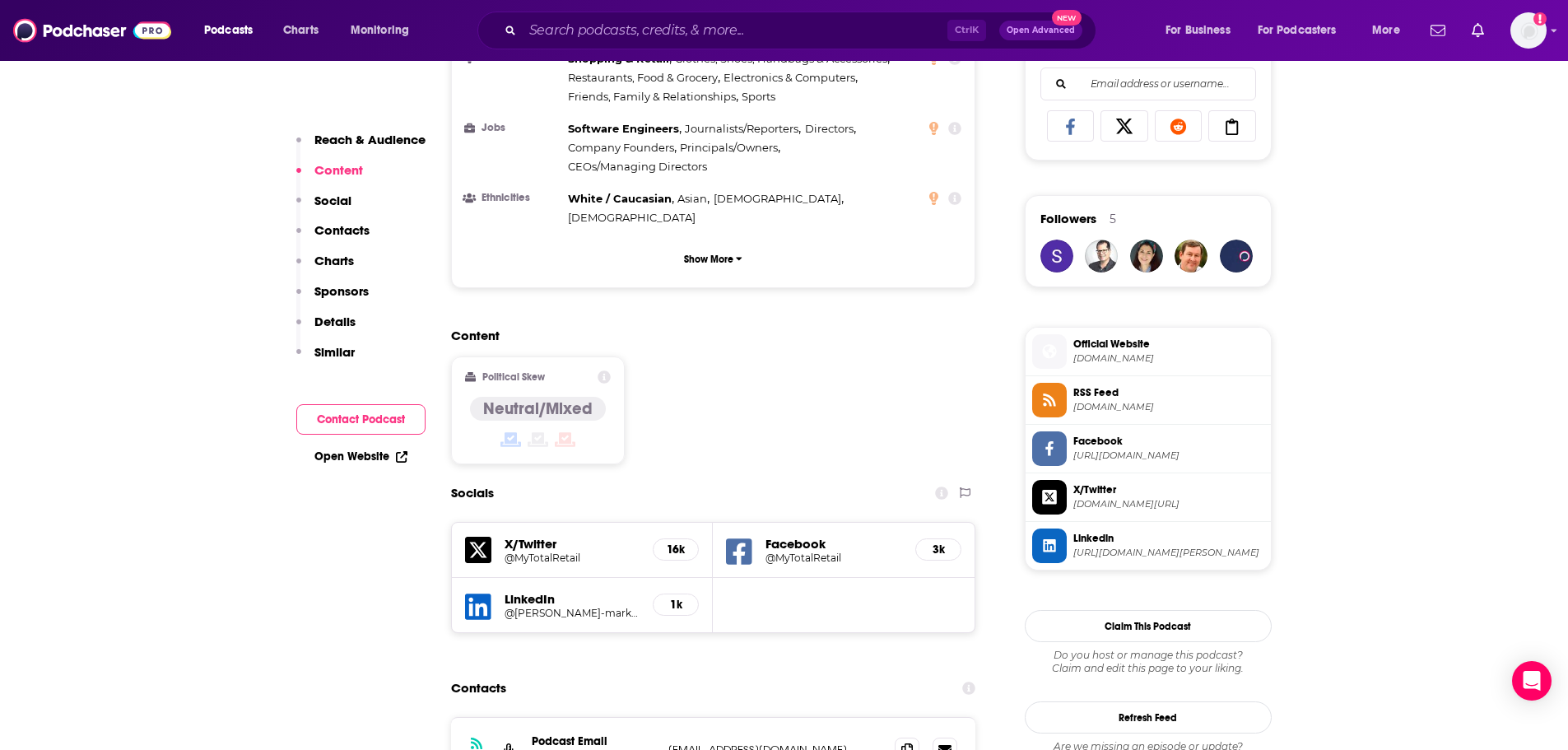
click at [606, 749] on p "Ambrose Crenshaw" at bounding box center [593, 758] width 124 height 14
copy p "Crenshaw"
click at [659, 53] on div "Podcasts Charts Monitoring Ctrl K Open Advanced New For Business For Podcasters…" at bounding box center [784, 30] width 1568 height 61
click at [660, 34] on input "Search podcasts, credits, & more..." at bounding box center [734, 30] width 425 height 26
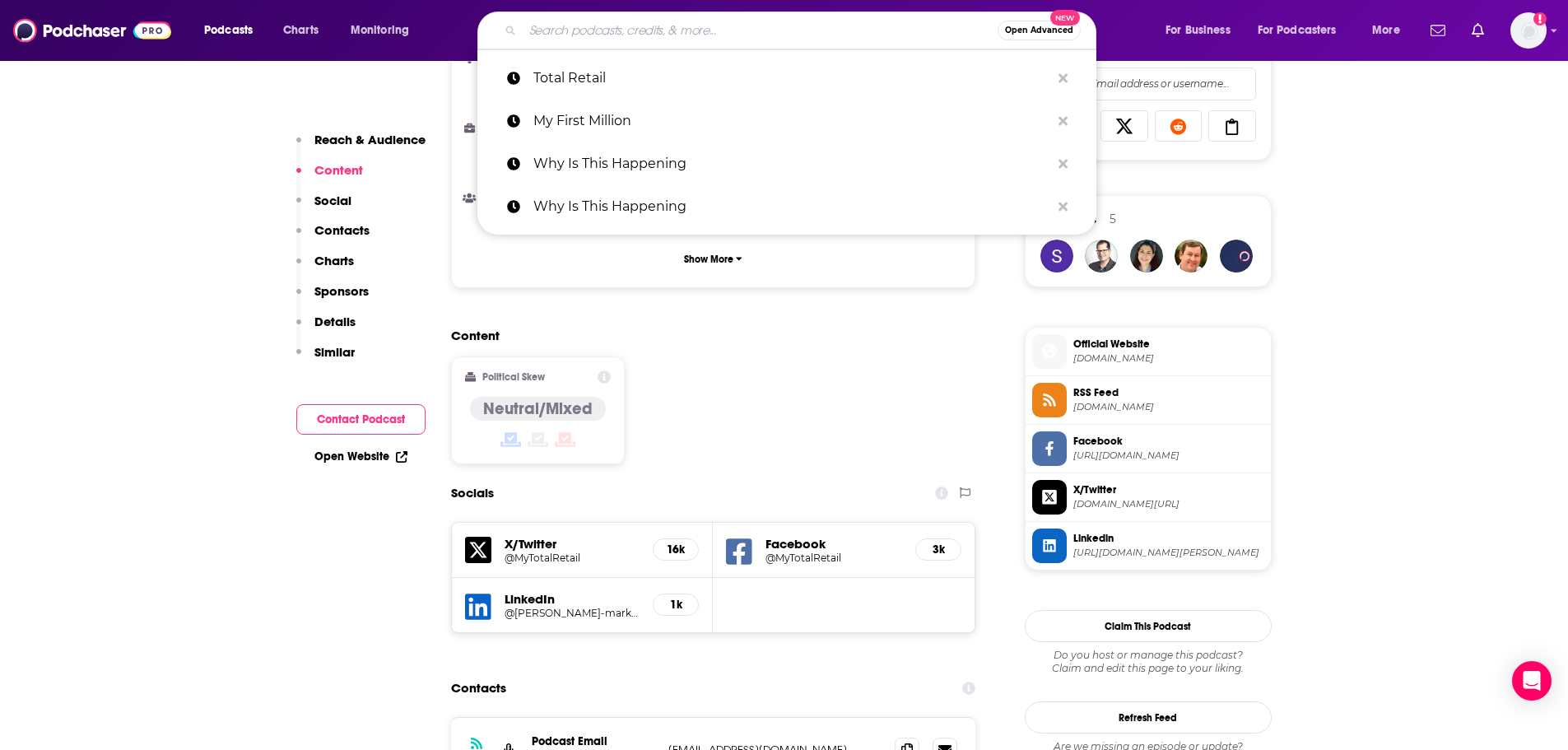
paste input "Retail Tech"
type input "Retail Tech"
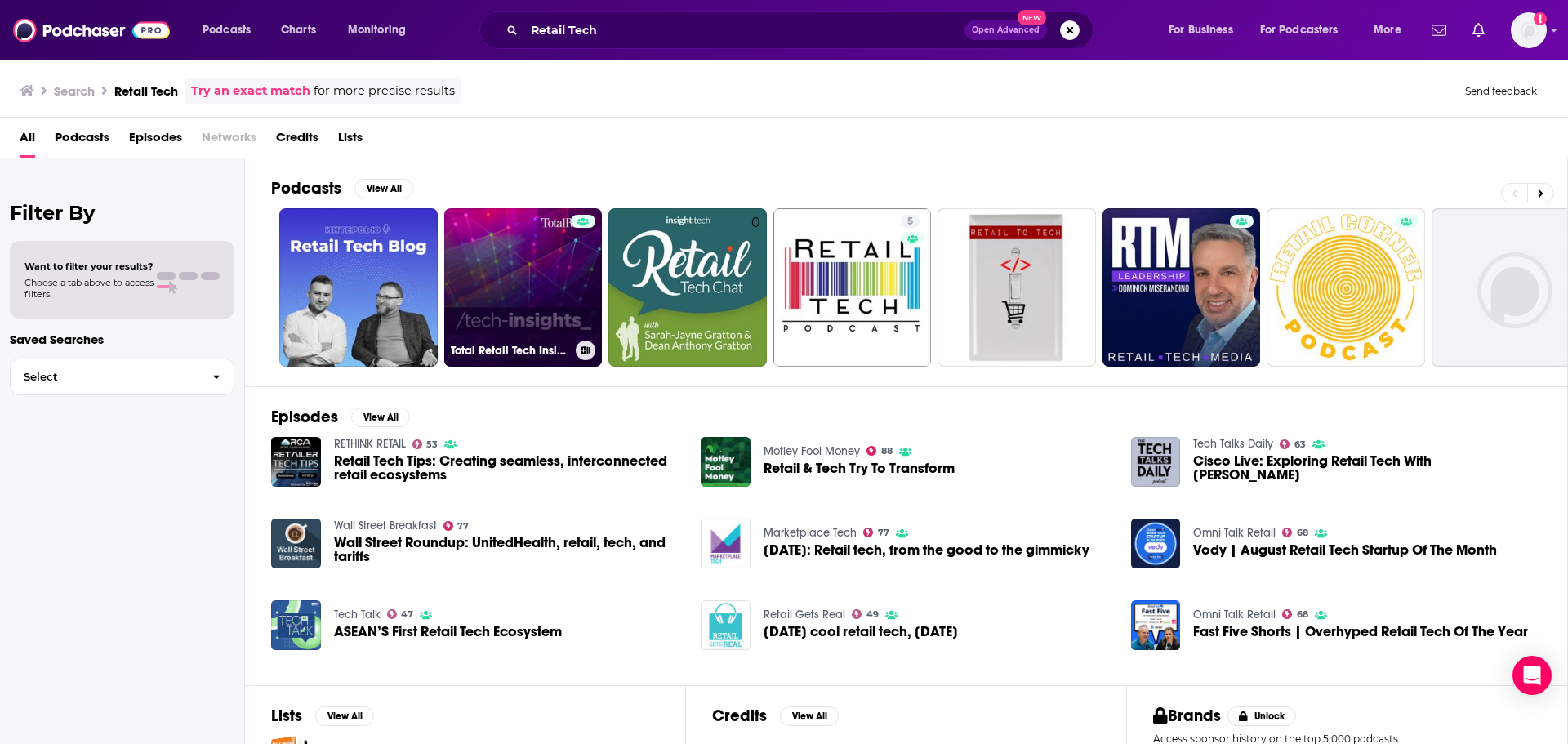
click at [533, 265] on link "Total Retail Tech Insights" at bounding box center [523, 287] width 158 height 158
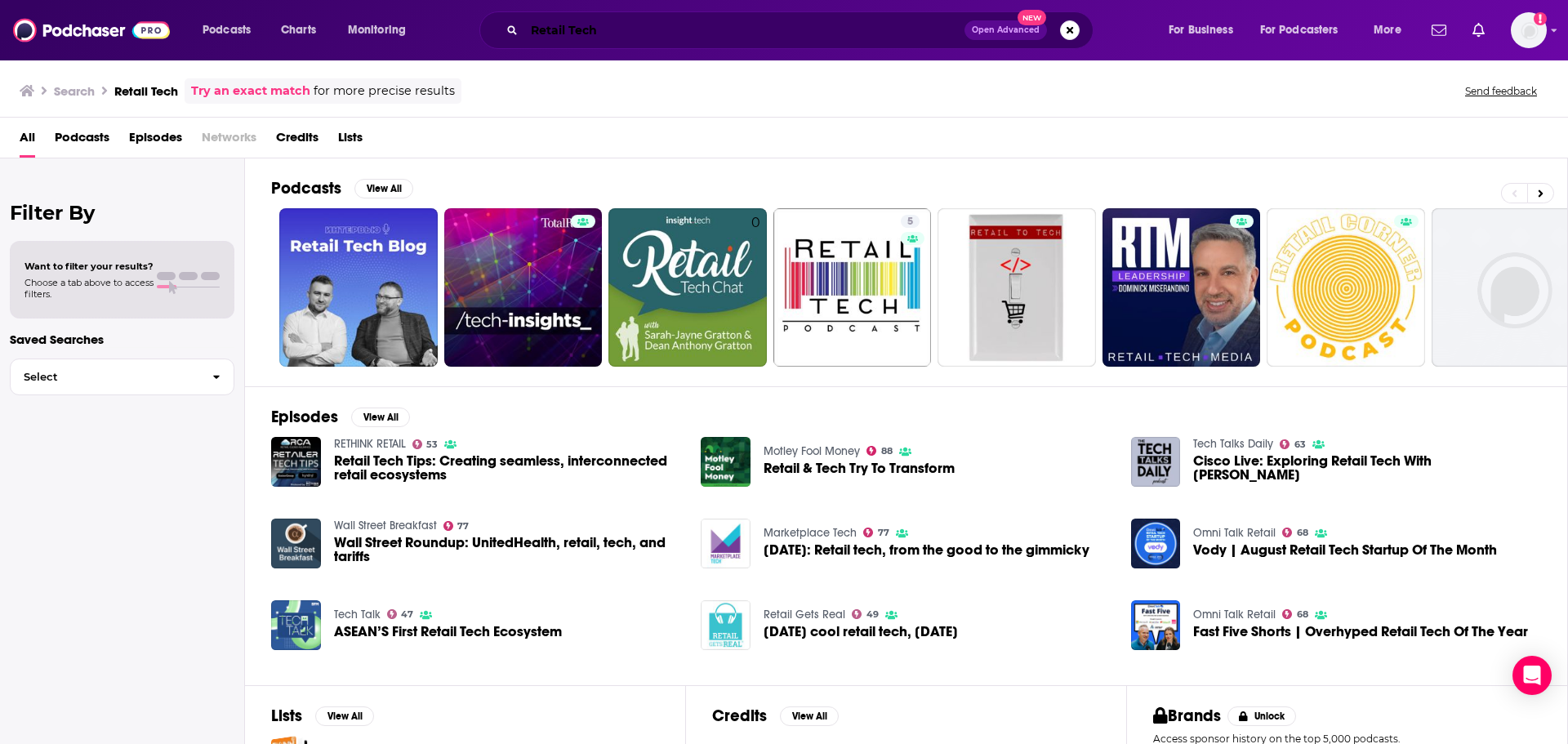
click at [656, 33] on input "Retail Tech" at bounding box center [744, 30] width 440 height 26
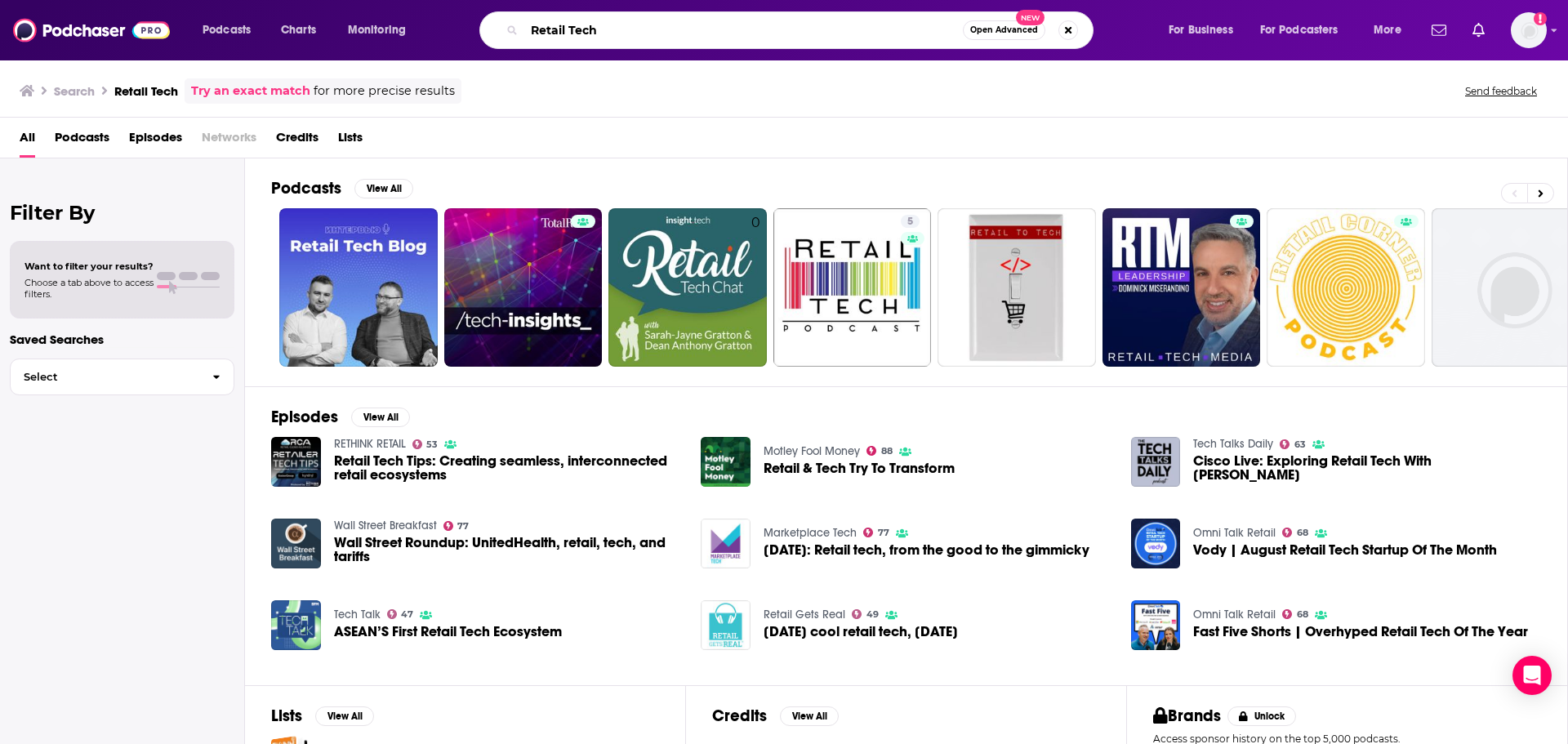
paste input "Smart Money Podcast"
type input "Smart Money Podcast"
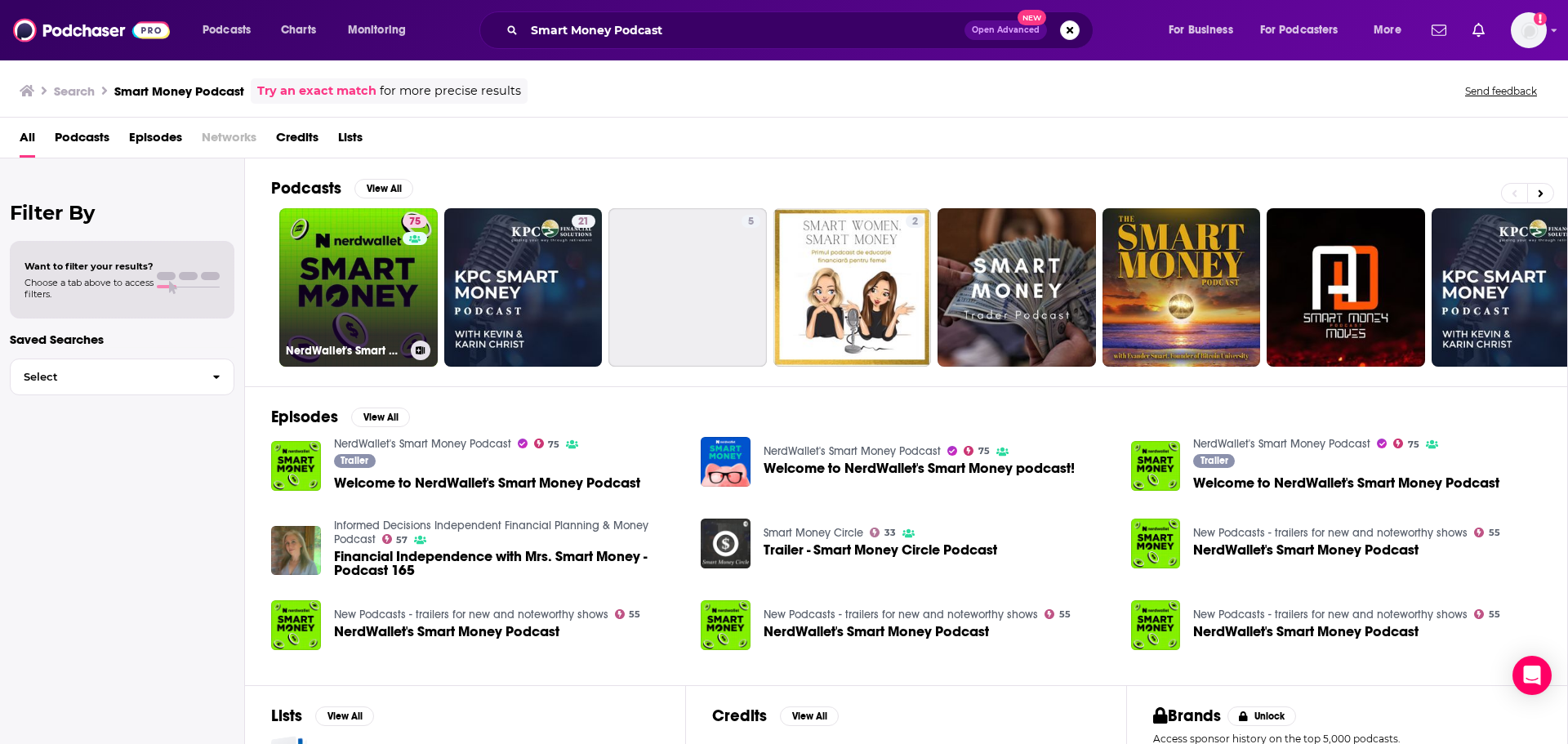
click at [403, 284] on div "75" at bounding box center [417, 277] width 29 height 126
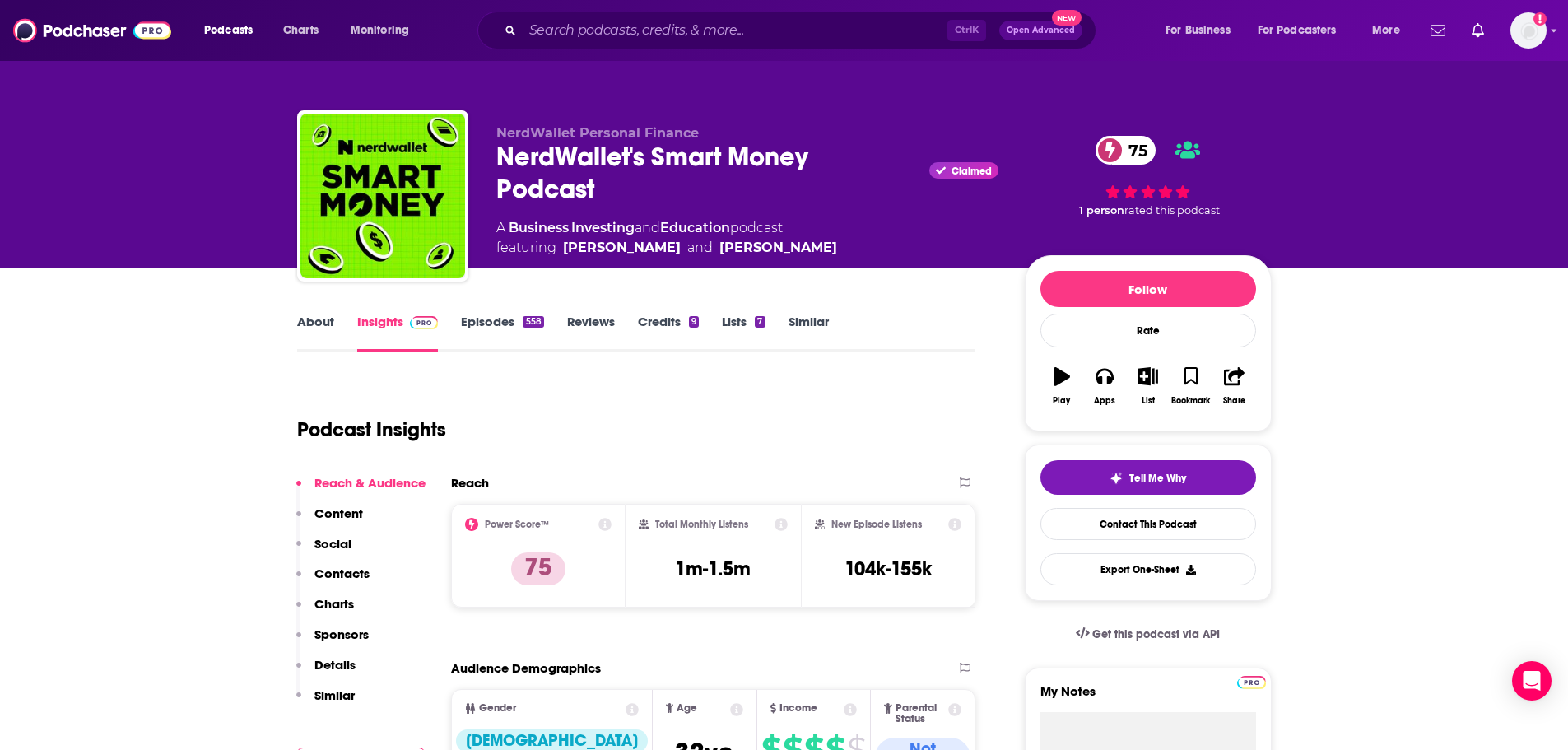
click at [327, 327] on link "About" at bounding box center [315, 333] width 37 height 38
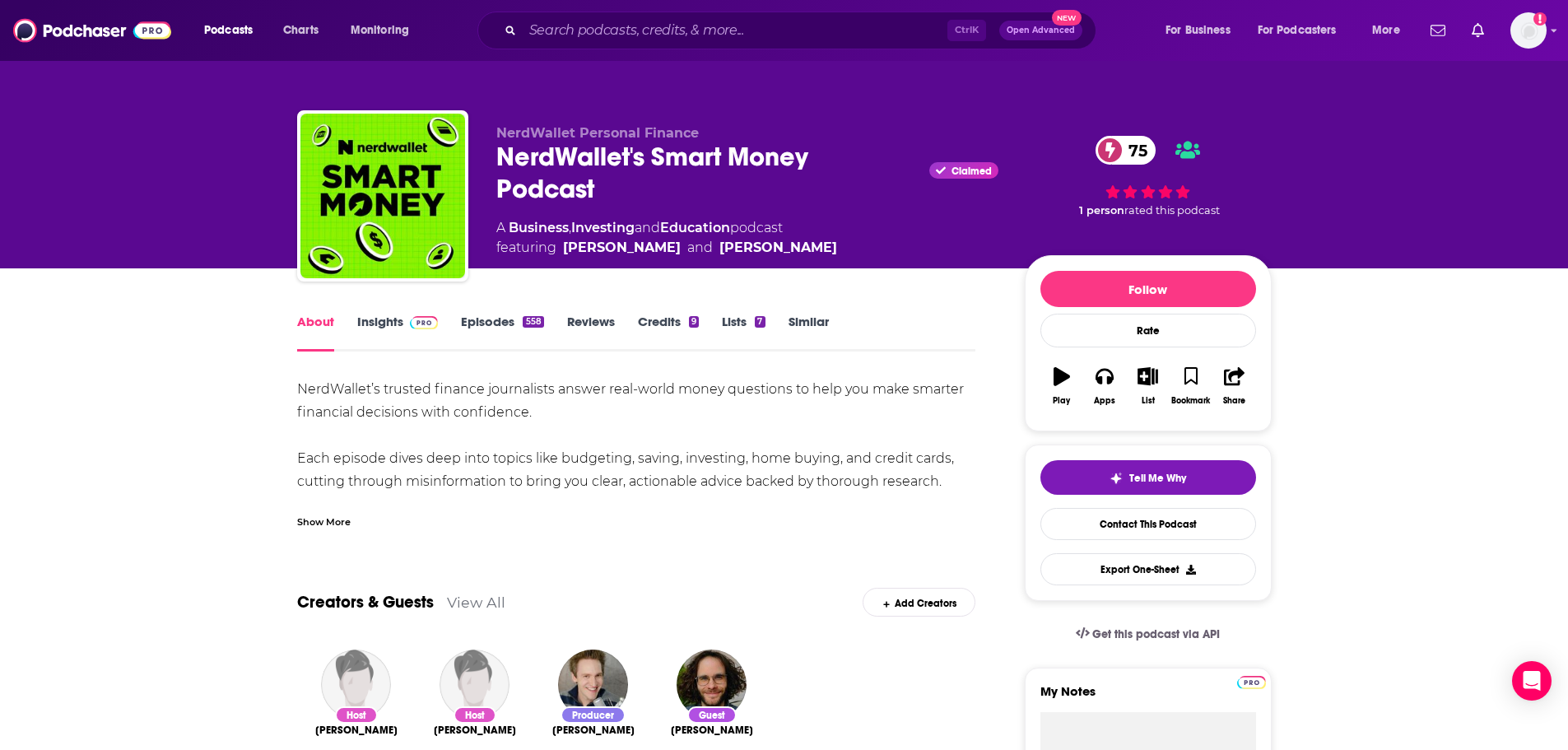
click at [348, 520] on div "Show More" at bounding box center [323, 520] width 54 height 15
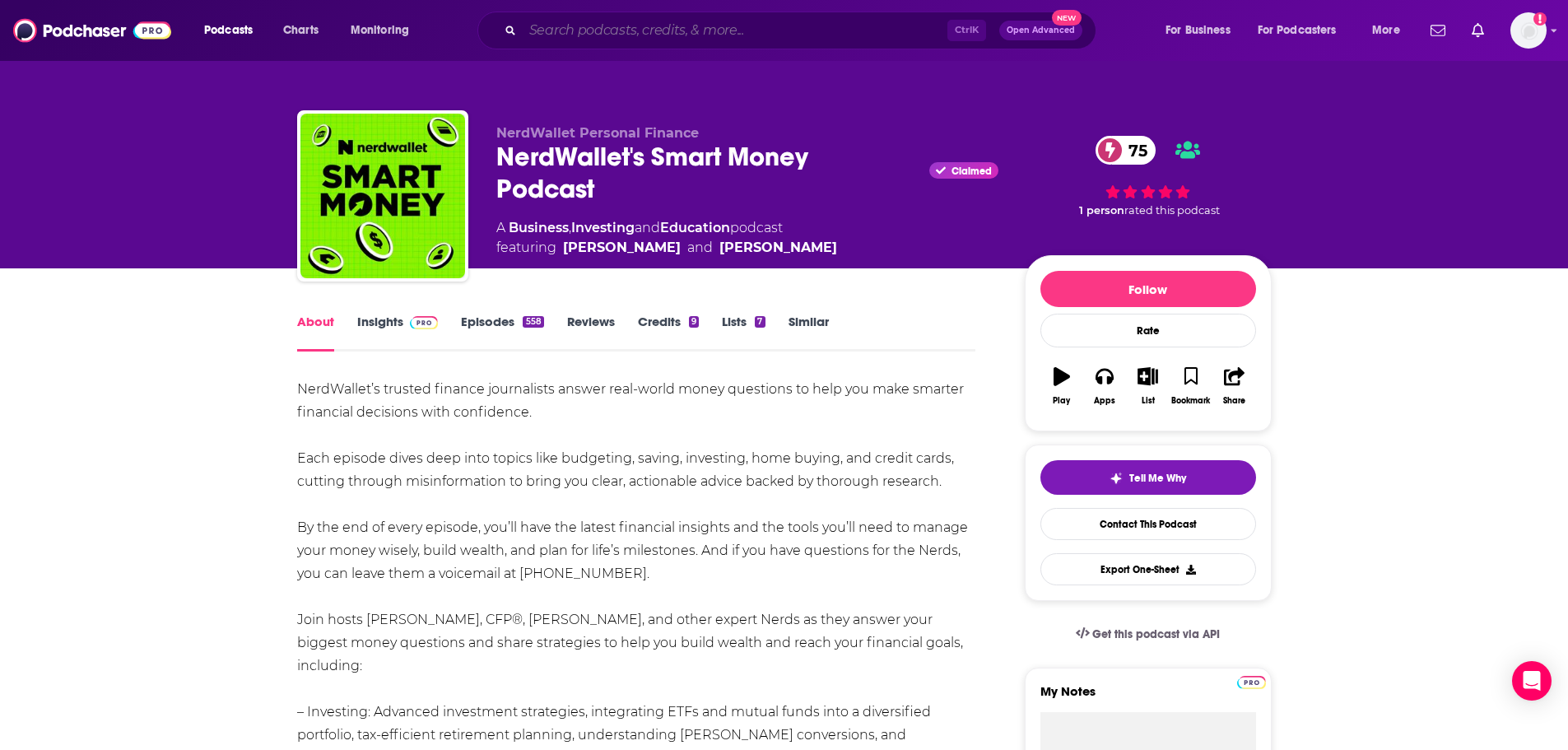
click at [748, 29] on input "Search podcasts, credits, & more..." at bounding box center [734, 30] width 425 height 26
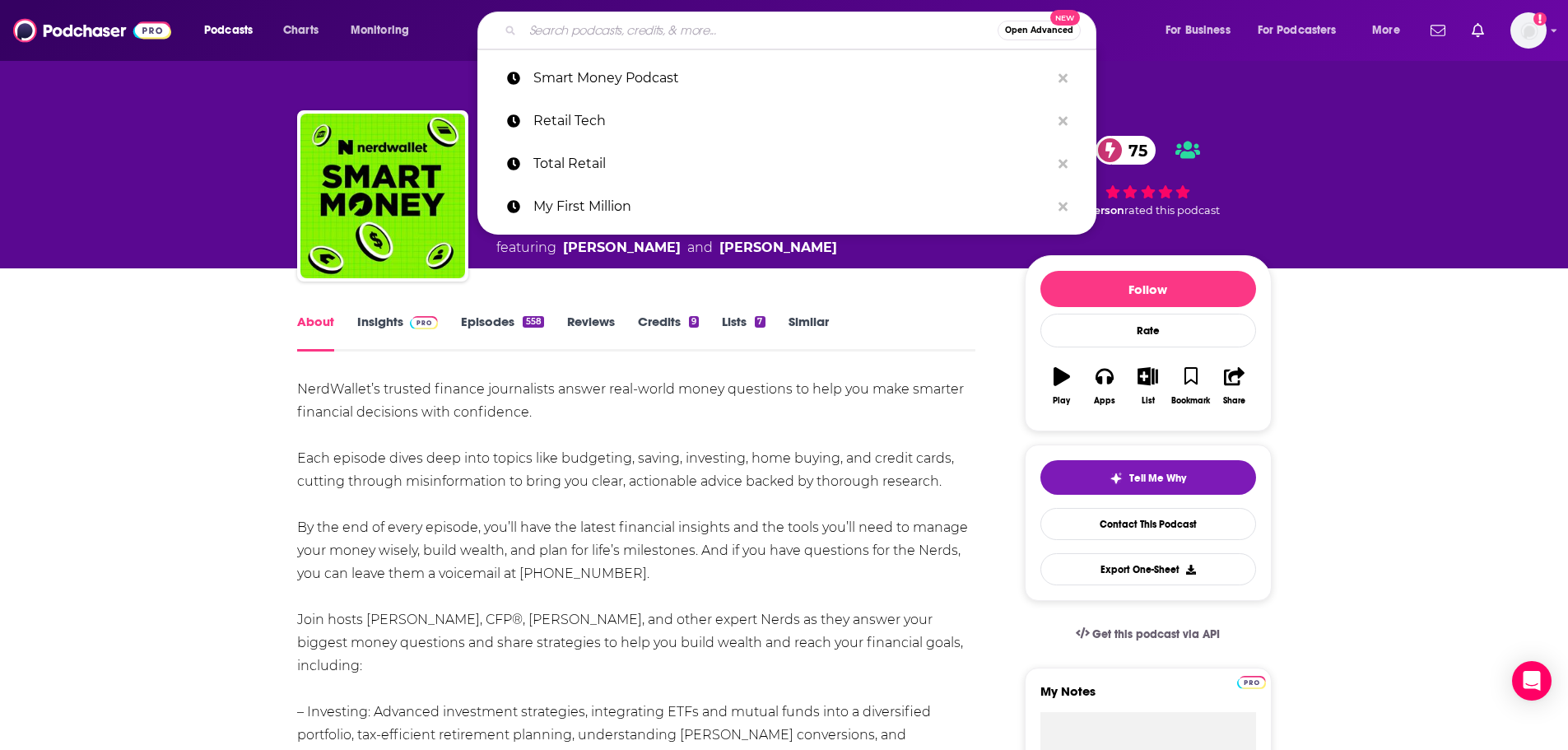
paste input "No Priors"
type input "No Priors"
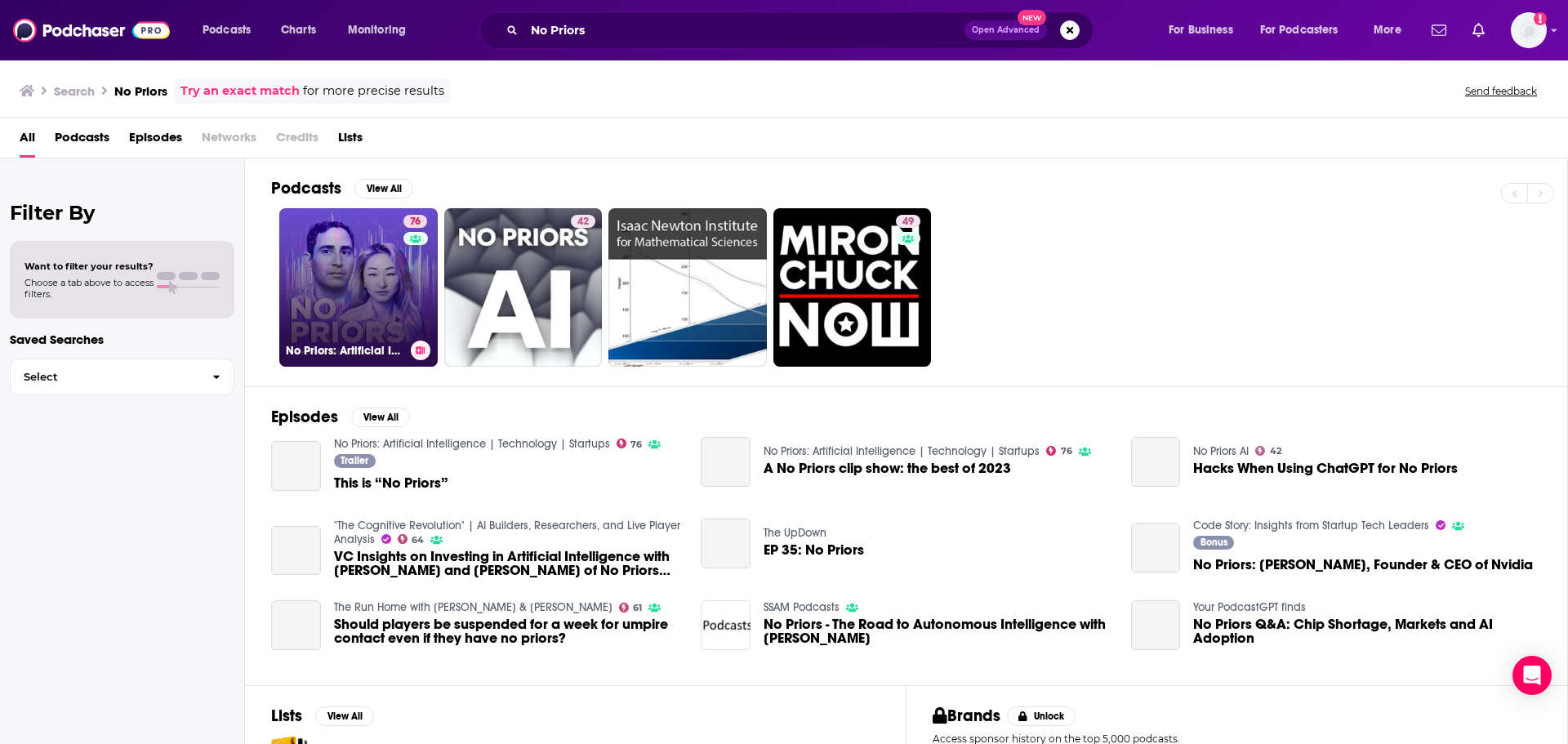
click at [376, 295] on link "76 No Priors: Artificial Intelligence | Technology | Startups" at bounding box center [358, 287] width 158 height 158
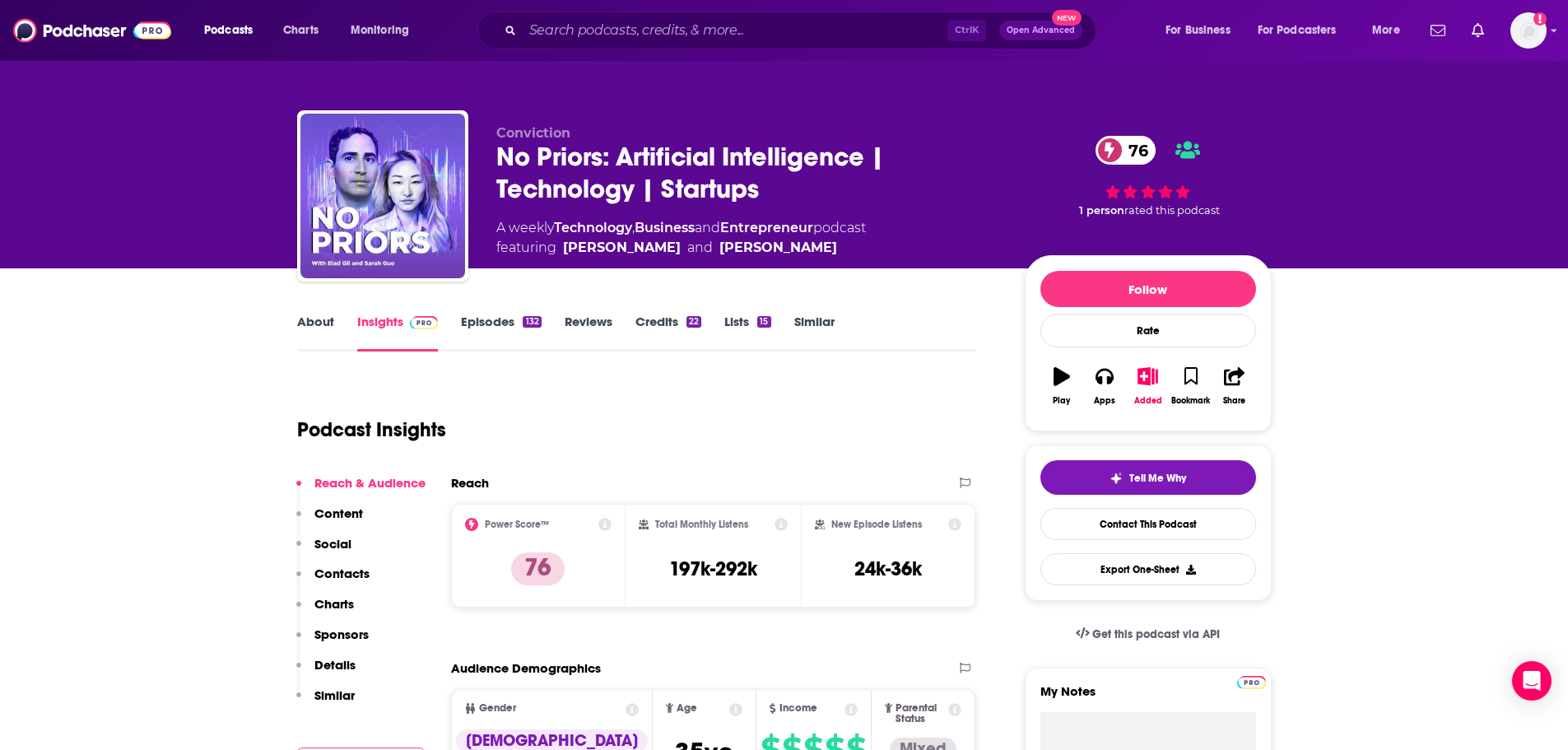
click at [325, 333] on link "About" at bounding box center [315, 333] width 37 height 38
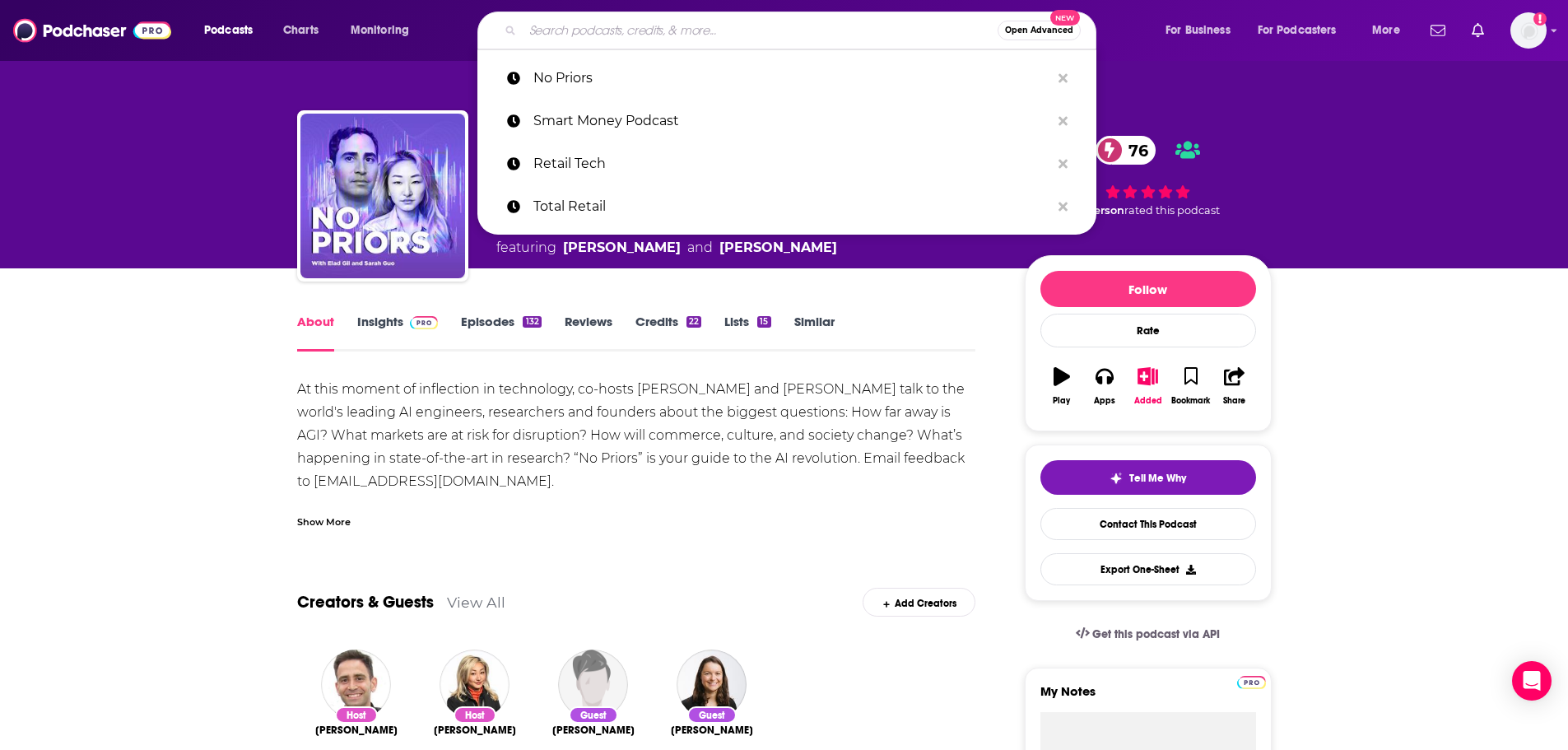
click at [750, 34] on input "Search podcasts, credits, & more..." at bounding box center [760, 30] width 475 height 26
paste input "Noon Business Hour"
type input "Noon Business Hour"
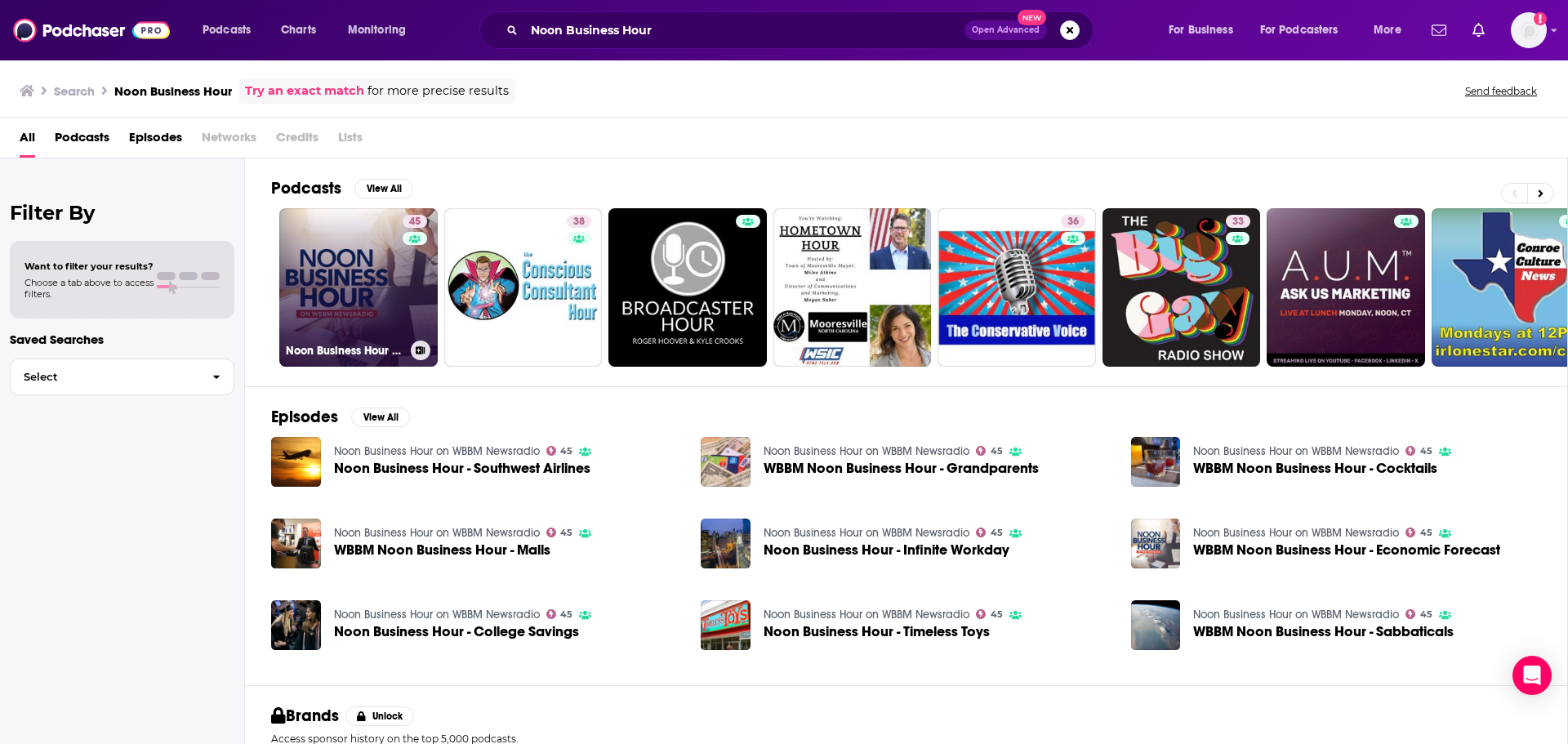
click at [369, 290] on link "45 Noon Business Hour on WBBM Newsradio" at bounding box center [358, 287] width 158 height 158
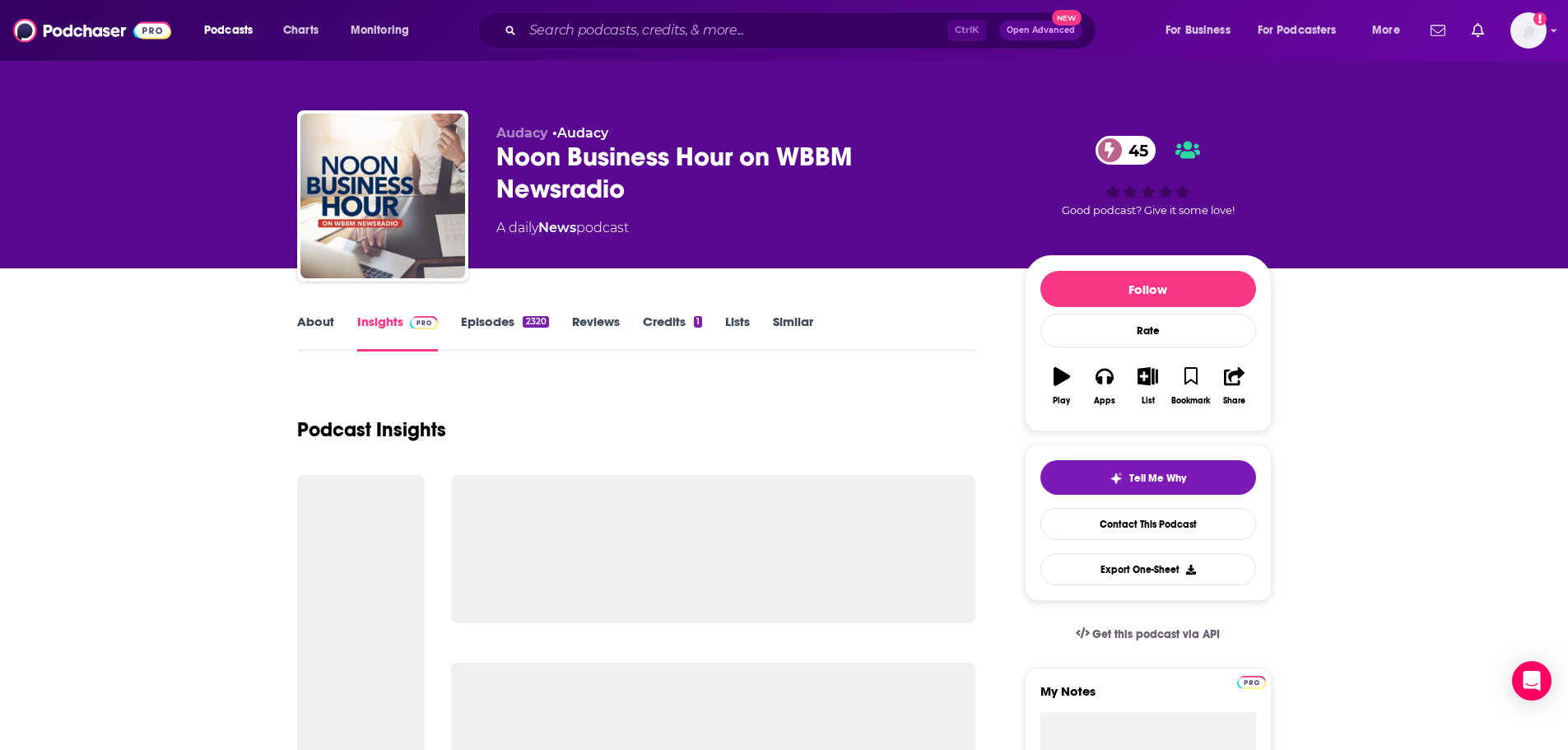
click at [319, 330] on link "About" at bounding box center [315, 333] width 37 height 38
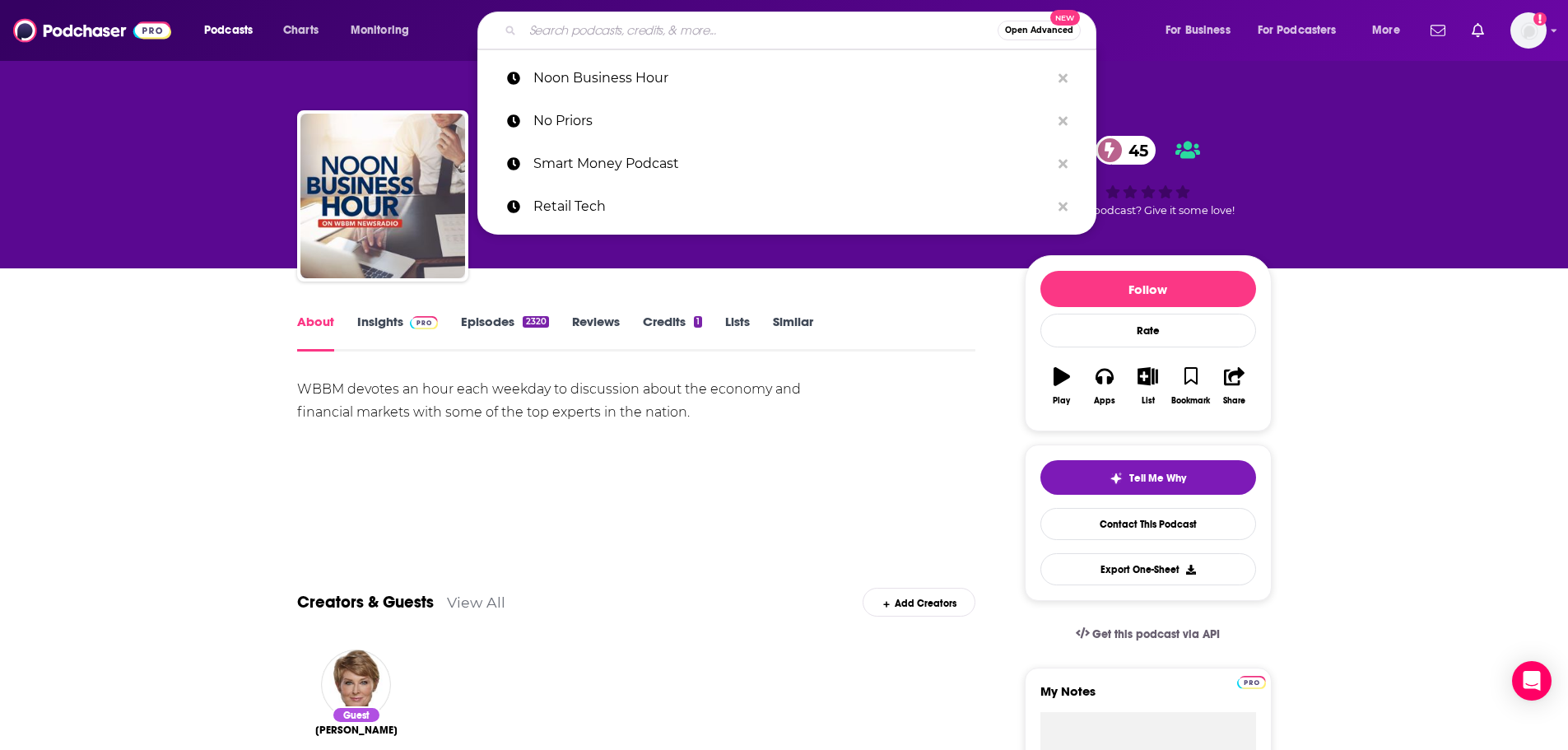
click at [576, 31] on input "Search podcasts, credits, & more..." at bounding box center [760, 30] width 475 height 26
paste input "Nutra Ingredients"
type input "Nutra Ingredients"
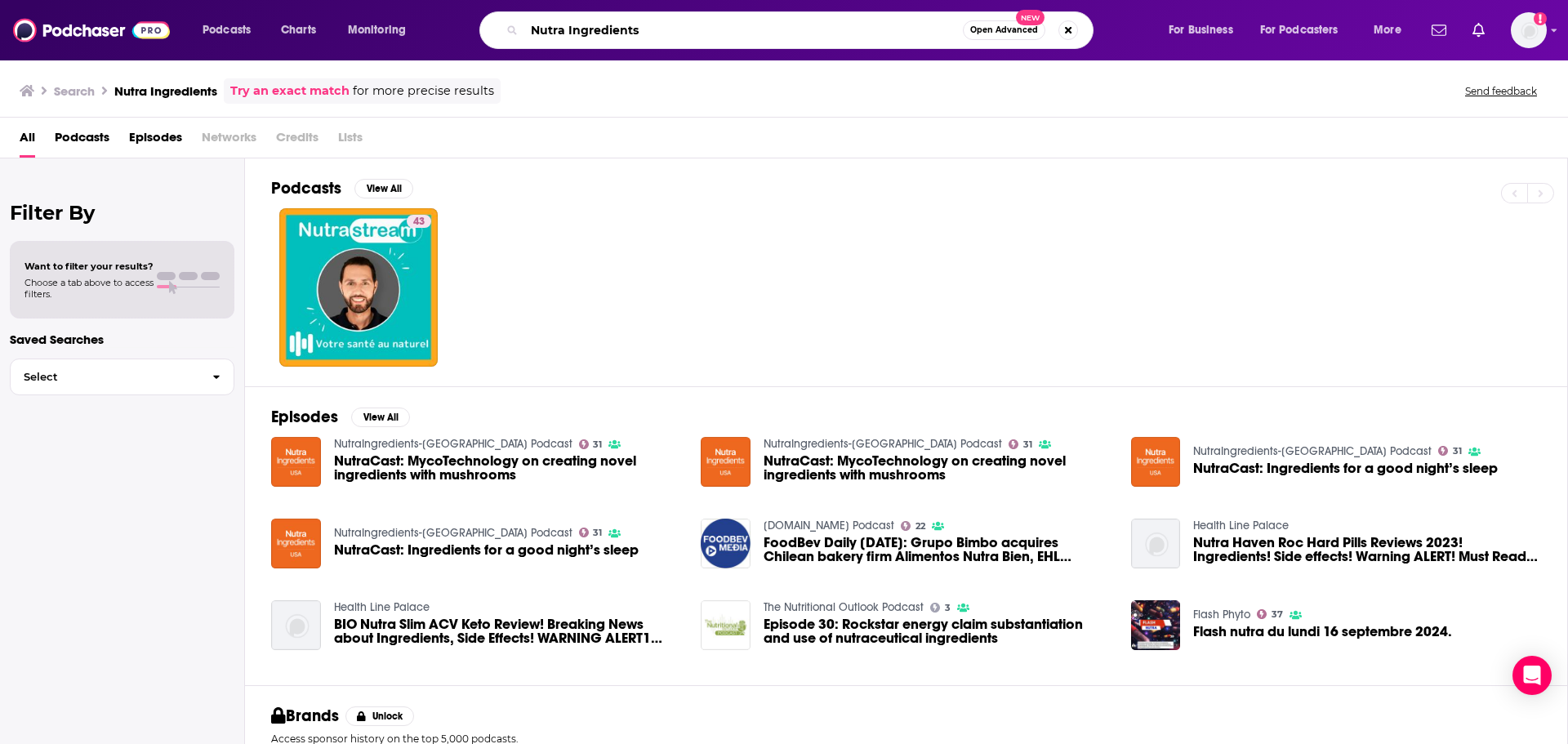
drag, startPoint x: 650, startPoint y: 40, endPoint x: 500, endPoint y: 37, distance: 150.0
click at [500, 37] on div "Nutra Ingredients Open Advanced New" at bounding box center [787, 31] width 614 height 38
paste input "Search podcasts, credits, & more..."
type input "NutraIngredients"
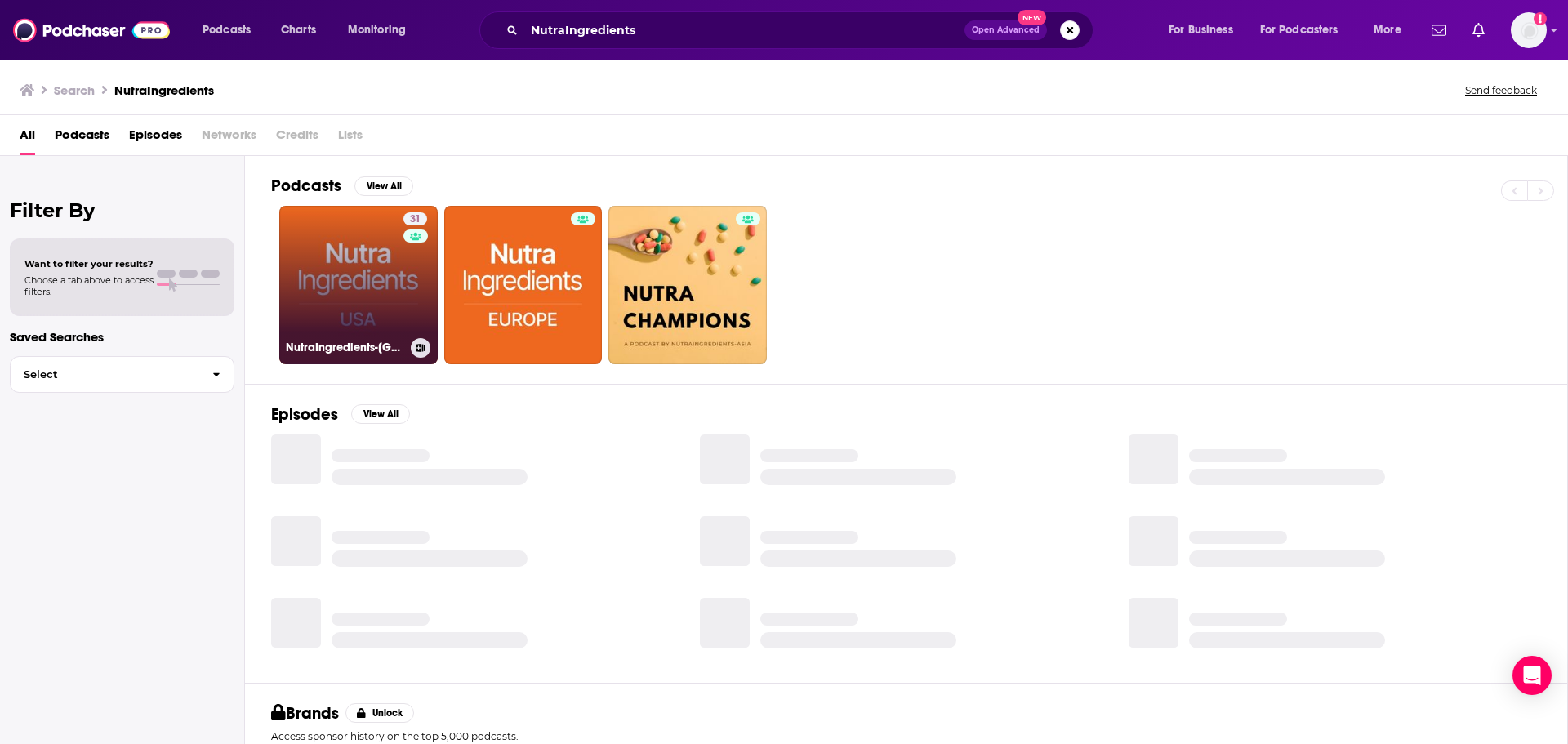
click at [374, 288] on link "31 NutraIngredients-USA Podcast" at bounding box center [358, 284] width 158 height 158
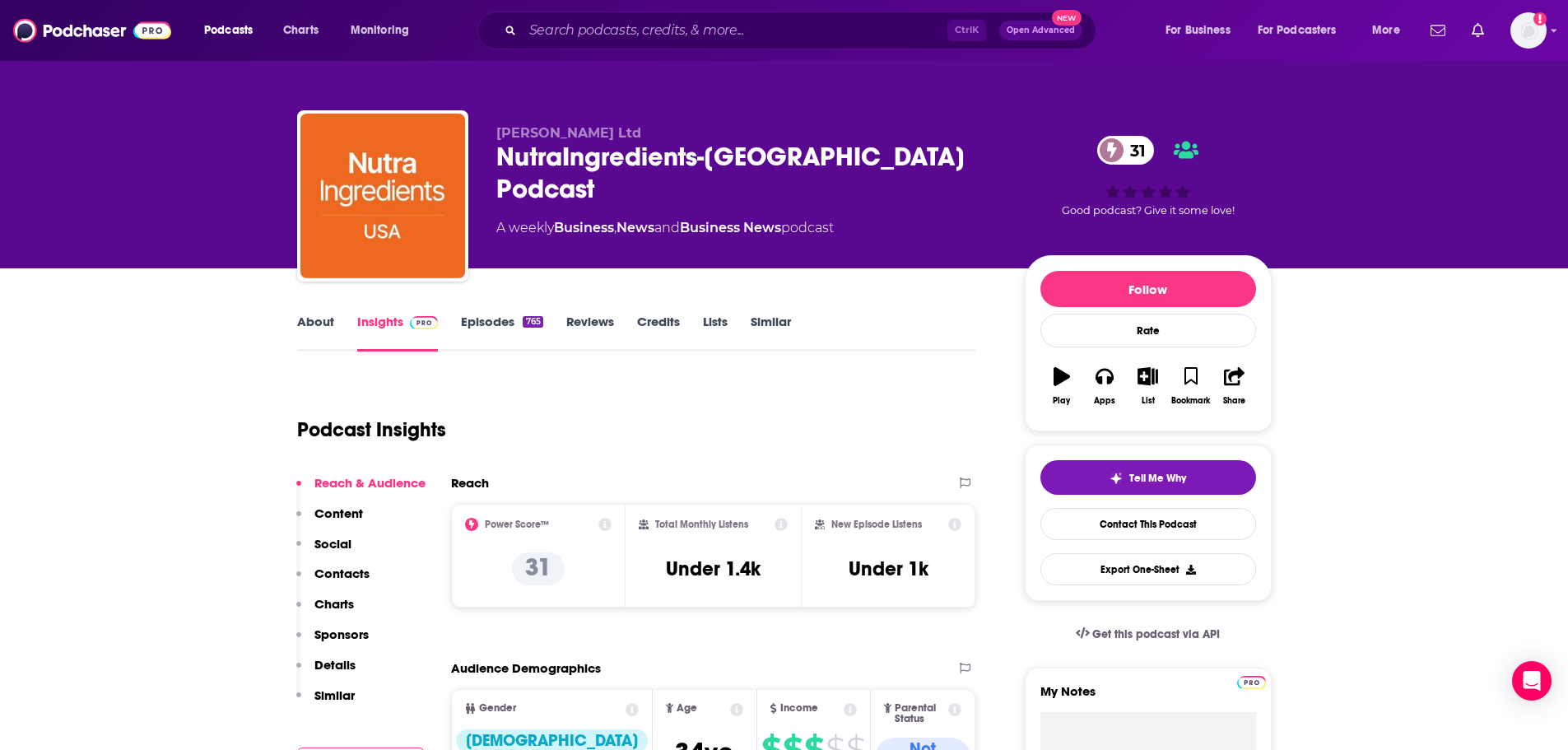
click at [315, 314] on link "About" at bounding box center [315, 333] width 37 height 38
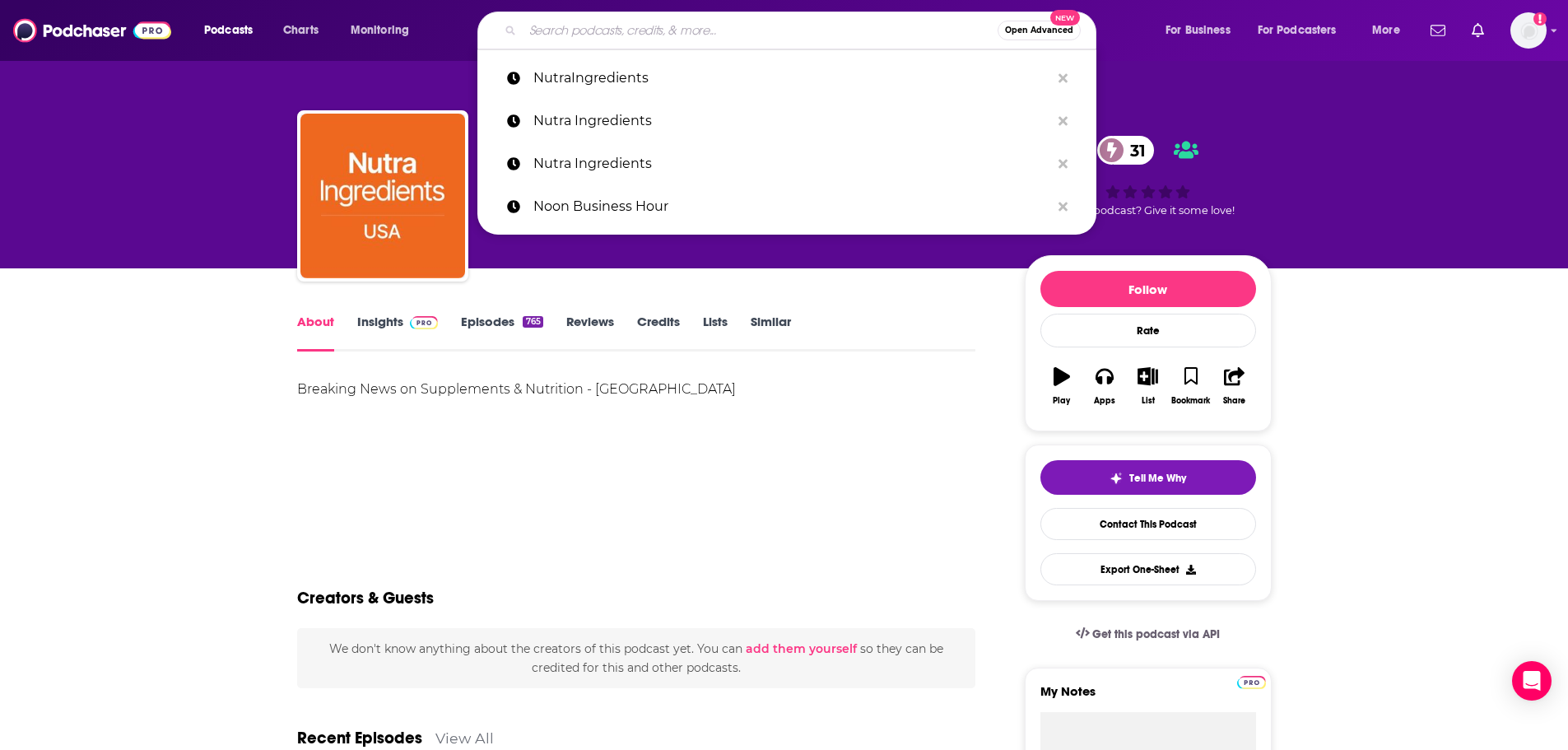
click at [730, 38] on input "Search podcasts, credits, & more..." at bounding box center [760, 30] width 475 height 26
paste input "OODA Loop"
type input "OODA Loop"
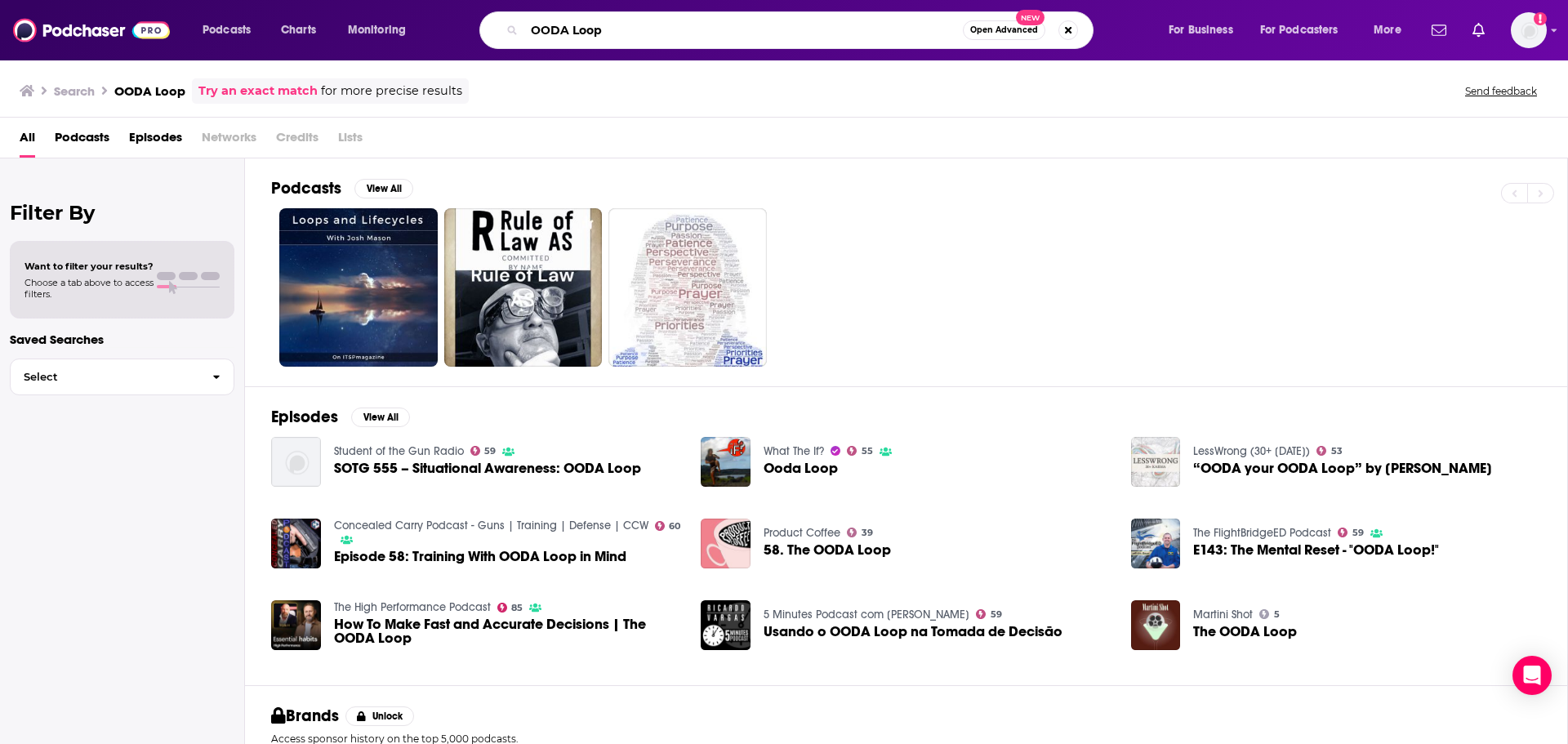
drag, startPoint x: 633, startPoint y: 29, endPoint x: 568, endPoint y: 37, distance: 65.5
click at [568, 37] on input "OODA Loop" at bounding box center [744, 30] width 439 height 26
type input "OODAcast"
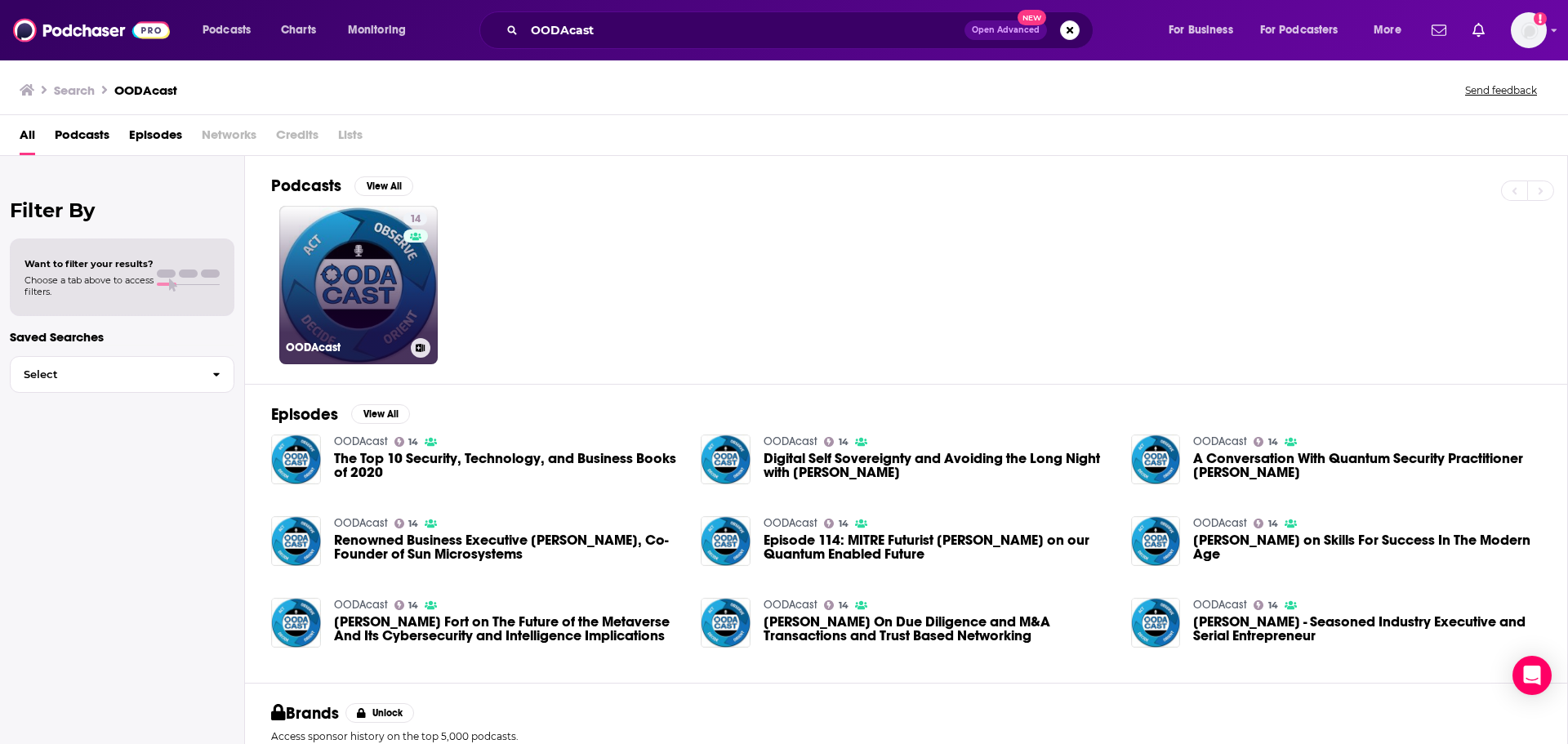
click at [359, 277] on link "14 OODAcast" at bounding box center [358, 284] width 158 height 158
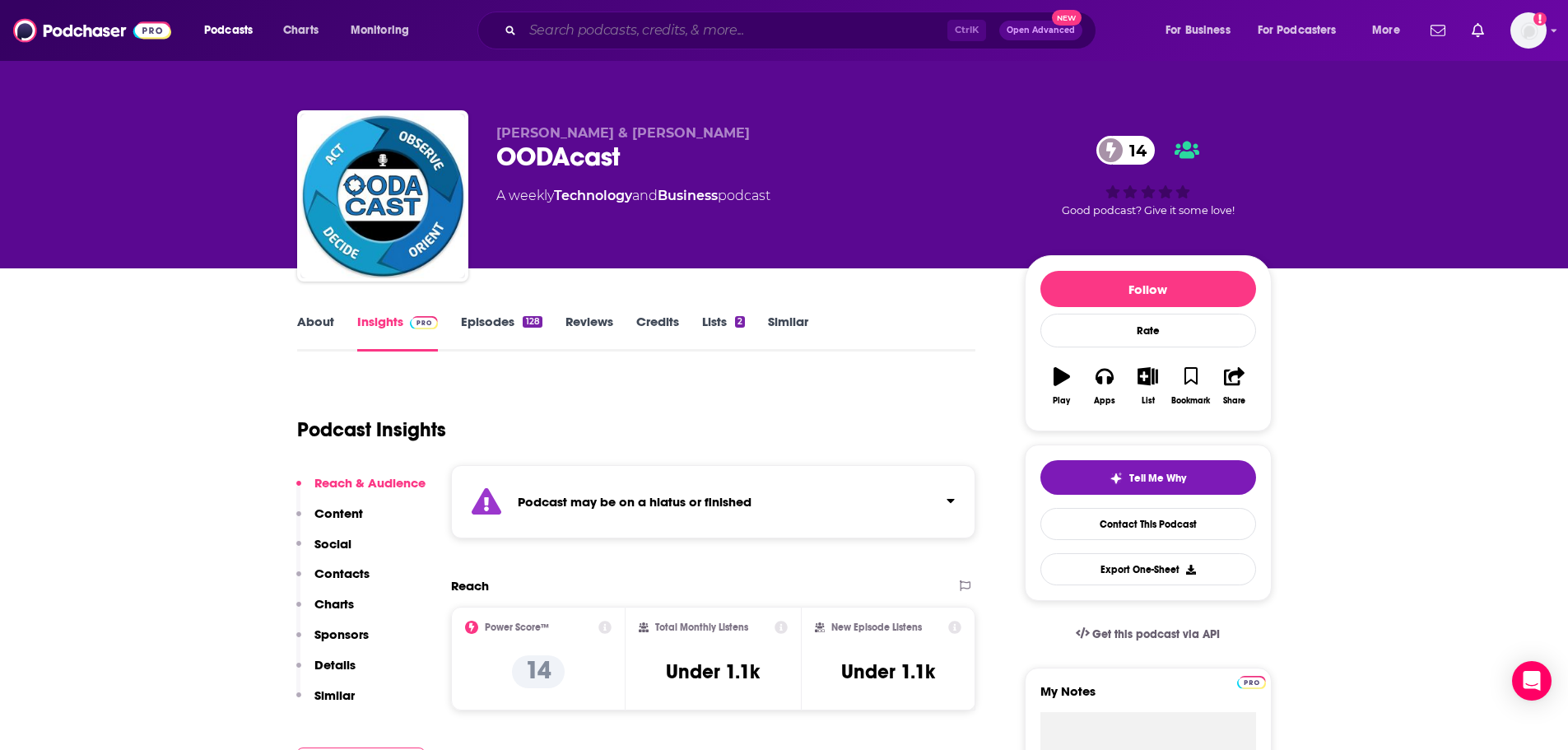
click at [593, 38] on input "Search podcasts, credits, & more..." at bounding box center [734, 30] width 425 height 26
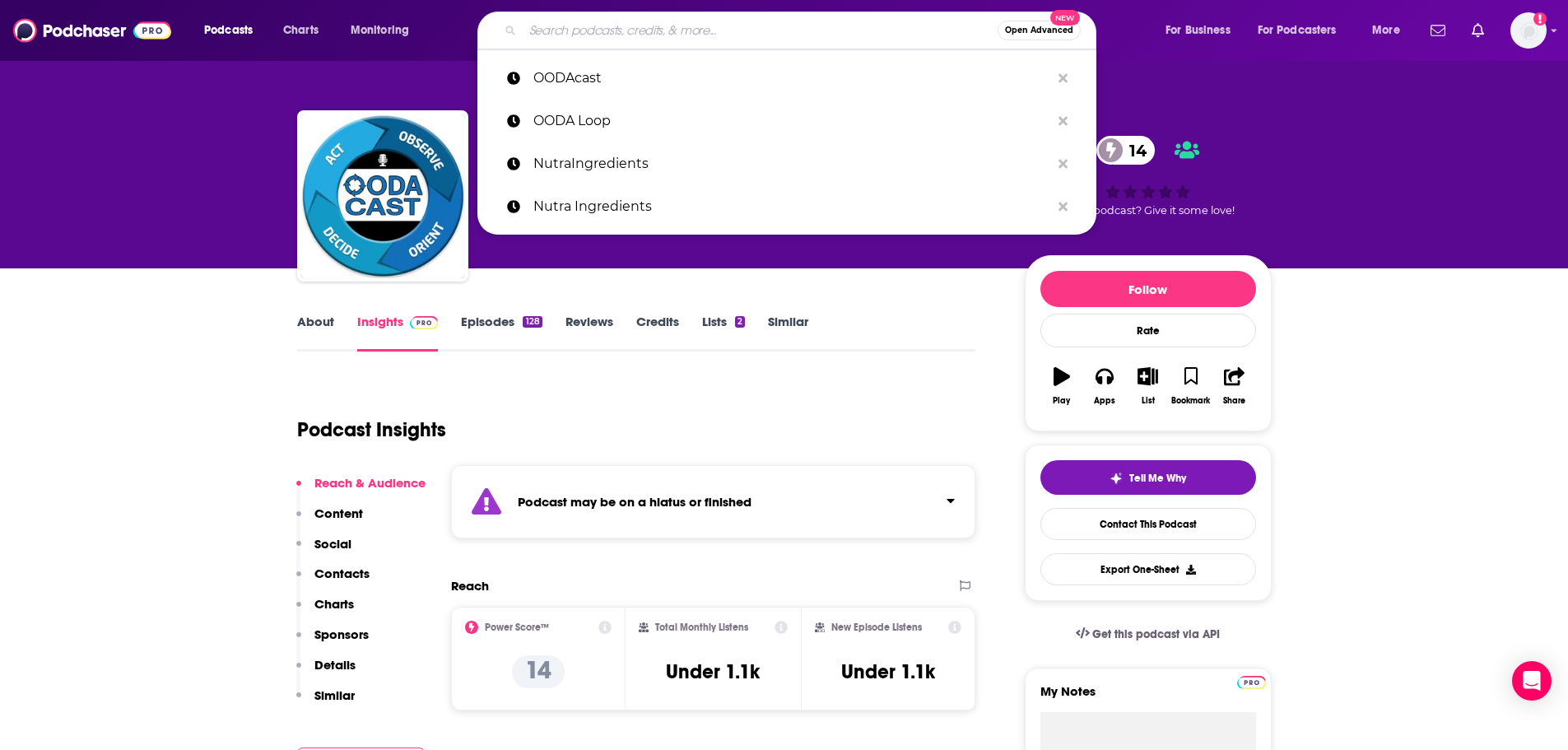
paste input "Optimal Health Daily"
type input "Optimal Health Daily"
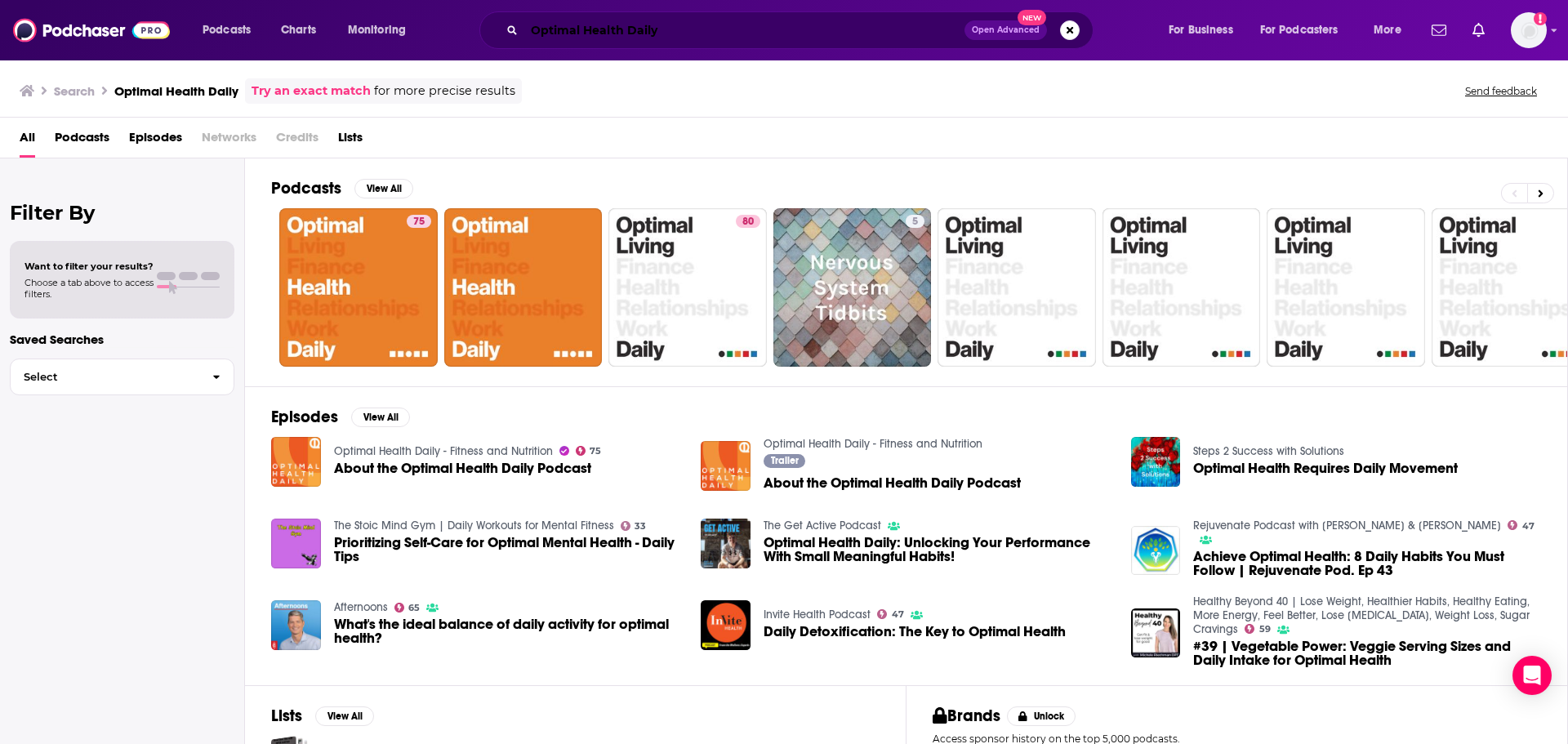
click at [682, 29] on input "Optimal Health Daily" at bounding box center [744, 30] width 440 height 26
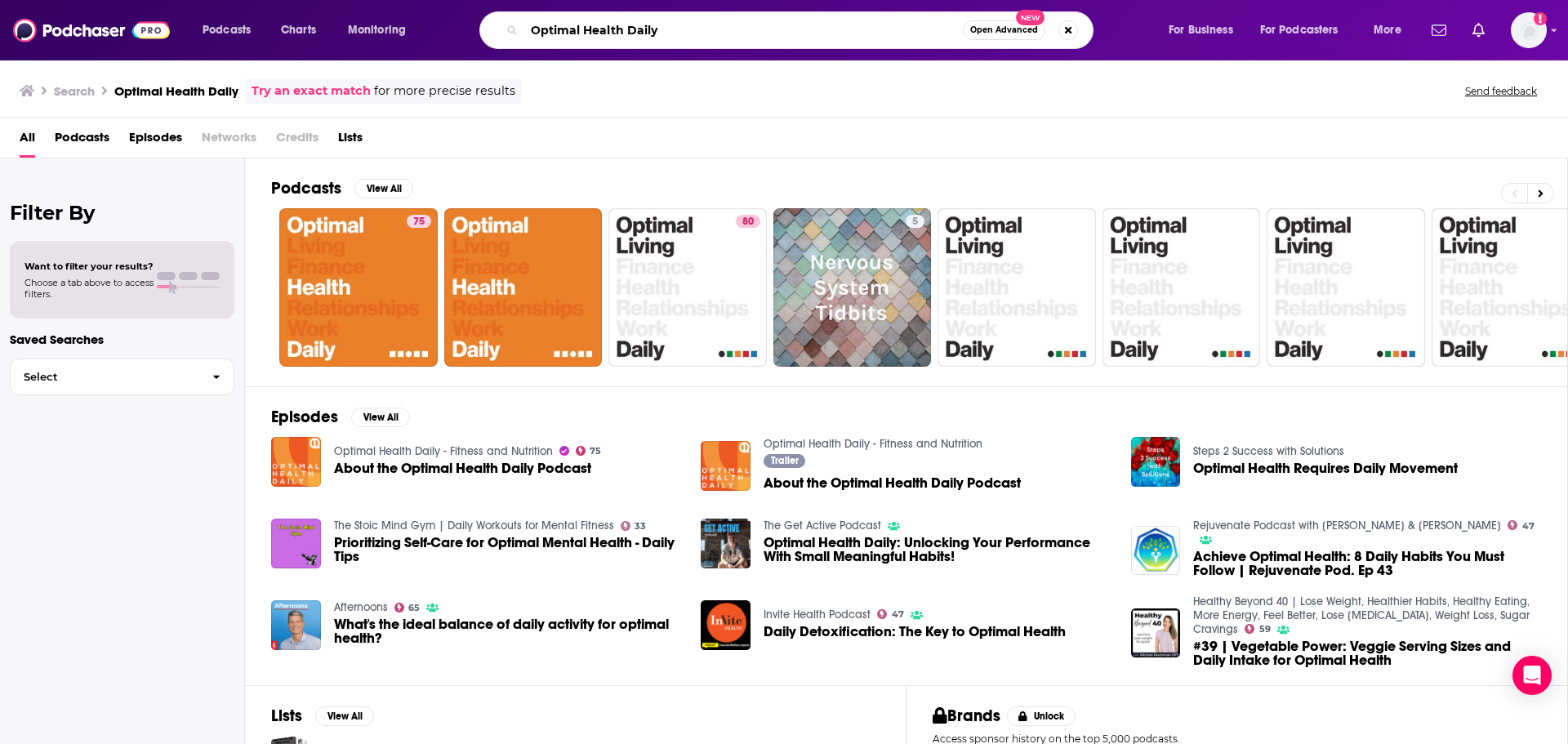
paste input "Living"
type input "Optimal Living Daily"
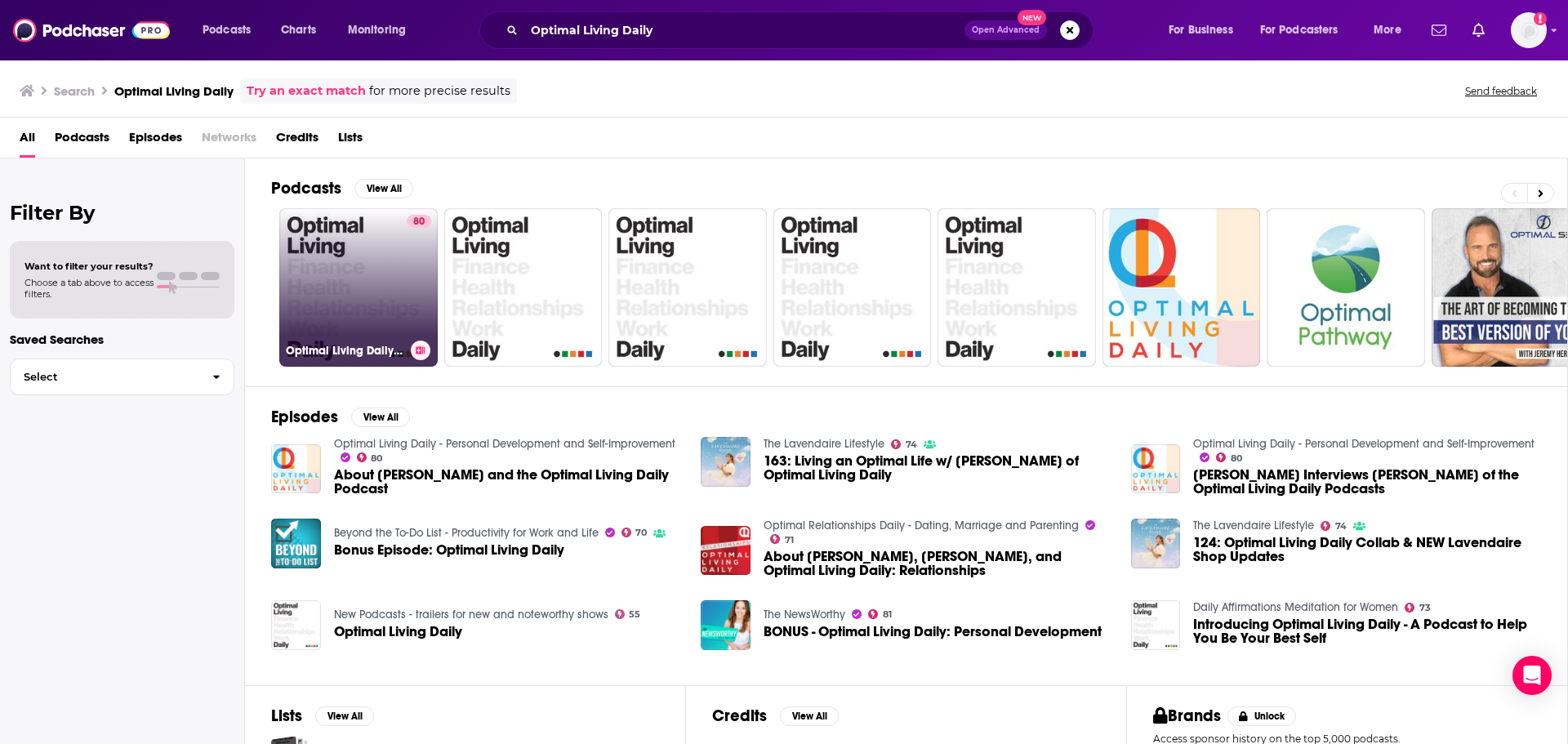
click at [376, 319] on link "80 Optimal Living Daily - Personal Development and Self-Improvement" at bounding box center [358, 287] width 158 height 158
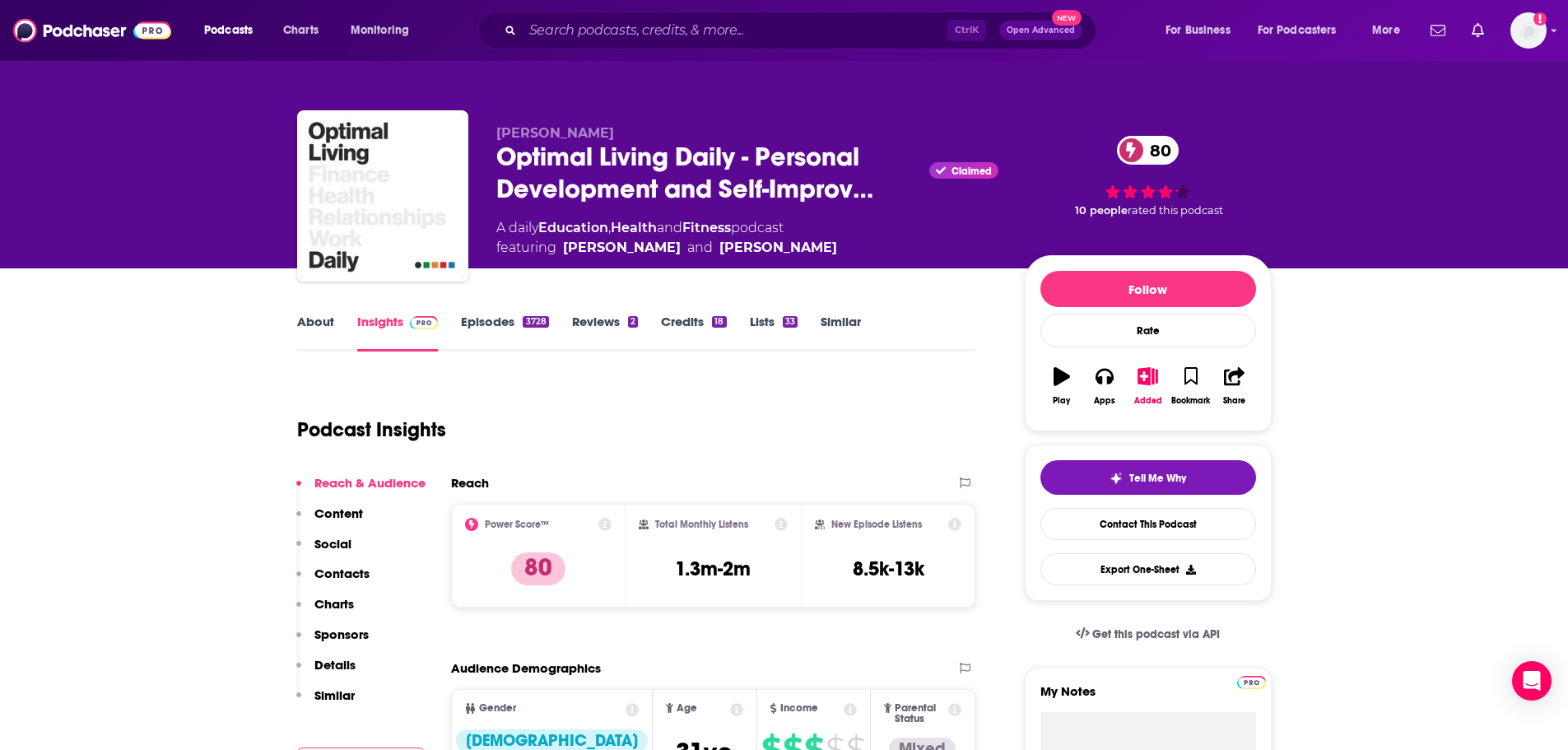
click at [327, 318] on link "About" at bounding box center [315, 333] width 37 height 38
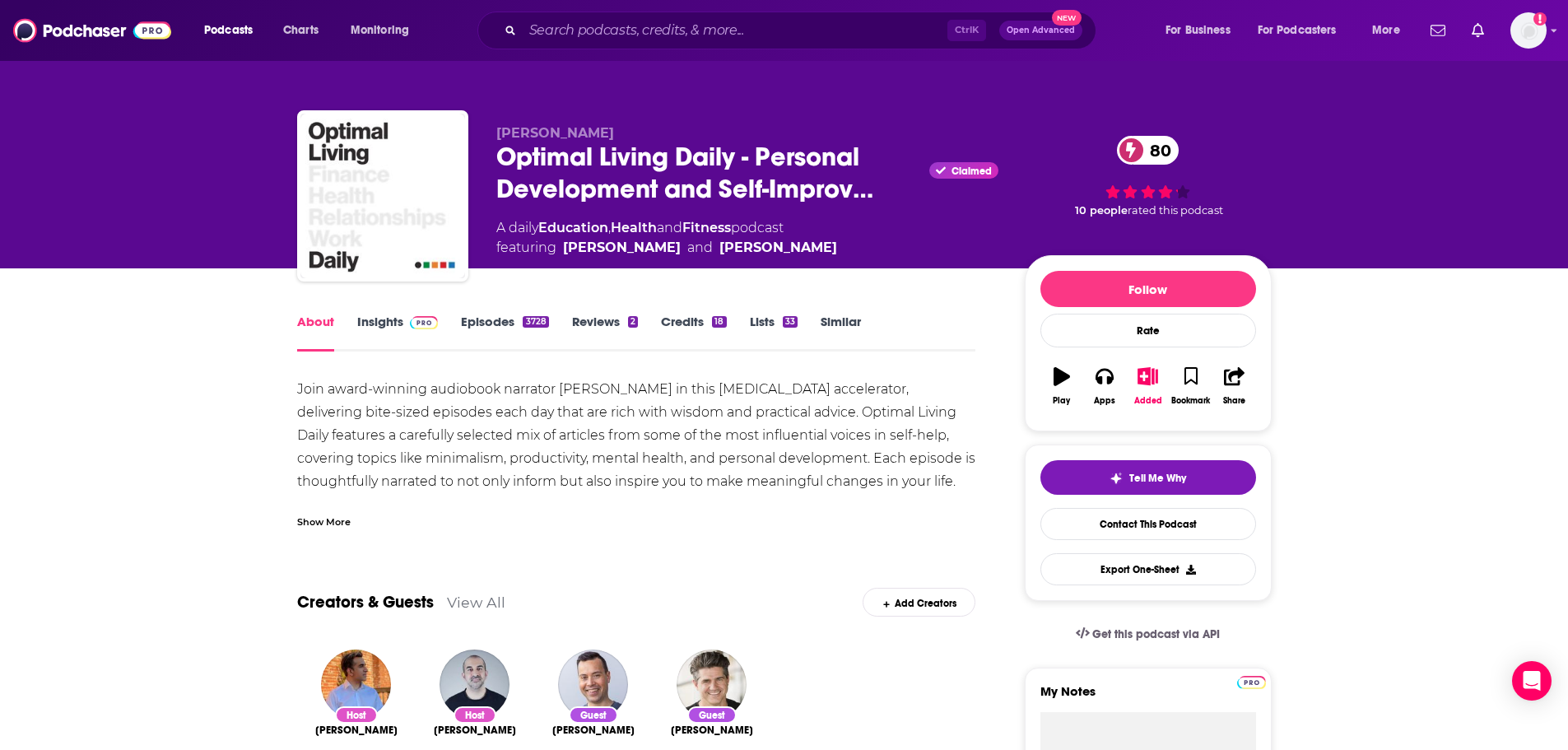
click at [330, 524] on div "Show More" at bounding box center [323, 520] width 54 height 15
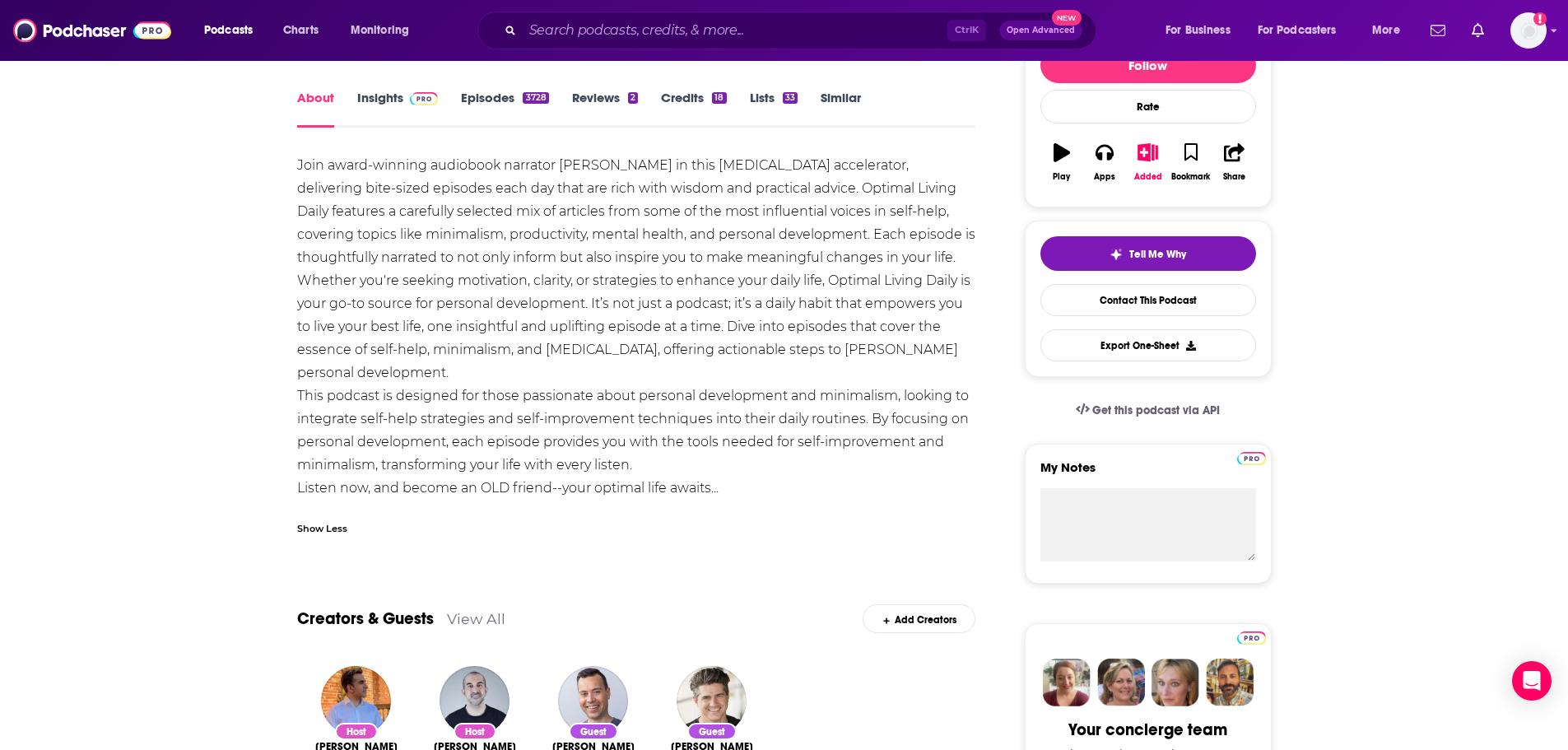
scroll to position [165, 0]
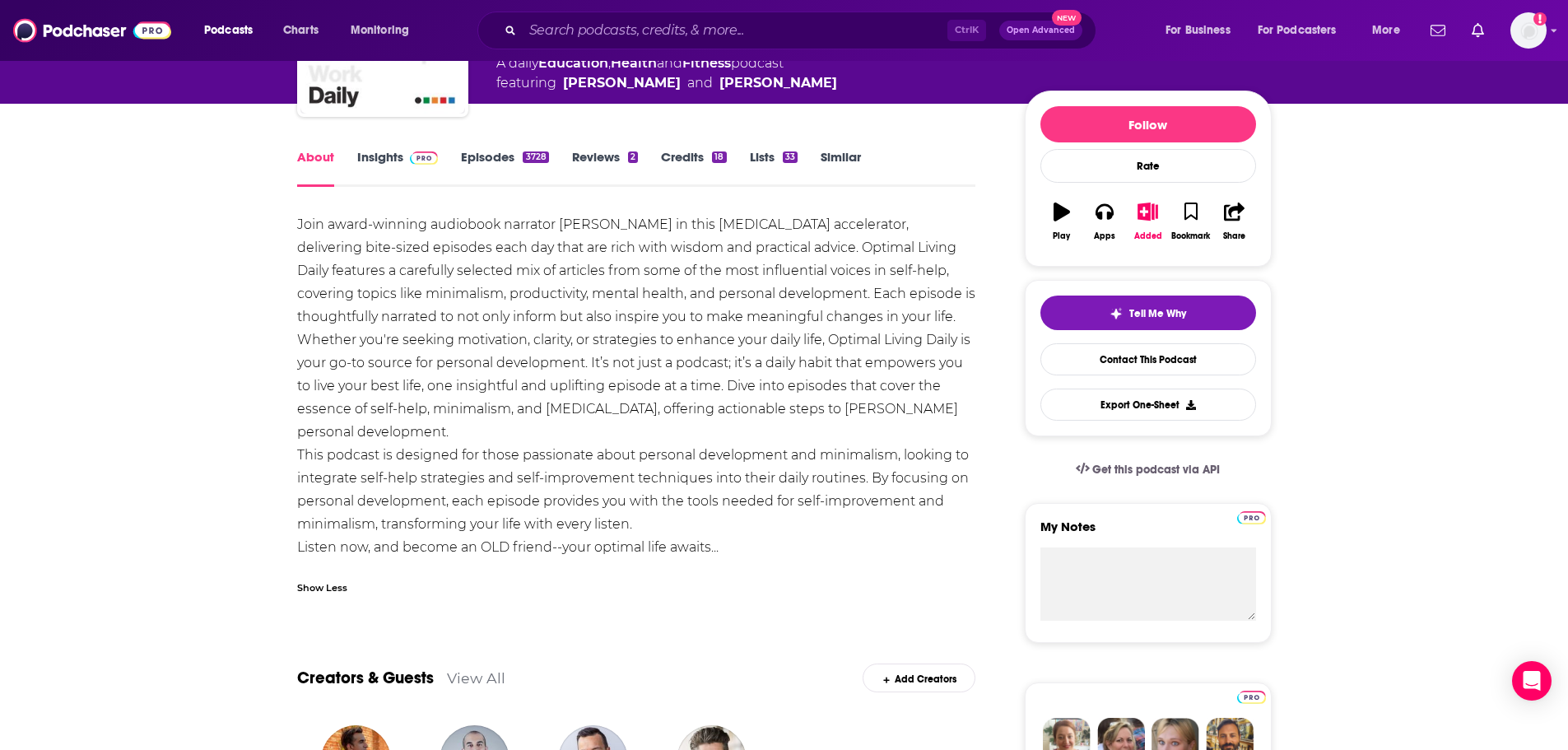
click at [481, 151] on link "Episodes 3728" at bounding box center [504, 168] width 87 height 38
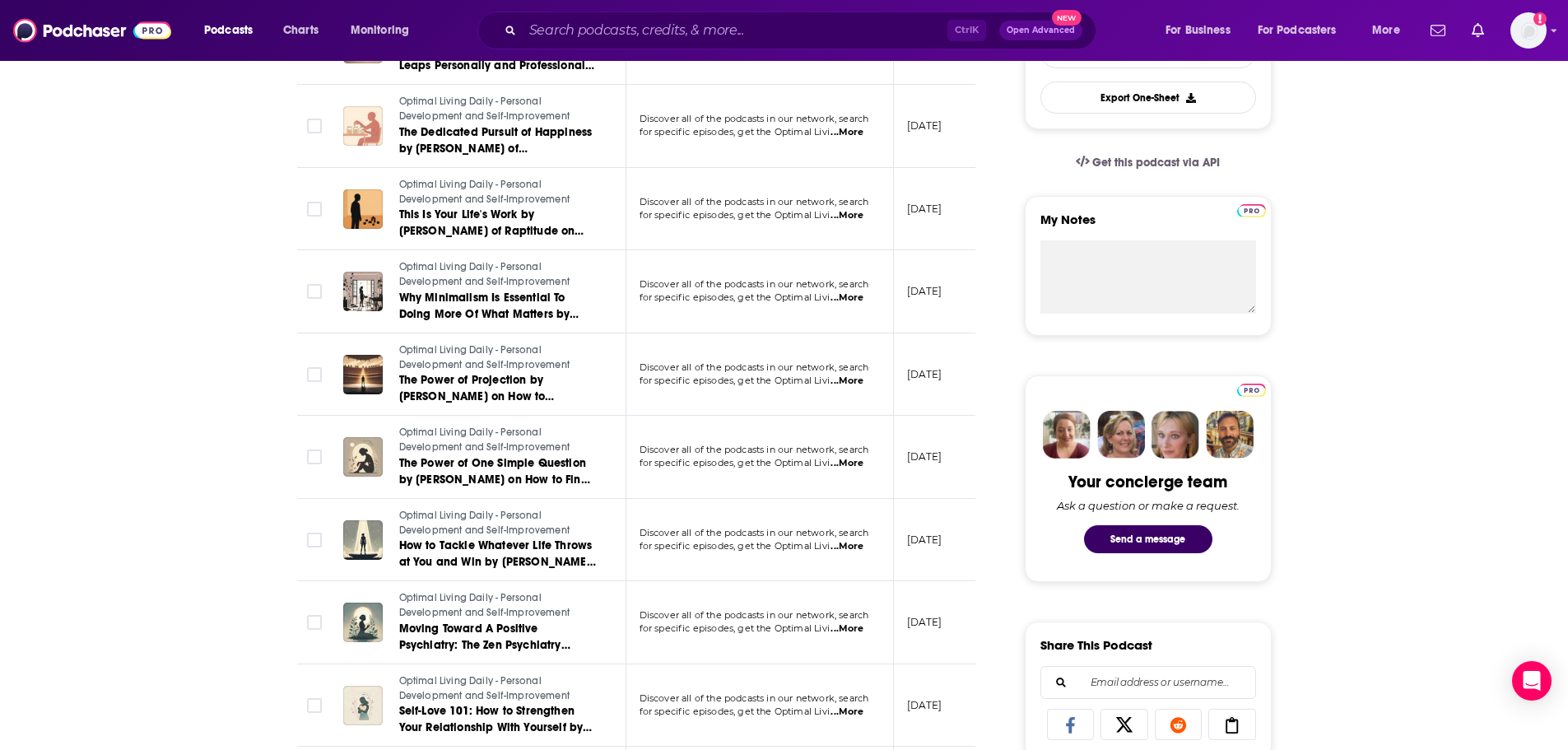
scroll to position [494, 0]
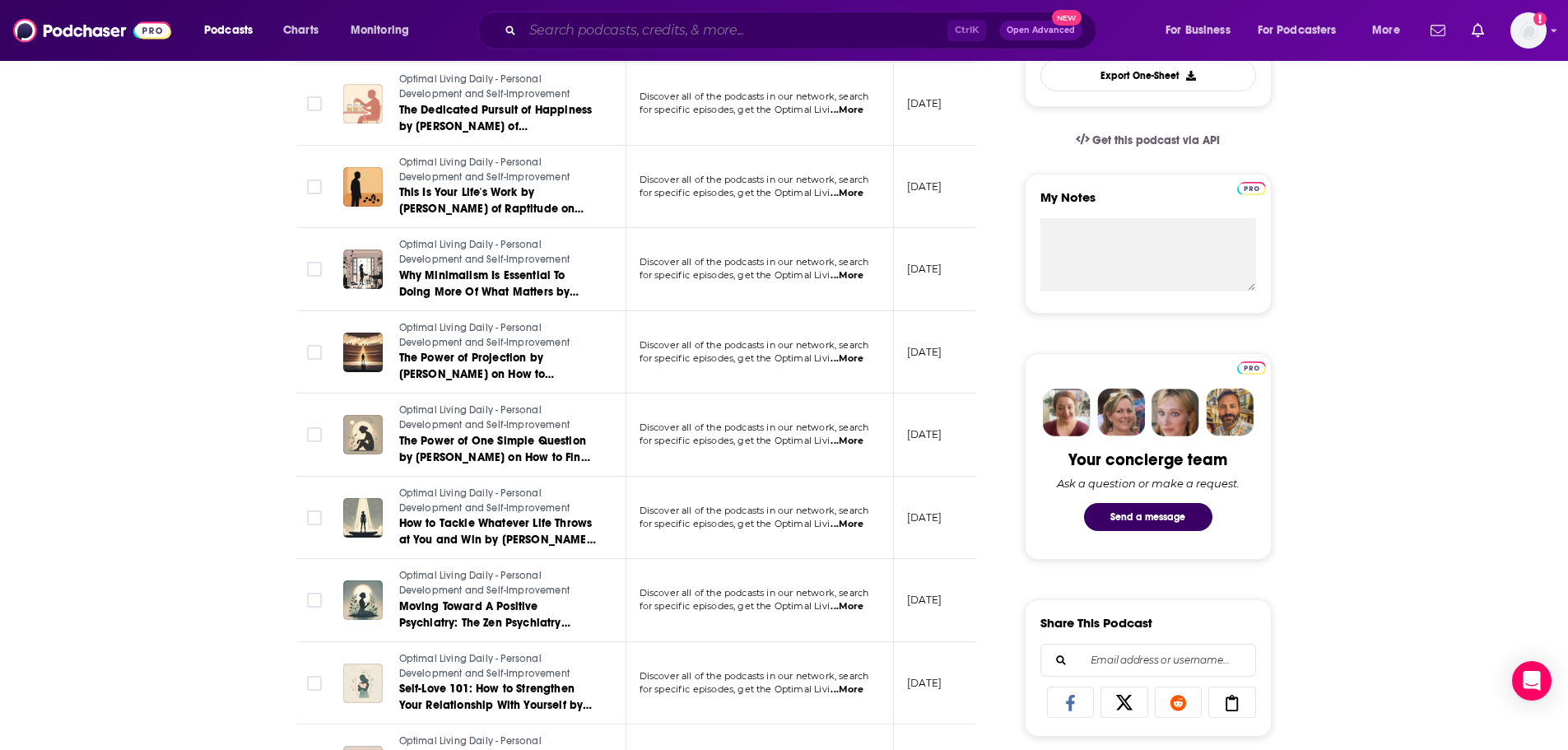
click at [593, 30] on input "Search podcasts, credits, & more..." at bounding box center [734, 30] width 425 height 26
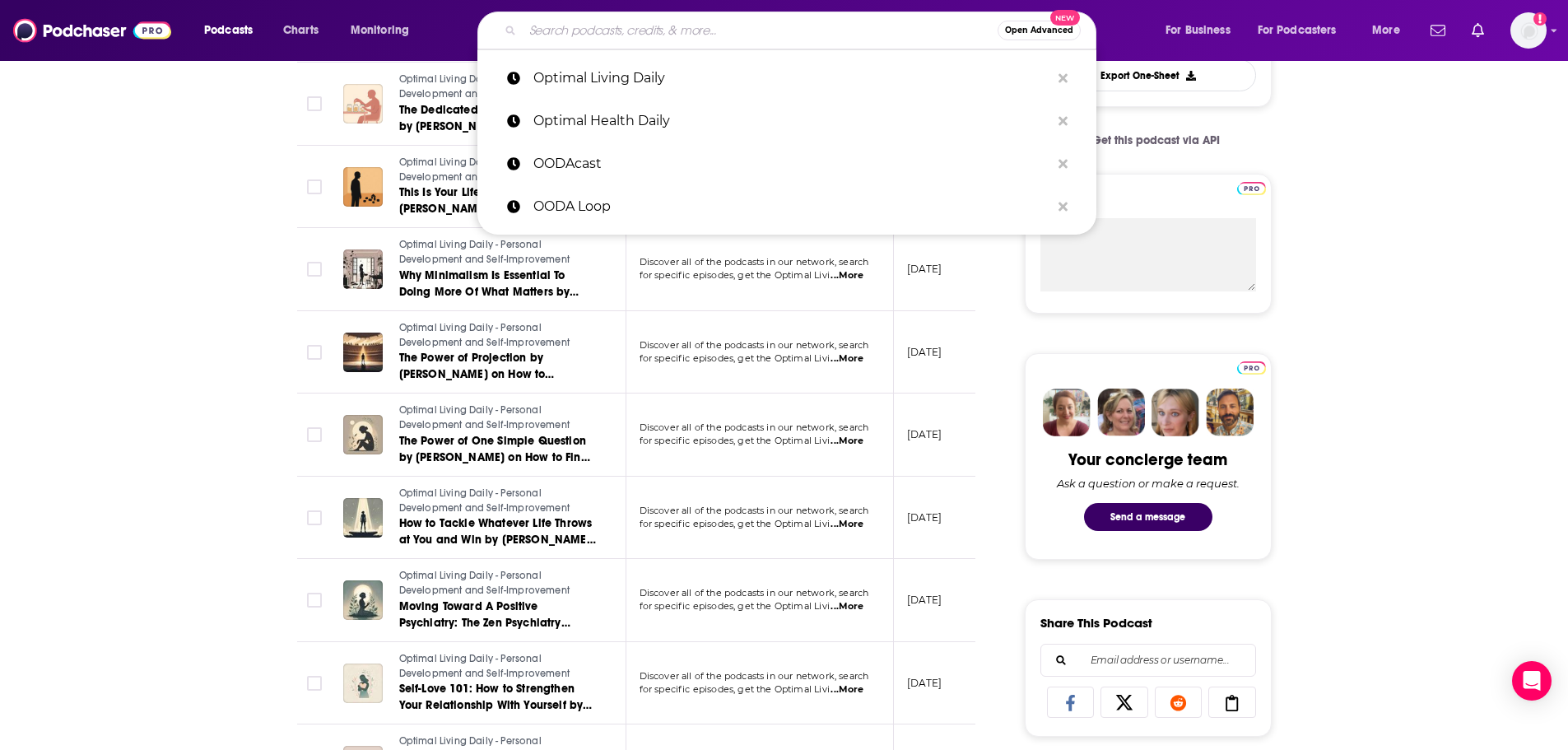
paste input "Outspoken Beauty"
type input "Outspoken Beauty"
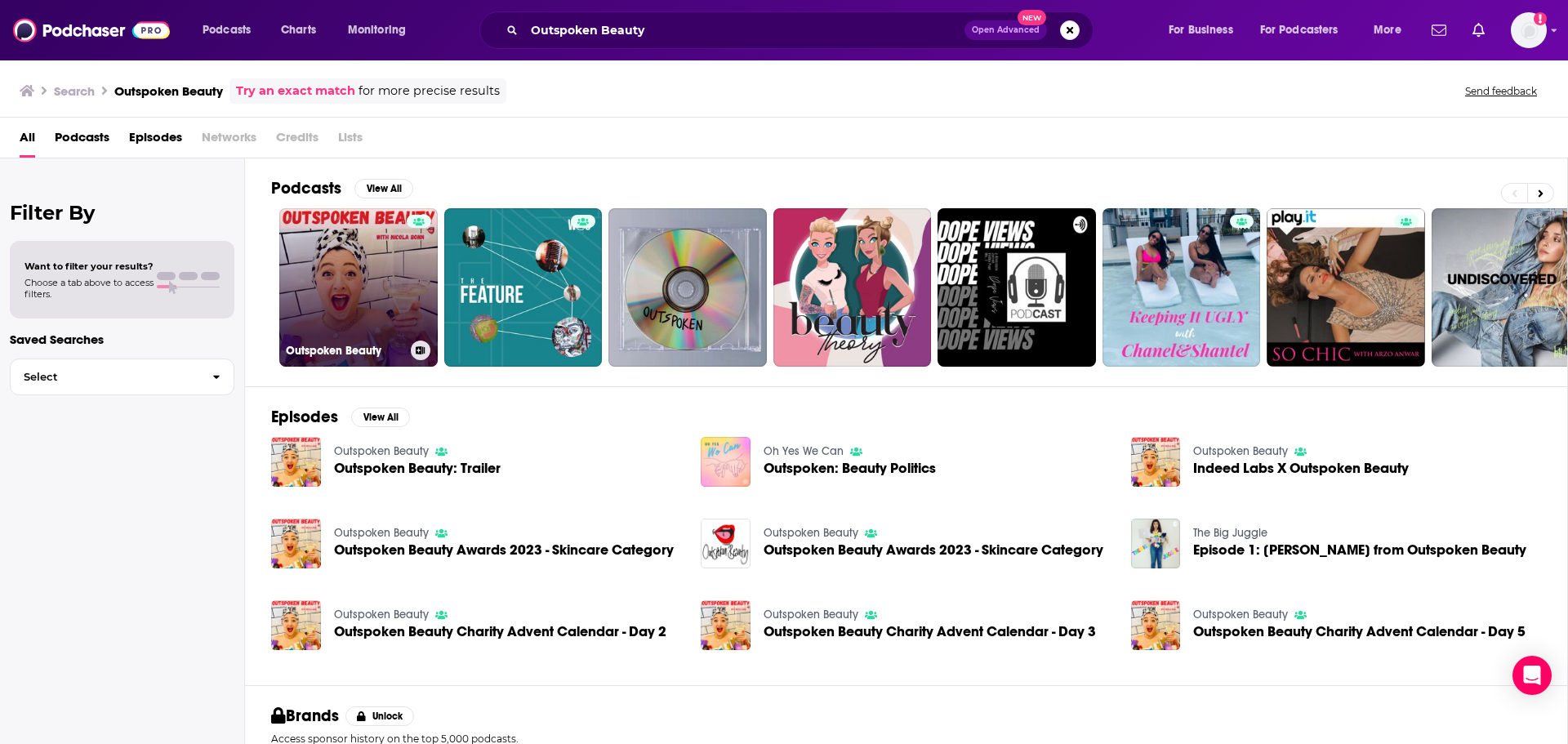
click at [328, 274] on link "Outspoken Beauty" at bounding box center [358, 287] width 158 height 158
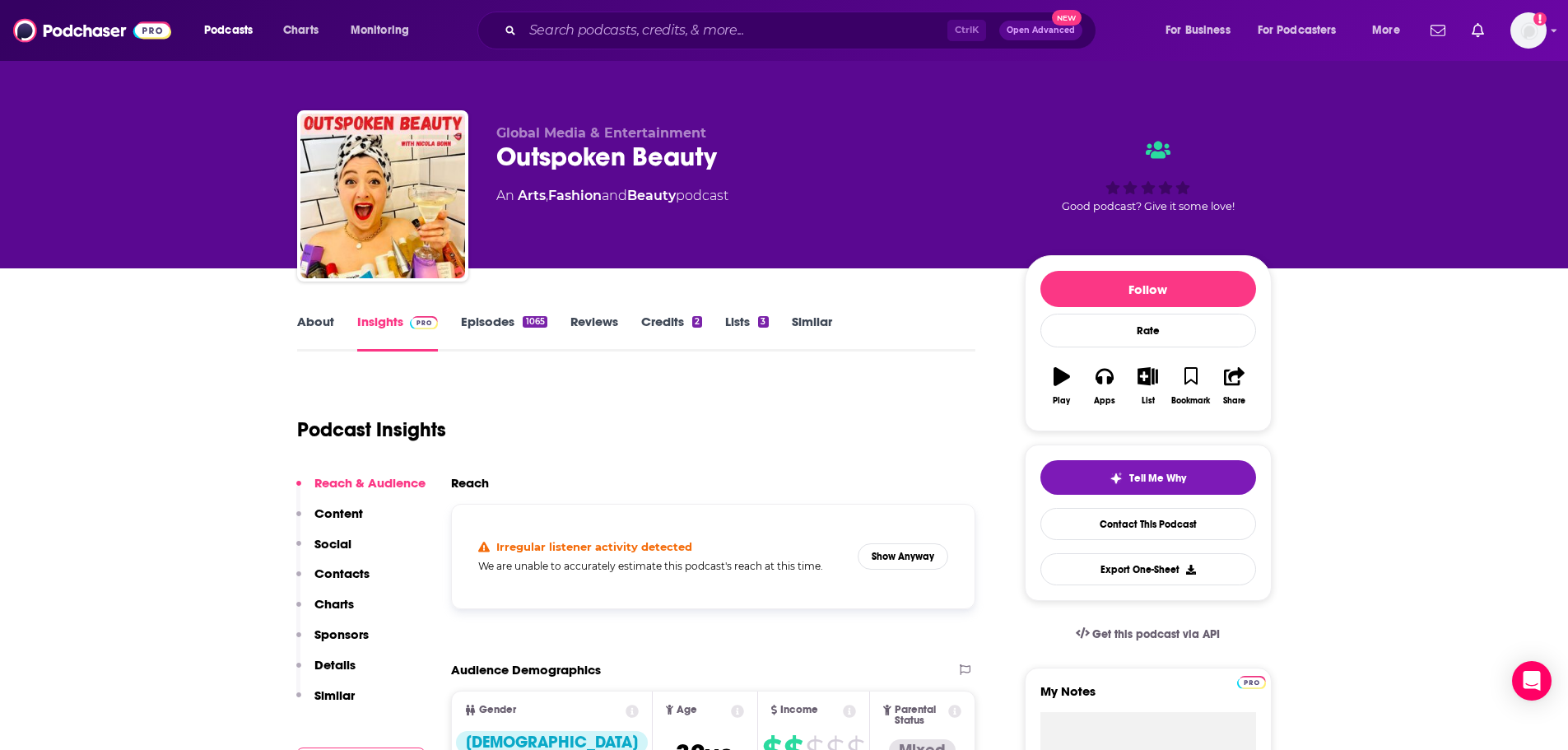
click at [319, 321] on link "About" at bounding box center [315, 333] width 37 height 38
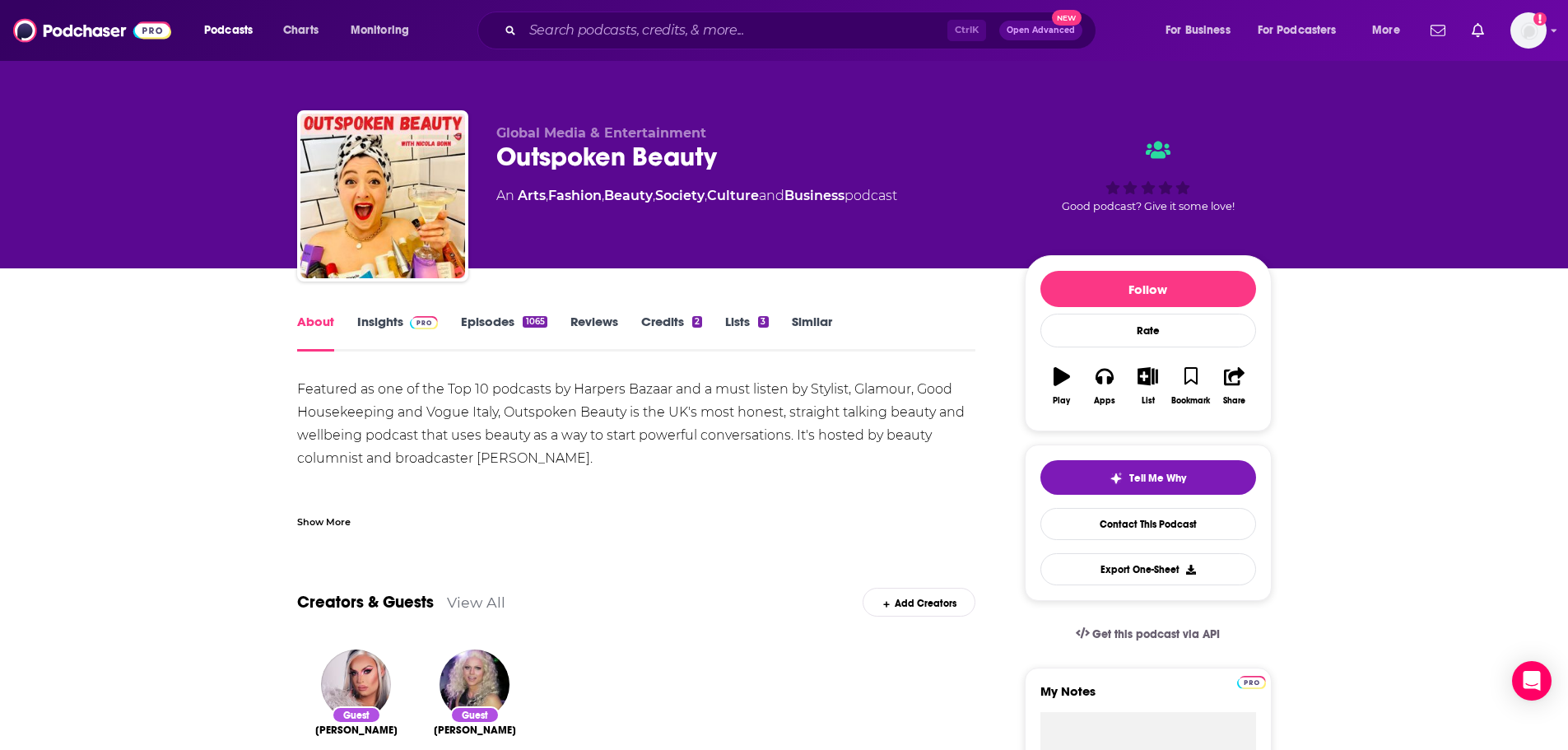
click at [386, 324] on link "Insights" at bounding box center [398, 333] width 82 height 38
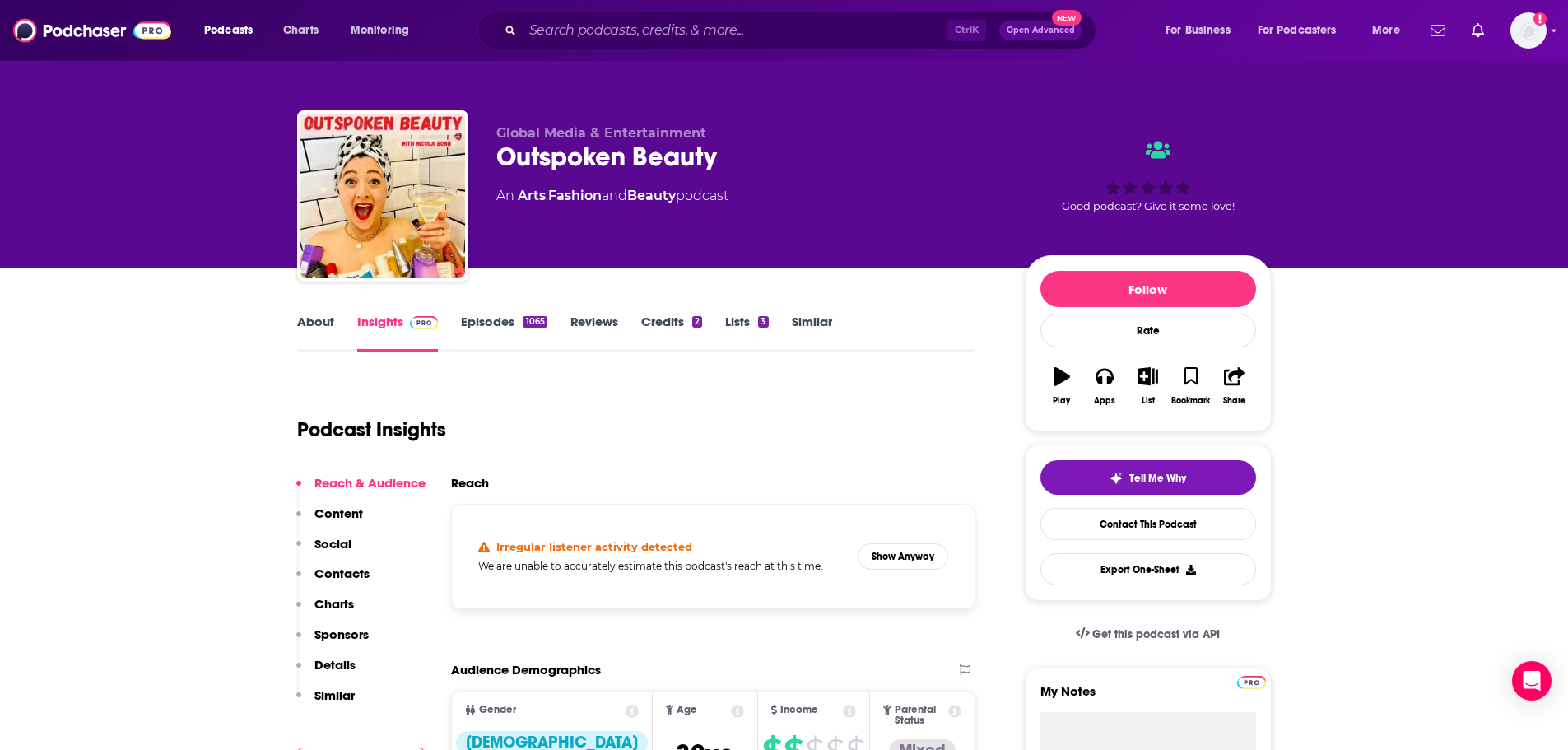
click at [319, 337] on link "About" at bounding box center [315, 333] width 37 height 38
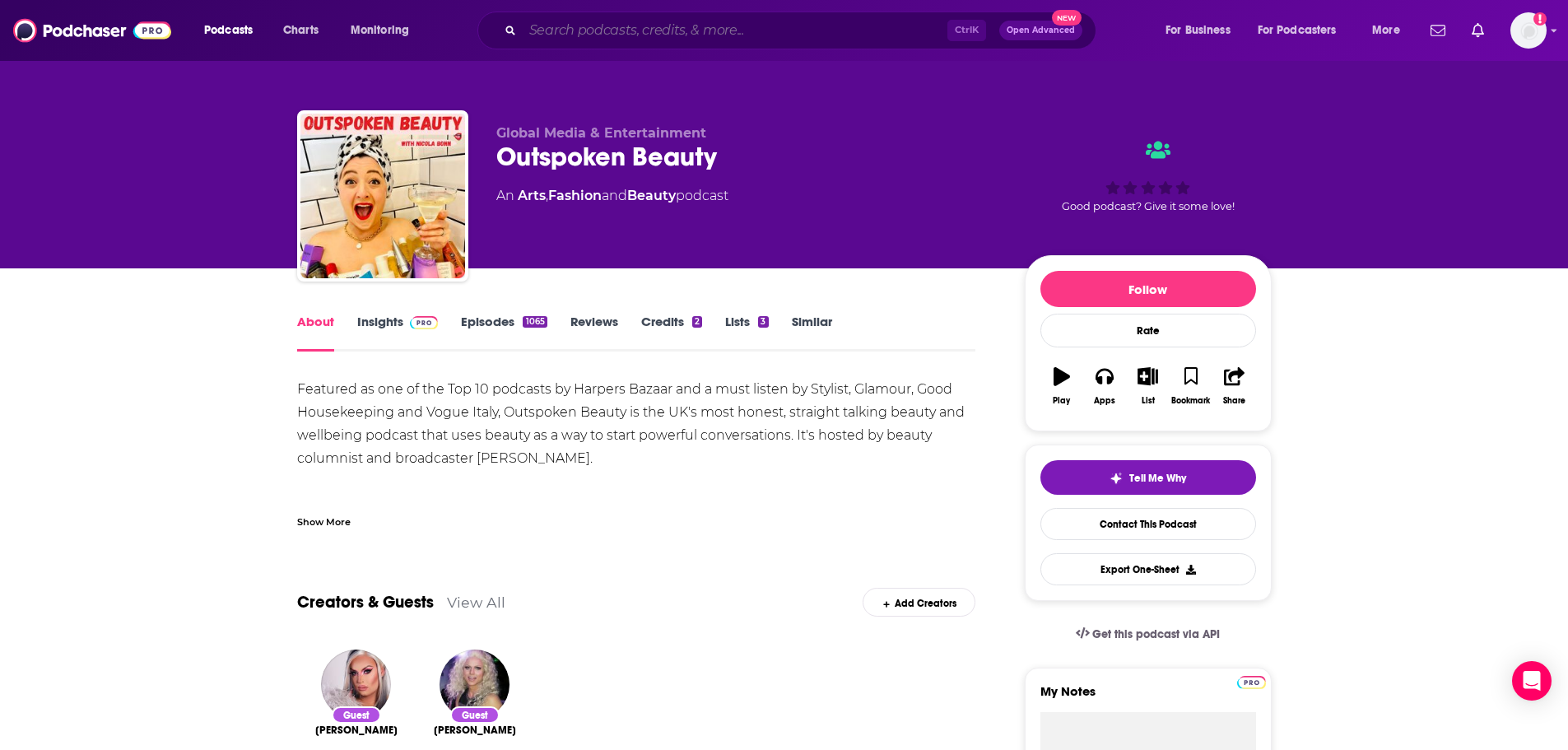
click at [595, 28] on input "Search podcasts, credits, & more..." at bounding box center [734, 30] width 425 height 26
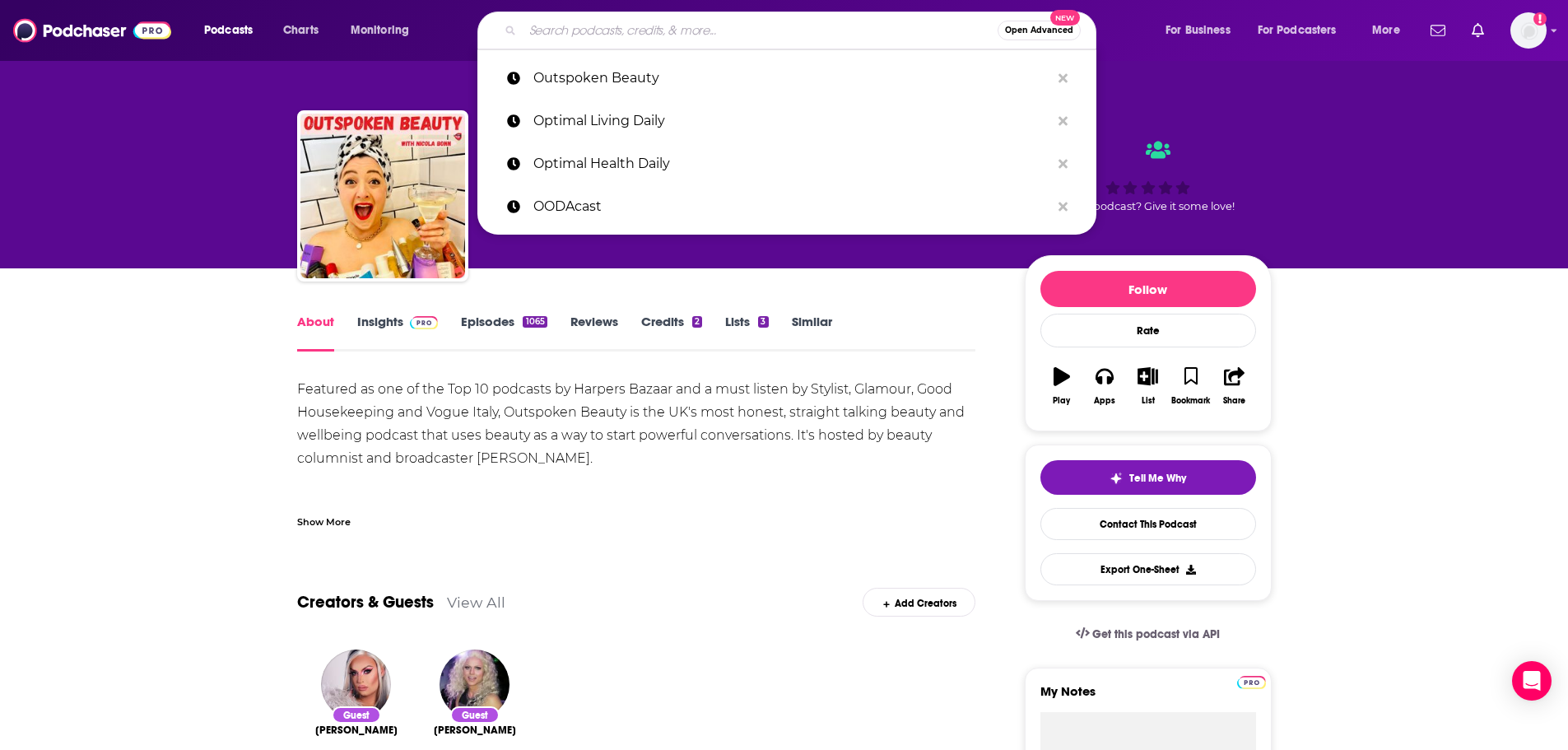
paste input "Outcomes Rocket"
type input "Outcomes Rocket"
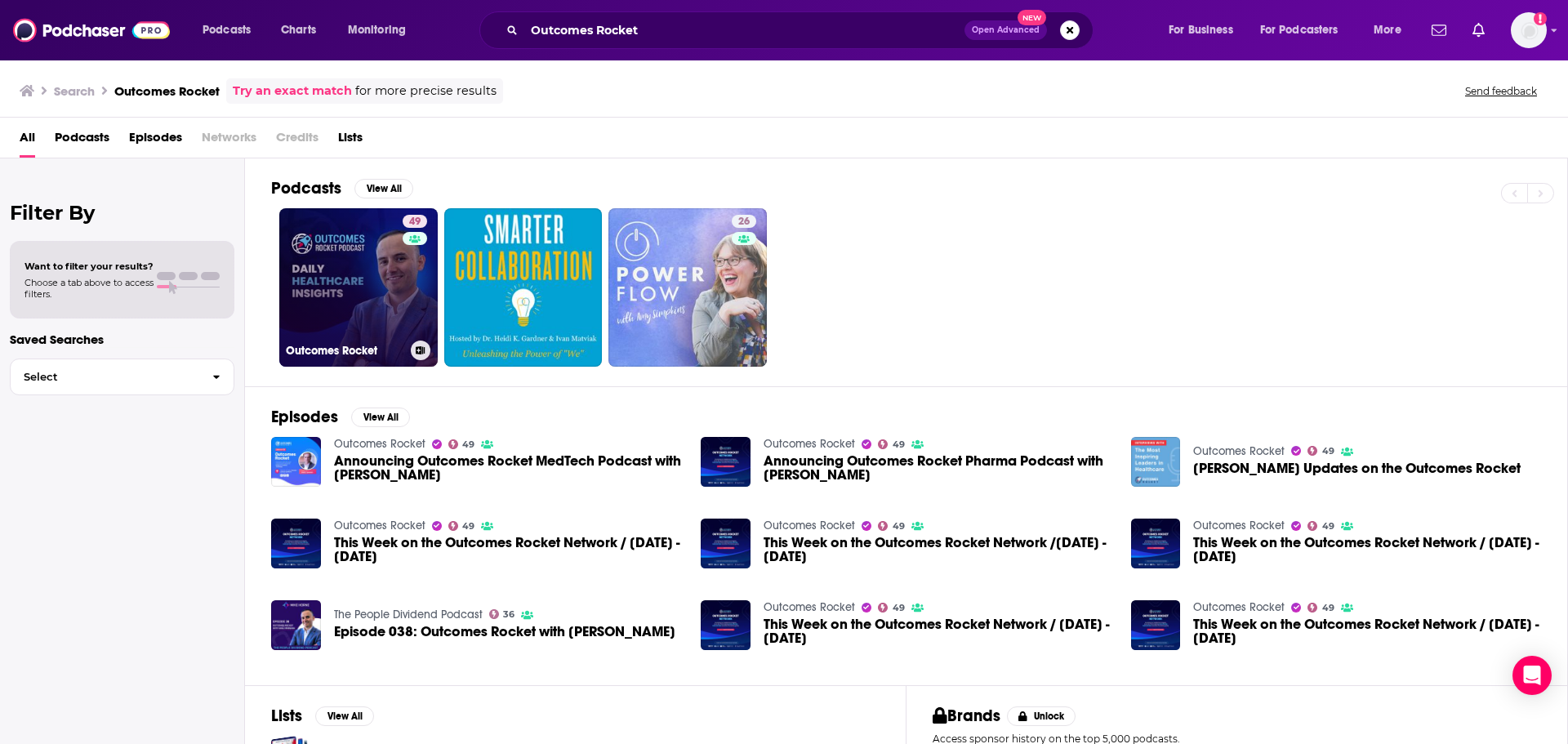
click at [384, 289] on link "49 Outcomes Rocket" at bounding box center [358, 287] width 158 height 158
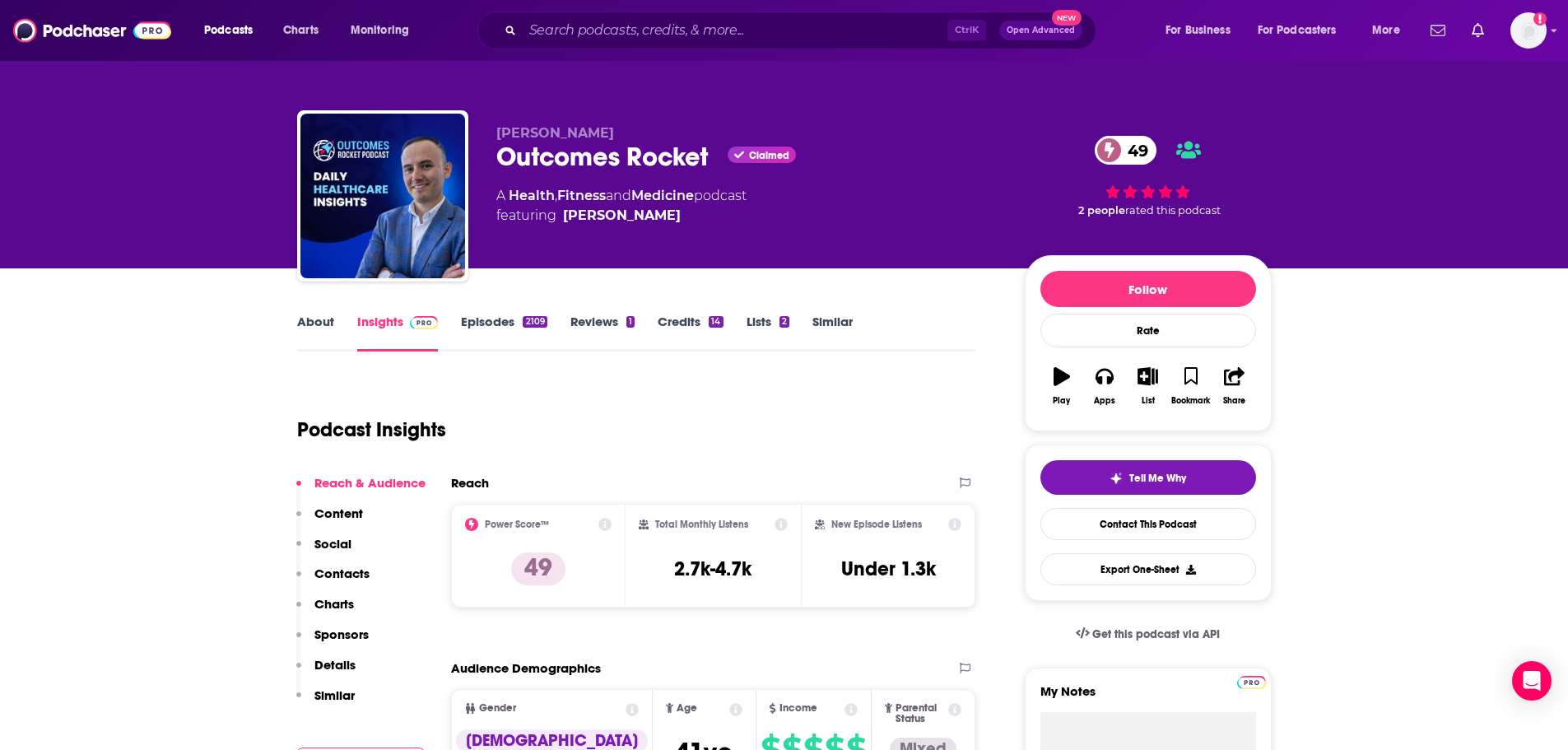
click at [311, 322] on link "About" at bounding box center [315, 333] width 37 height 38
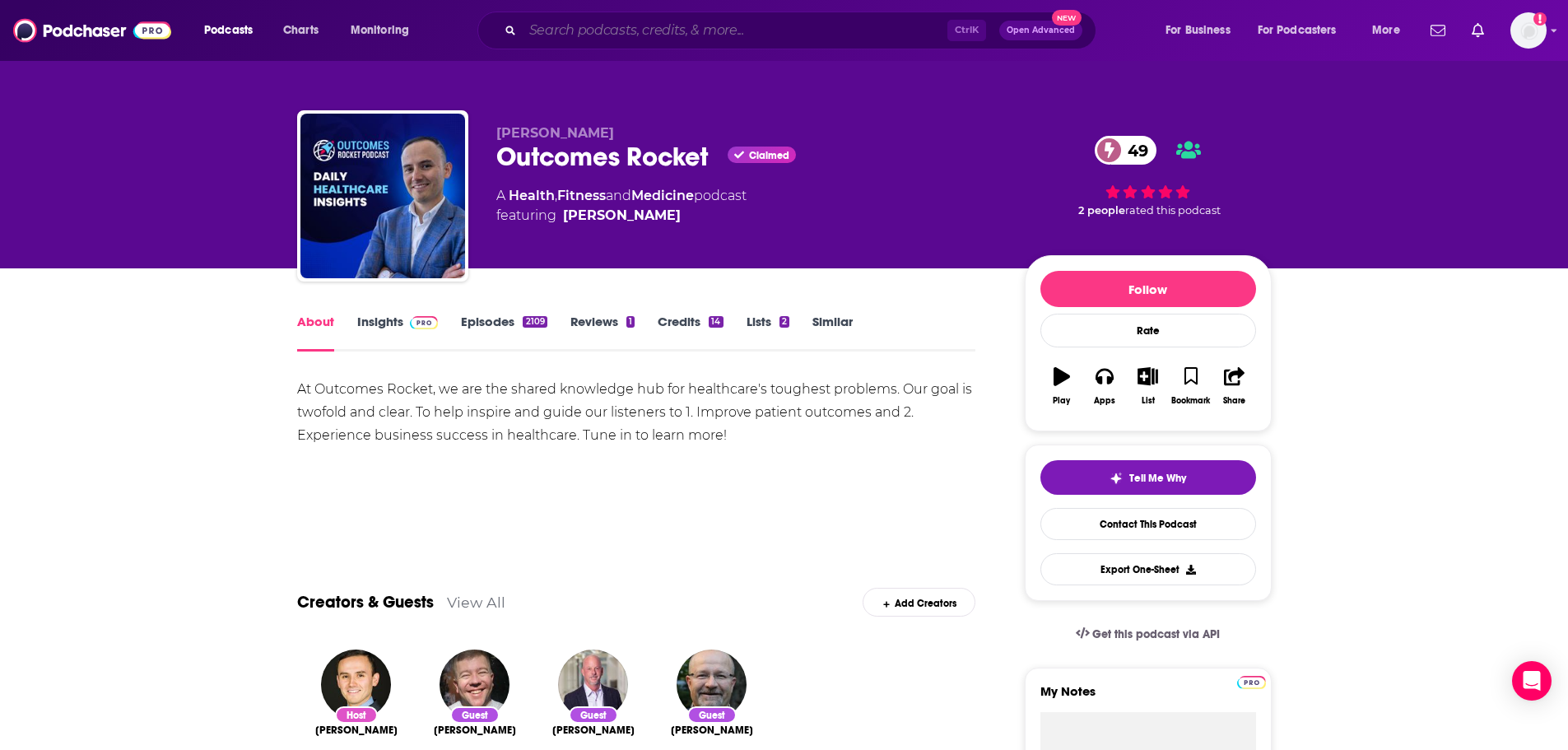
click at [603, 33] on input "Search podcasts, credits, & more..." at bounding box center [734, 30] width 425 height 26
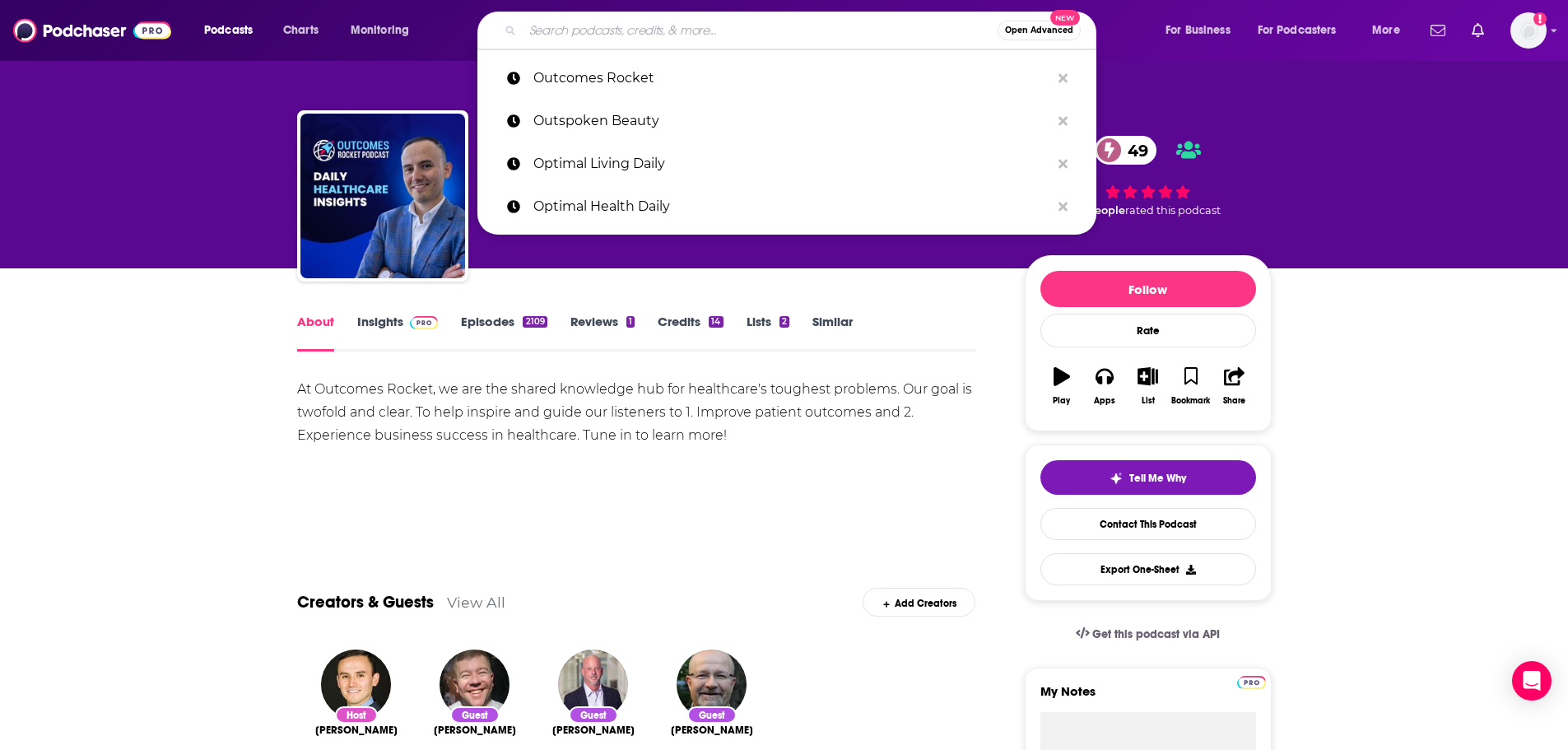
paste input "Pharmaphorum"
type input "Pharmaphorum"
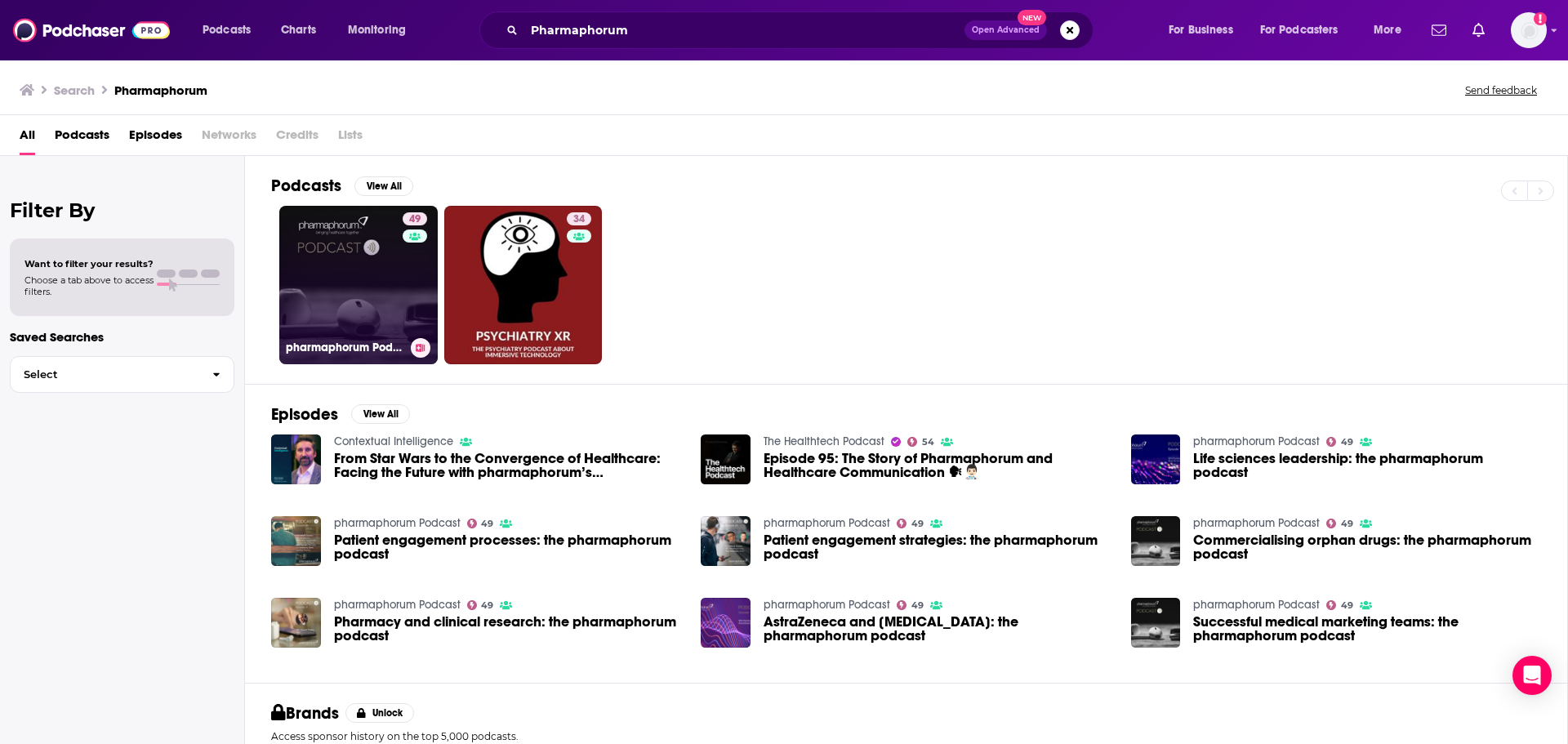
click at [373, 284] on link "49 pharmaphorum Podcast" at bounding box center [358, 284] width 158 height 158
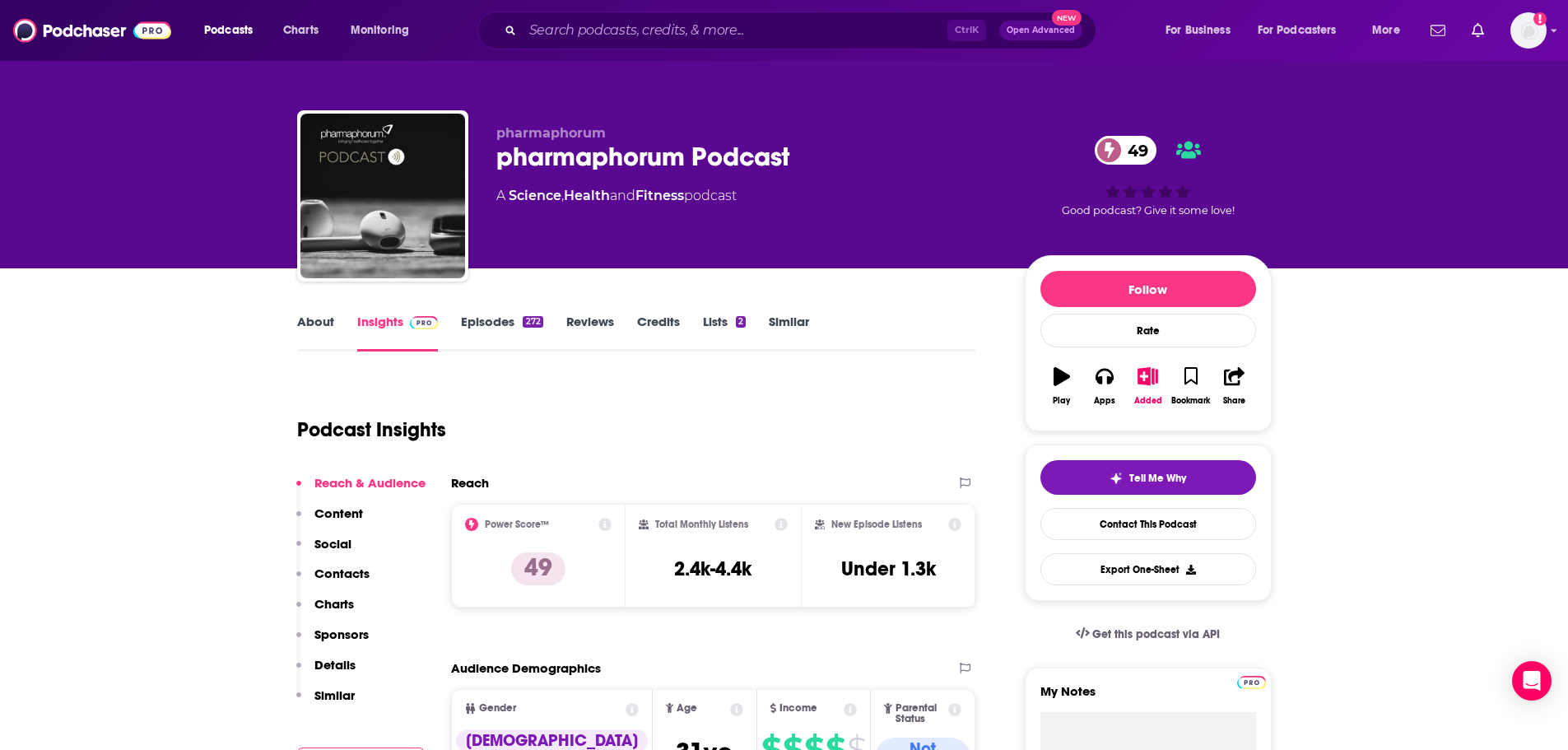
click at [310, 326] on link "About" at bounding box center [315, 333] width 37 height 38
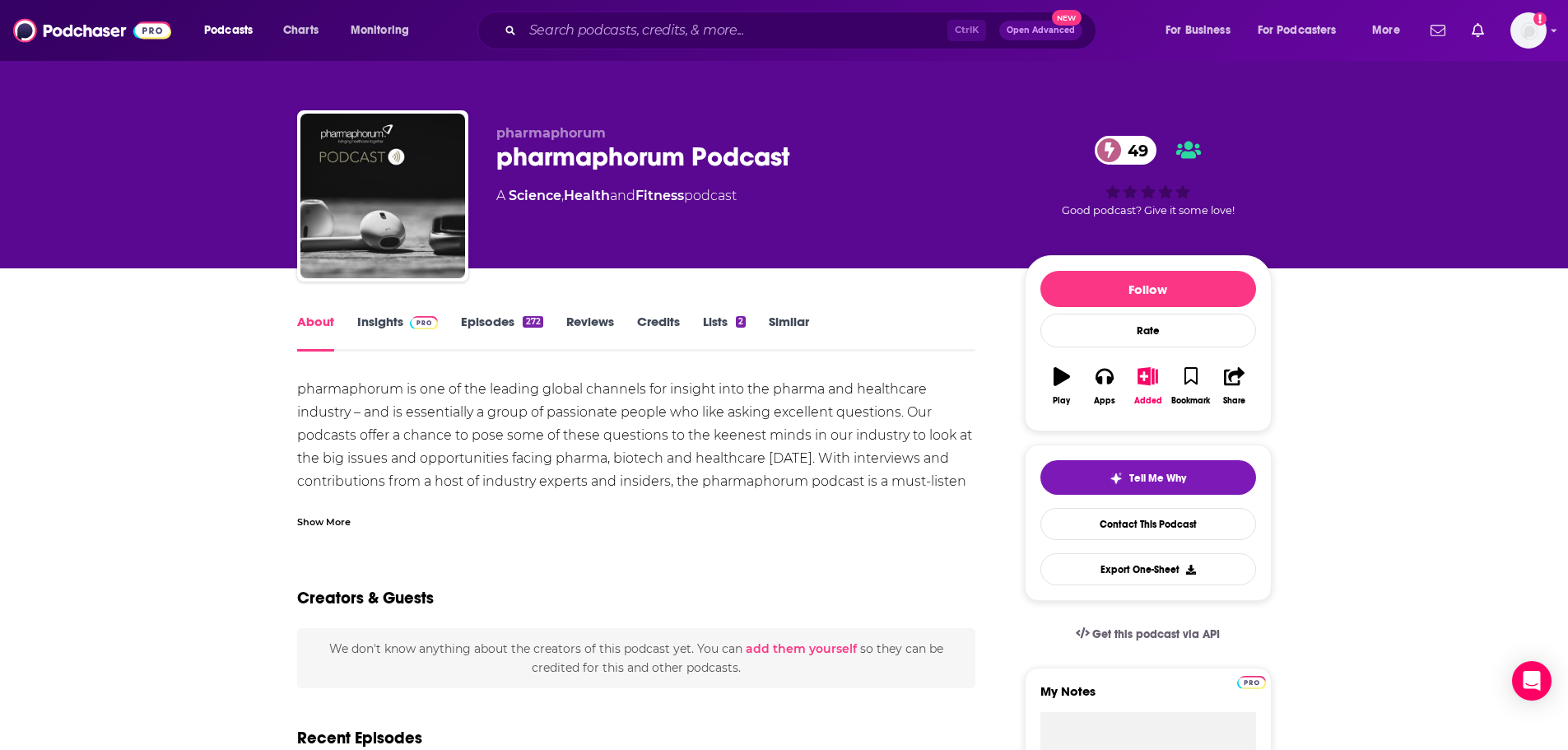
click at [306, 519] on div "Show More" at bounding box center [323, 520] width 54 height 15
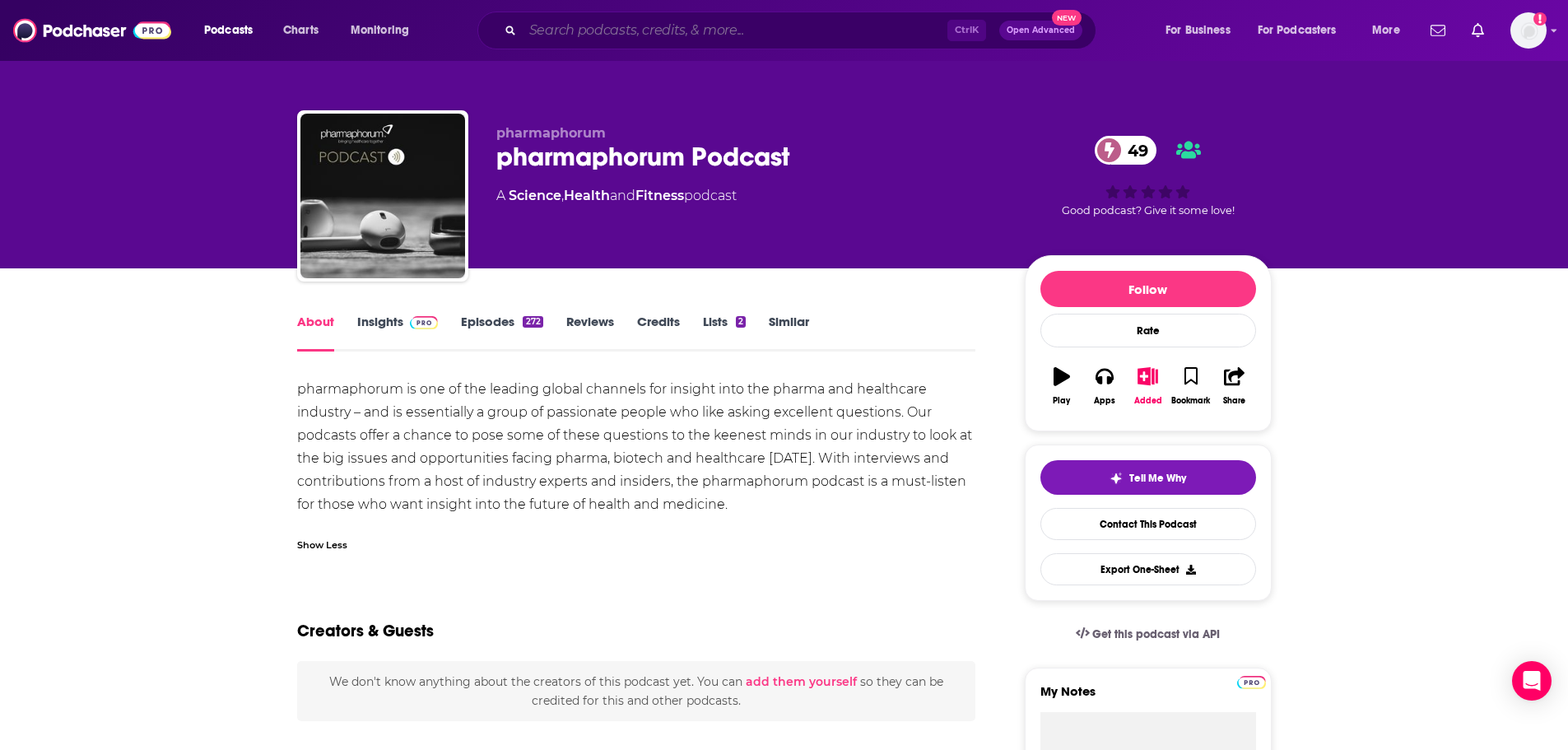
click at [640, 22] on input "Search podcasts, credits, & more..." at bounding box center [734, 30] width 425 height 26
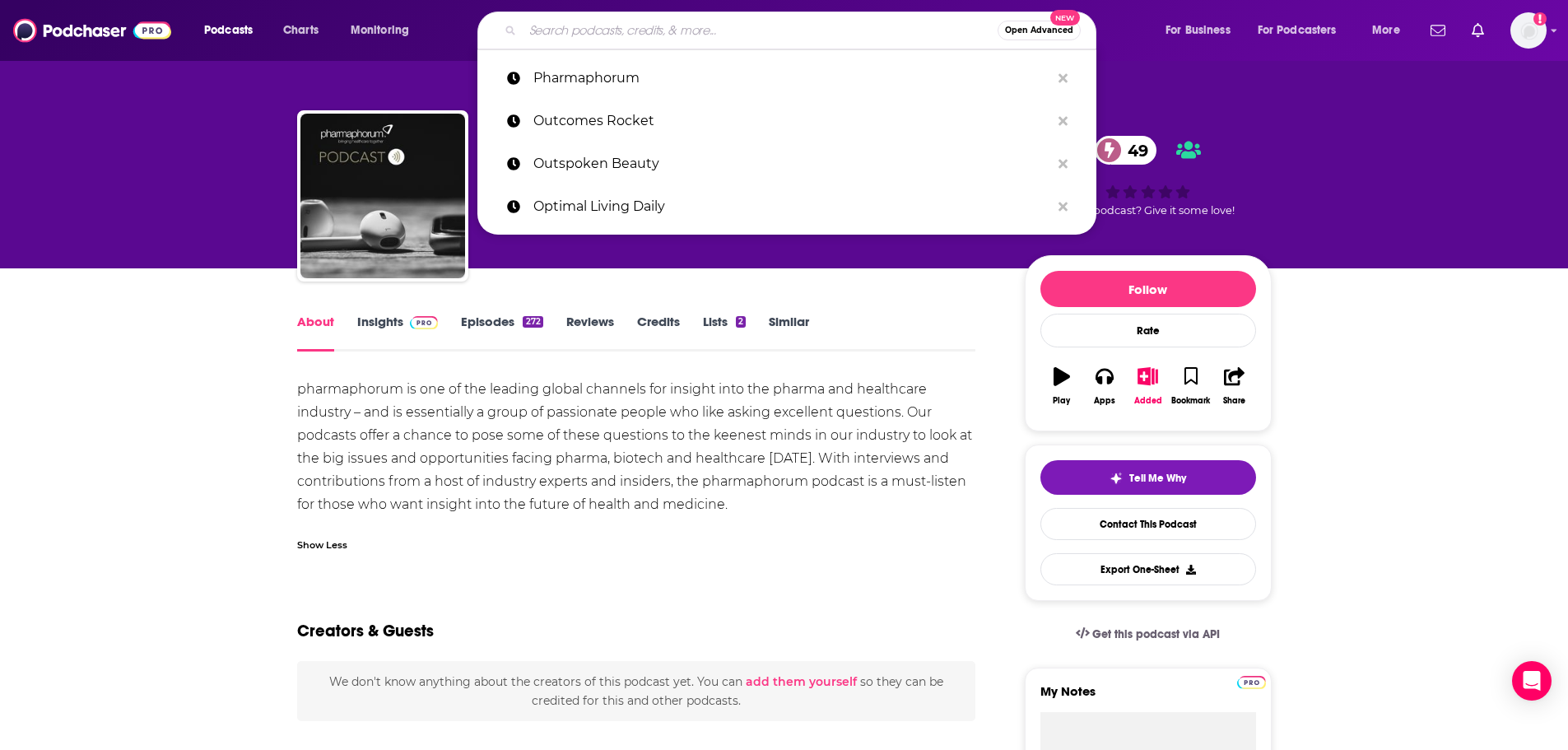
paste input "Pursuit of Welness"
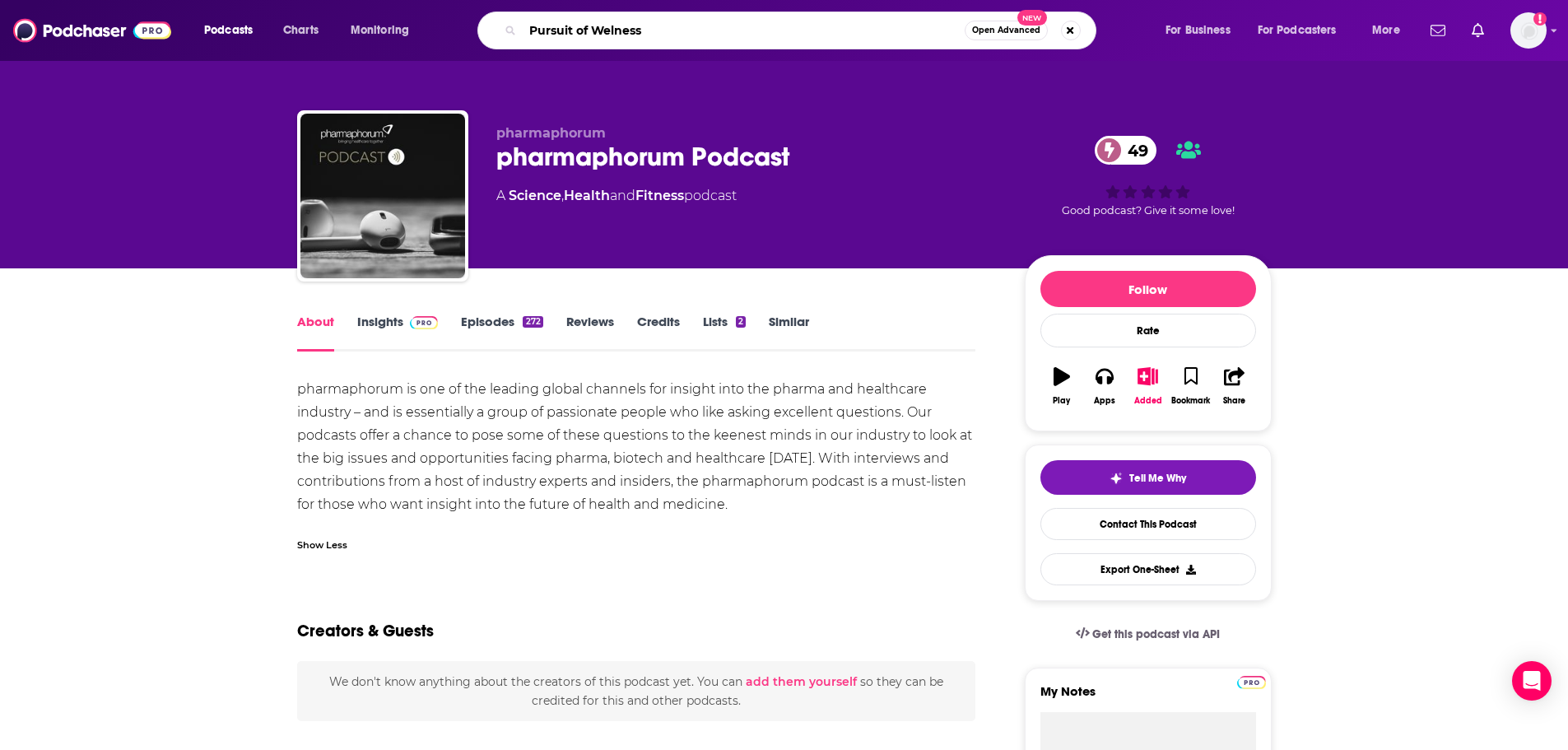
click at [617, 32] on input "Pursuit of Welness" at bounding box center [744, 30] width 442 height 26
type input "Pursuit of Wellness"
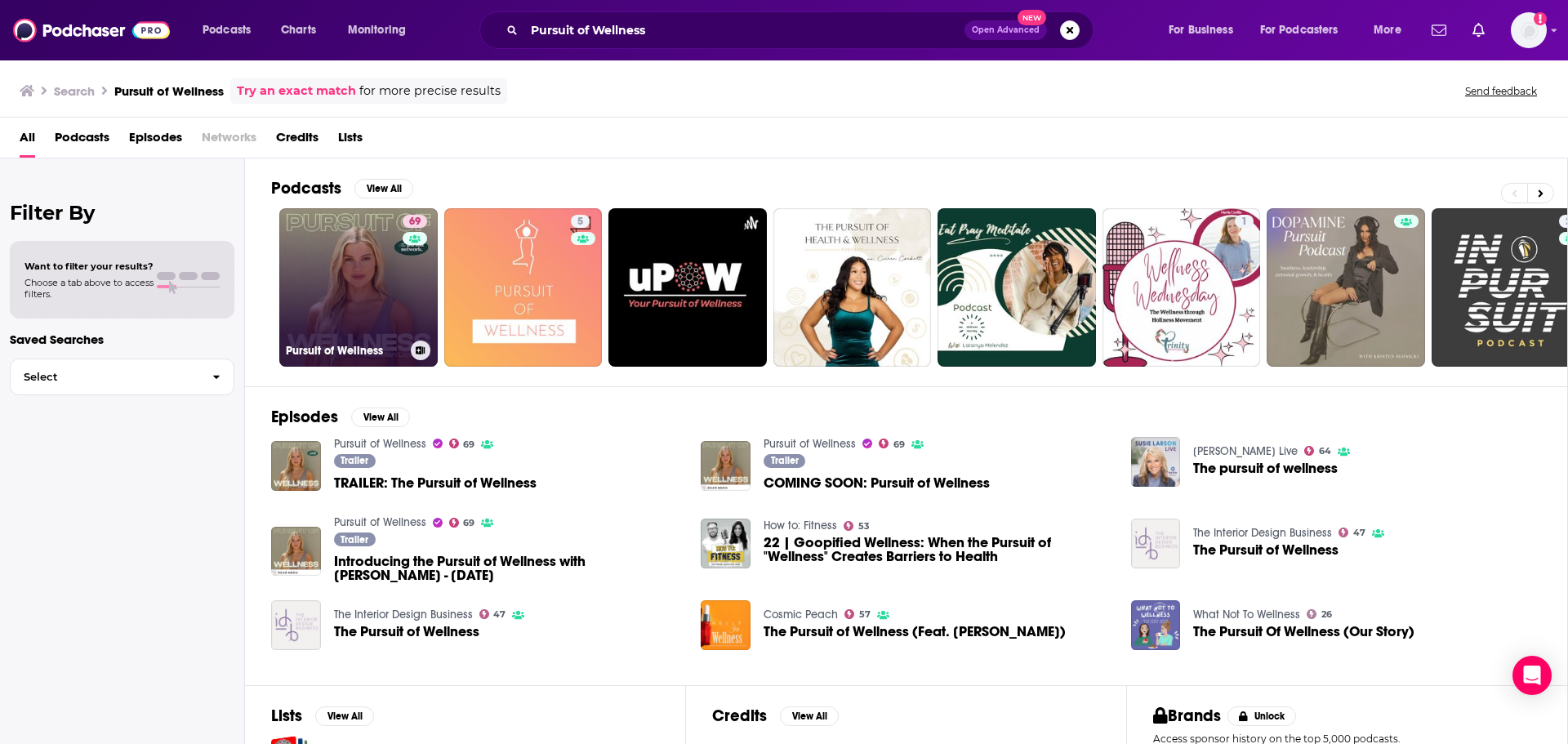
click at [369, 287] on link "69 Pursuit of Wellness" at bounding box center [358, 287] width 158 height 158
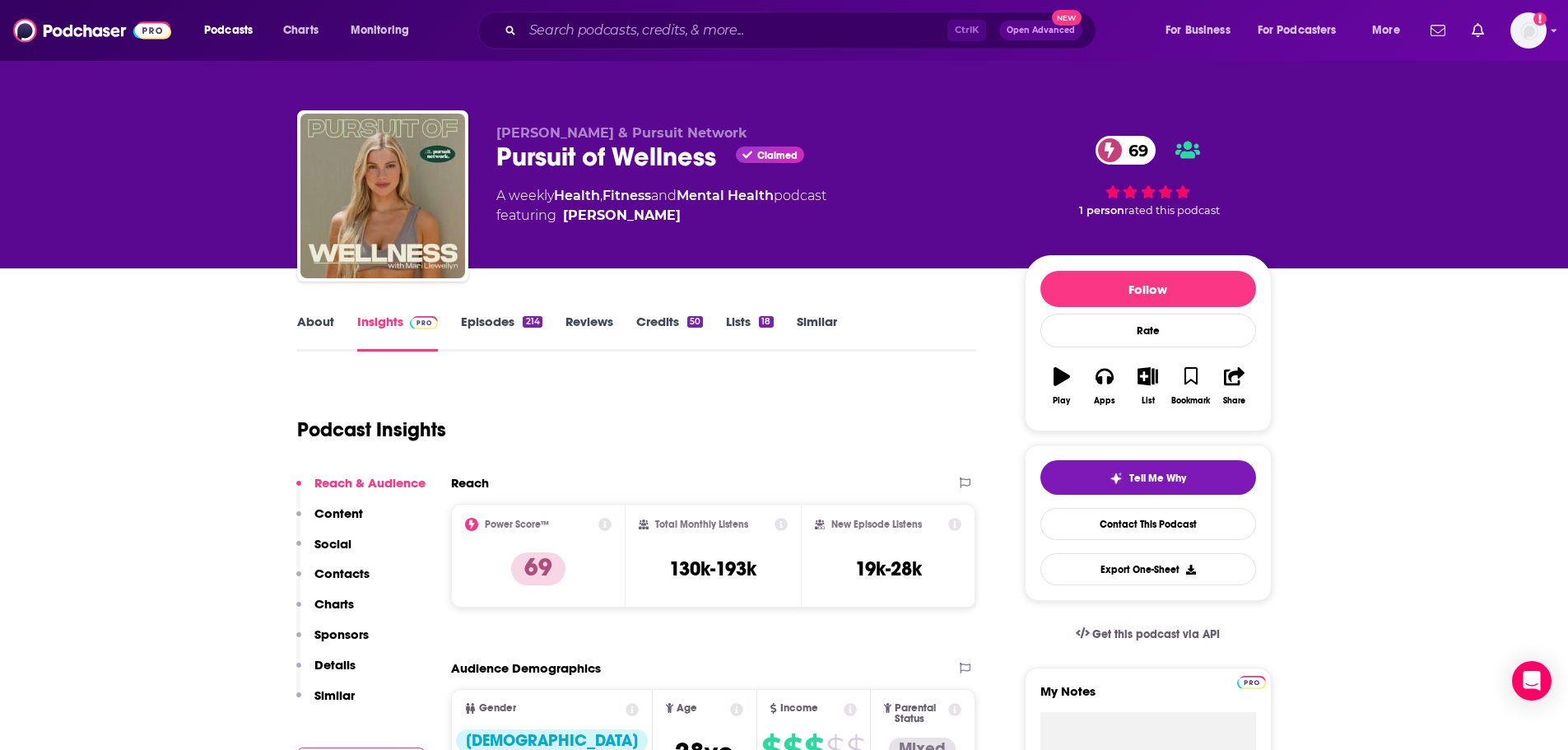
click at [303, 335] on link "About" at bounding box center [315, 333] width 37 height 38
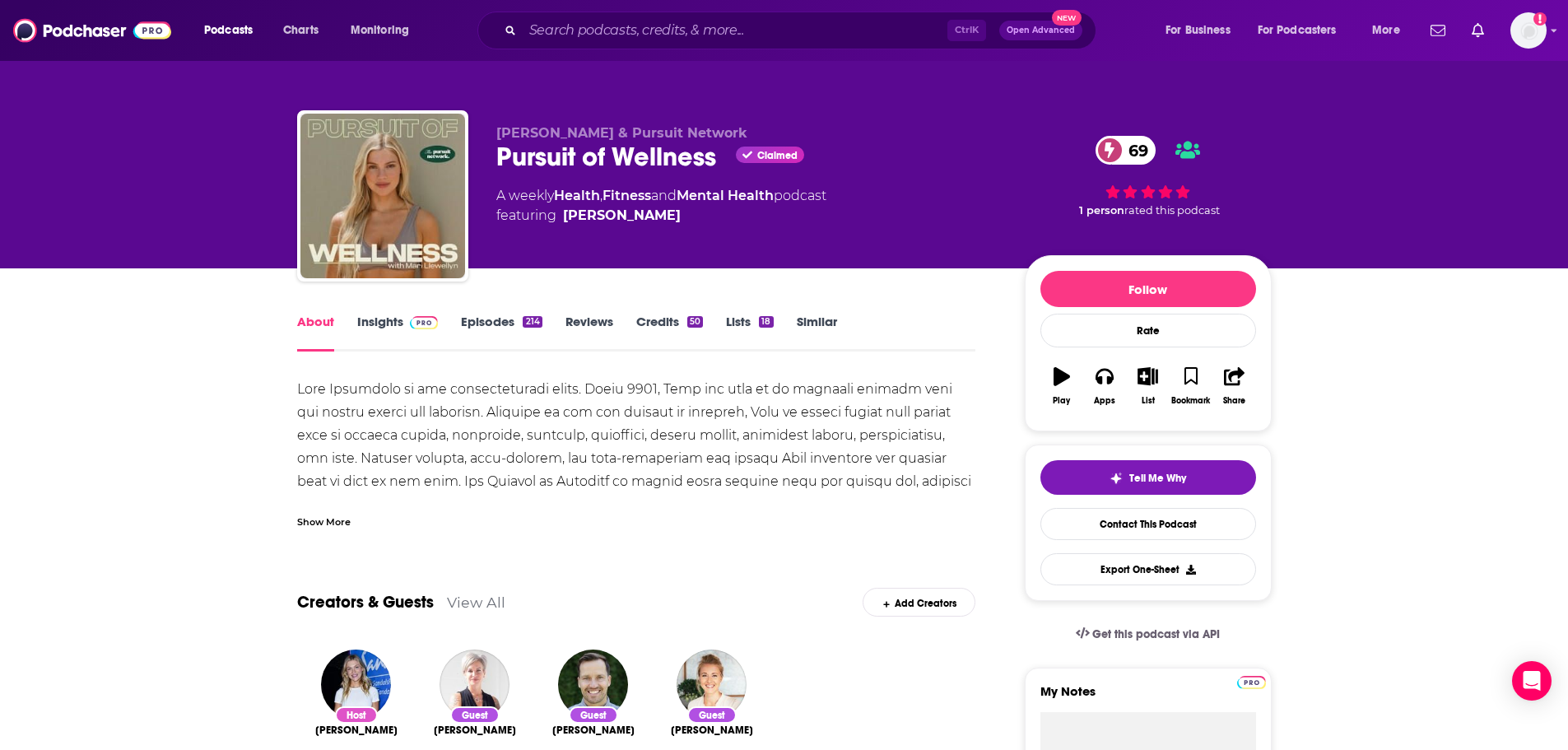
click at [344, 524] on div "Show More" at bounding box center [323, 520] width 54 height 15
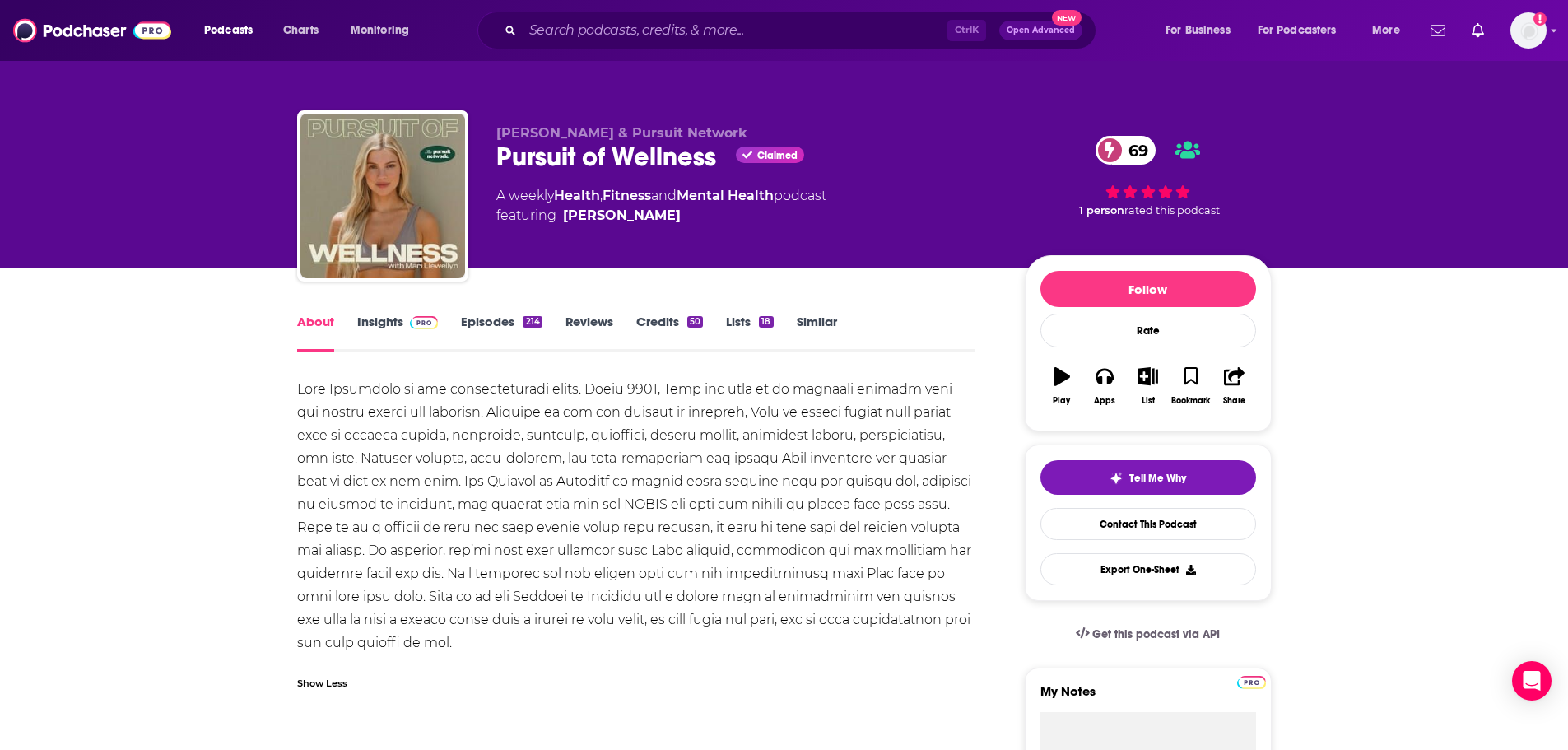
drag, startPoint x: 363, startPoint y: 319, endPoint x: 554, endPoint y: 1, distance: 371.0
click at [363, 319] on link "Insights" at bounding box center [398, 333] width 82 height 38
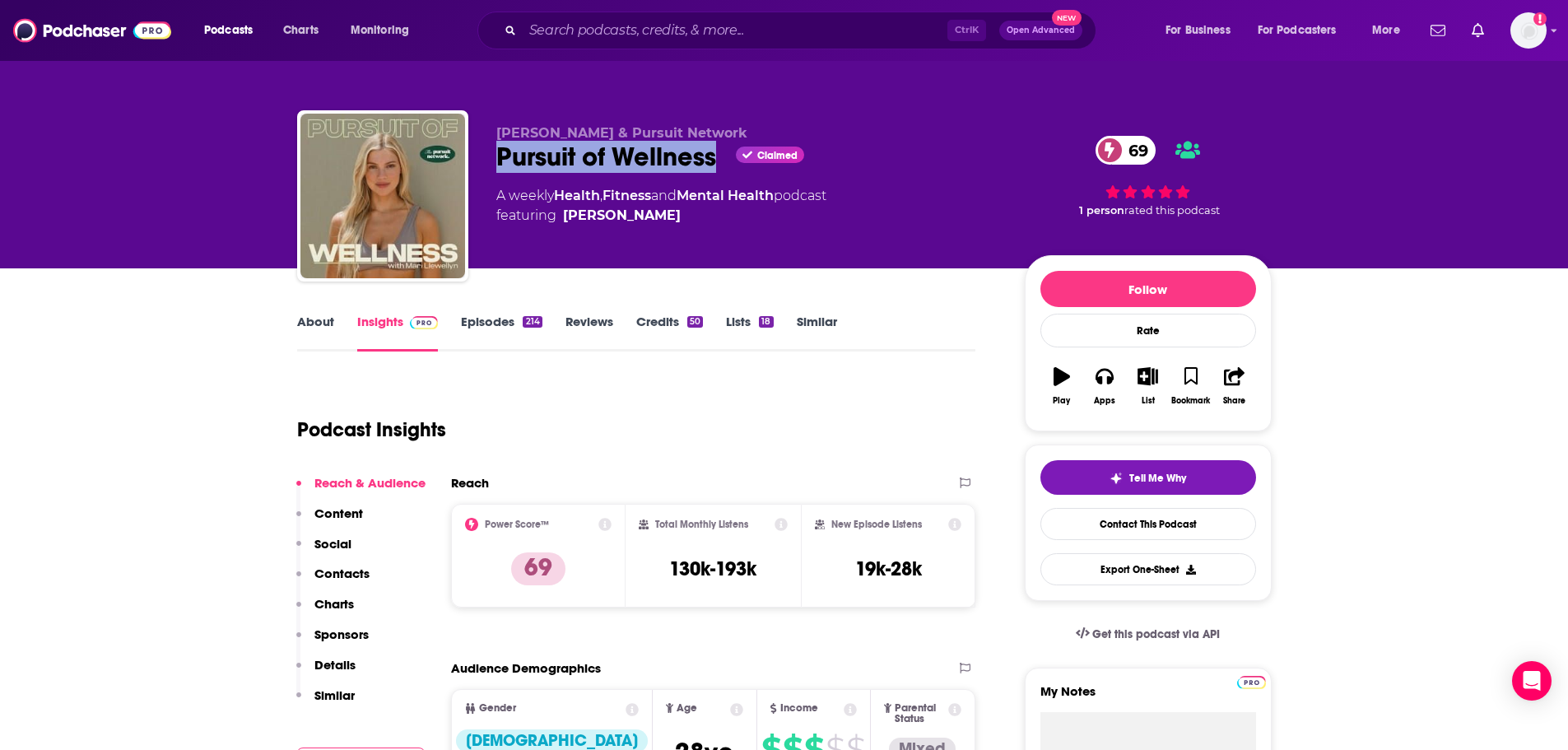
drag, startPoint x: 718, startPoint y: 157, endPoint x: 496, endPoint y: 157, distance: 222.0
click at [496, 157] on div "Pursuit of Wellness Claimed 69" at bounding box center [747, 157] width 502 height 32
copy h2 "Pursuit of Wellness"
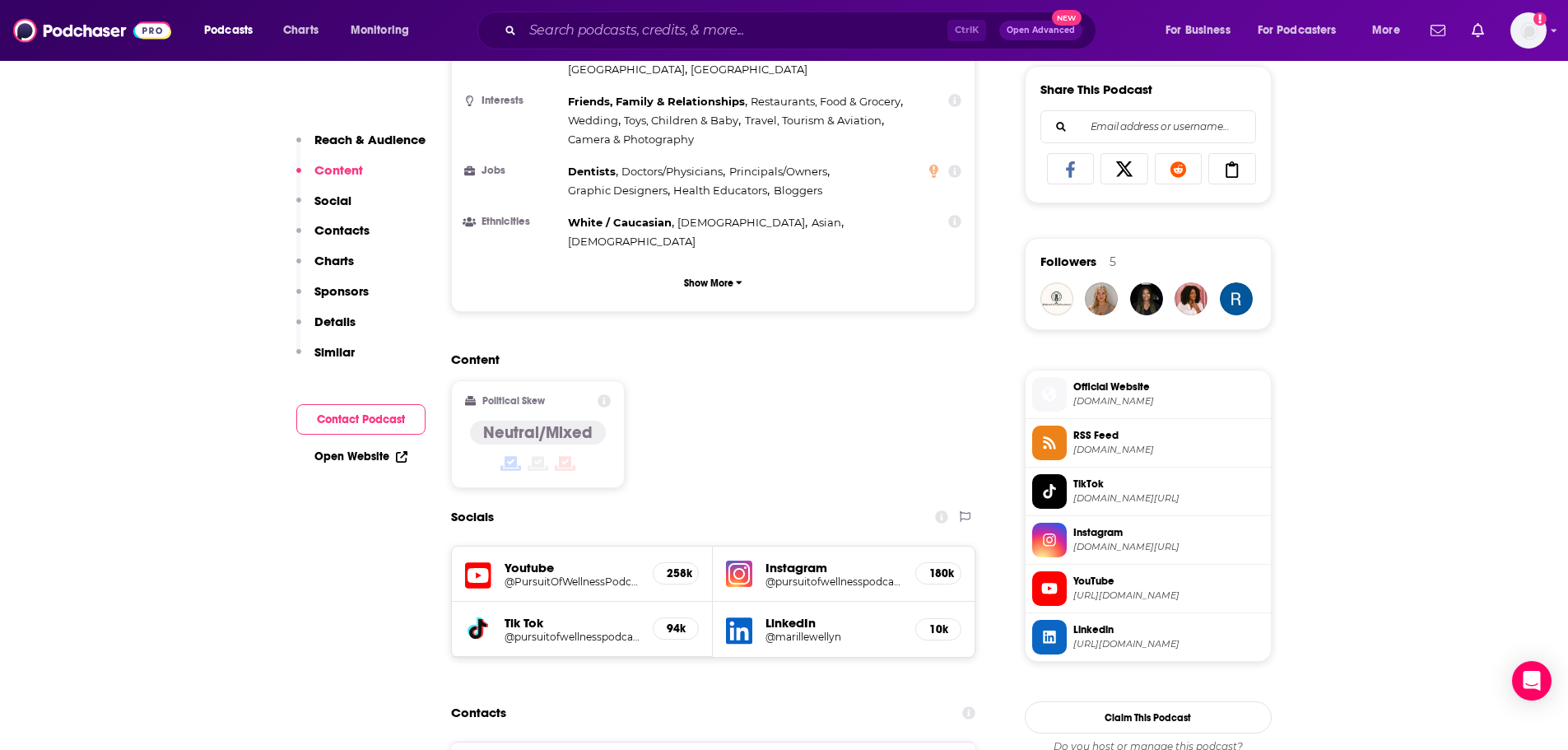
scroll to position [1070, 0]
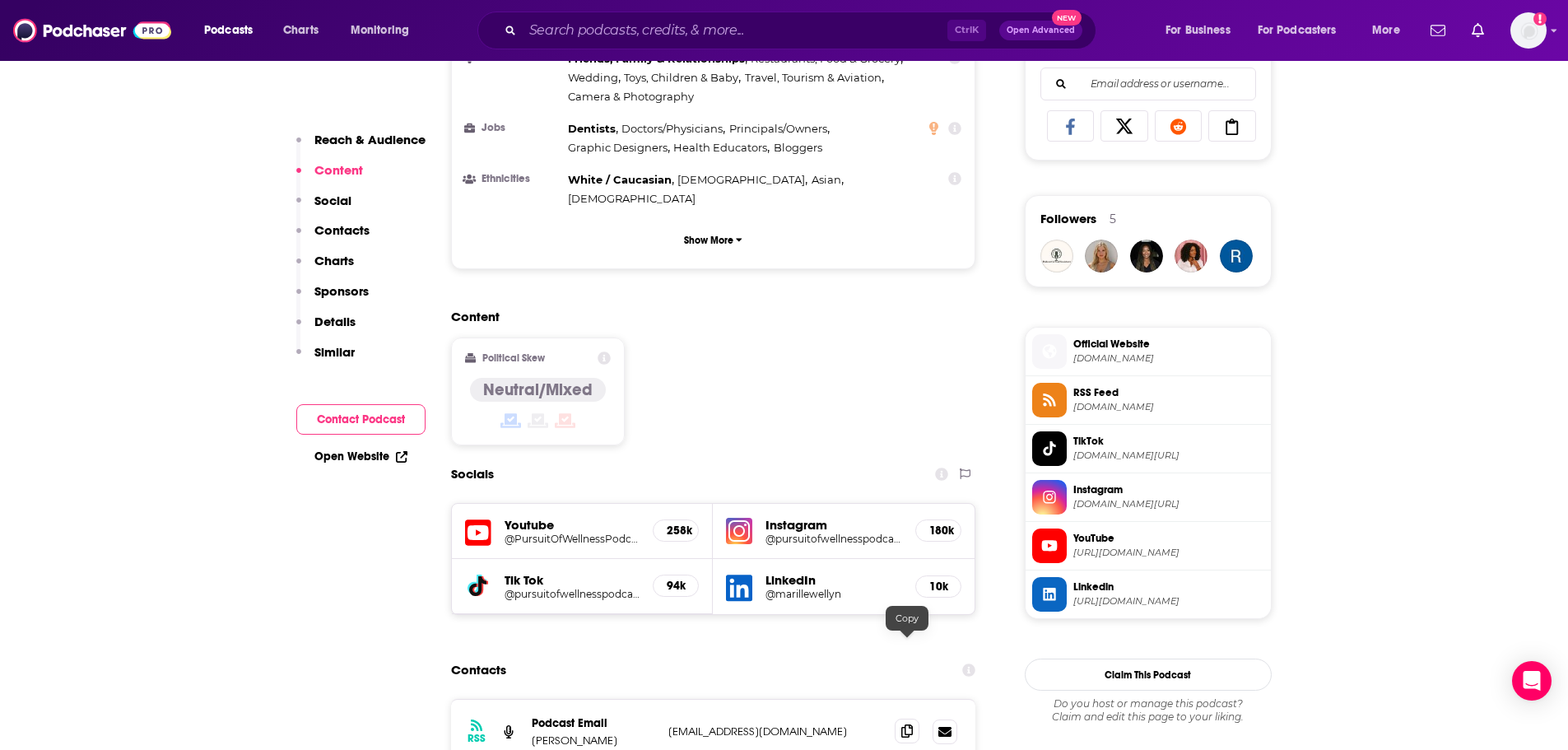
click at [911, 725] on icon at bounding box center [906, 731] width 12 height 13
click at [579, 734] on p "Mari Llewellyn" at bounding box center [593, 740] width 124 height 14
copy p "Llewellyn"
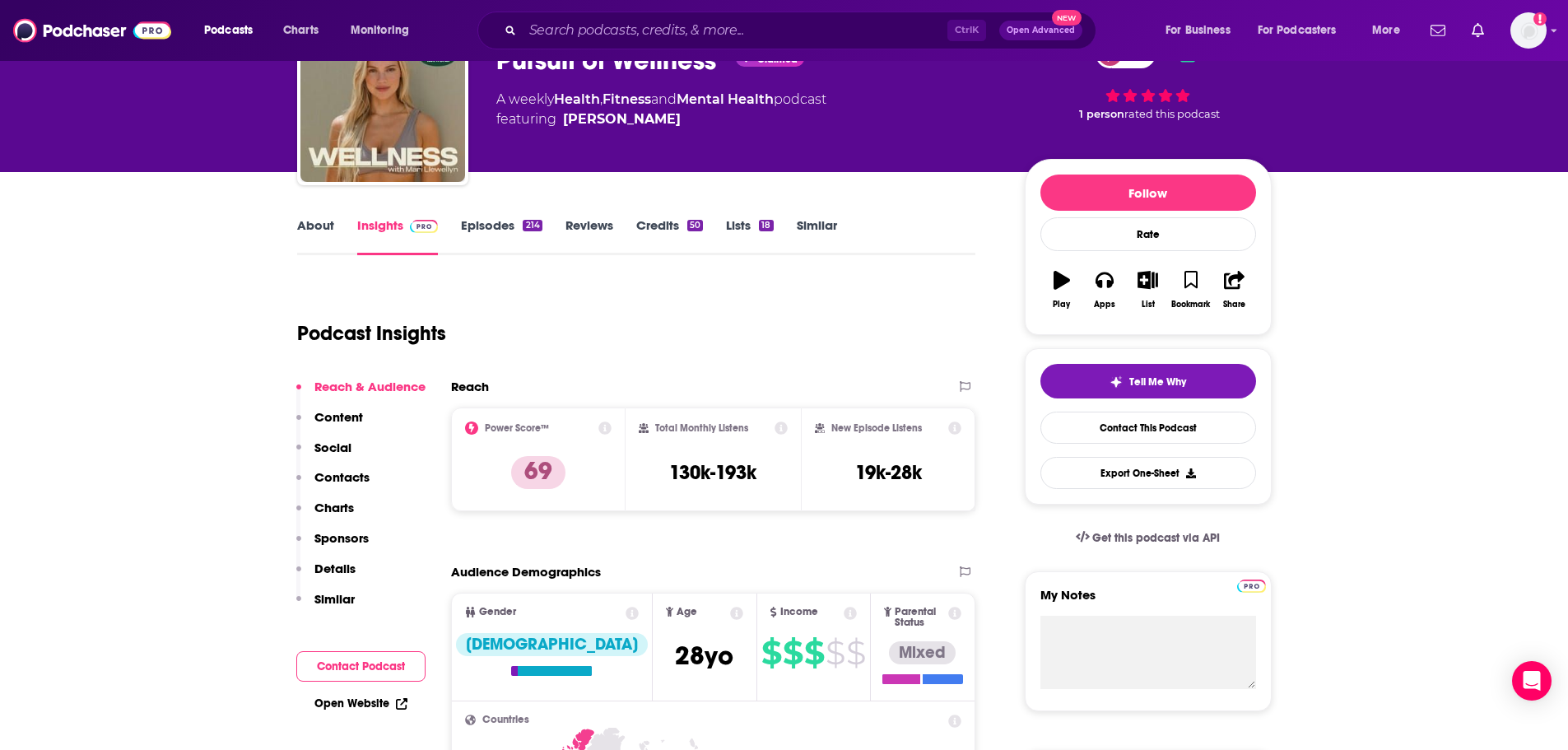
scroll to position [0, 0]
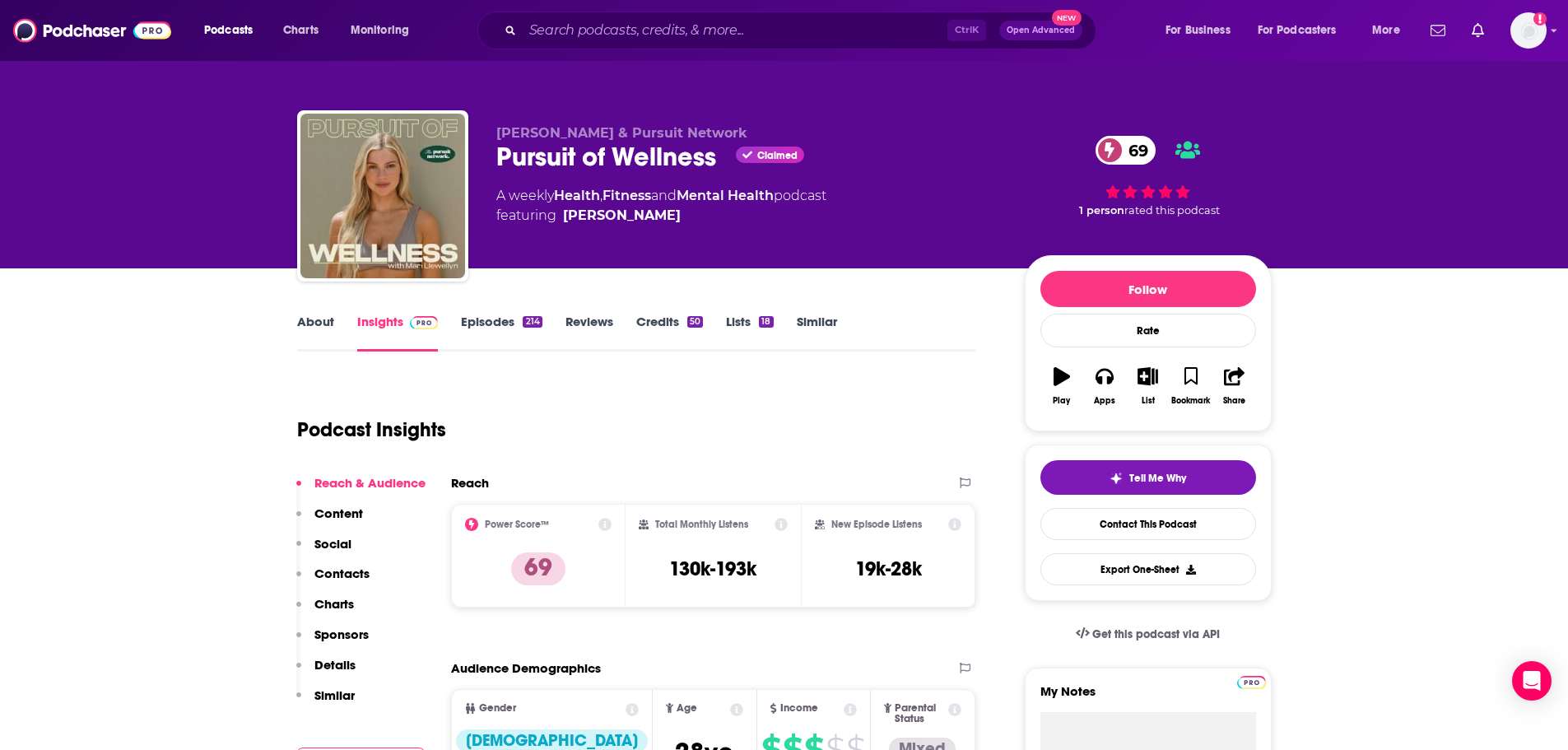
click at [305, 329] on link "About" at bounding box center [315, 333] width 37 height 38
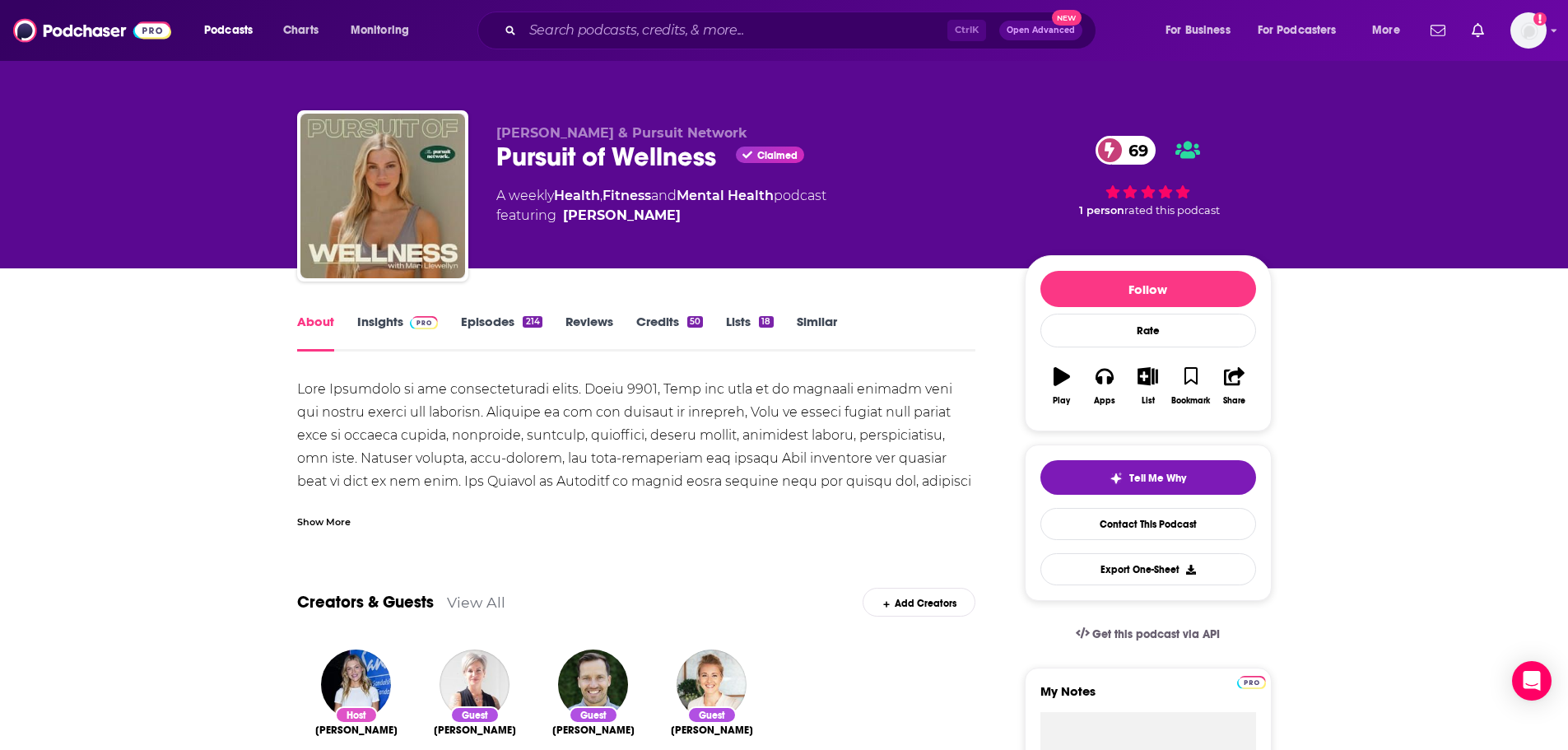
click at [303, 524] on div "Show More" at bounding box center [323, 520] width 54 height 15
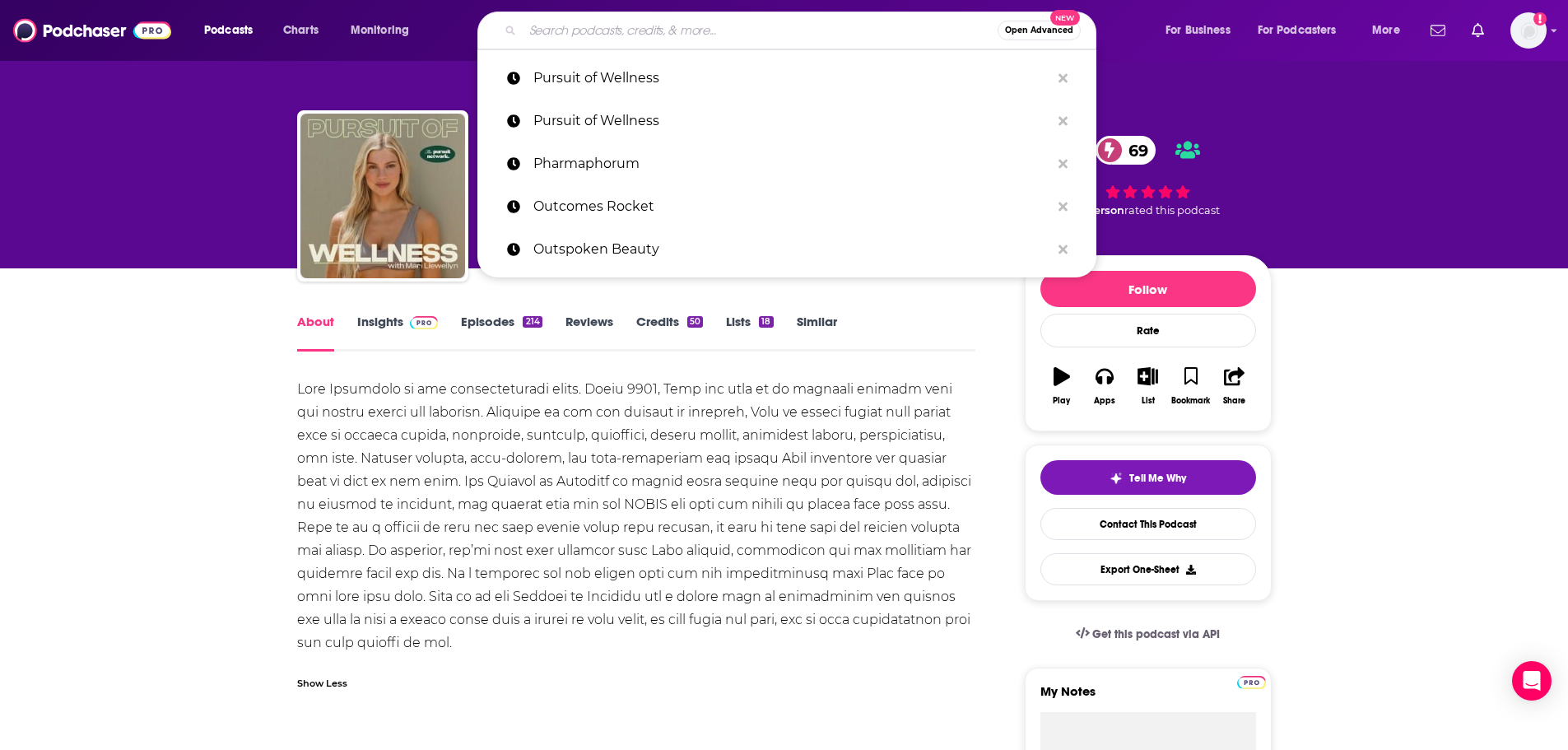
click at [777, 31] on input "Search podcasts, credits, & more..." at bounding box center [760, 30] width 475 height 26
paste input "Pivot"
type input "Pivot"
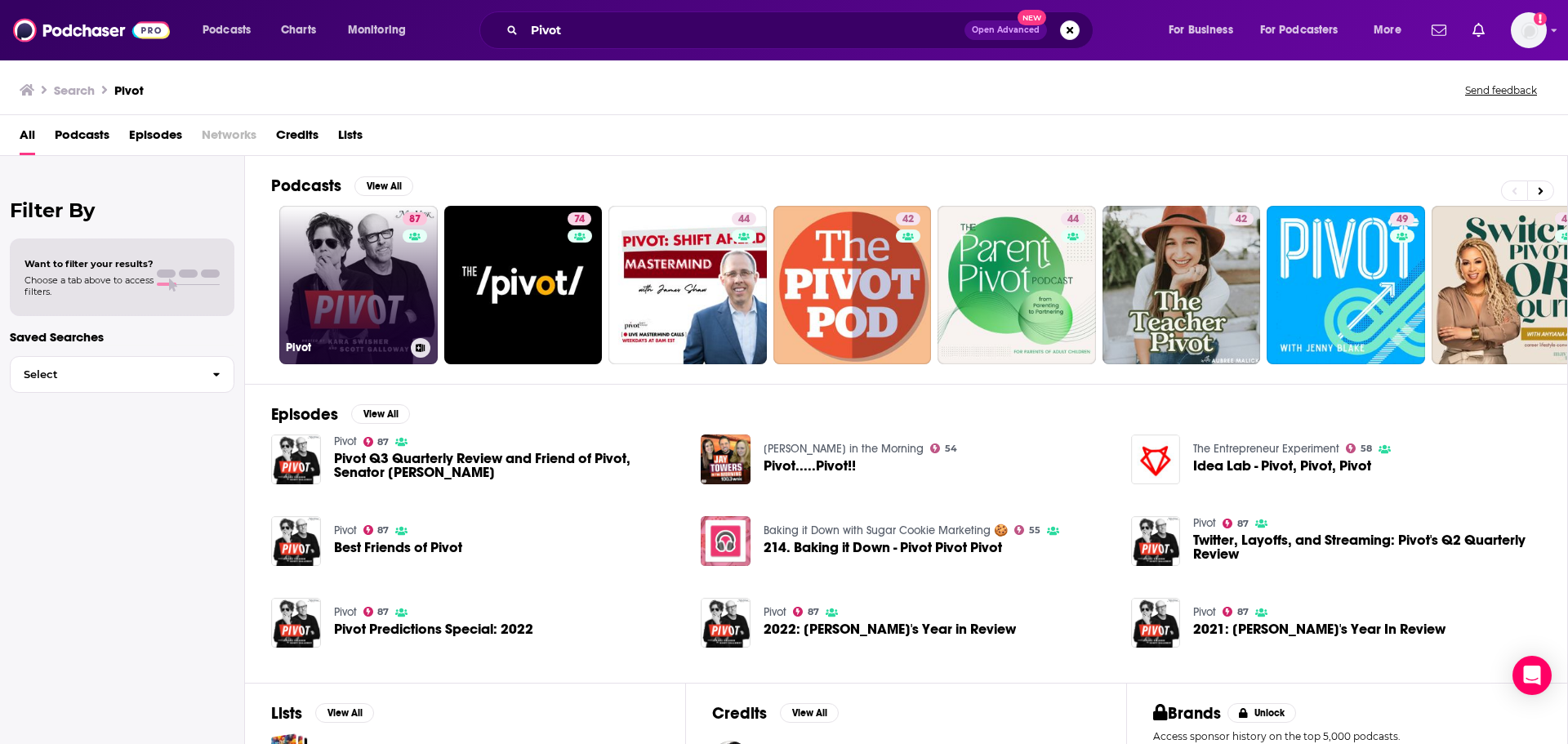
click at [385, 310] on link "87 Pivot" at bounding box center [358, 284] width 158 height 158
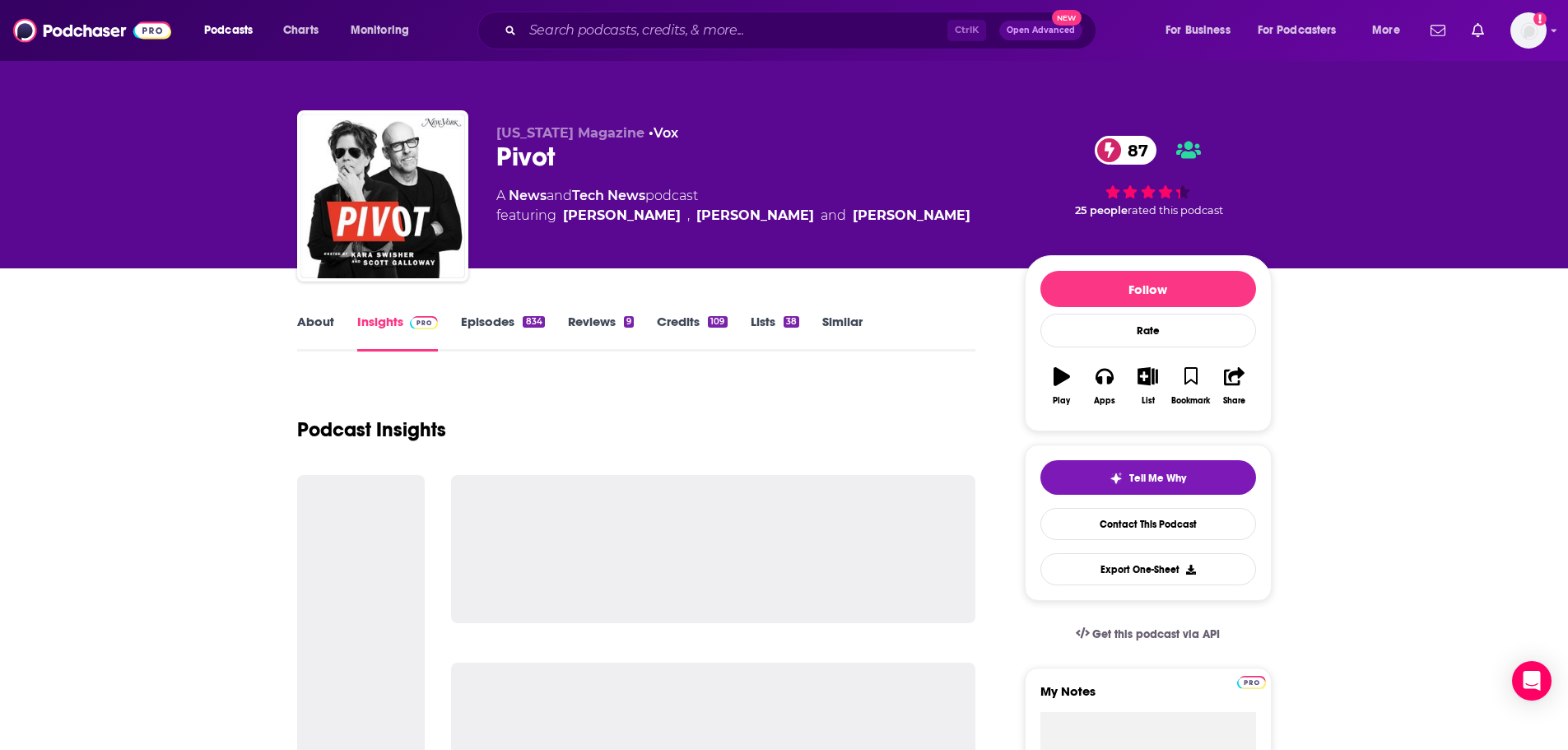
click at [310, 317] on link "About" at bounding box center [315, 333] width 37 height 38
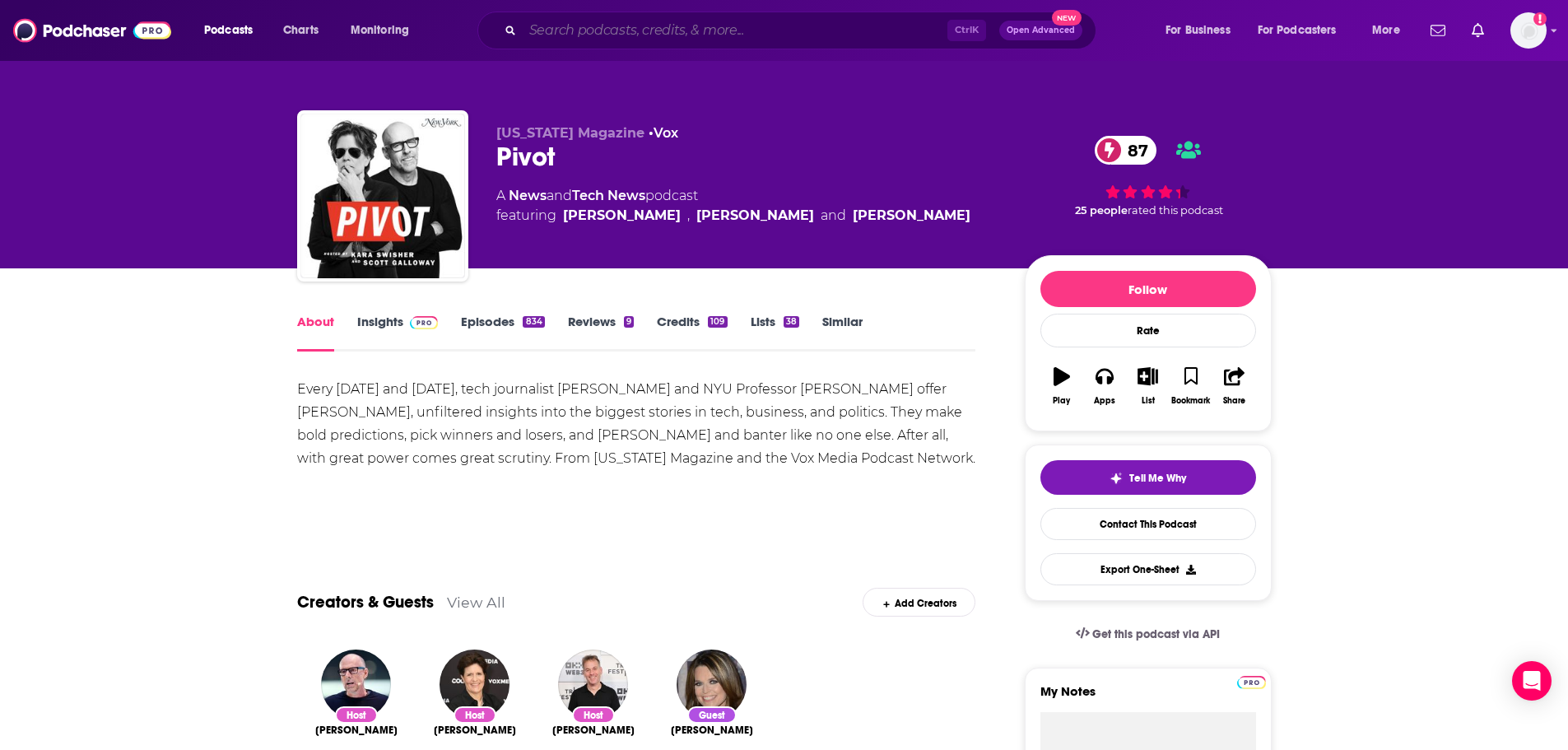
click at [694, 22] on input "Search podcasts, credits, & more..." at bounding box center [734, 30] width 425 height 26
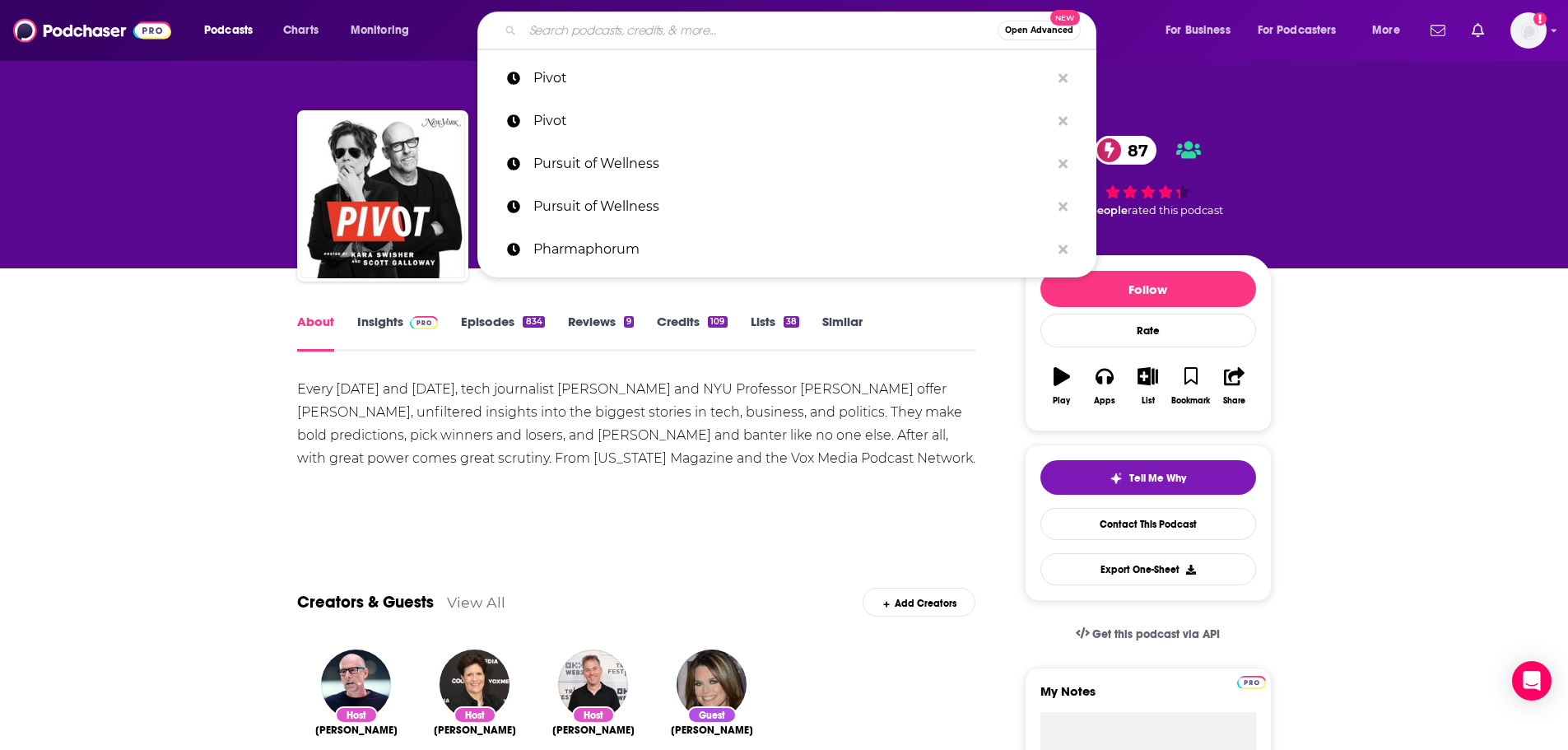
paste input "Your Body Show"
type input "Your Body Show"
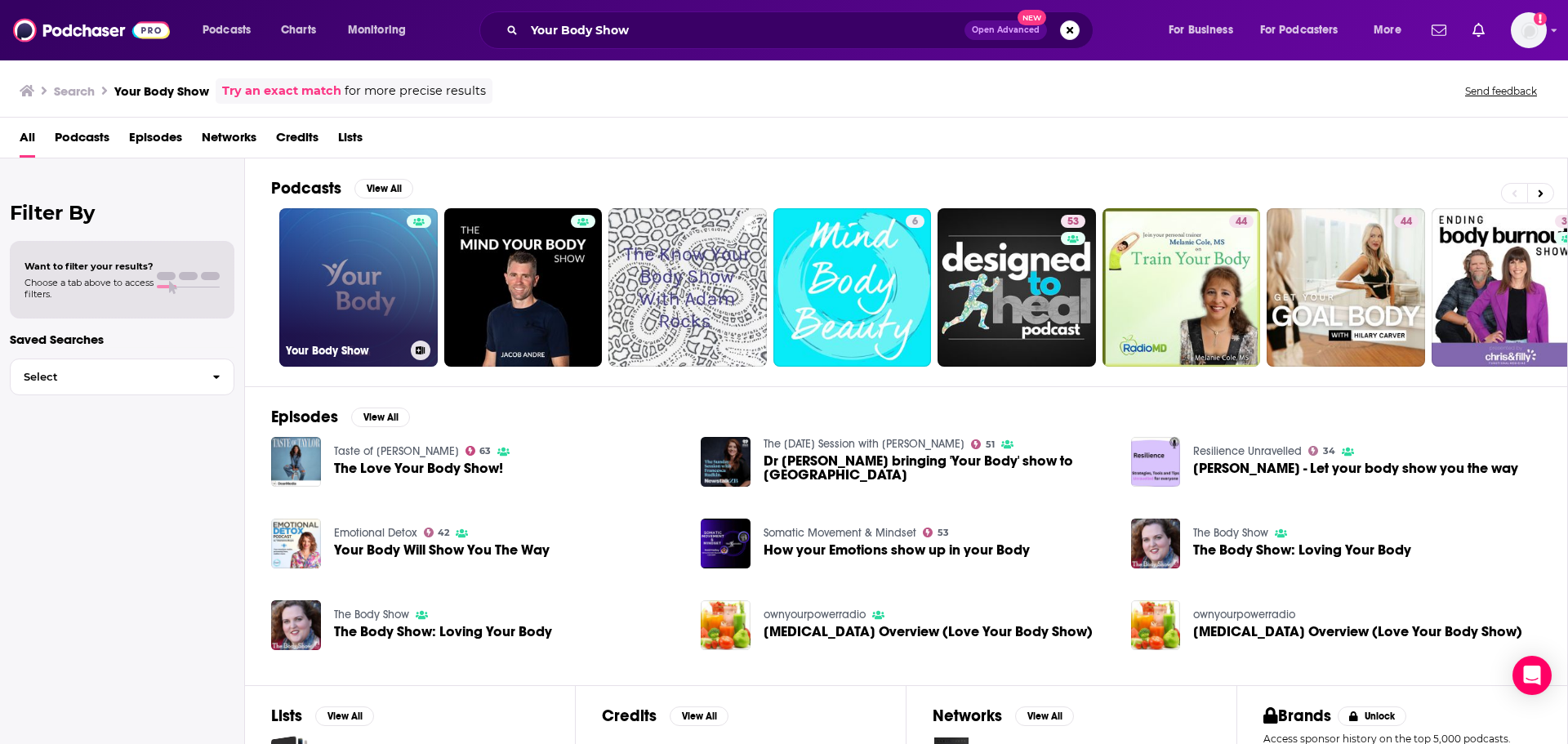
click at [297, 293] on link "Your Body Show" at bounding box center [358, 287] width 158 height 158
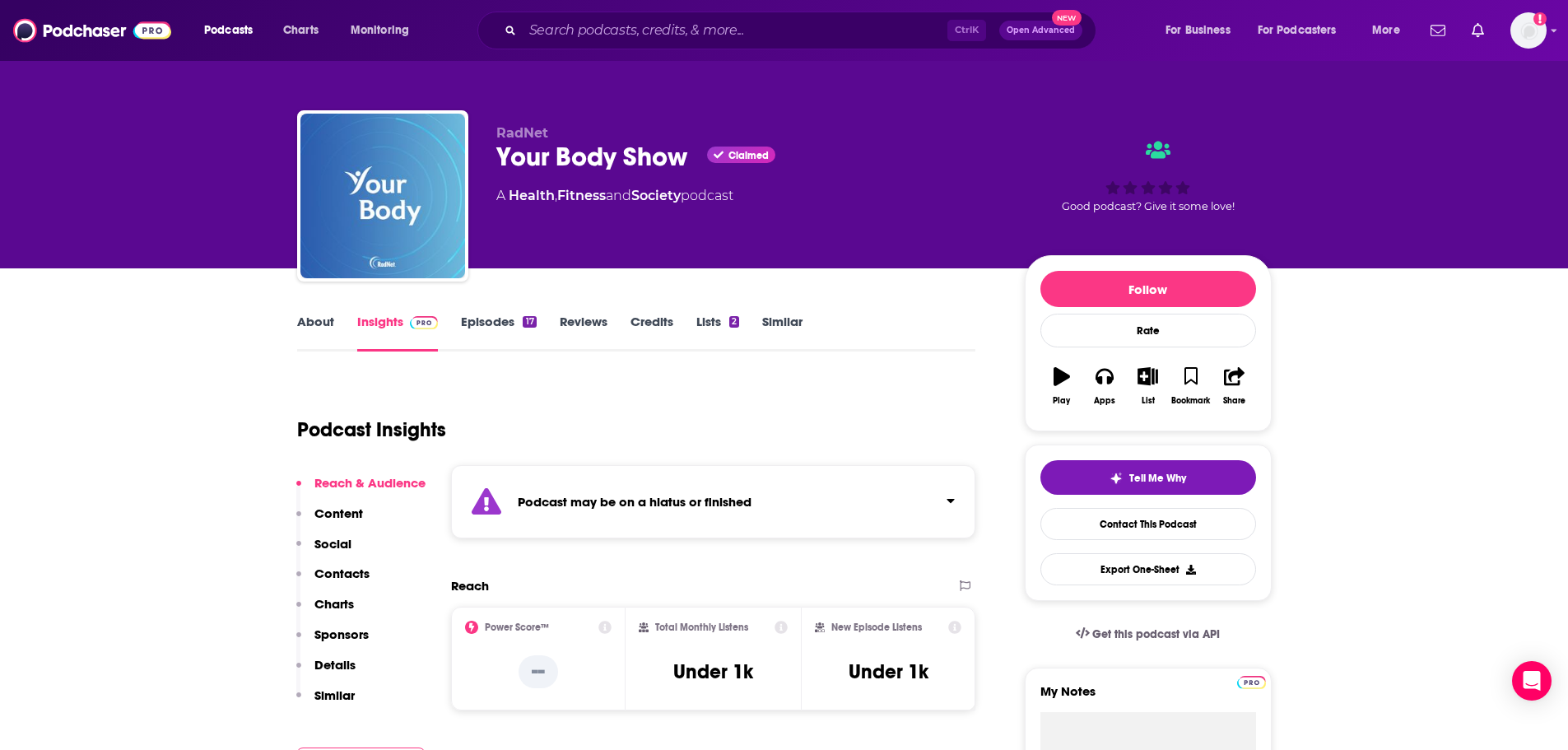
click at [312, 323] on link "About" at bounding box center [315, 333] width 37 height 38
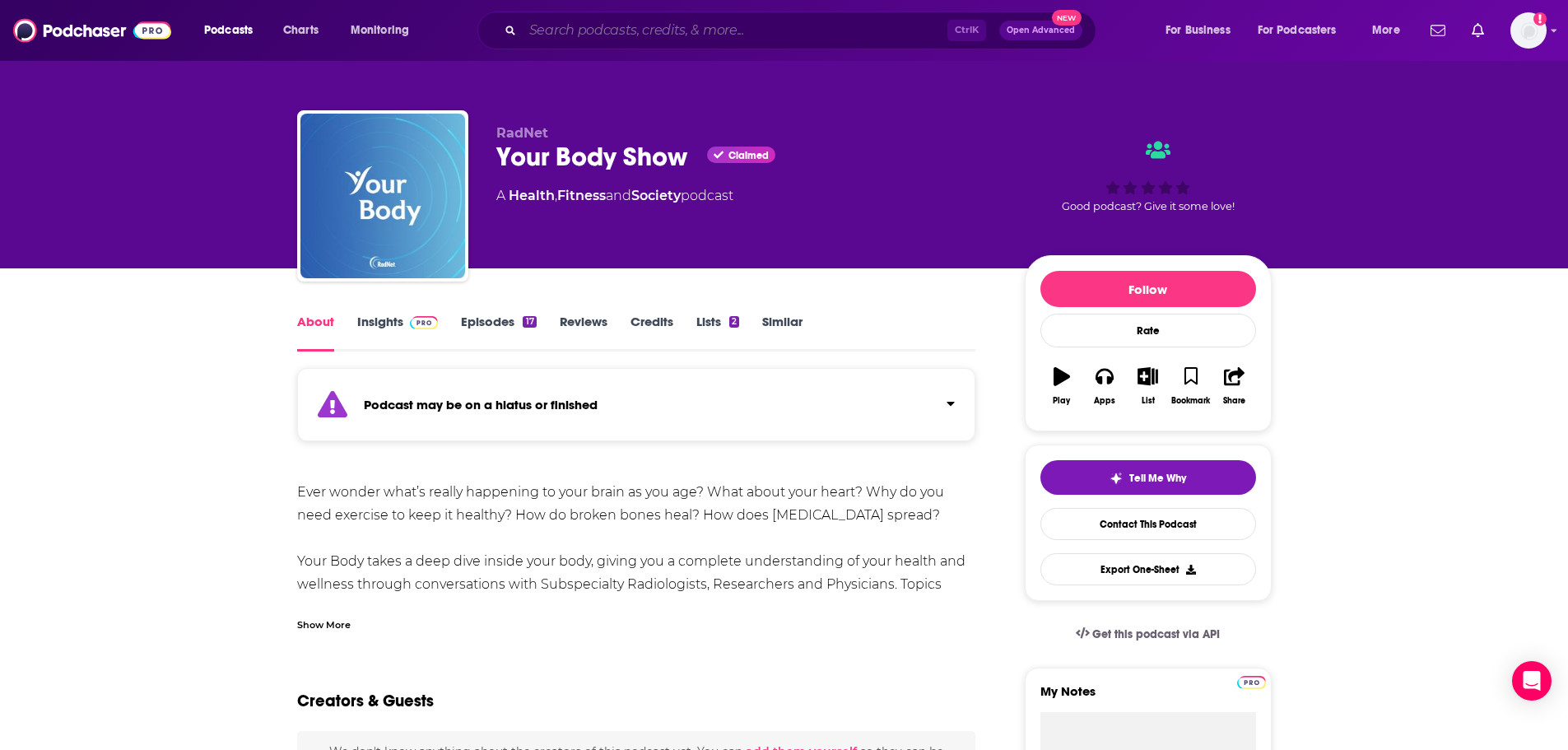
click at [626, 39] on input "Search podcasts, credits, & more..." at bounding box center [734, 30] width 425 height 26
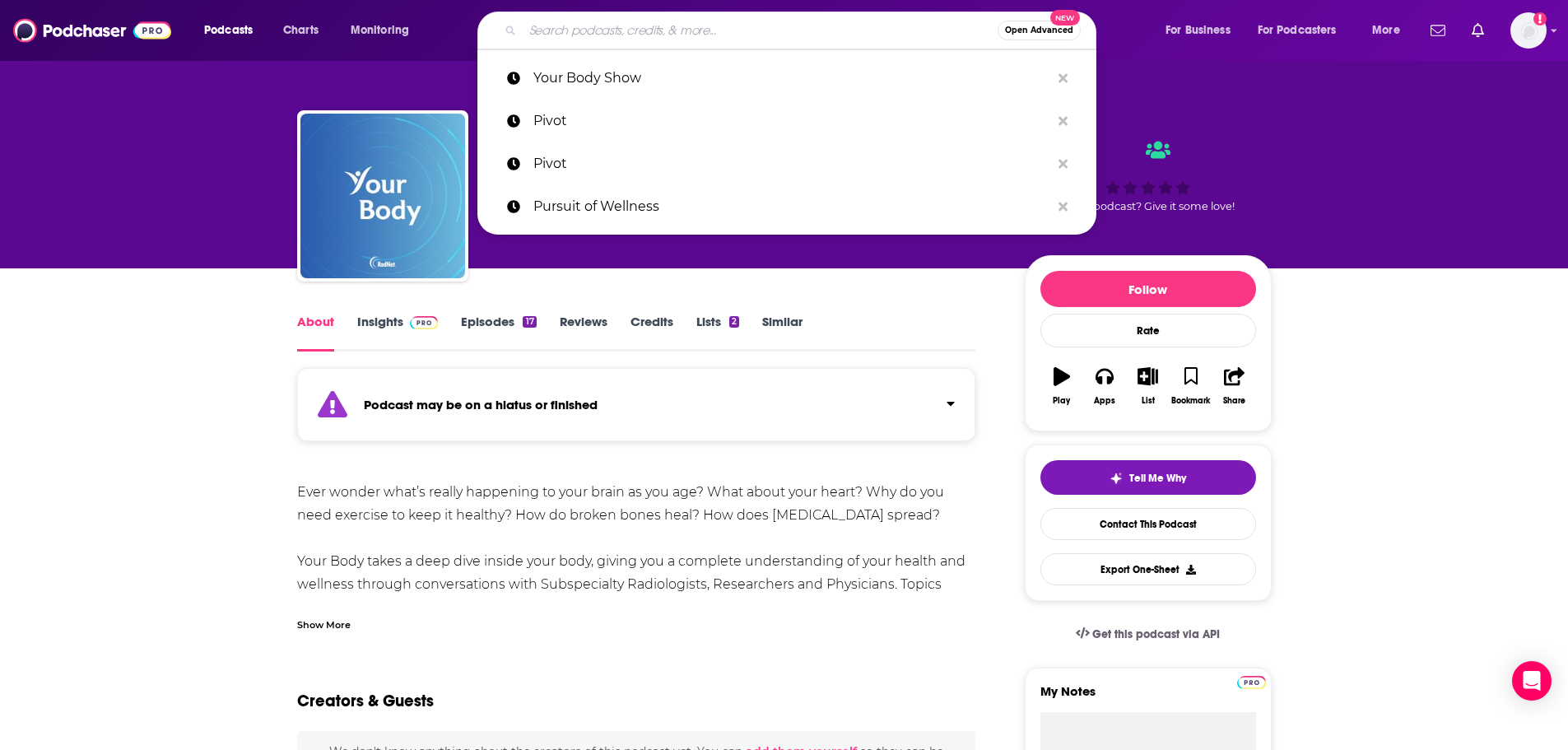
paste input "Real World NP"
type input "Real World NP"
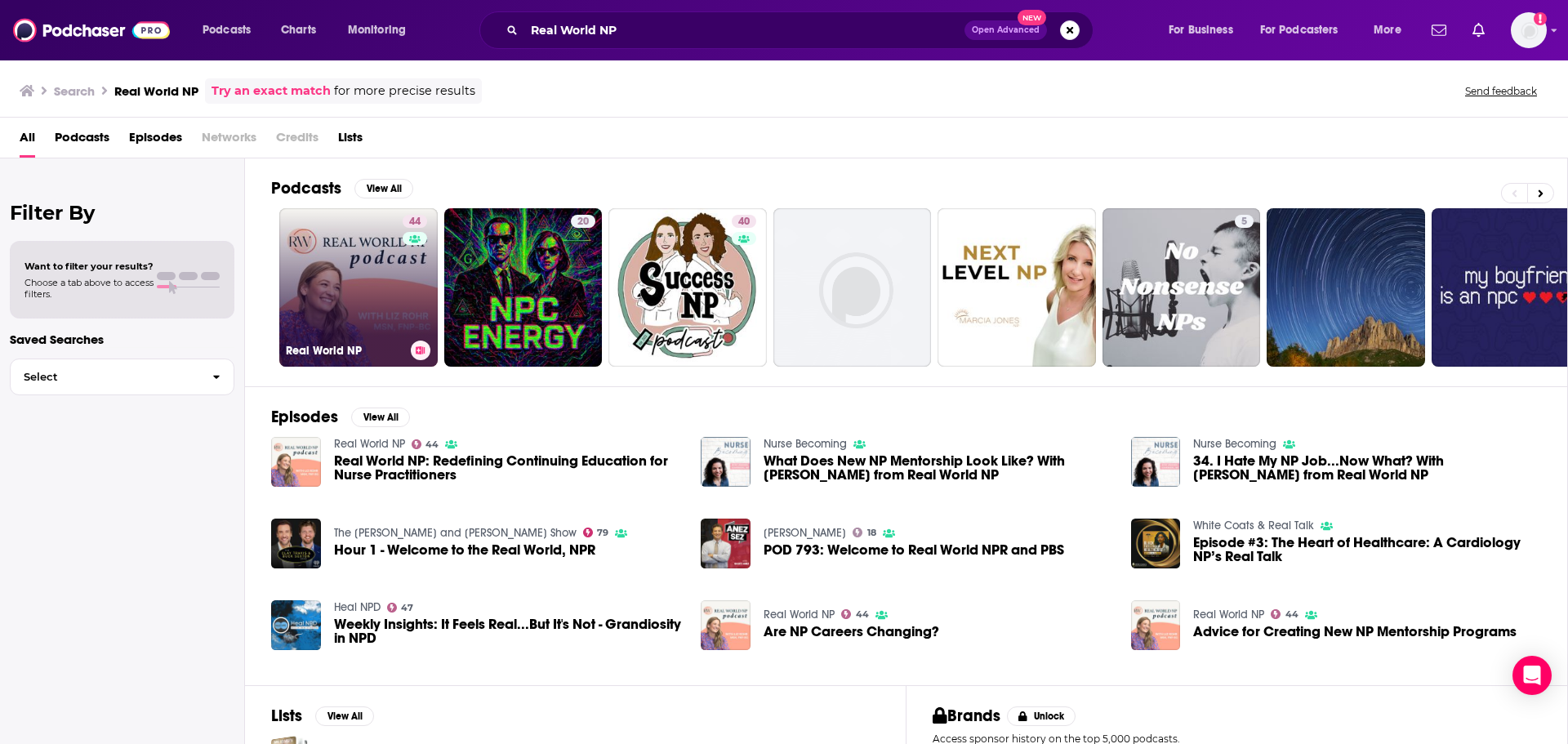
click at [371, 249] on link "44 Real World NP" at bounding box center [358, 287] width 158 height 158
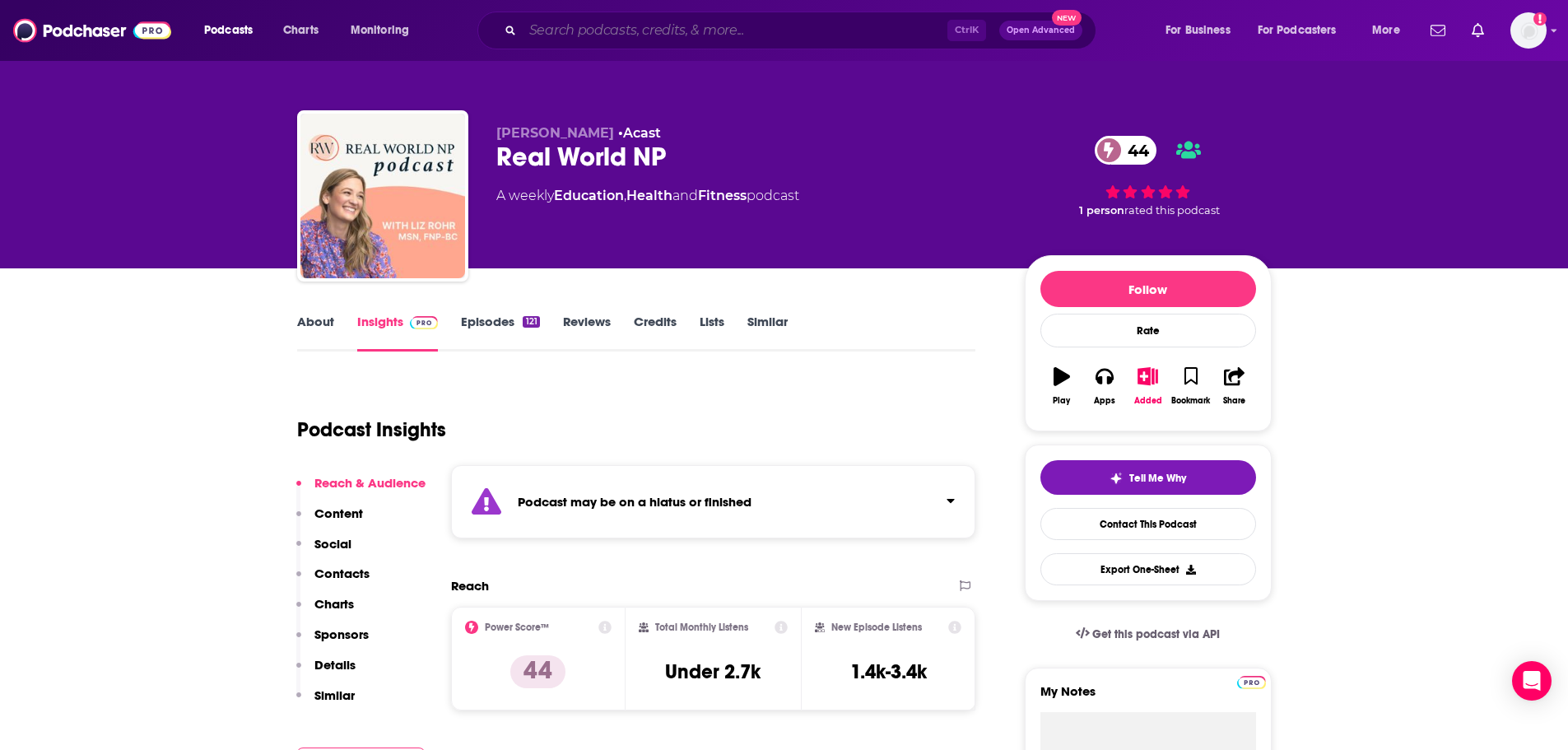
click at [726, 29] on input "Search podcasts, credits, & more..." at bounding box center [734, 30] width 425 height 26
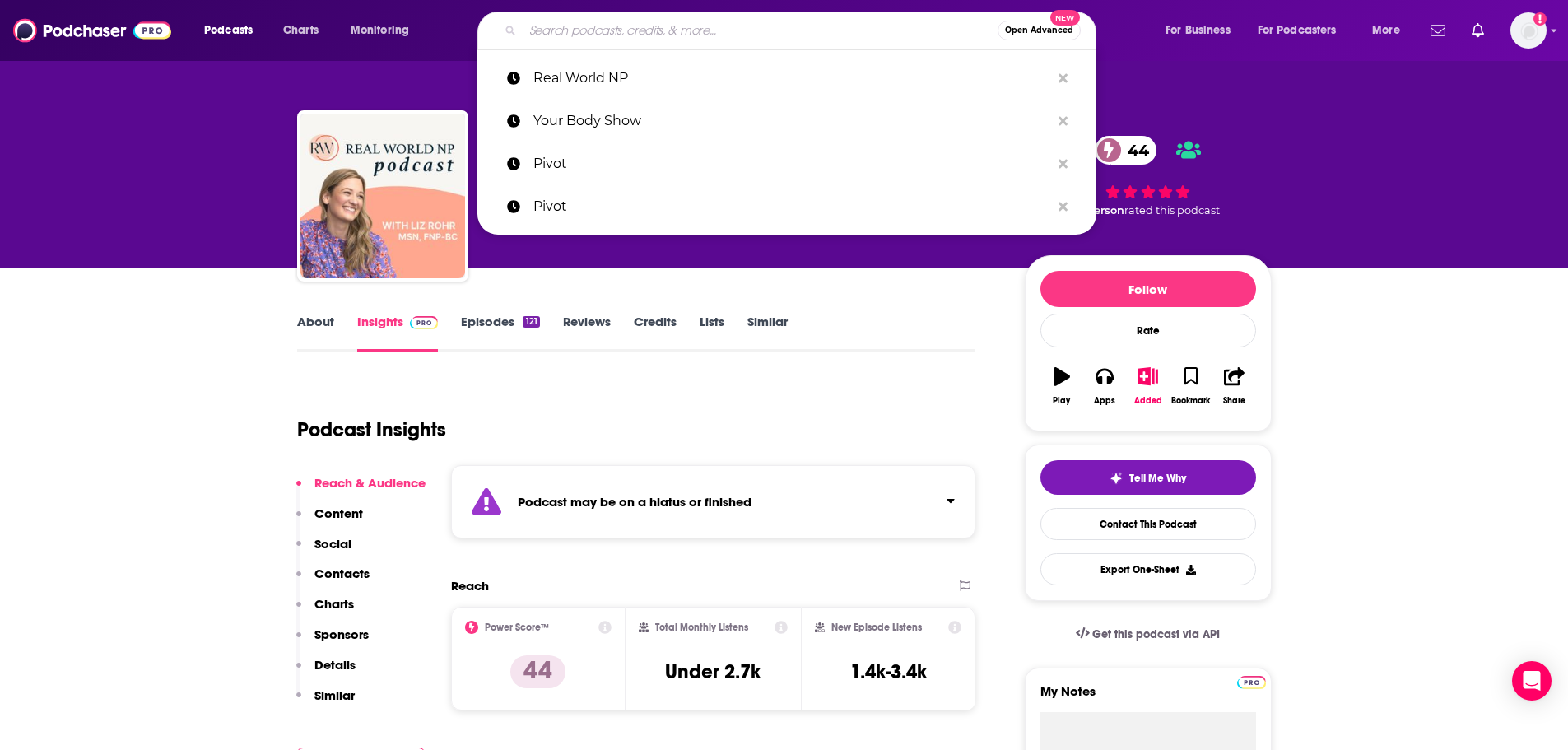
paste input "The Daily Dive"
type input "The Daily Dive"
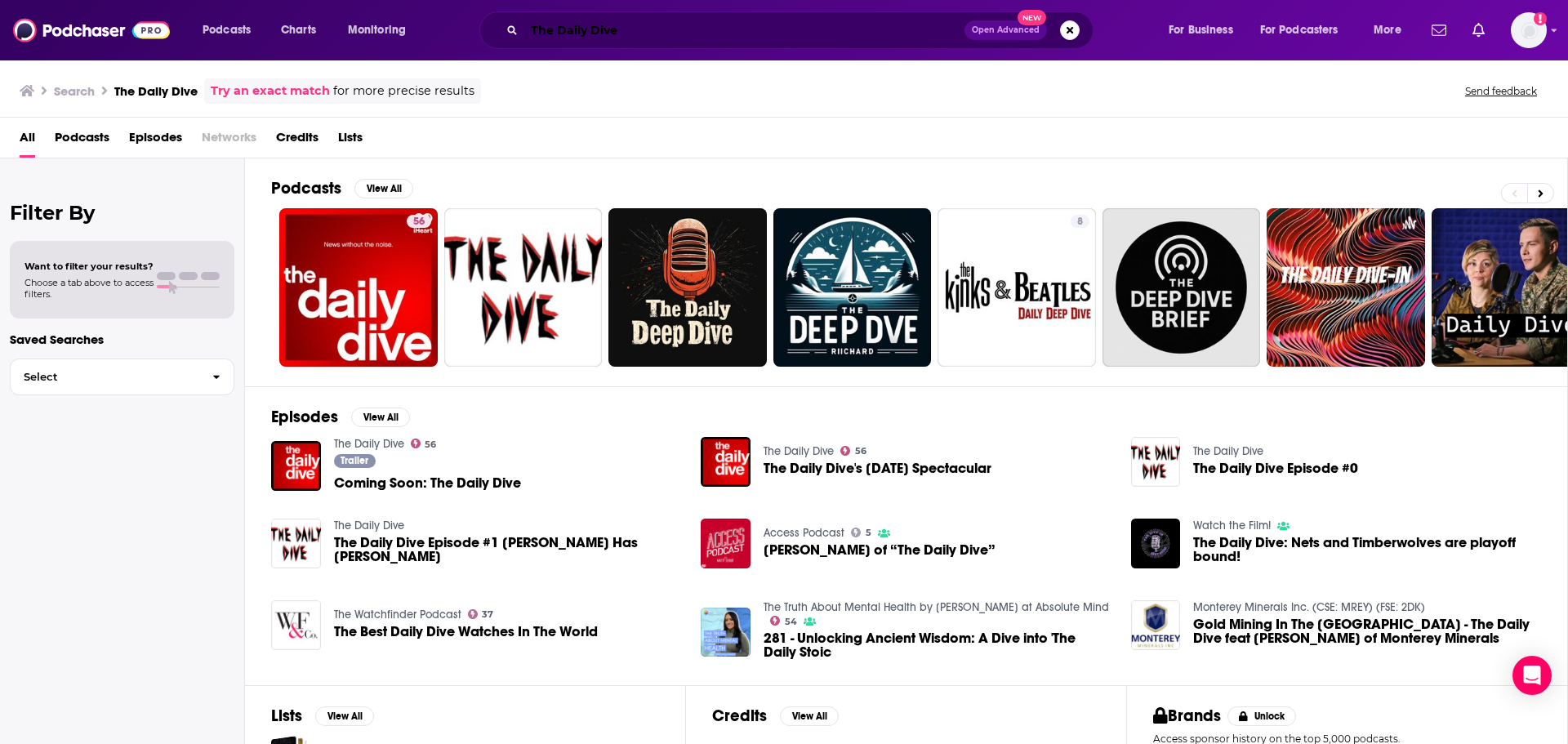
click at [635, 30] on input "The Daily Dive" at bounding box center [744, 30] width 440 height 26
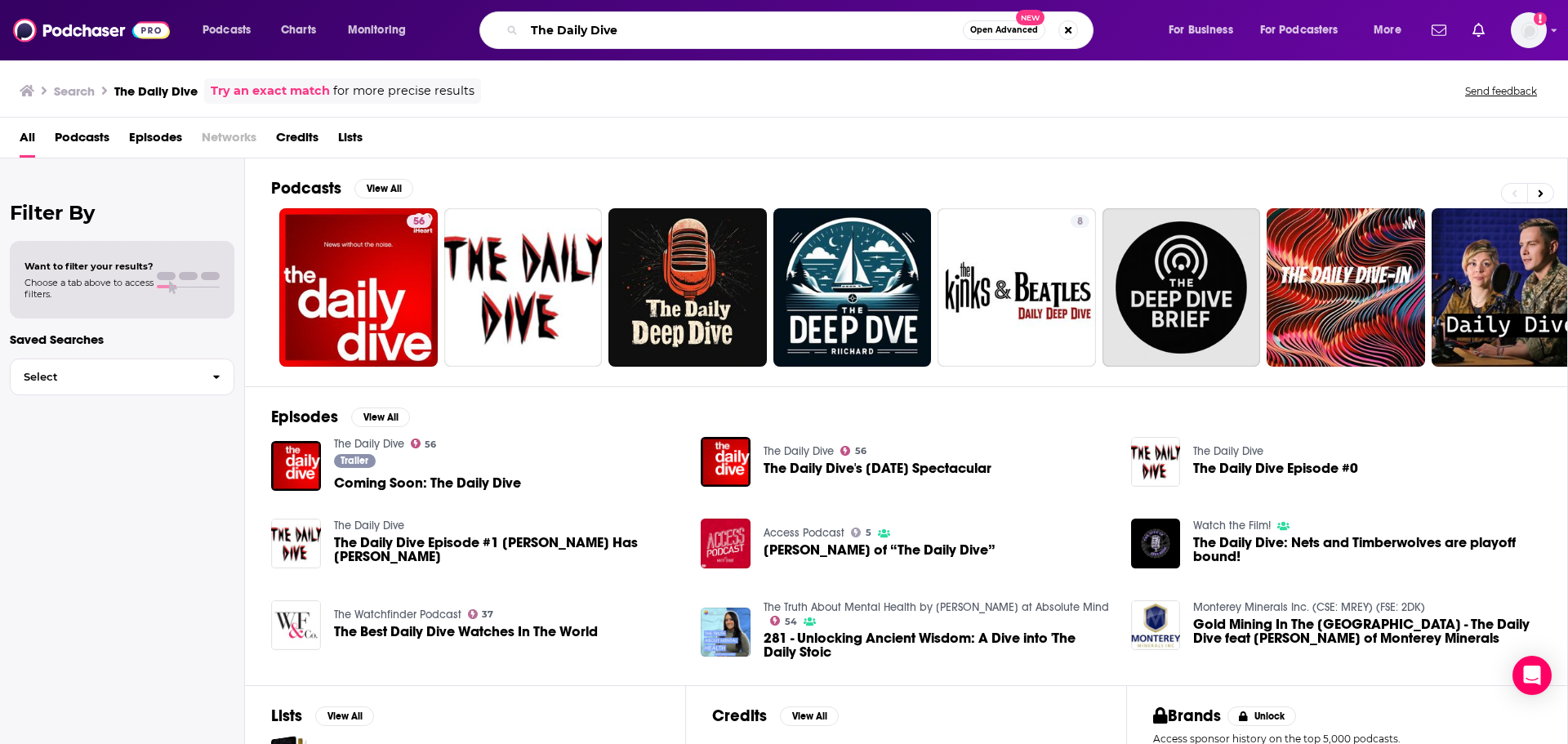
paste input "Backroom with Retail"
type input "The Backroom with Retail Dive"
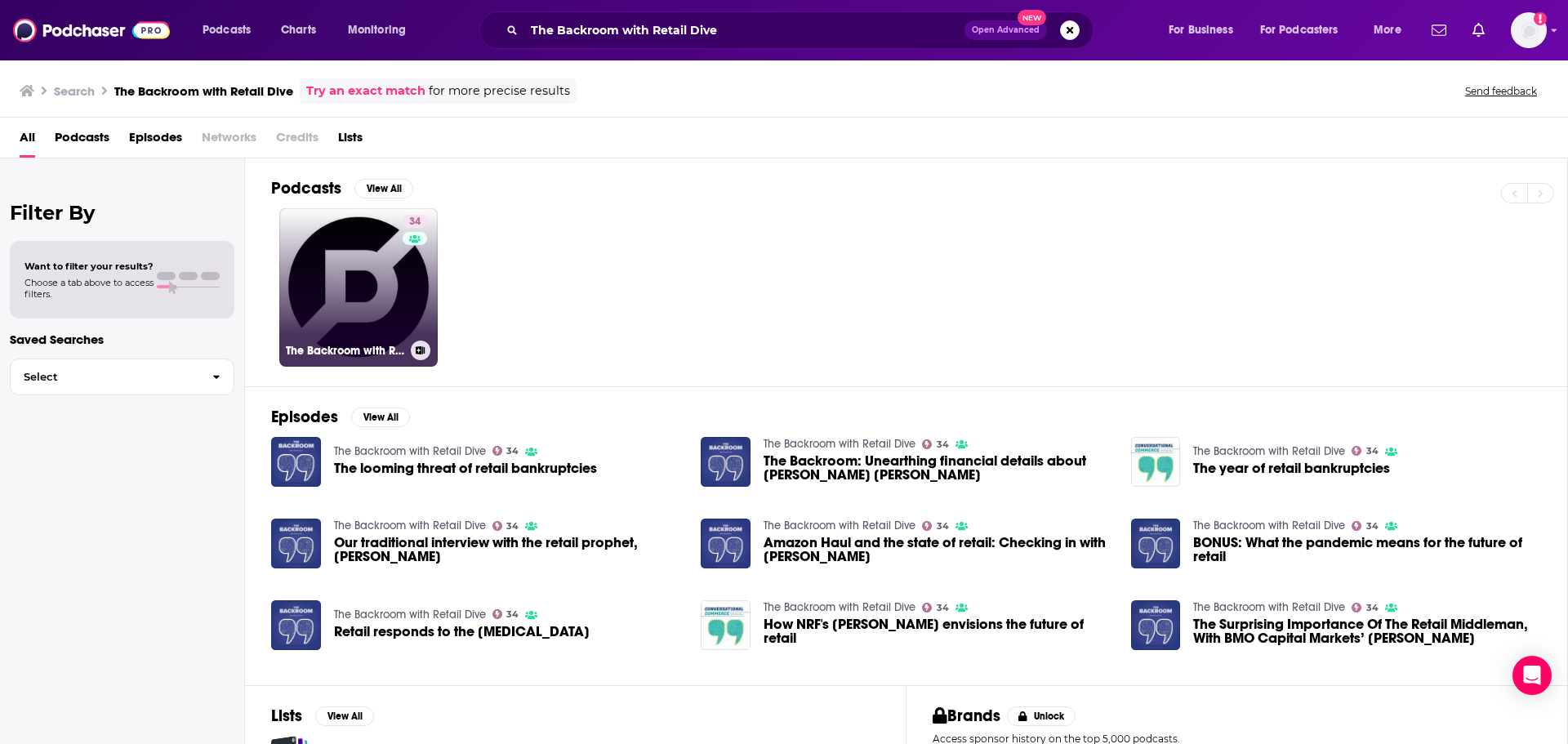
click at [372, 302] on link "34 The Backroom with Retail Dive" at bounding box center [358, 287] width 158 height 158
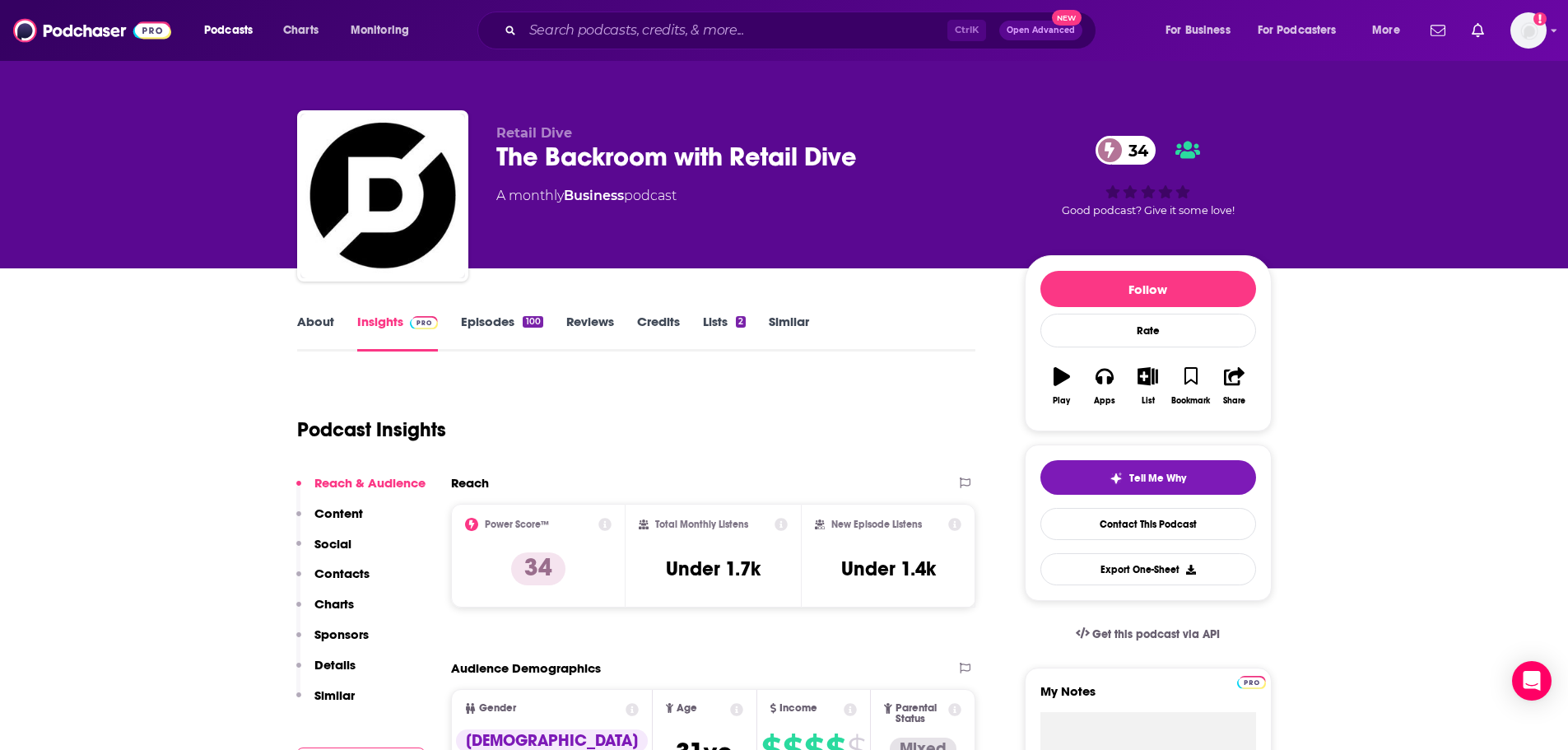
click at [309, 317] on link "About" at bounding box center [315, 333] width 37 height 38
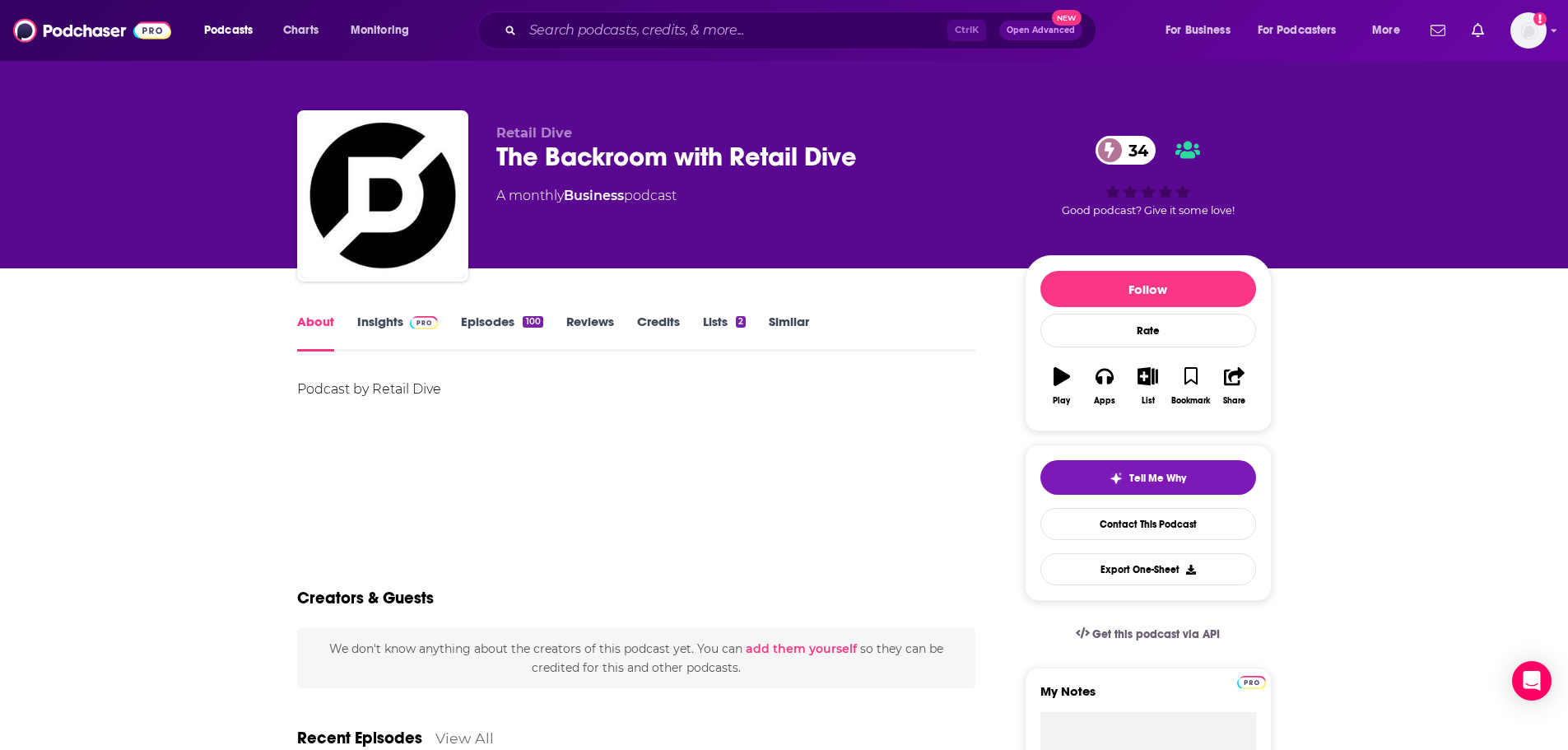
click at [382, 316] on link "Insights" at bounding box center [398, 333] width 82 height 38
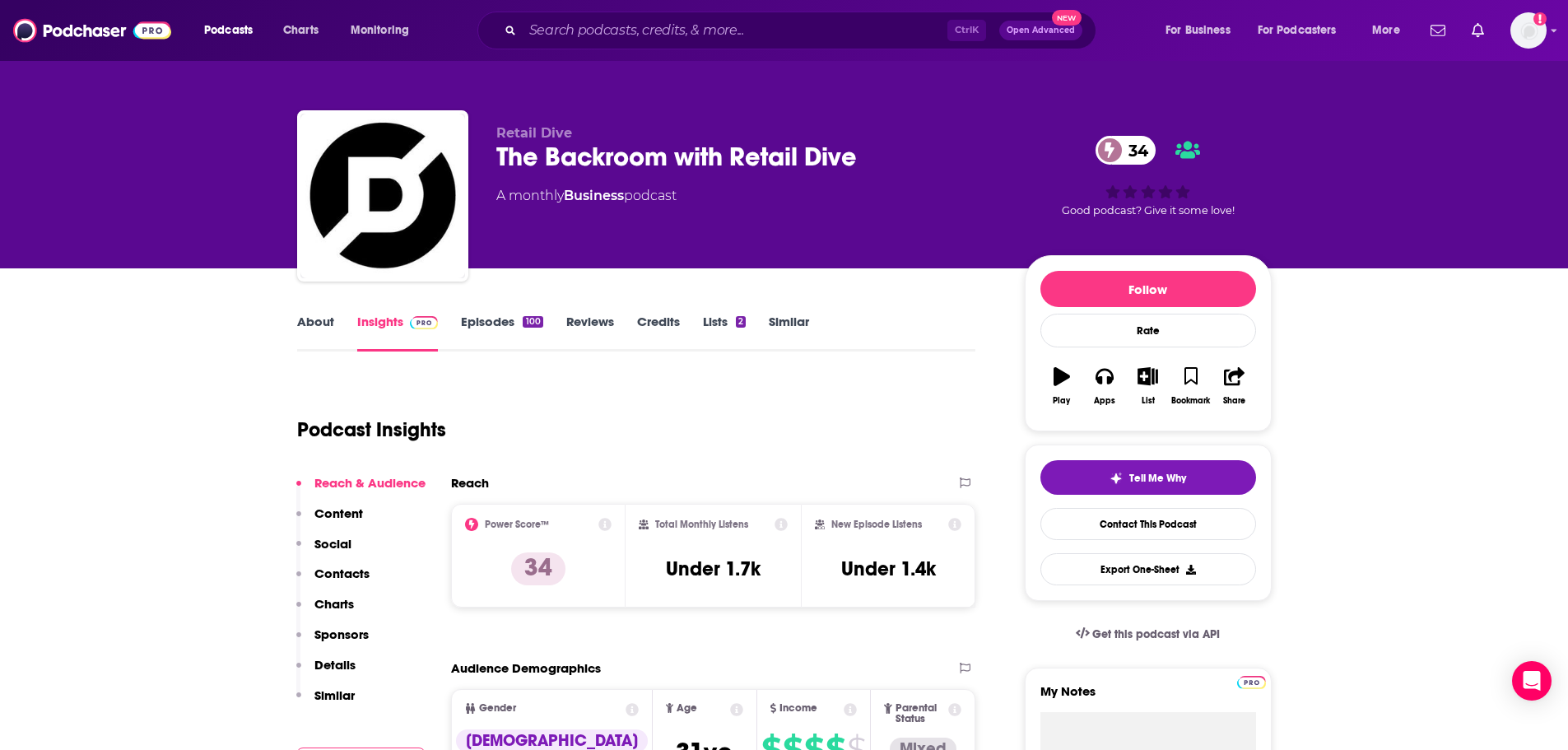
click at [489, 320] on link "Episodes 100" at bounding box center [501, 333] width 82 height 38
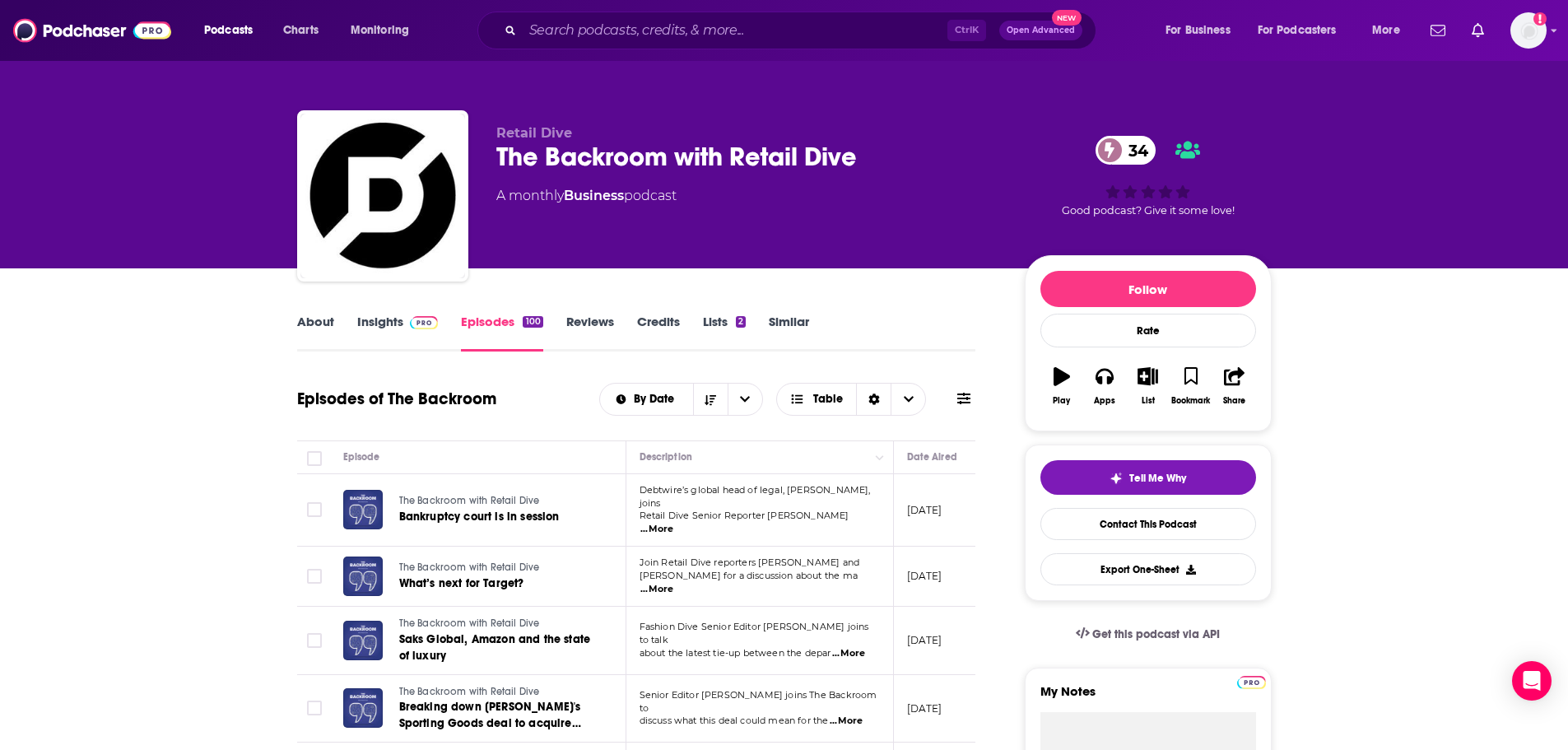
click at [673, 522] on span "...More" at bounding box center [656, 529] width 33 height 13
click at [673, 583] on span "...More" at bounding box center [656, 589] width 33 height 13
click at [310, 318] on link "About" at bounding box center [315, 333] width 37 height 38
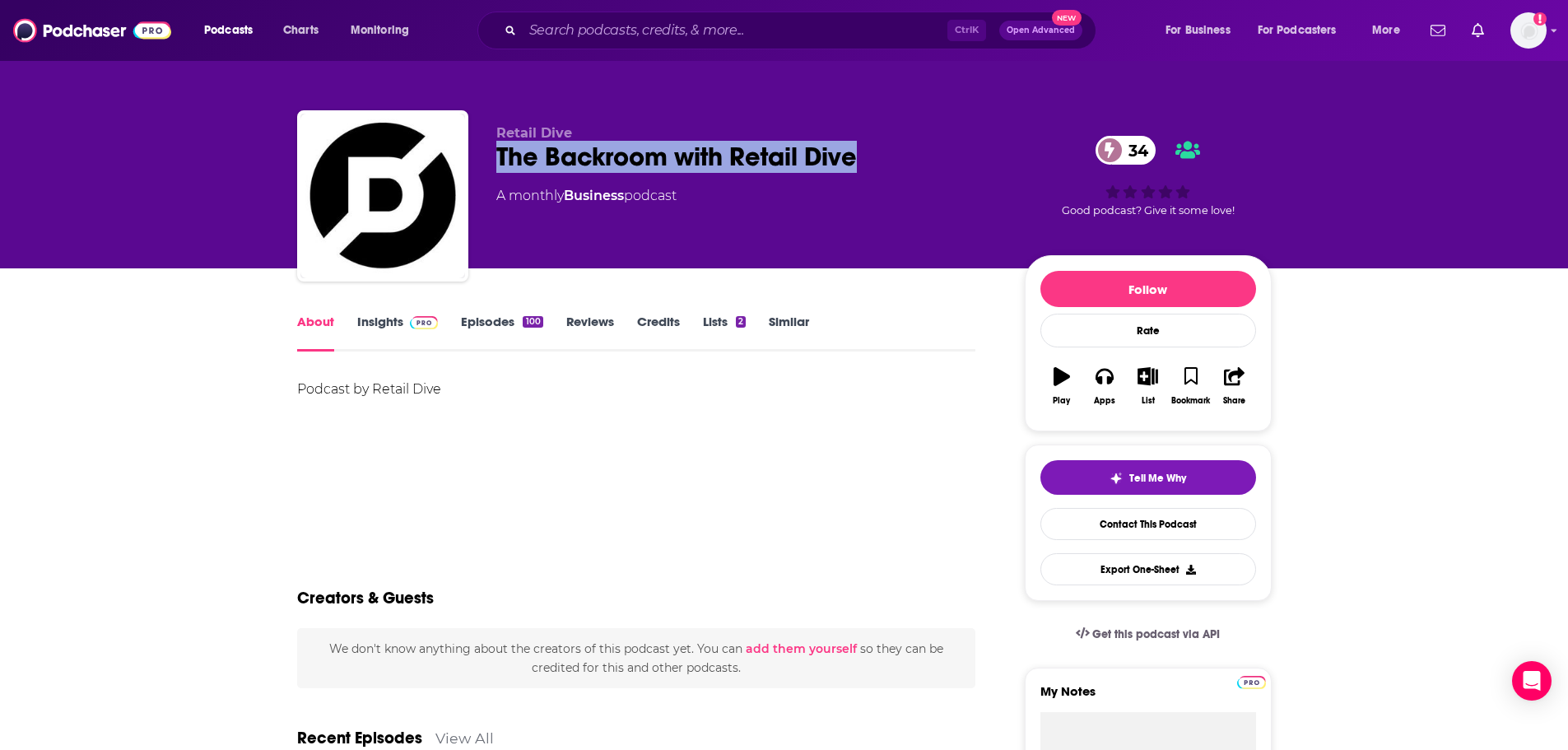
drag, startPoint x: 842, startPoint y: 153, endPoint x: 495, endPoint y: 163, distance: 347.1
click at [496, 163] on div "The Backroom with Retail Dive 34" at bounding box center [747, 157] width 502 height 32
copy h1 "The Backroom with Retail Dive"
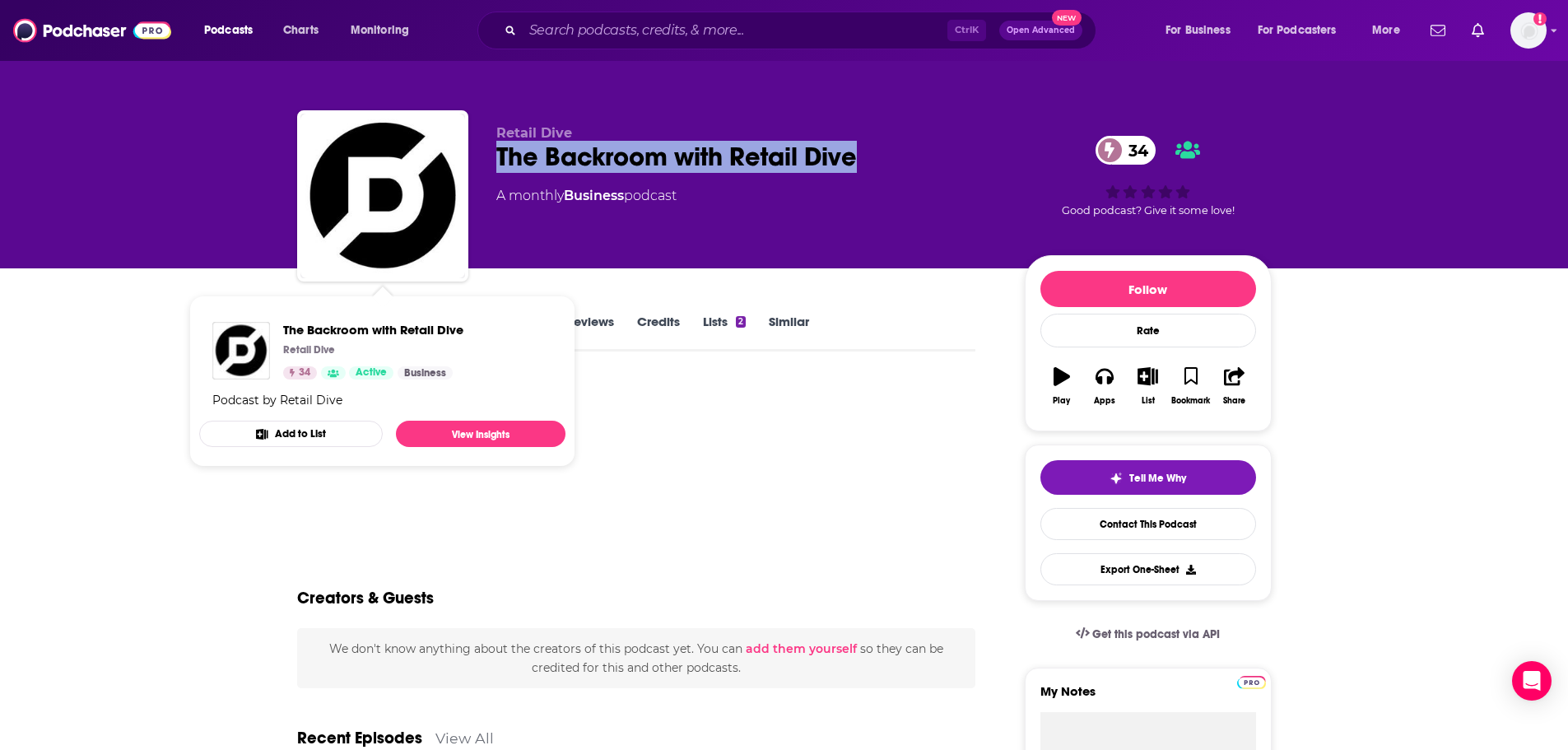
click at [682, 399] on div "Podcast by Retail Dive" at bounding box center [636, 389] width 679 height 23
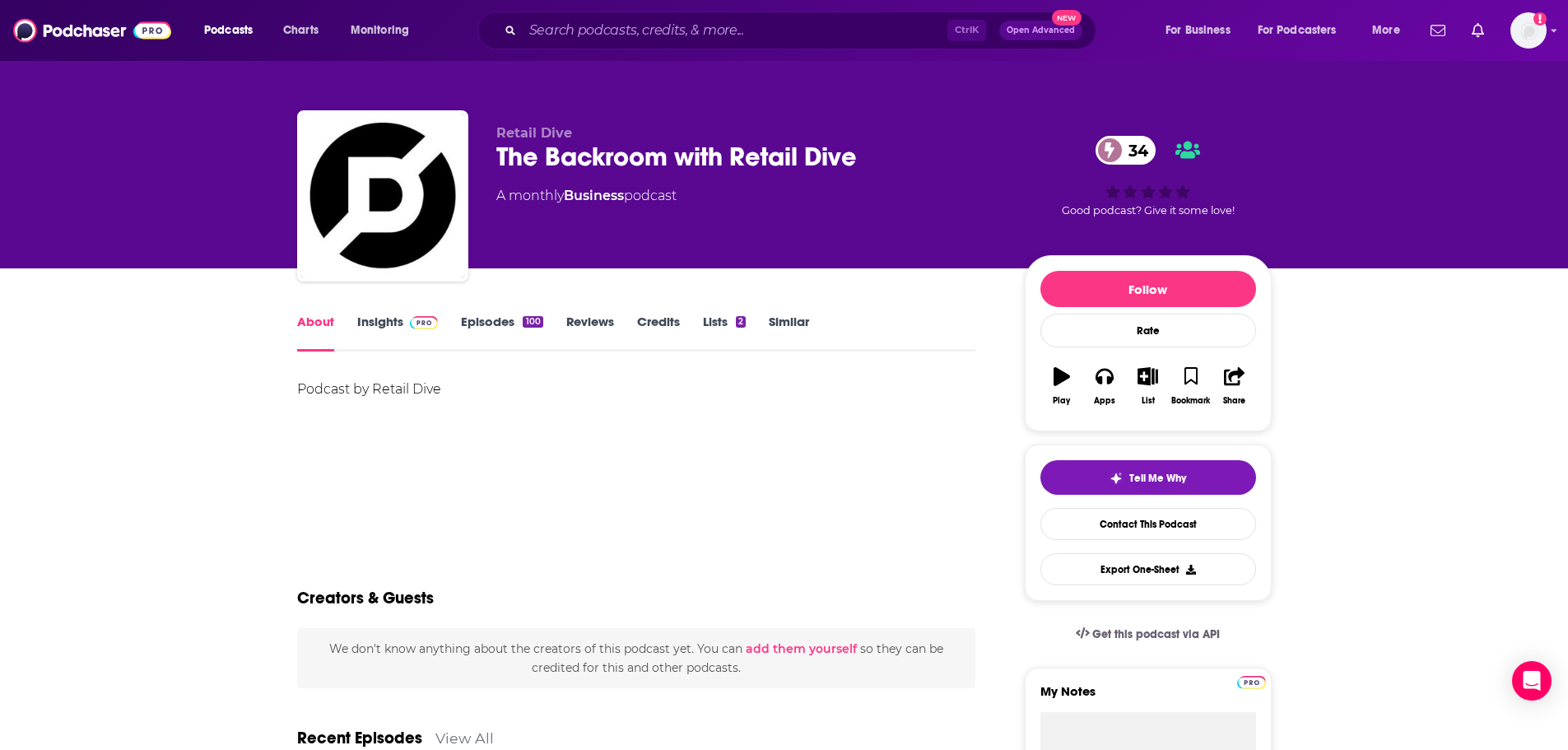
click at [373, 318] on link "Insights" at bounding box center [398, 333] width 82 height 38
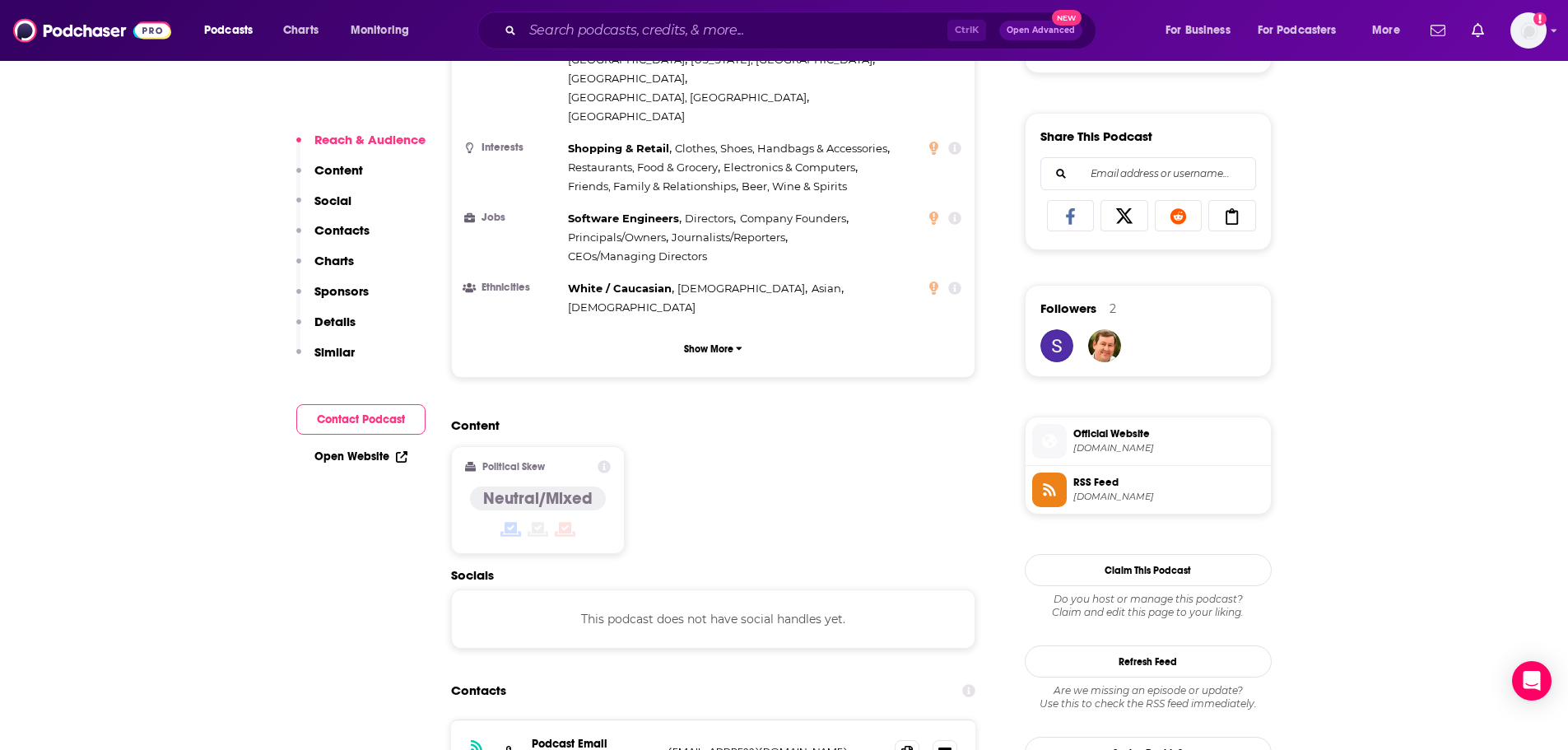
scroll to position [988, 0]
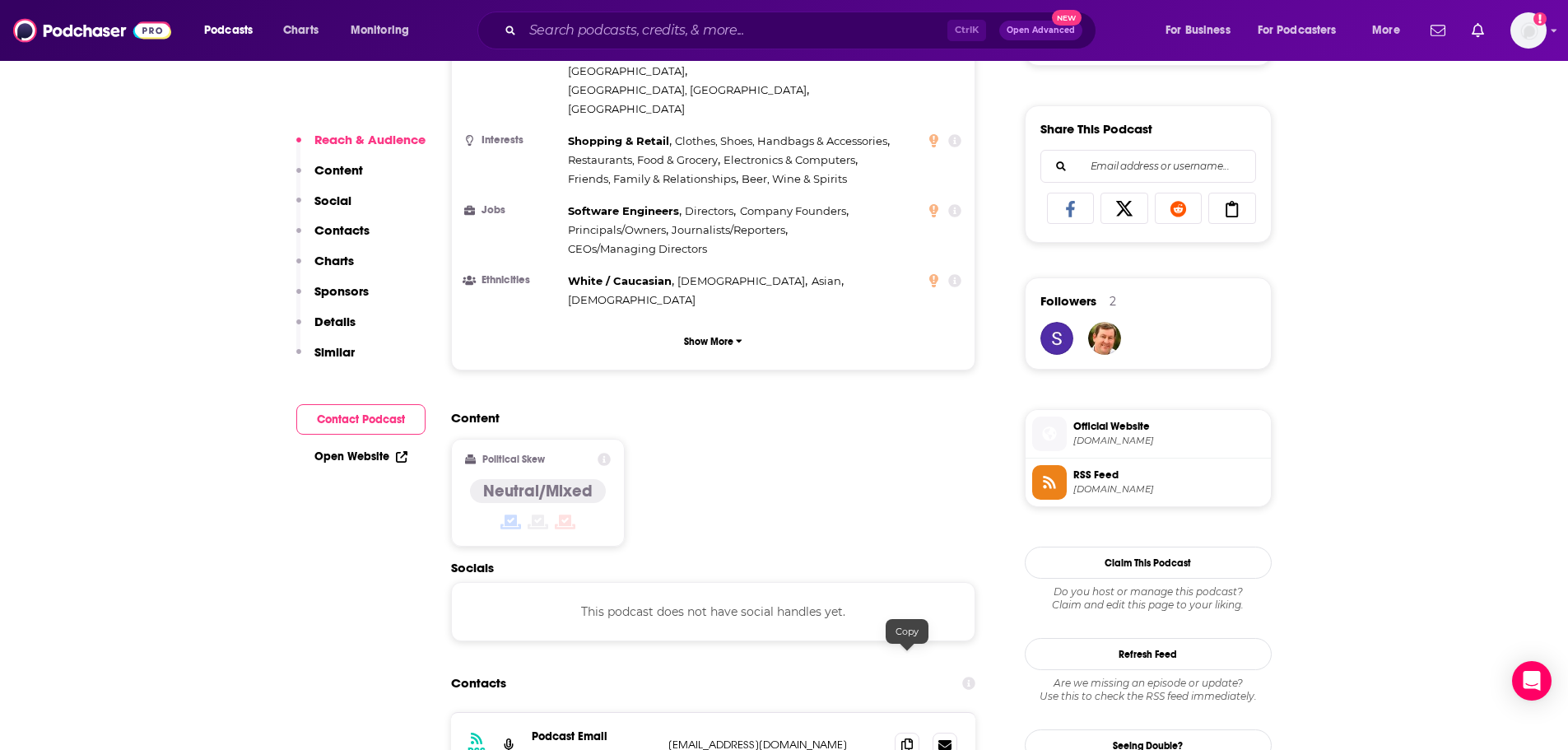
drag, startPoint x: 910, startPoint y: 665, endPoint x: 849, endPoint y: 662, distance: 61.1
click at [910, 738] on icon at bounding box center [906, 745] width 12 height 13
click at [727, 38] on input "Search podcasts, credits, & more..." at bounding box center [734, 30] width 425 height 26
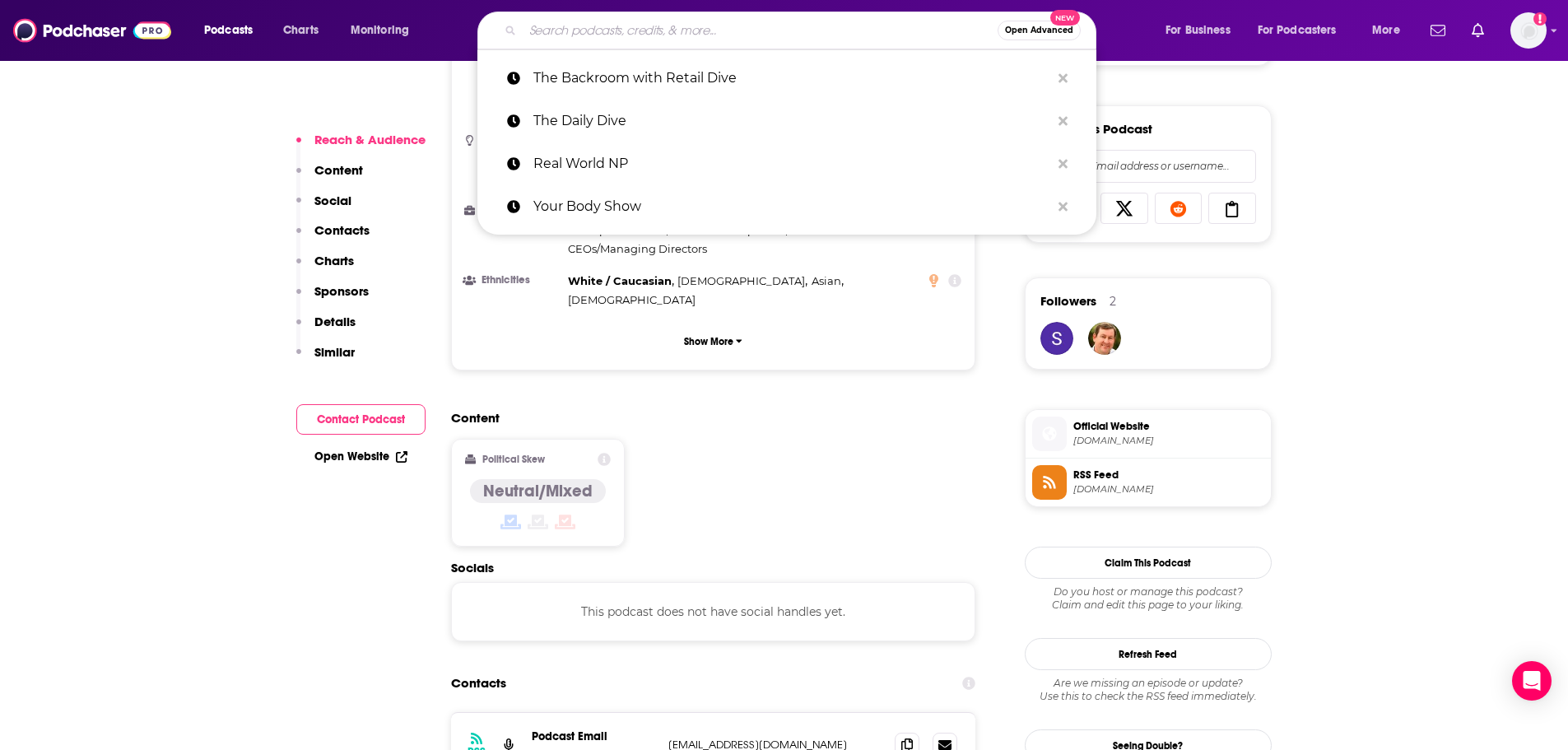
paste input "Science Vs"
type input "Science Vs"
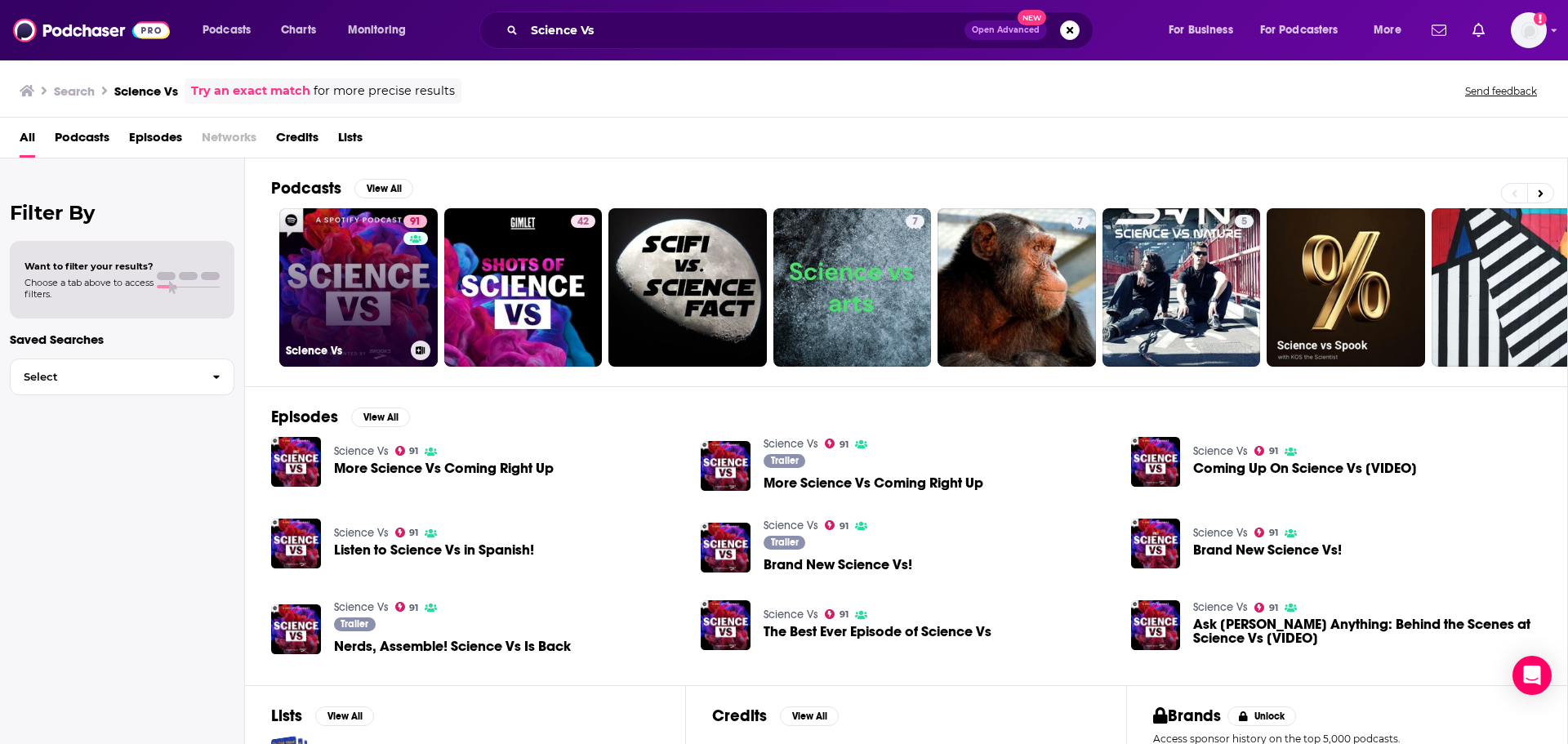
click at [308, 289] on link "91 Science Vs" at bounding box center [358, 287] width 158 height 158
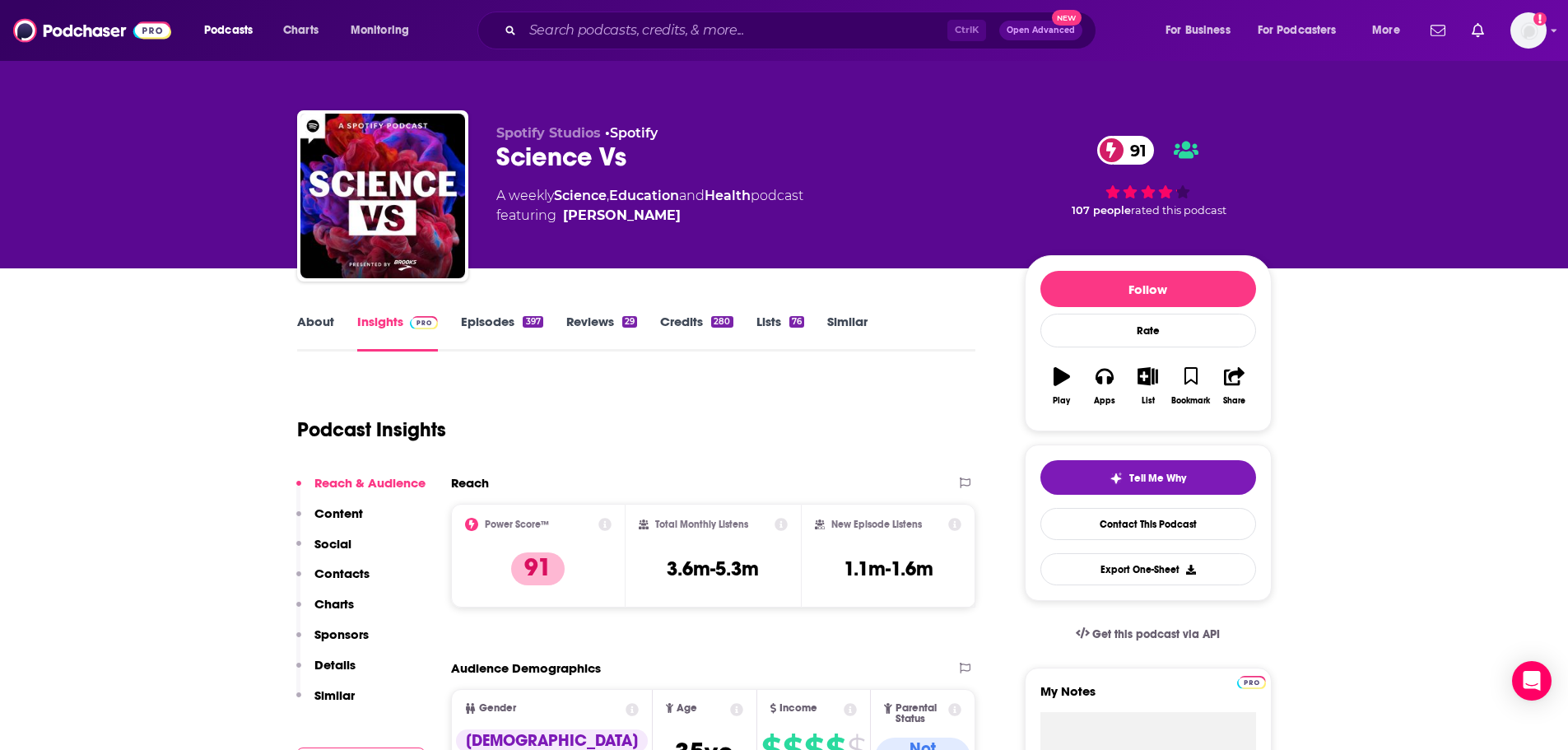
click at [309, 333] on link "About" at bounding box center [315, 333] width 37 height 38
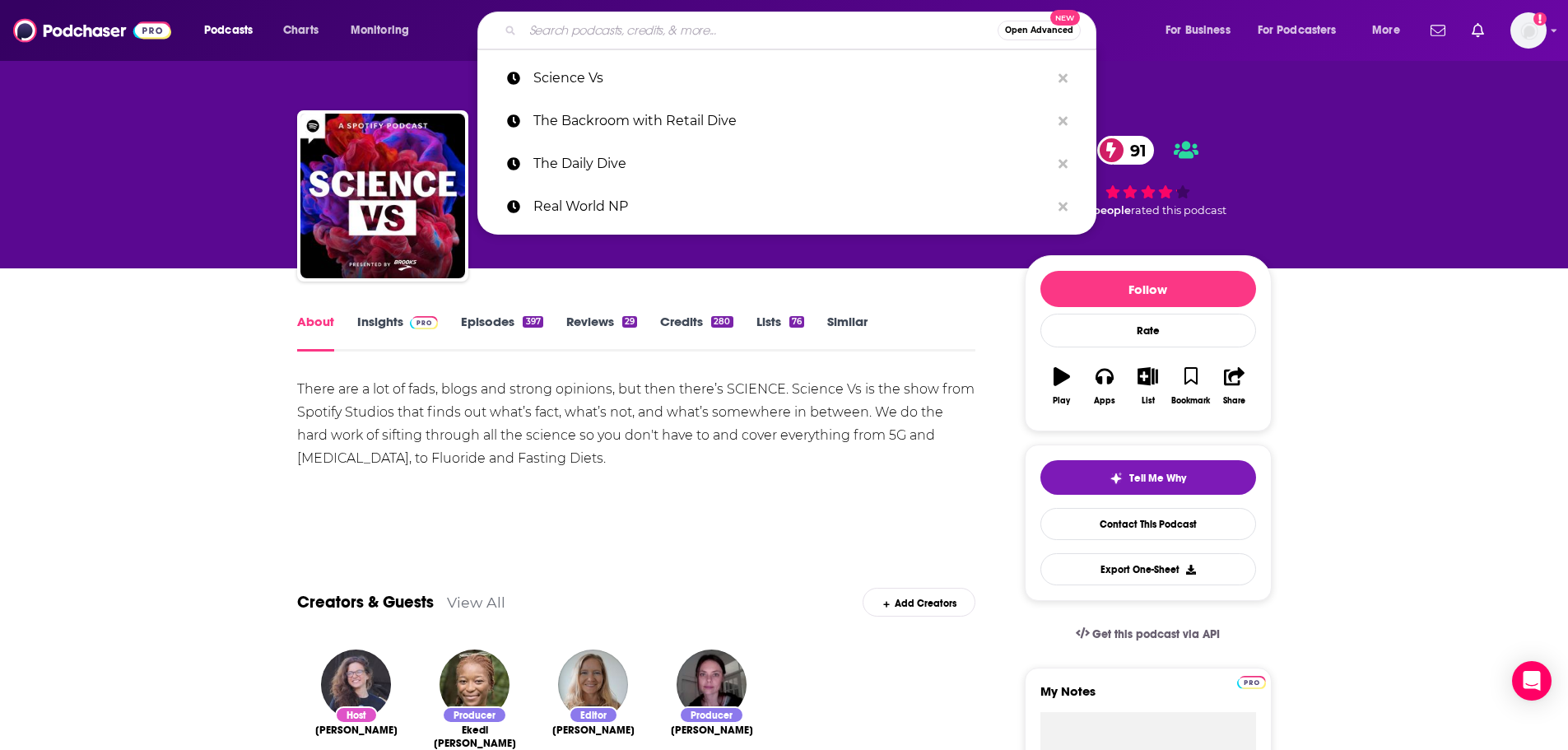
click at [628, 37] on input "Search podcasts, credits, & more..." at bounding box center [760, 30] width 475 height 26
paste input "Science Weekly"
type input "Science Weekly"
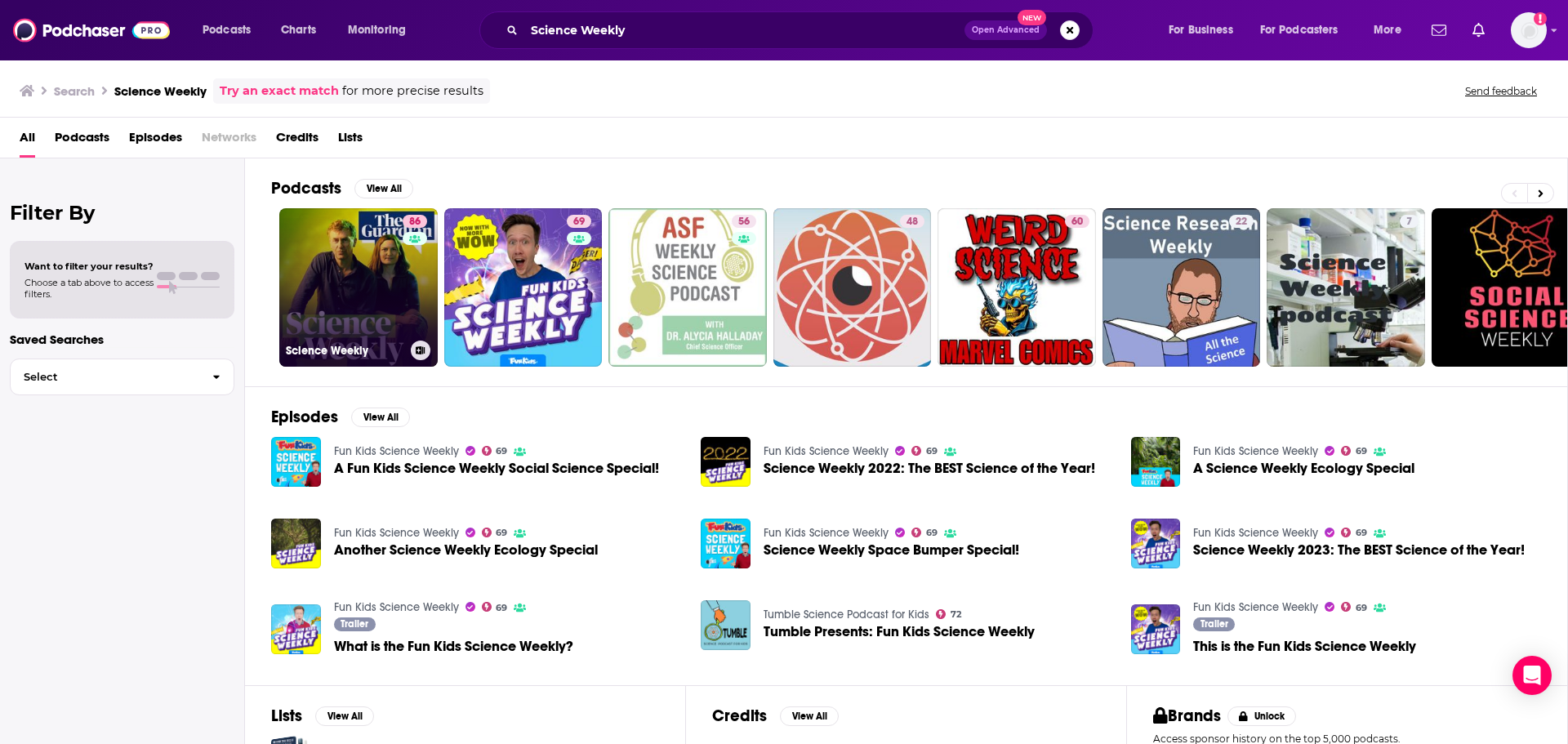
click at [361, 271] on link "86 Science Weekly" at bounding box center [358, 287] width 158 height 158
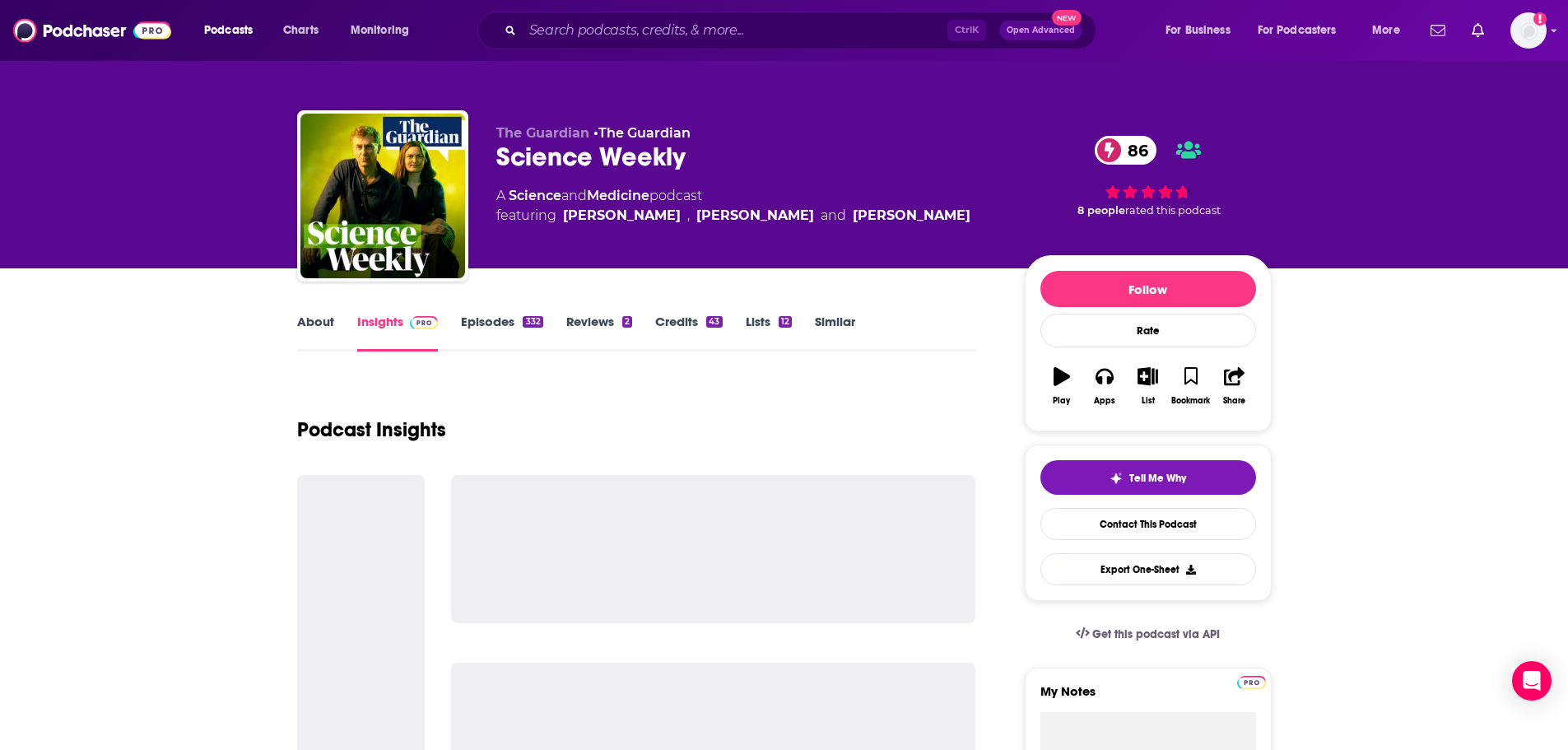
click at [317, 322] on link "About" at bounding box center [315, 333] width 37 height 38
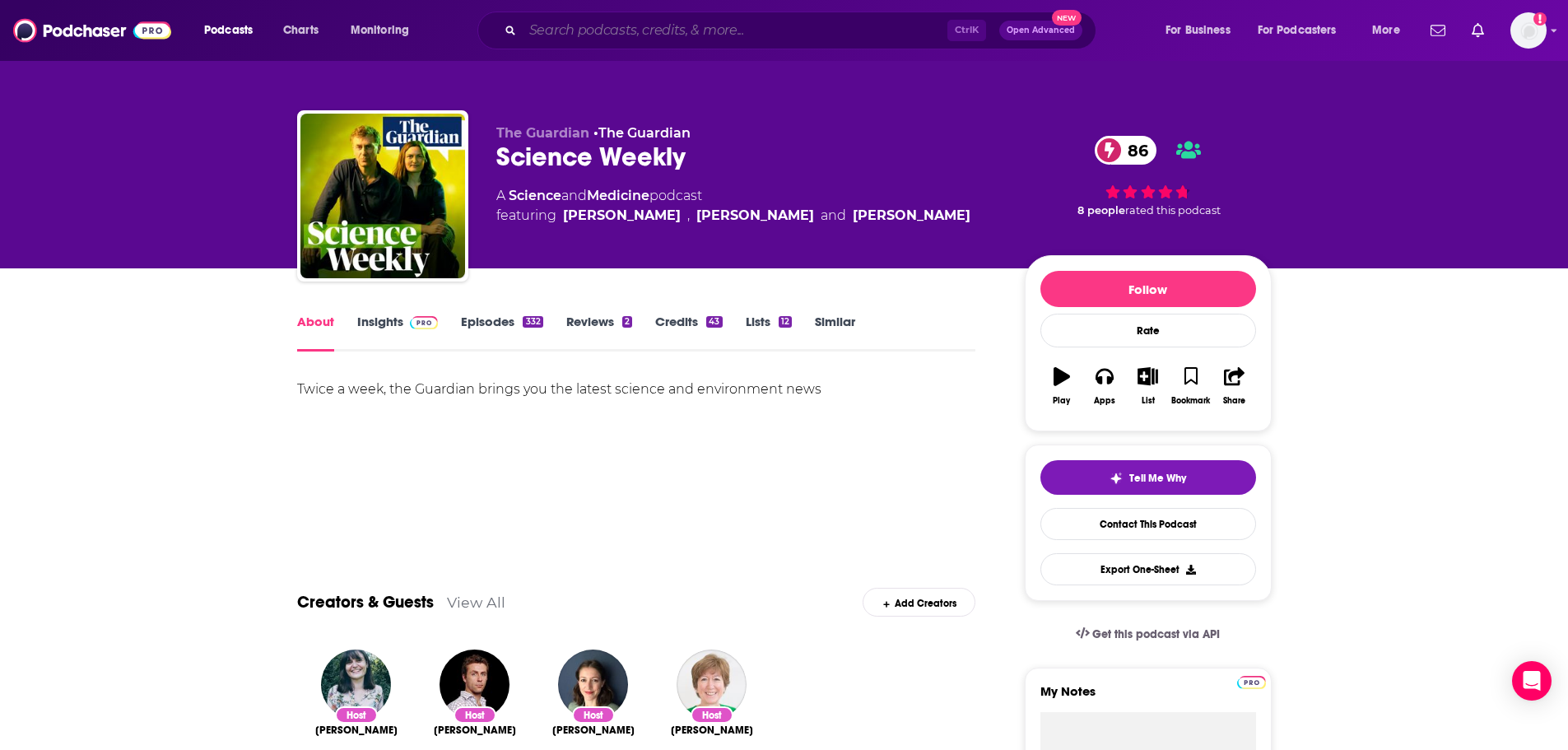
click at [568, 41] on input "Search podcasts, credits, & more..." at bounding box center [734, 30] width 425 height 26
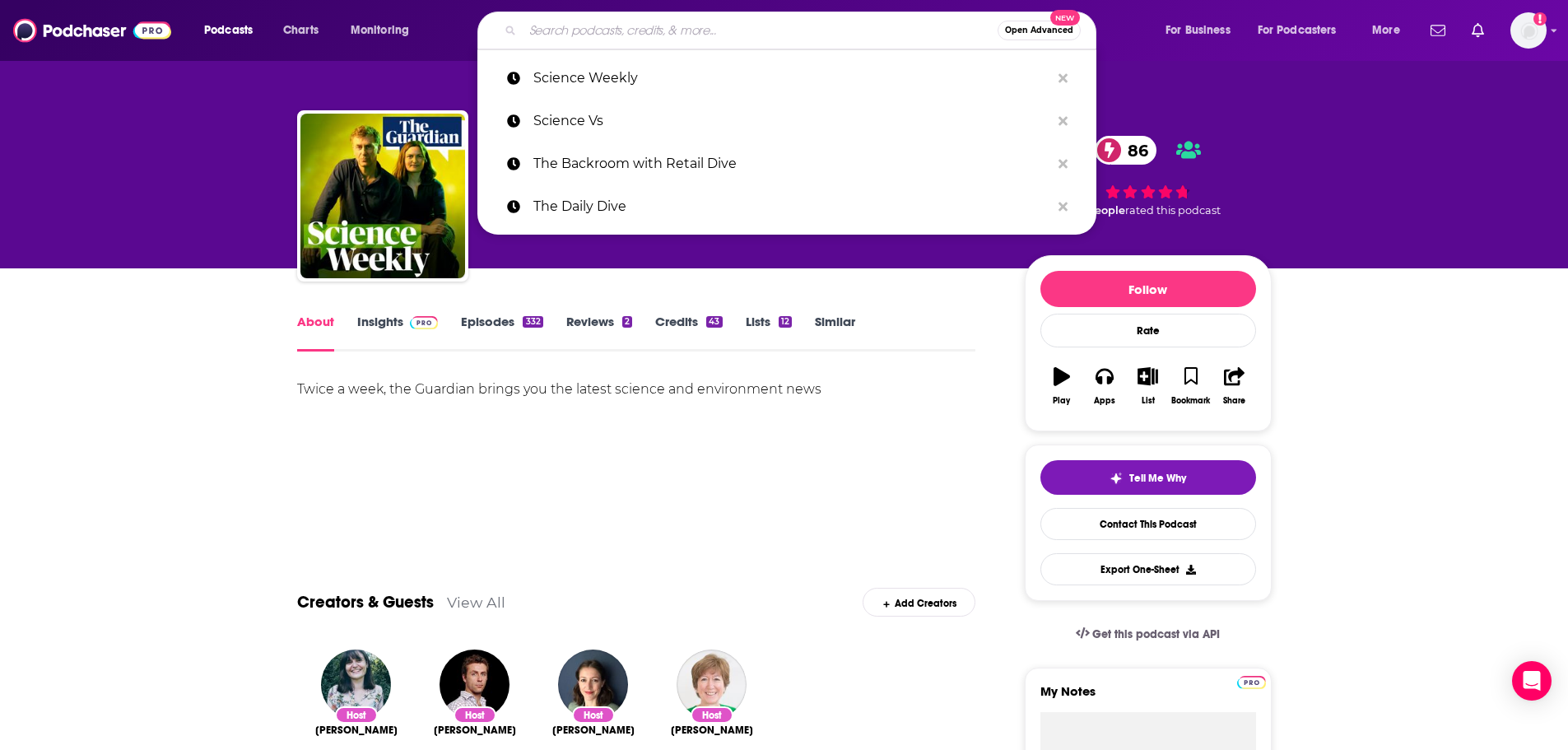
paste input "Second Request"
type input "Second Request"
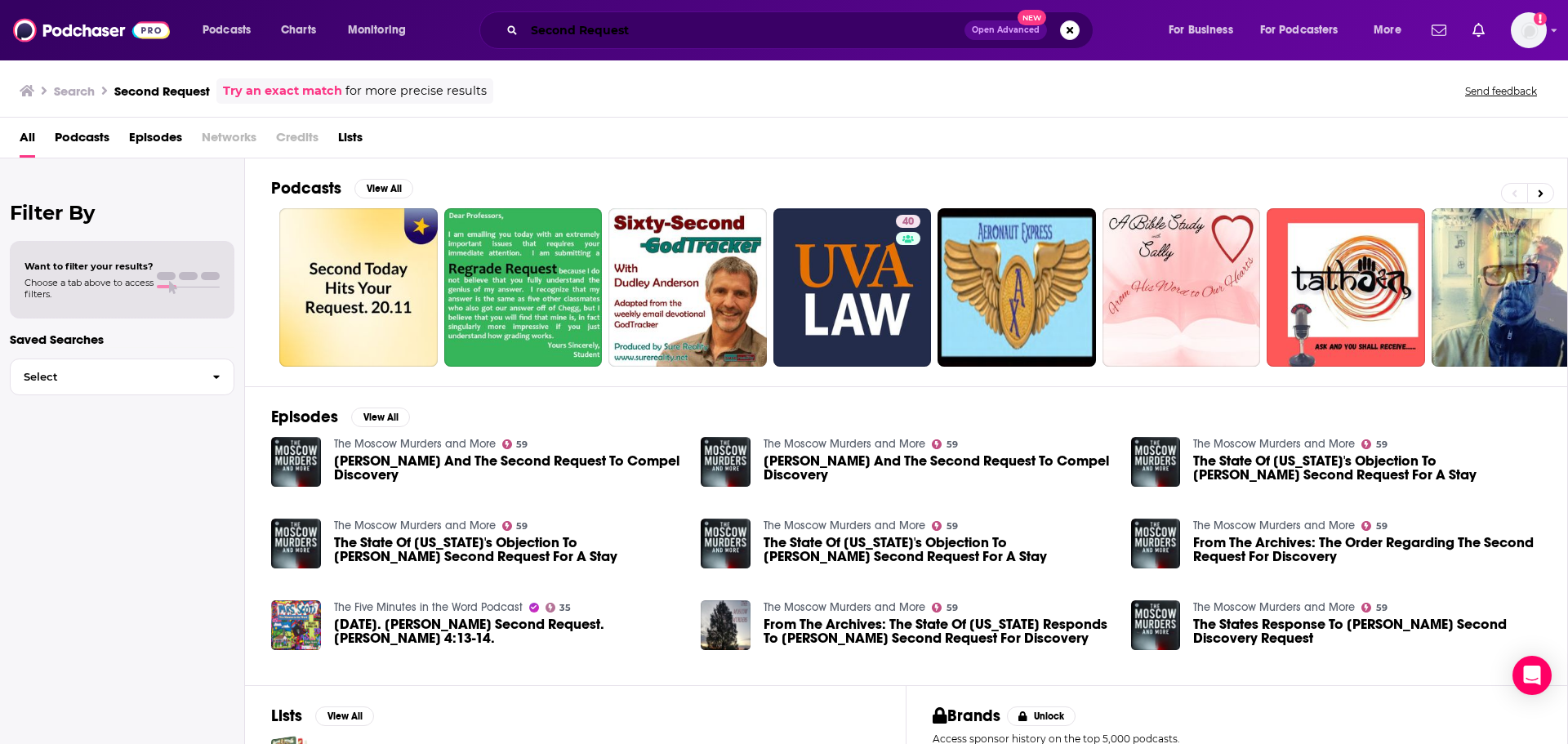
click at [692, 35] on input "Second Request" at bounding box center [744, 30] width 440 height 26
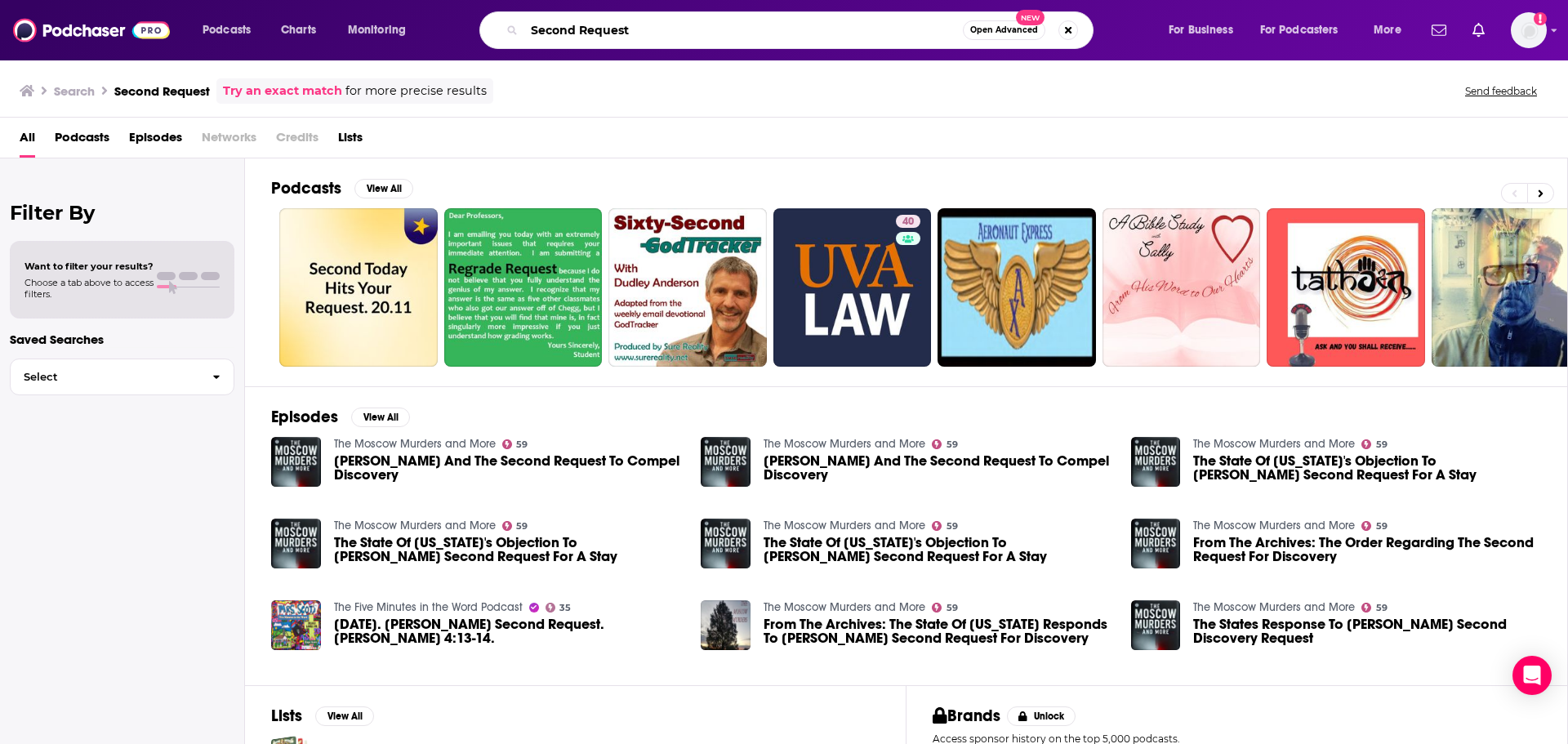
paste input "The Capitol Forum"
type input "The Capitol Forum"
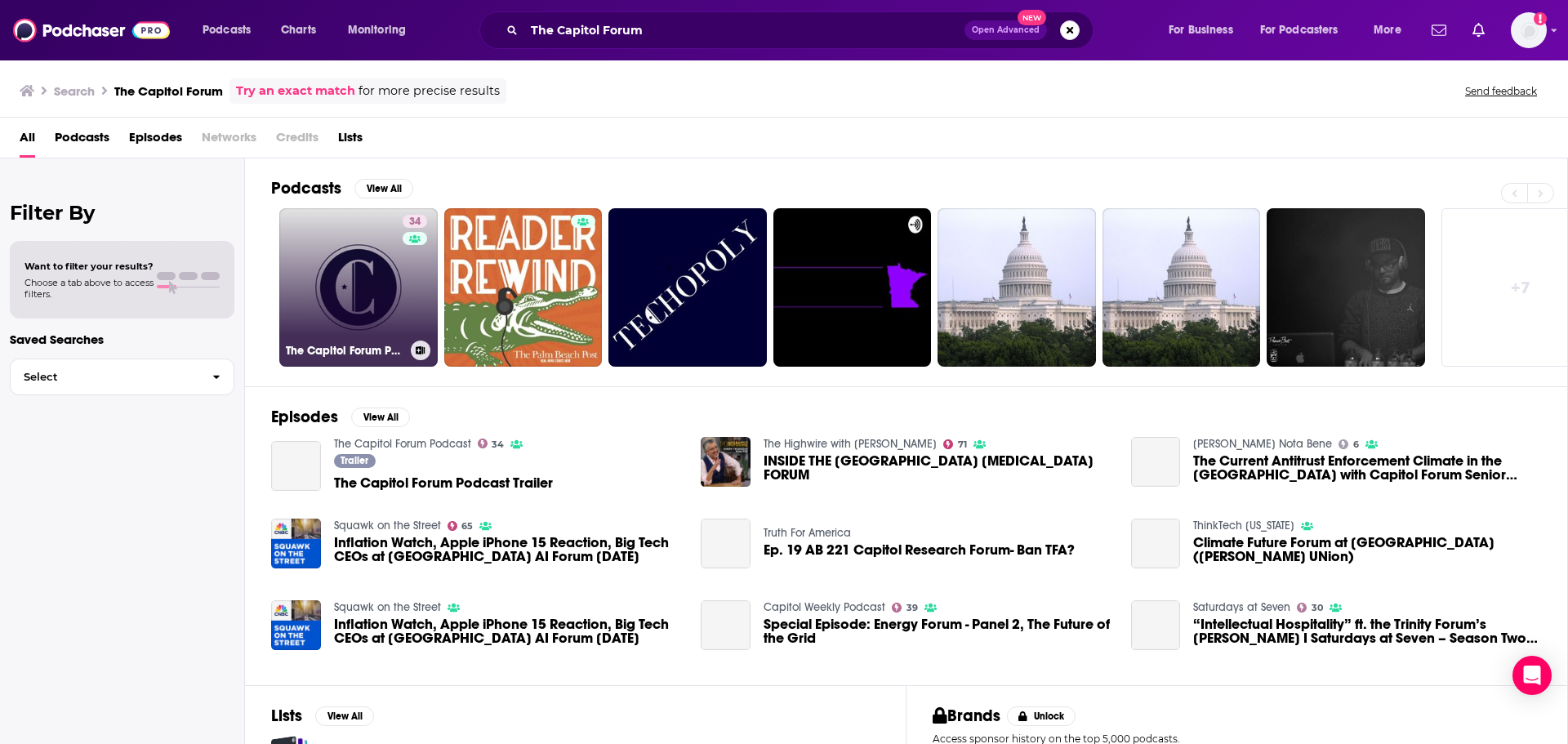
click at [361, 302] on link "34 The Capitol Forum Podcast" at bounding box center [358, 287] width 158 height 158
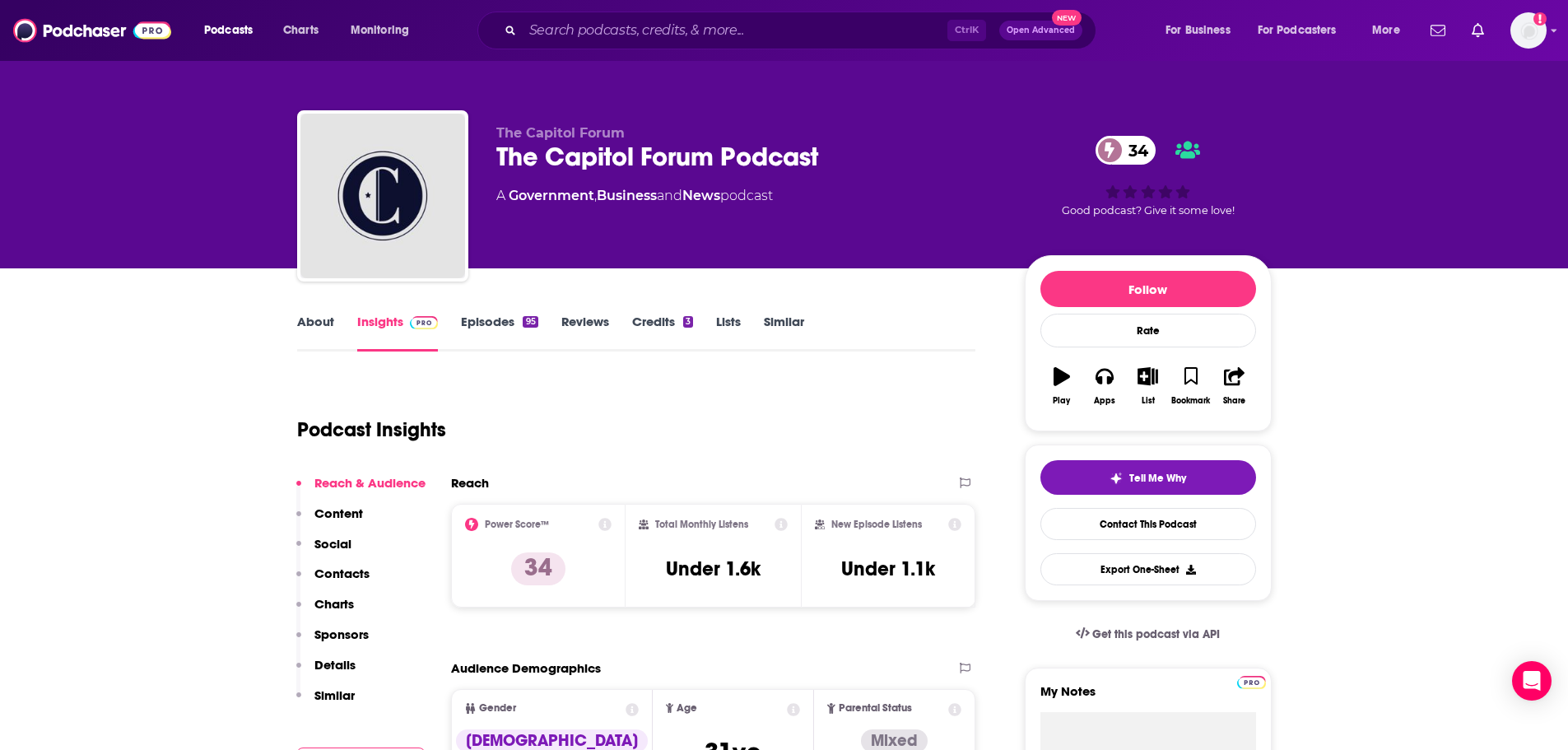
click at [319, 322] on link "About" at bounding box center [315, 333] width 37 height 38
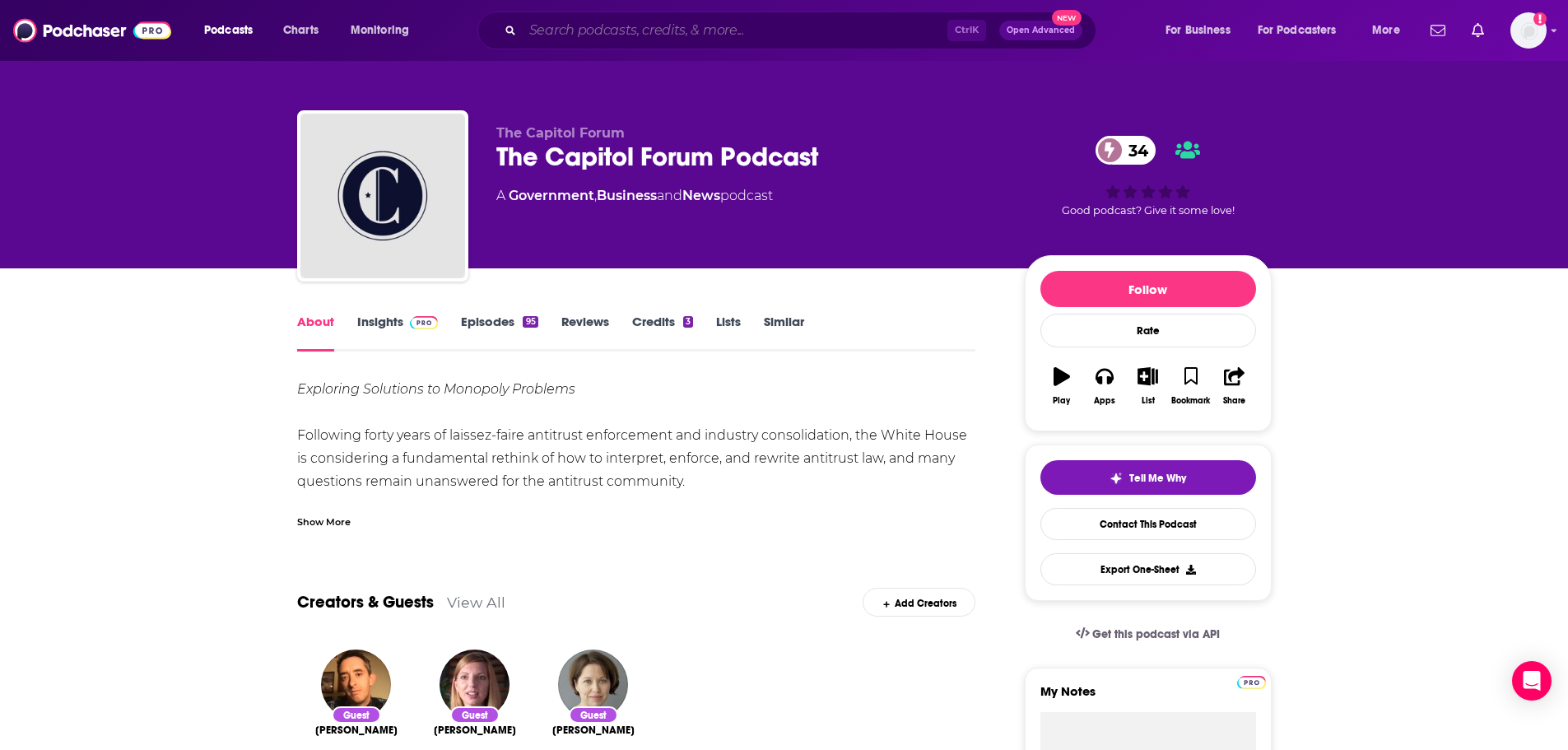
click at [758, 36] on input "Search podcasts, credits, & more..." at bounding box center [734, 30] width 425 height 26
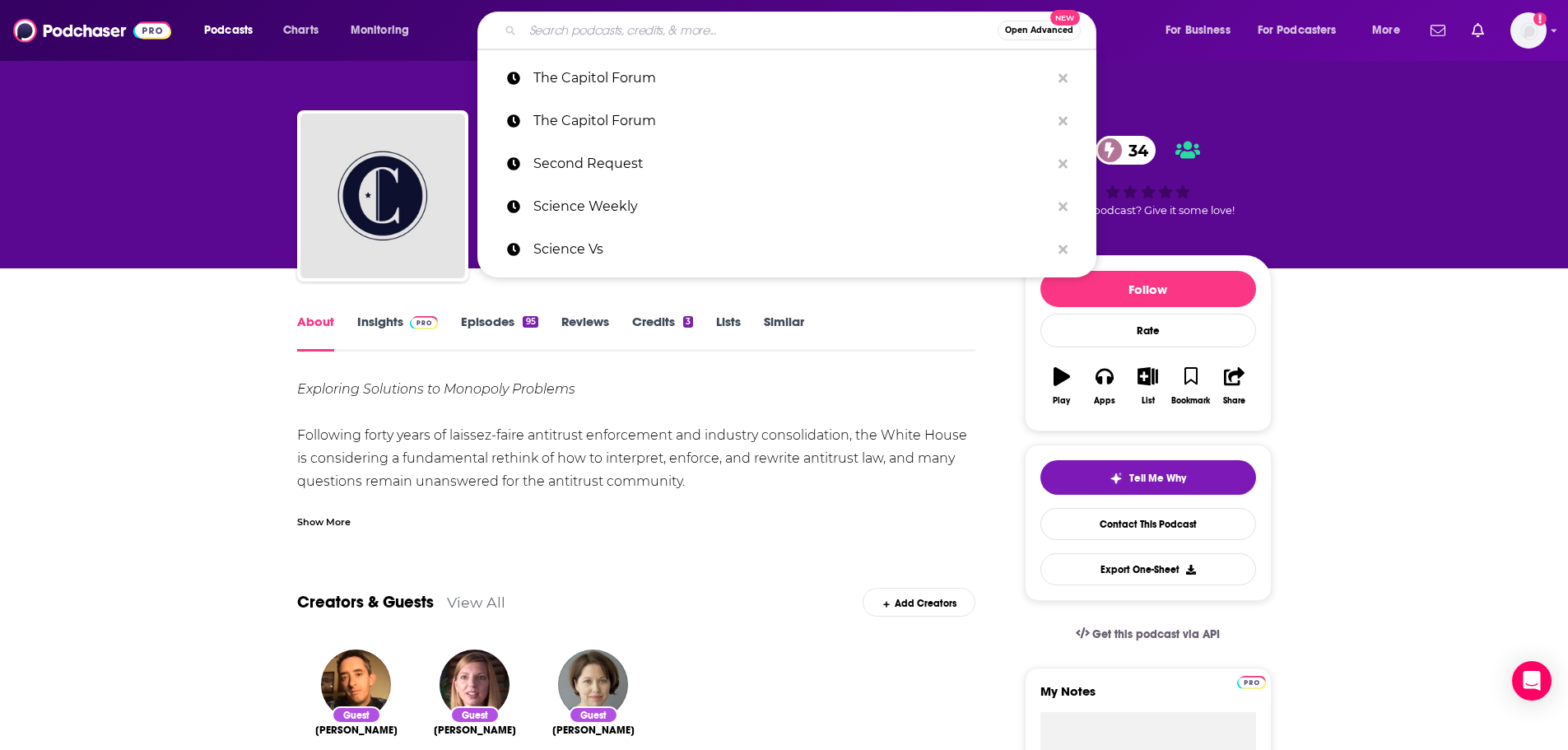
paste input "What Future with Joshua Topolsky"
type input "What Future with Joshua Topolsky"
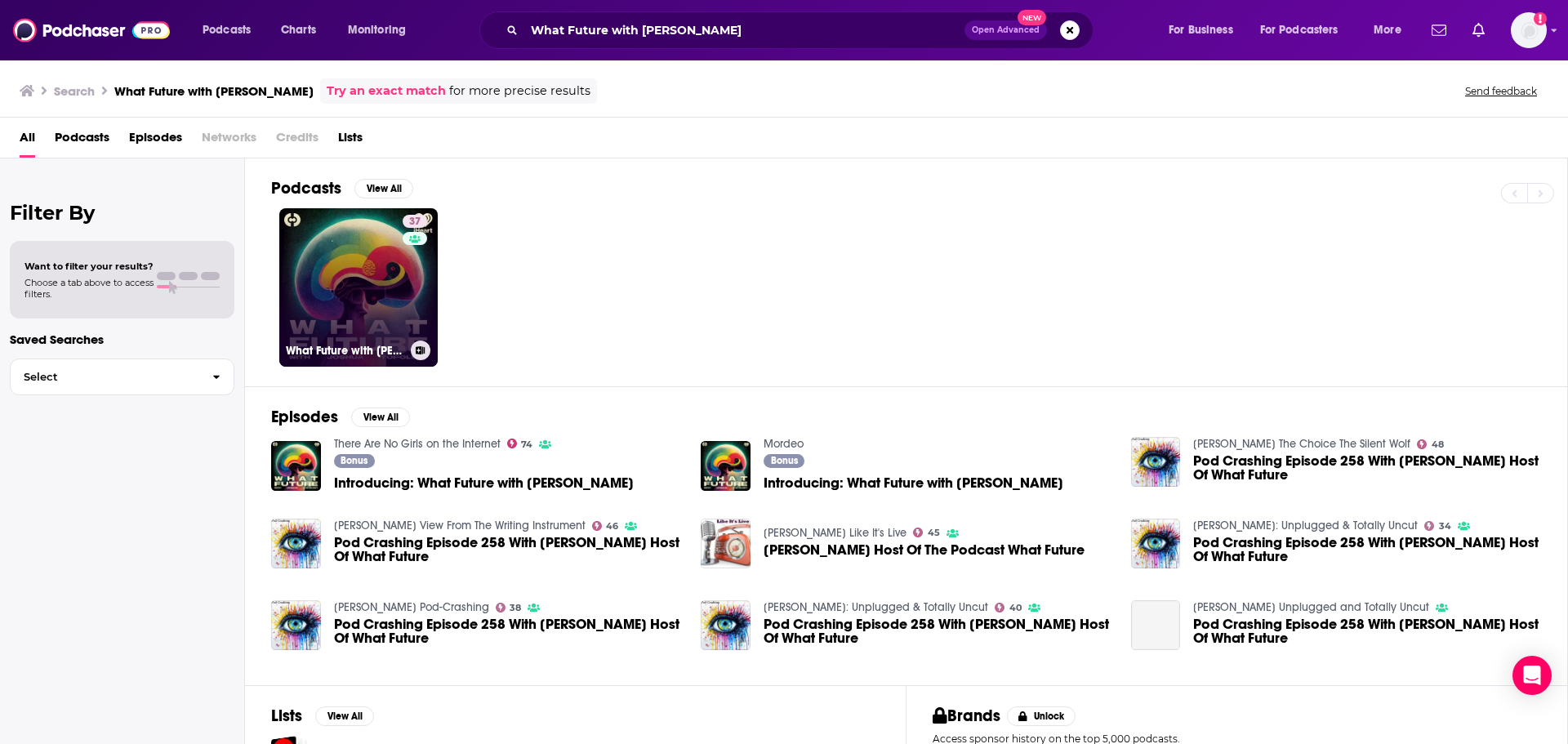
click at [350, 303] on link "37 What Future with Joshua Topolsky" at bounding box center [358, 287] width 158 height 158
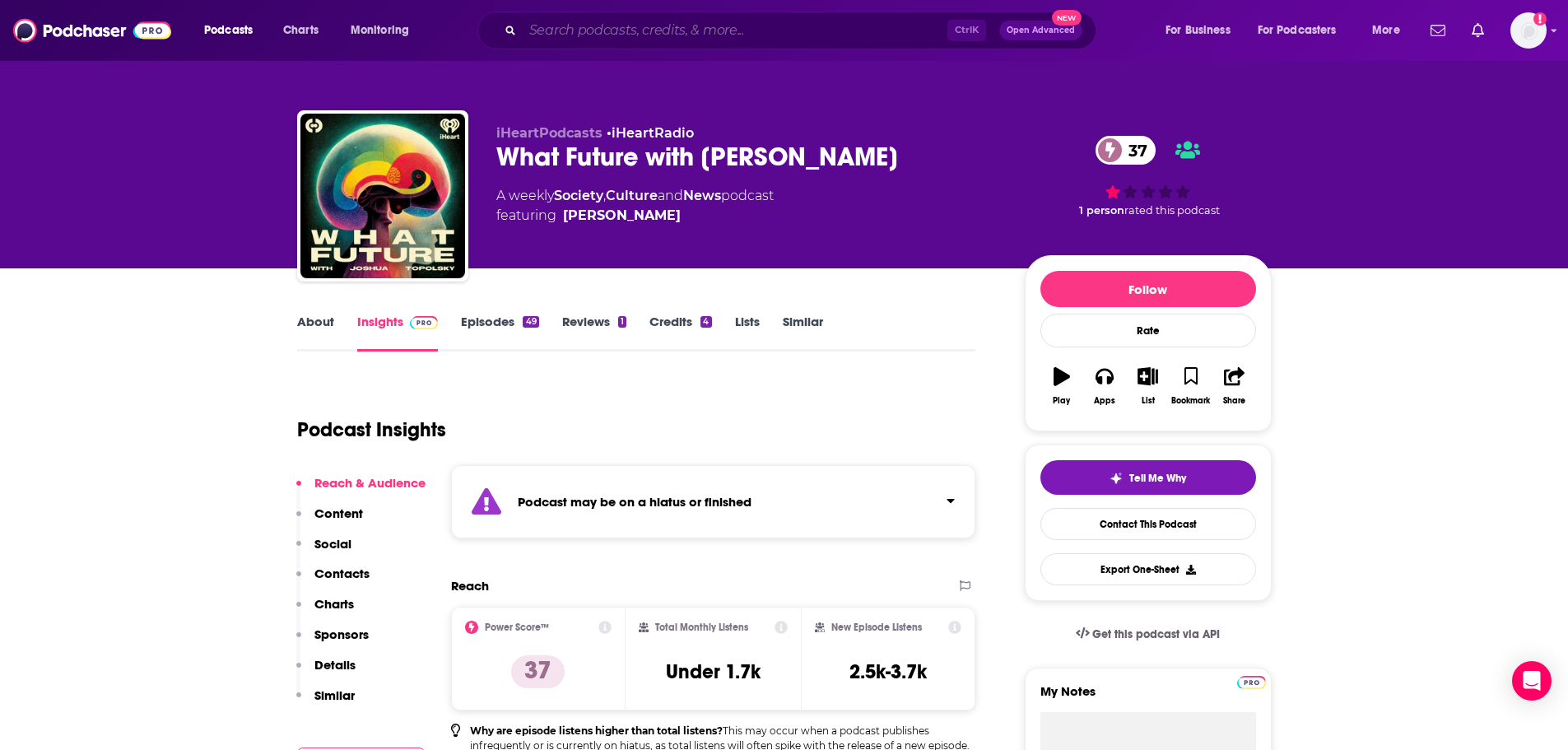
click at [639, 28] on input "Search podcasts, credits, & more..." at bounding box center [734, 30] width 425 height 26
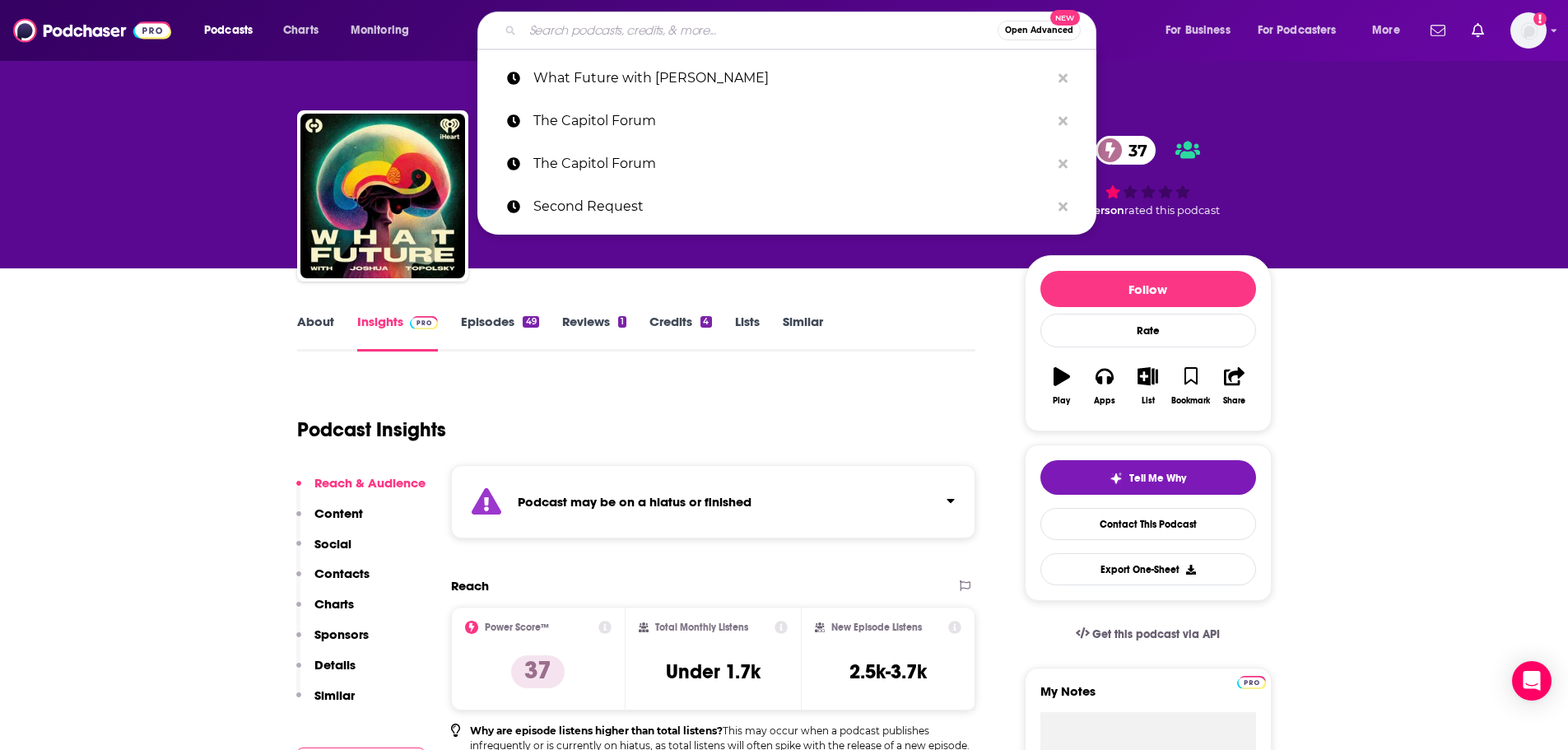
paste input "Skin and the City Podcast"
type input "Skin and the City Podcast"
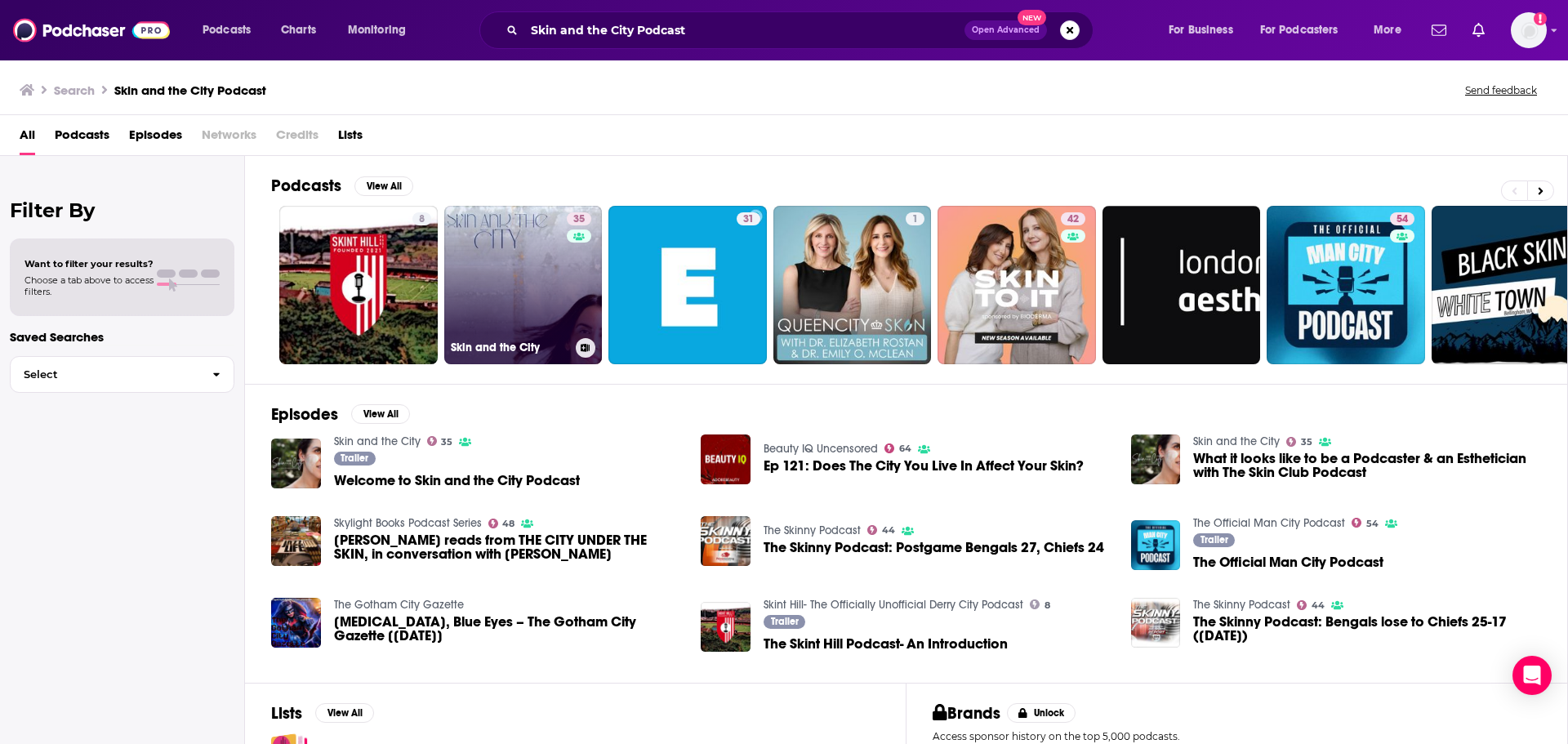
click at [545, 306] on link "35 Skin and the City" at bounding box center [523, 284] width 158 height 158
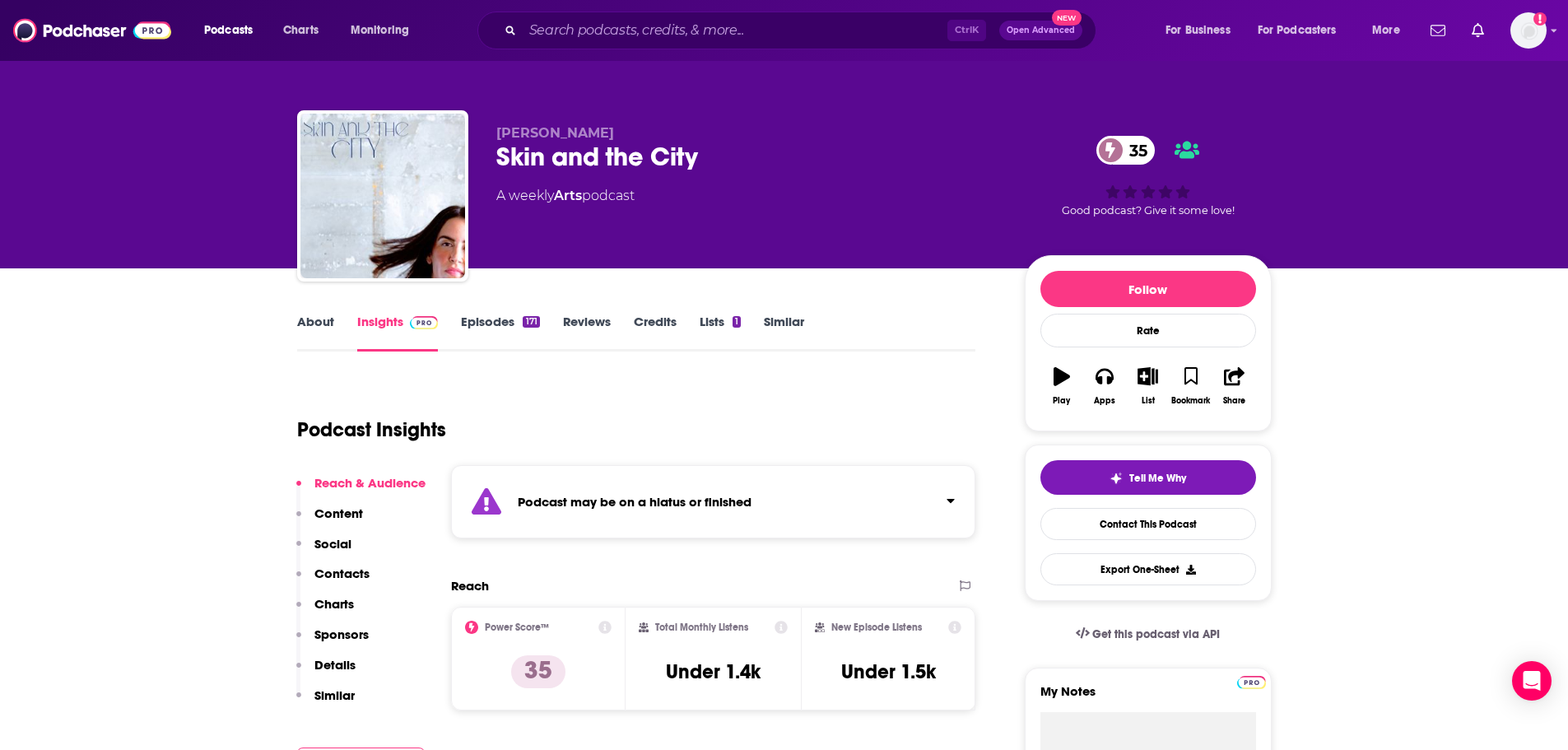
click at [313, 336] on link "About" at bounding box center [315, 333] width 37 height 38
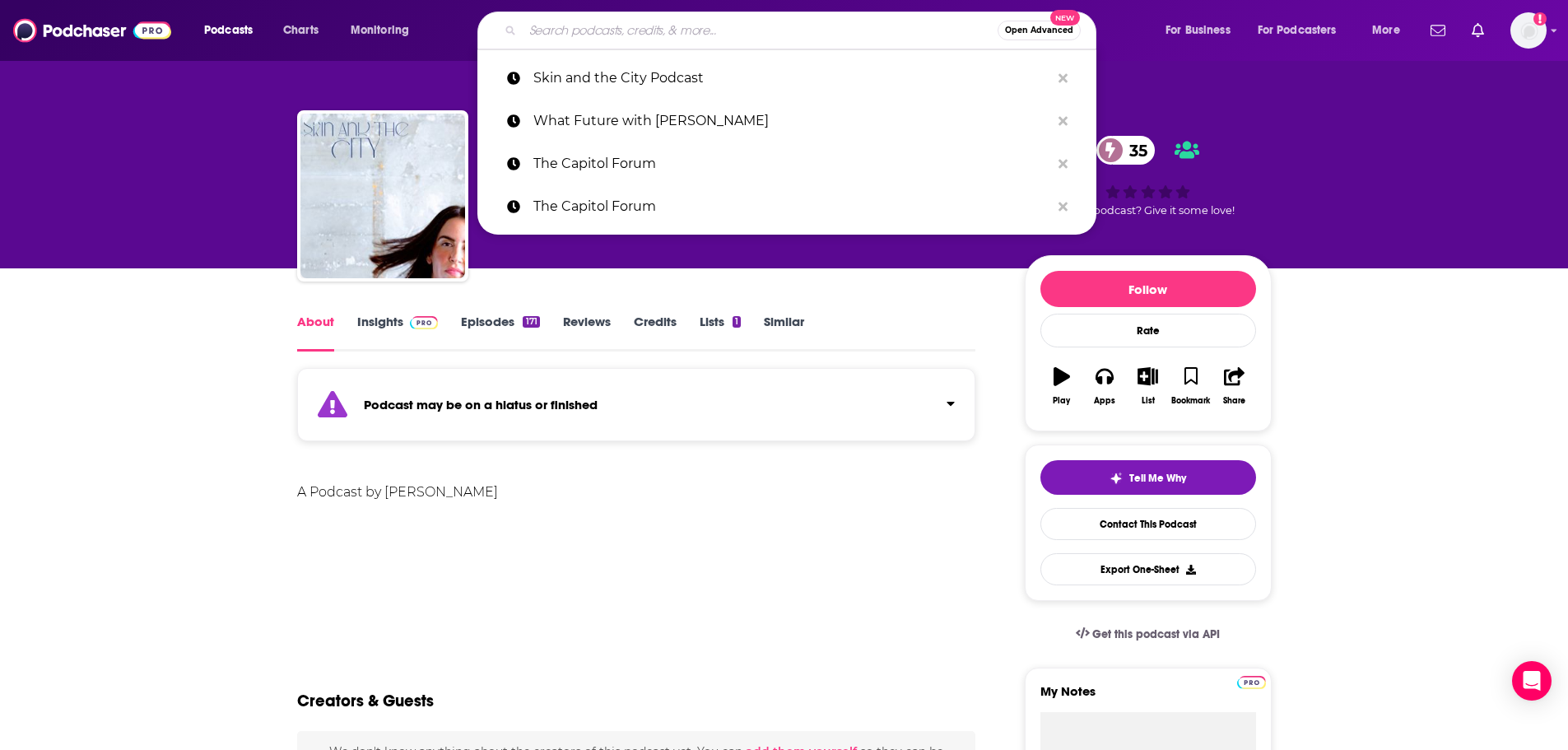
click at [691, 28] on input "Search podcasts, credits, & more..." at bounding box center [760, 30] width 475 height 26
paste input "Sustainability SmartPod"
type input "Sustainability SmartPod"
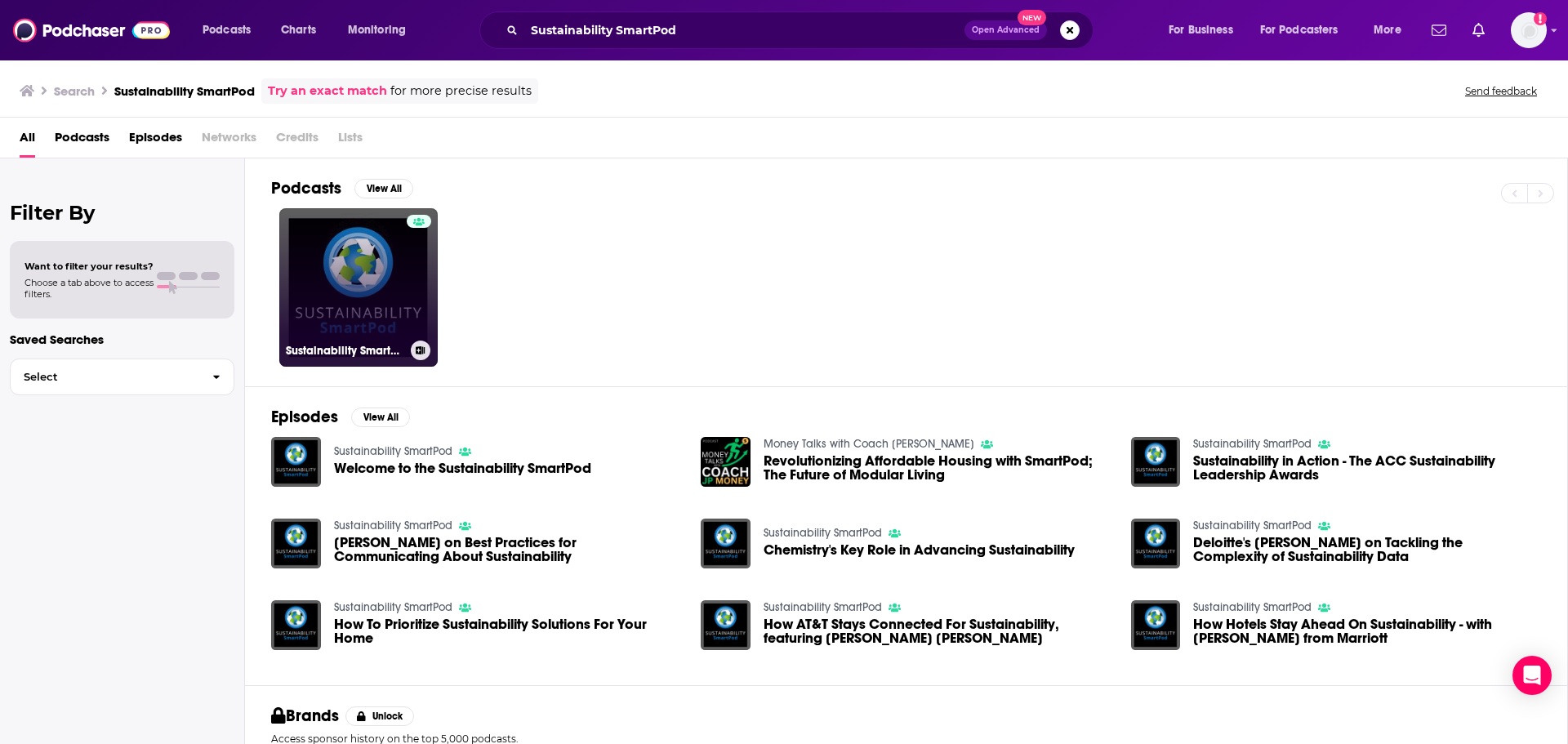
click at [378, 285] on link "Sustainability SmartPod" at bounding box center [358, 287] width 158 height 158
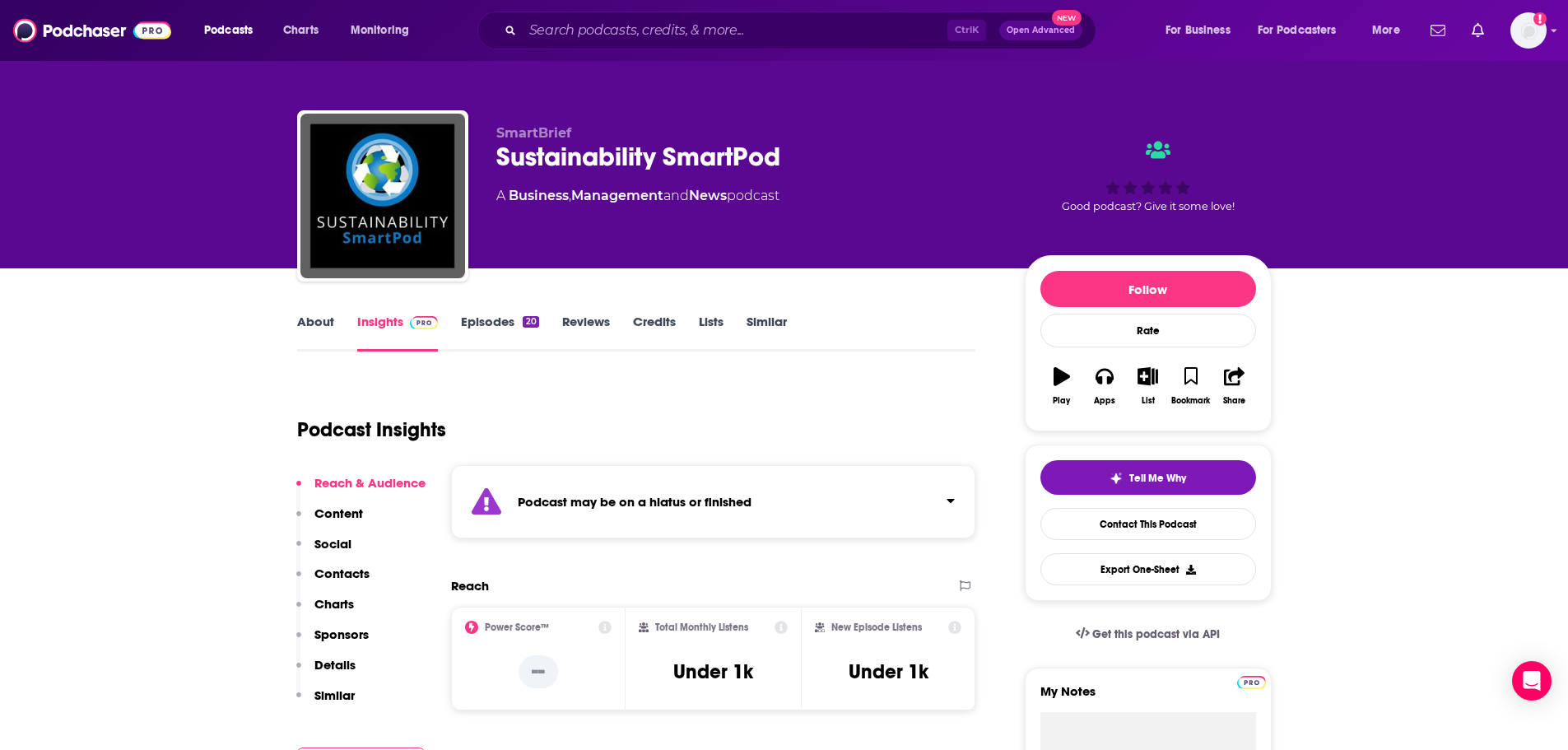
click at [315, 324] on link "About" at bounding box center [315, 333] width 37 height 38
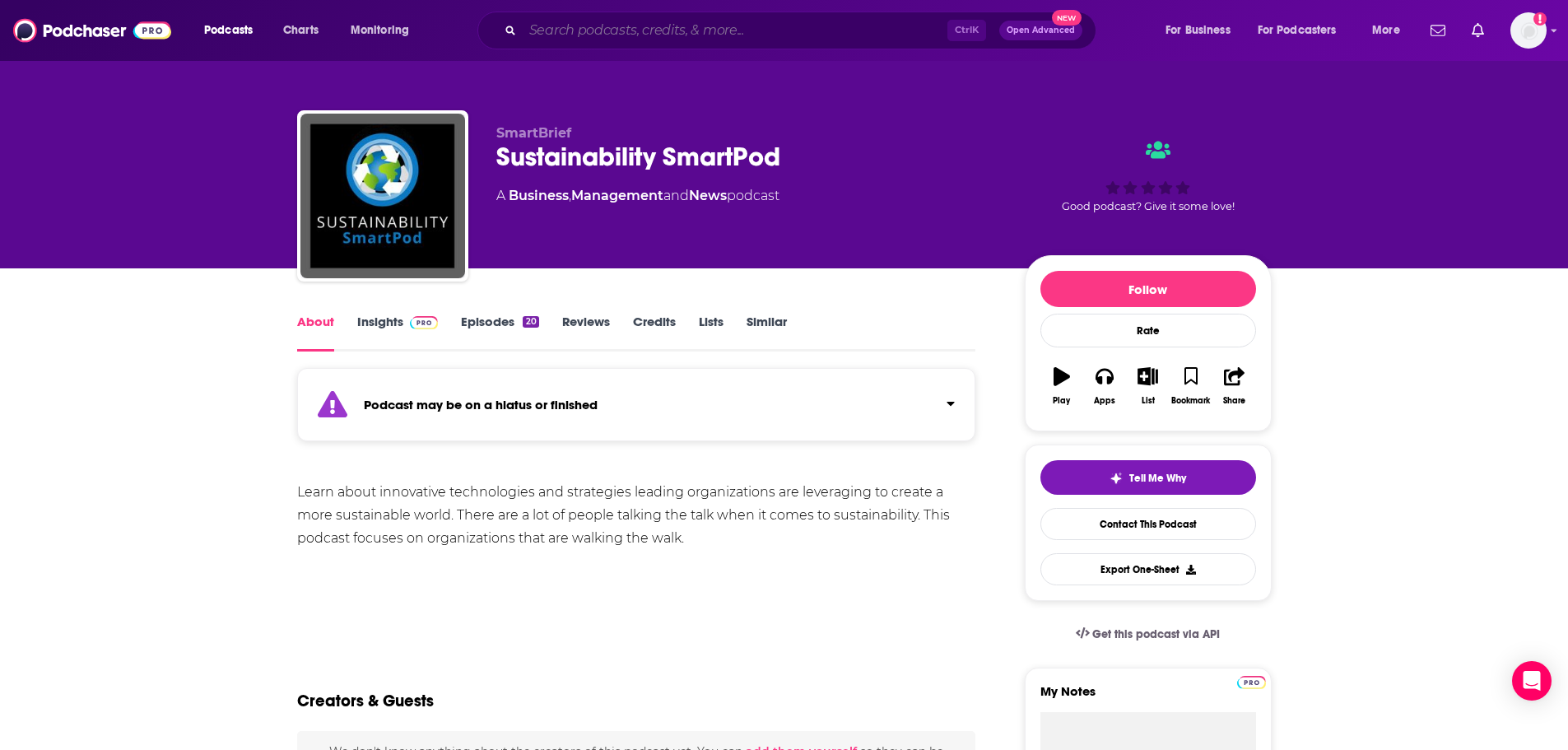
click at [722, 26] on input "Search podcasts, credits, & more..." at bounding box center [734, 30] width 425 height 26
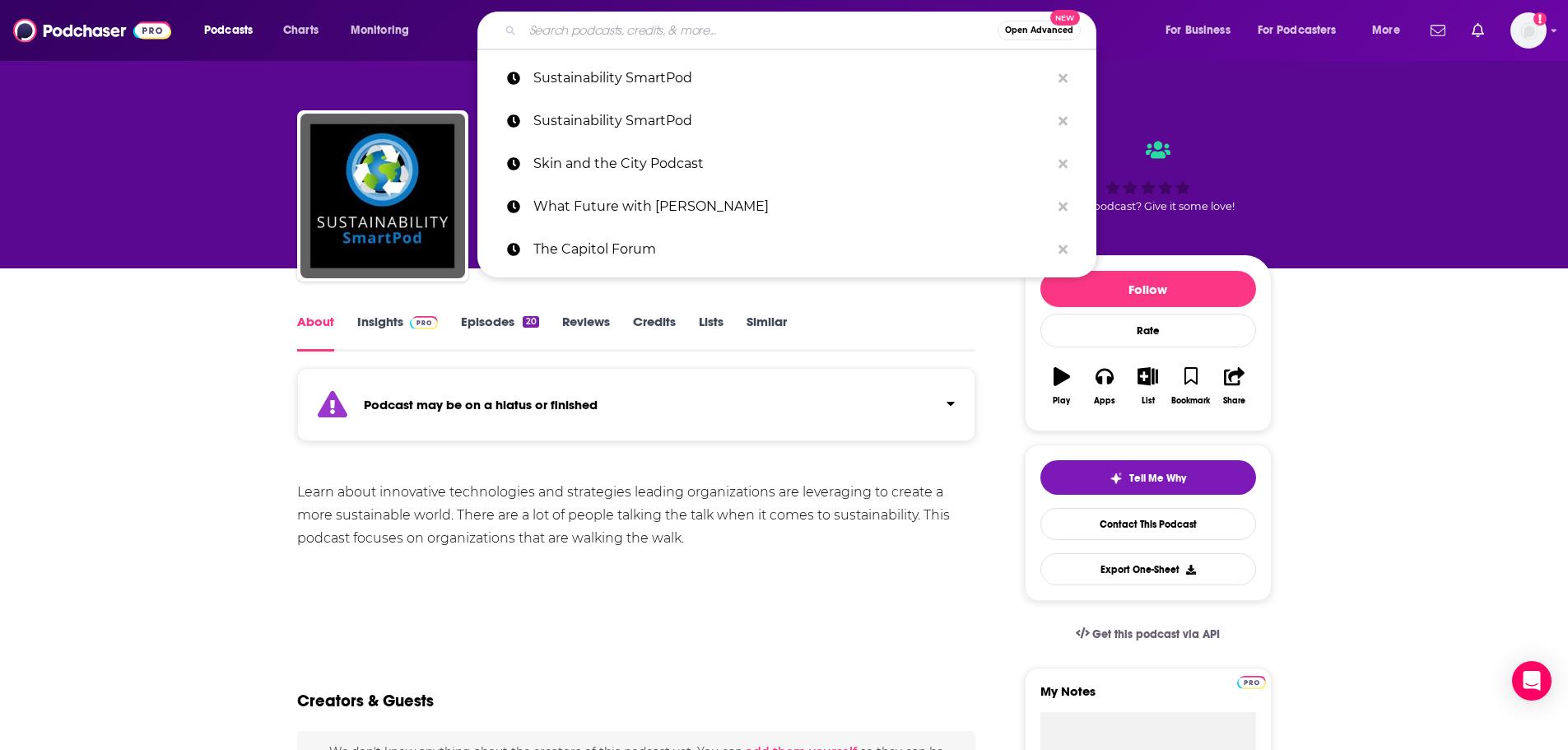
paste input "Style-ish"
type input "Style-ish"
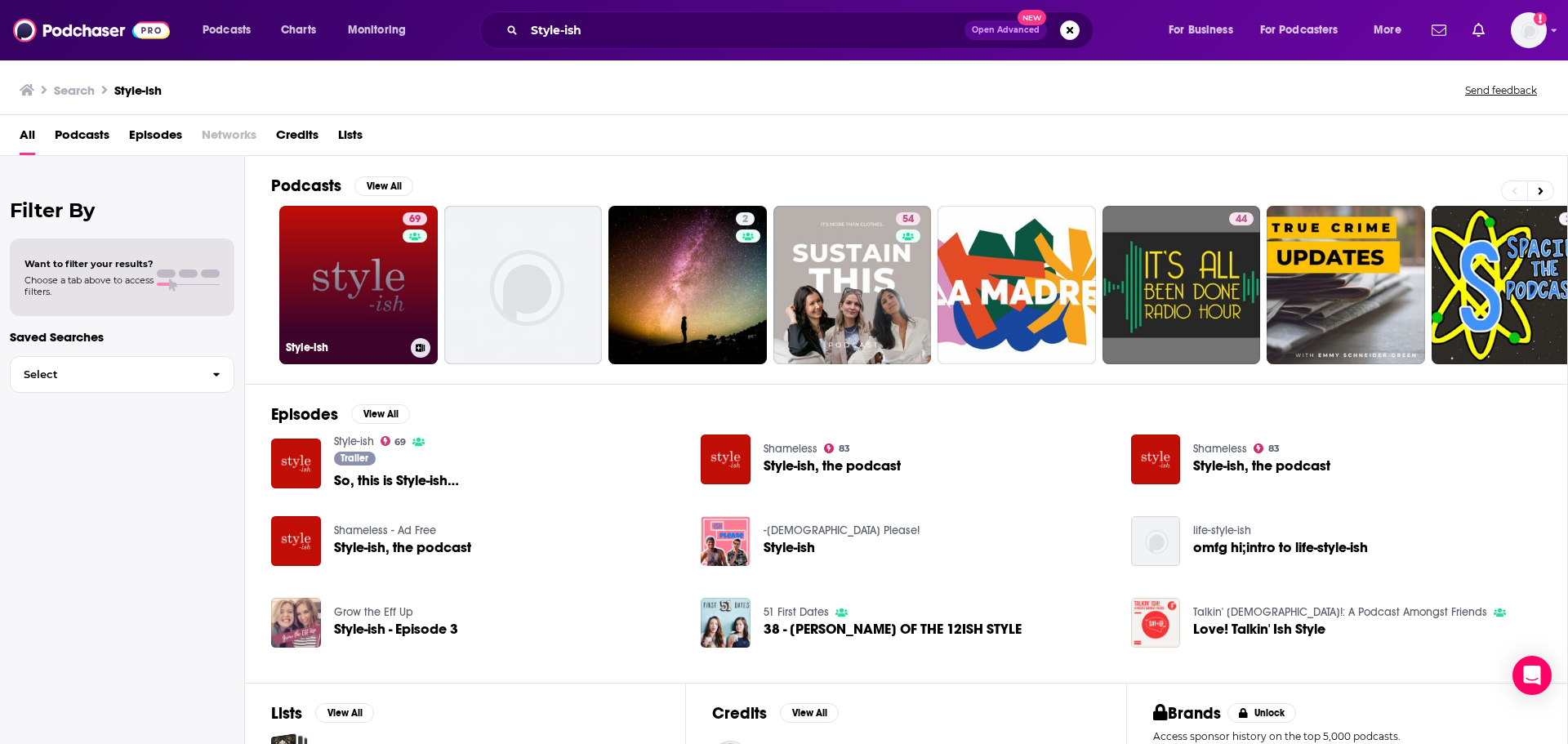
click at [352, 306] on link "69 Style-ish" at bounding box center [358, 284] width 158 height 158
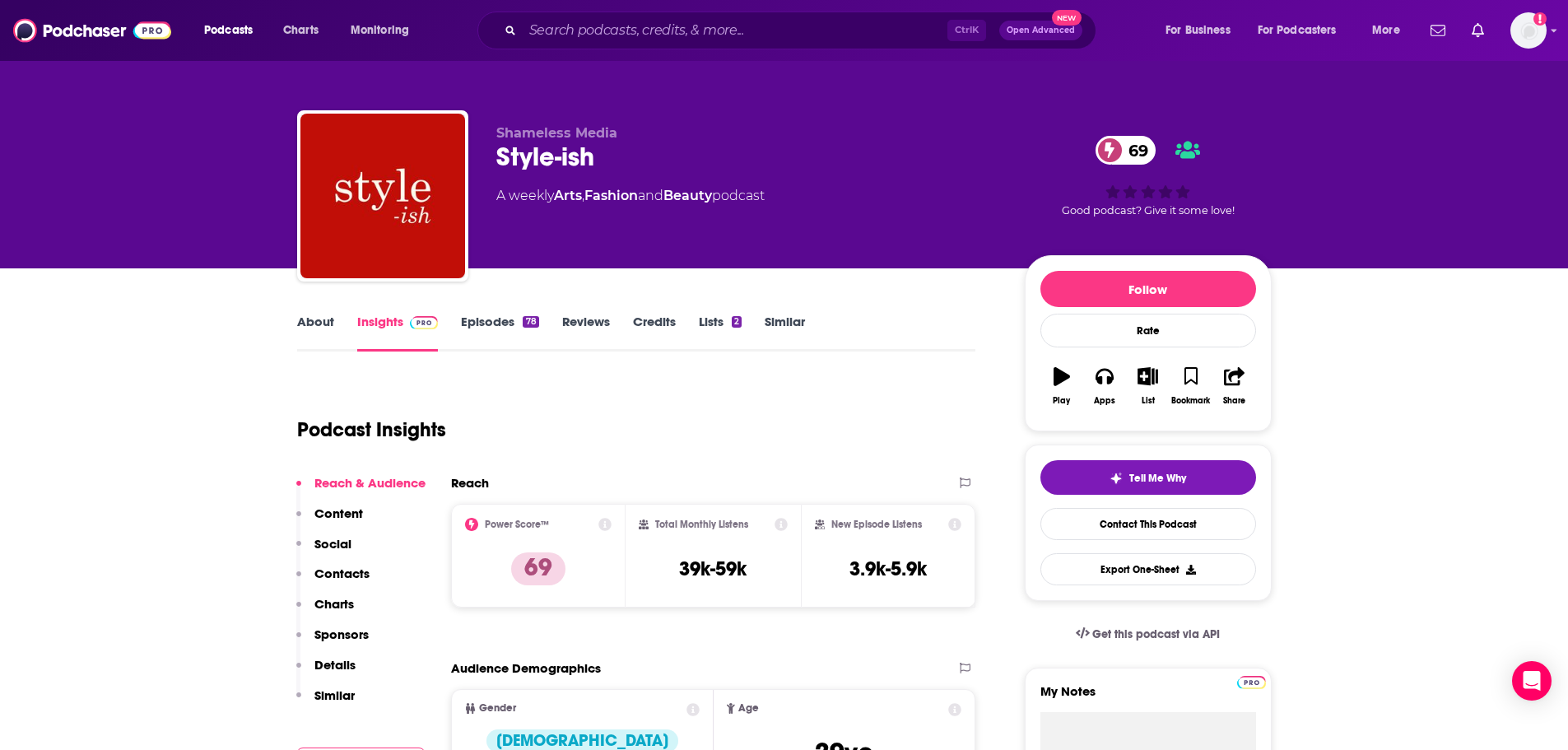
click at [319, 325] on link "About" at bounding box center [315, 333] width 37 height 38
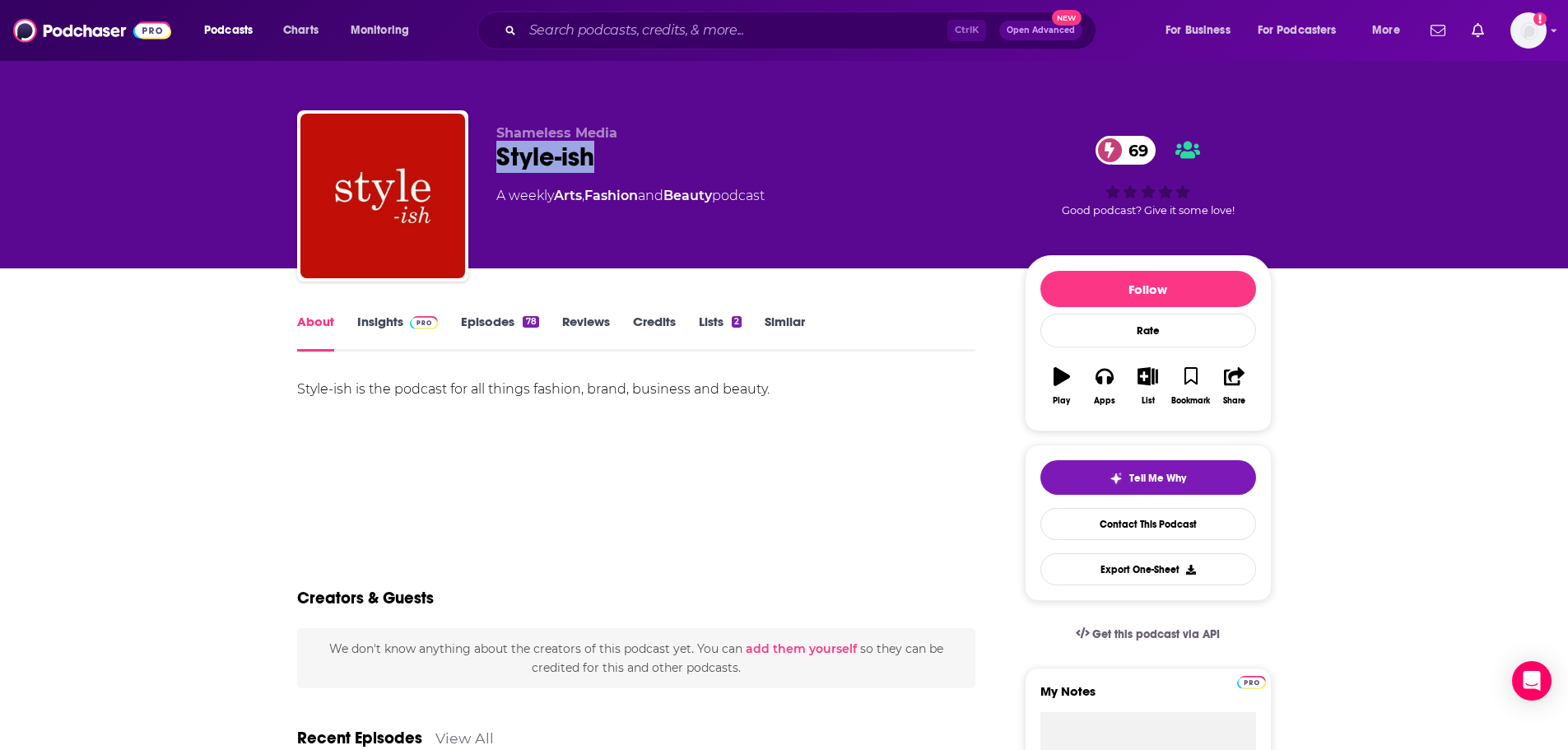
drag, startPoint x: 508, startPoint y: 163, endPoint x: 499, endPoint y: 163, distance: 9.0
click at [499, 163] on div "Style-ish 69" at bounding box center [747, 157] width 502 height 32
copy h1 "Style-ish"
click at [375, 318] on link "Insights" at bounding box center [398, 333] width 82 height 38
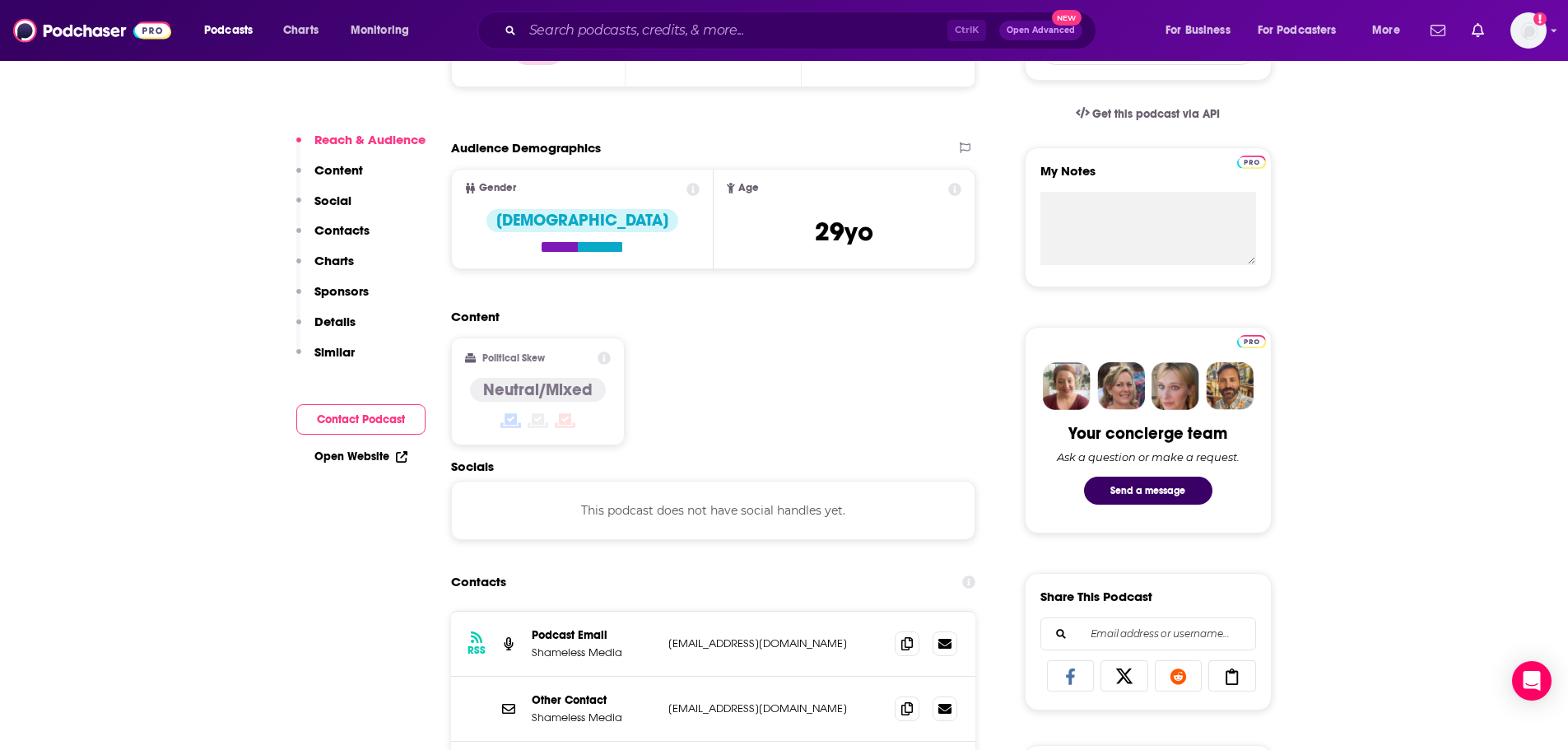
scroll to position [823, 0]
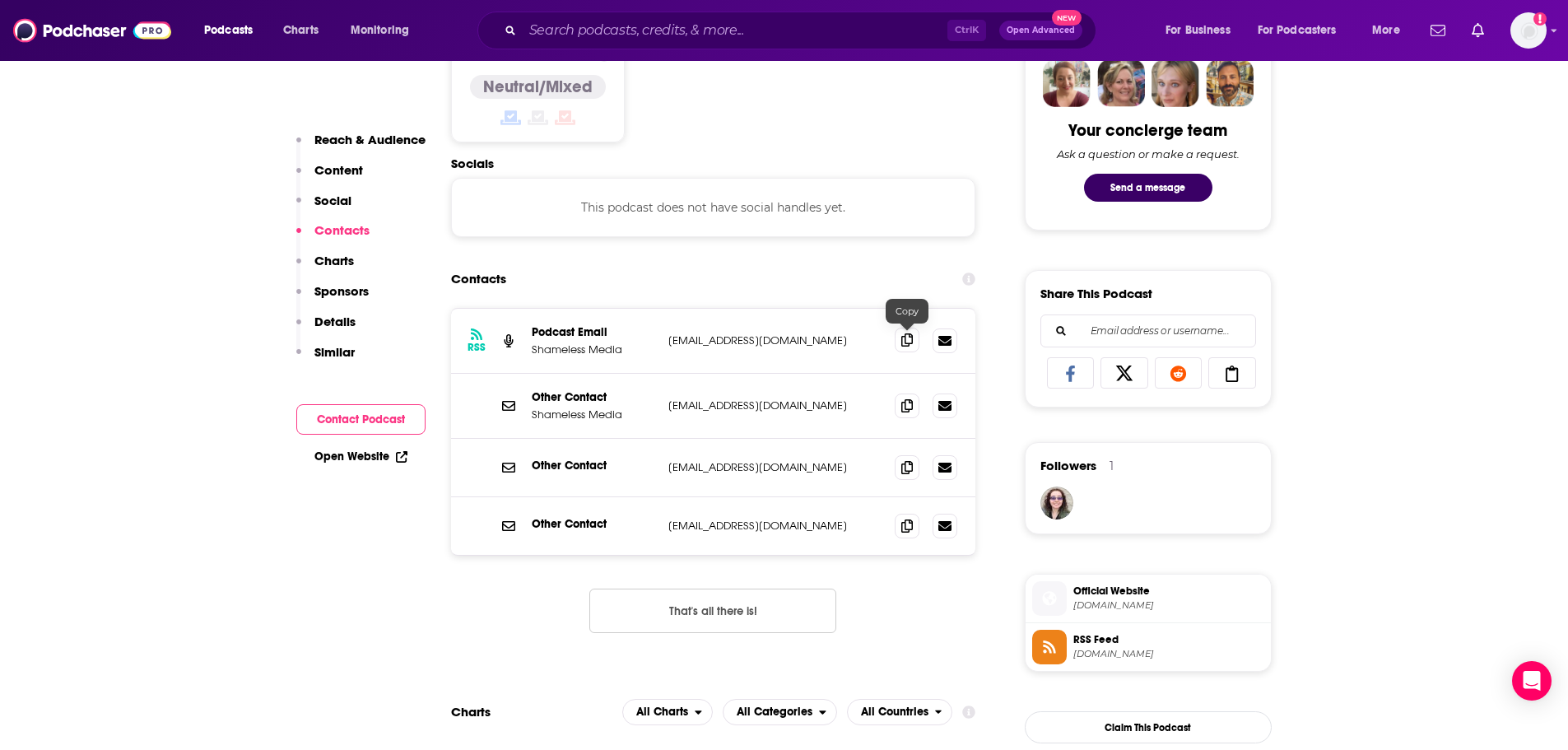
click at [908, 345] on icon at bounding box center [906, 340] width 12 height 13
click at [775, 26] on input "Search podcasts, credits, & more..." at bounding box center [734, 30] width 425 height 26
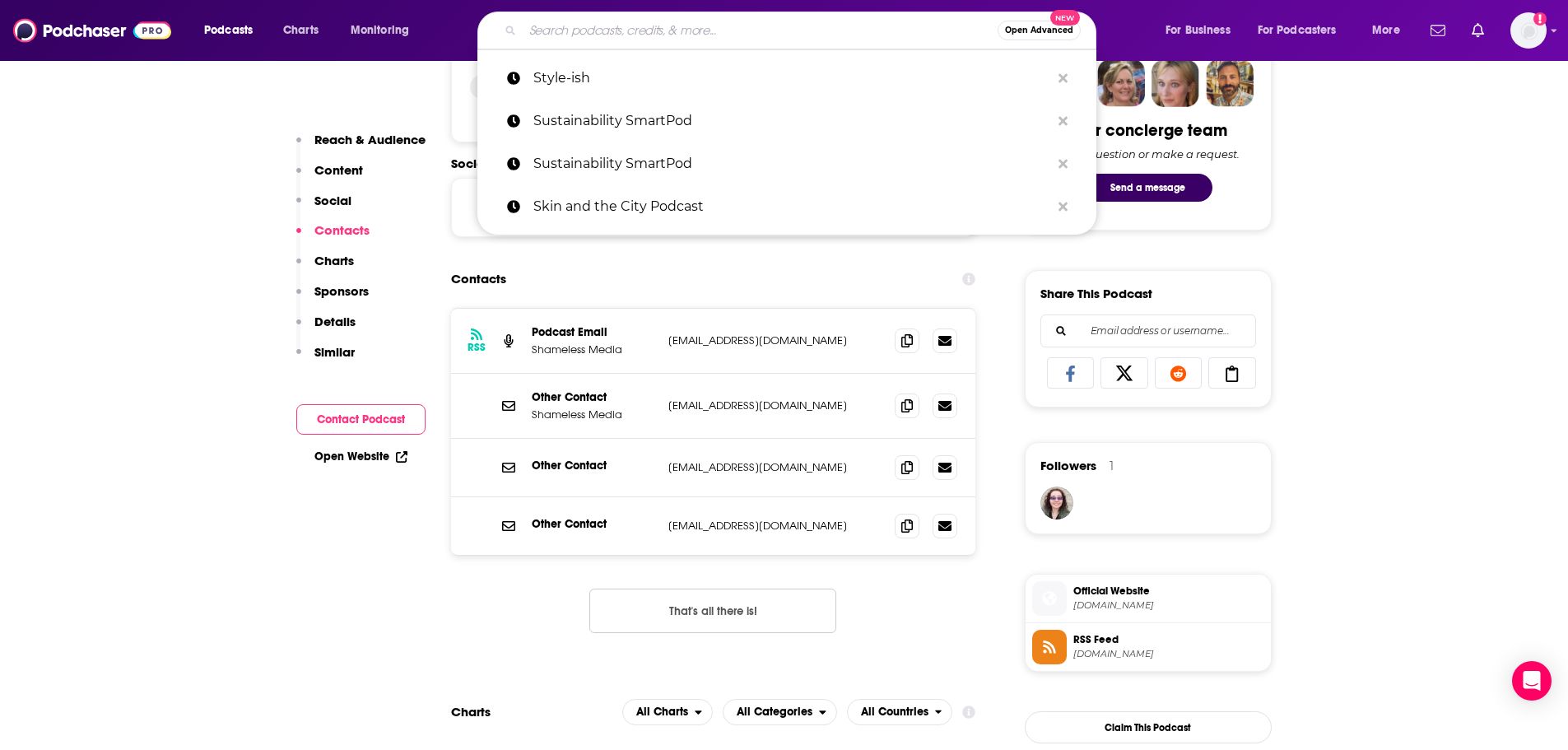
paste input "Still Processing"
type input "Still Processing"
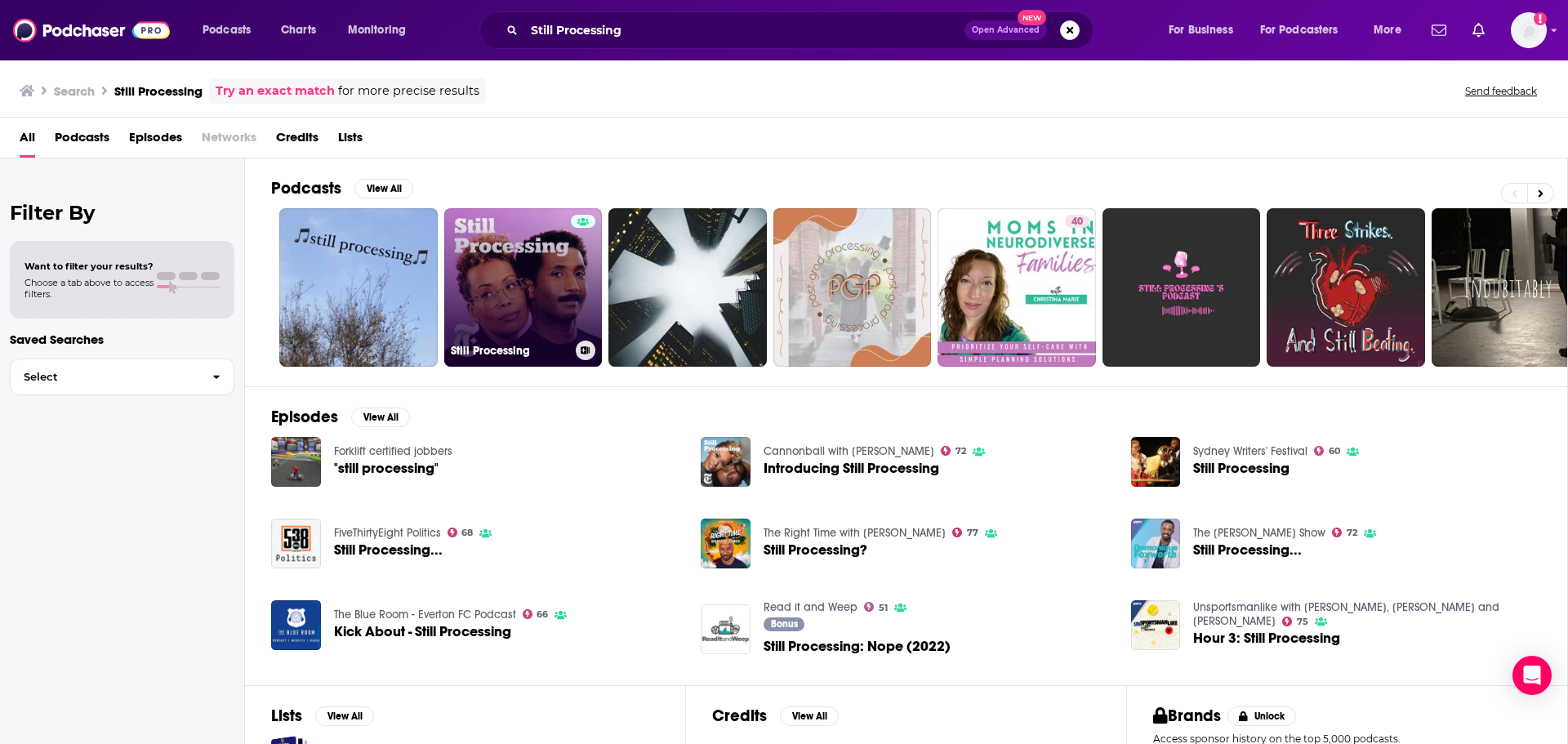
click at [555, 293] on link "Still Processing" at bounding box center [523, 287] width 158 height 158
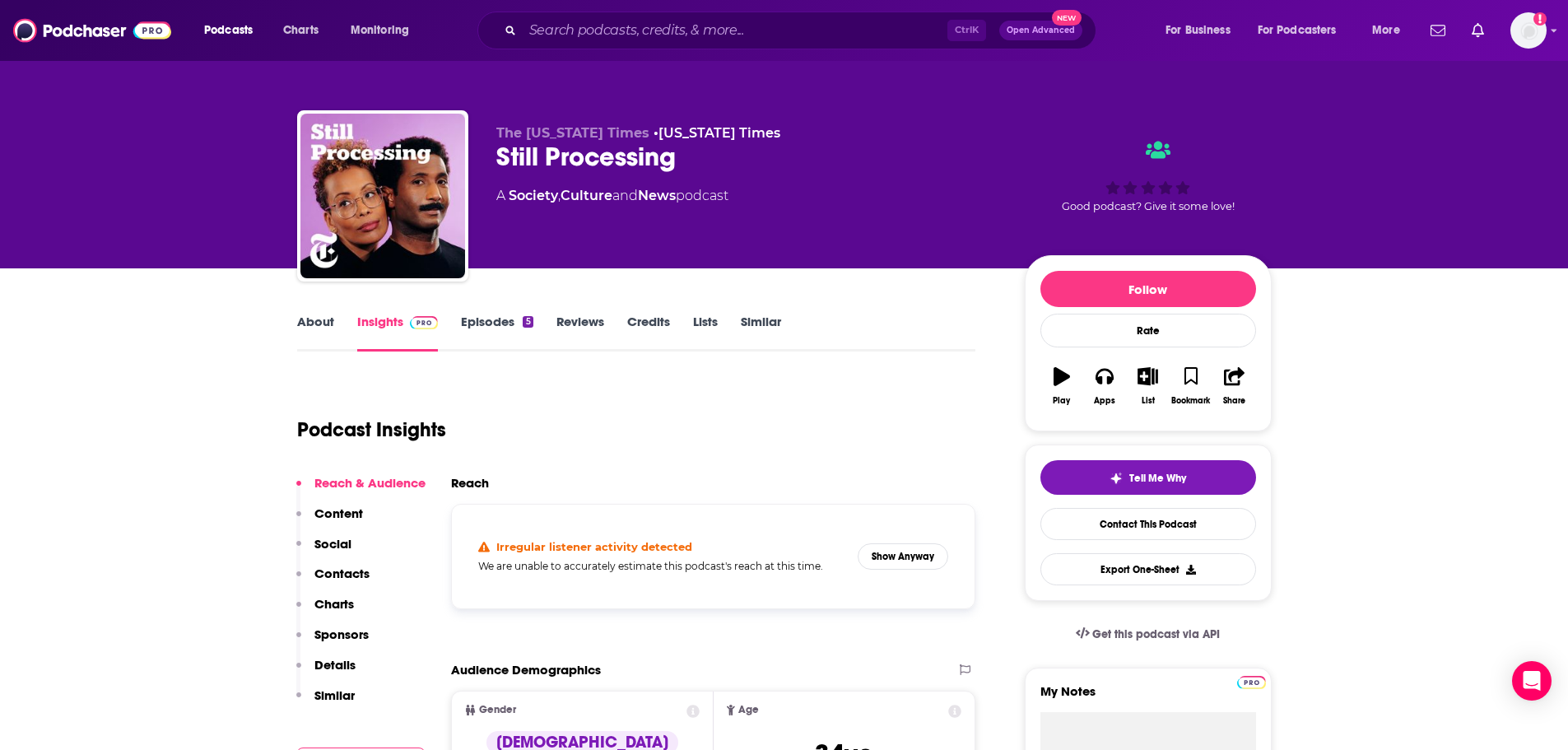
click at [317, 329] on link "About" at bounding box center [315, 333] width 37 height 38
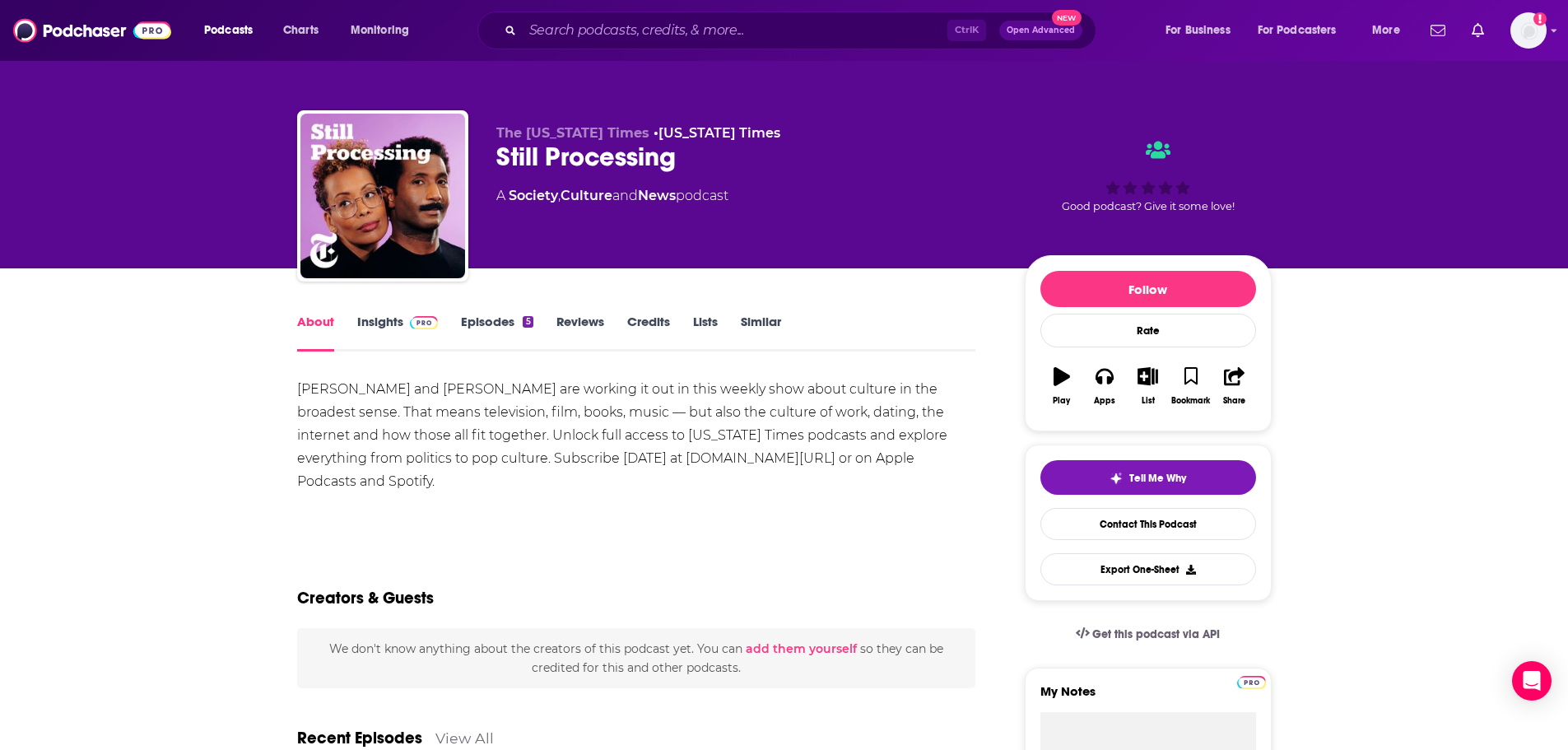
click at [366, 322] on link "Insights" at bounding box center [398, 333] width 82 height 38
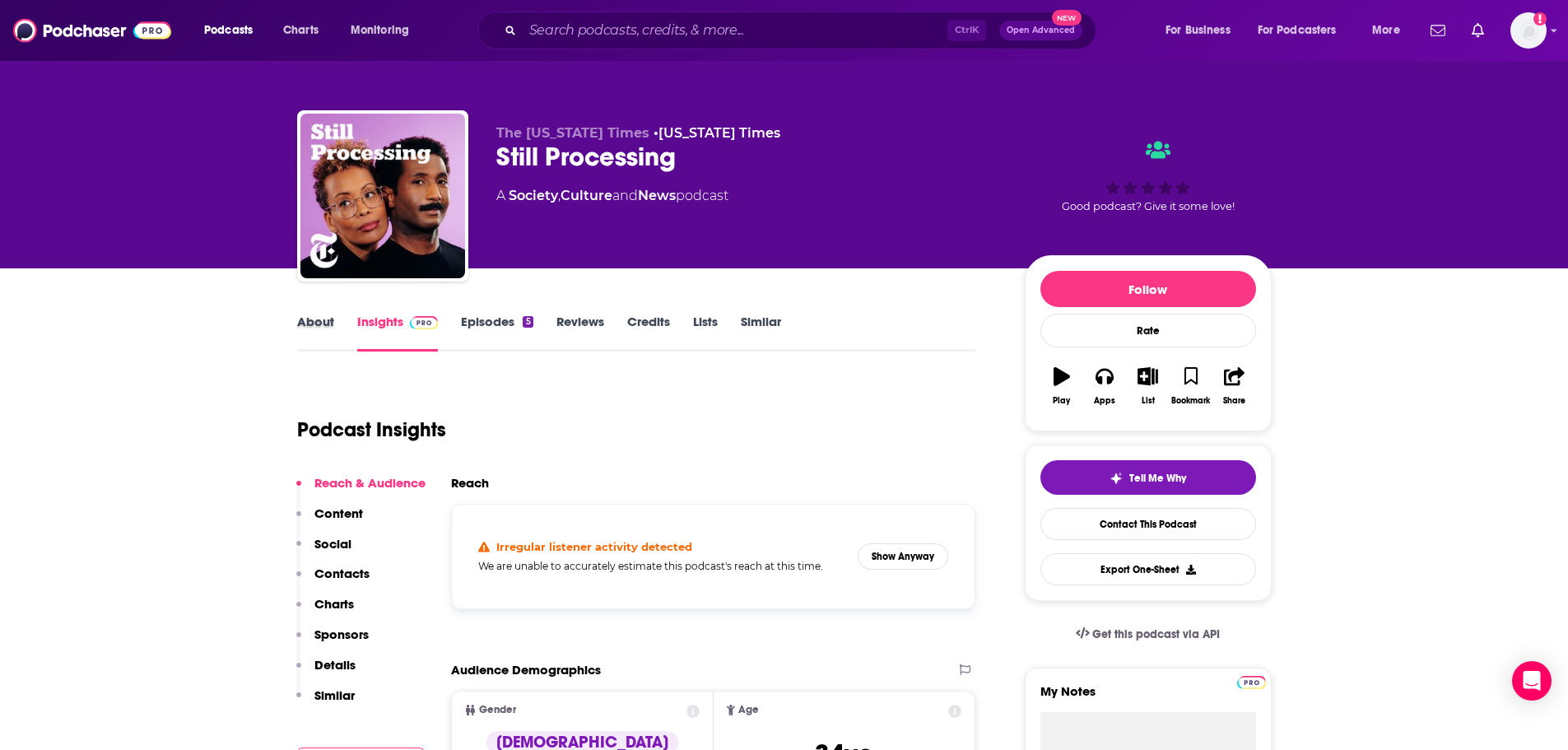
click at [335, 324] on div "About" at bounding box center [327, 333] width 60 height 38
click at [314, 326] on link "About" at bounding box center [315, 333] width 37 height 38
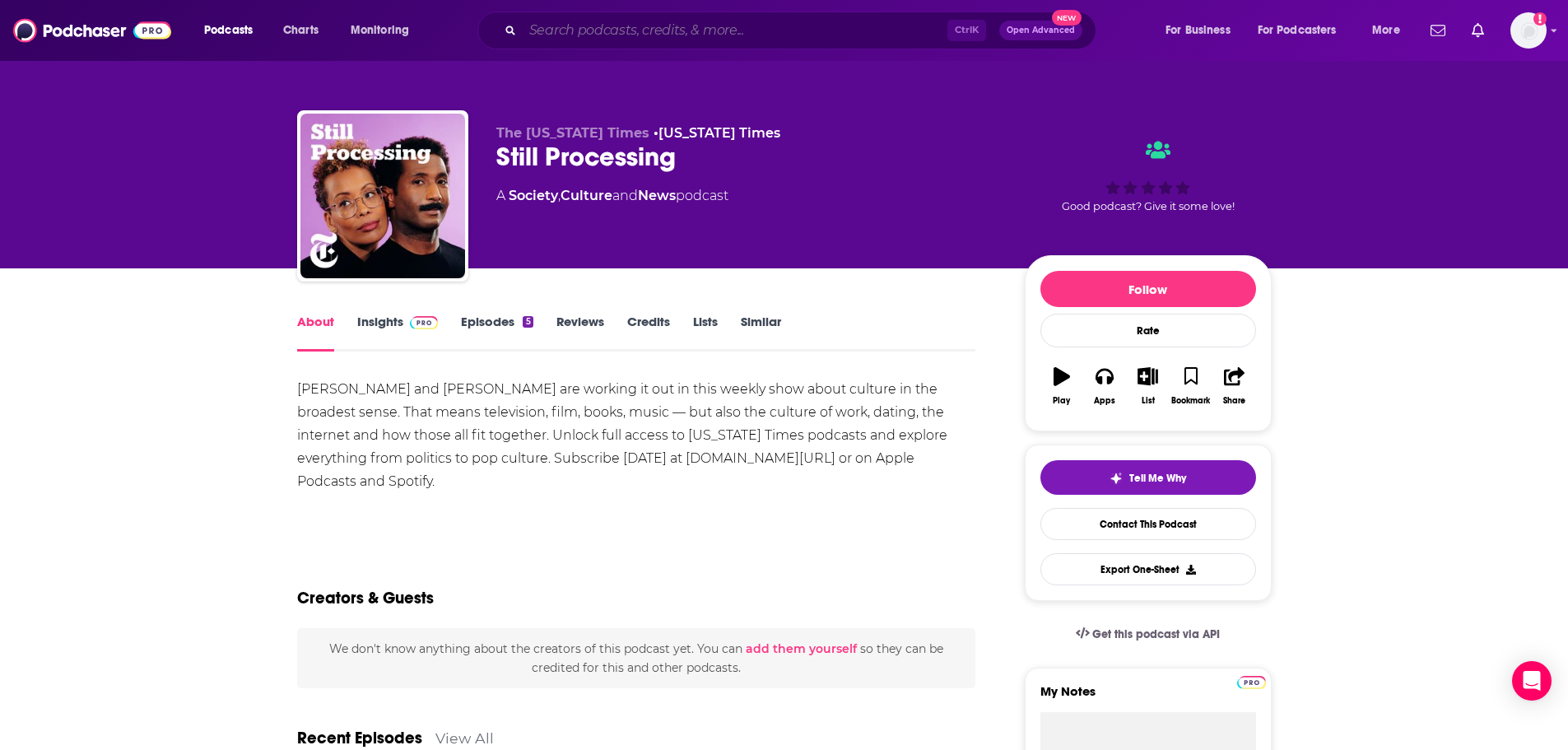
click at [804, 18] on input "Search podcasts, credits, & more..." at bounding box center [734, 30] width 425 height 26
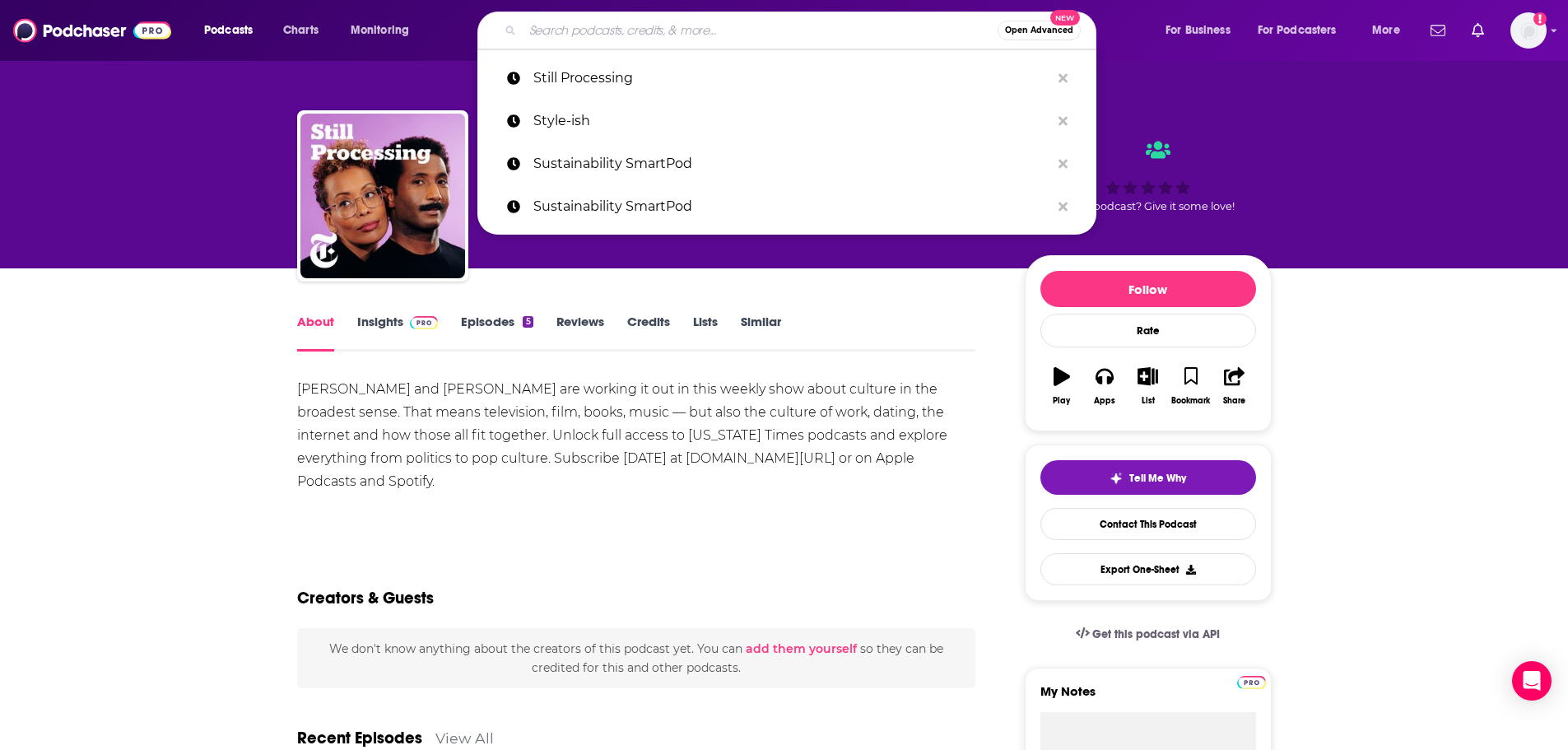
paste input "Syneos Health"
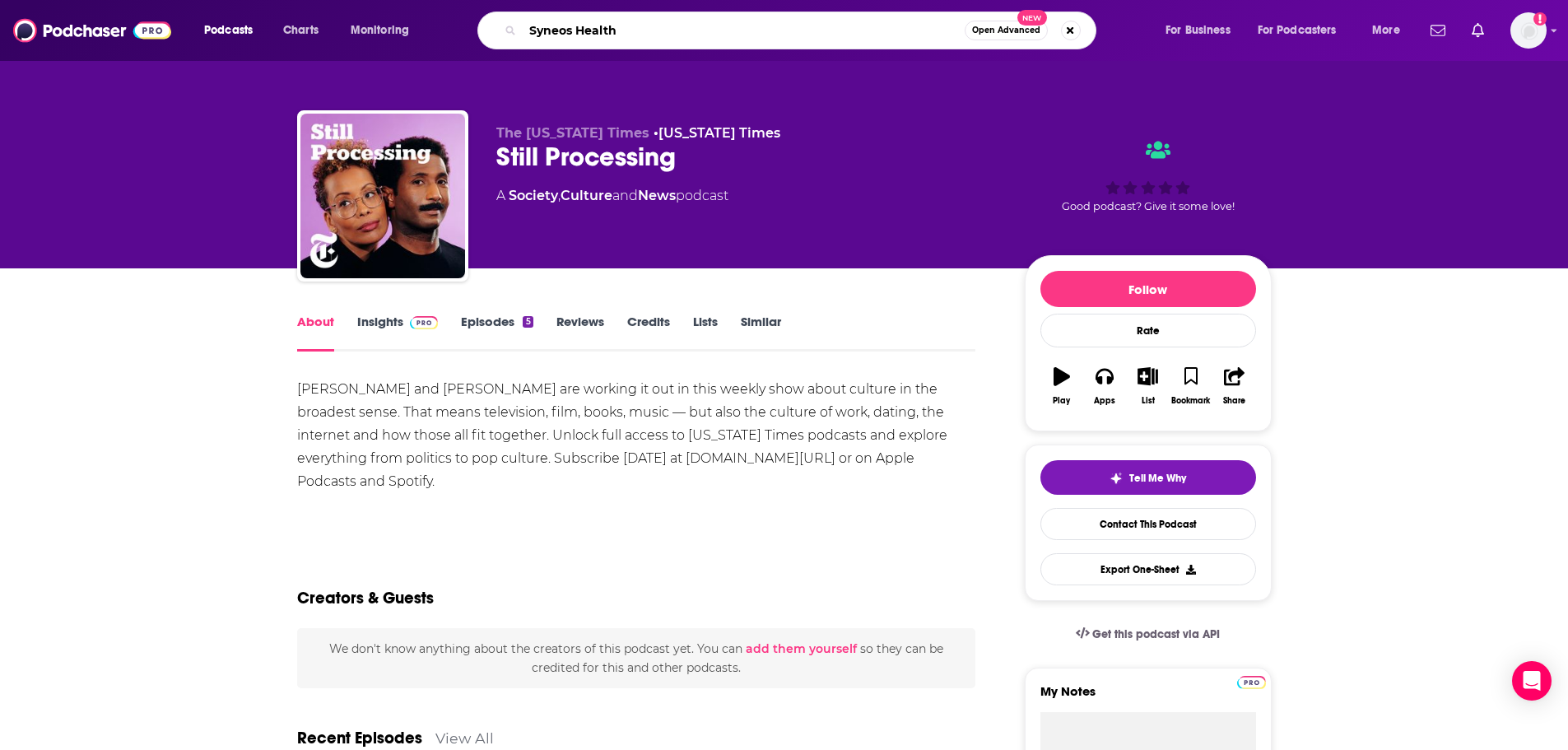
type input "Syneos Health"
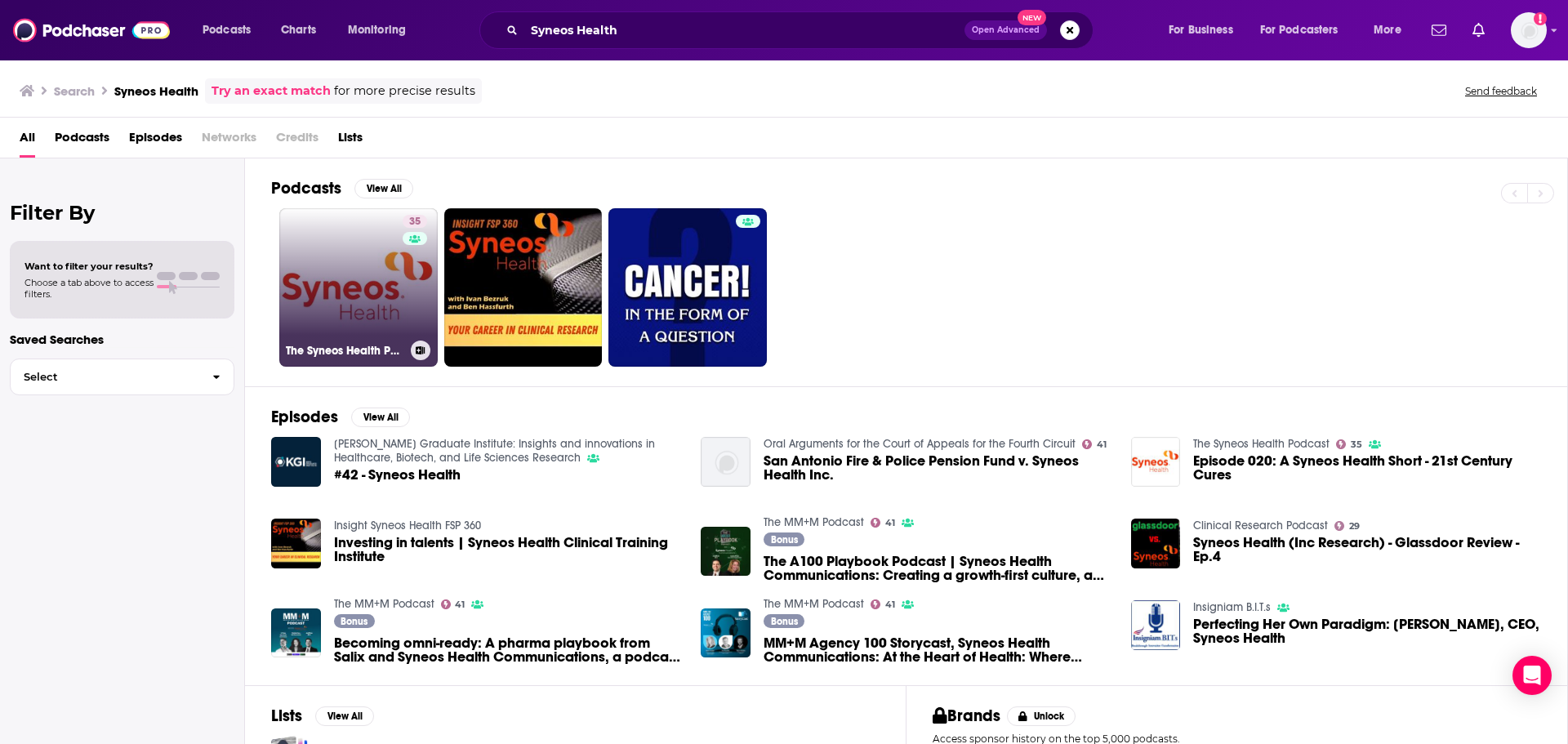
click at [336, 283] on link "35 The Syneos Health Podcast" at bounding box center [358, 287] width 158 height 158
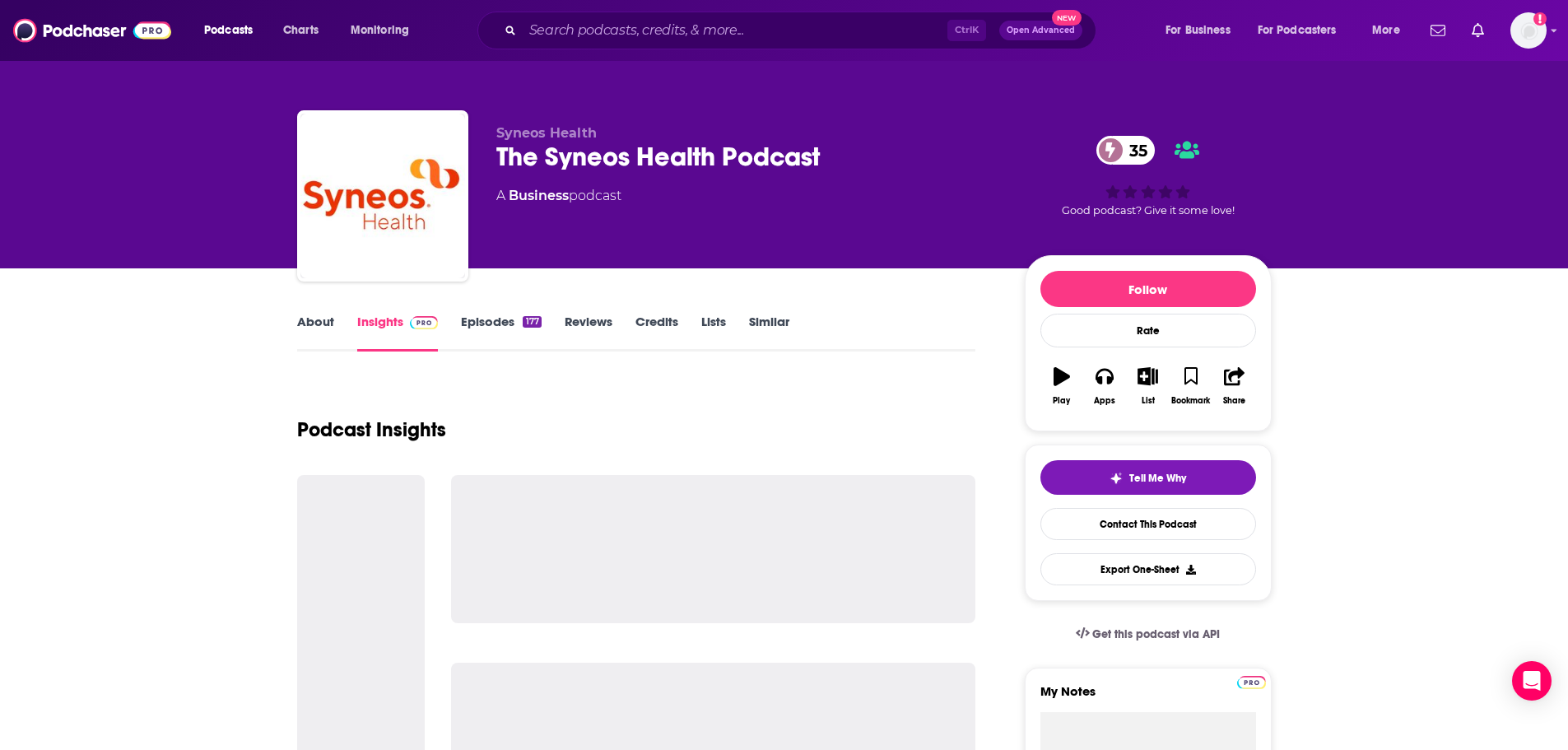
click at [310, 326] on link "About" at bounding box center [315, 333] width 37 height 38
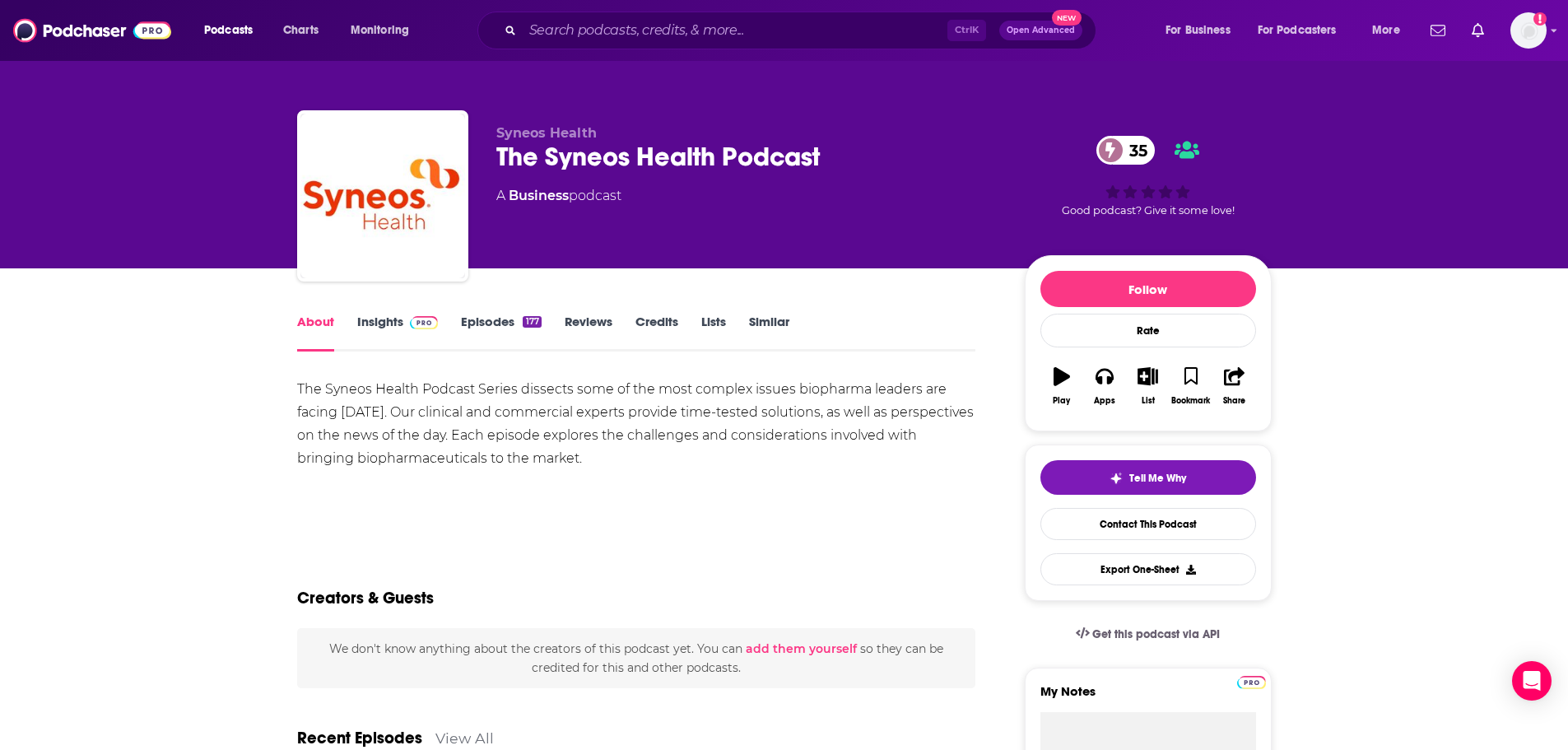
click at [372, 314] on link "Insights" at bounding box center [398, 333] width 82 height 38
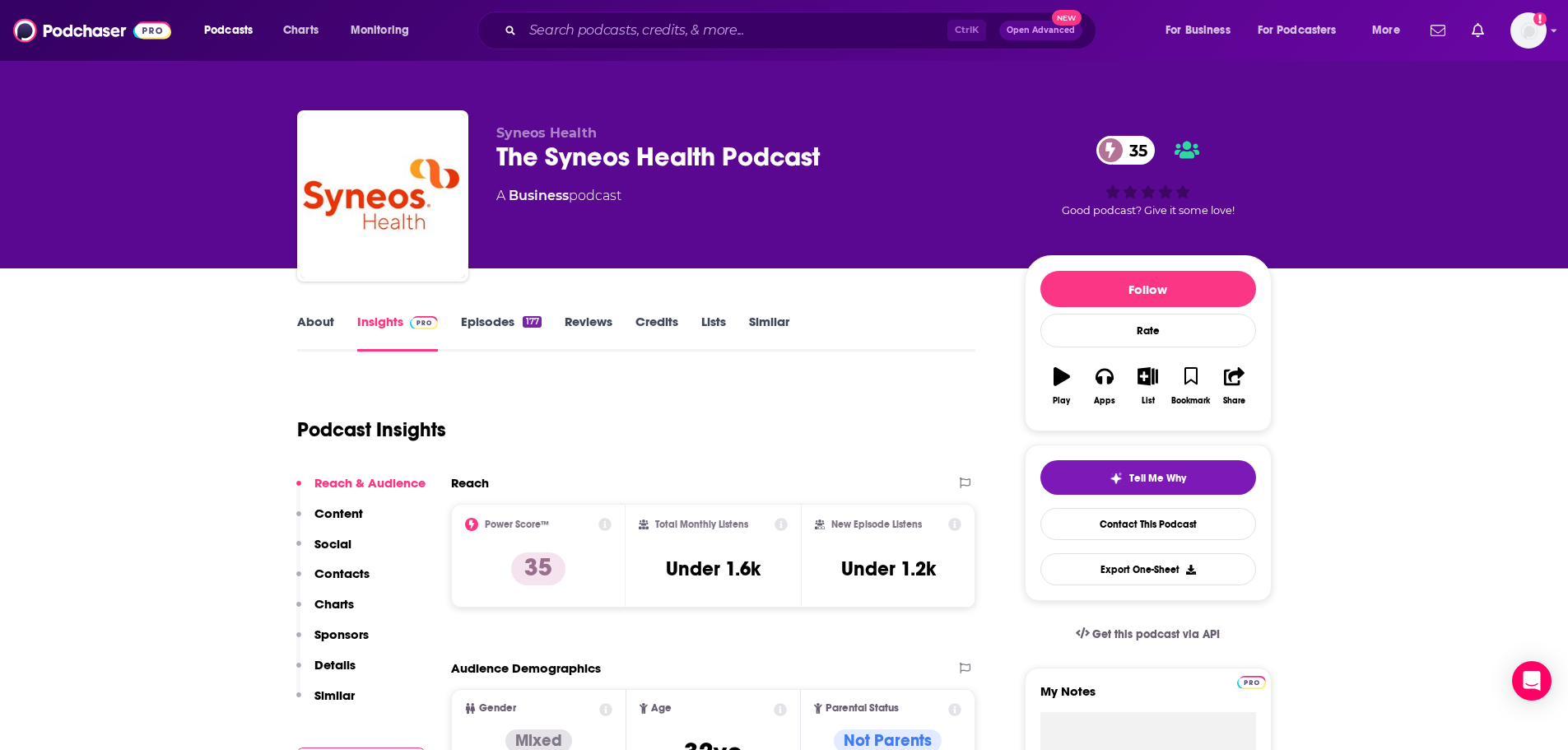
click at [316, 329] on link "About" at bounding box center [315, 333] width 37 height 38
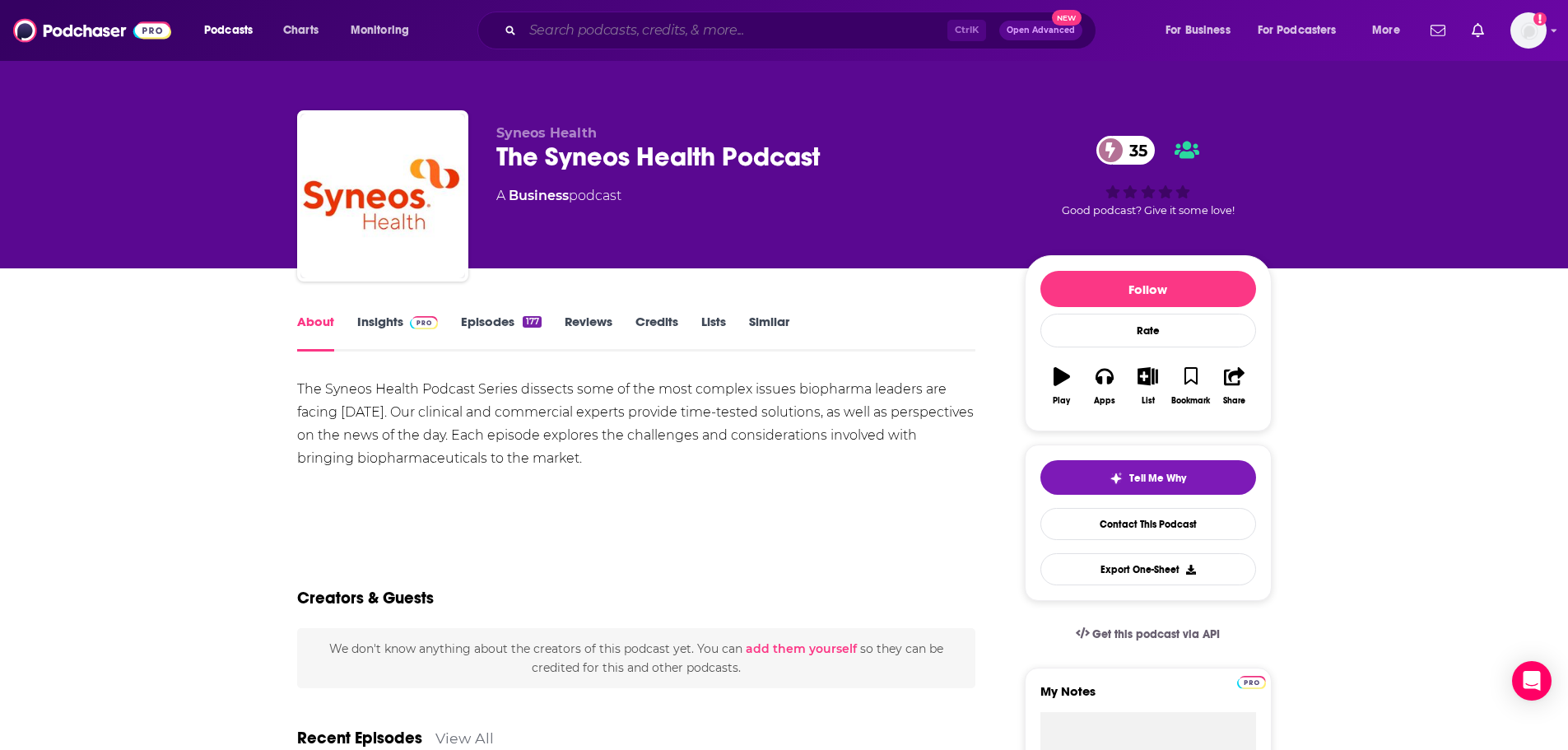
click at [571, 32] on input "Search podcasts, credits, & more..." at bounding box center [734, 30] width 425 height 26
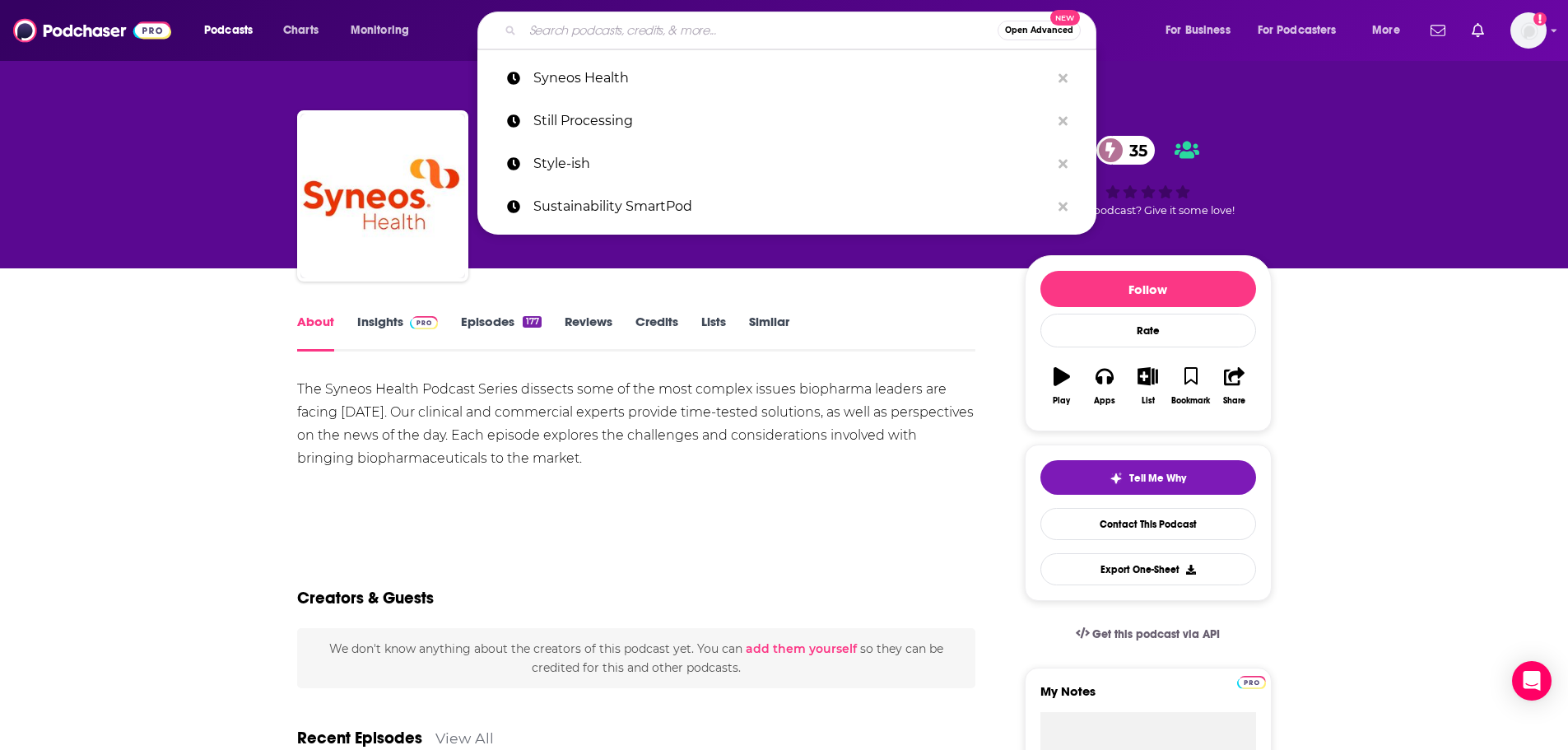
paste input "Take On the Week"
type input "Take On the Week"
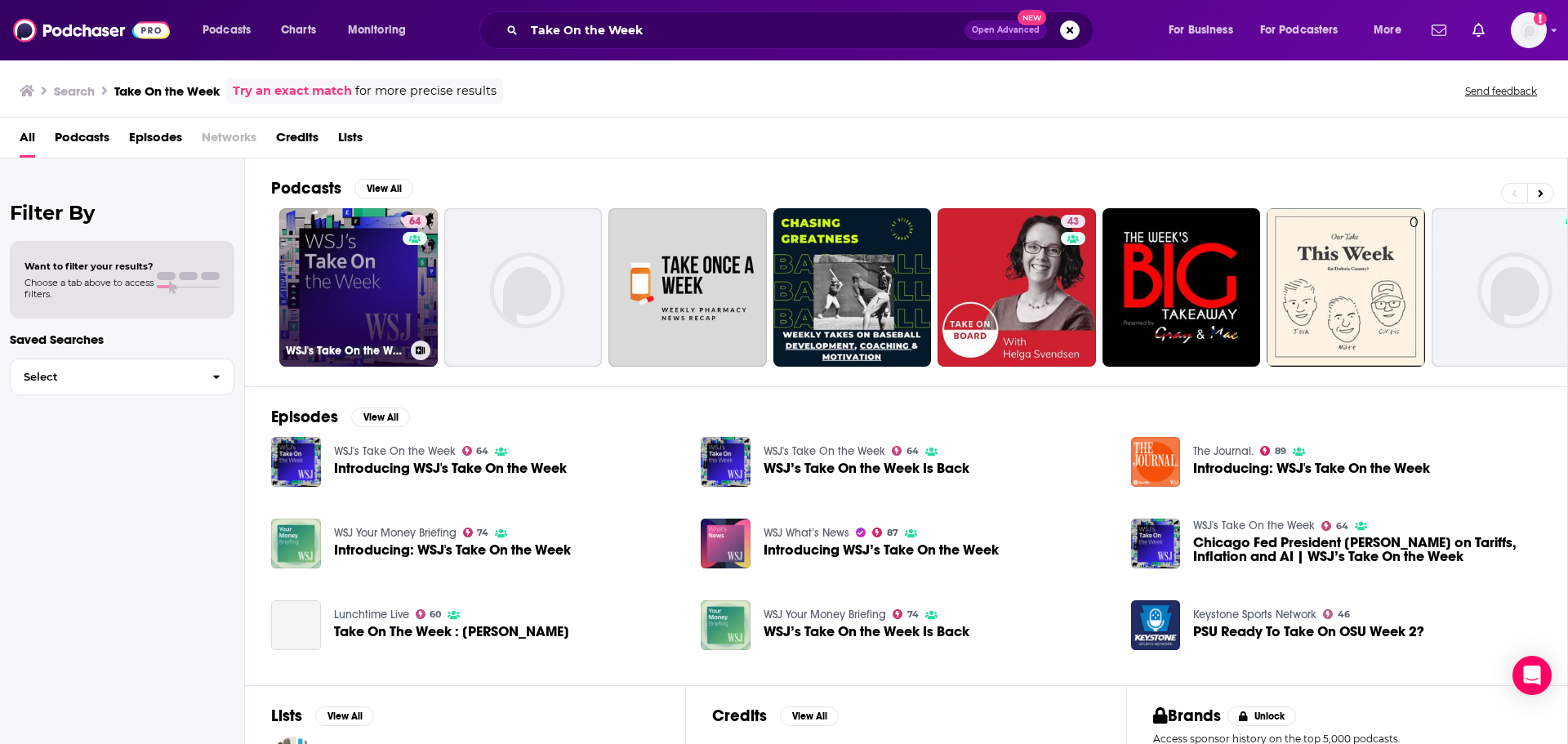
click at [348, 320] on link "64 WSJ's Take On the Week" at bounding box center [358, 287] width 158 height 158
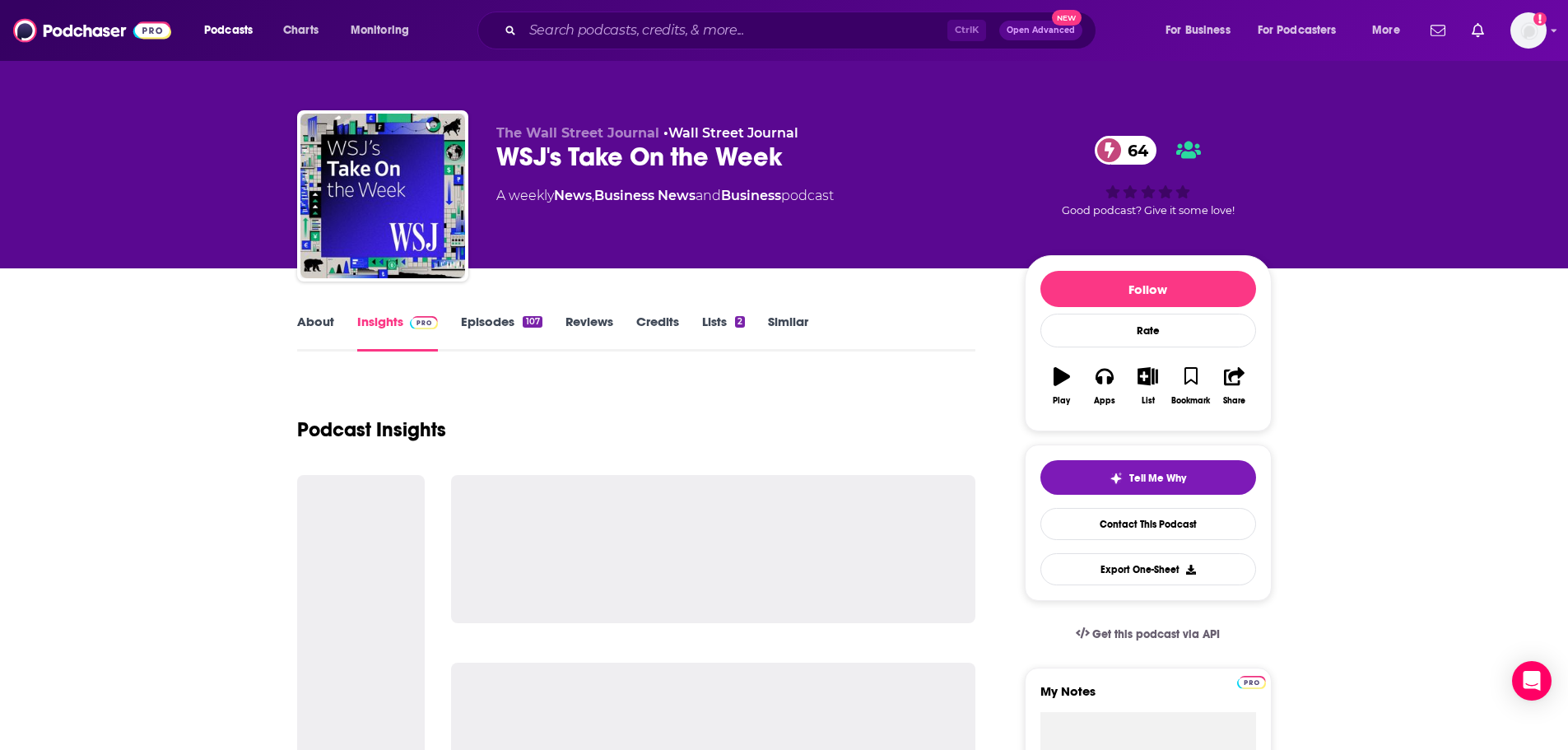
click at [321, 326] on link "About" at bounding box center [315, 333] width 37 height 38
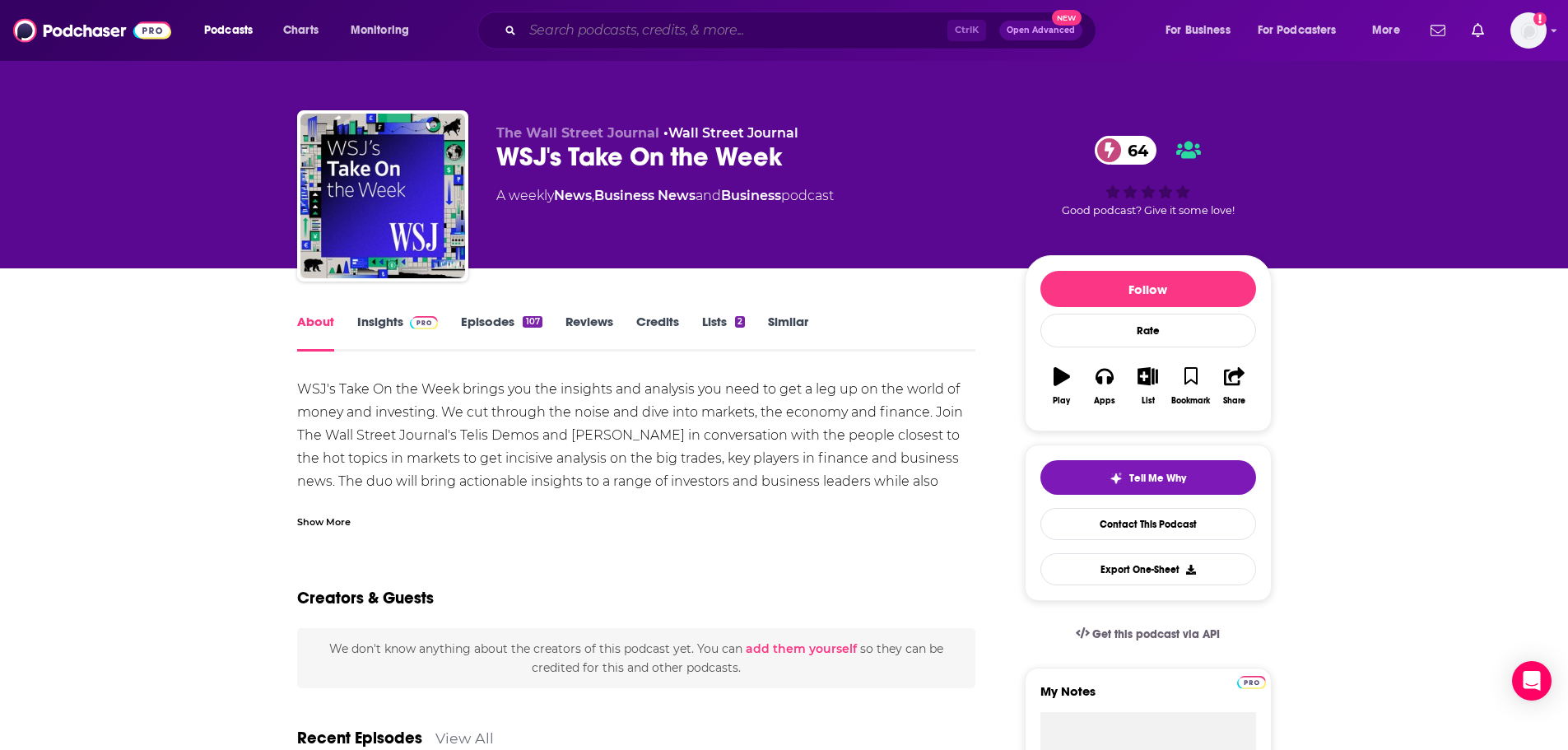
click at [592, 25] on input "Search podcasts, credits, & more..." at bounding box center [734, 30] width 425 height 26
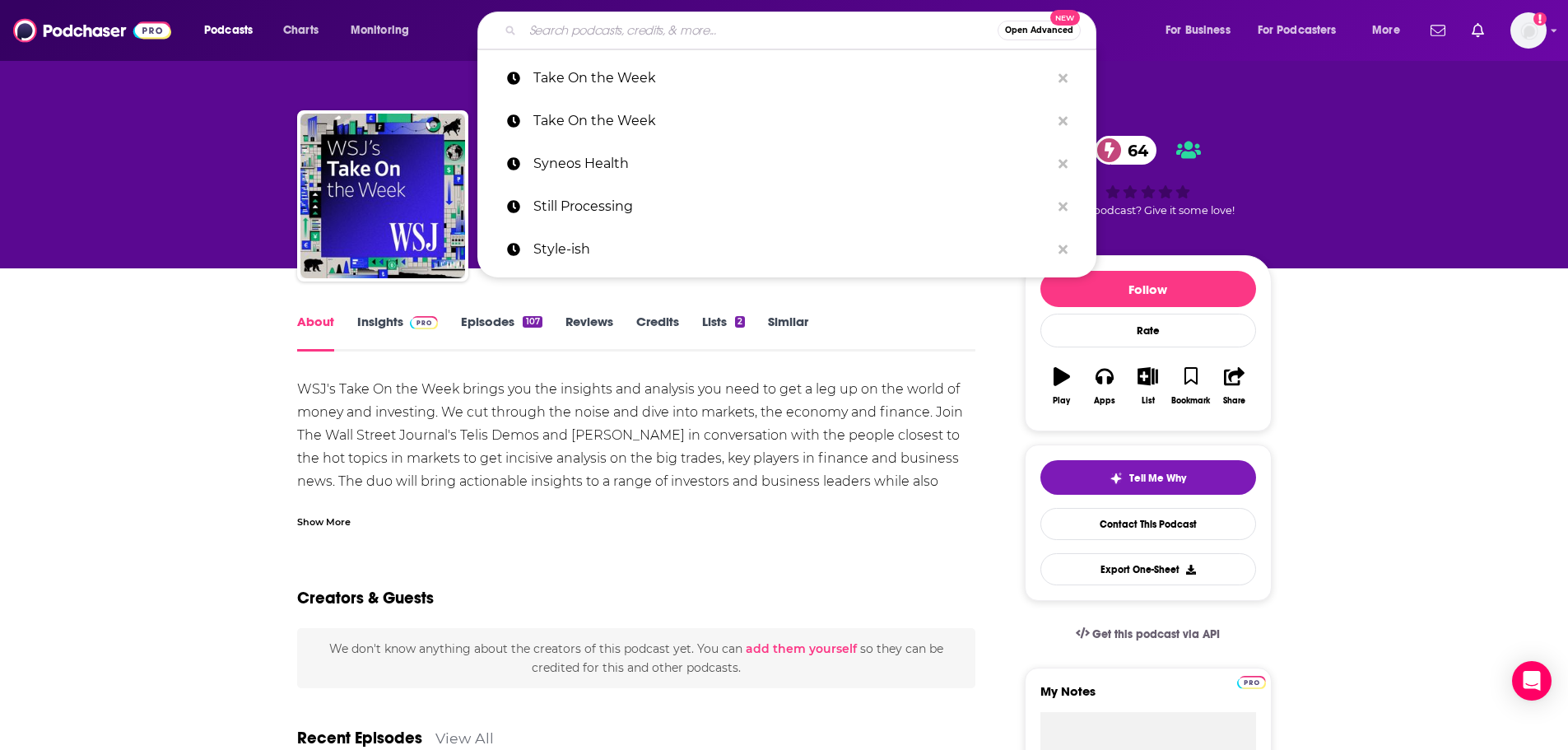
paste input "Talks with Dr Shafer"
type input "Talks with Dr Shafer"
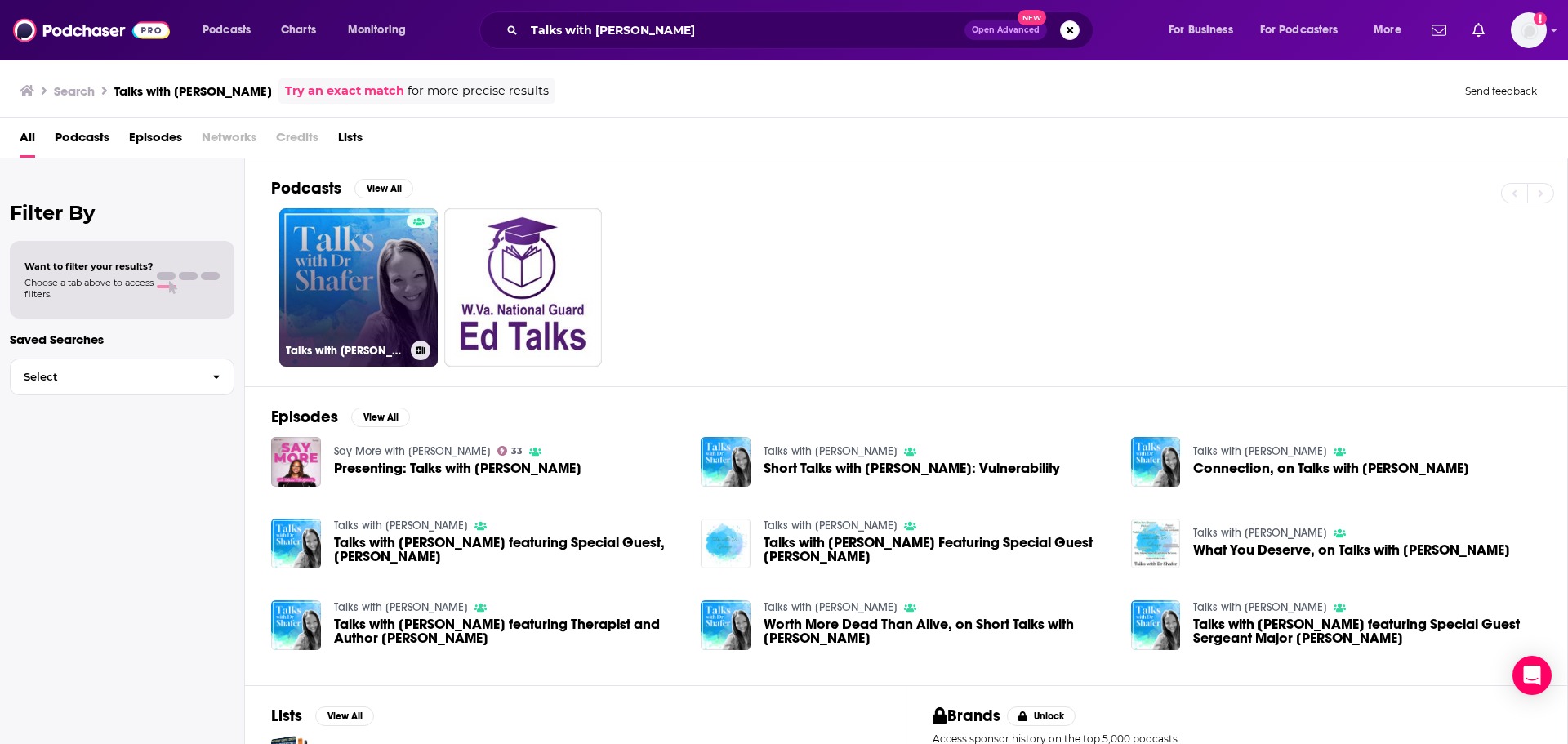
click at [380, 277] on link "Talks with Dr Shafer" at bounding box center [358, 287] width 158 height 158
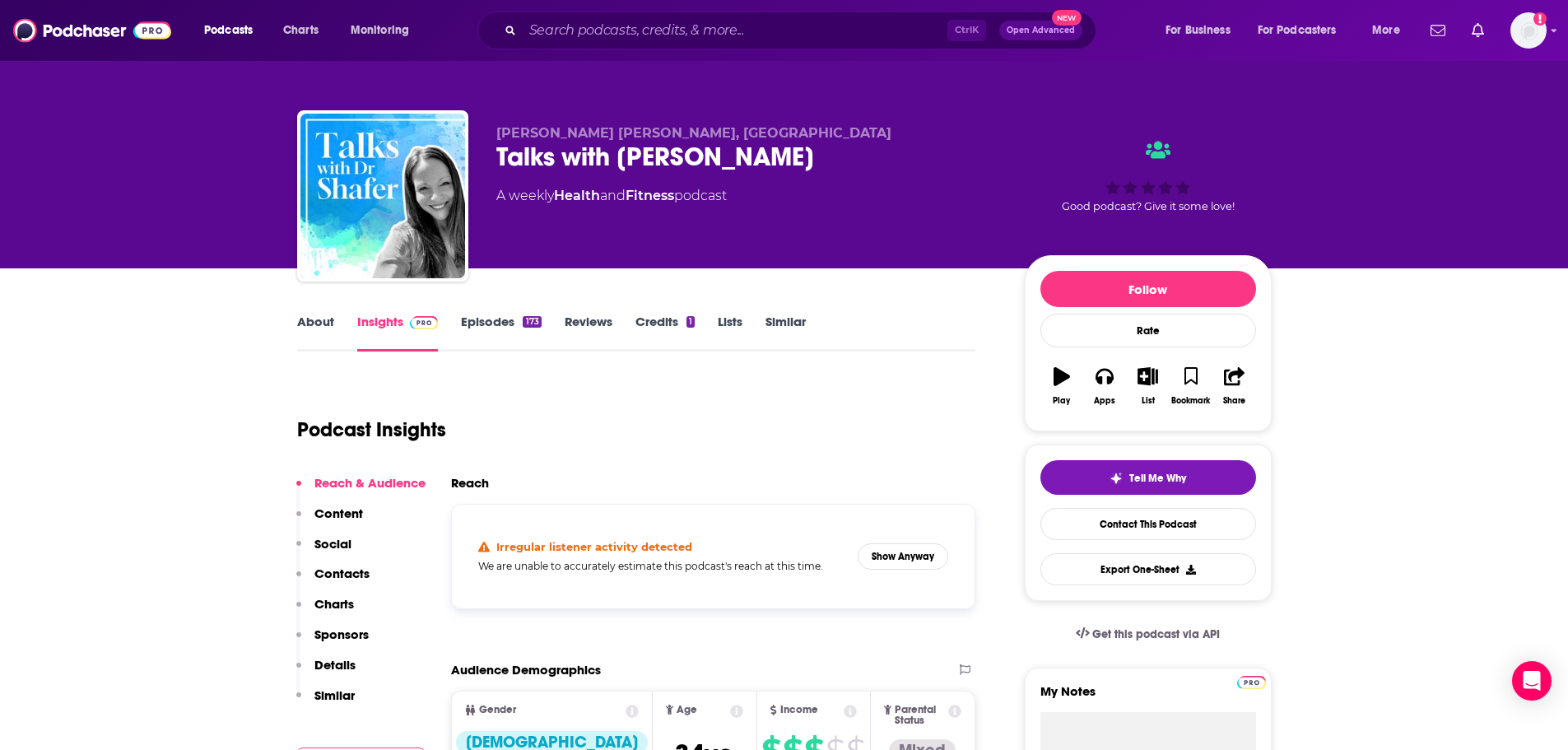
click at [325, 330] on link "About" at bounding box center [315, 333] width 37 height 38
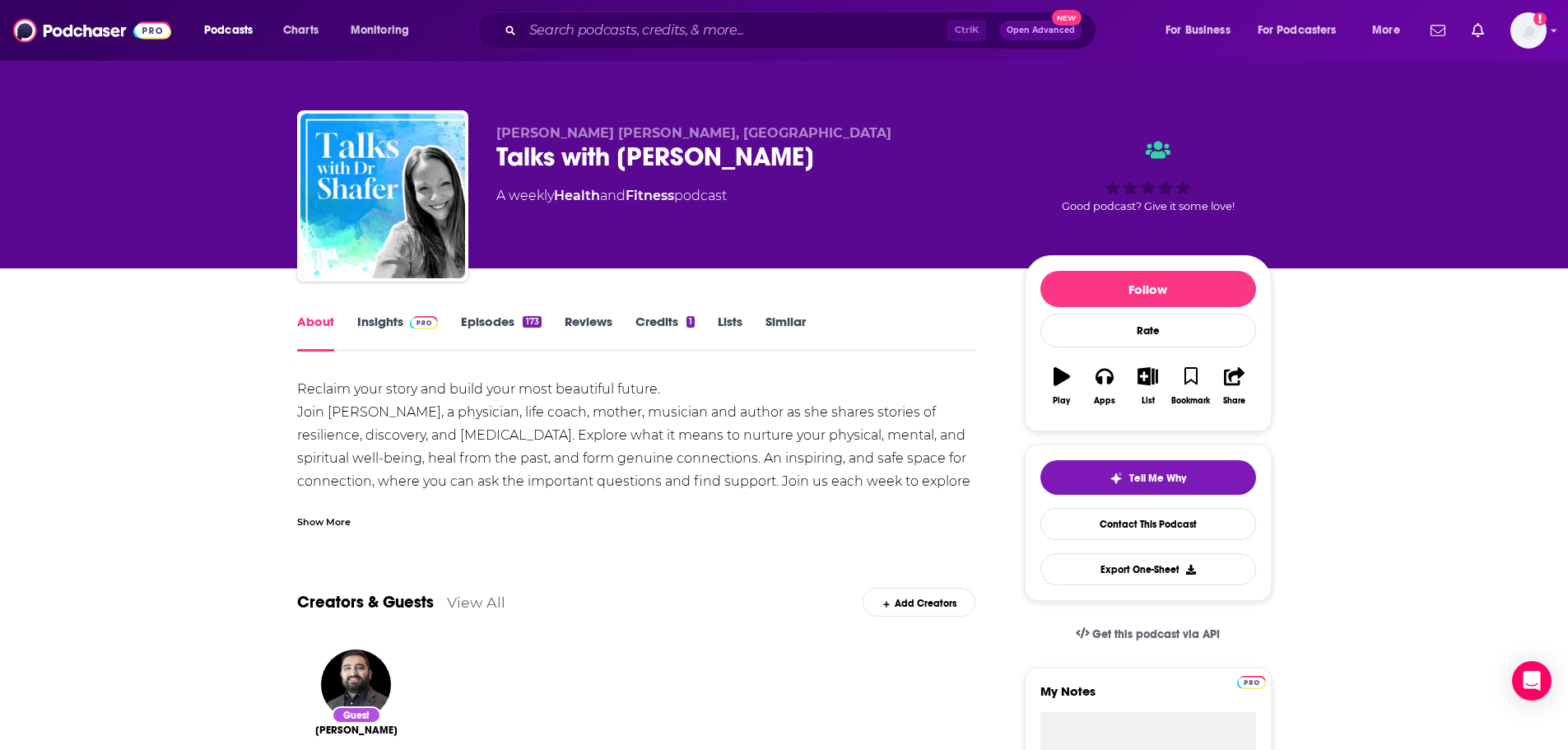
click at [341, 506] on div "Show More" at bounding box center [636, 515] width 679 height 28
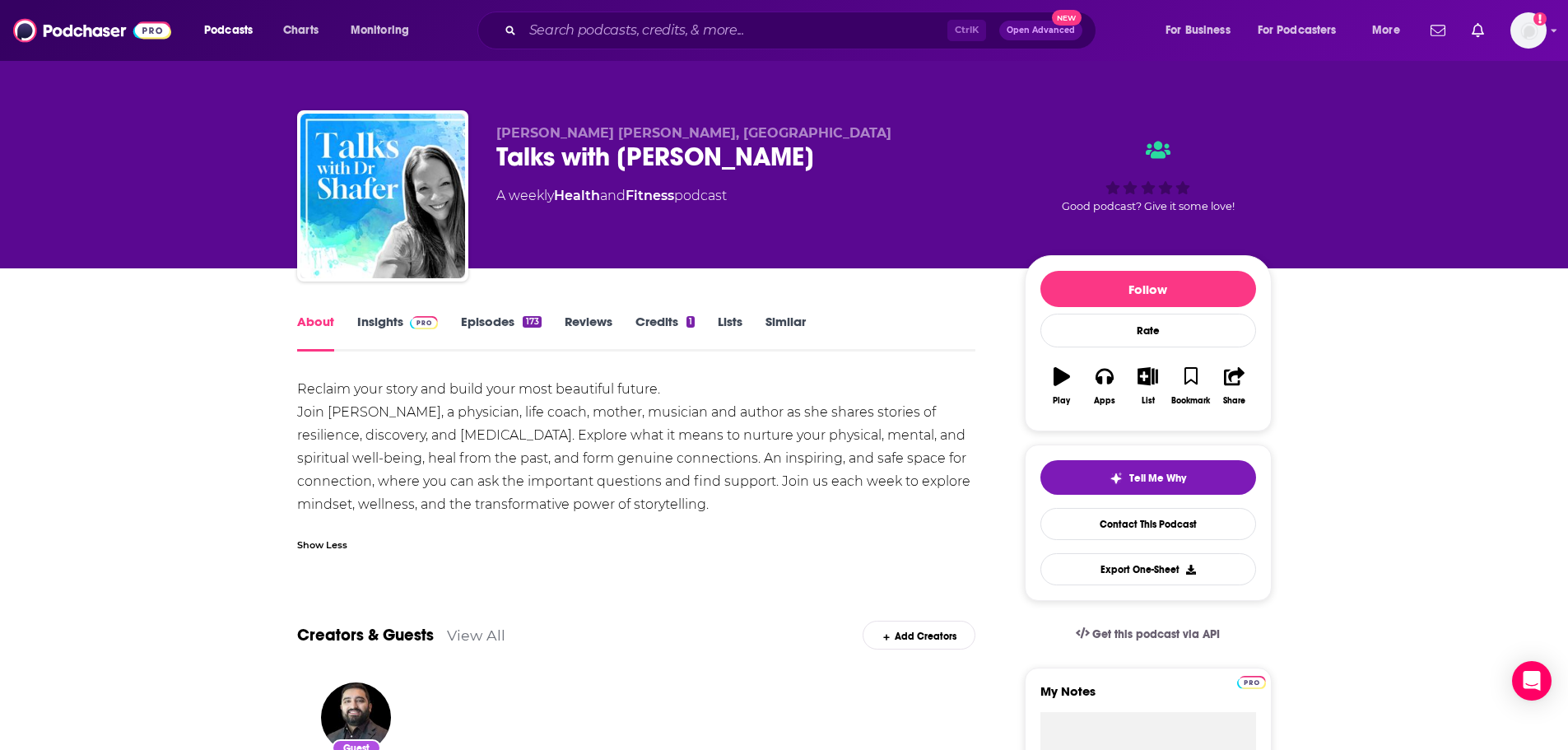
click at [383, 333] on link "Insights" at bounding box center [398, 333] width 82 height 38
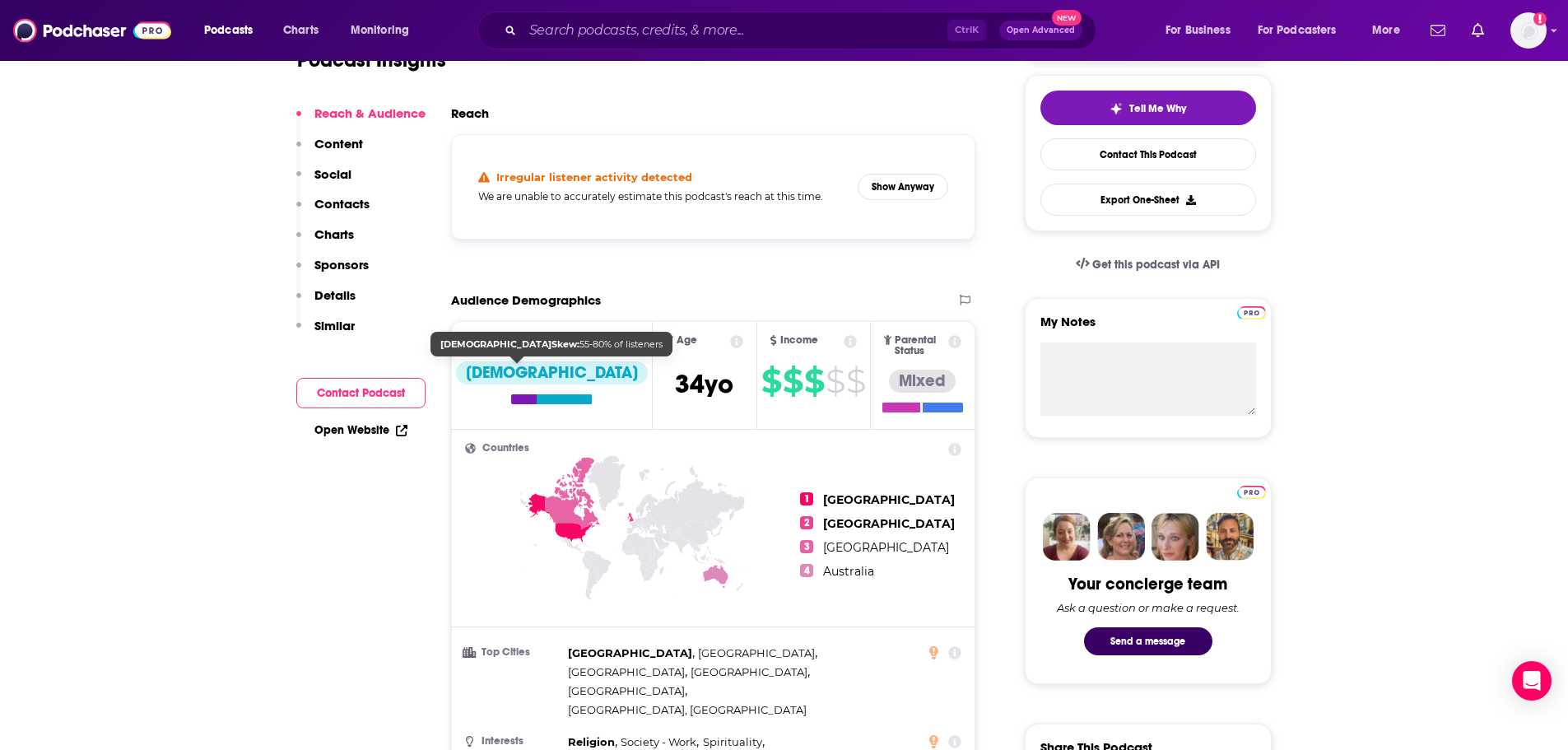
scroll to position [165, 0]
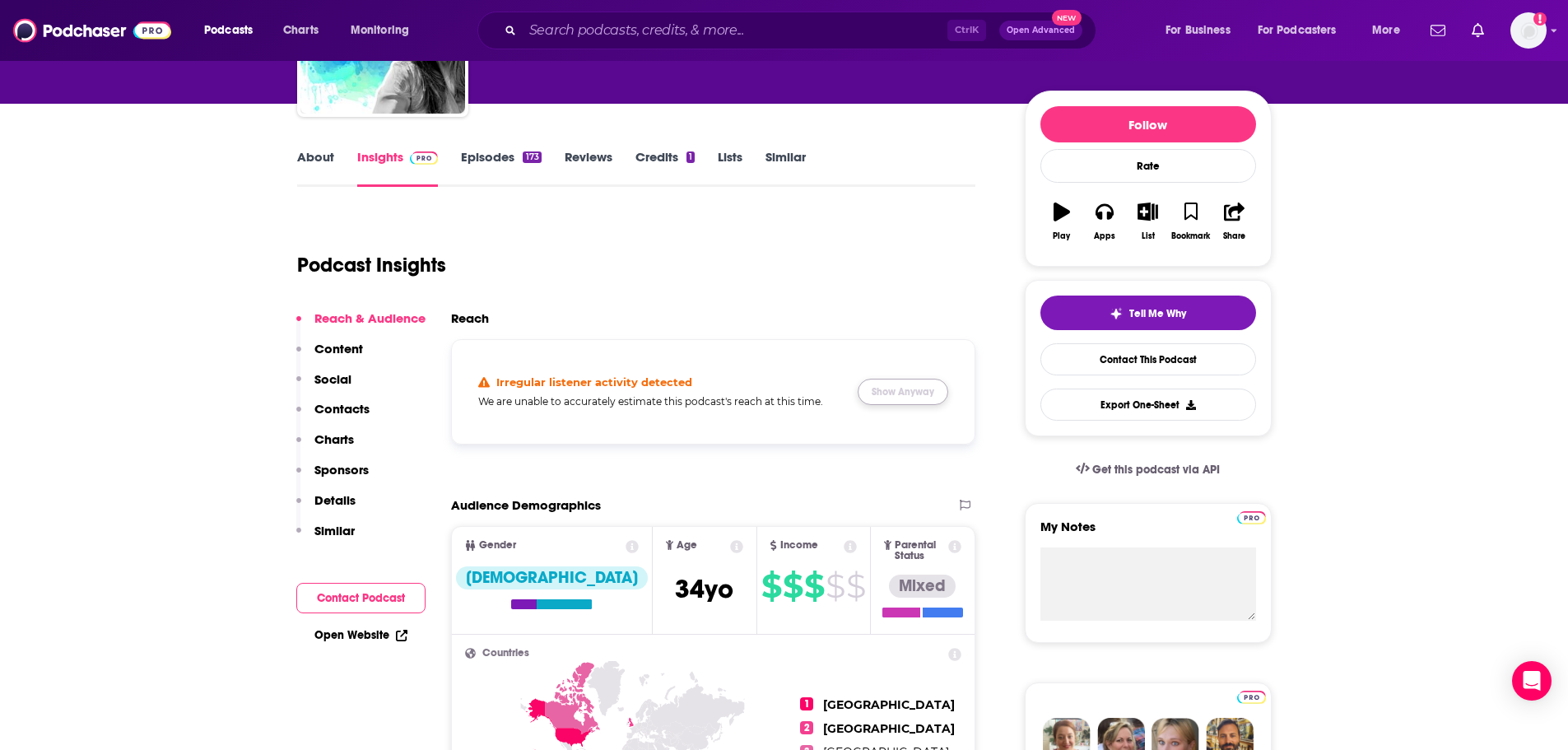
click at [909, 396] on button "Show Anyway" at bounding box center [902, 391] width 90 height 26
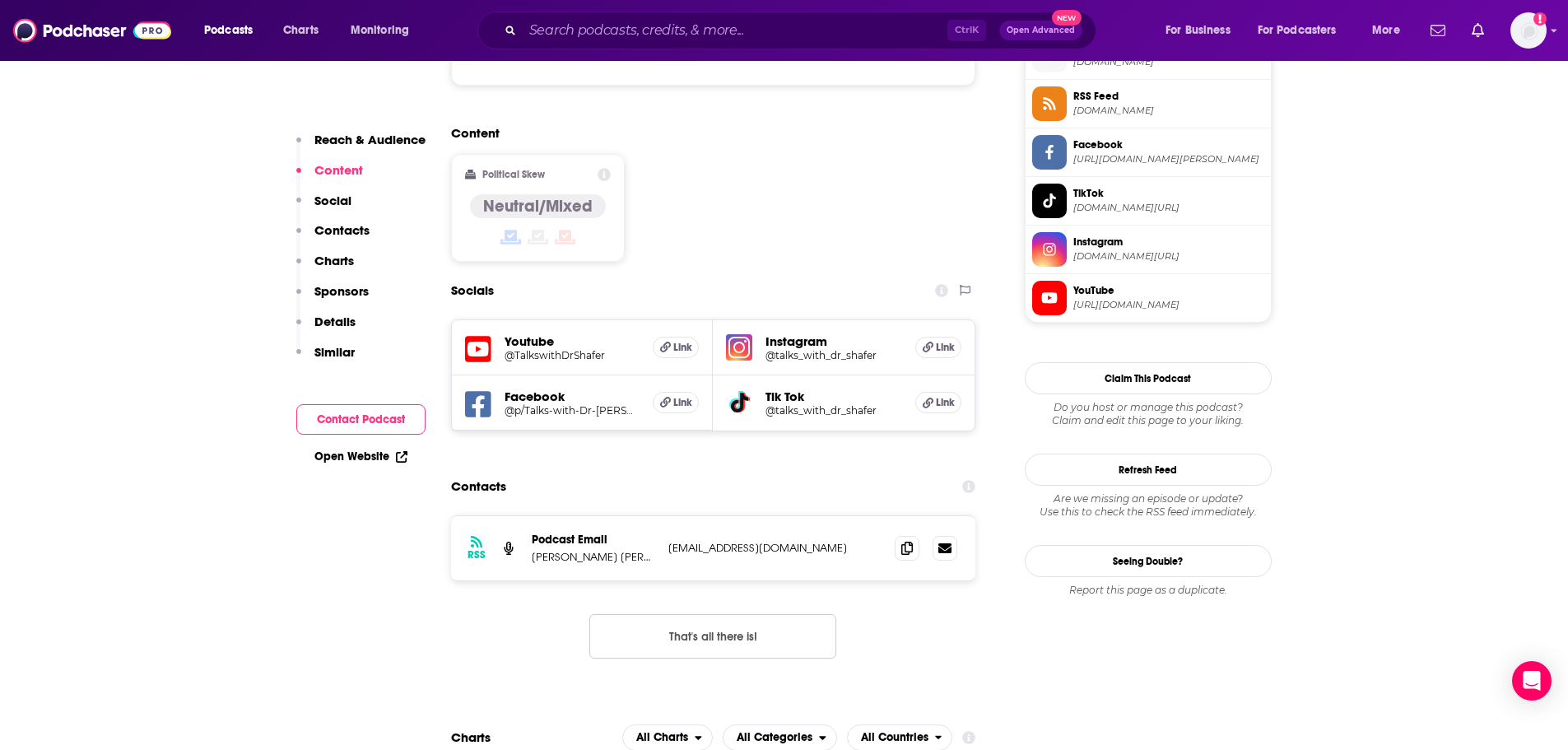
scroll to position [0, 0]
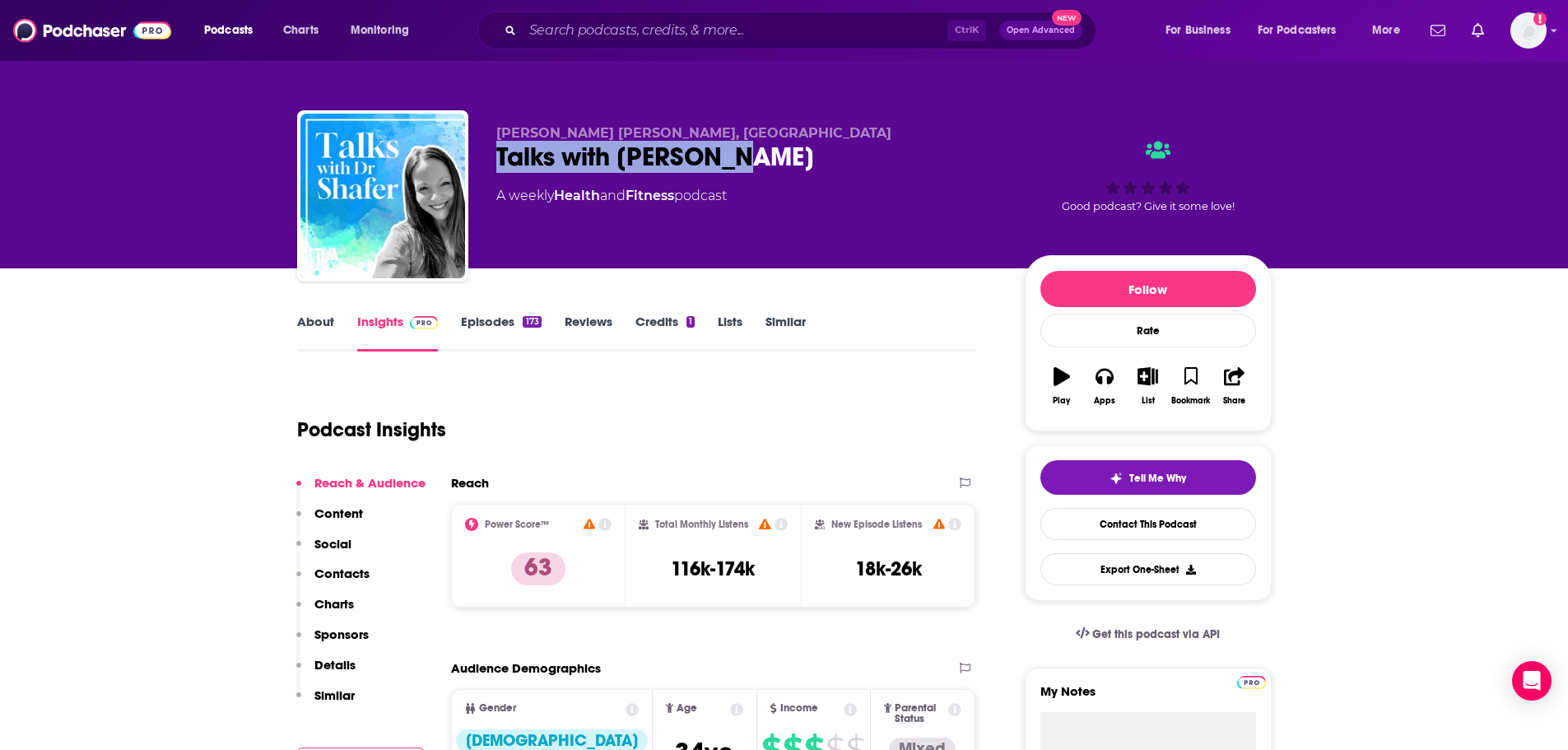
drag, startPoint x: 494, startPoint y: 155, endPoint x: 771, endPoint y: 159, distance: 277.0
click at [771, 159] on div "Shafer Stedron, MD Talks with Dr Shafer A weekly Health and Fitness podcast Goo…" at bounding box center [784, 198] width 975 height 177
copy h2 "Talks with Dr Shafer"
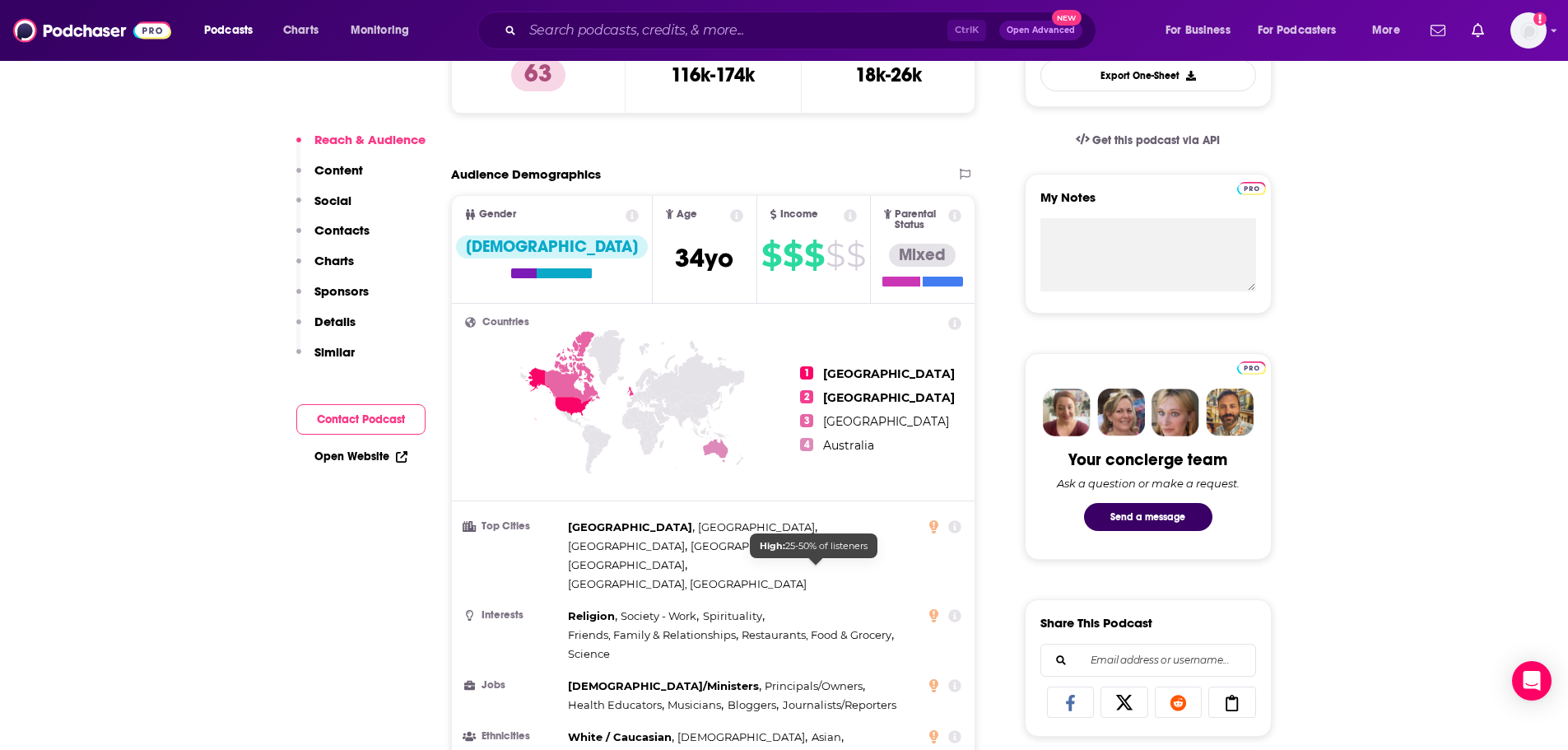
scroll to position [1070, 0]
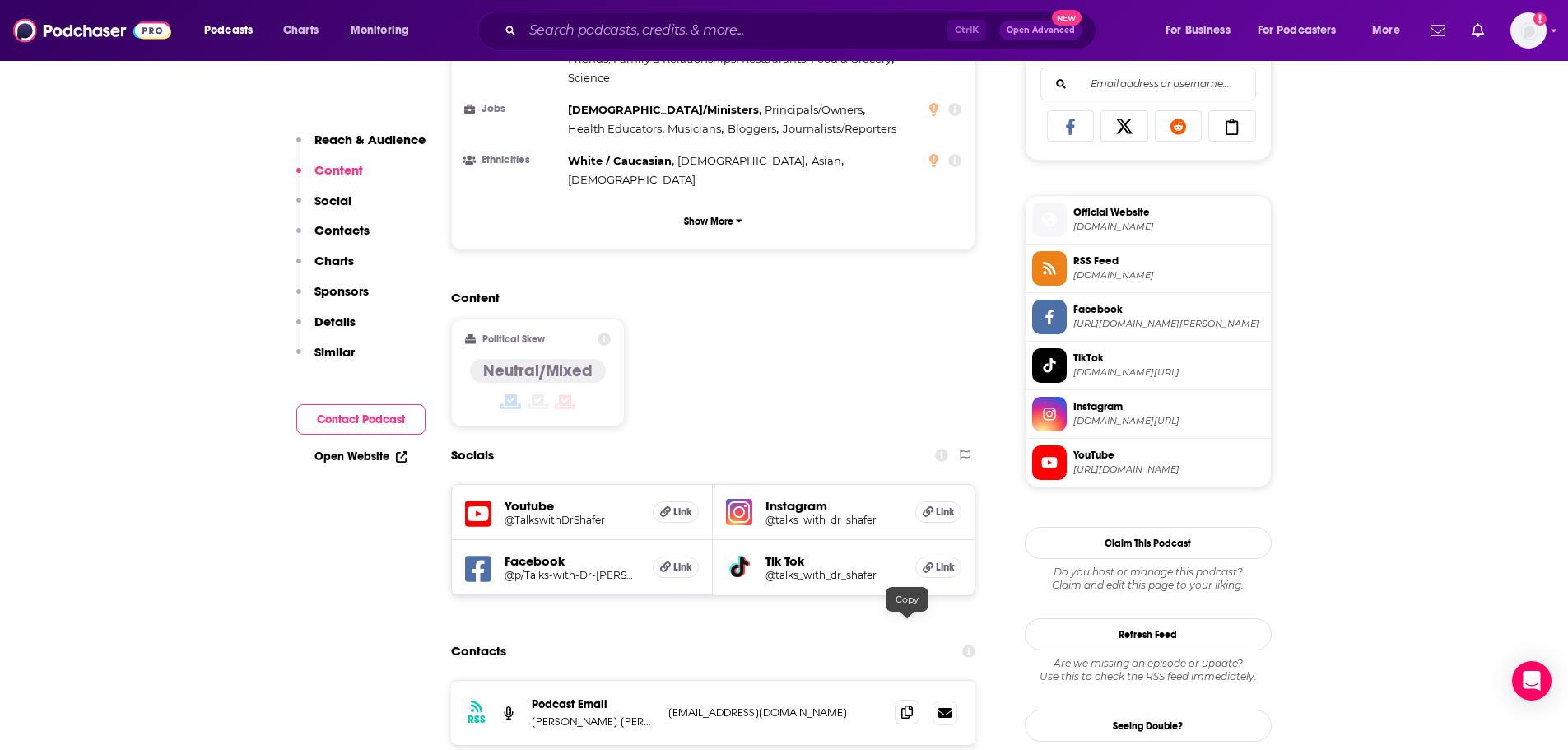
click at [906, 705] on icon at bounding box center [906, 712] width 12 height 13
click at [541, 715] on p "Shafer Stedron, MD" at bounding box center [593, 721] width 124 height 14
copy p "Shafer"
click at [583, 697] on div "Podcast Email Shafer Stedron, MD" at bounding box center [593, 713] width 124 height 31
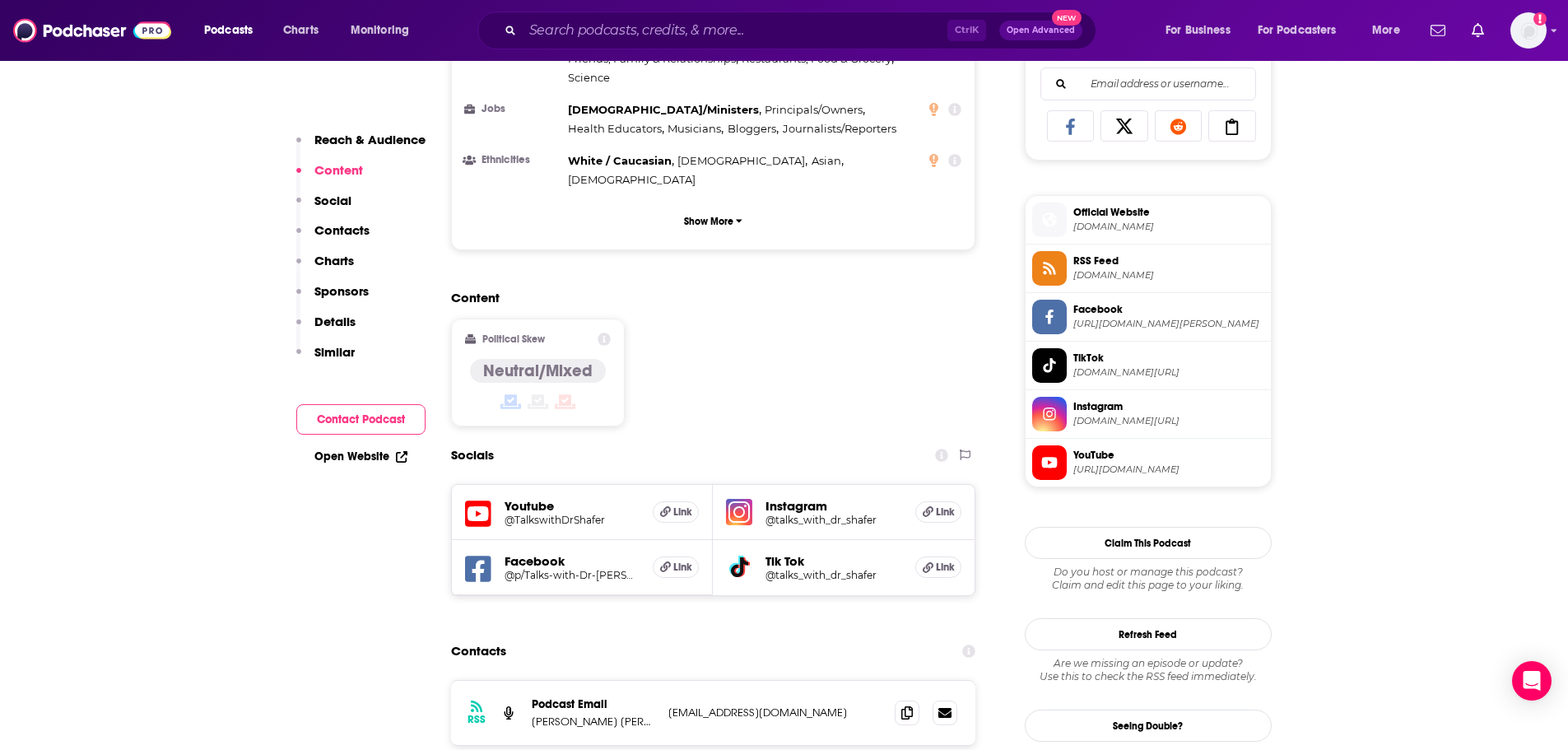
click at [583, 715] on p "Shafer Stedron, MD" at bounding box center [593, 721] width 124 height 14
click at [620, 29] on input "Search podcasts, credits, & more..." at bounding box center [734, 30] width 425 height 26
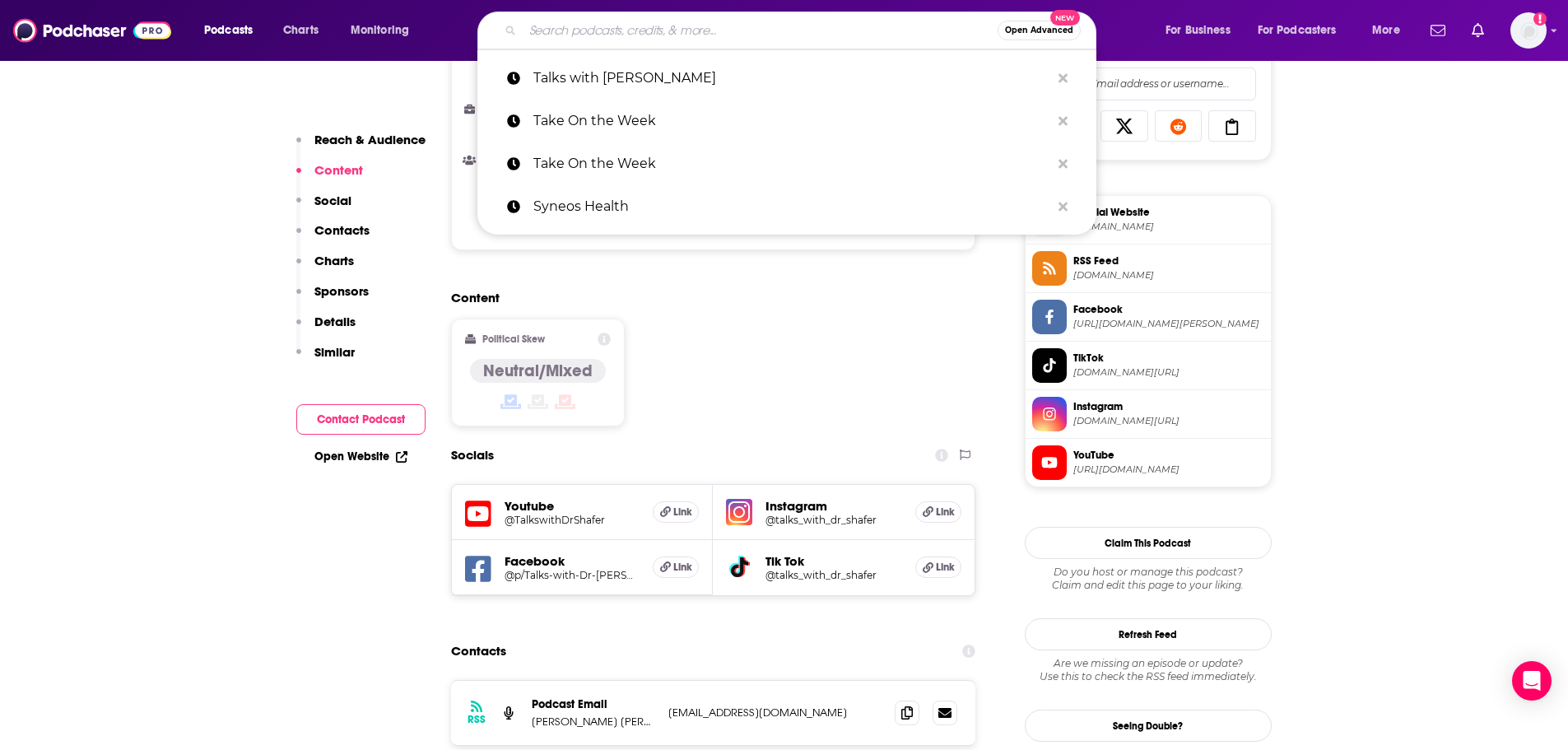
paste input "Tearsheet"
type input "Tearsheet"
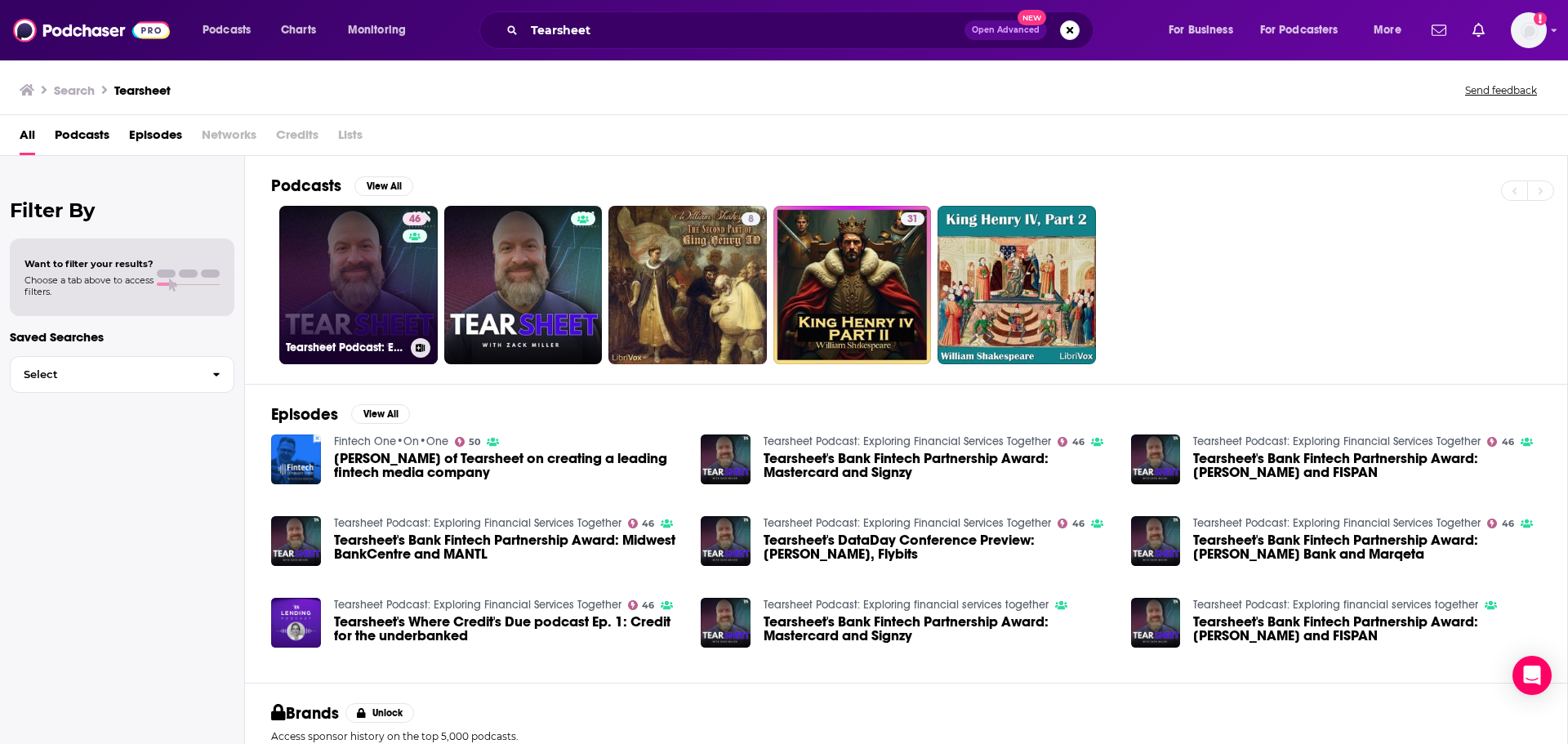
click at [394, 301] on link "46 Tearsheet Podcast: Exploring Financial Services Together" at bounding box center [358, 284] width 158 height 158
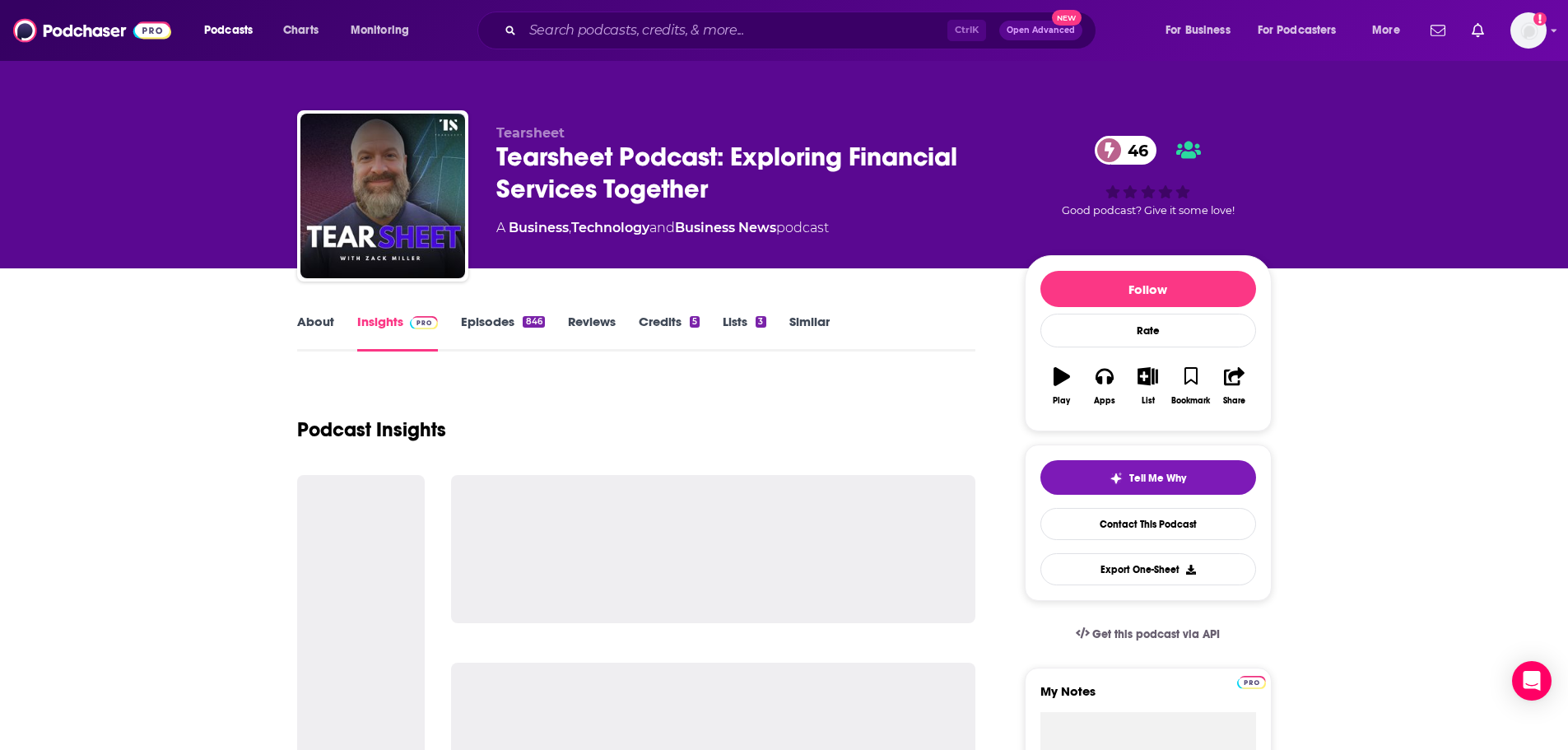
click at [309, 329] on link "About" at bounding box center [315, 333] width 37 height 38
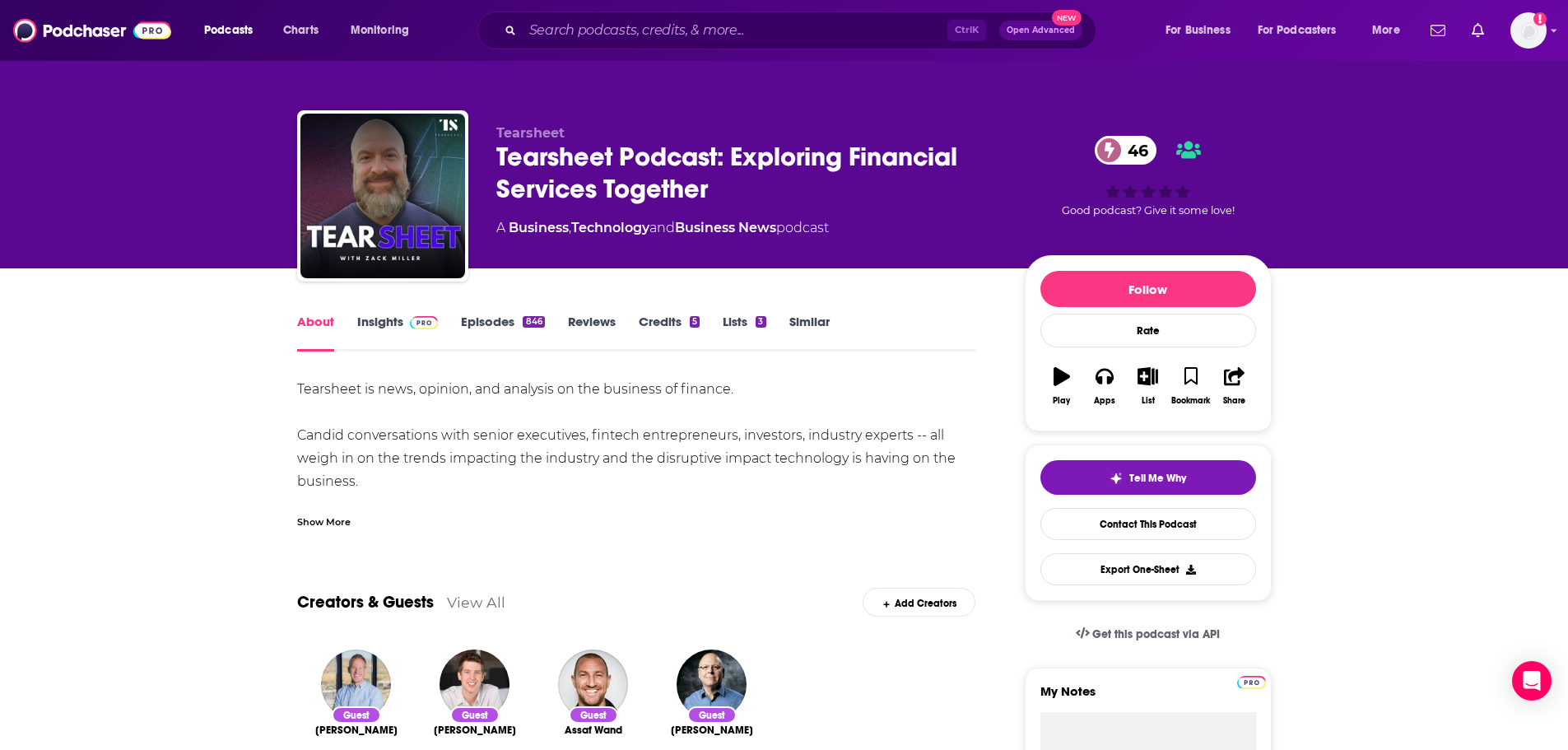
click at [313, 521] on div "Show More" at bounding box center [323, 520] width 54 height 15
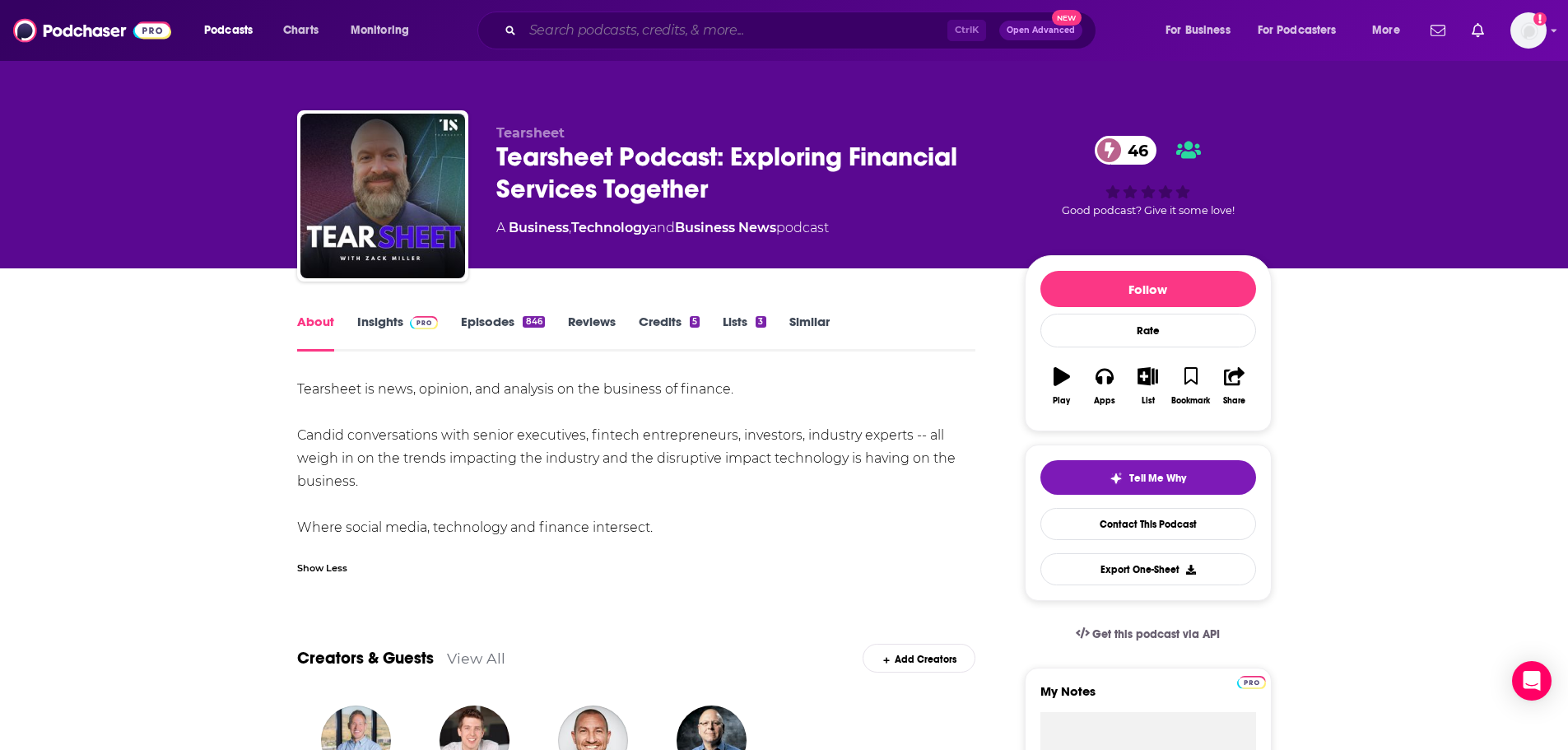
click at [654, 26] on input "Search podcasts, credits, & more..." at bounding box center [734, 30] width 425 height 26
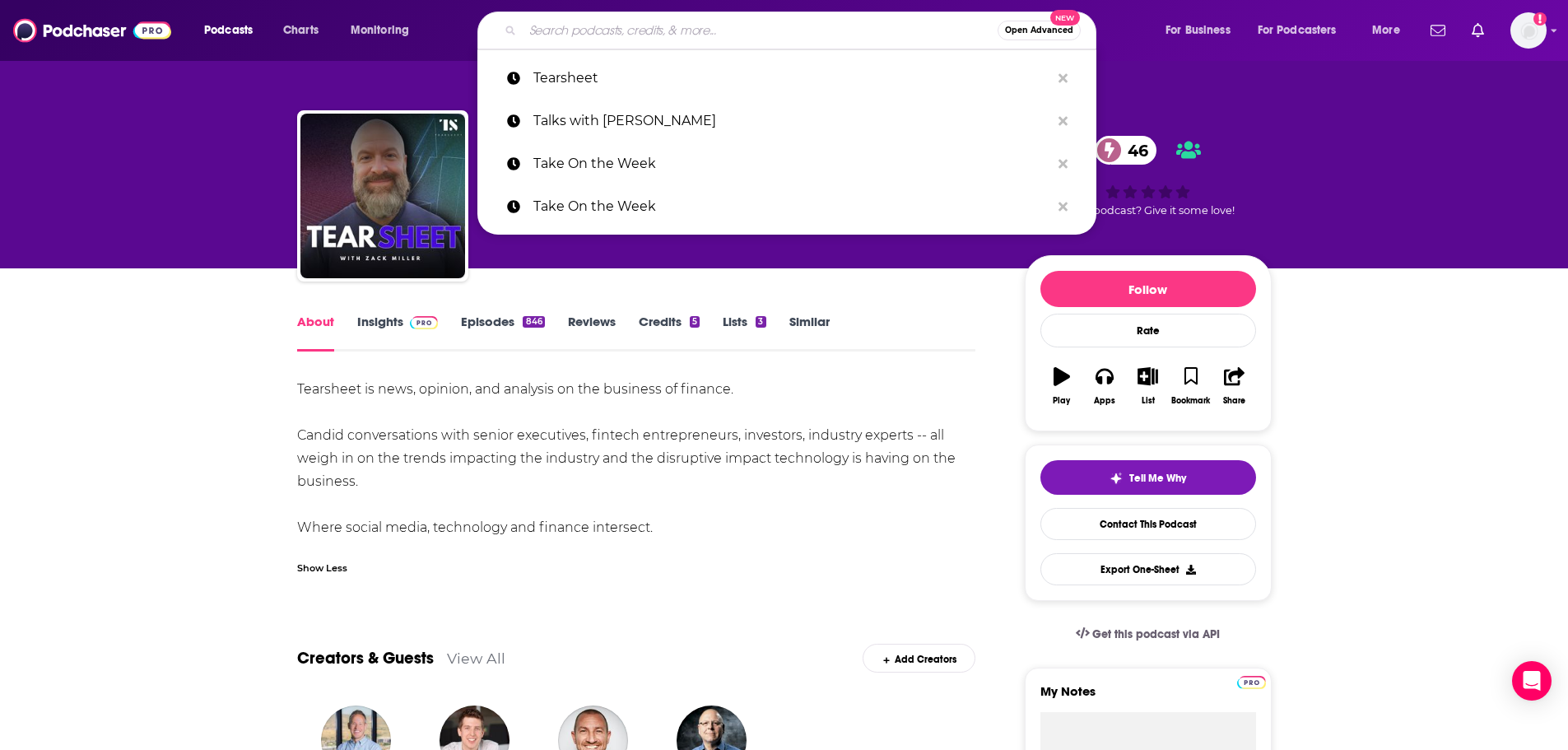
paste input "[PERSON_NAME] Radio Hour"
type input "[PERSON_NAME] Radio Hour"
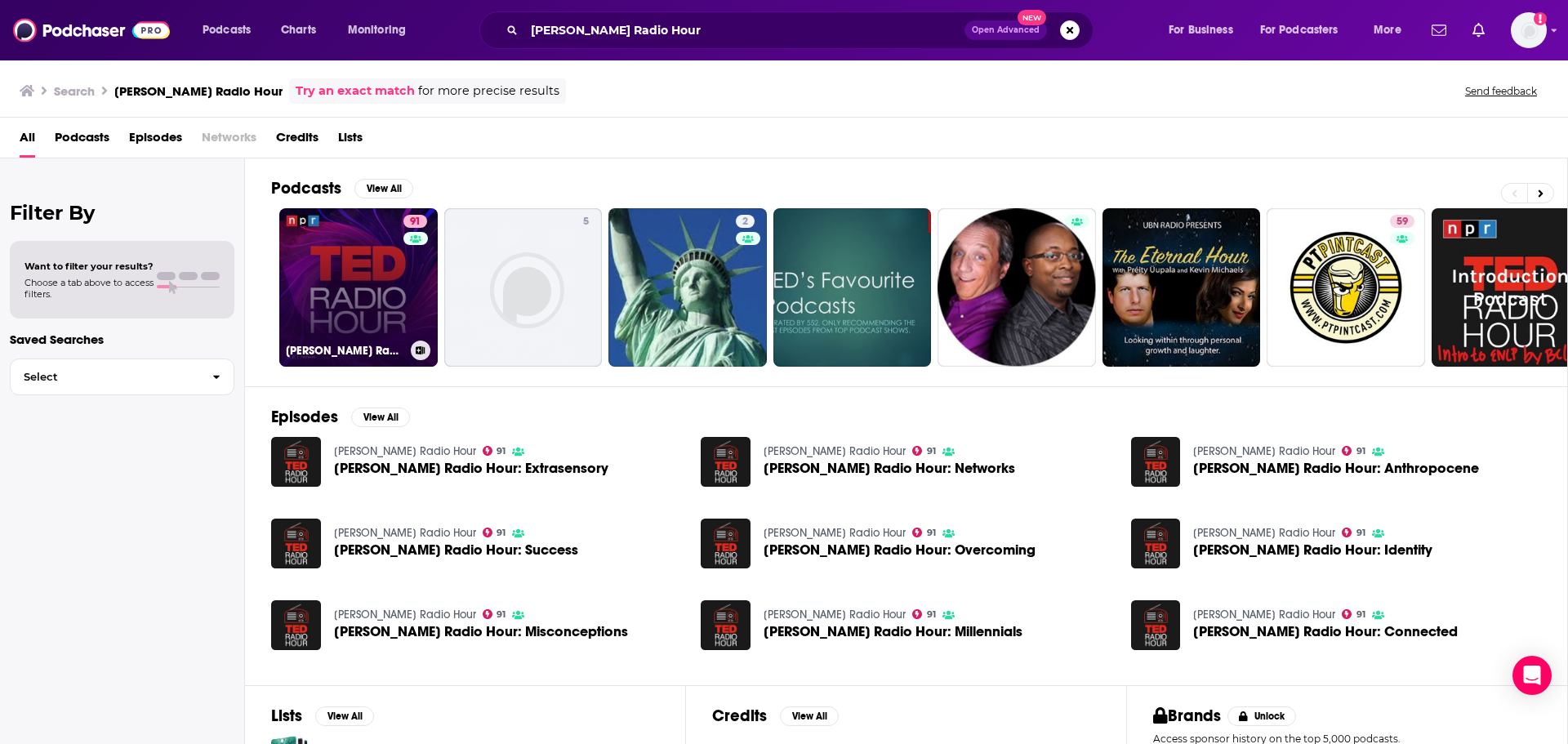
click at [303, 299] on link "91 TED Radio Hour" at bounding box center [358, 287] width 158 height 158
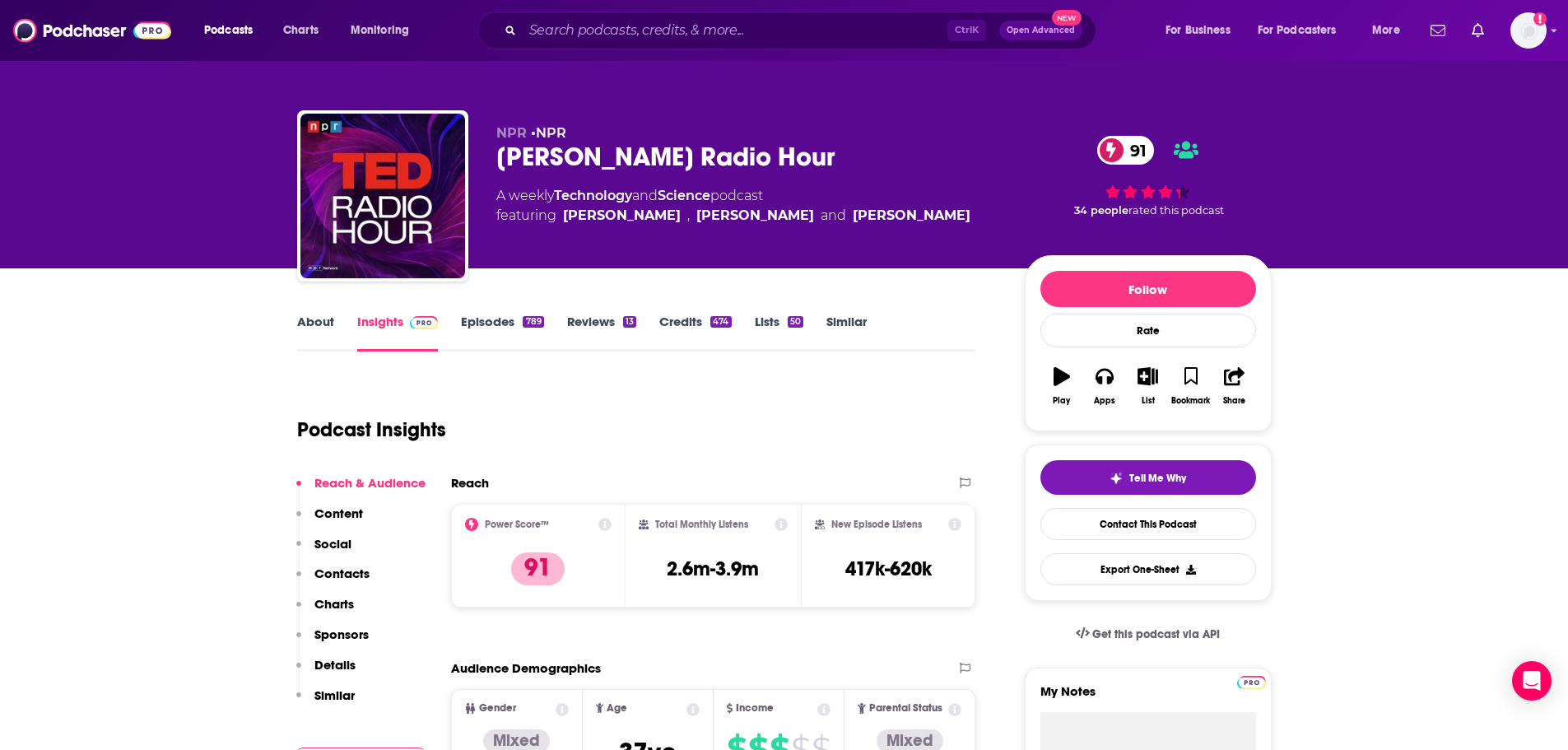
click at [314, 314] on link "About" at bounding box center [315, 333] width 37 height 38
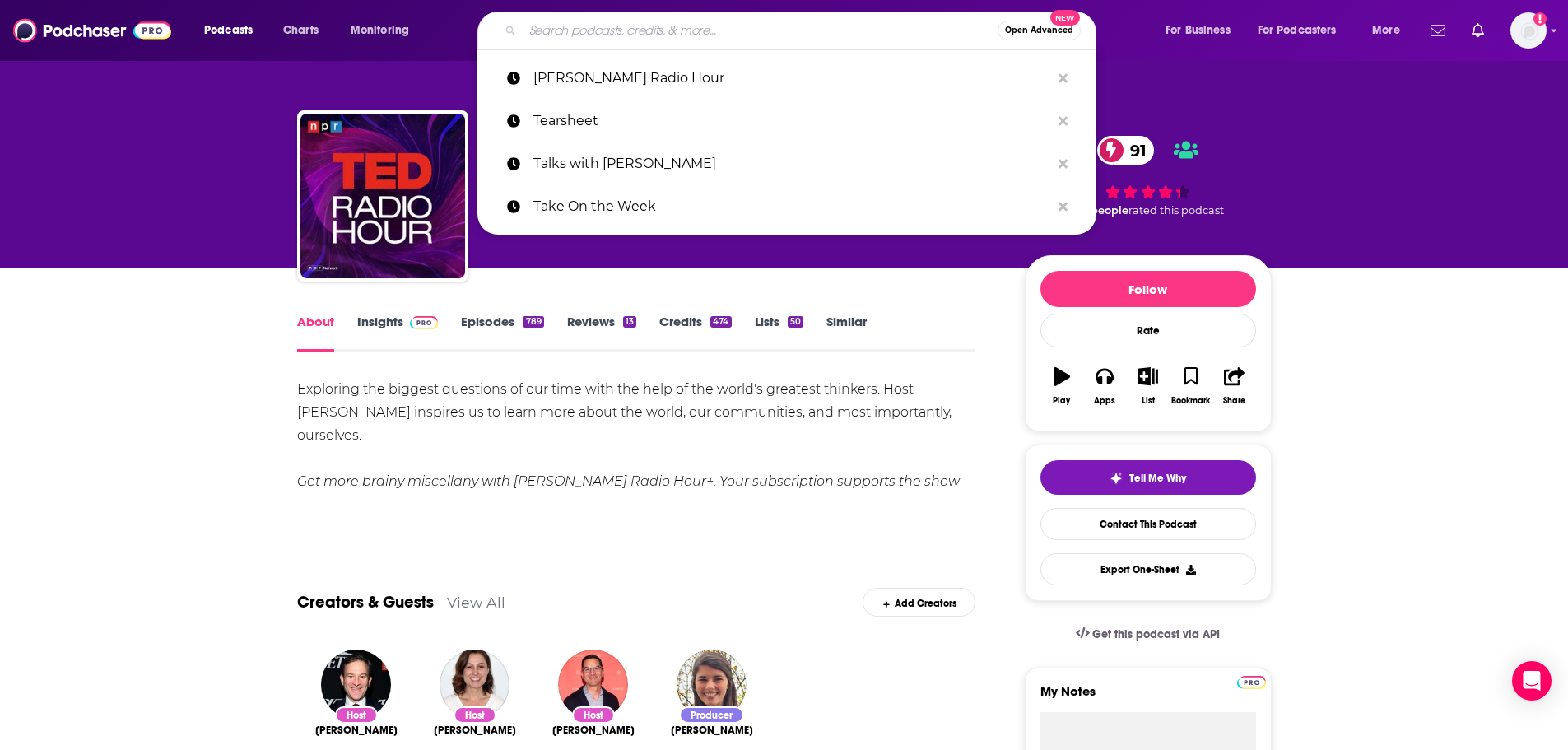
click at [614, 30] on input "Search podcasts, credits, & more..." at bounding box center [760, 30] width 475 height 26
paste input "That Beauty Podcast"
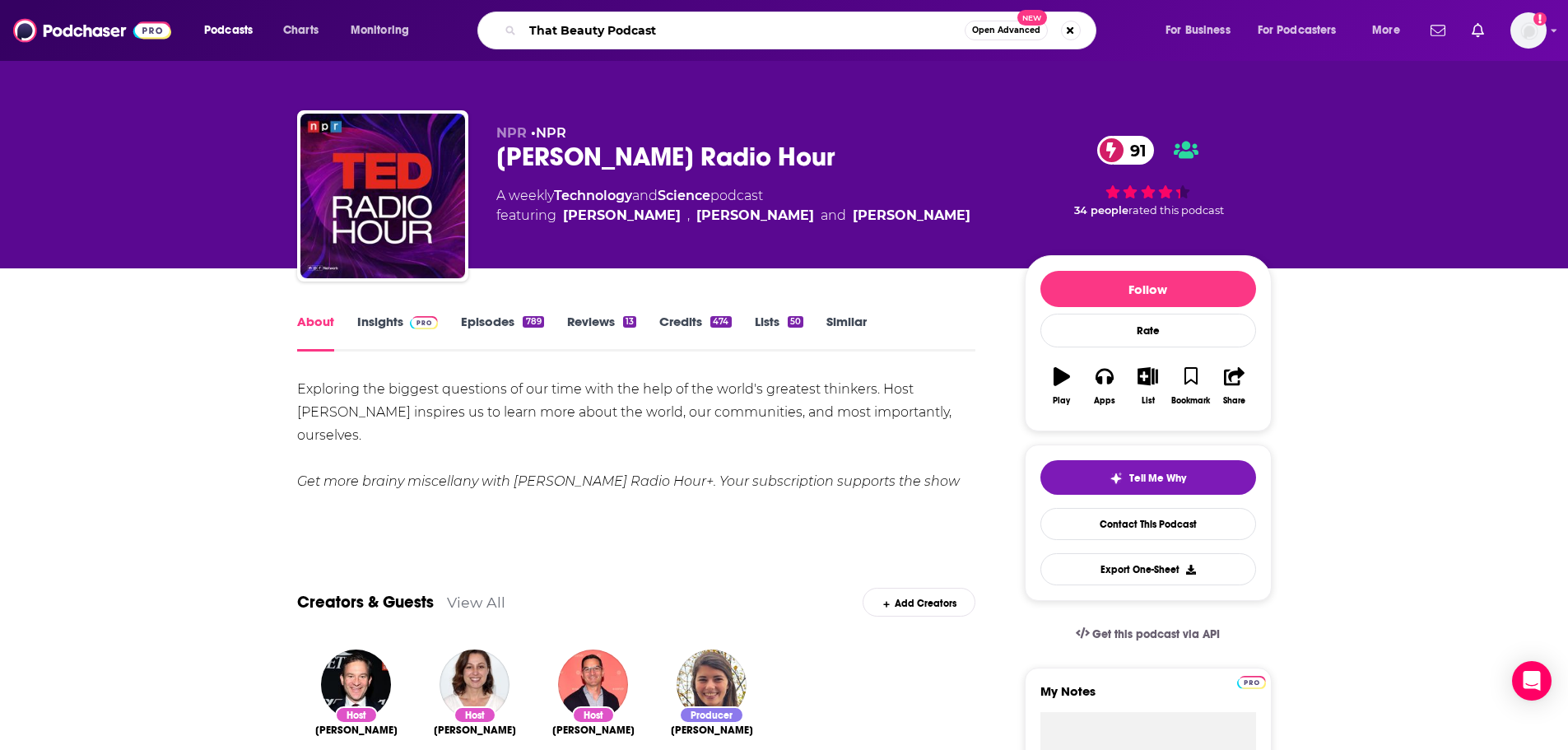
type input "That Beauty Podcast"
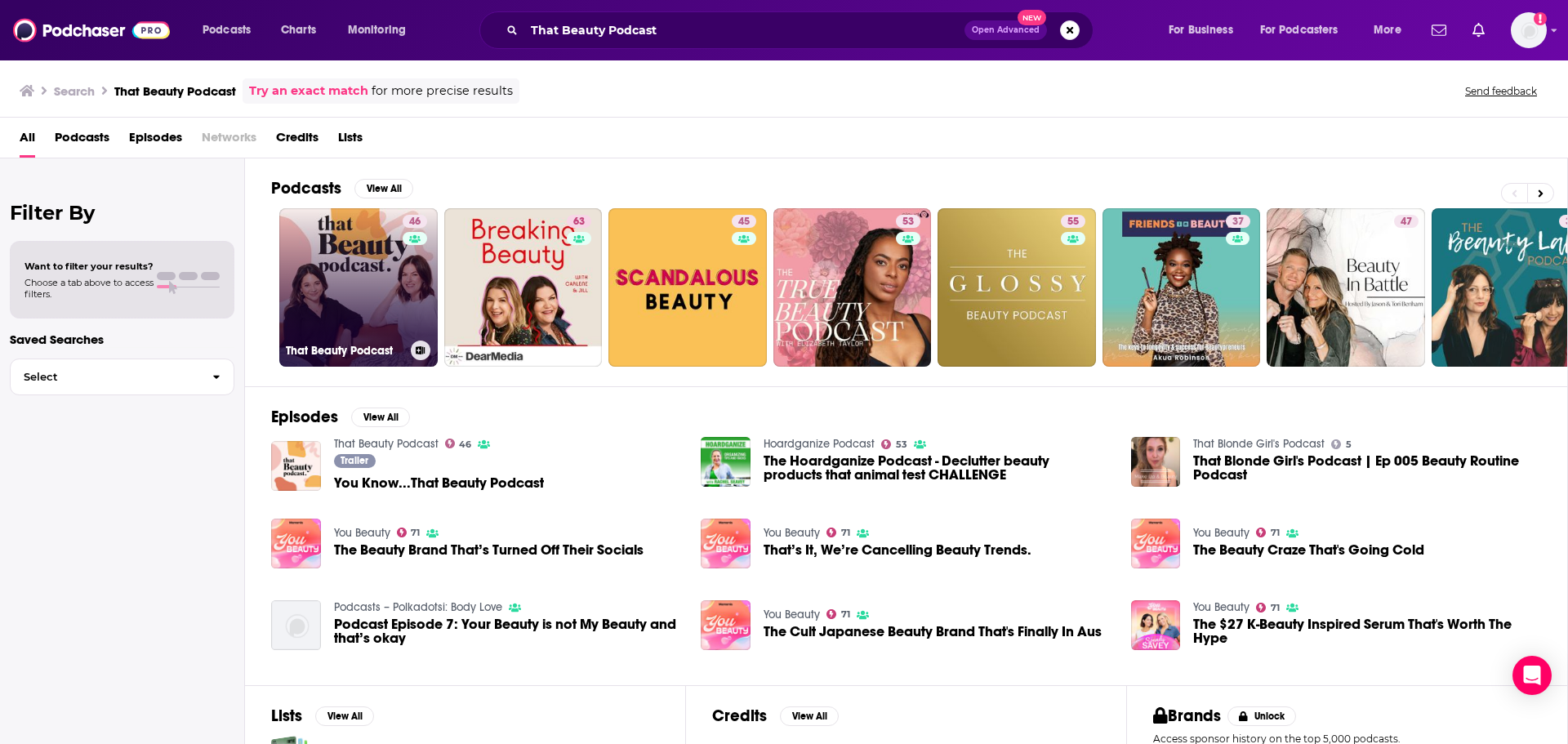
click at [347, 284] on link "46 That Beauty Podcast" at bounding box center [358, 287] width 158 height 158
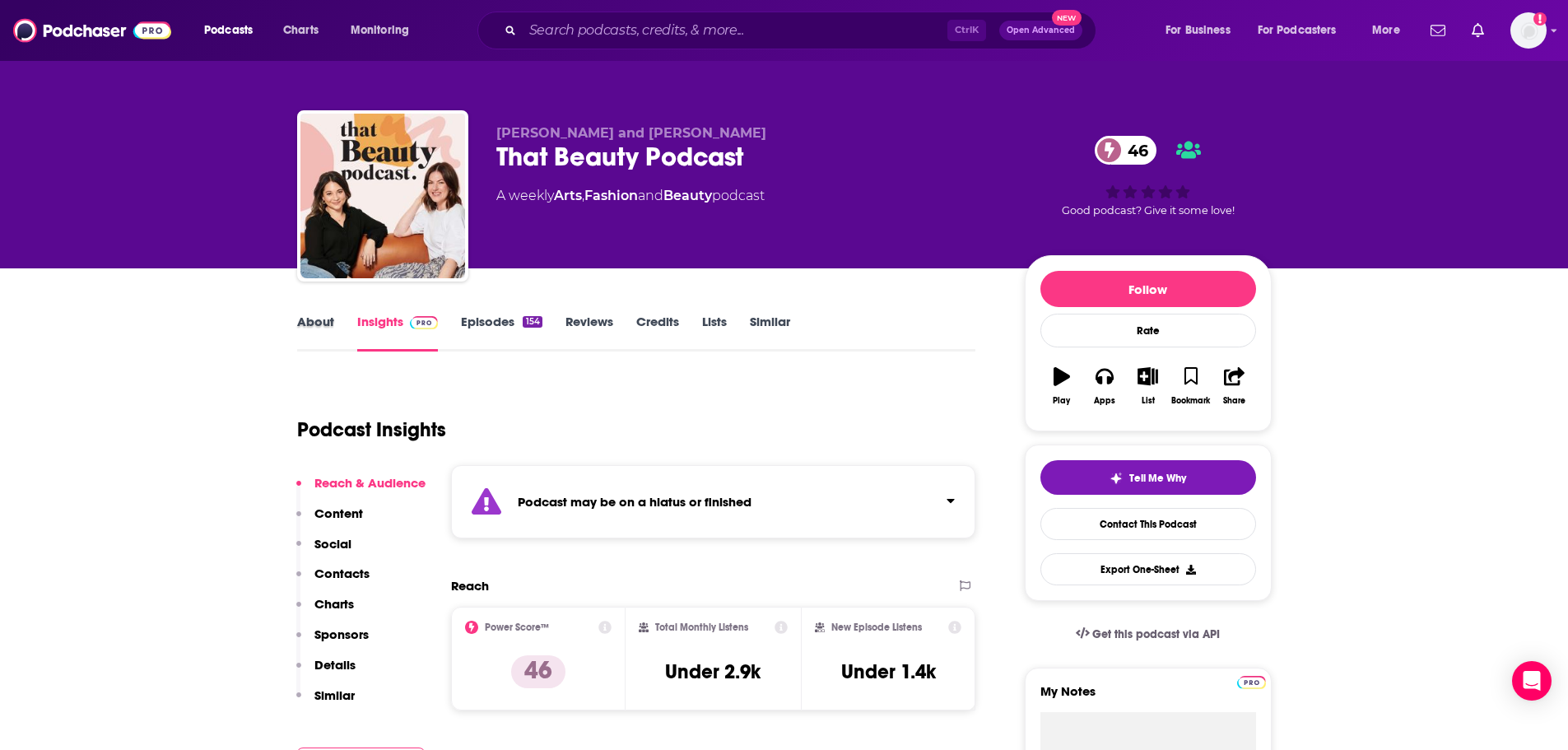
click at [333, 324] on div "About" at bounding box center [327, 333] width 60 height 38
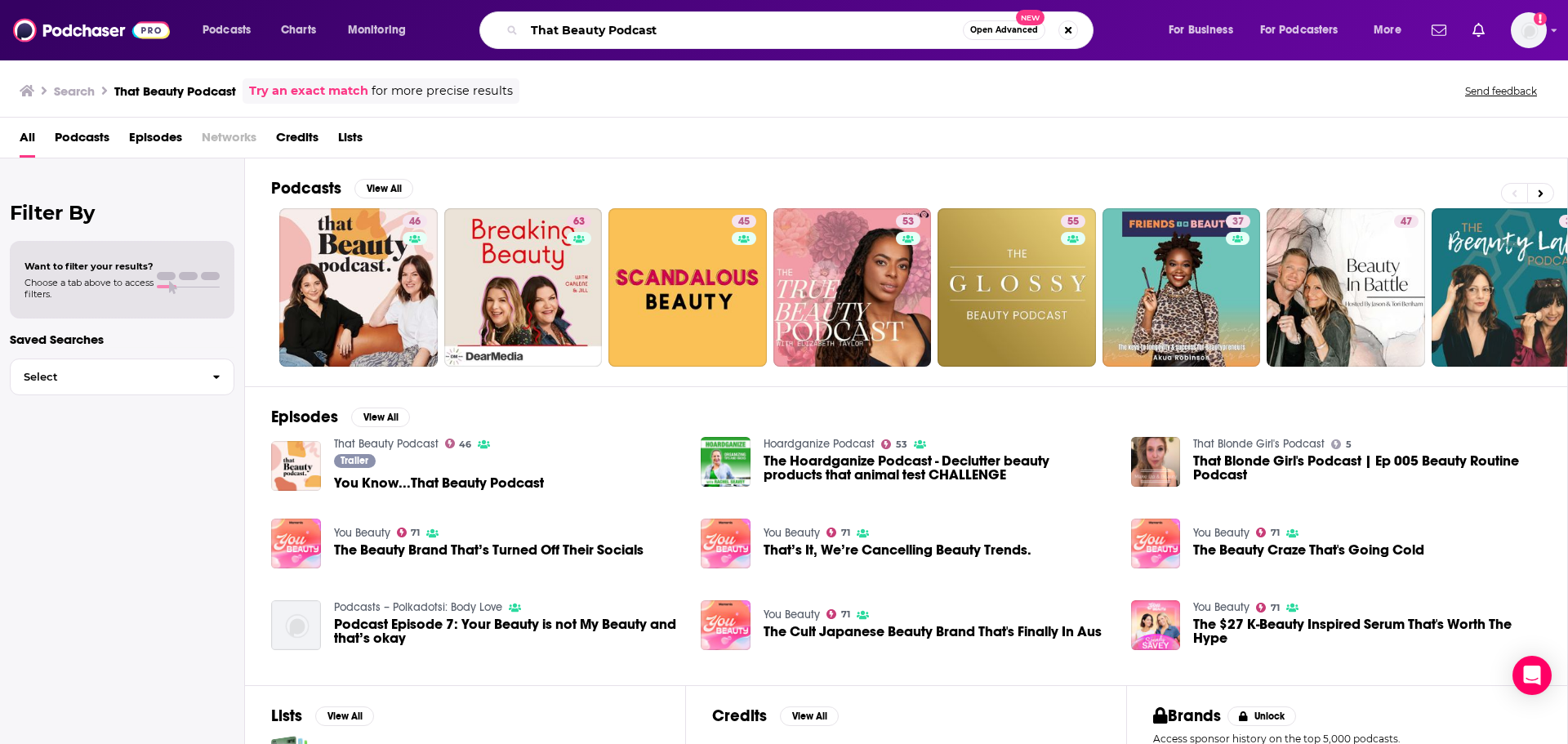
click at [698, 42] on input "That Beauty Podcast" at bounding box center [744, 30] width 439 height 26
paste input "e $100 MBA Show"
type input "The $100 MBA Show"
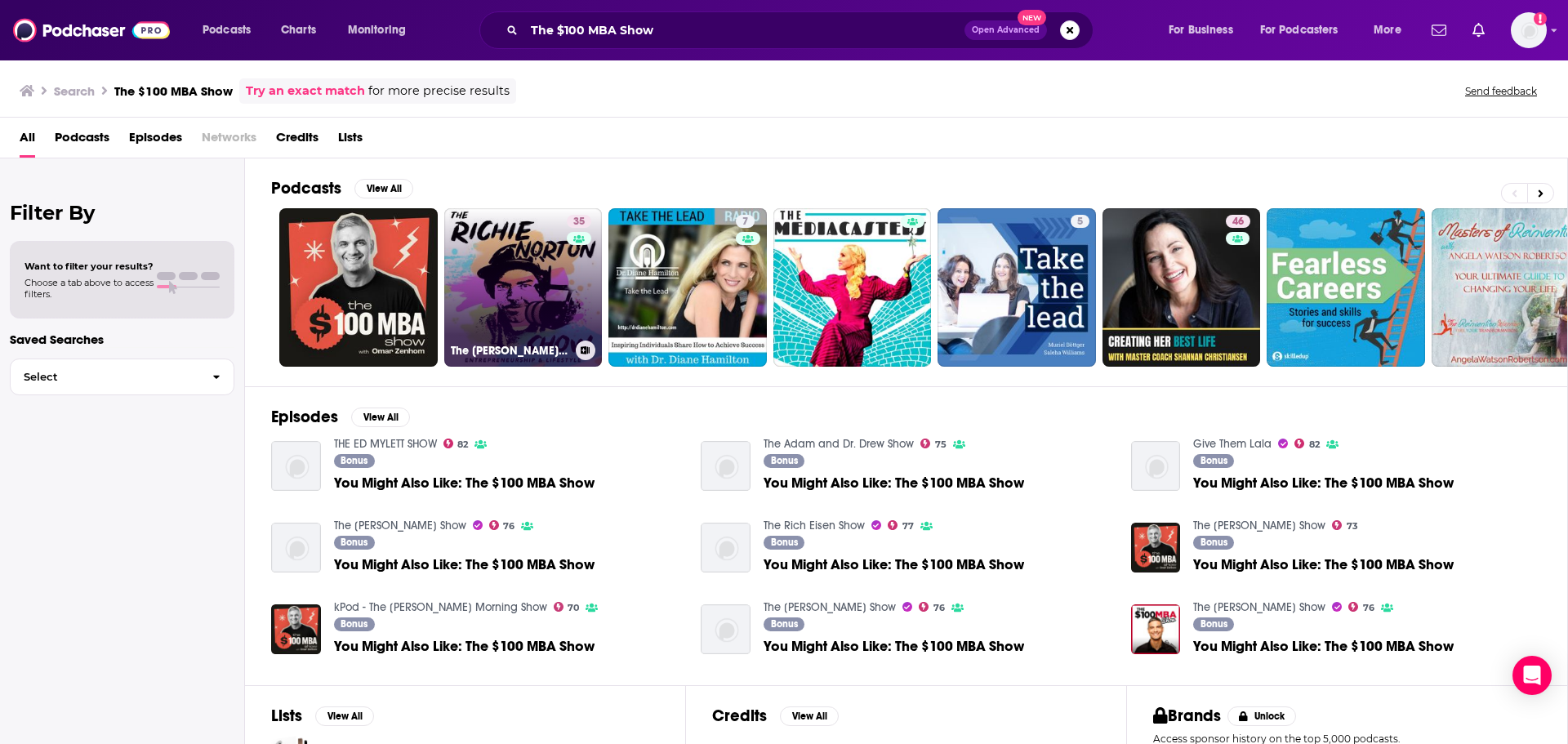
click at [510, 320] on link "35 The Richie Norton Show" at bounding box center [523, 287] width 158 height 158
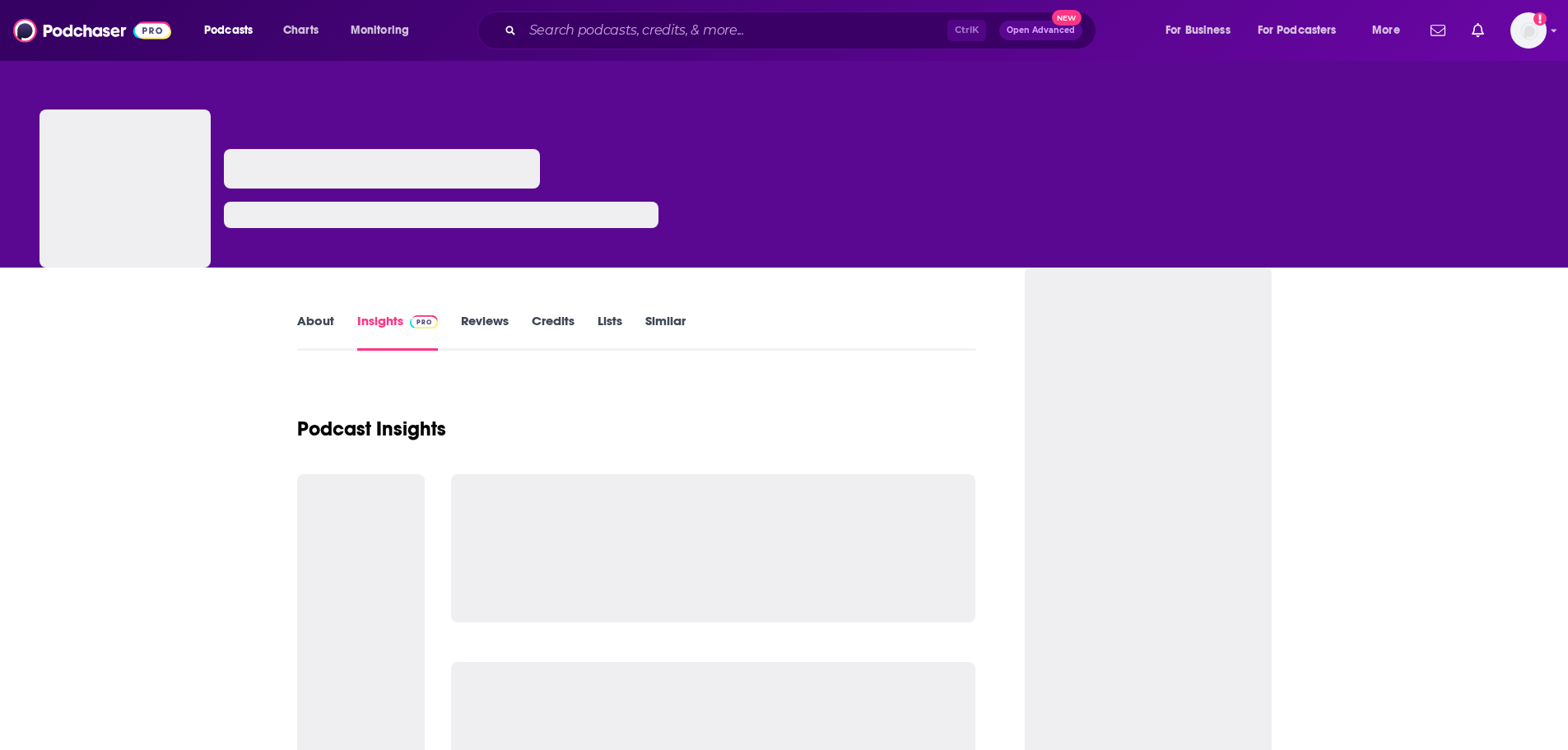
click at [321, 327] on link "About" at bounding box center [315, 332] width 37 height 38
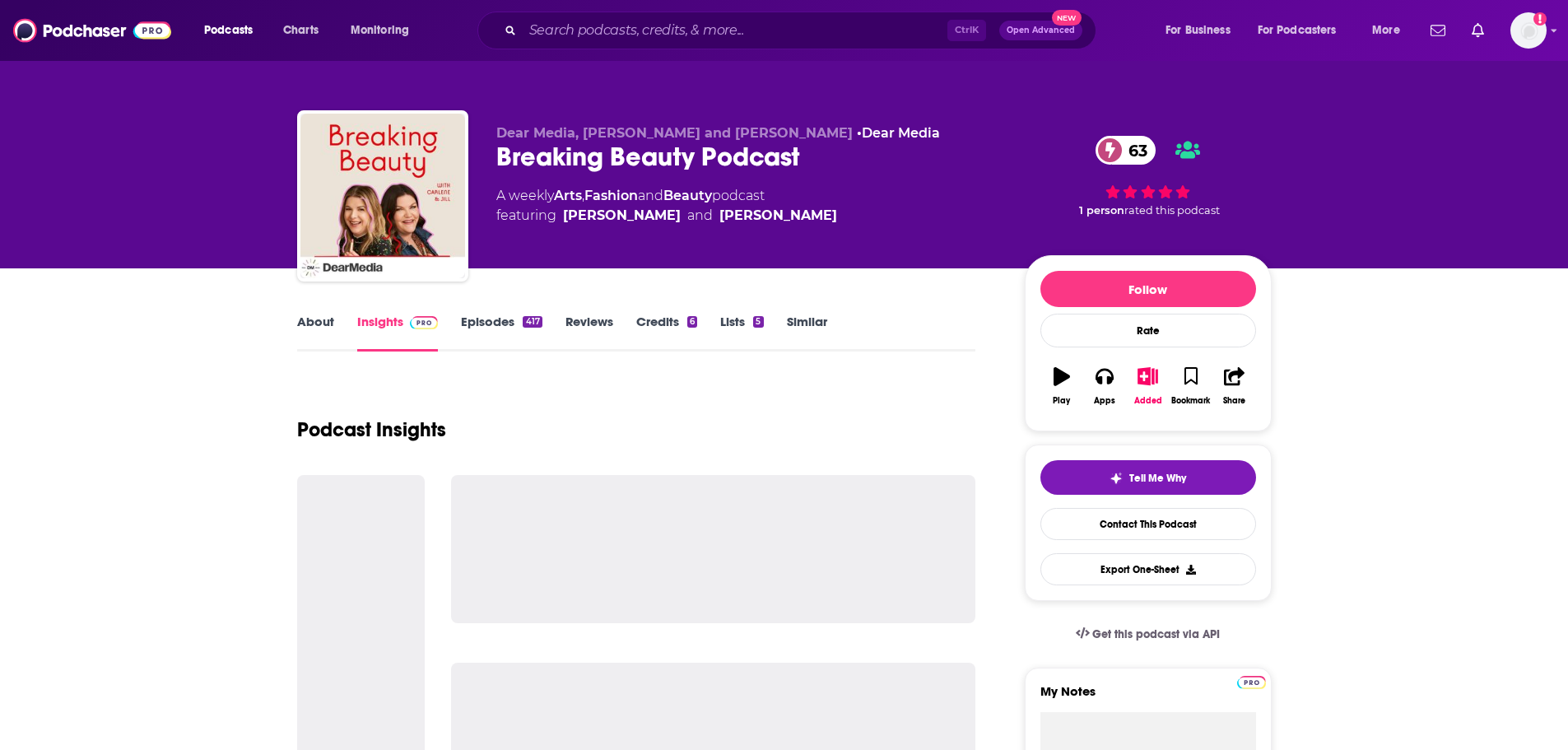
click at [313, 323] on link "About" at bounding box center [315, 333] width 37 height 38
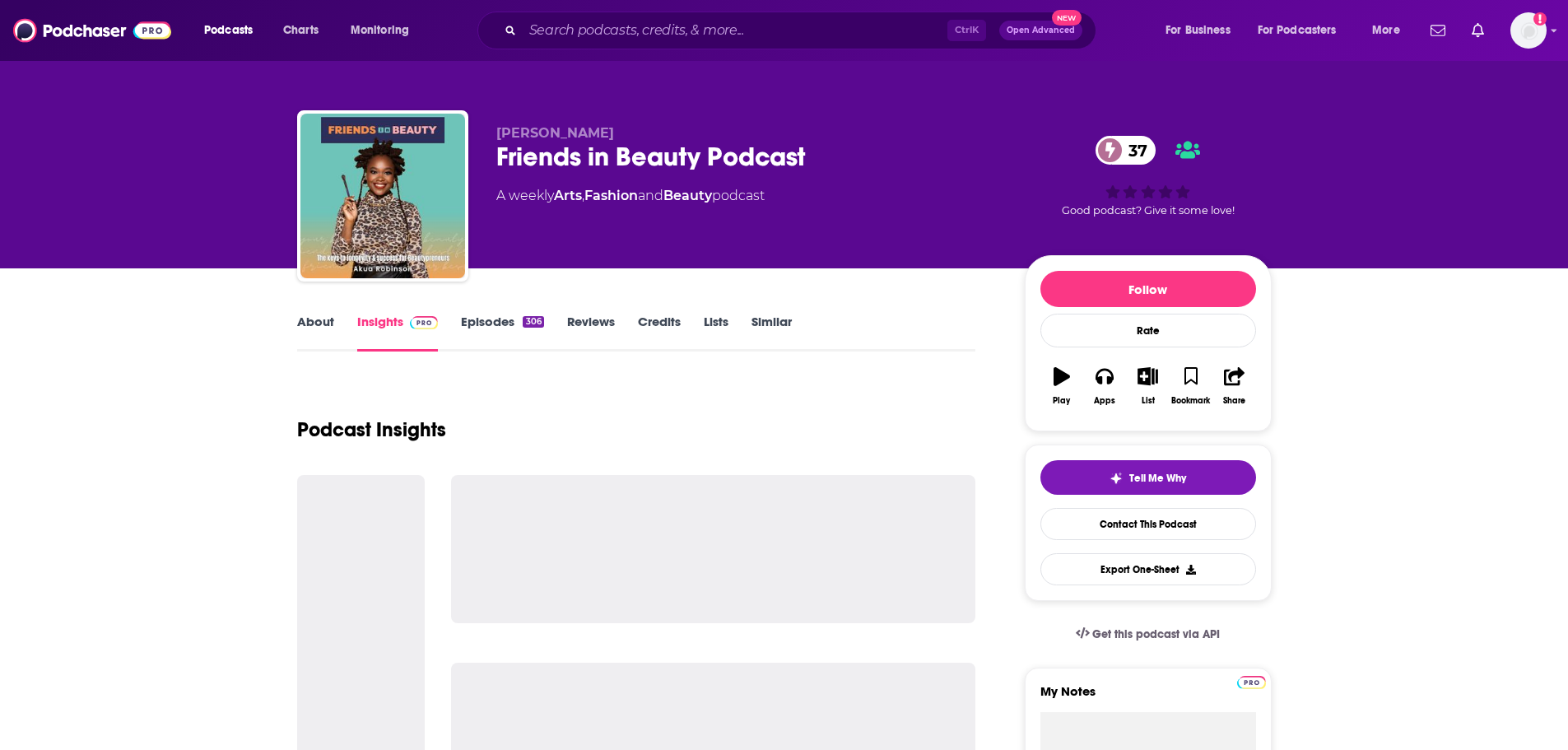
click at [305, 322] on link "About" at bounding box center [315, 333] width 37 height 38
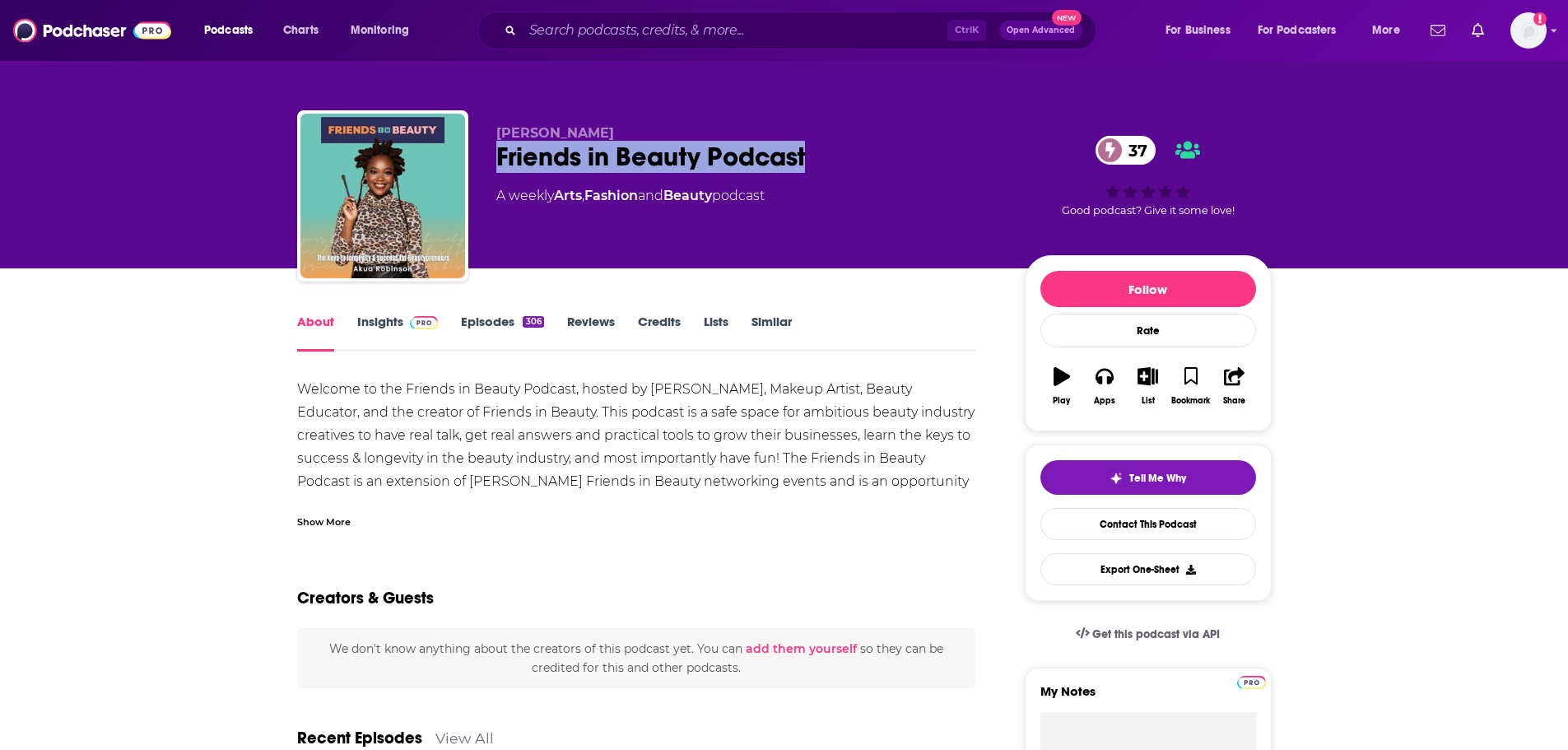
drag, startPoint x: 495, startPoint y: 157, endPoint x: 814, endPoint y: 171, distance: 319.3
click at [814, 171] on div "Friends in Beauty Podcast 37" at bounding box center [747, 157] width 502 height 32
copy h1 "Friends in Beauty Podcast"
click at [375, 319] on link "Insights" at bounding box center [398, 333] width 82 height 38
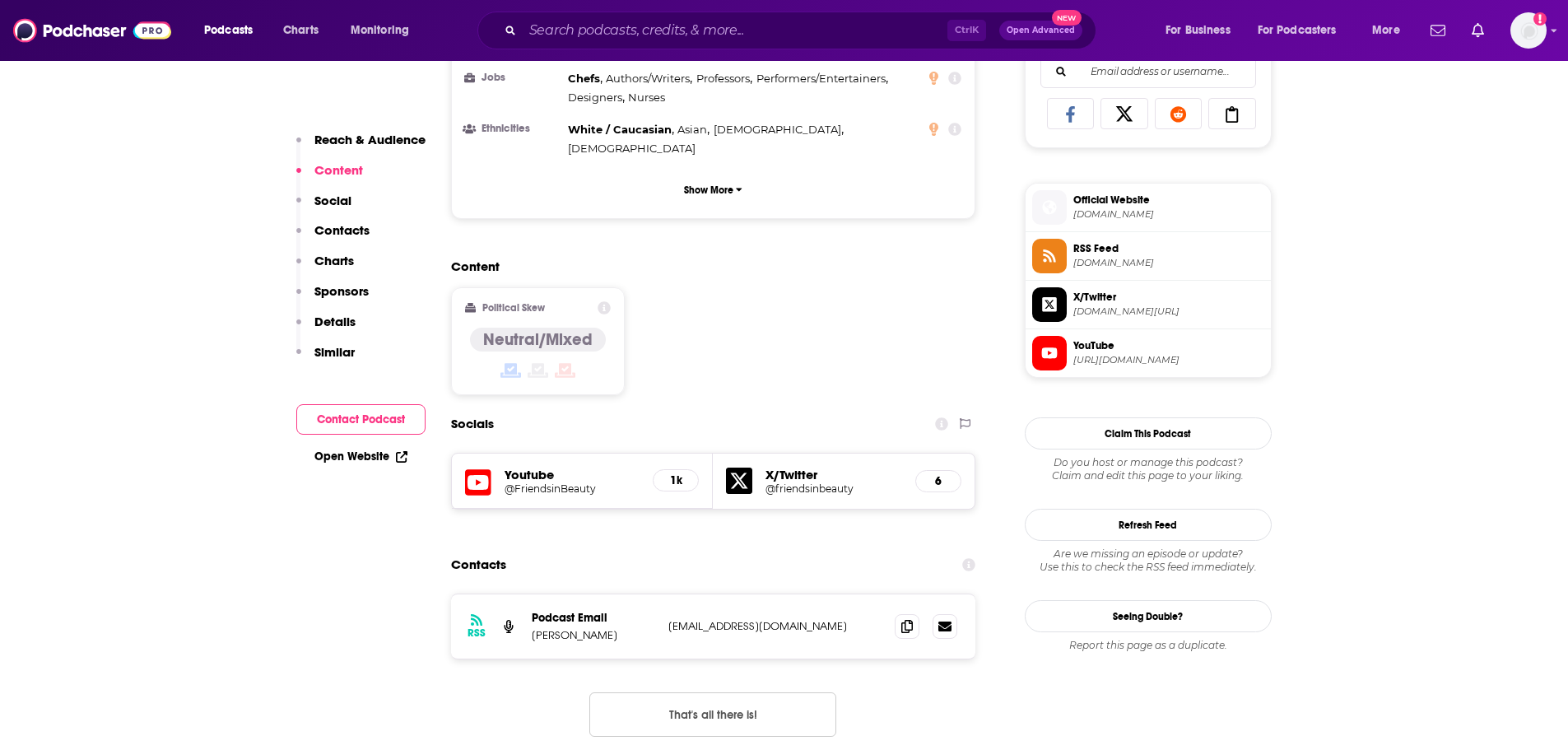
scroll to position [1317, 0]
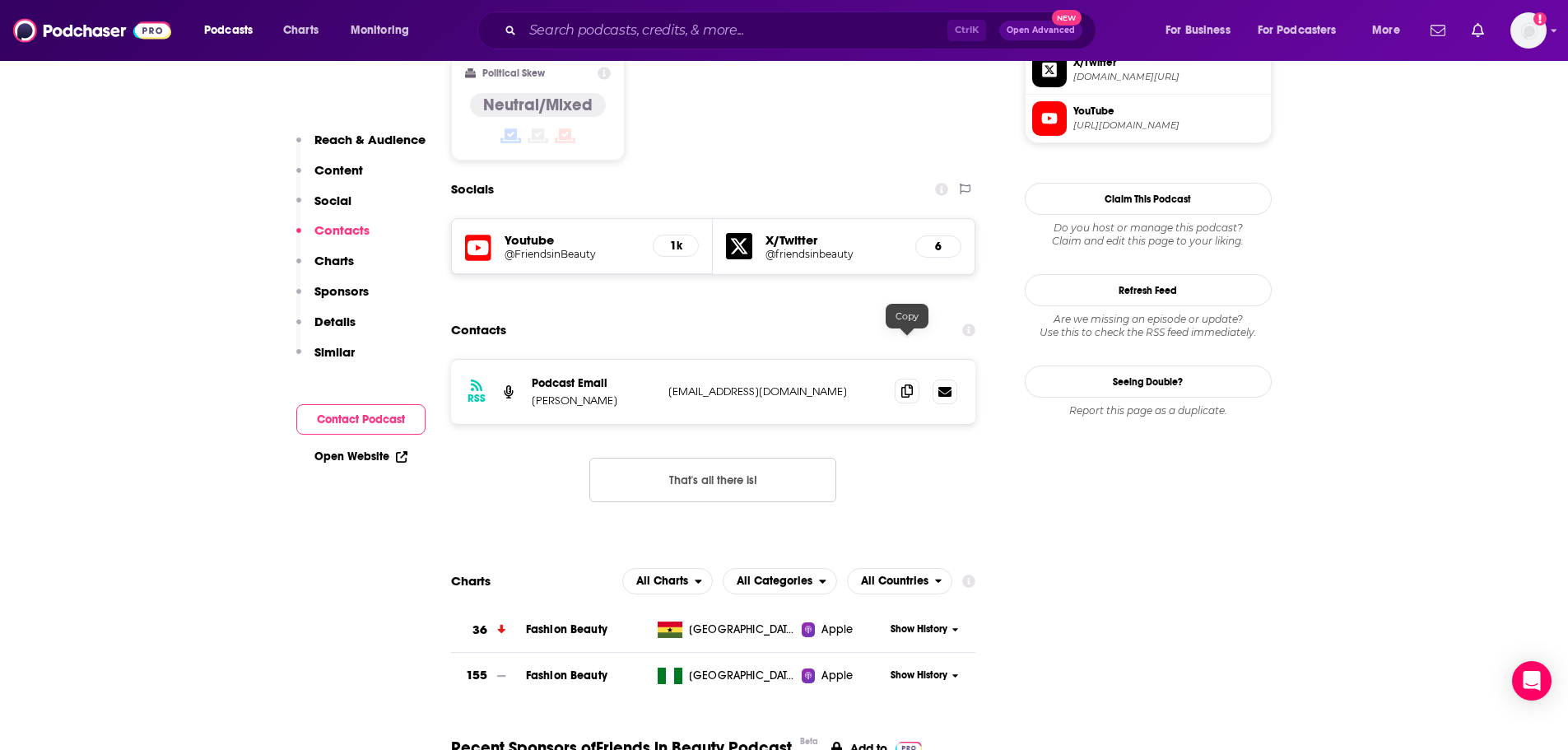
click at [908, 384] on icon at bounding box center [906, 390] width 12 height 13
click at [546, 393] on p "[PERSON_NAME]" at bounding box center [593, 400] width 124 height 14
copy p "Akua"
click at [588, 393] on p "[PERSON_NAME]" at bounding box center [593, 400] width 124 height 14
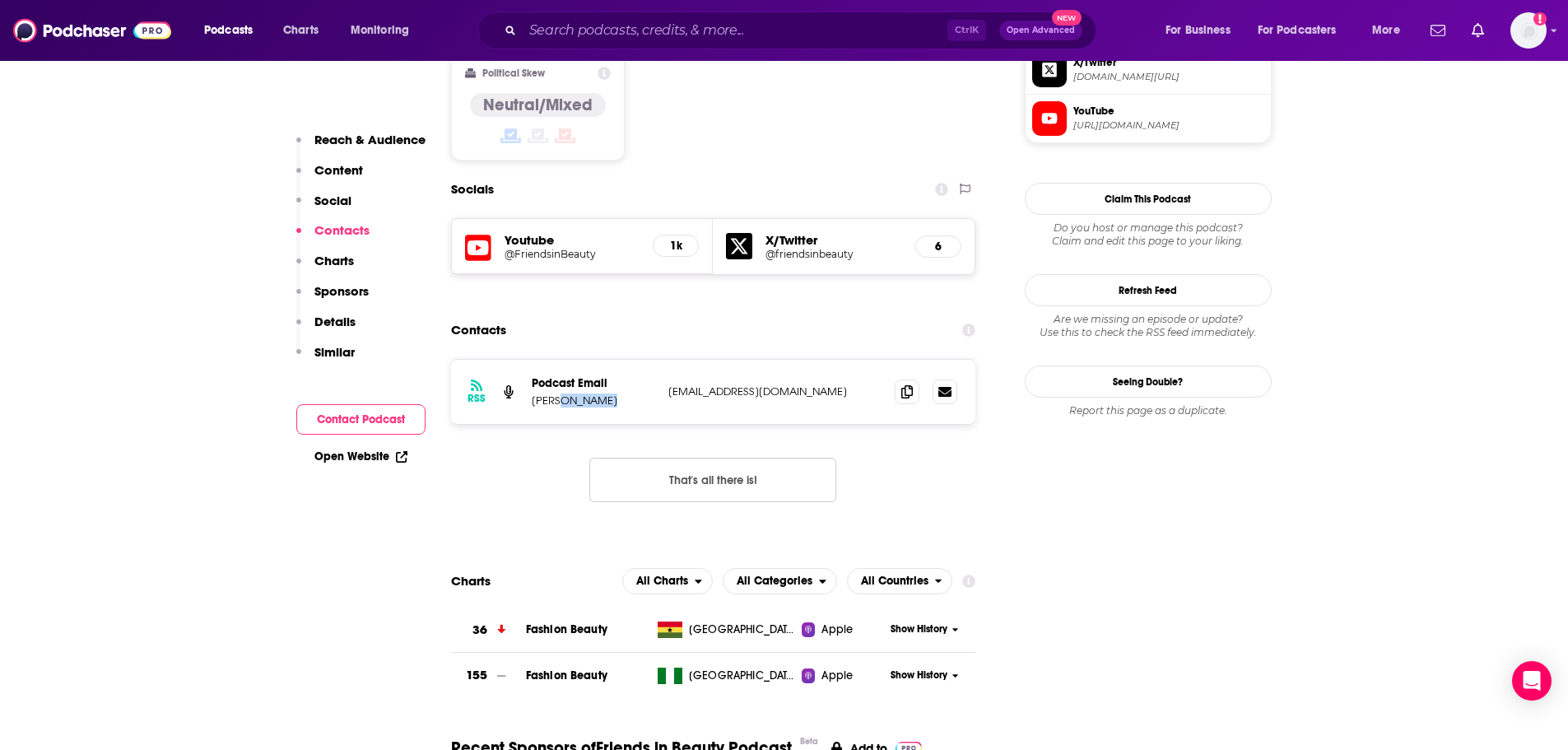
click at [588, 393] on p "[PERSON_NAME]" at bounding box center [593, 400] width 124 height 14
copy p "[PERSON_NAME]"
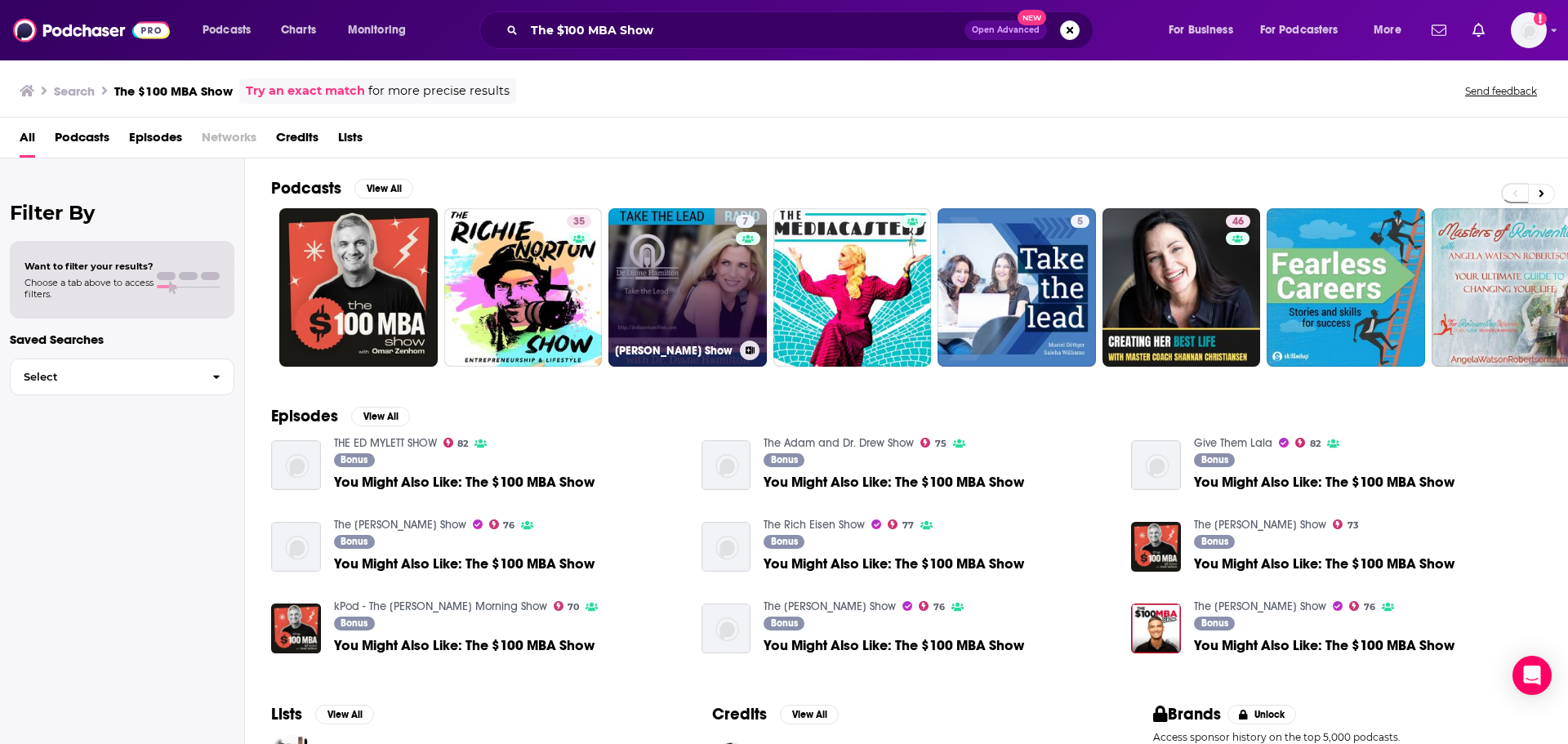
click at [689, 312] on link "7 [PERSON_NAME] Show" at bounding box center [687, 287] width 158 height 158
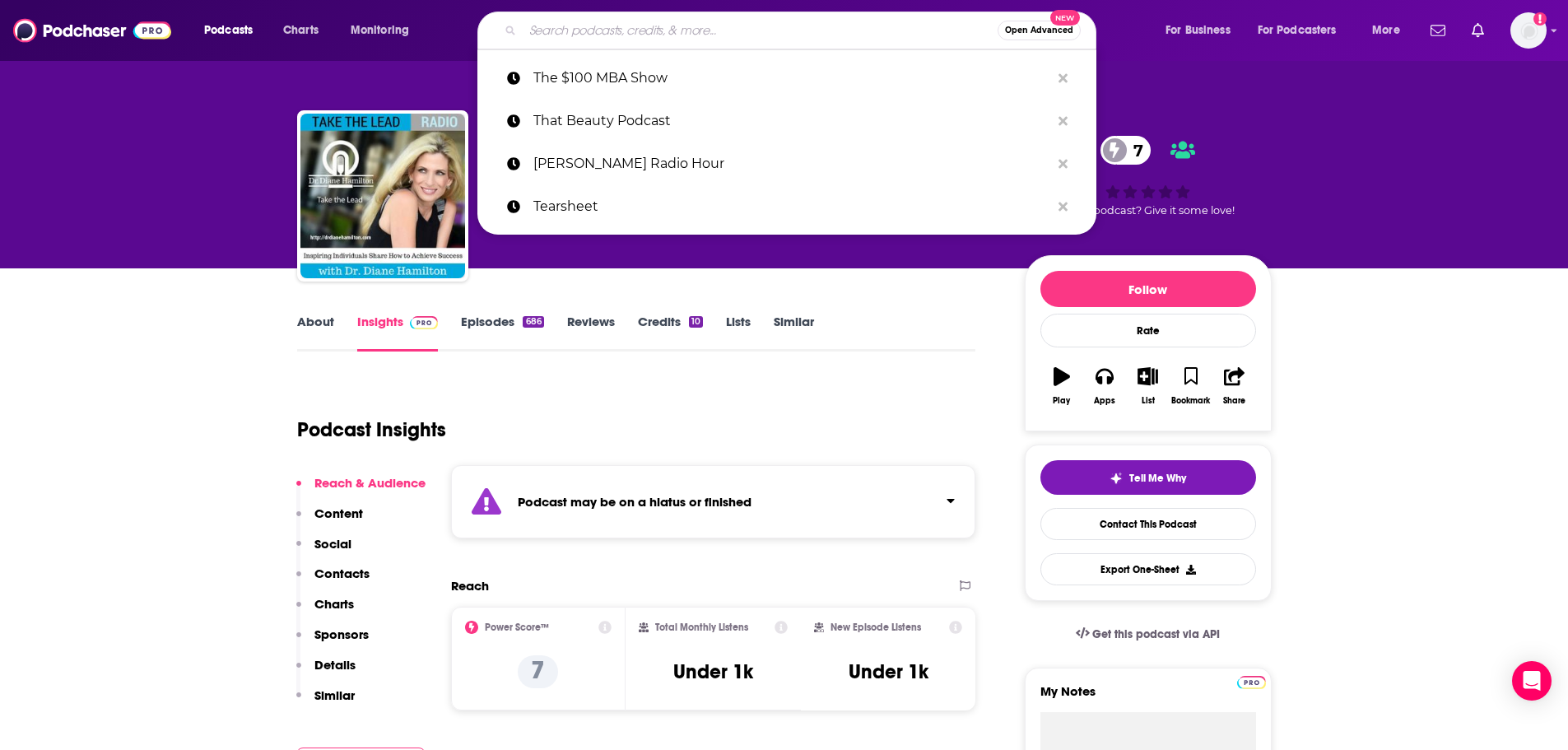
click at [741, 35] on input "Search podcasts, credits, & more..." at bounding box center [760, 30] width 475 height 26
paste input "The 5 AM Miracle"
type input "The 5 AM Miracle"
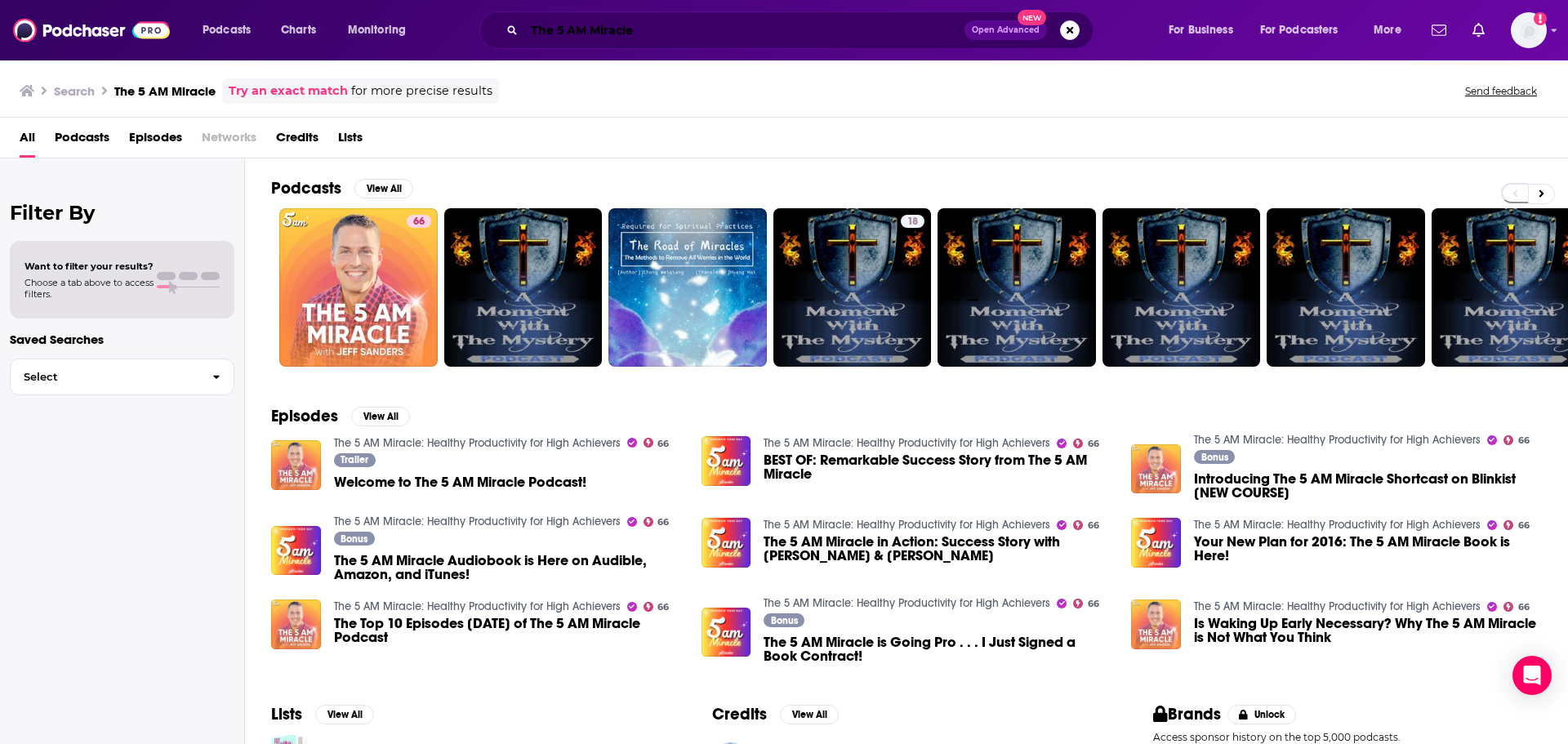
click at [684, 31] on input "The 5 AM Miracle" at bounding box center [744, 30] width 440 height 26
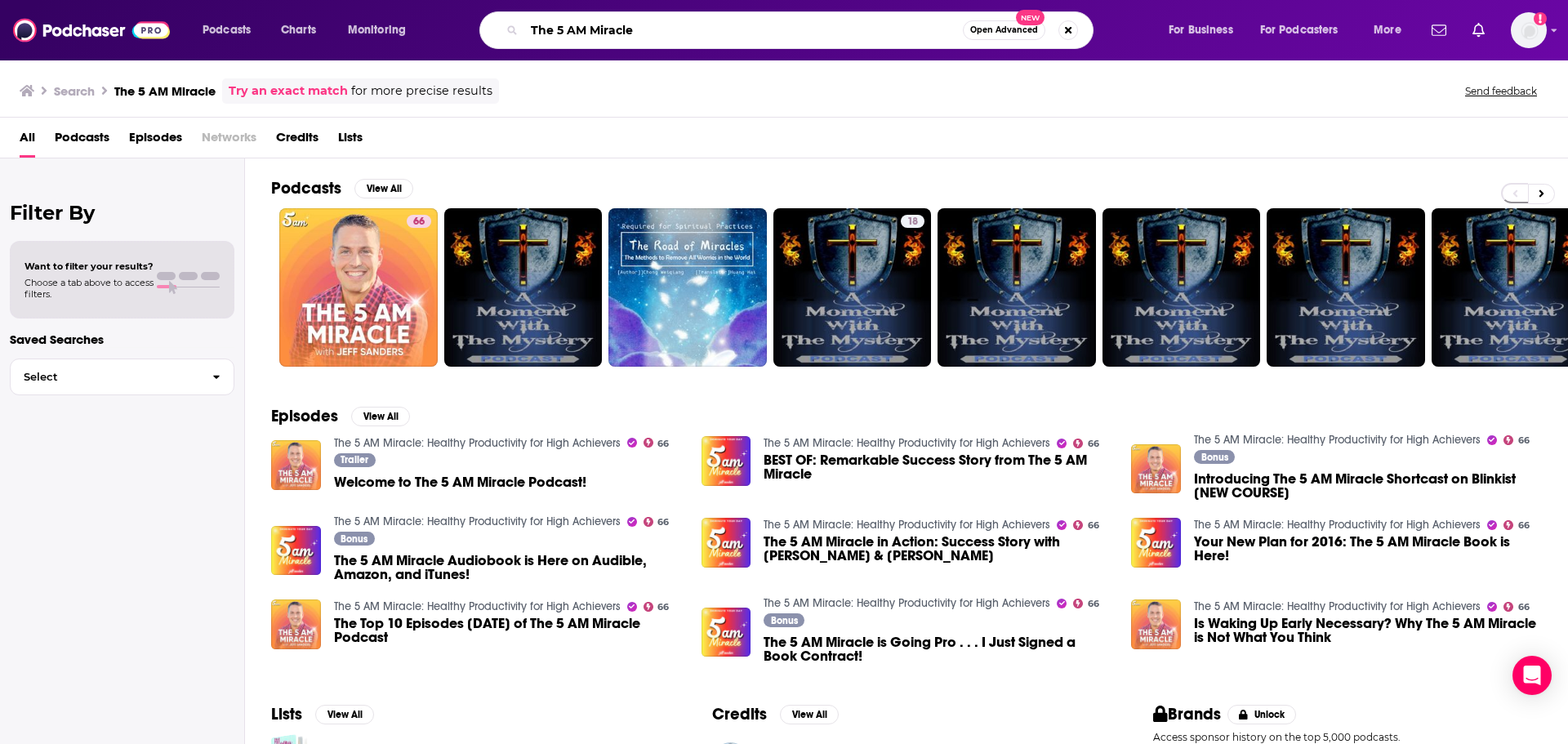
paste input "beauty biz"
type input "The beauty biz"
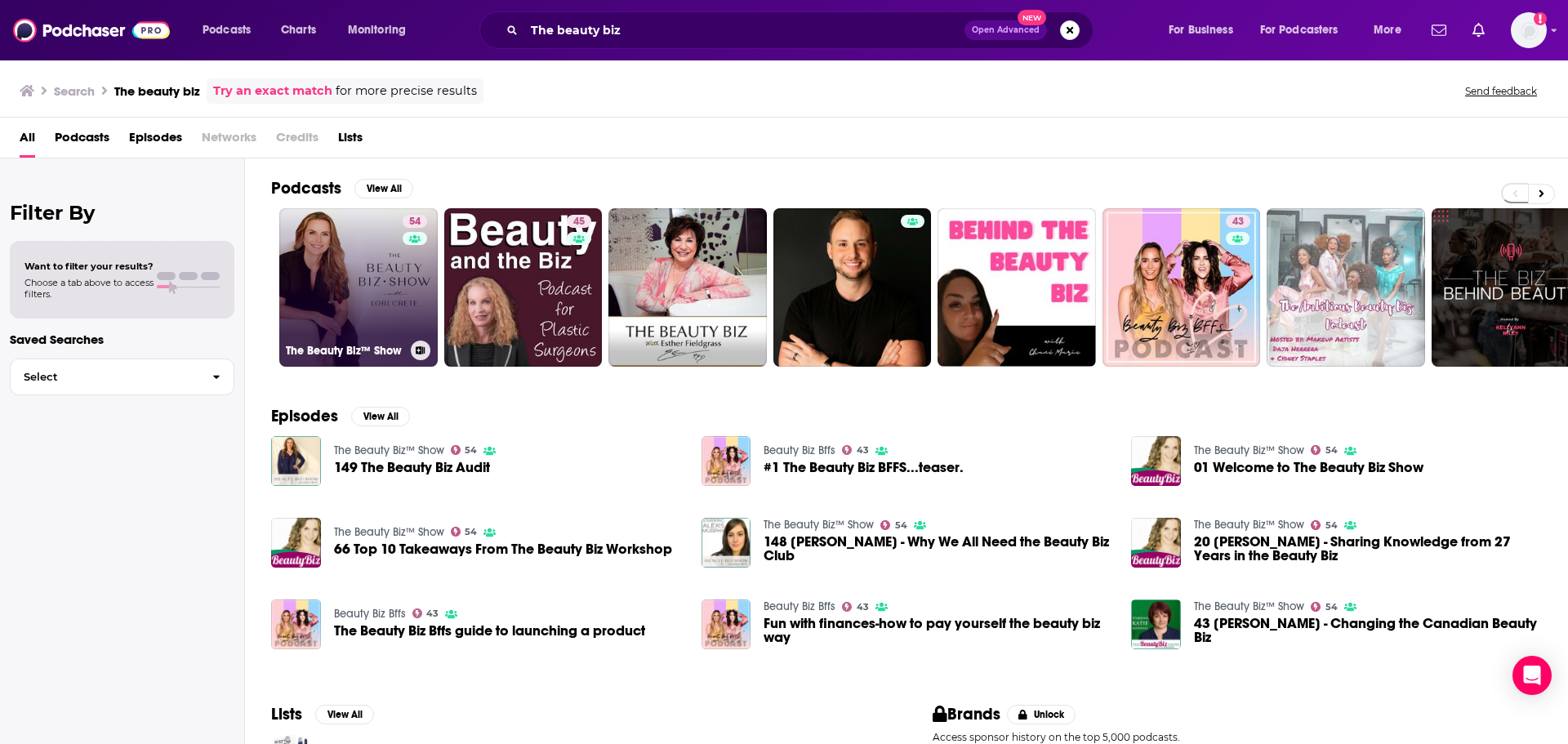
click at [365, 312] on link "54 The Beauty Biz™ Show" at bounding box center [358, 287] width 158 height 158
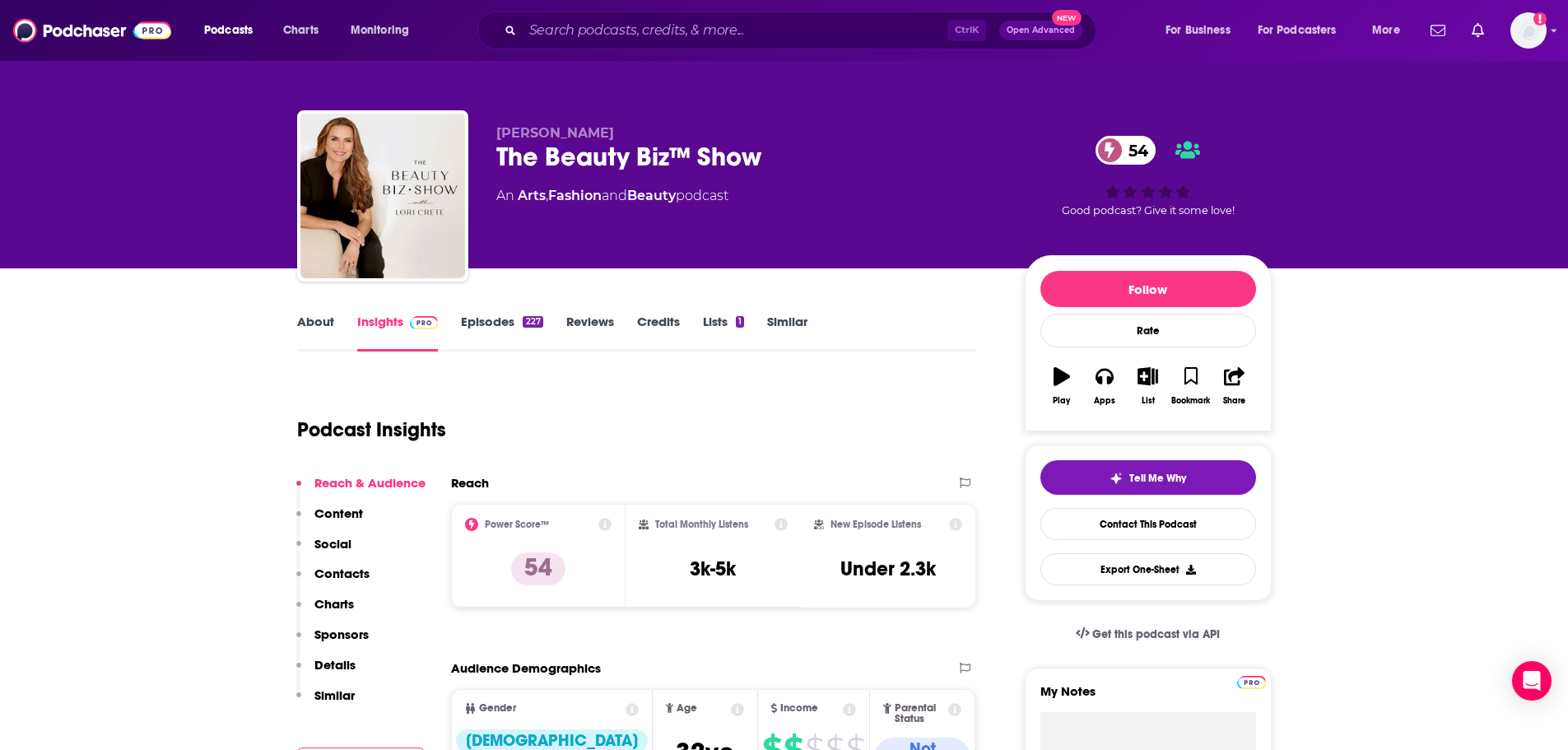
click at [314, 332] on link "About" at bounding box center [315, 333] width 37 height 38
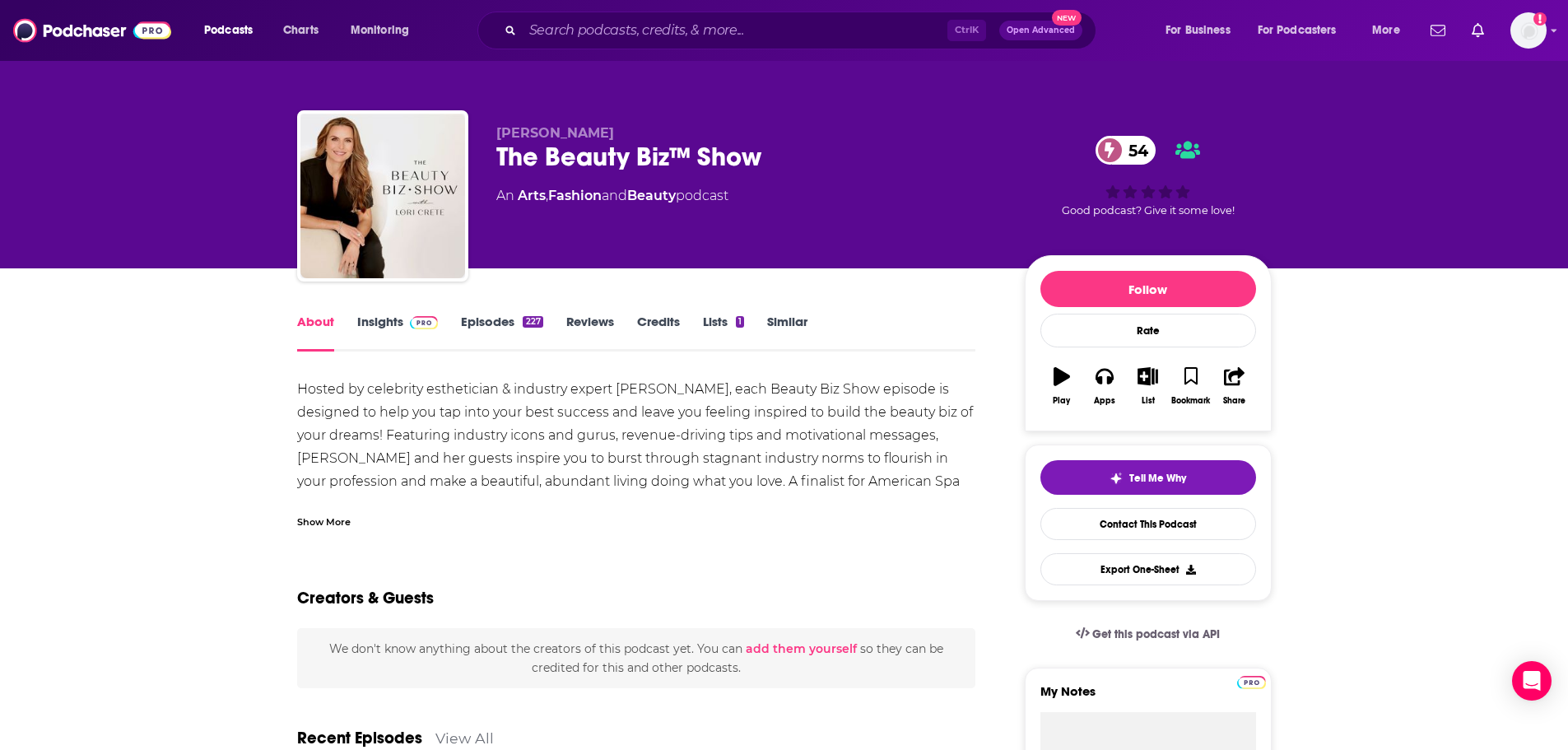
click at [339, 518] on div "Show More" at bounding box center [323, 520] width 54 height 15
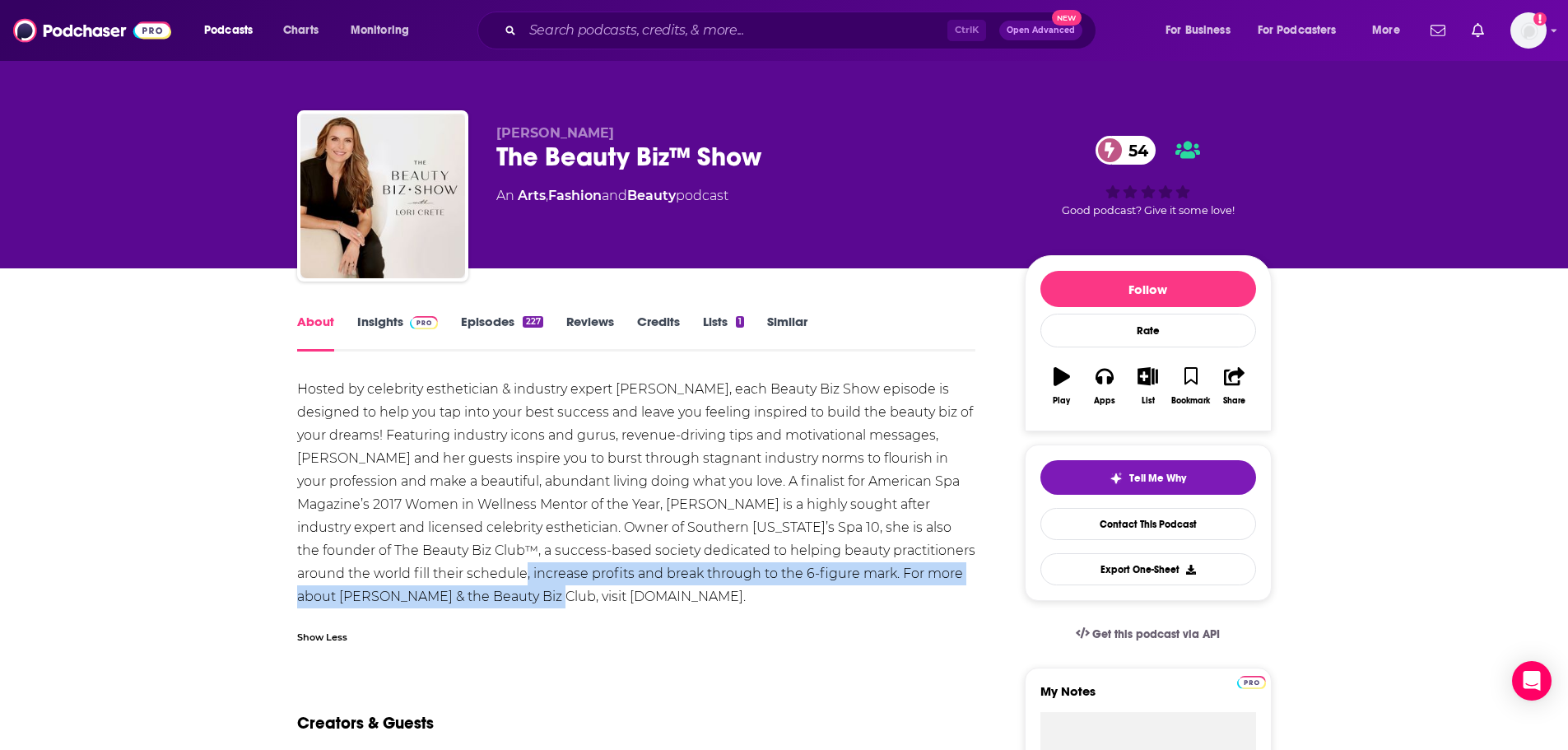
click at [417, 583] on div "Hosted by celebrity esthetician & industry expert [PERSON_NAME], each Beauty Bi…" at bounding box center [636, 492] width 679 height 230
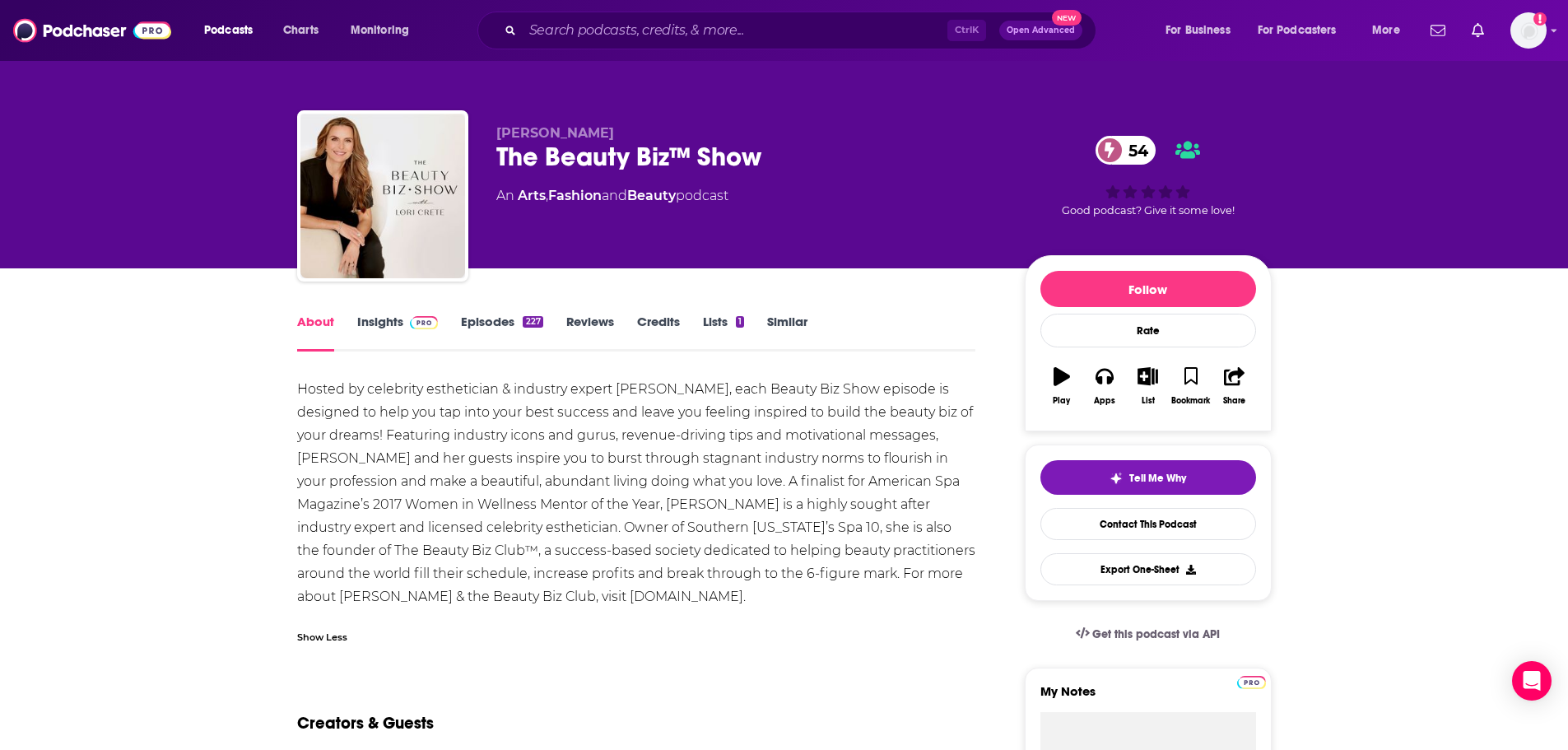
click at [425, 484] on div "Hosted by celebrity esthetician & industry expert [PERSON_NAME], each Beauty Bi…" at bounding box center [636, 492] width 679 height 230
drag, startPoint x: 693, startPoint y: 154, endPoint x: 494, endPoint y: 150, distance: 199.0
click at [494, 150] on div "[PERSON_NAME] The Beauty Biz™ Show 54 An Arts , Fashion and Beauty podcast 54 G…" at bounding box center [784, 198] width 975 height 177
copy h1 "The Beauty Biz™ Show"
click at [388, 319] on link "Insights" at bounding box center [398, 333] width 82 height 38
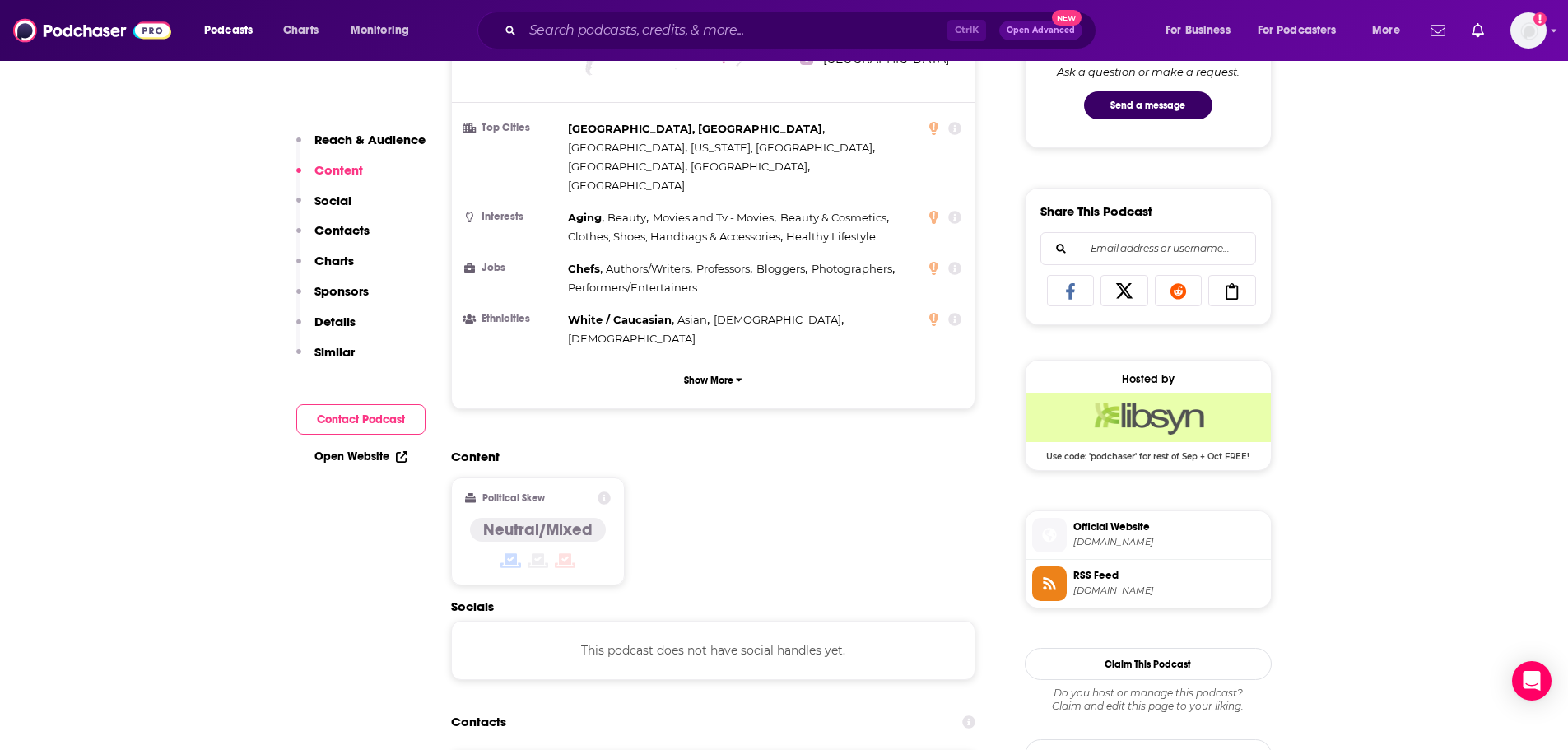
scroll to position [1152, 0]
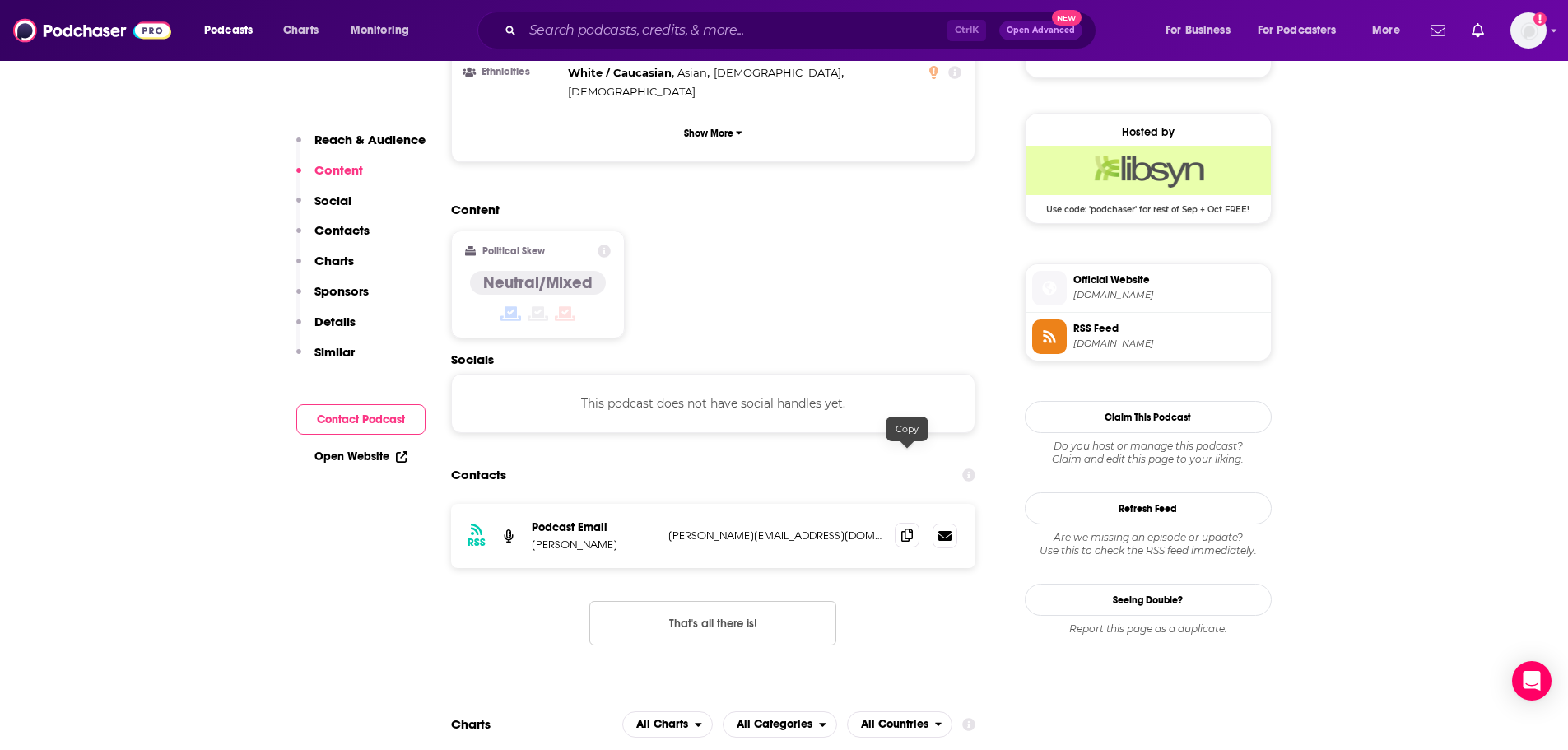
click at [912, 529] on icon at bounding box center [906, 535] width 12 height 13
click at [559, 537] on p "[PERSON_NAME]" at bounding box center [593, 543] width 124 height 14
copy p "Crete"
